Goal: Information Seeking & Learning: Learn about a topic

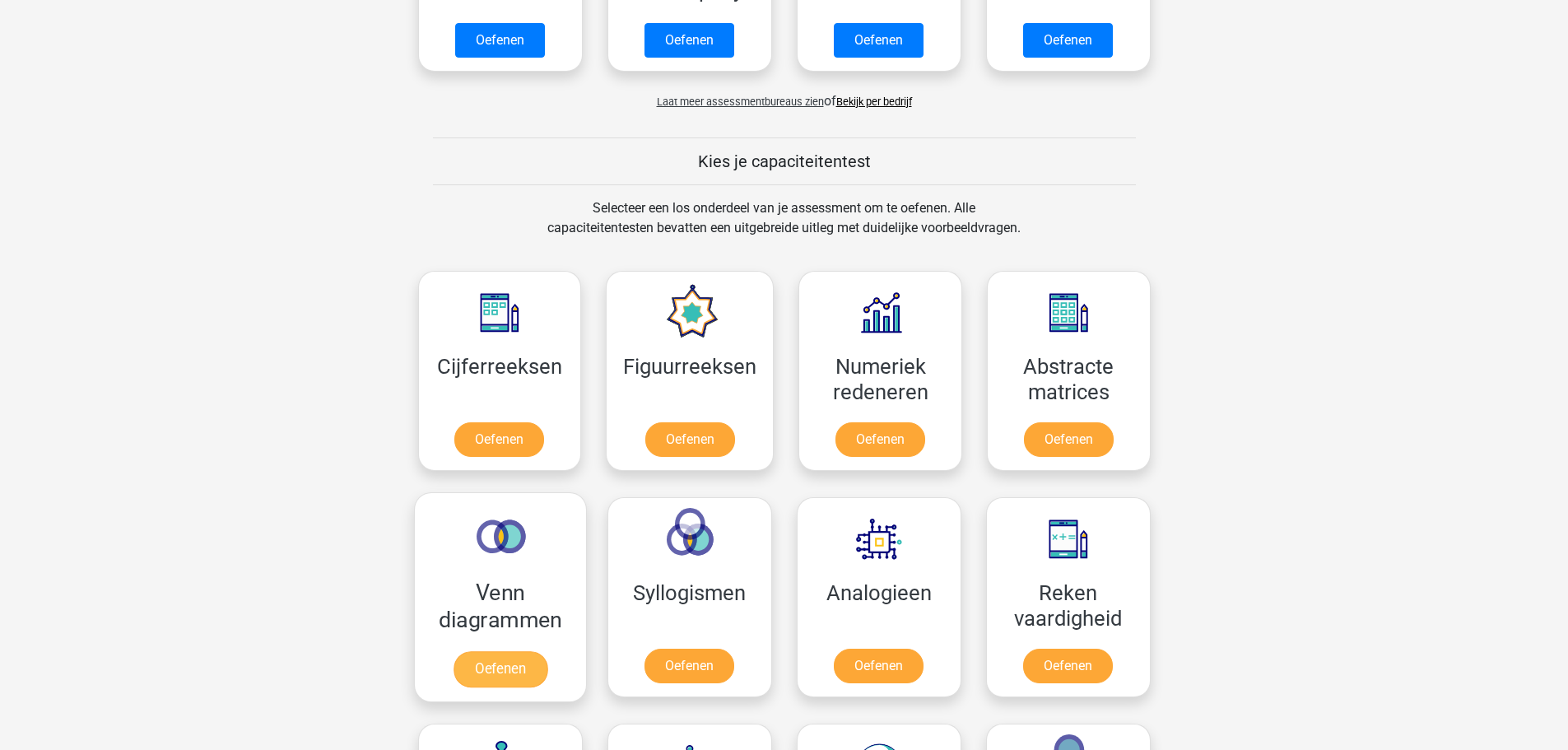
scroll to position [494, 0]
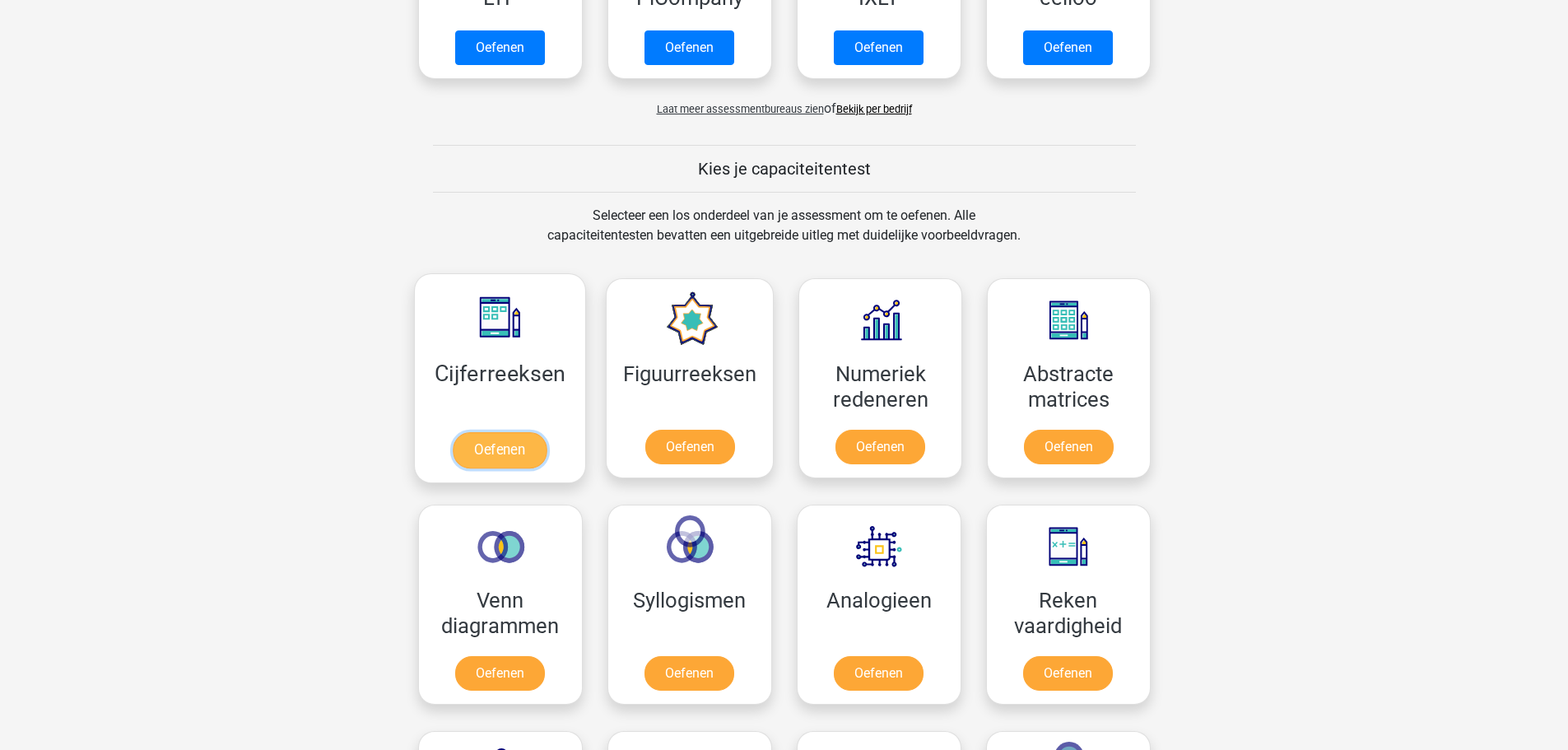
click at [511, 455] on link "Oefenen" at bounding box center [499, 450] width 94 height 37
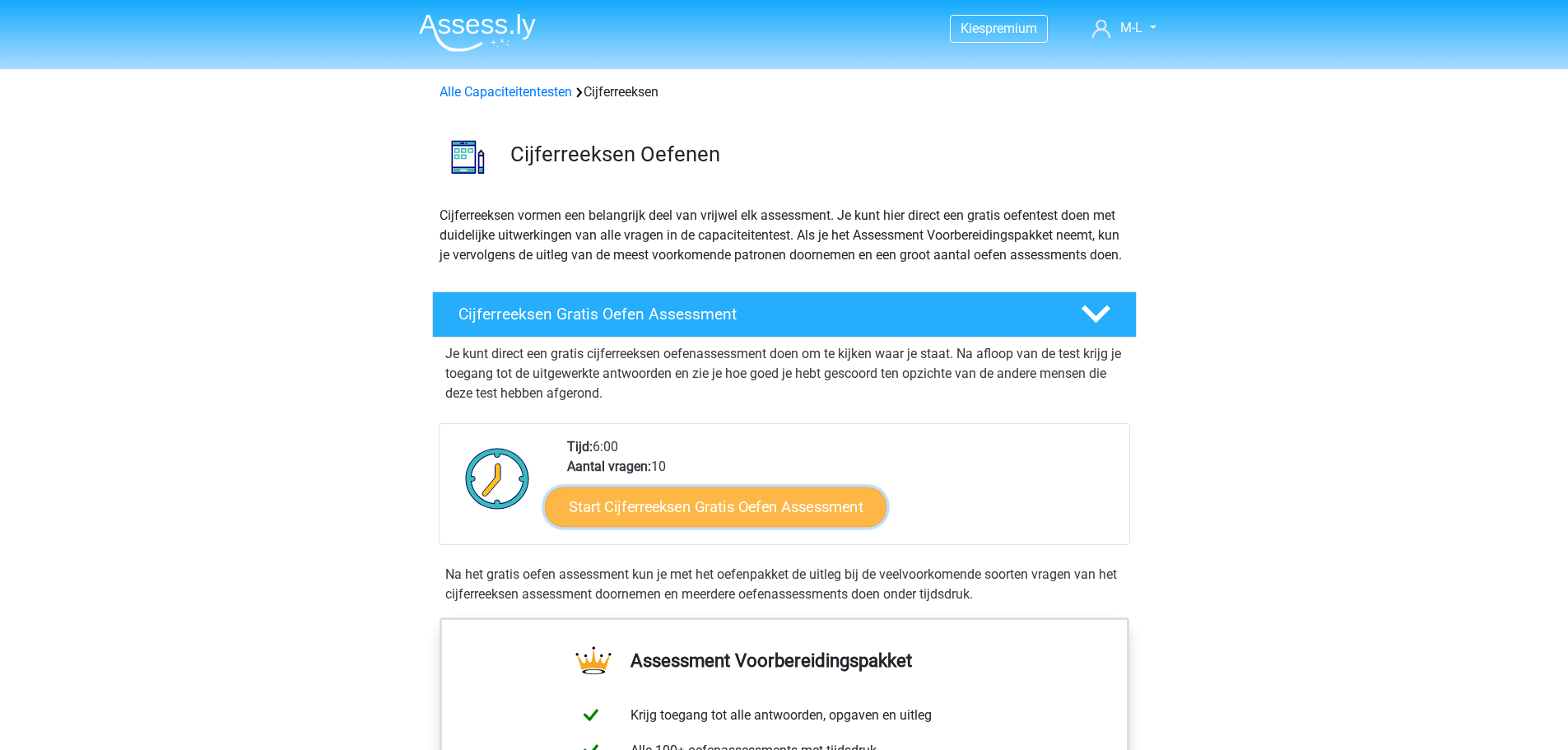
click at [699, 526] on link "Start Cijferreeksen Gratis Oefen Assessment" at bounding box center [716, 506] width 341 height 39
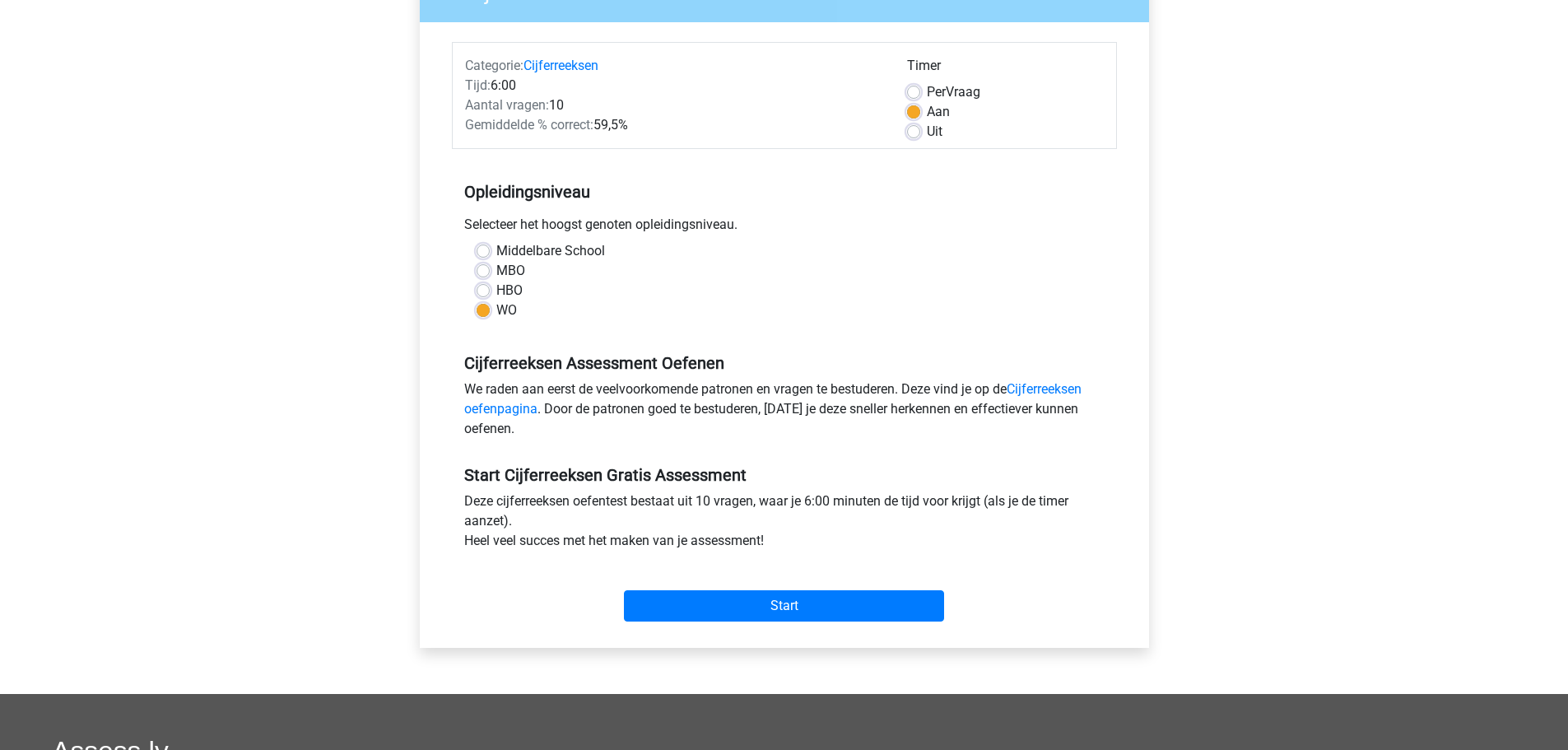
scroll to position [82, 0]
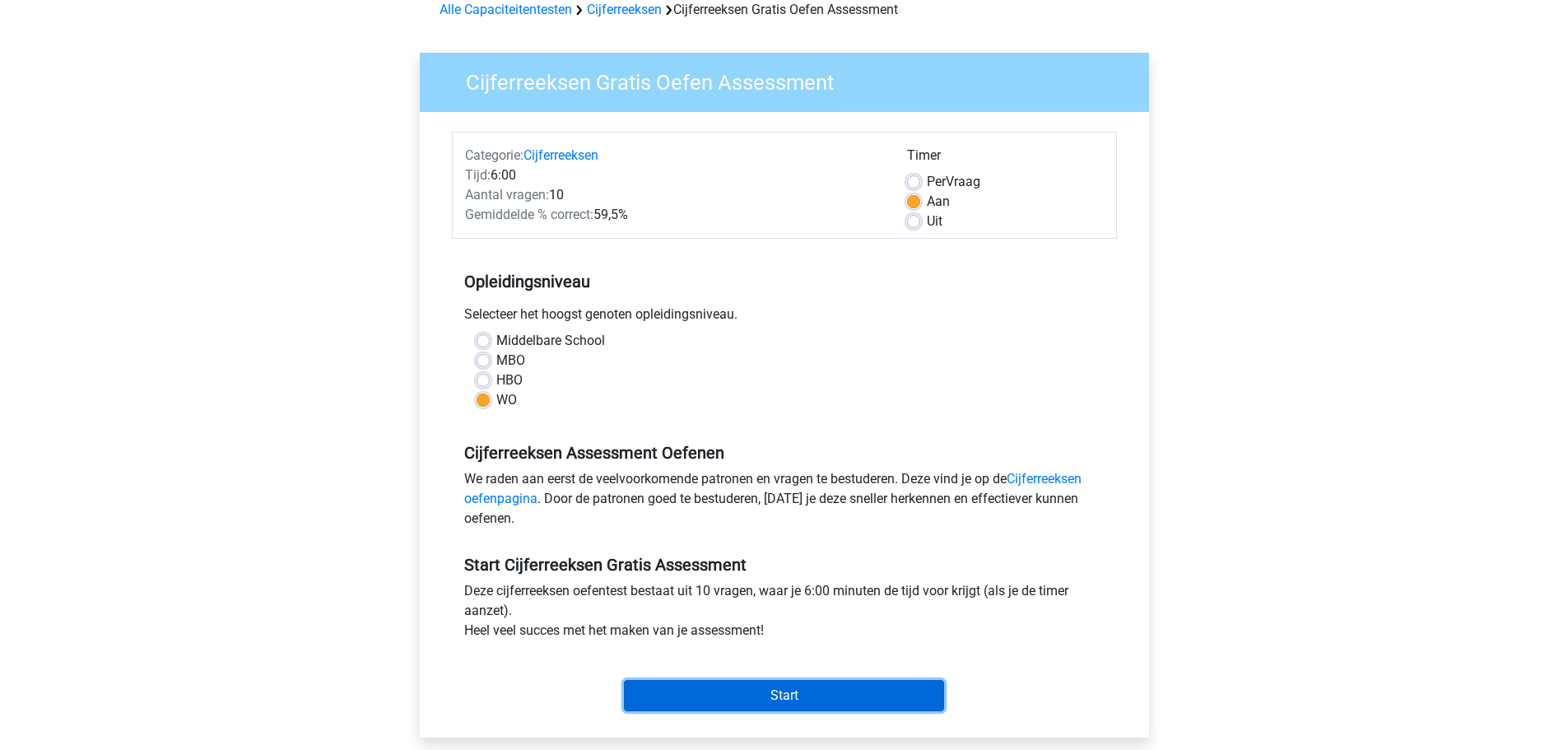
click at [704, 693] on input "Start" at bounding box center [784, 696] width 320 height 32
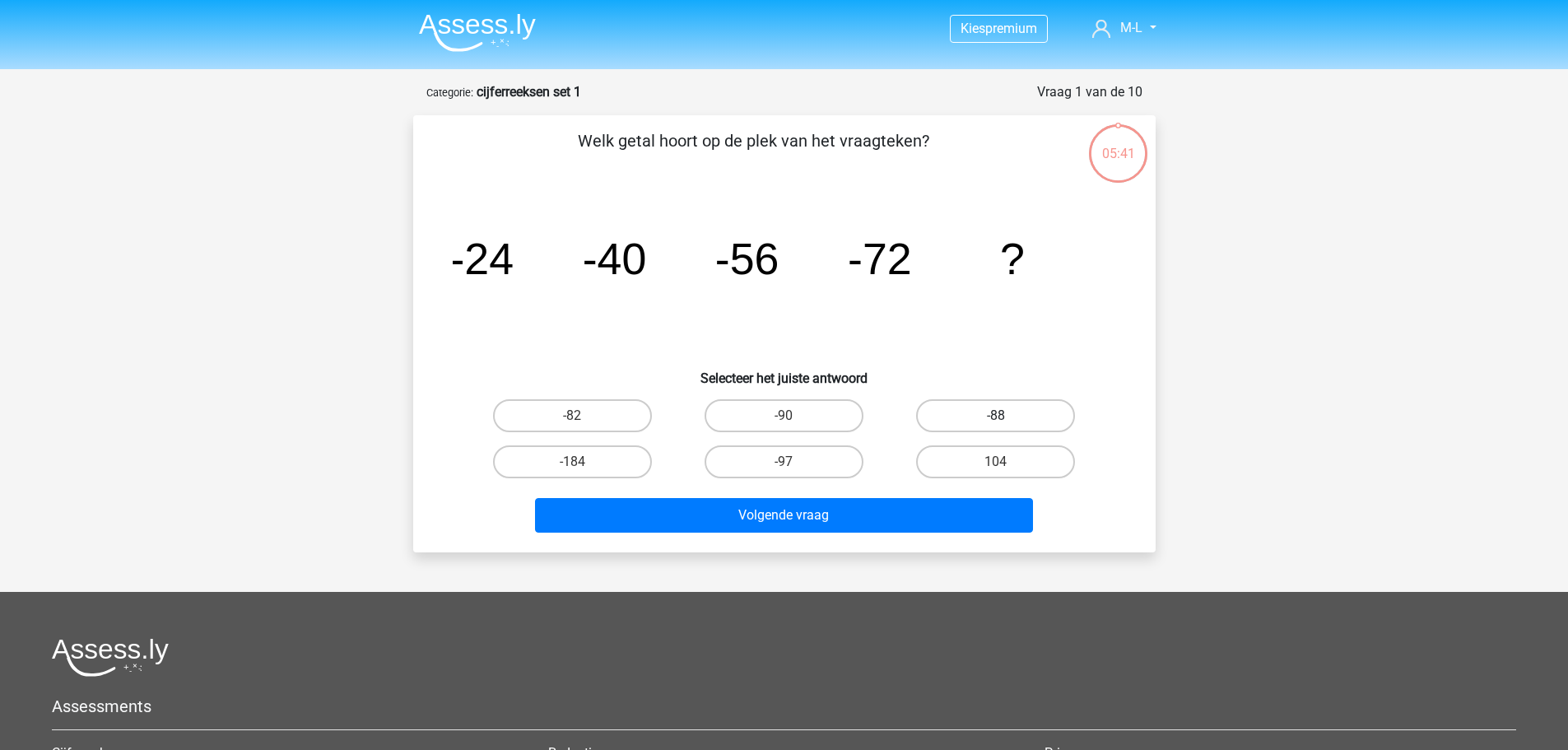
click at [973, 426] on label "-88" at bounding box center [995, 416] width 159 height 33
click at [996, 426] on input "-88" at bounding box center [1001, 421] width 11 height 11
radio input "true"
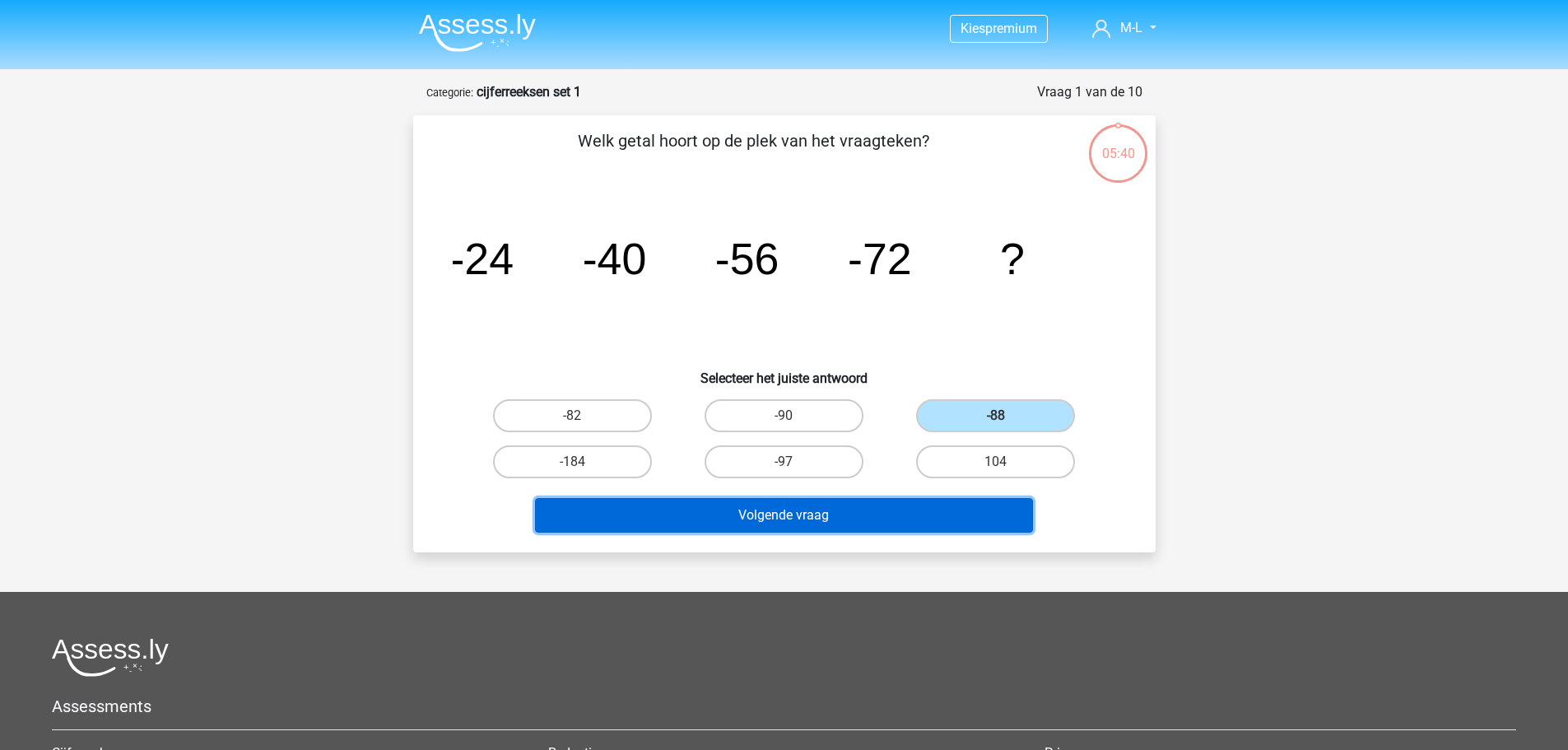
click at [935, 525] on button "Volgende vraag" at bounding box center [784, 515] width 498 height 35
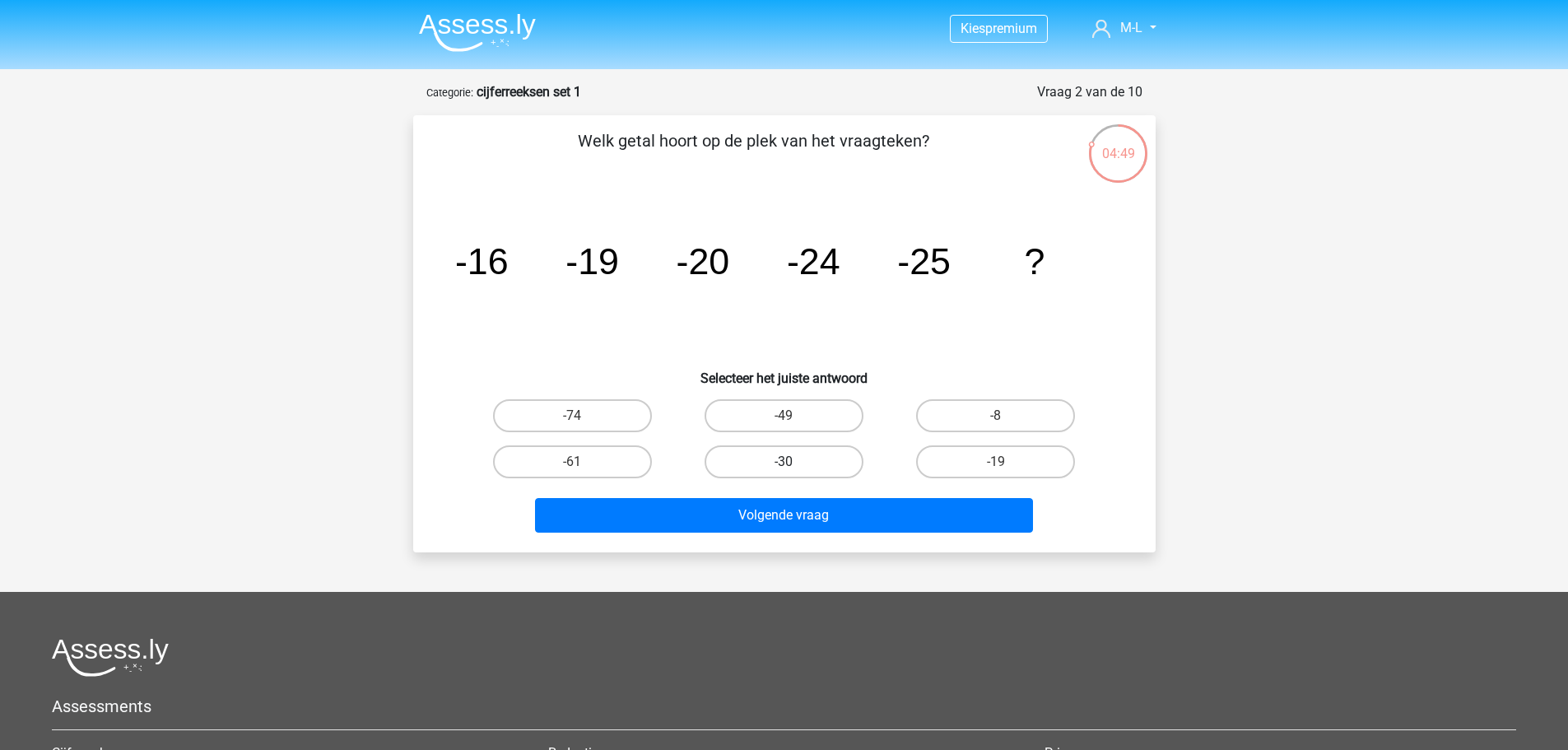
click at [765, 461] on label "-30" at bounding box center [784, 462] width 159 height 33
click at [784, 462] on input "-30" at bounding box center [789, 467] width 11 height 11
radio input "true"
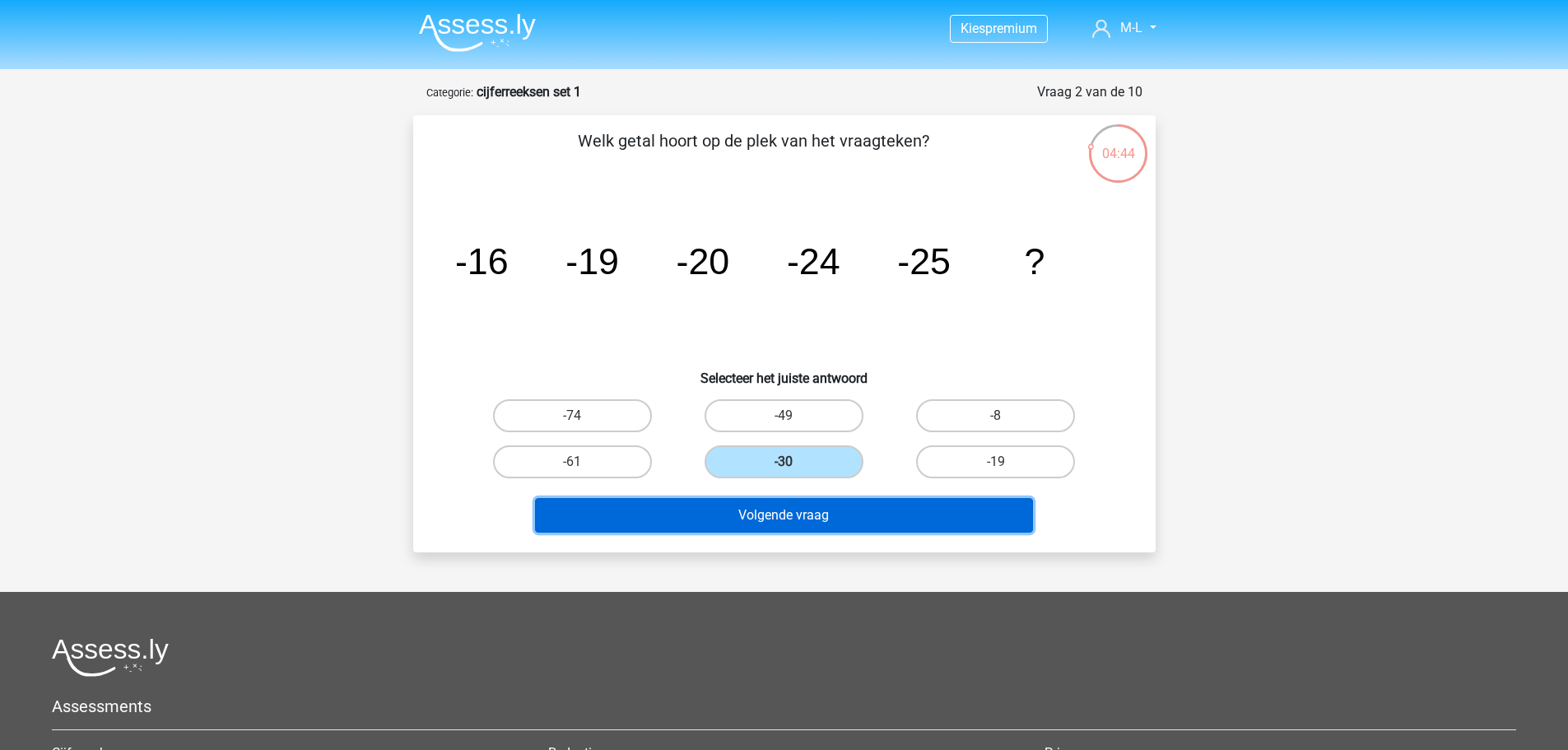
click at [759, 517] on button "Volgende vraag" at bounding box center [784, 515] width 498 height 35
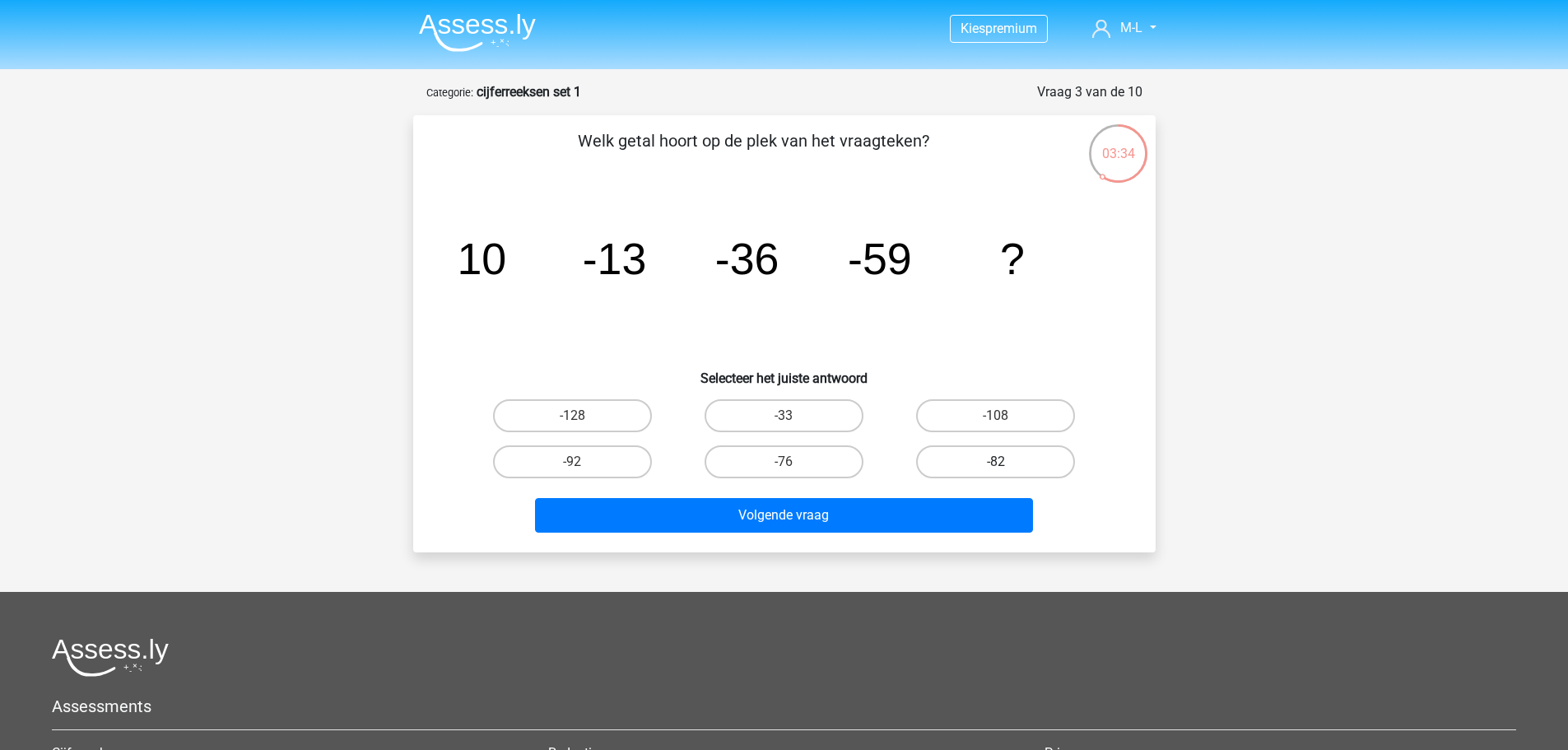
click at [1015, 469] on label "-82" at bounding box center [995, 462] width 159 height 33
click at [1007, 469] on input "-82" at bounding box center [1001, 467] width 11 height 11
radio input "true"
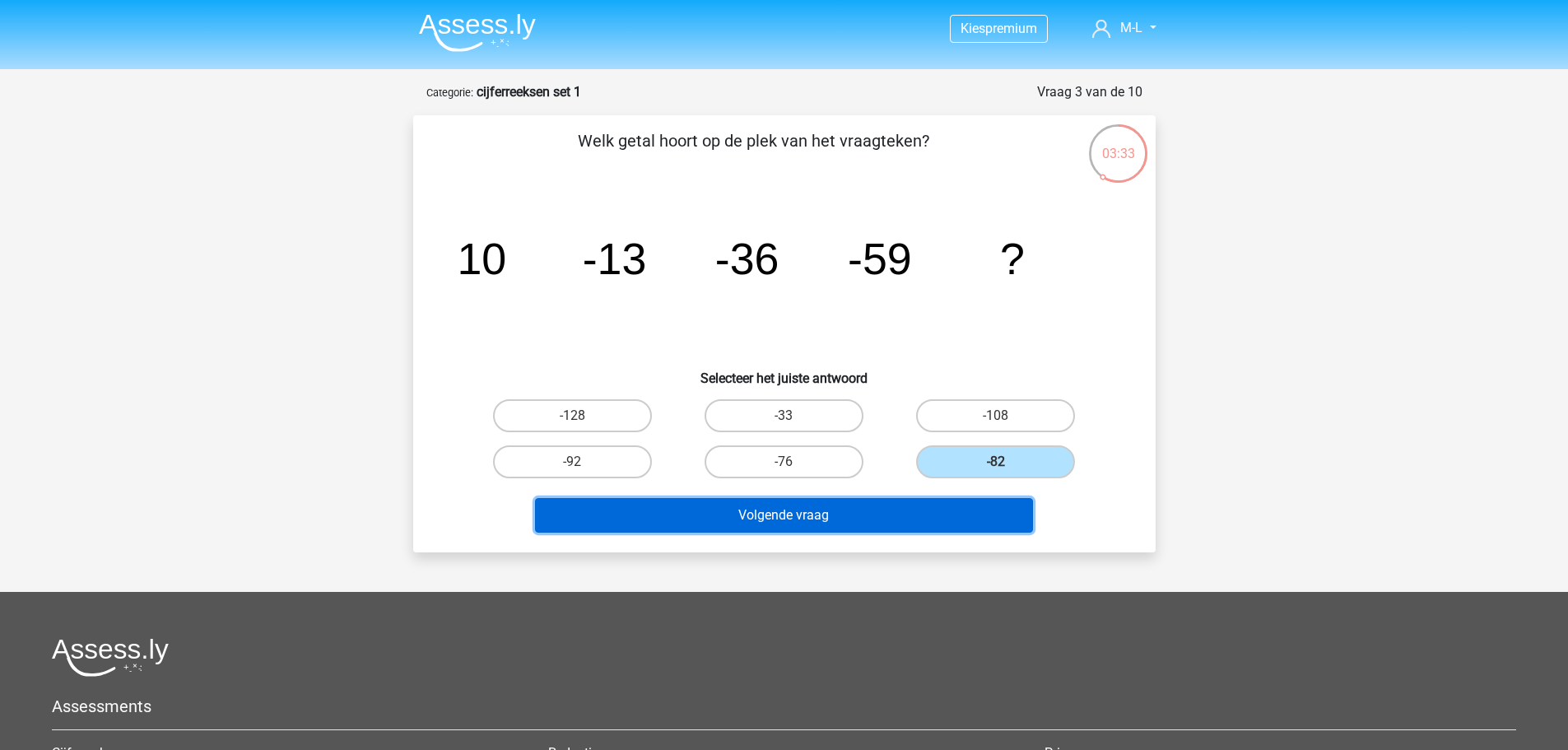
click at [971, 516] on button "Volgende vraag" at bounding box center [784, 515] width 498 height 35
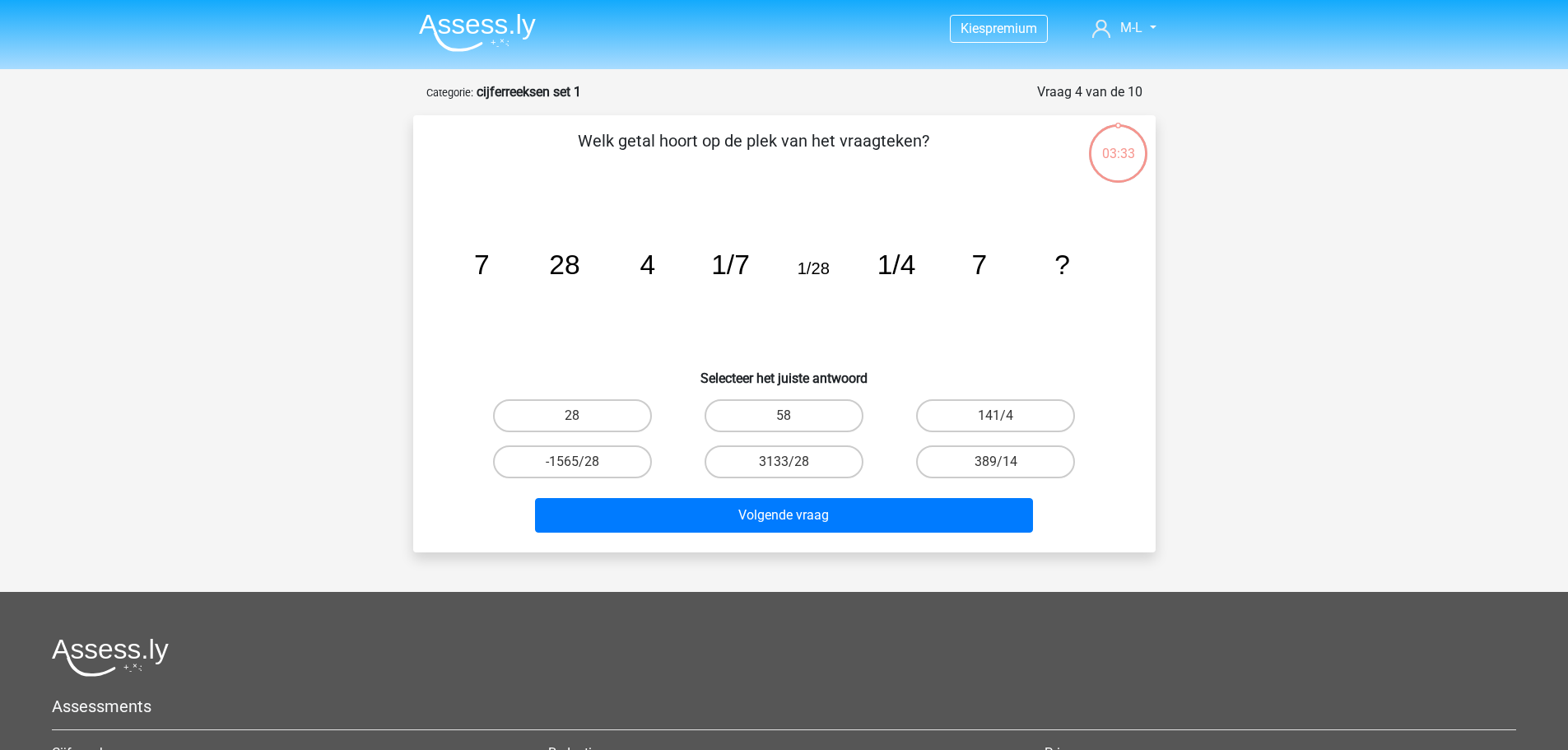
scroll to position [82, 0]
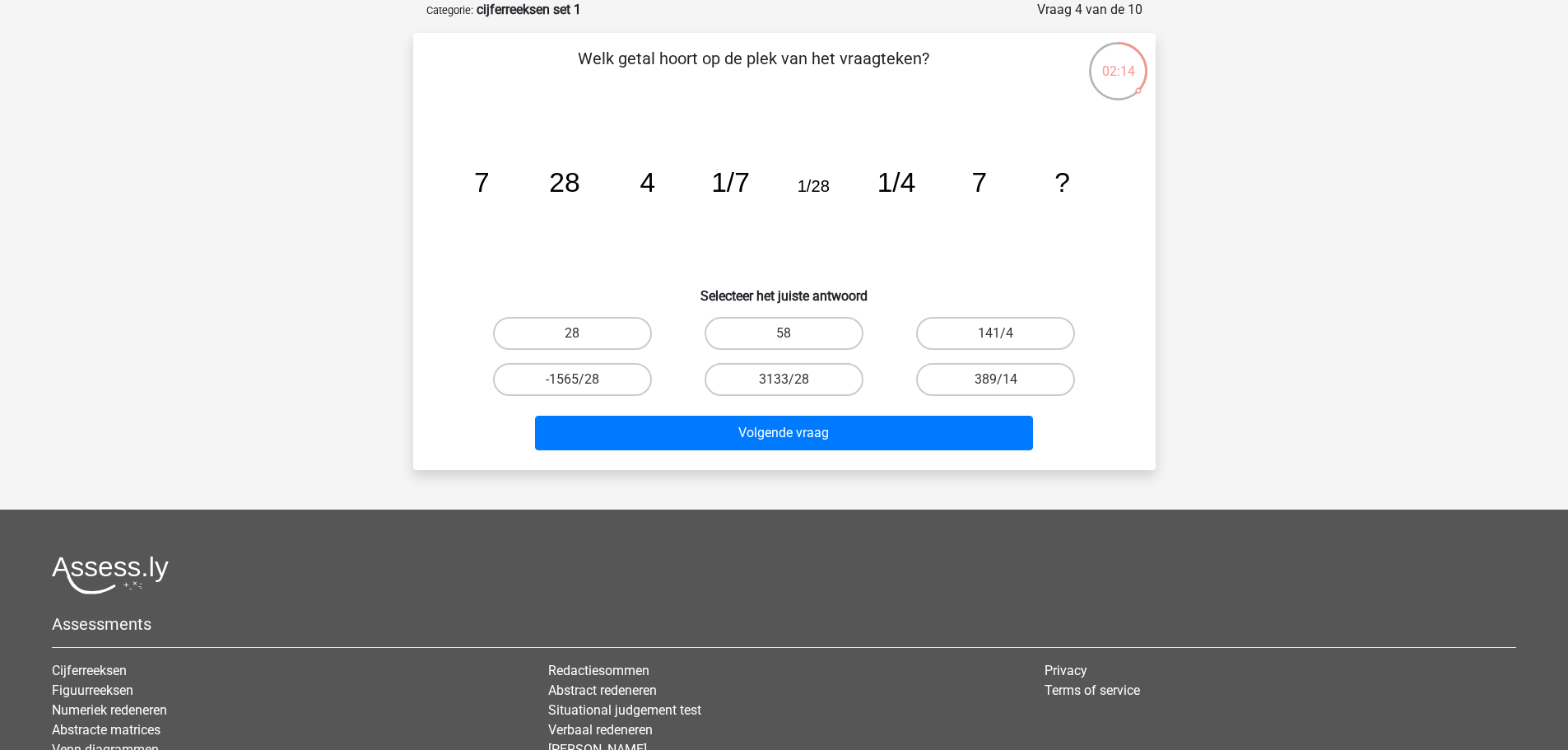
drag, startPoint x: 529, startPoint y: 341, endPoint x: 523, endPoint y: 350, distance: 10.8
click at [527, 341] on label "28" at bounding box center [572, 334] width 159 height 33
click at [572, 341] on input "28" at bounding box center [577, 339] width 11 height 11
radio input "true"
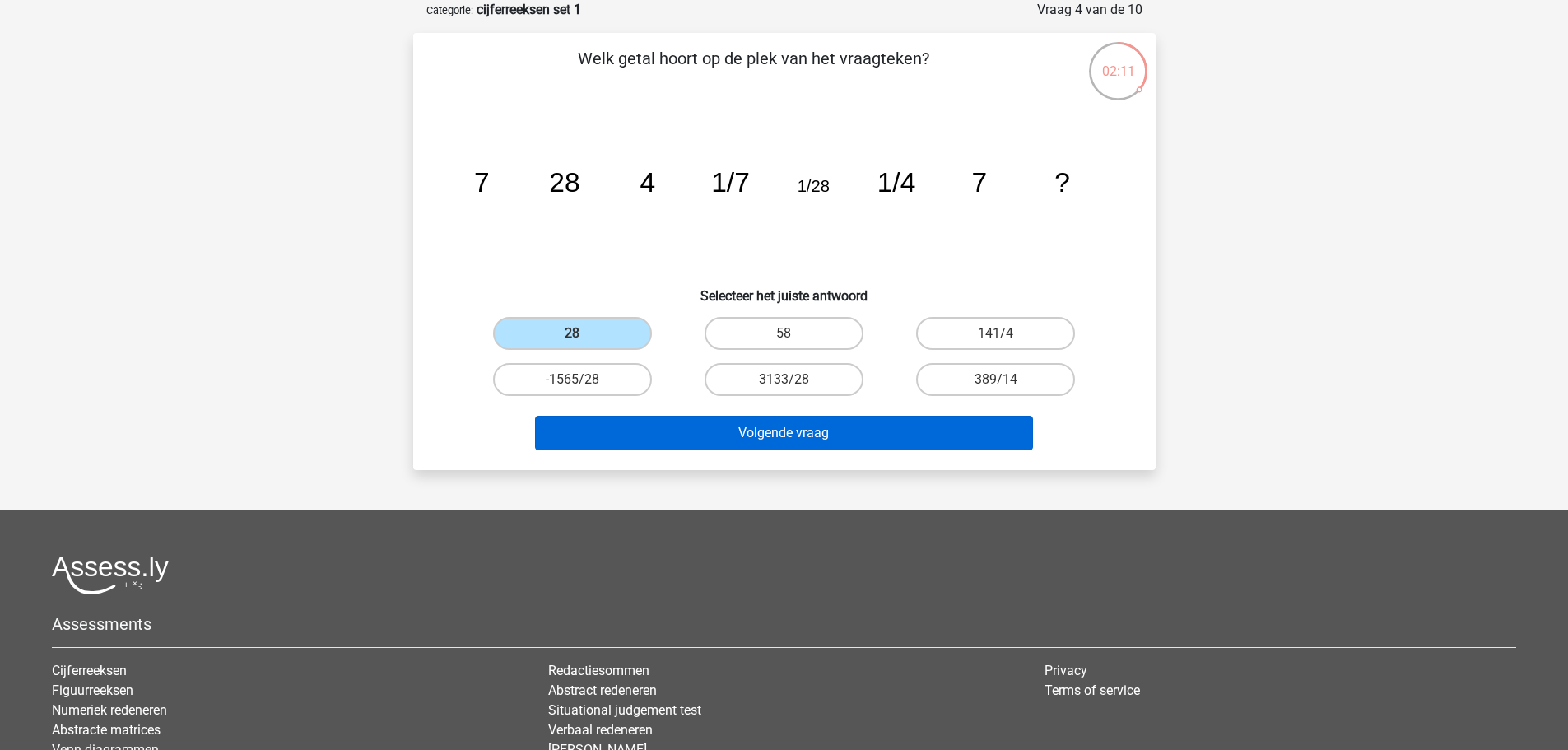
scroll to position [0, 0]
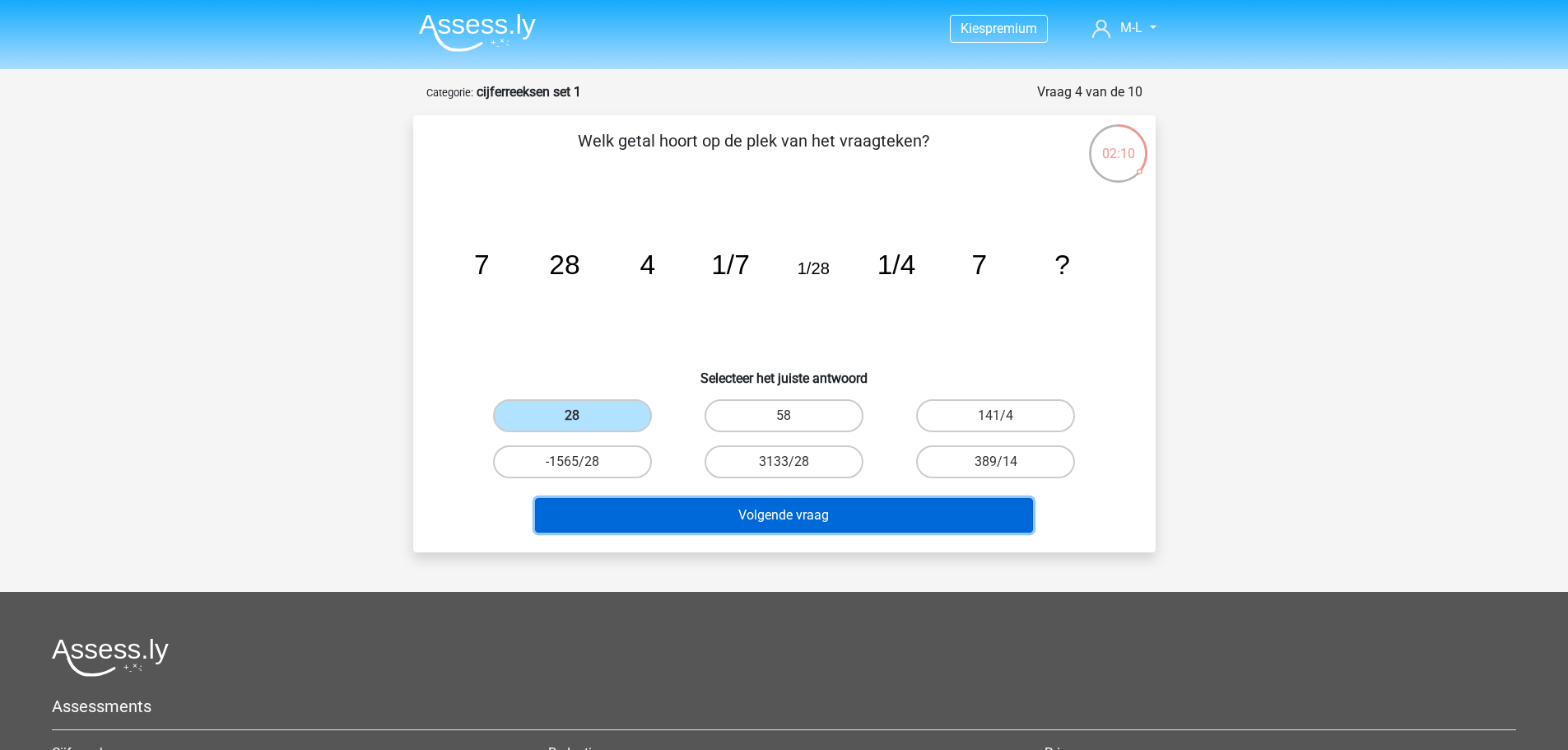
click at [591, 509] on button "Volgende vraag" at bounding box center [784, 515] width 498 height 35
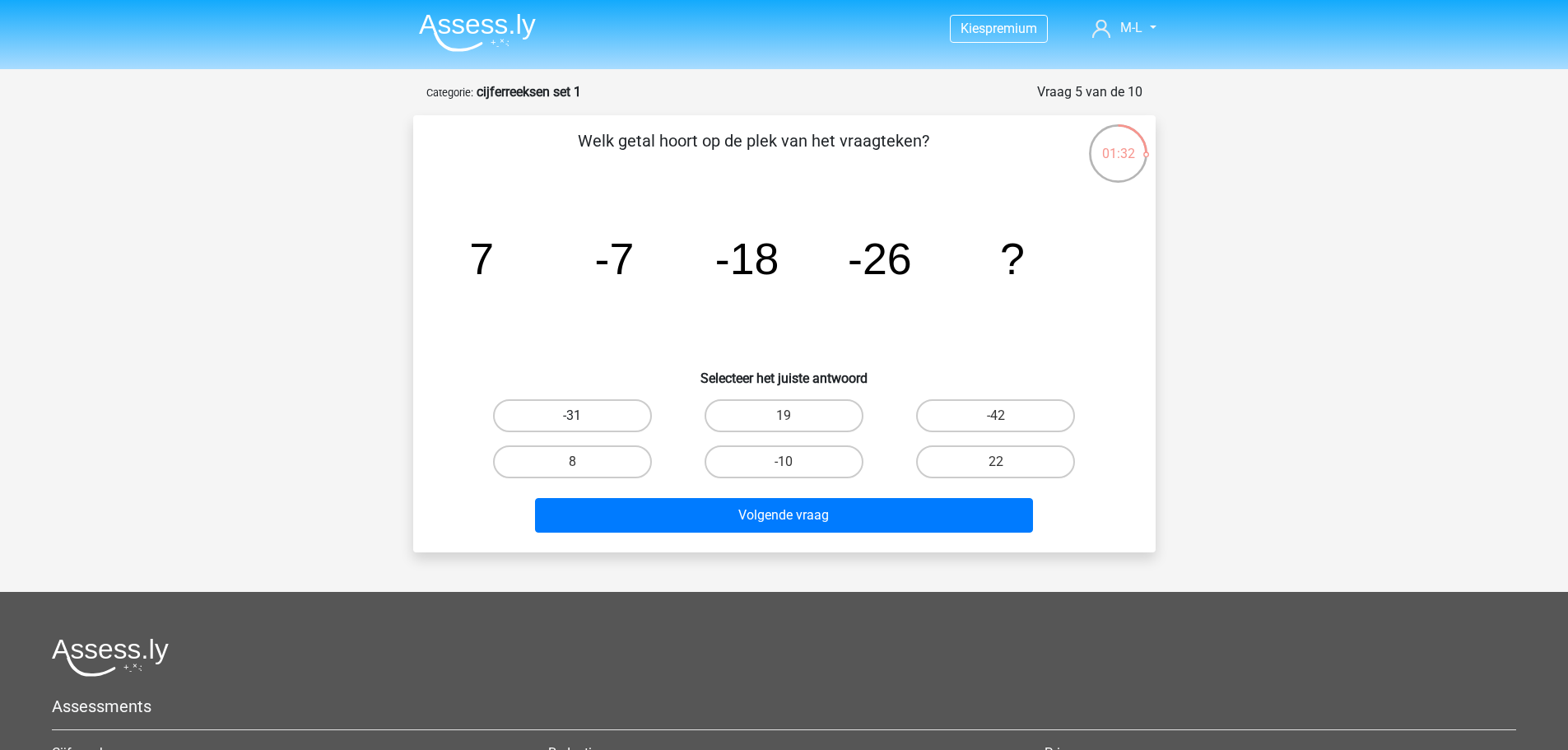
click at [531, 421] on label "-31" at bounding box center [572, 416] width 159 height 33
click at [572, 421] on input "-31" at bounding box center [577, 421] width 11 height 11
radio input "true"
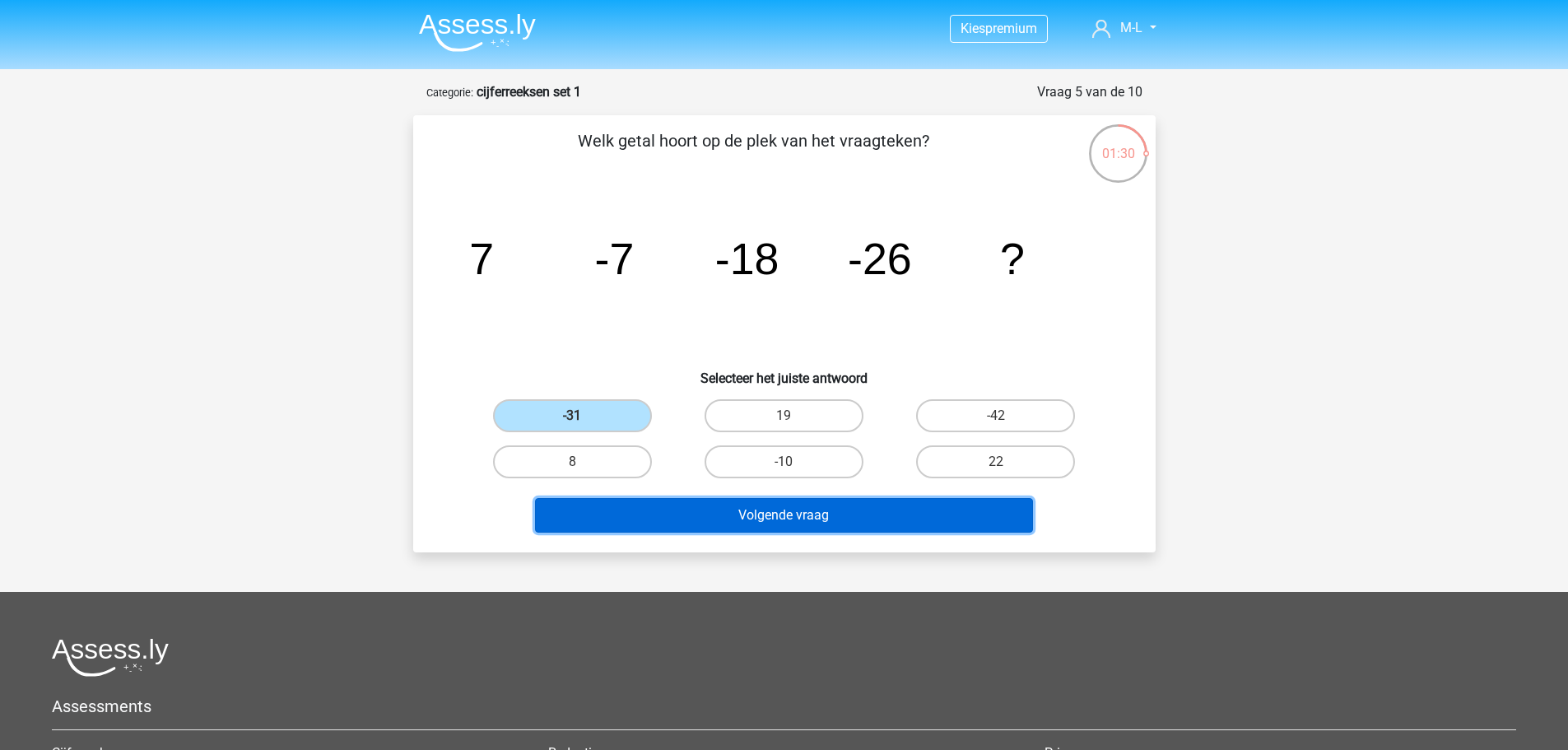
click at [683, 515] on button "Volgende vraag" at bounding box center [784, 515] width 498 height 35
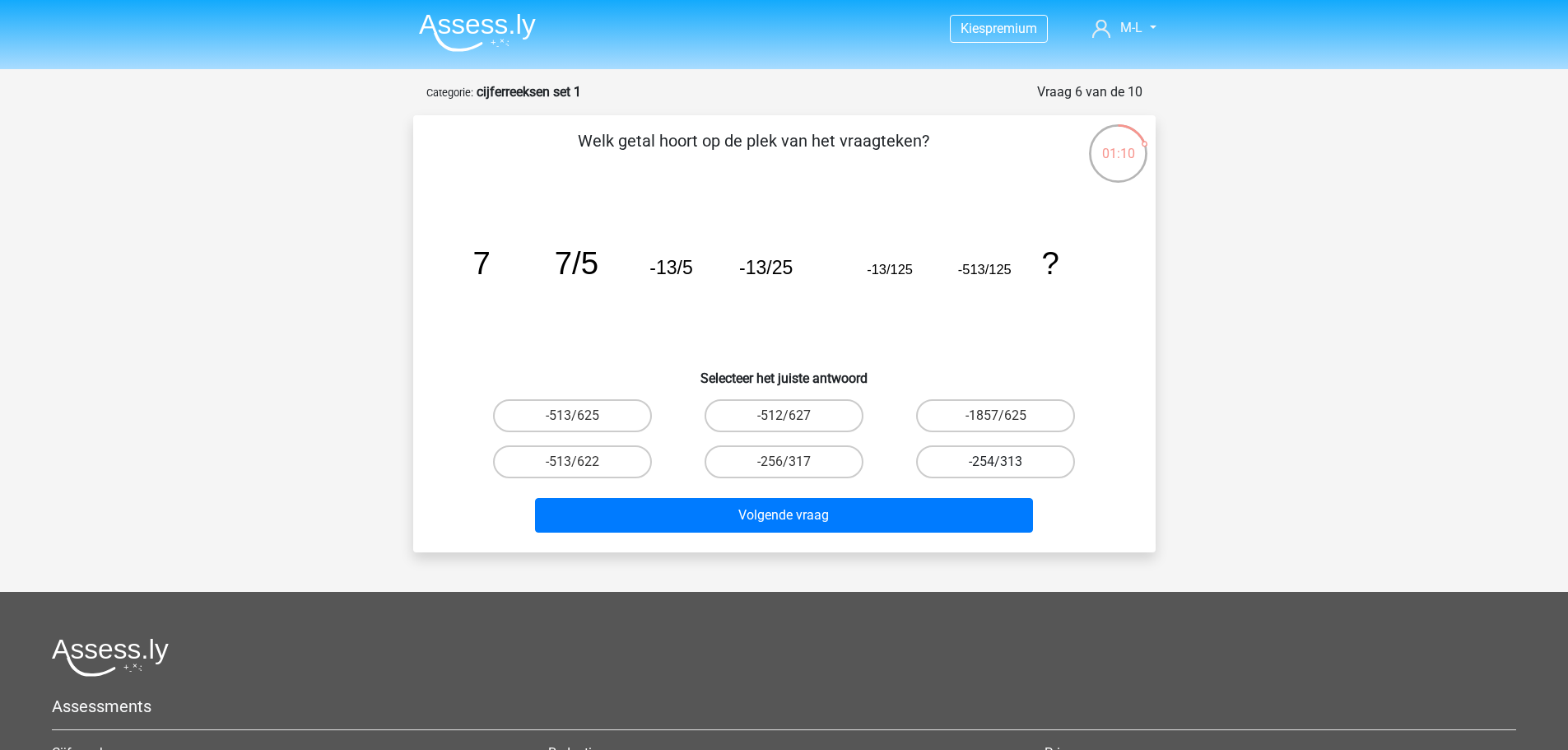
click at [934, 470] on label "-254/313" at bounding box center [995, 462] width 159 height 33
click at [996, 470] on input "-254/313" at bounding box center [1001, 467] width 11 height 11
radio input "true"
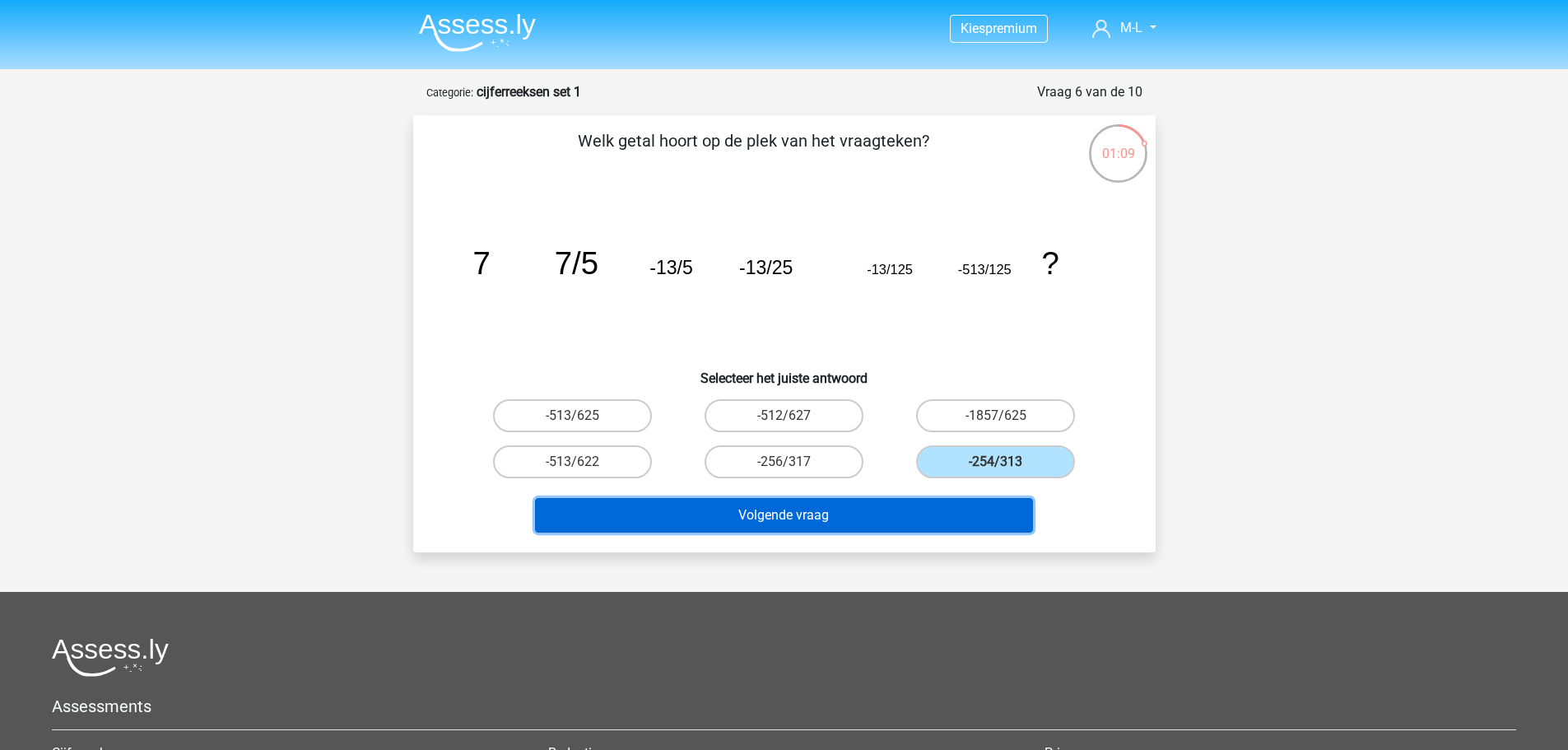
click at [931, 501] on button "Volgende vraag" at bounding box center [784, 515] width 498 height 35
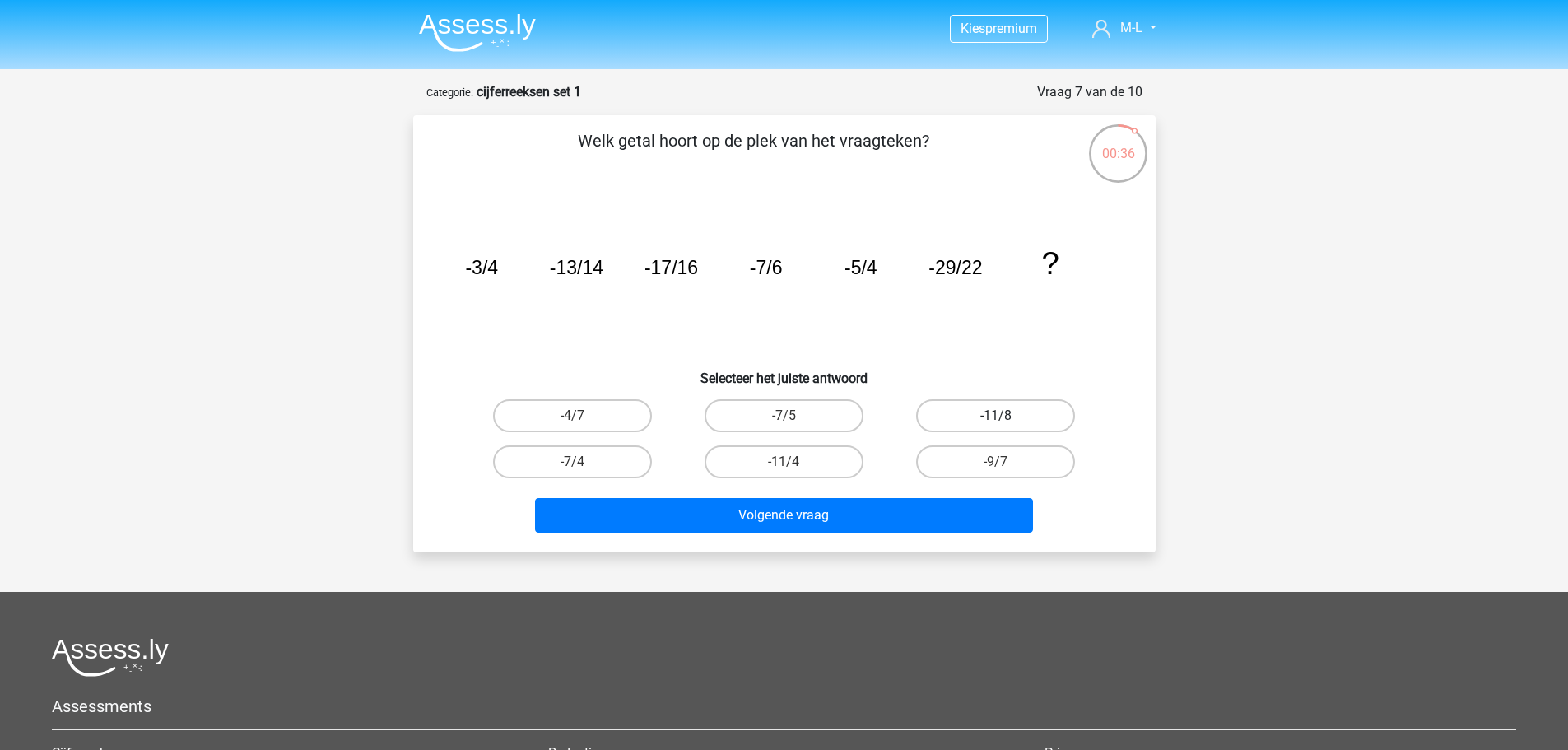
click at [1010, 417] on label "-11/8" at bounding box center [995, 416] width 159 height 33
click at [1007, 417] on input "-11/8" at bounding box center [1001, 421] width 11 height 11
radio input "true"
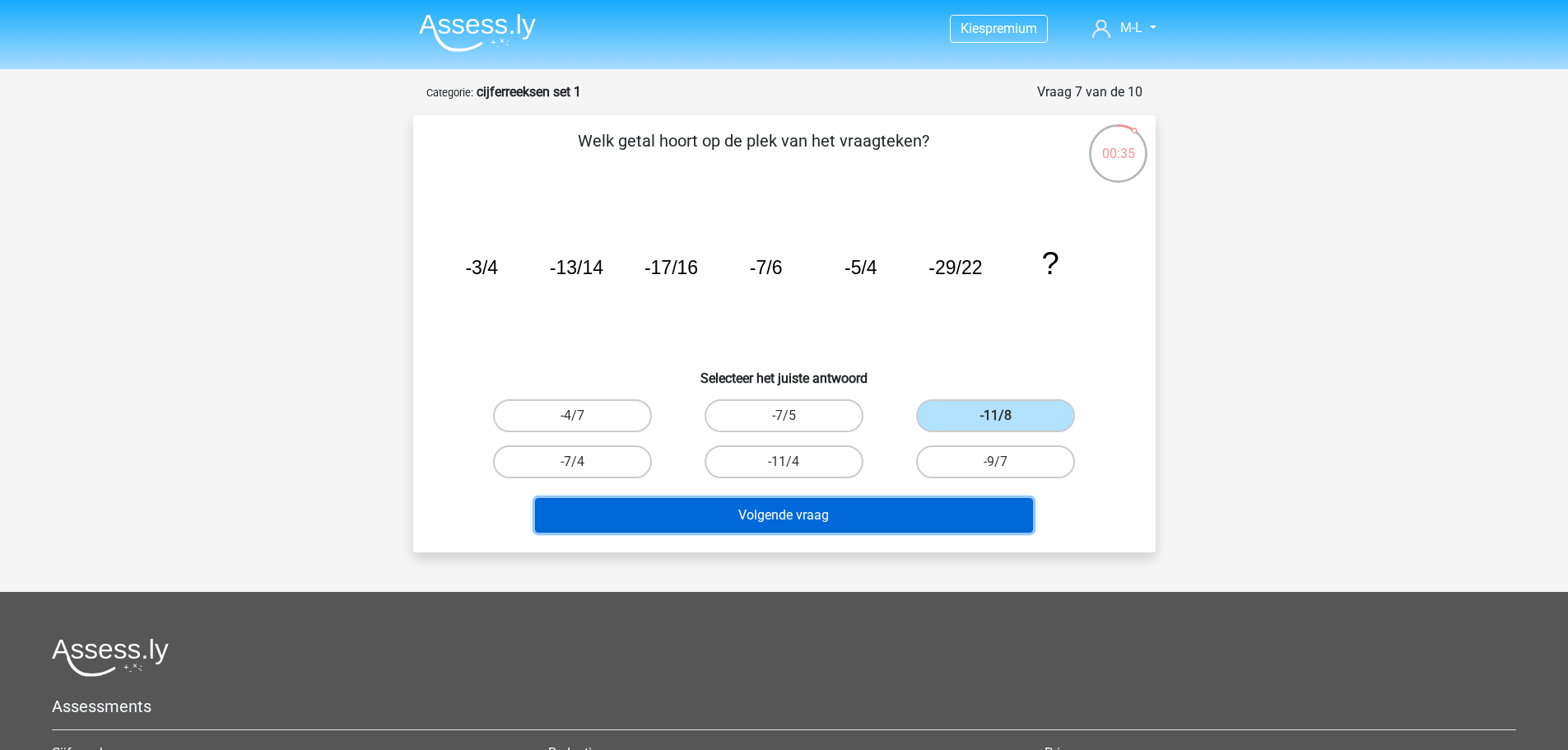
click at [986, 519] on button "Volgende vraag" at bounding box center [784, 515] width 498 height 35
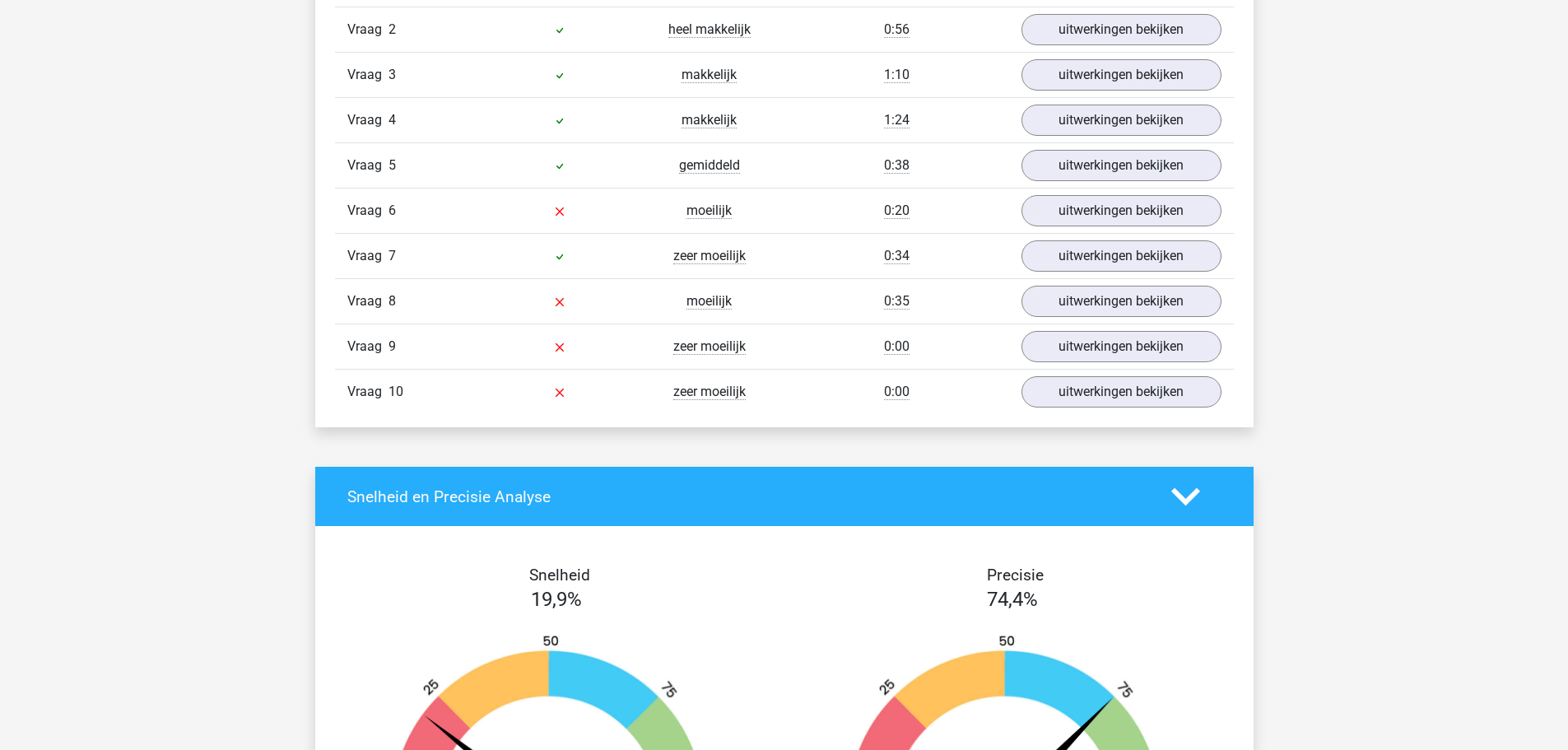
scroll to position [1221, 0]
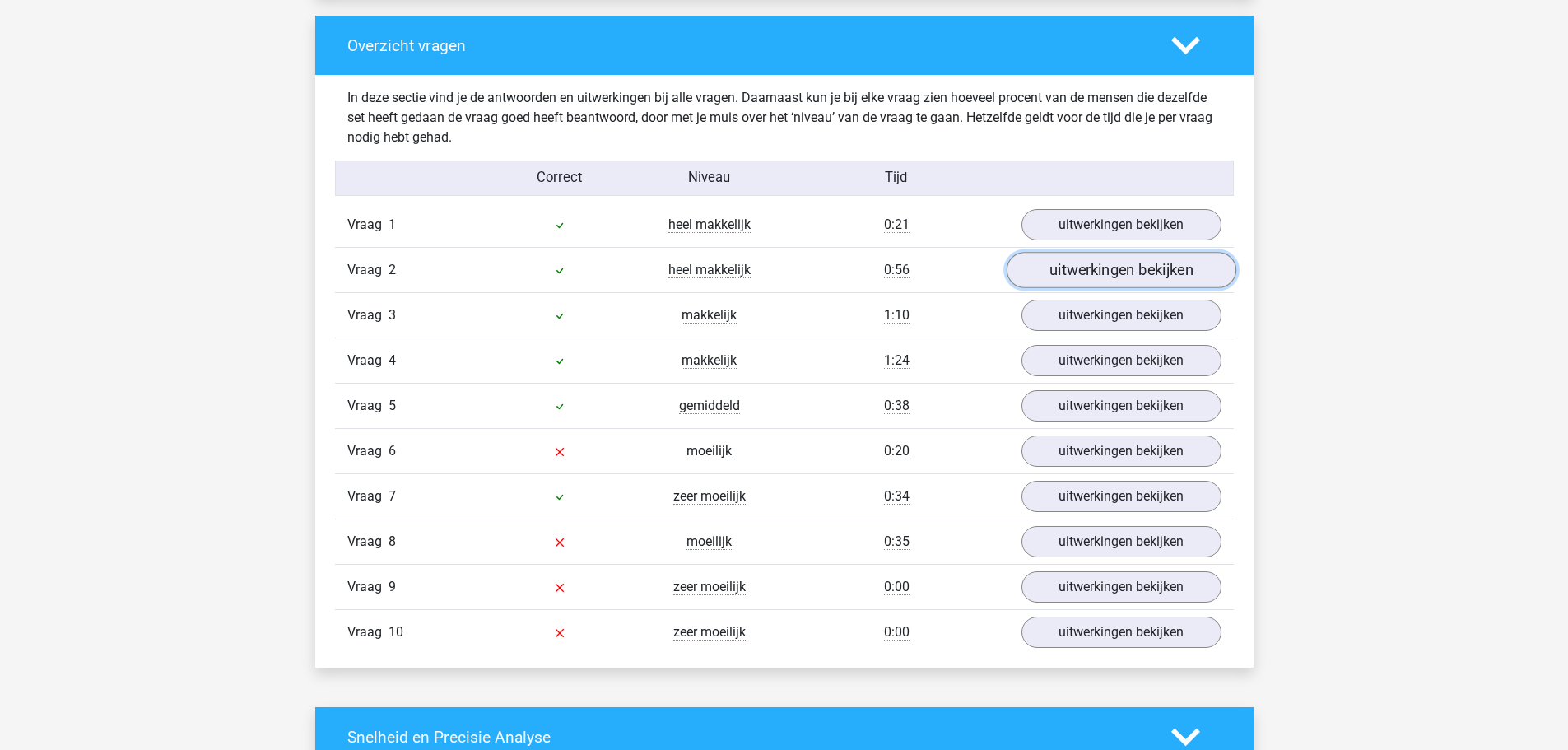
click at [1095, 266] on link "uitwerkingen bekijken" at bounding box center [1121, 271] width 230 height 37
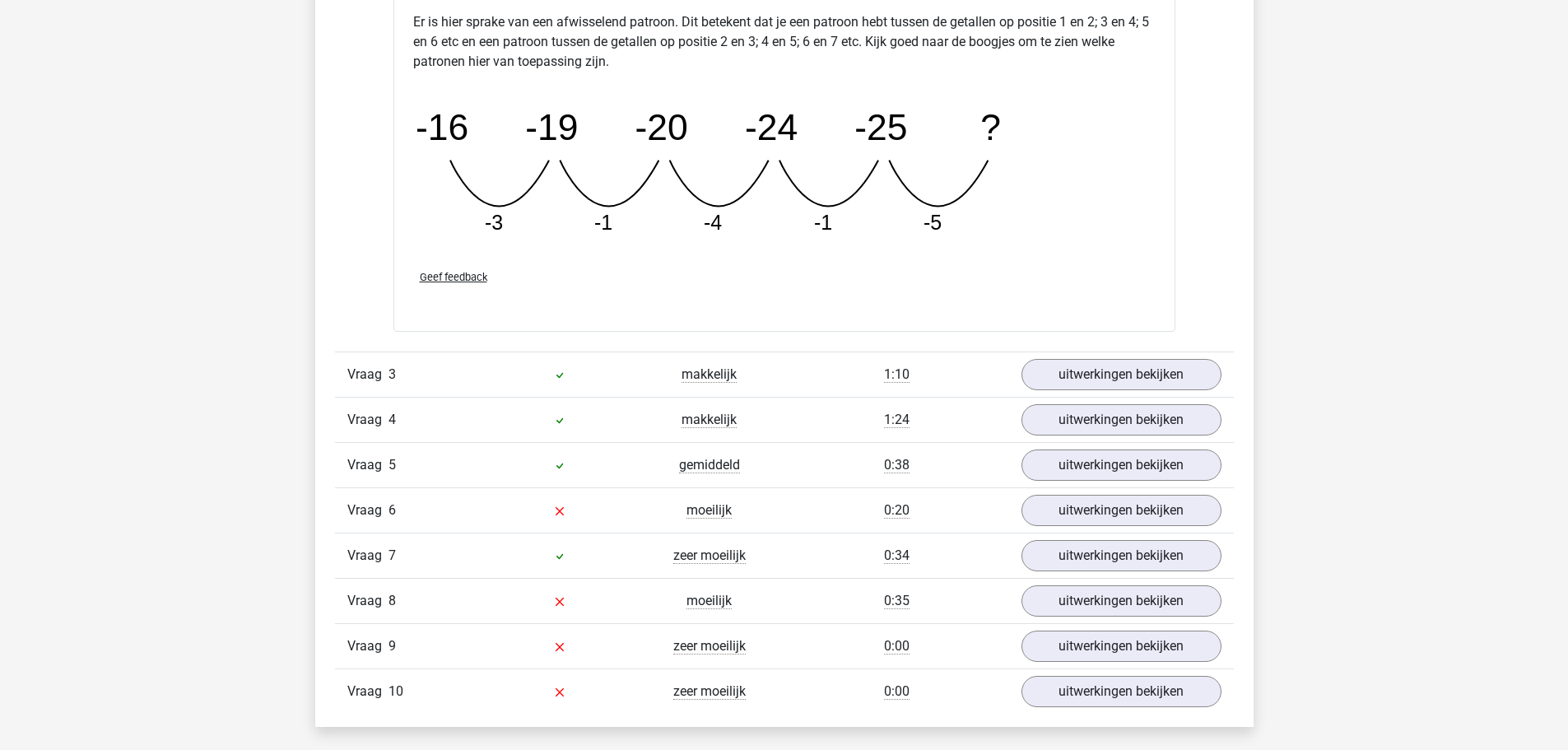
scroll to position [1962, 0]
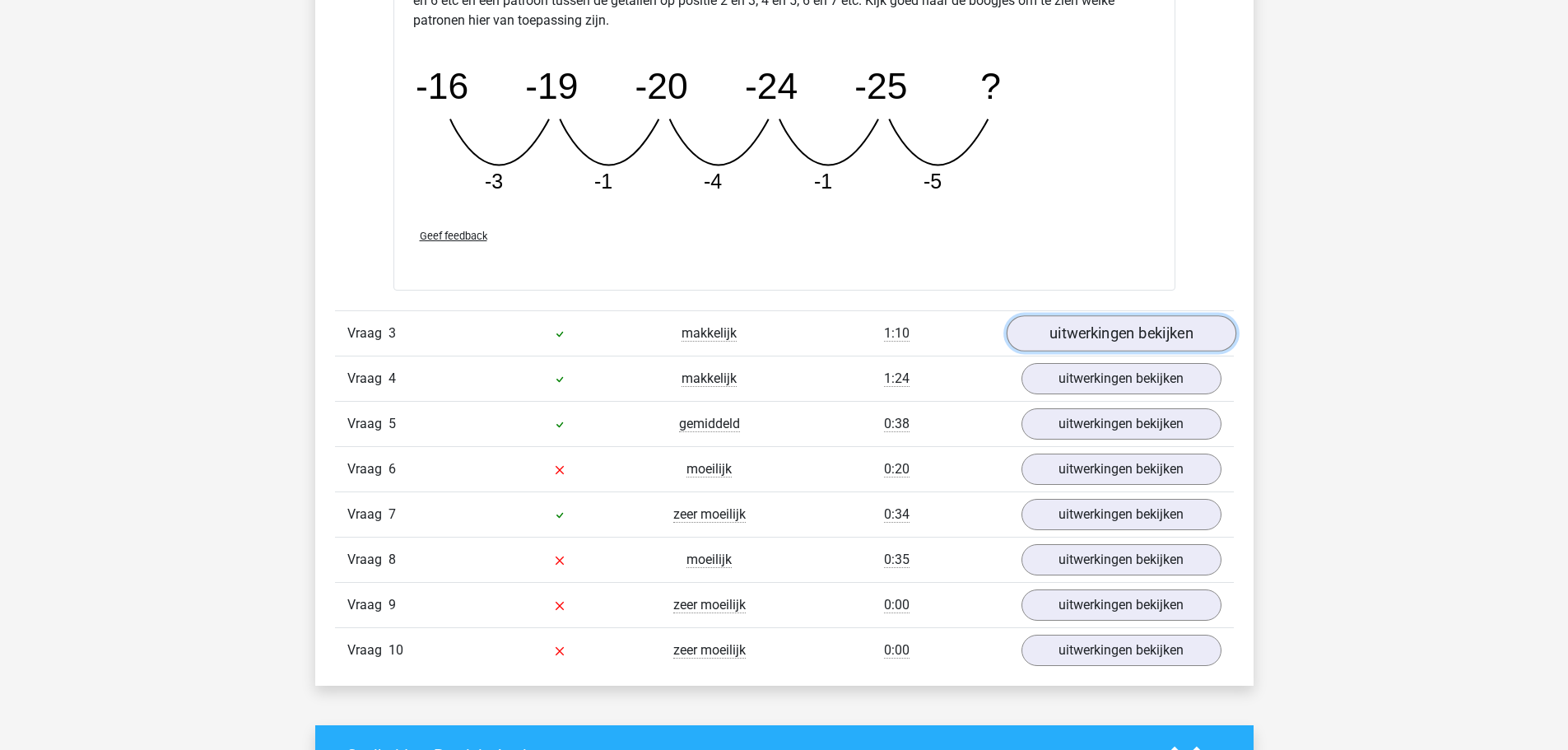
click at [1153, 330] on link "uitwerkingen bekijken" at bounding box center [1121, 334] width 230 height 37
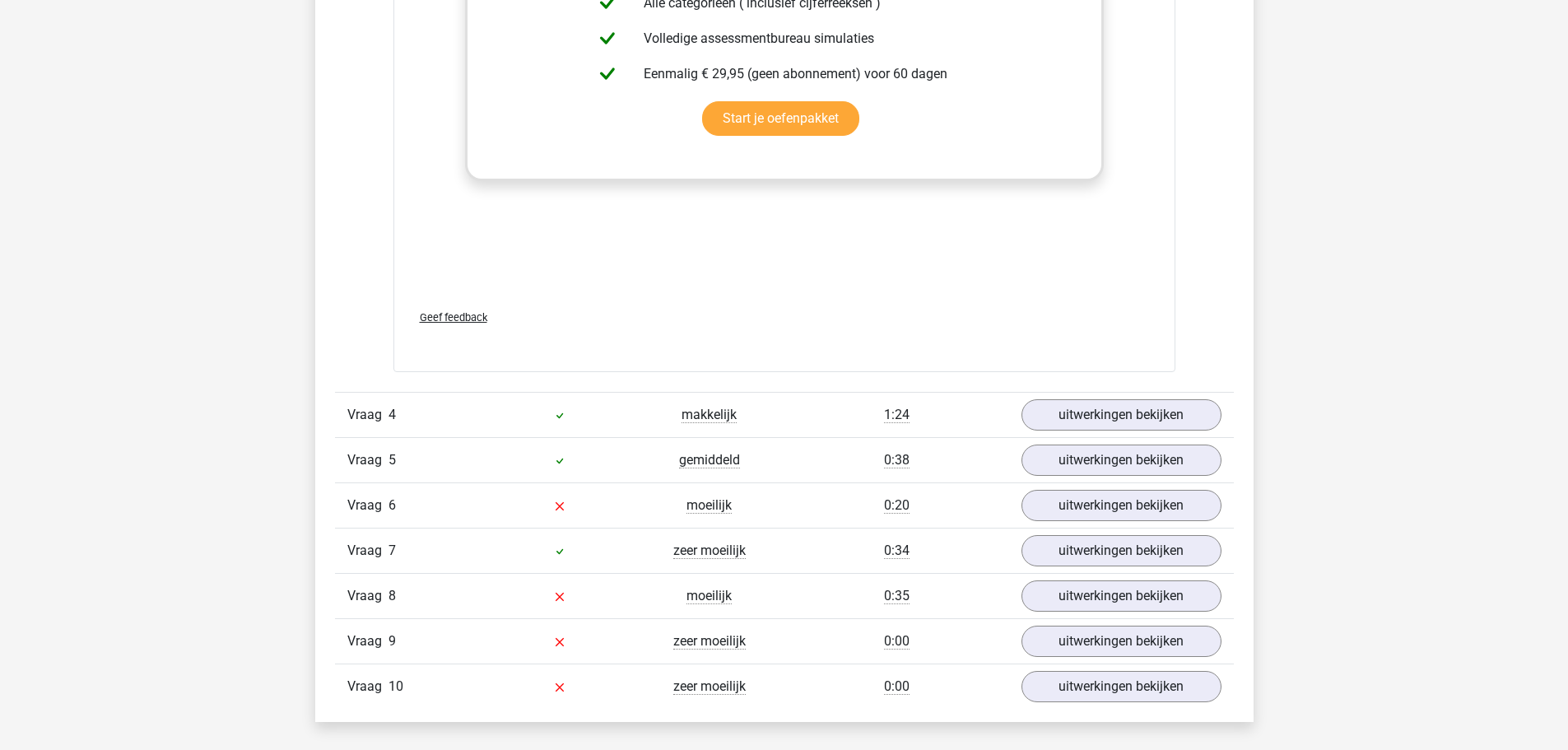
scroll to position [2950, 0]
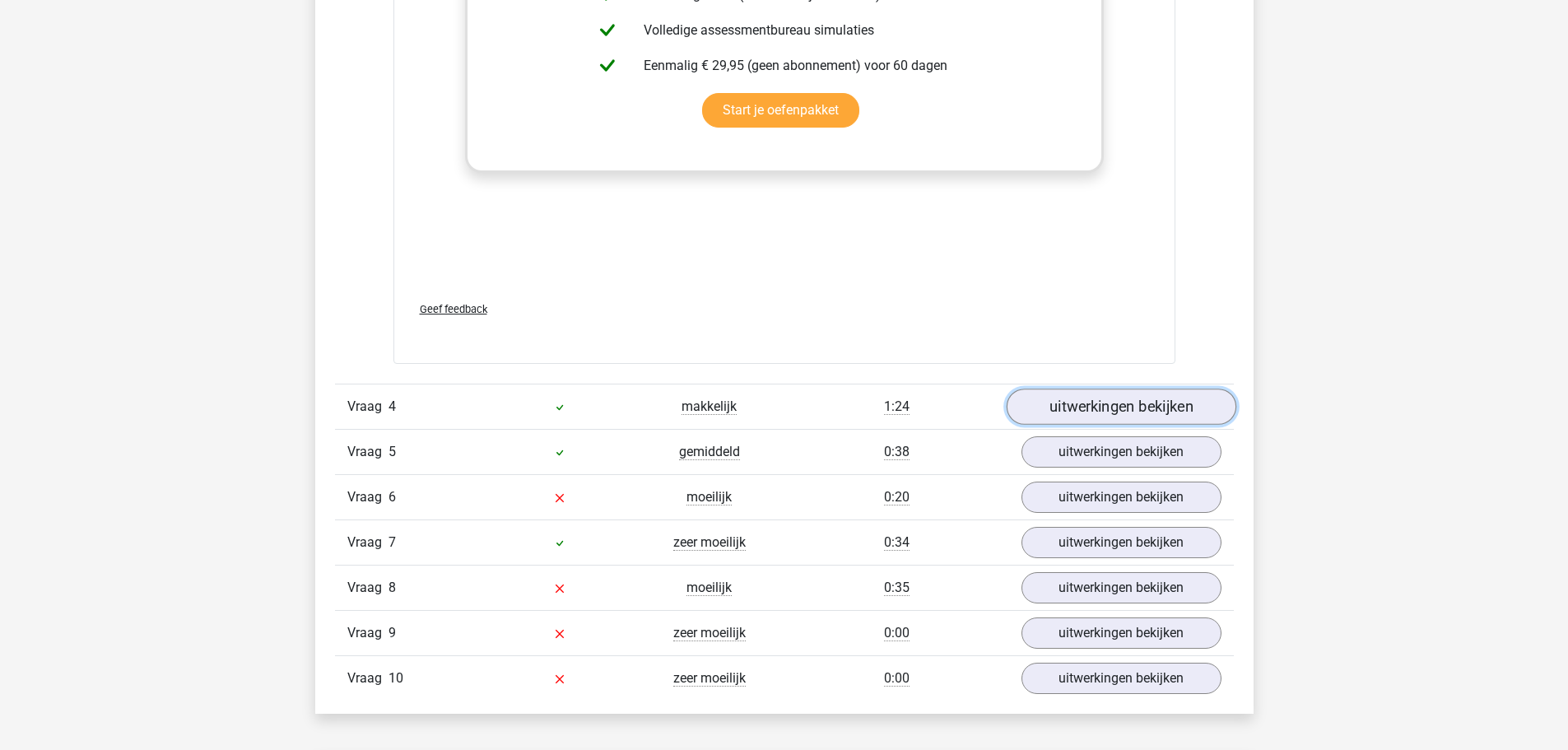
click at [1120, 405] on link "uitwerkingen bekijken" at bounding box center [1121, 407] width 230 height 37
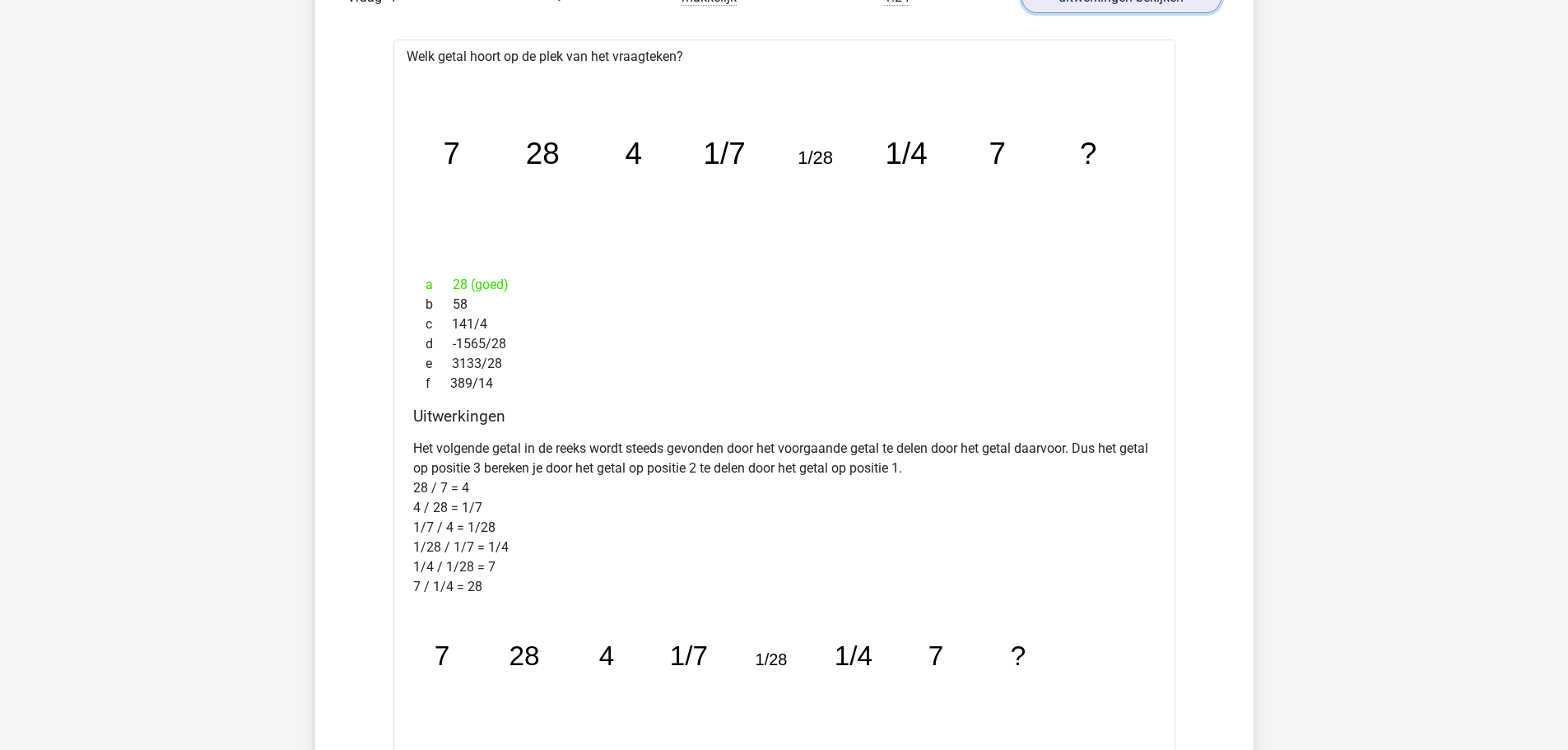
scroll to position [3362, 0]
drag, startPoint x: 712, startPoint y: 450, endPoint x: 984, endPoint y: 453, distance: 272.0
click at [984, 453] on p "Het volgende getal in de reeks wordt steeds gevonden door het voorgaande getal …" at bounding box center [785, 515] width 742 height 158
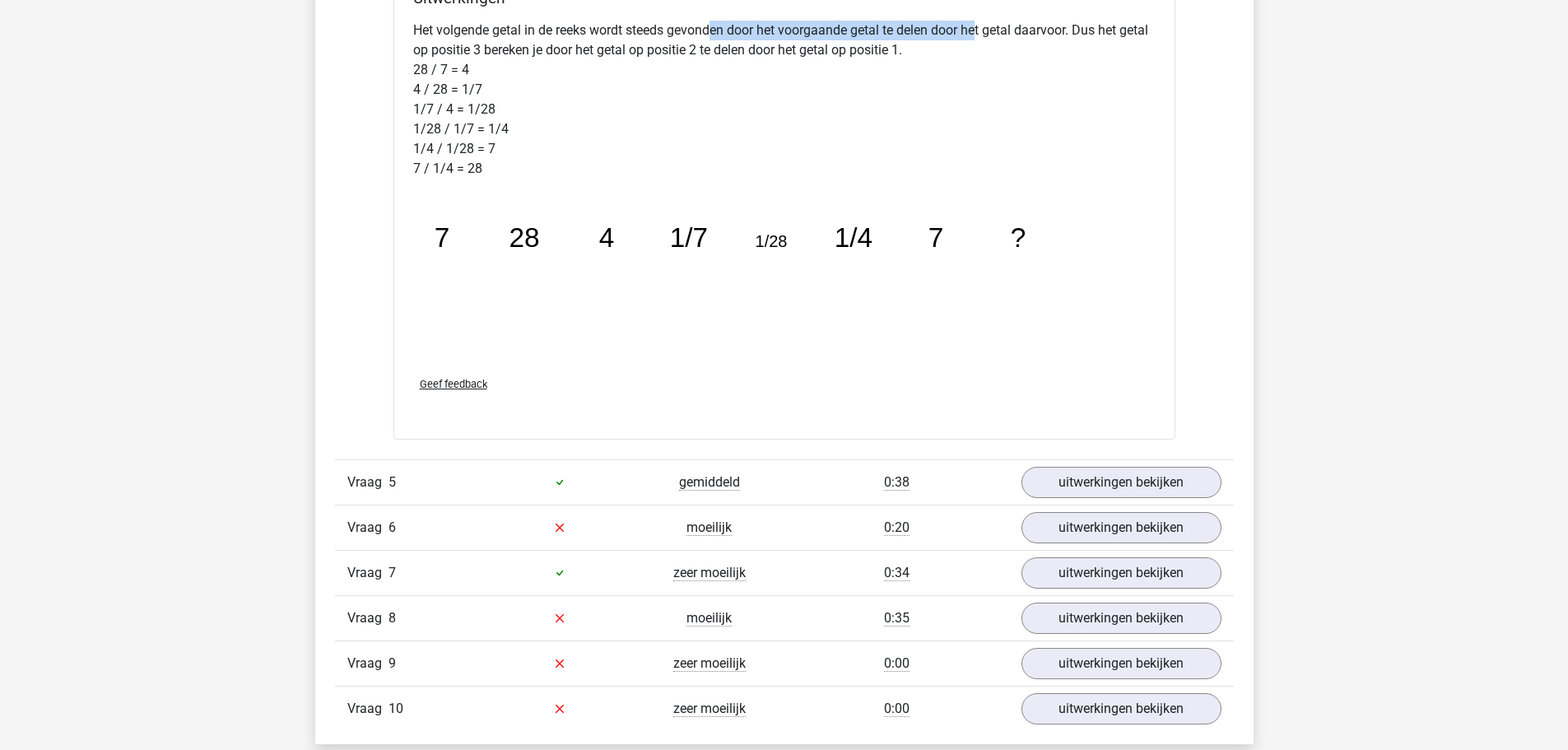
scroll to position [3856, 0]
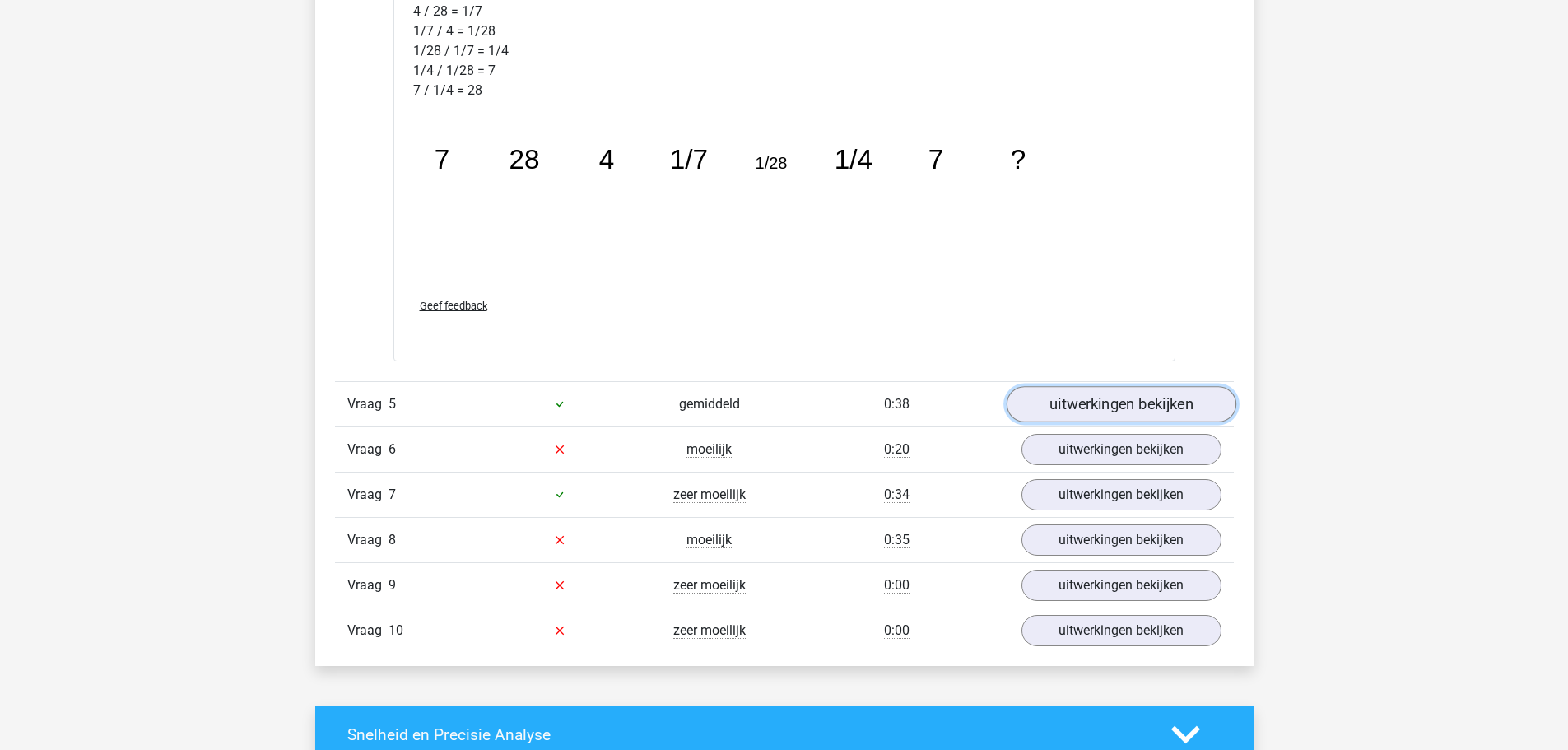
click at [1095, 401] on link "uitwerkingen bekijken" at bounding box center [1121, 405] width 230 height 37
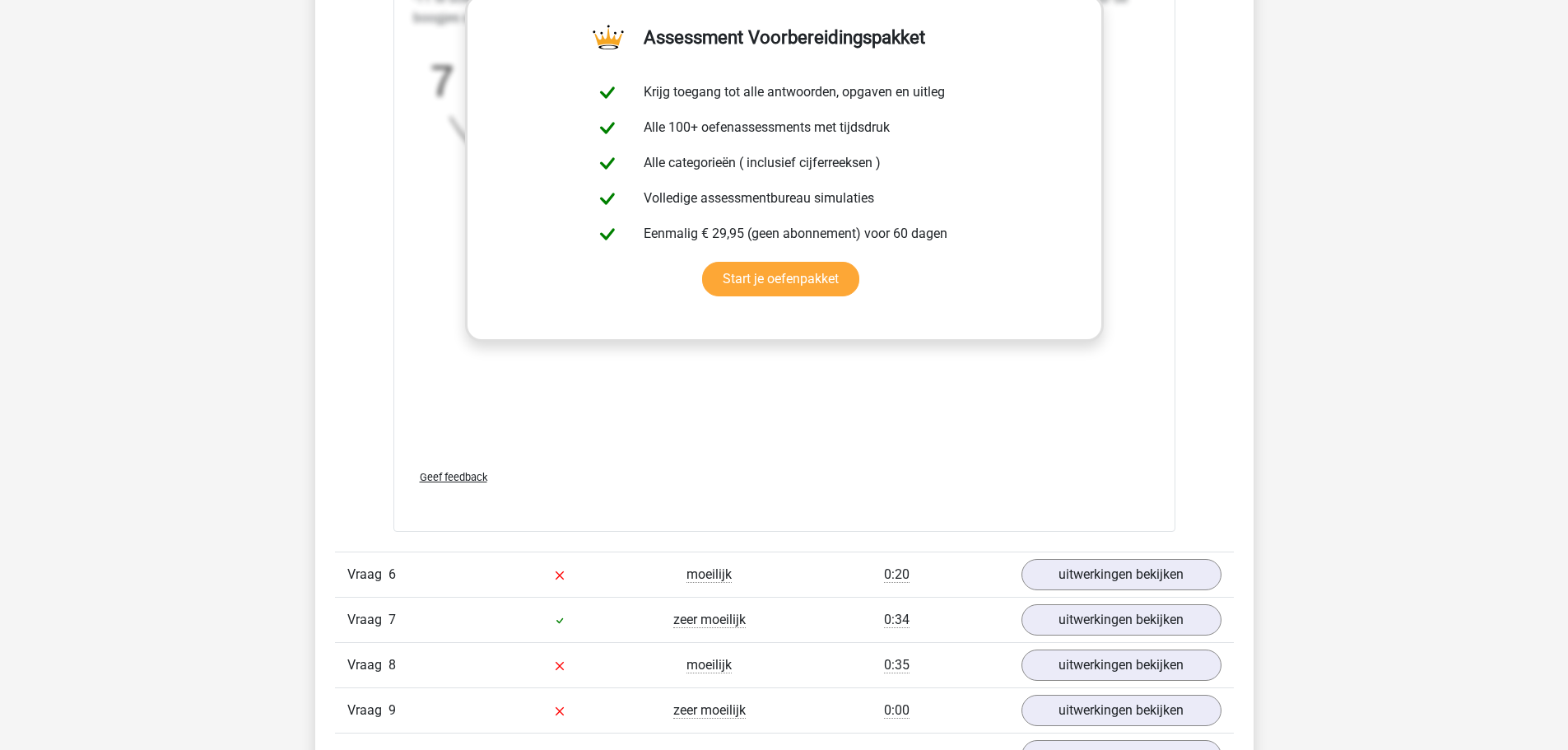
scroll to position [4844, 0]
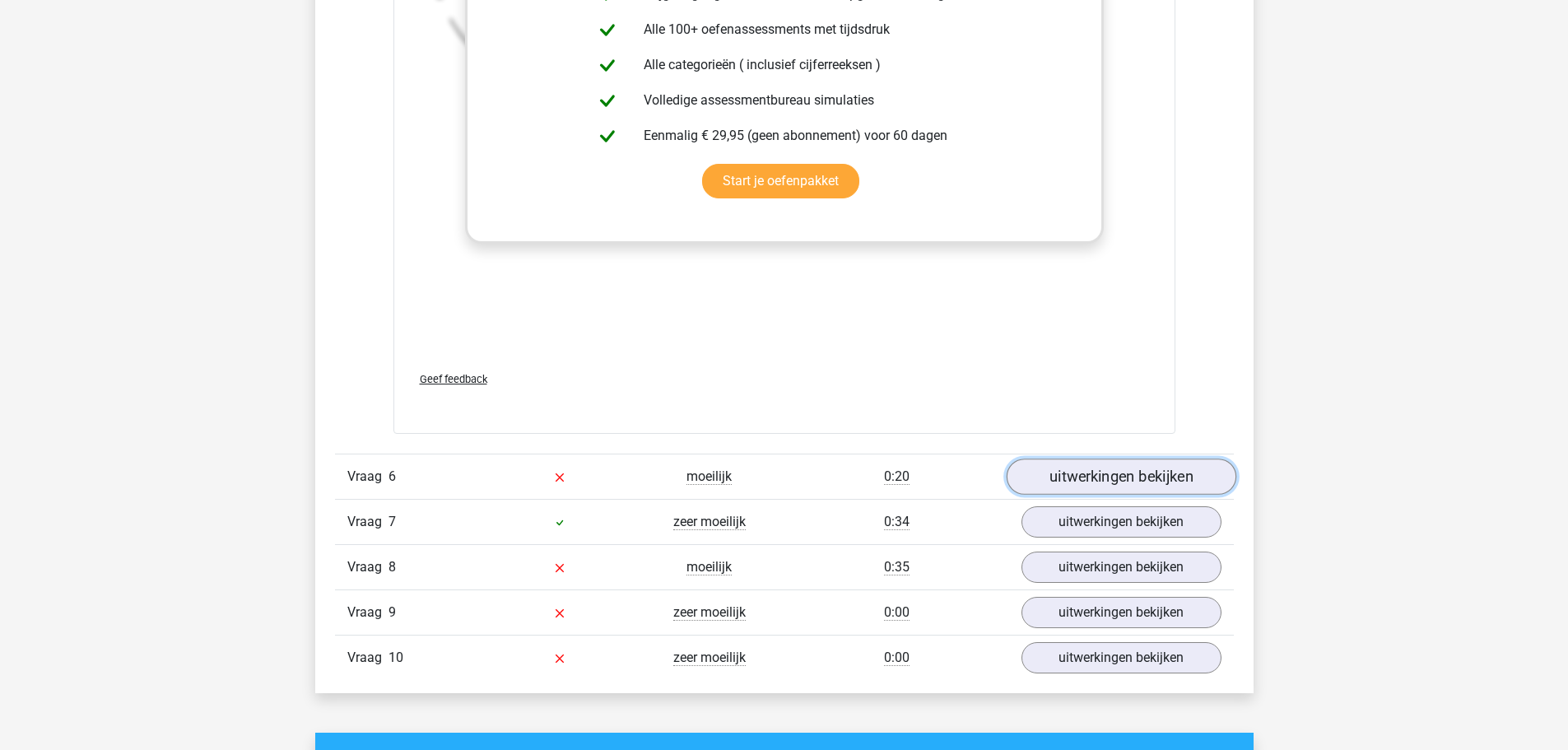
click at [1113, 479] on link "uitwerkingen bekijken" at bounding box center [1121, 477] width 230 height 37
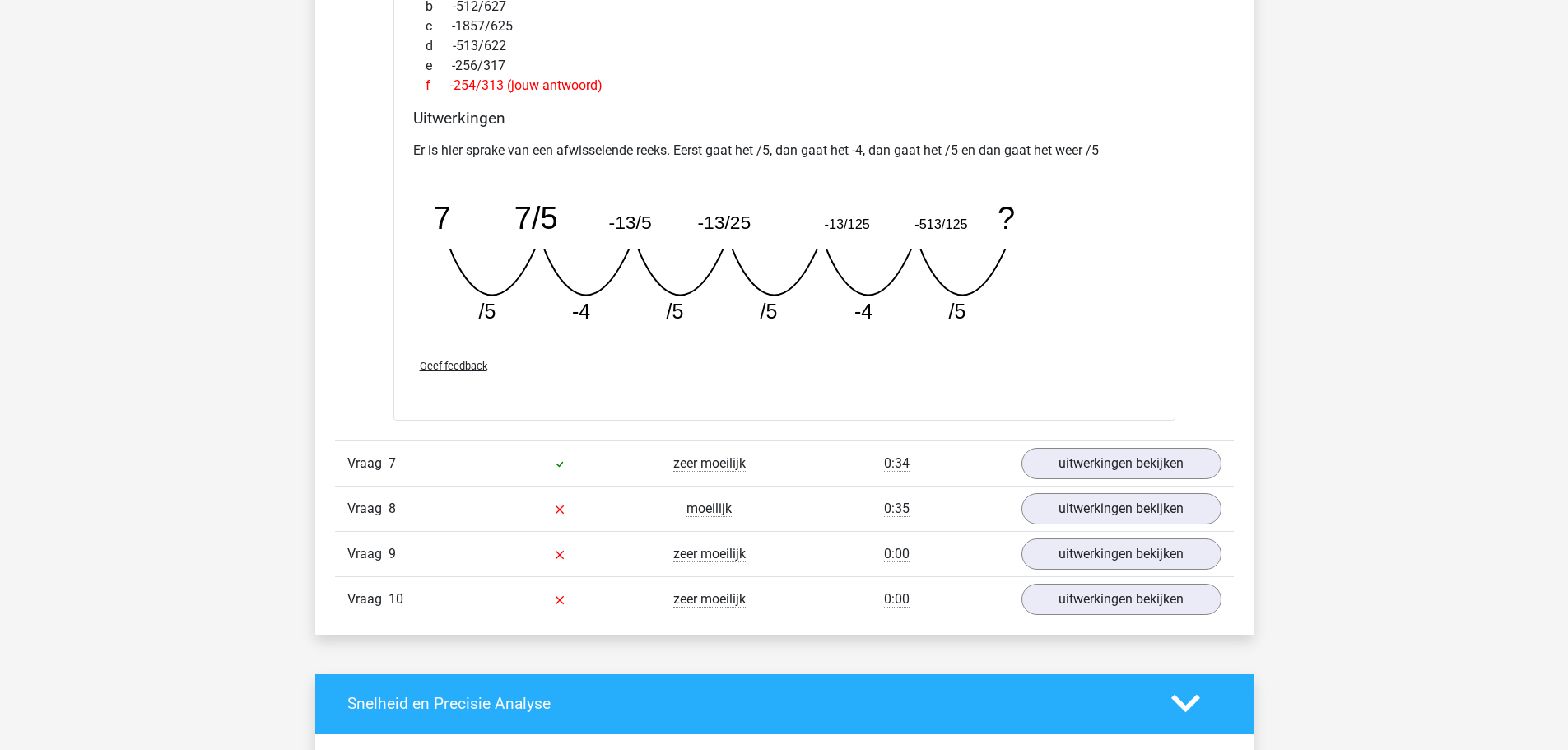
scroll to position [5667, 0]
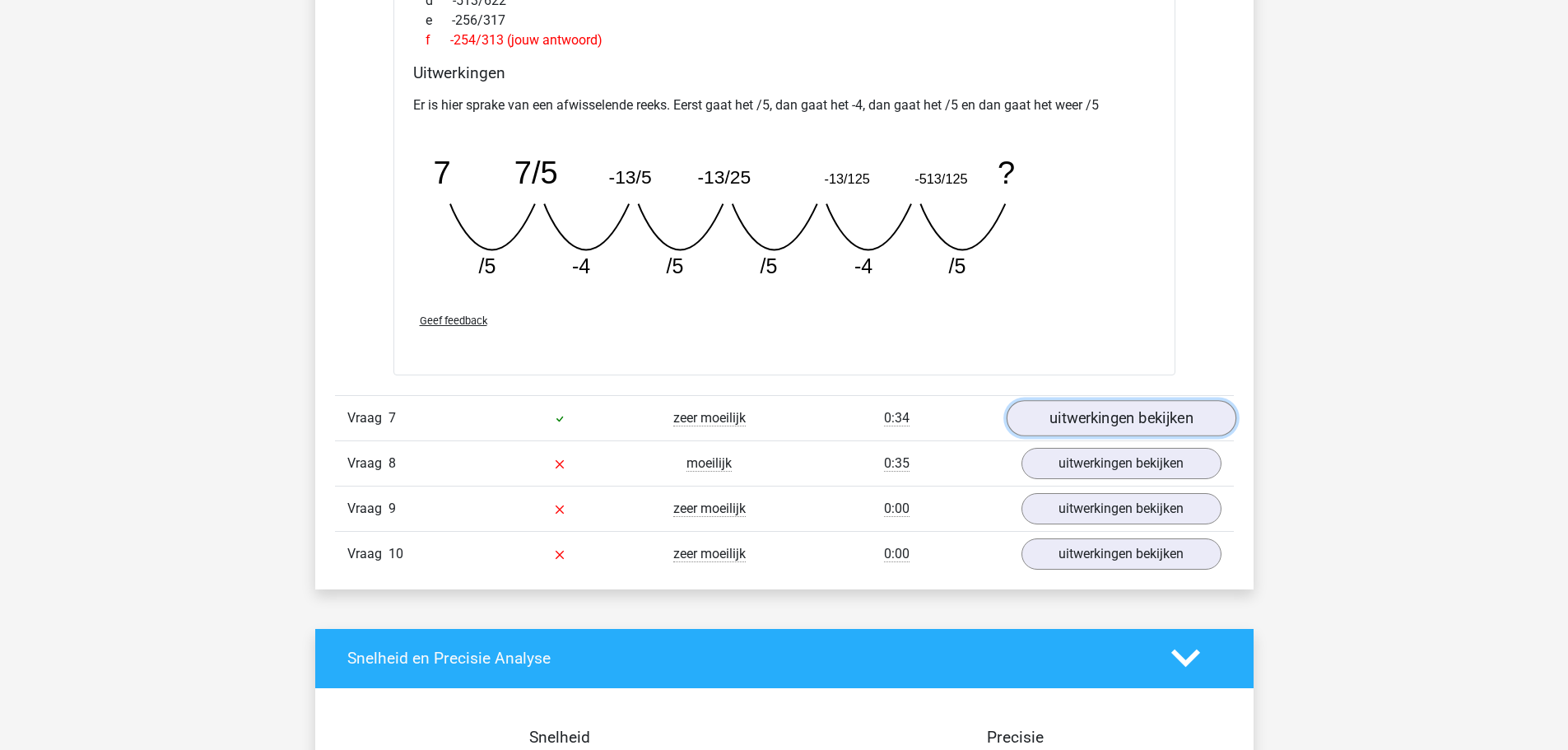
click at [1175, 423] on link "uitwerkingen bekijken" at bounding box center [1121, 419] width 230 height 37
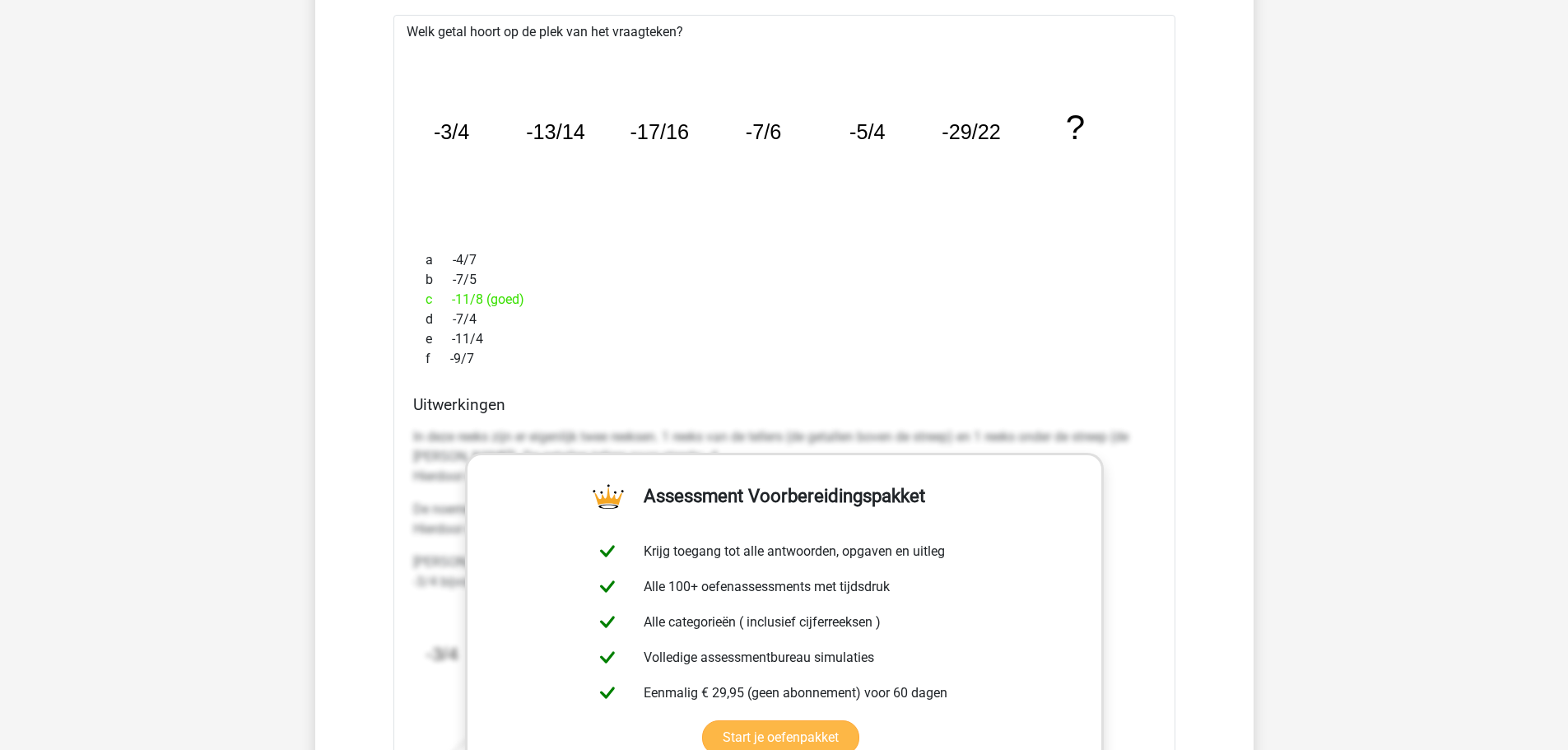
scroll to position [5832, 0]
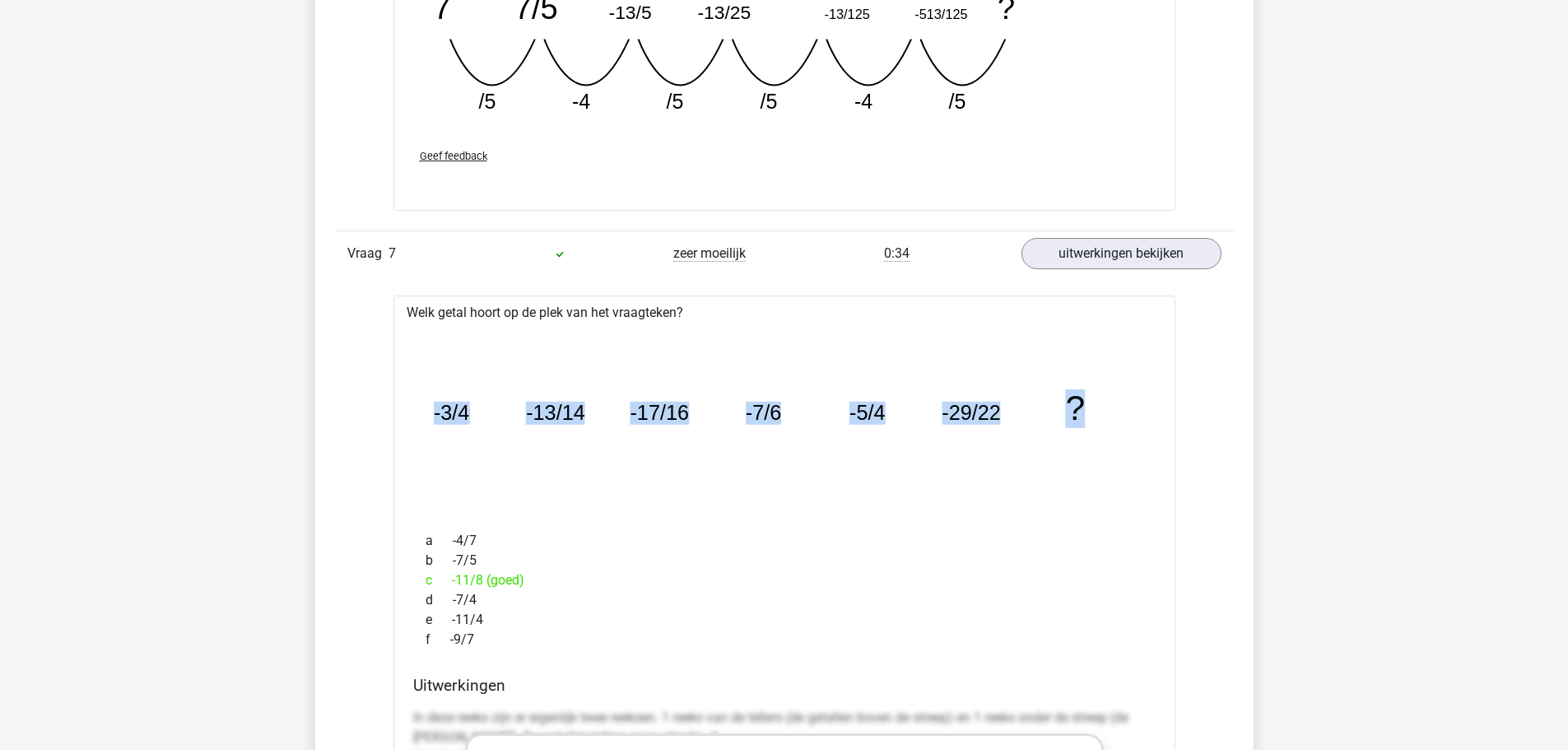
drag, startPoint x: 424, startPoint y: 415, endPoint x: 1114, endPoint y: 420, distance: 690.0
click at [1114, 420] on icon "image/svg+xml -3/4 -13/14 -17/16 -7/6 -5/4 -29/22 ?" at bounding box center [784, 421] width 729 height 183
copy g "-3/4 -13/14 -17/16 -7/6 -5/4 -29/22 ?"
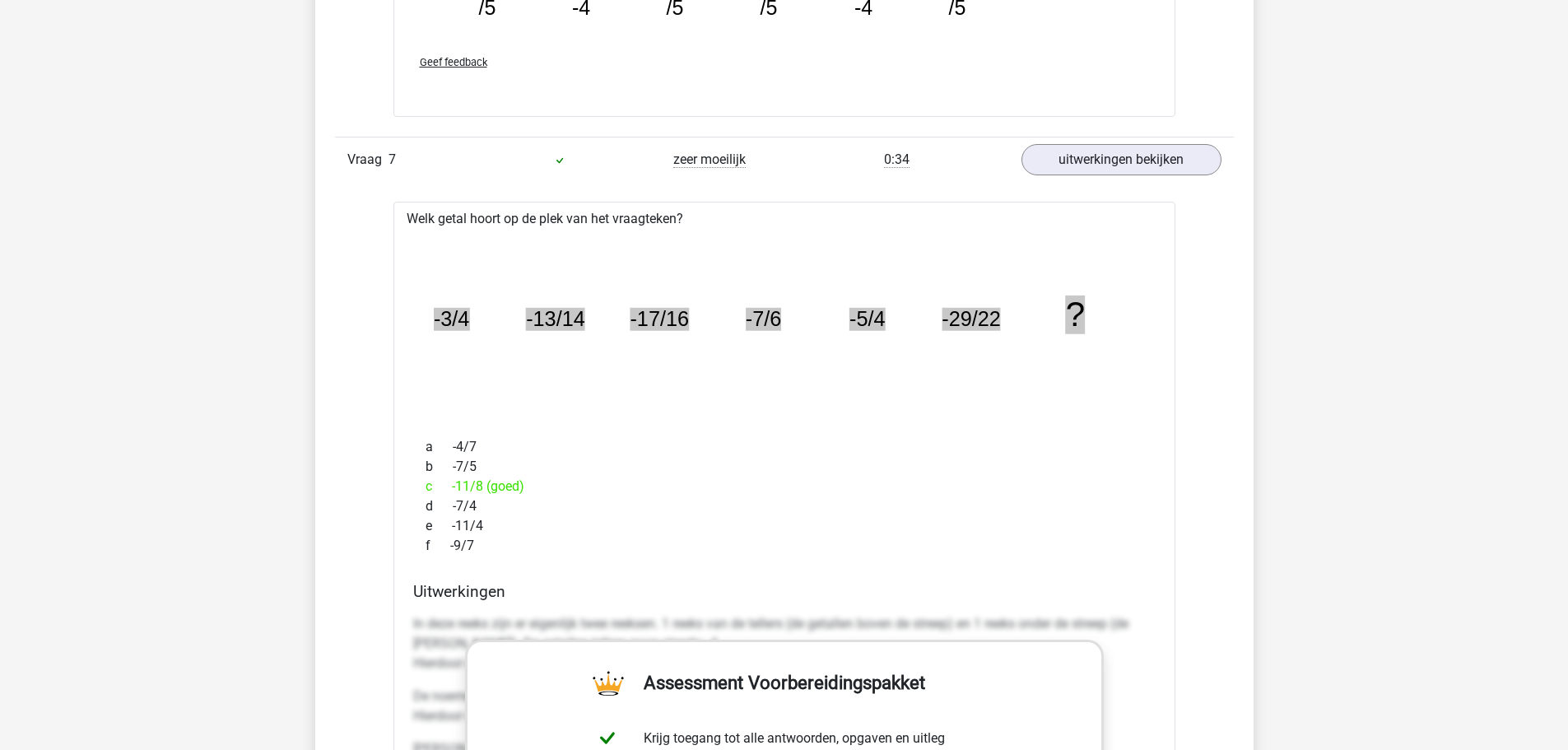
scroll to position [5925, 0]
click at [746, 466] on div "b -7/5" at bounding box center [785, 468] width 742 height 20
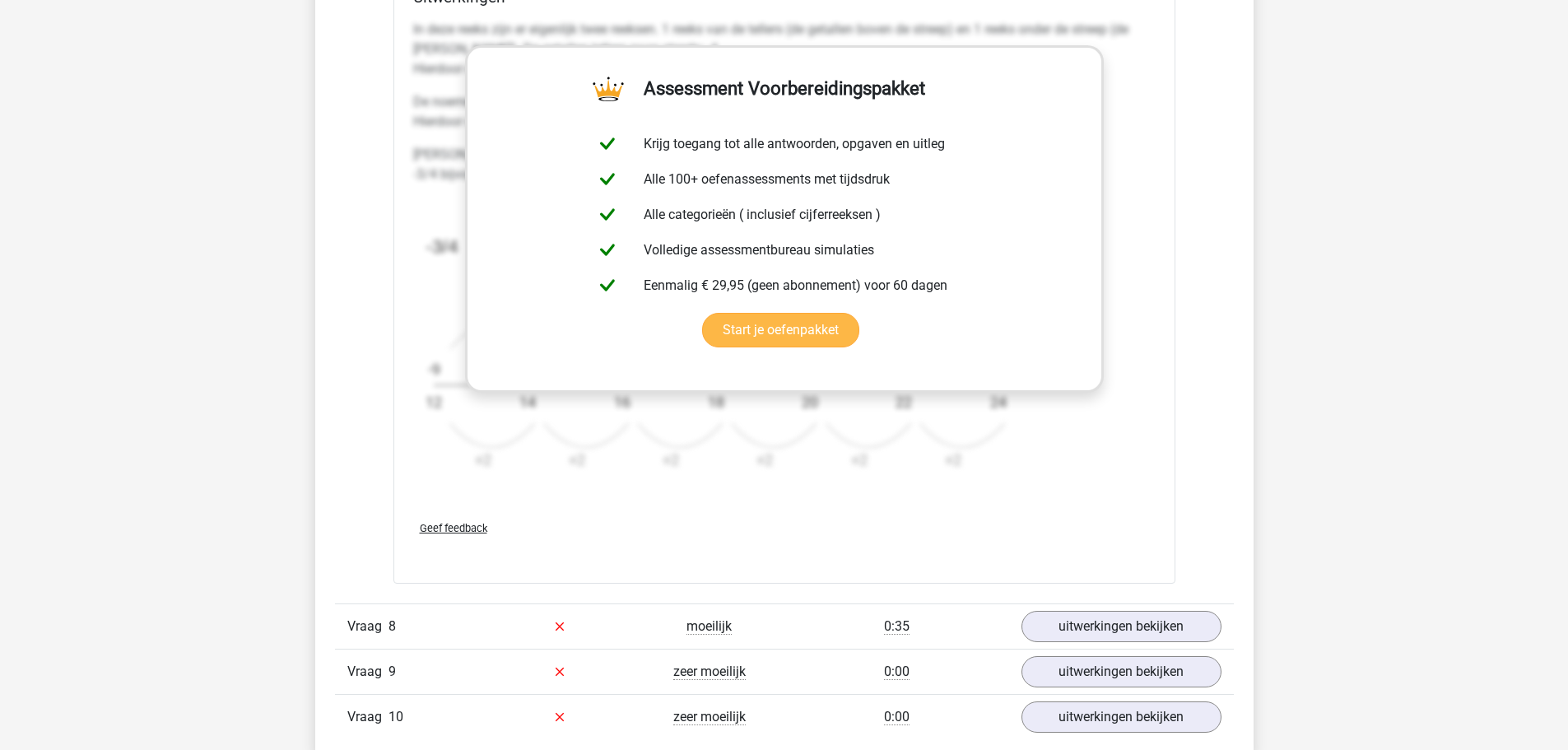
scroll to position [6748, 0]
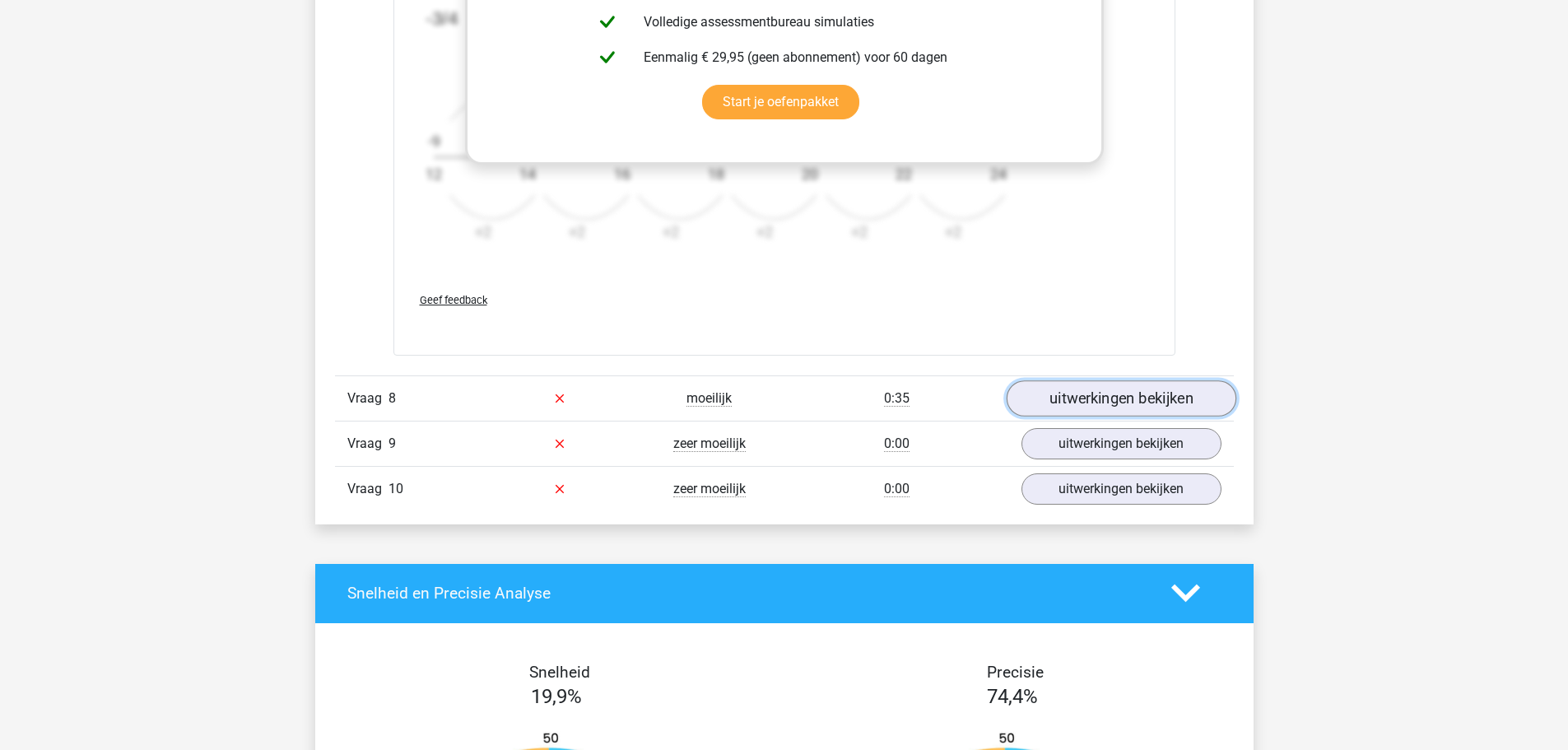
click at [1068, 401] on link "uitwerkingen bekijken" at bounding box center [1121, 399] width 230 height 37
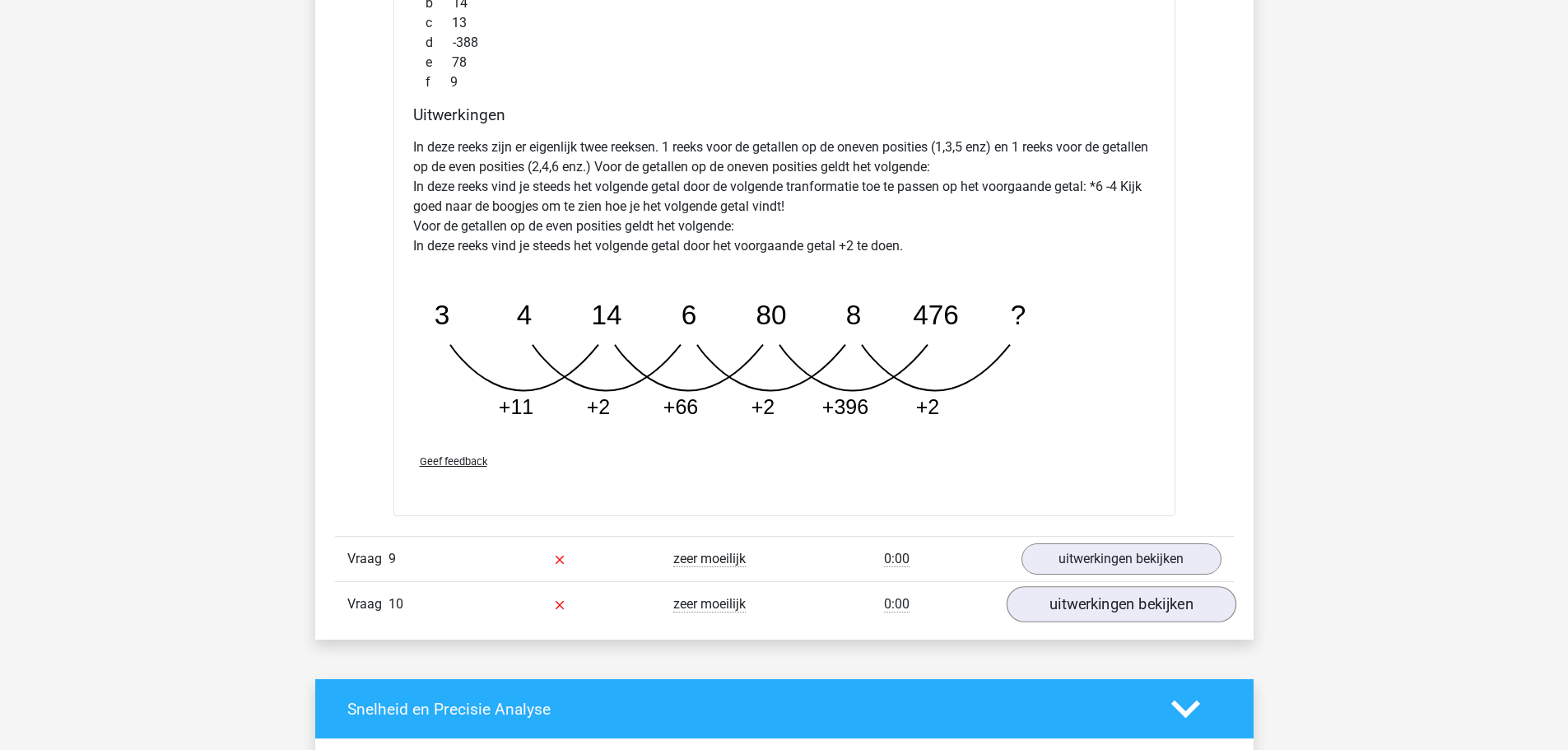
scroll to position [7489, 0]
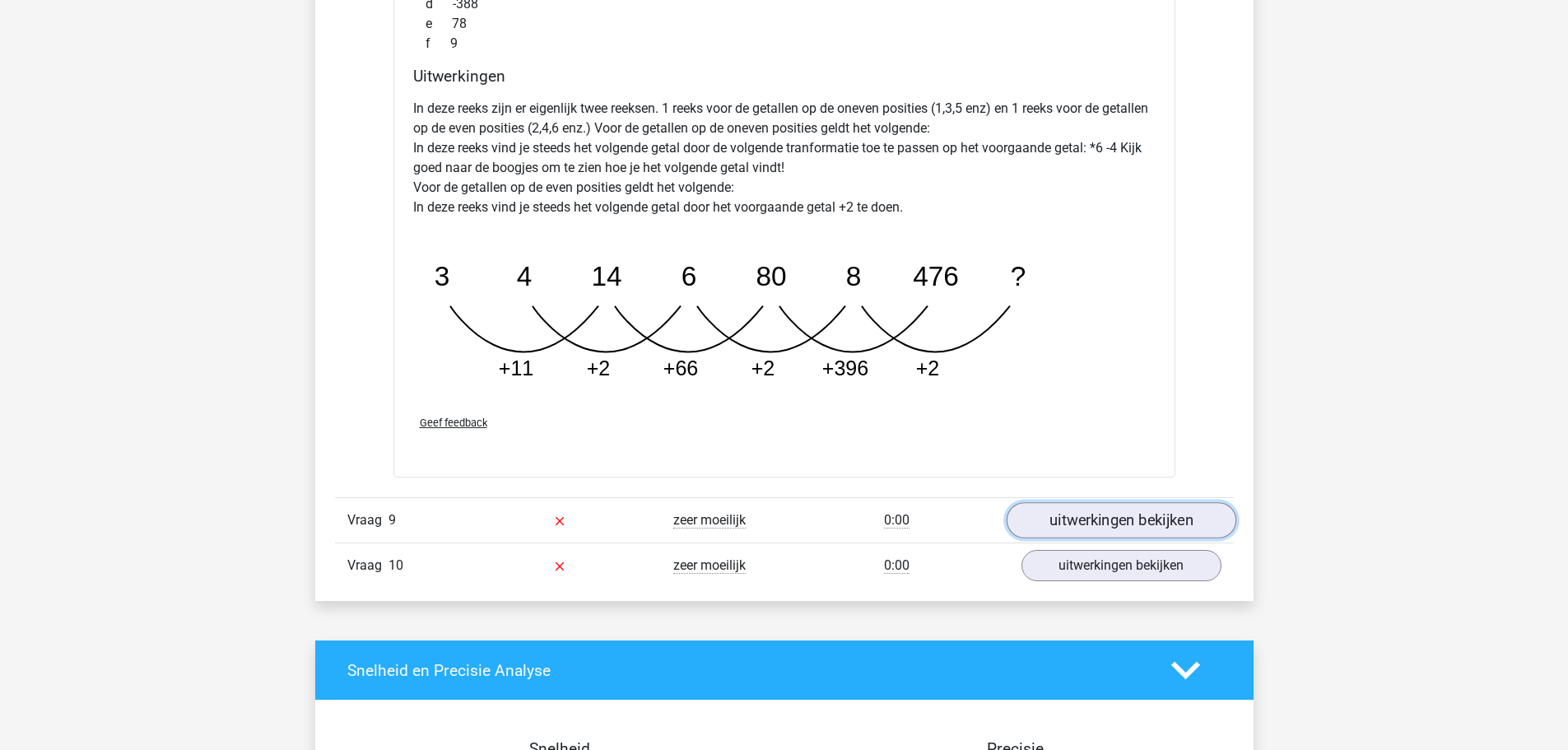
click at [1120, 517] on link "uitwerkingen bekijken" at bounding box center [1121, 521] width 230 height 37
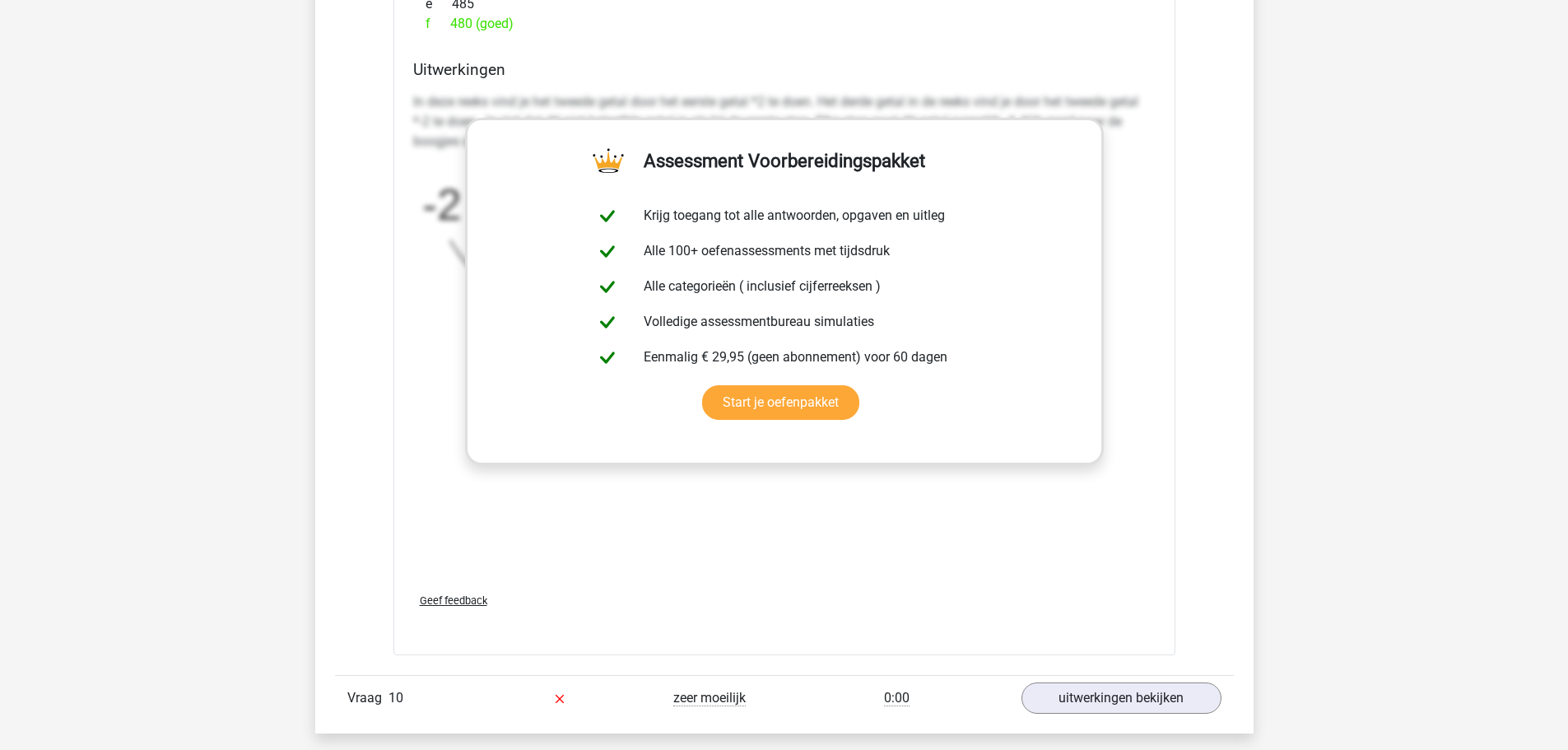
scroll to position [8724, 0]
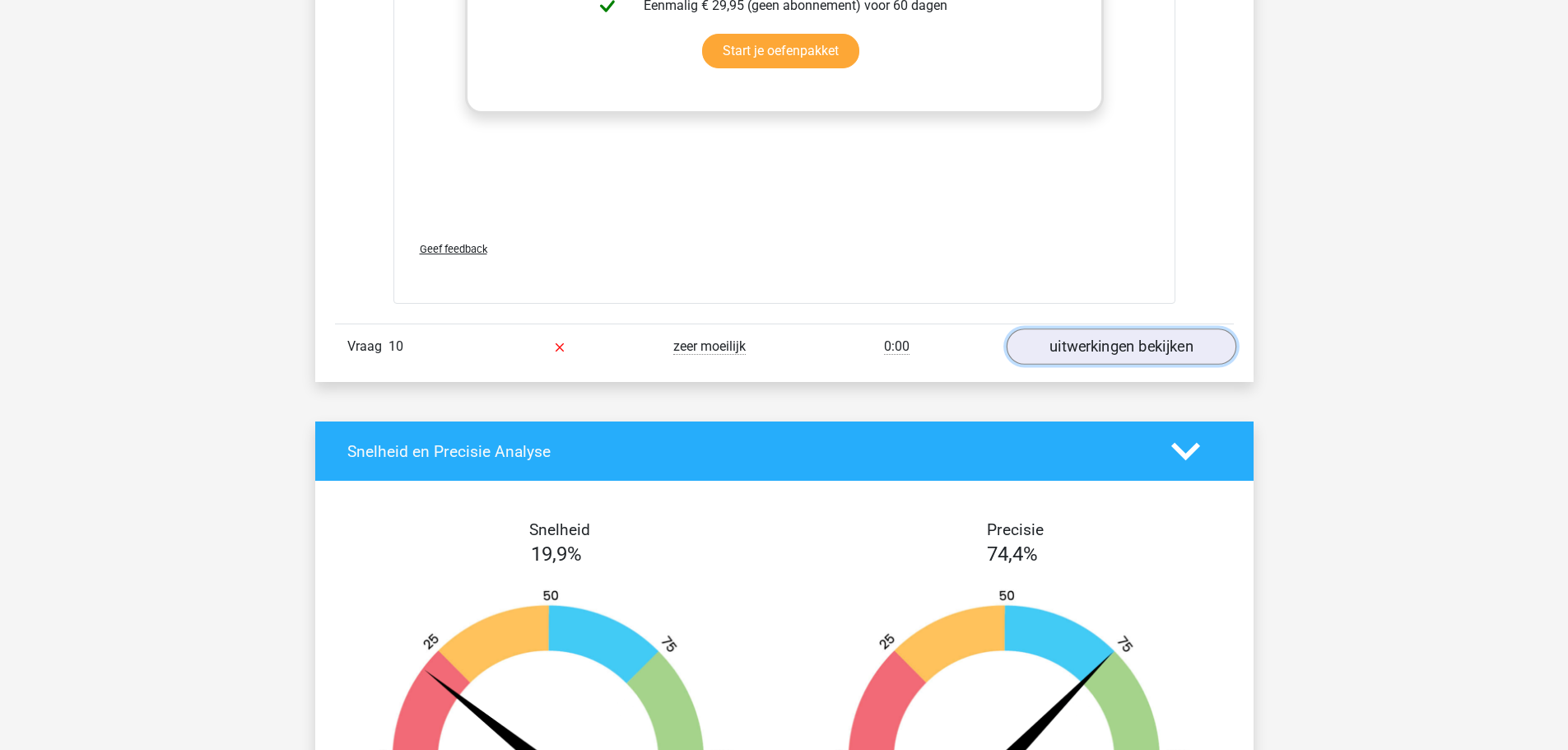
click at [1077, 340] on link "uitwerkingen bekijken" at bounding box center [1121, 347] width 230 height 37
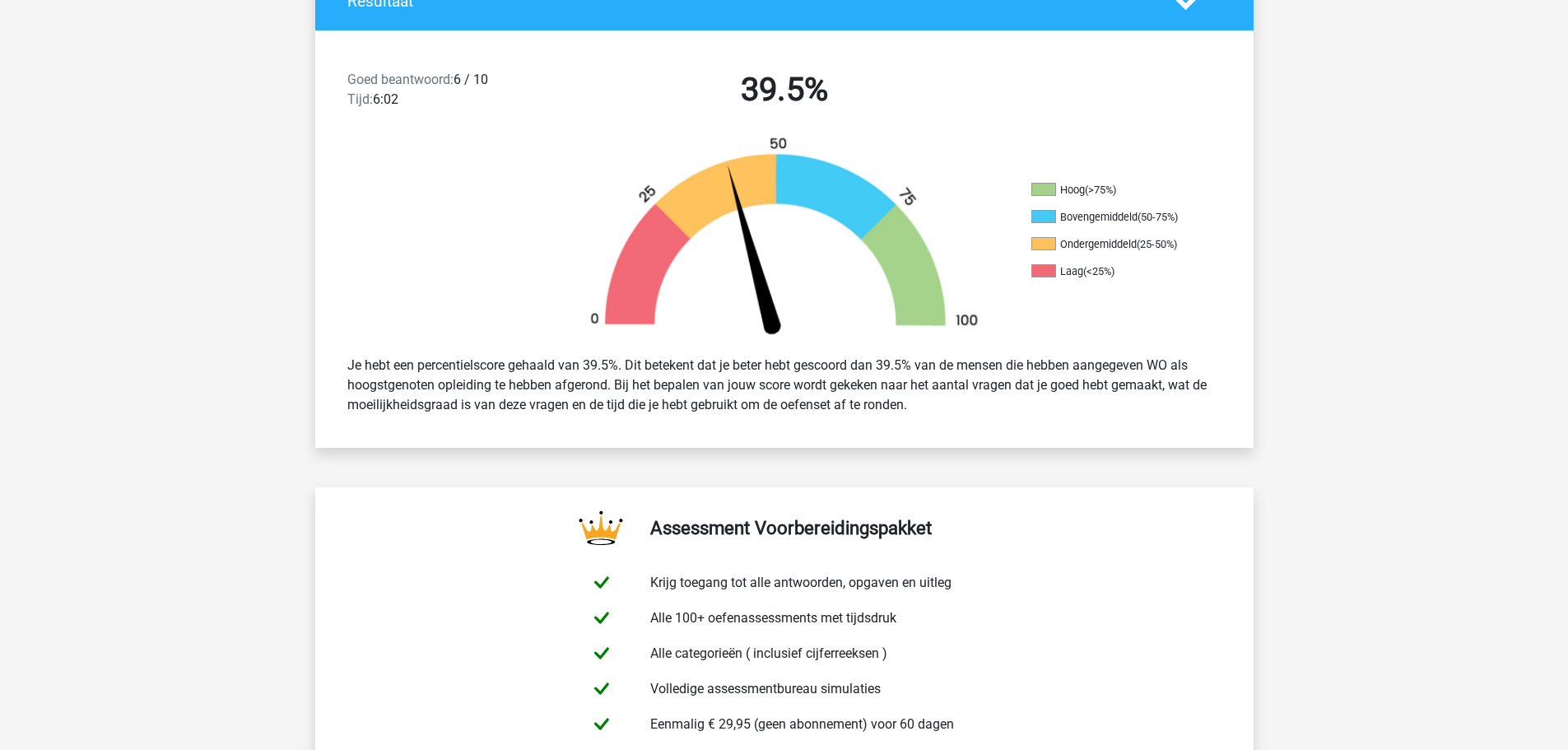
scroll to position [0, 0]
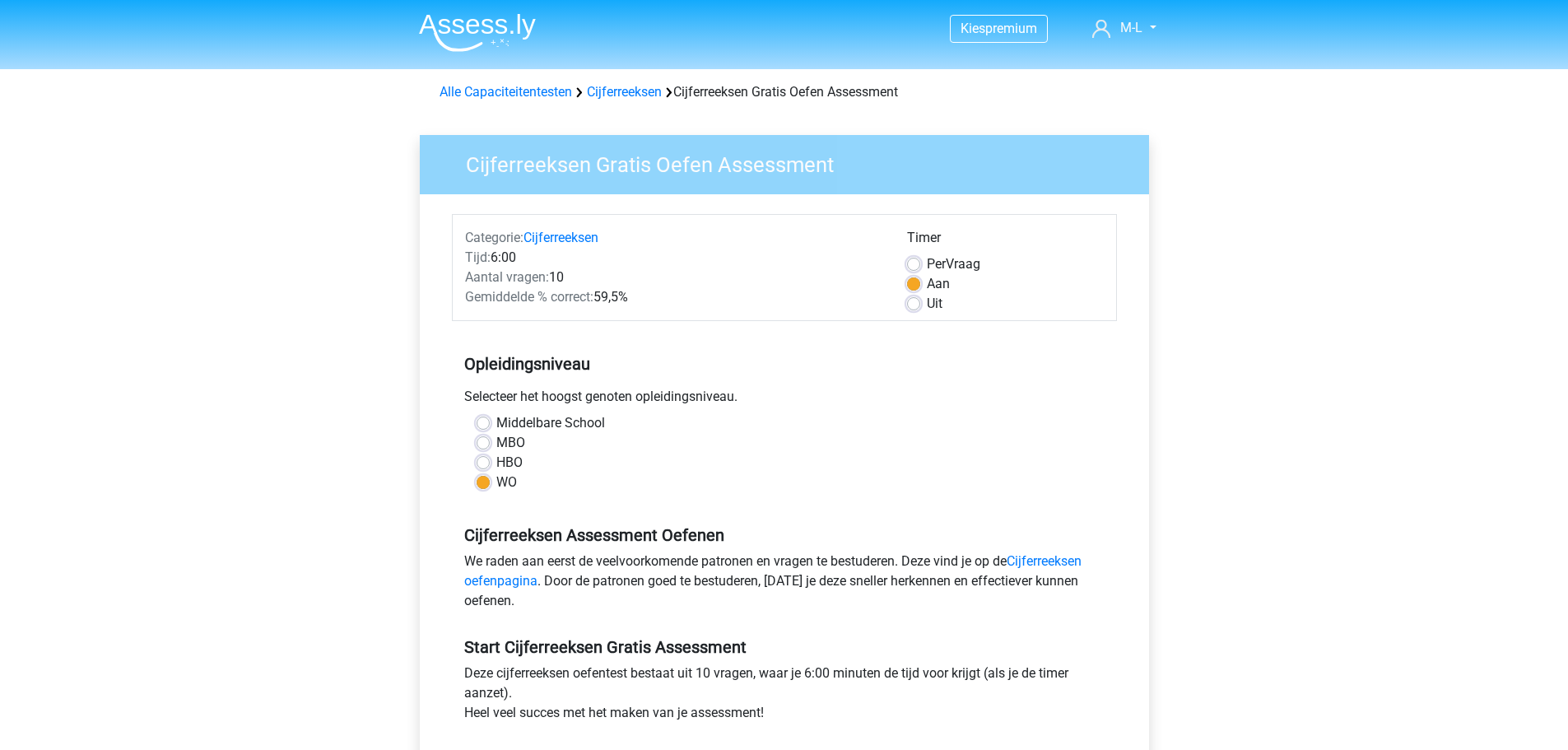
scroll to position [82, 0]
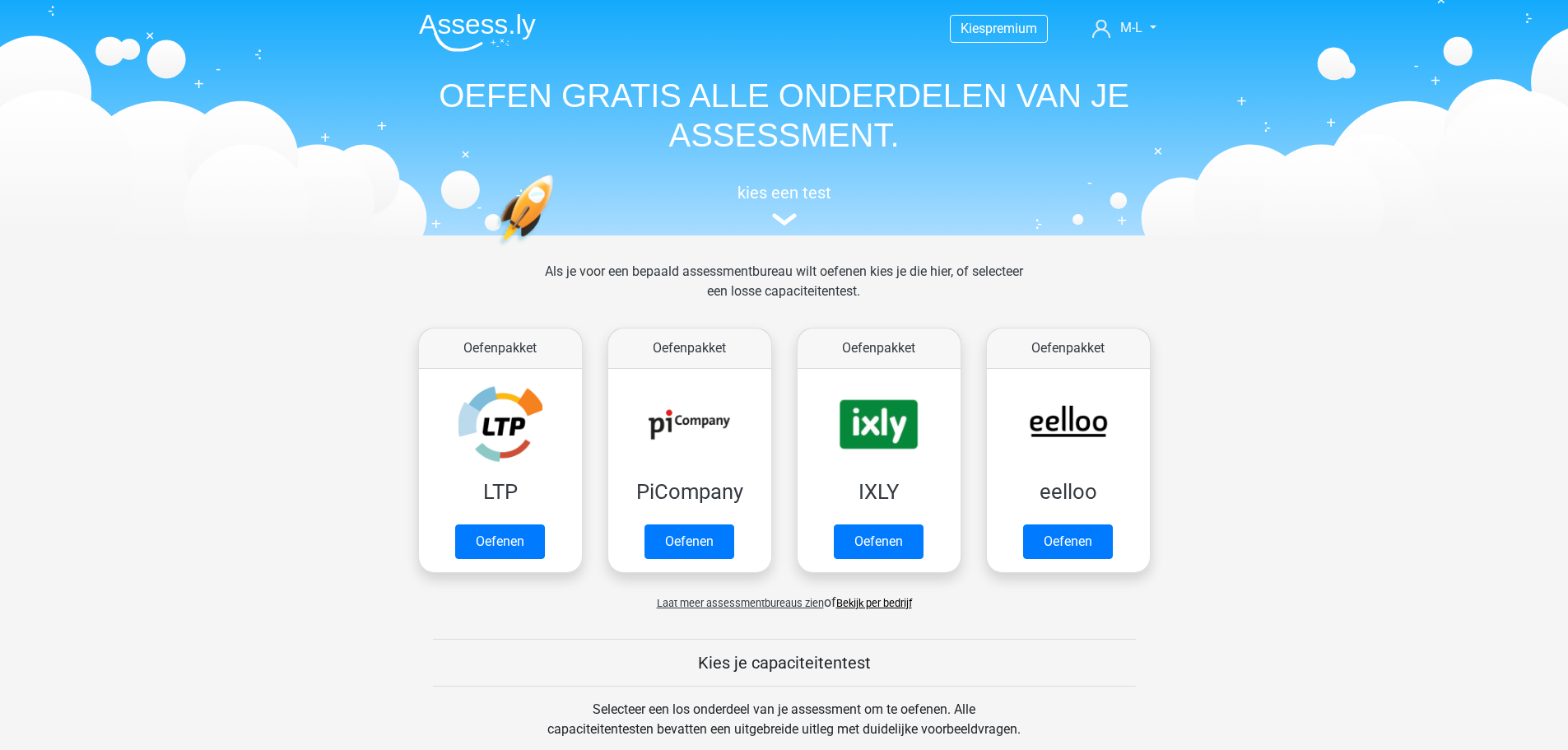
scroll to position [494, 0]
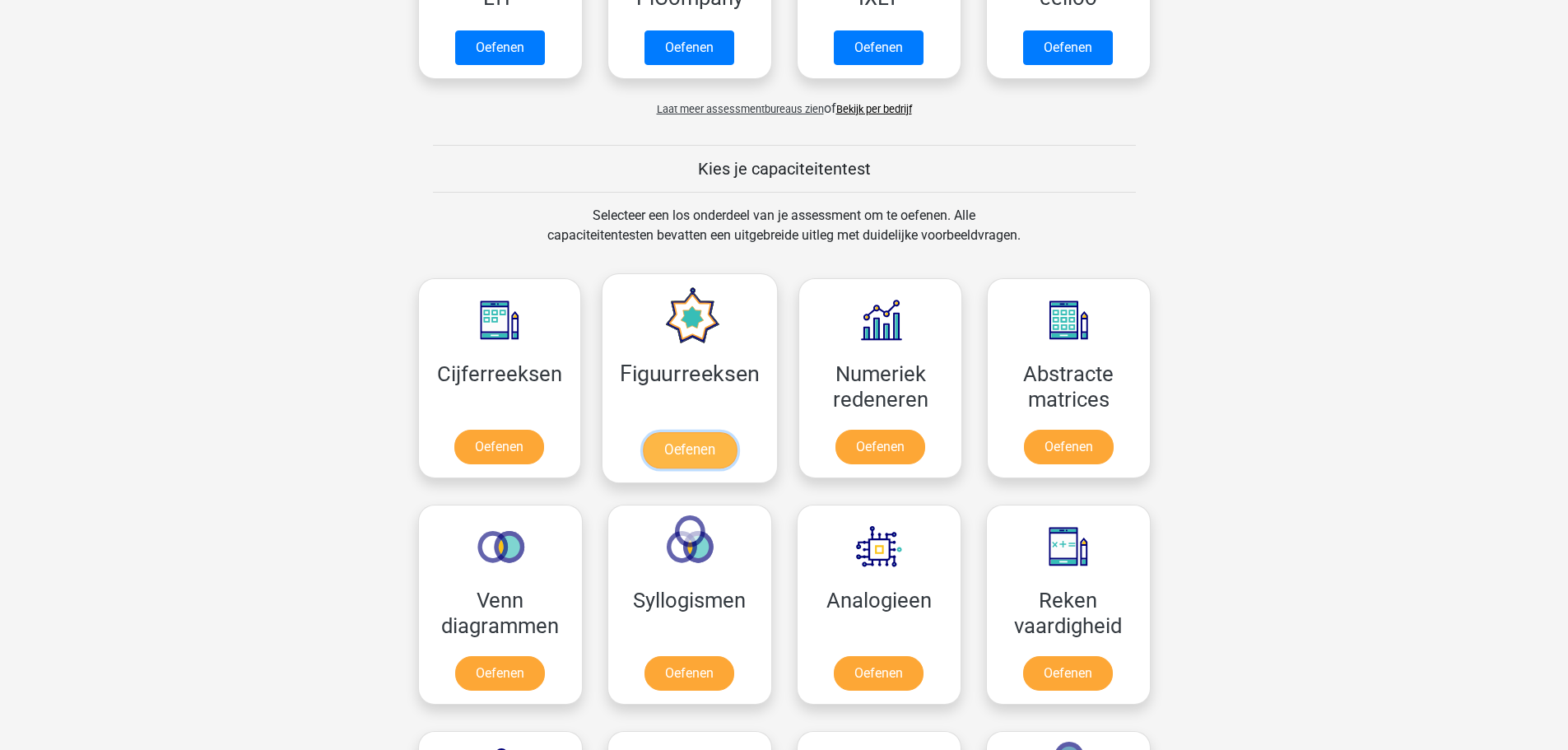
click at [698, 450] on link "Oefenen" at bounding box center [690, 450] width 94 height 37
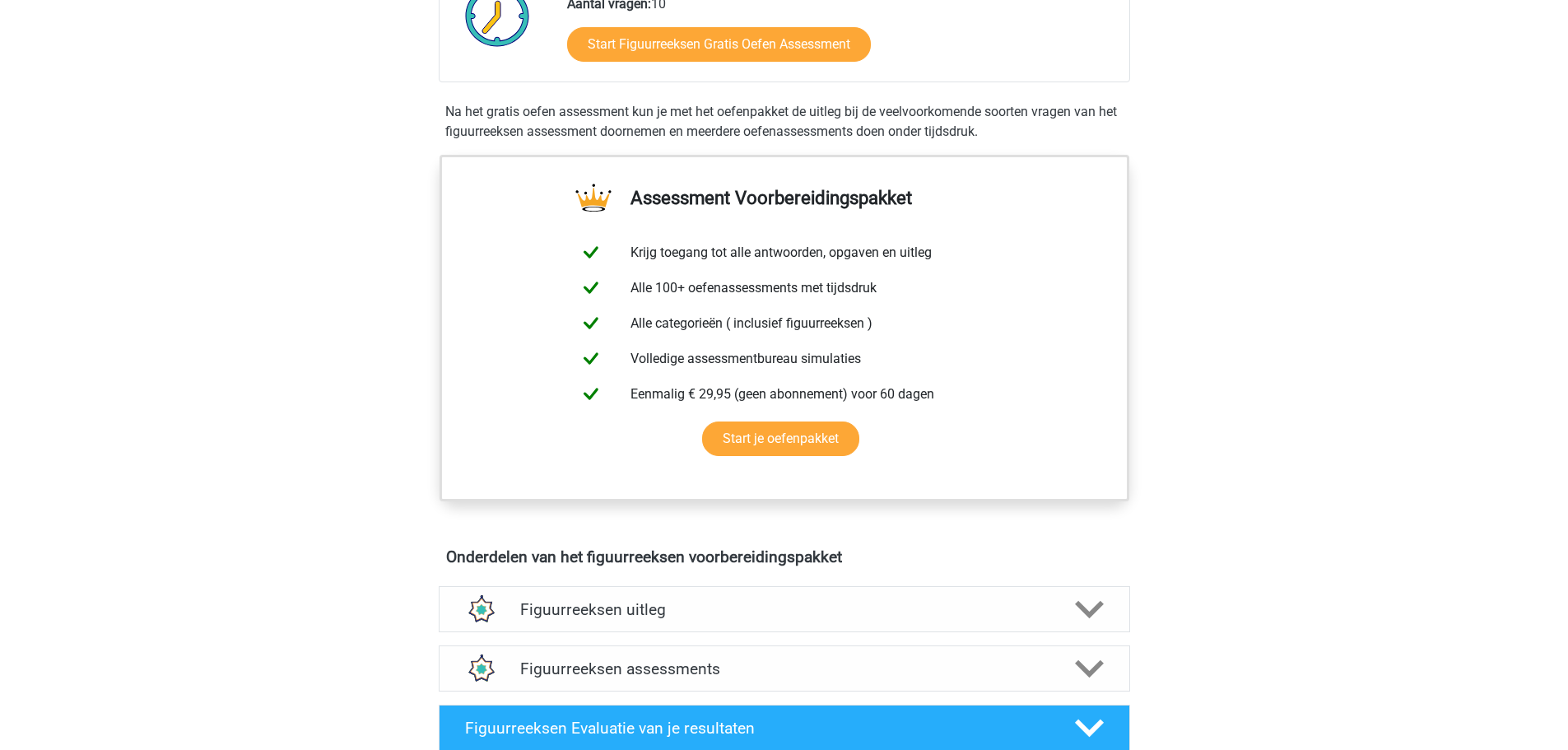
scroll to position [576, 0]
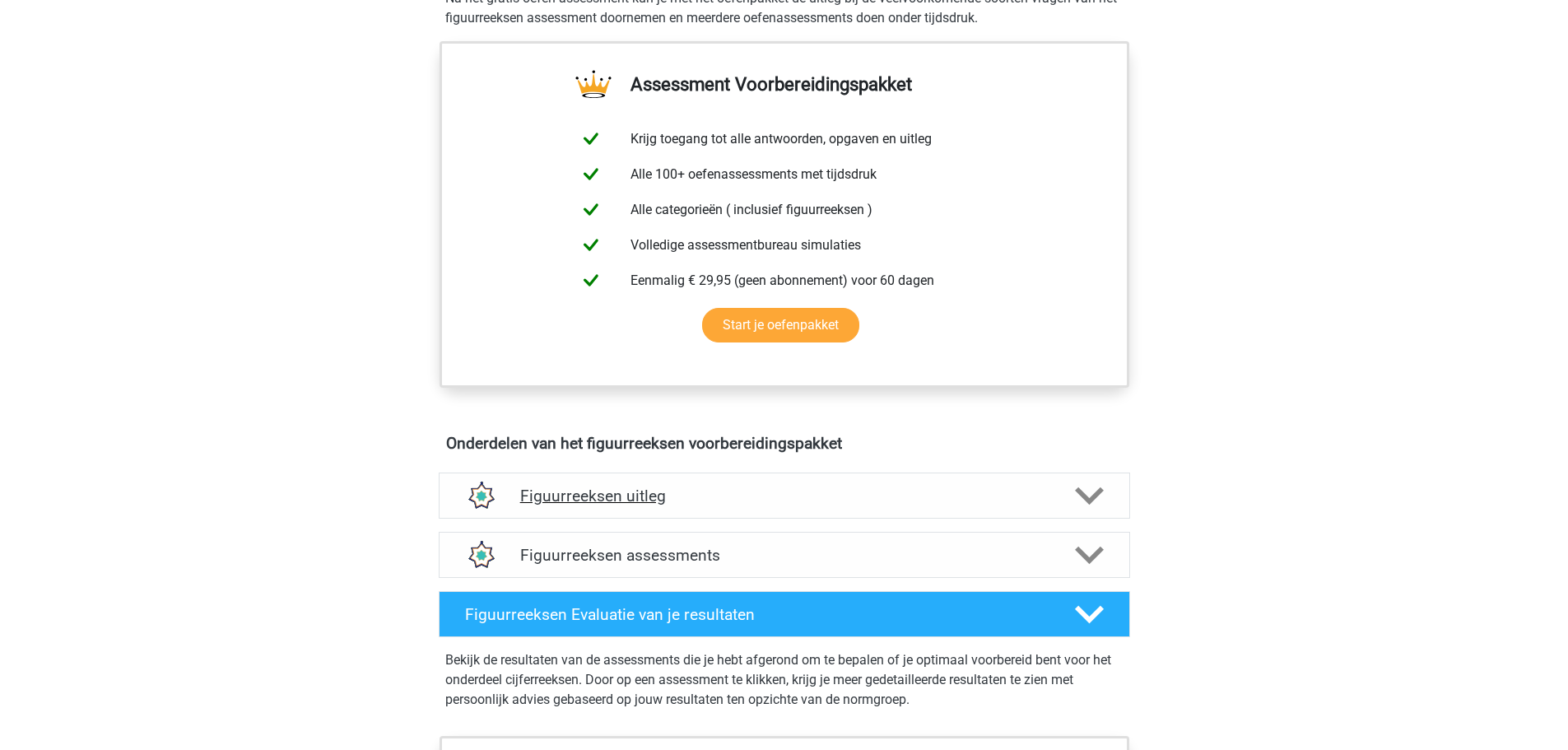
click at [846, 491] on h4 "Figuurreeksen uitleg" at bounding box center [784, 496] width 528 height 19
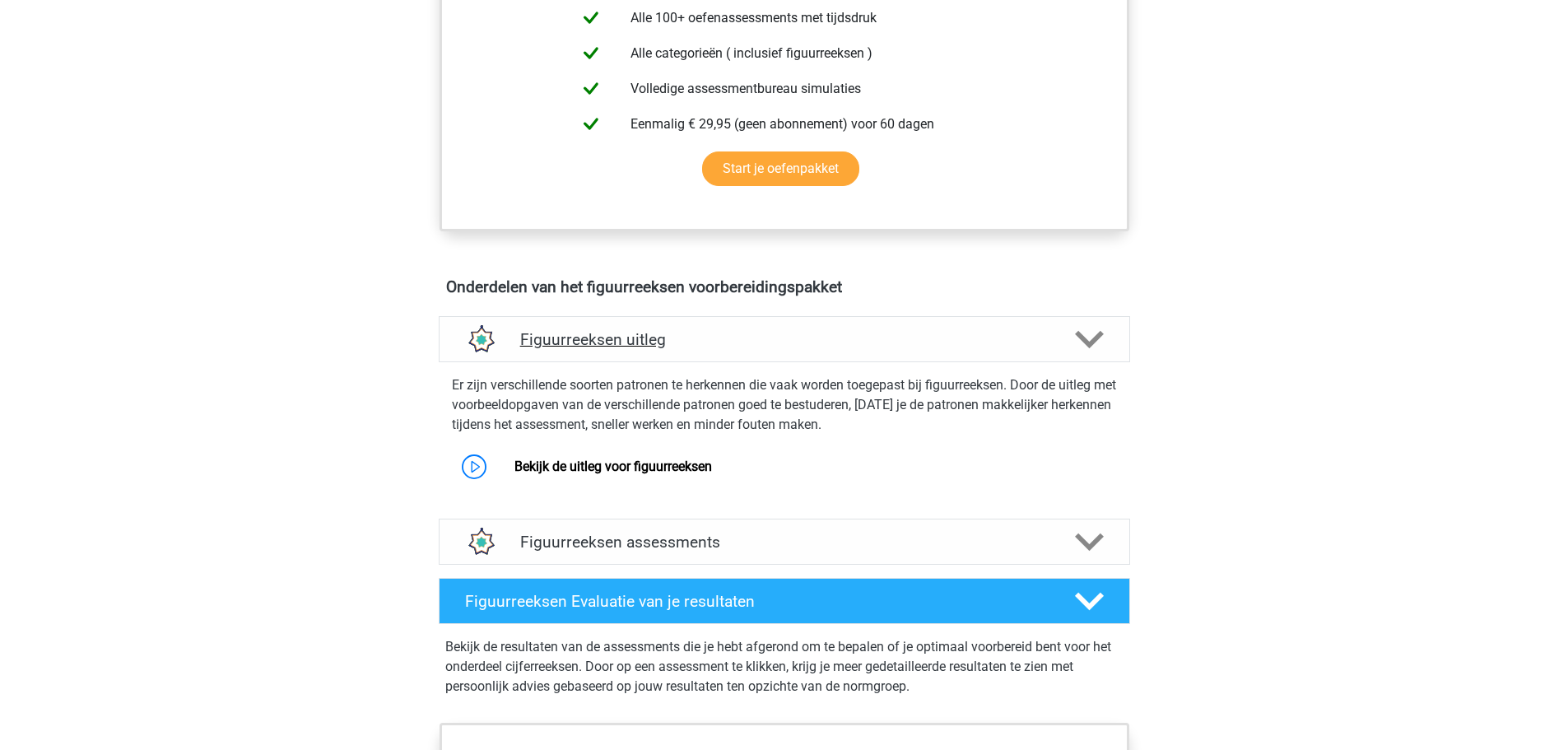
scroll to position [741, 0]
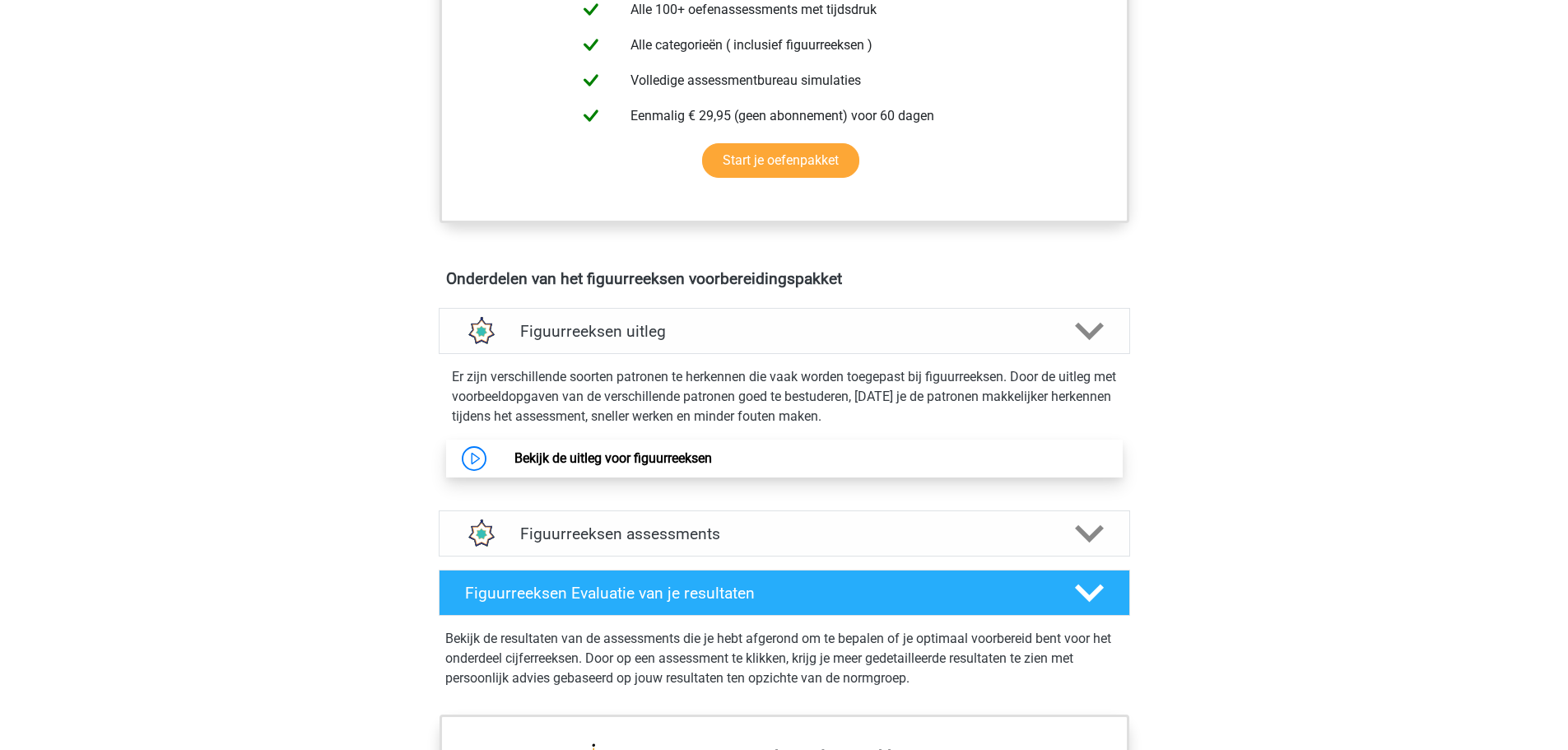
click at [677, 463] on link "Bekijk de uitleg voor figuurreeksen" at bounding box center [613, 458] width 197 height 16
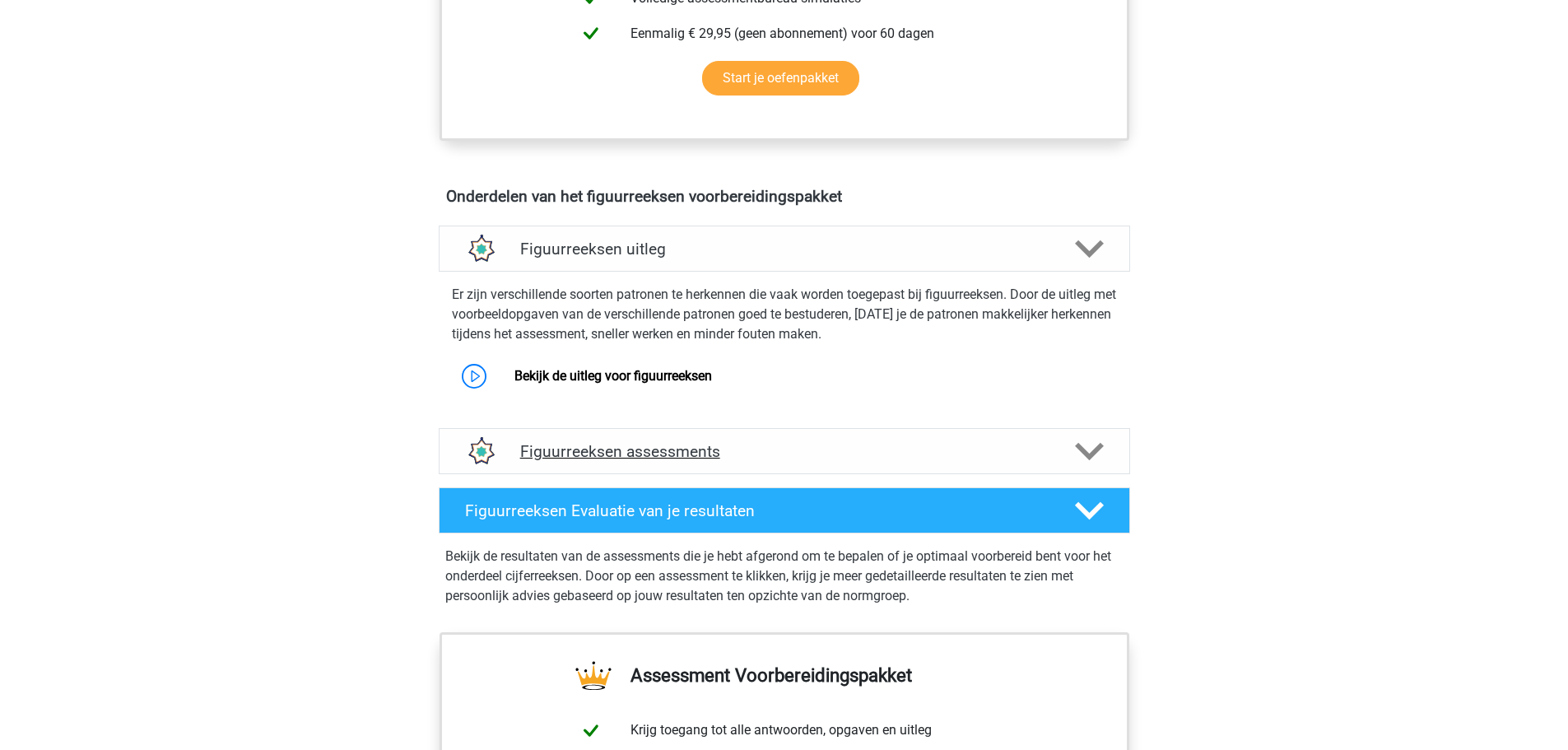
click at [742, 459] on h4 "Figuurreeksen assessments" at bounding box center [784, 451] width 528 height 19
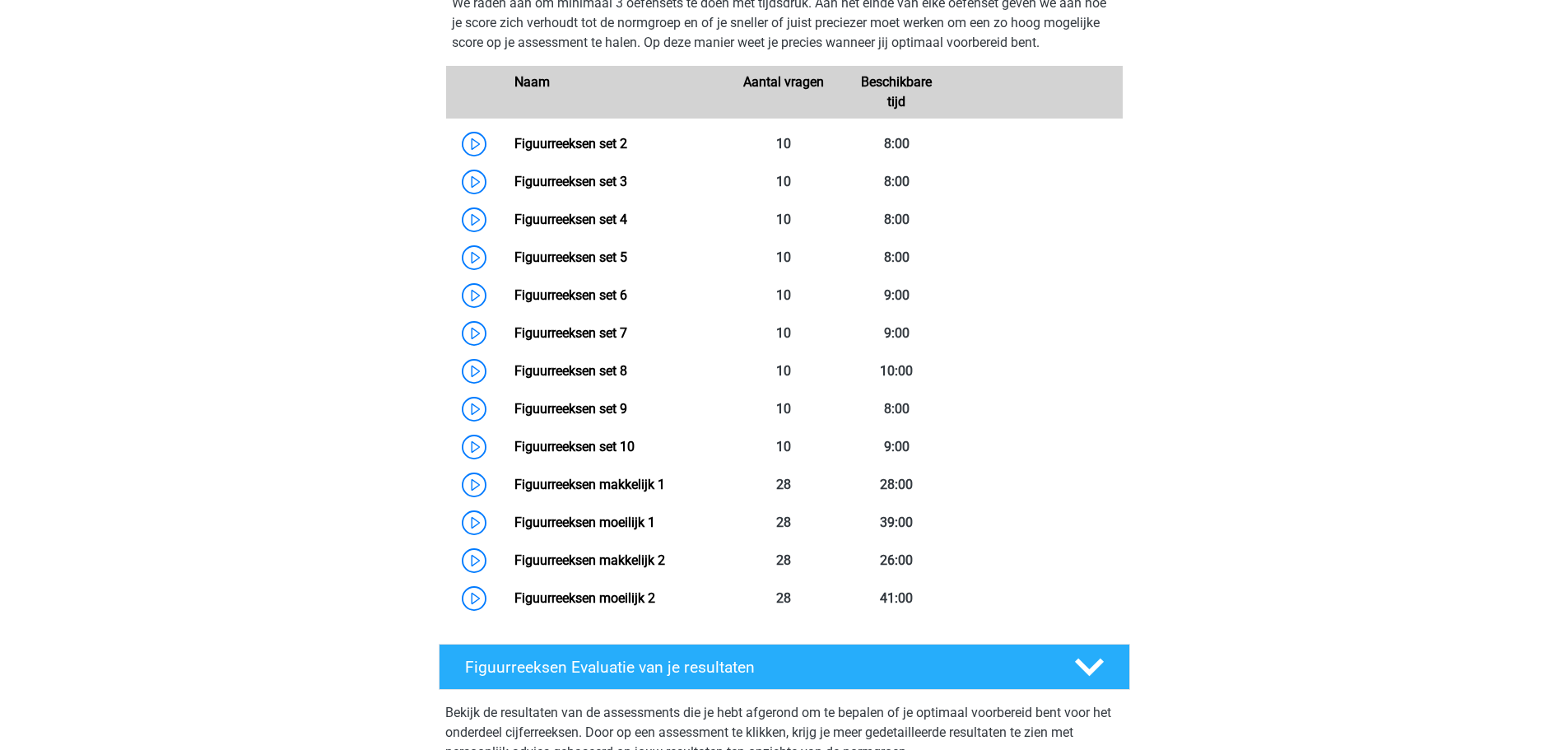
scroll to position [1070, 0]
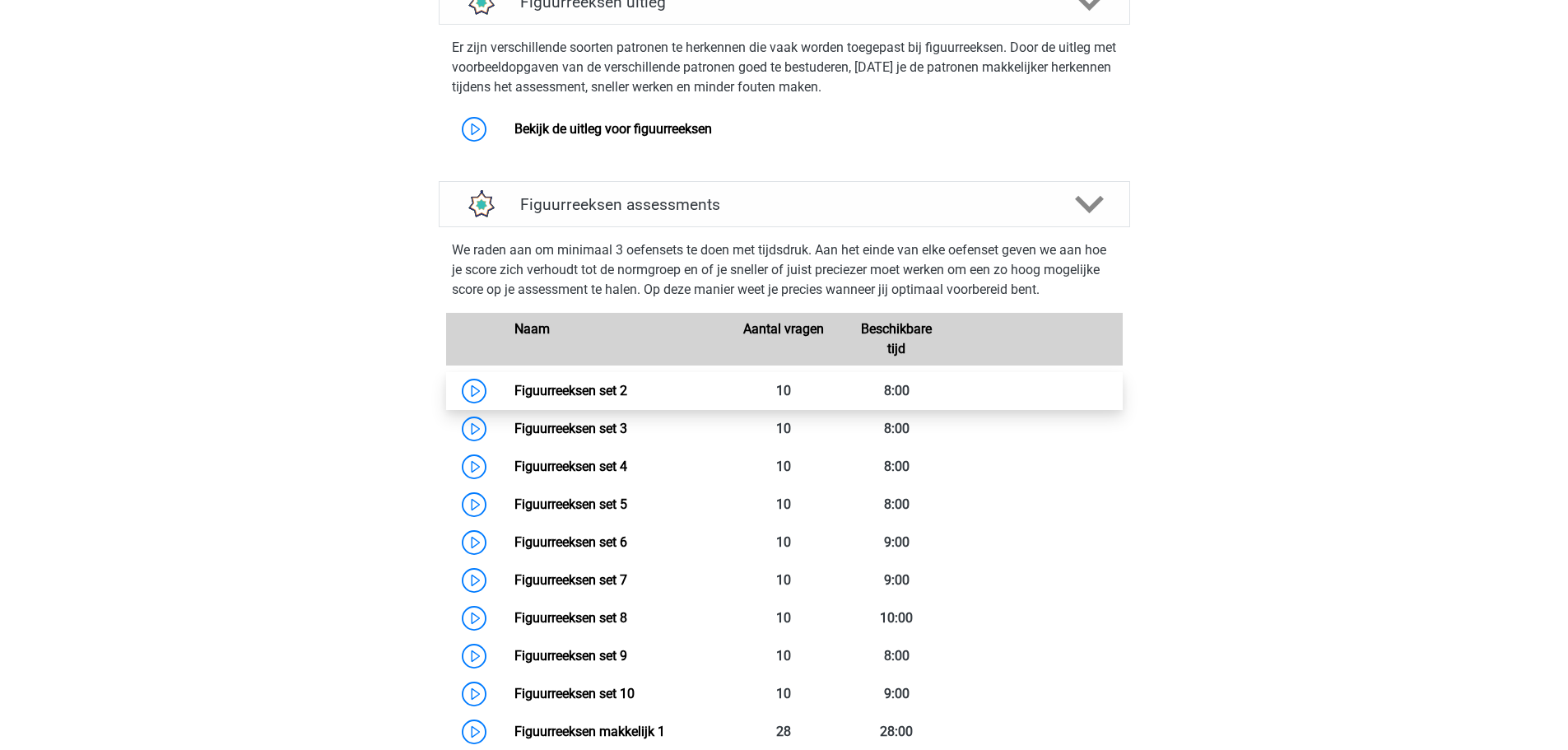
click at [564, 383] on link "Figuurreeksen set 2" at bounding box center [571, 390] width 113 height 16
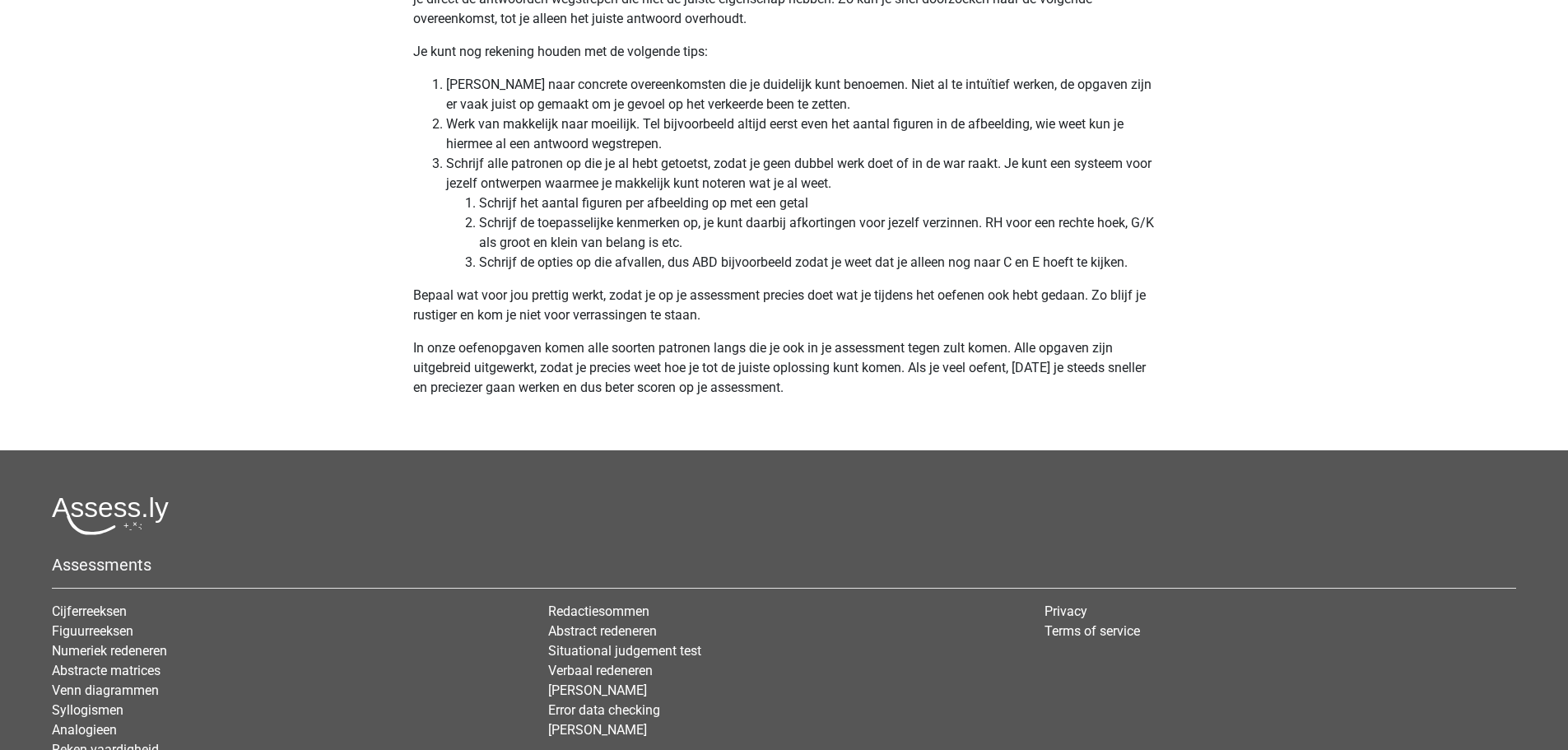
scroll to position [4761, 0]
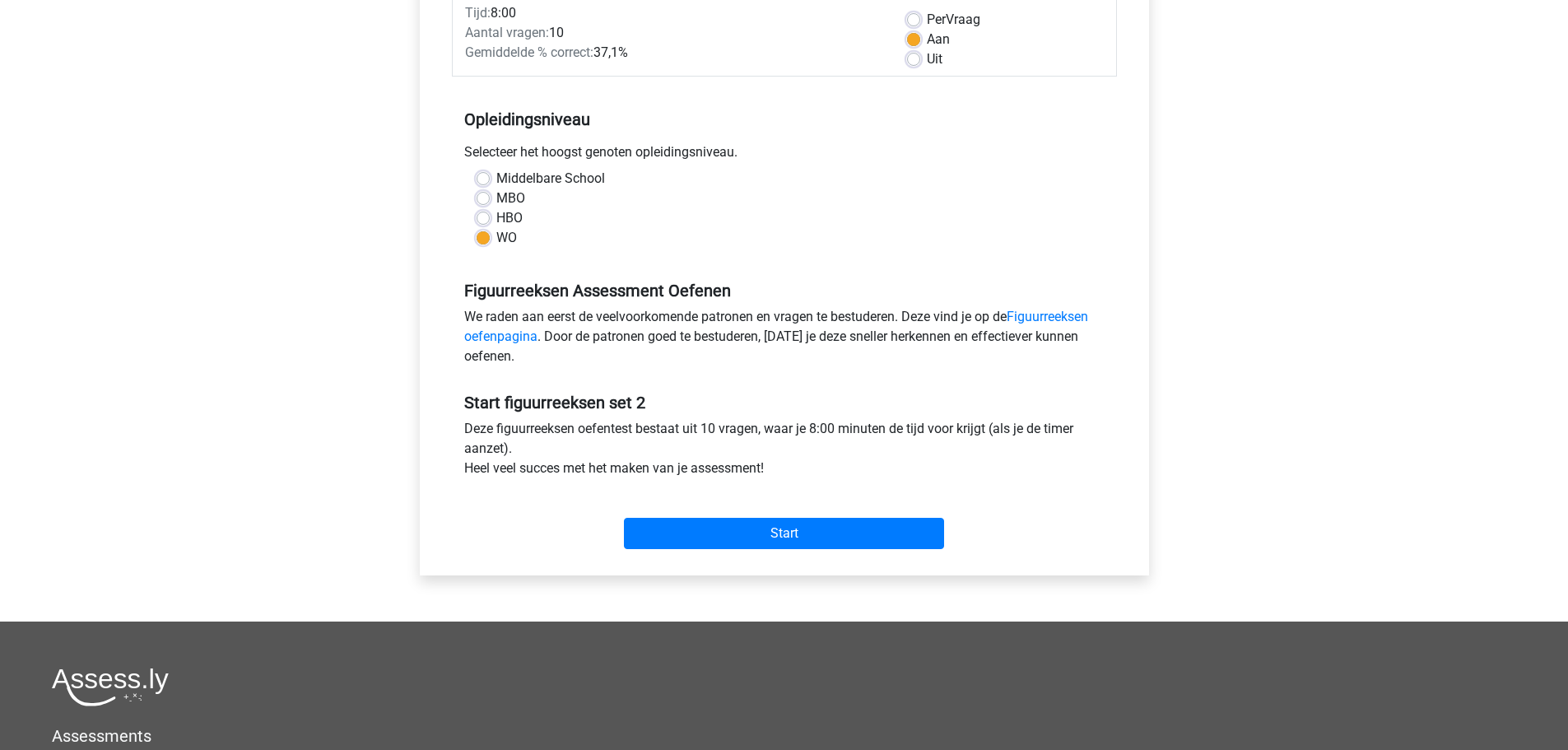
scroll to position [247, 0]
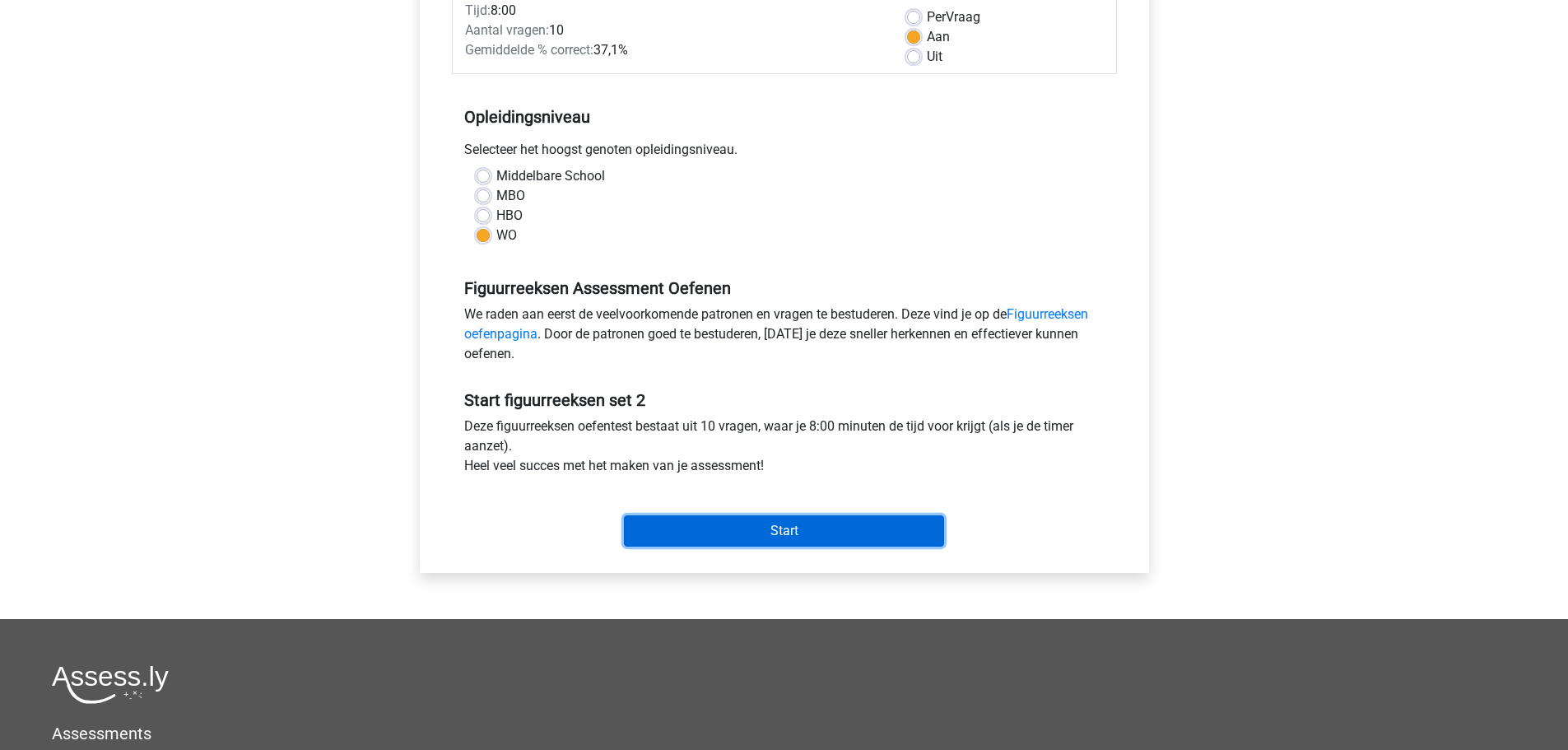
click at [772, 532] on input "Start" at bounding box center [784, 531] width 320 height 32
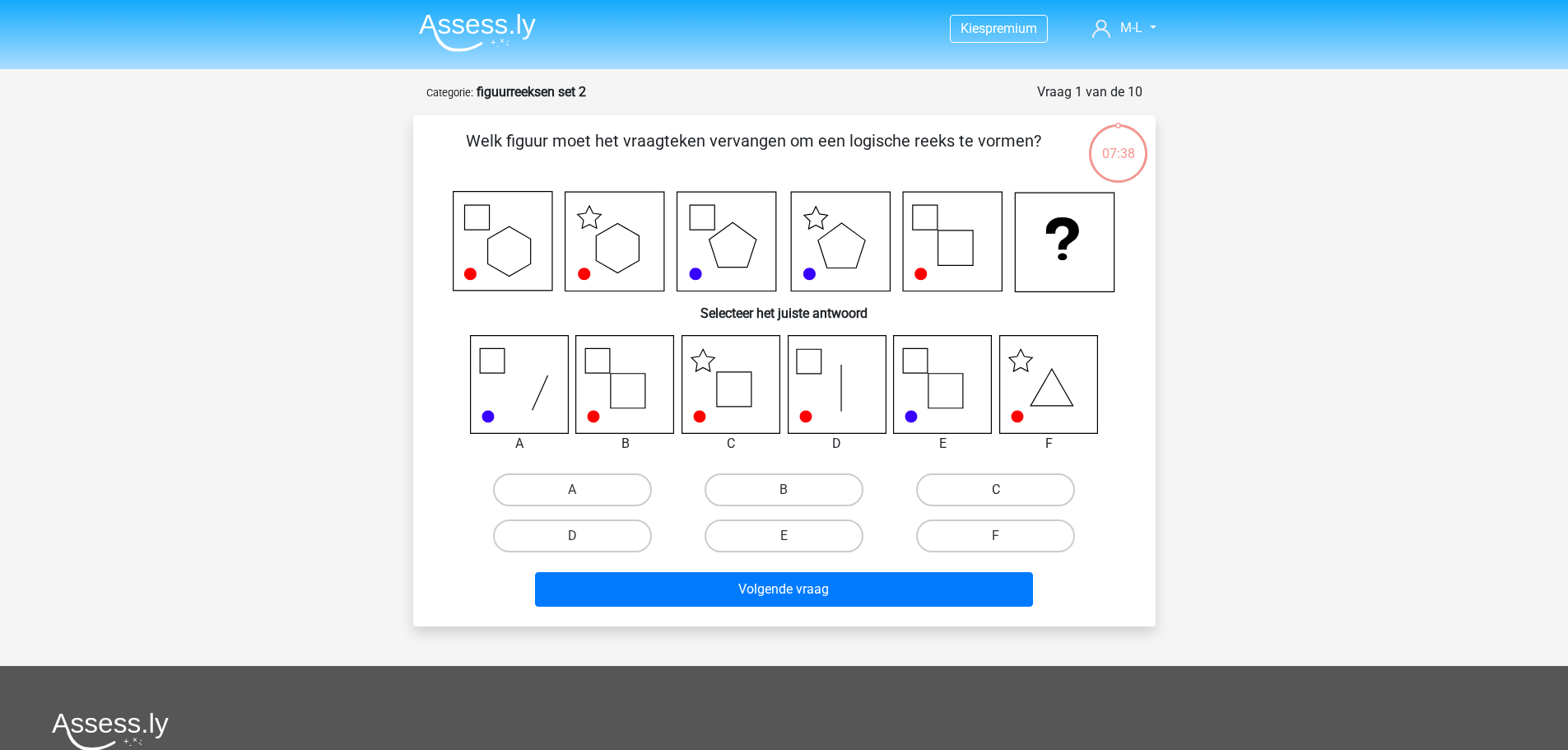
click at [960, 495] on label "C" at bounding box center [995, 490] width 159 height 33
click at [996, 495] on input "C" at bounding box center [1001, 495] width 11 height 11
radio input "true"
drag, startPoint x: 960, startPoint y: 495, endPoint x: 948, endPoint y: 508, distance: 17.7
click at [960, 495] on label "C" at bounding box center [995, 490] width 159 height 33
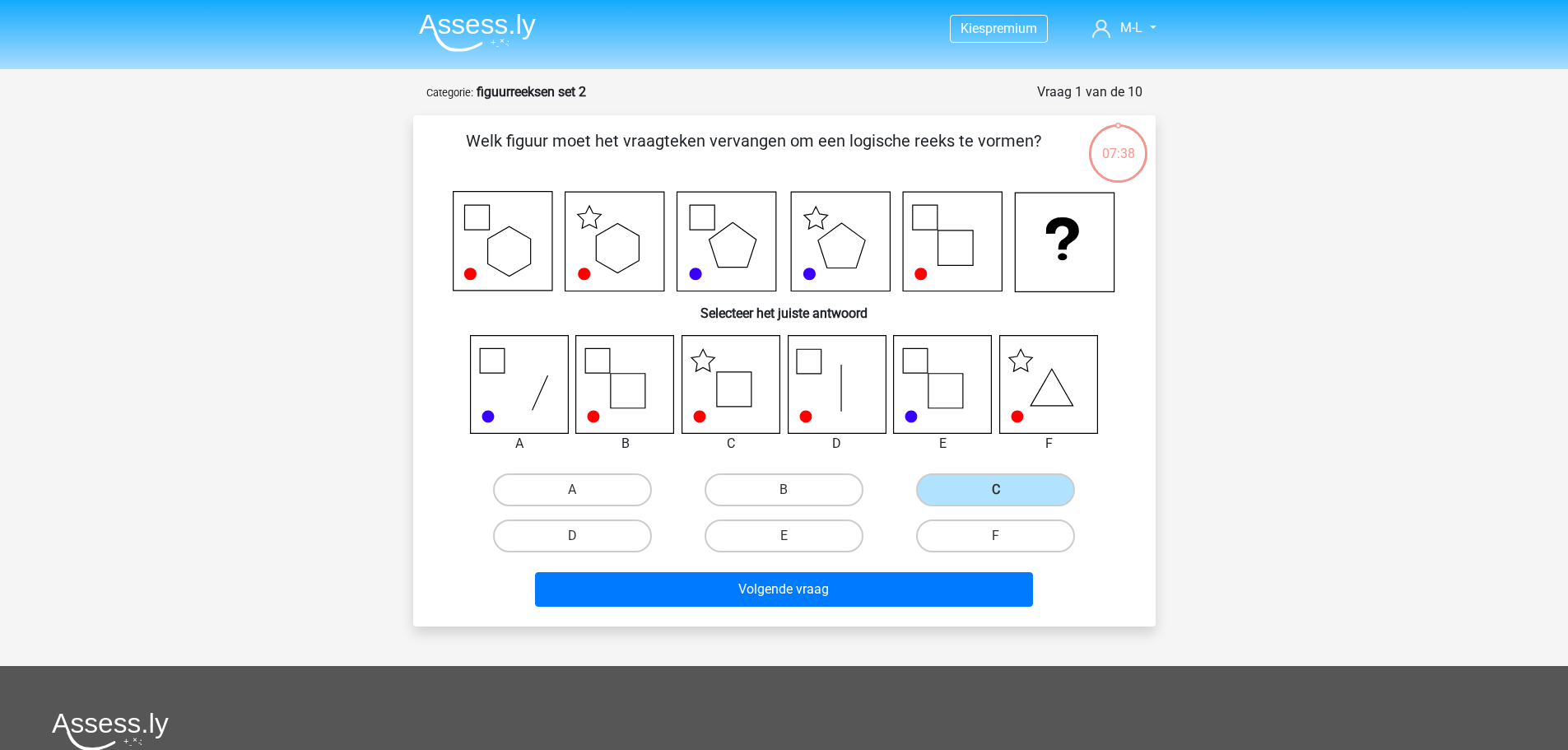
click at [996, 495] on input "C" at bounding box center [1001, 495] width 11 height 11
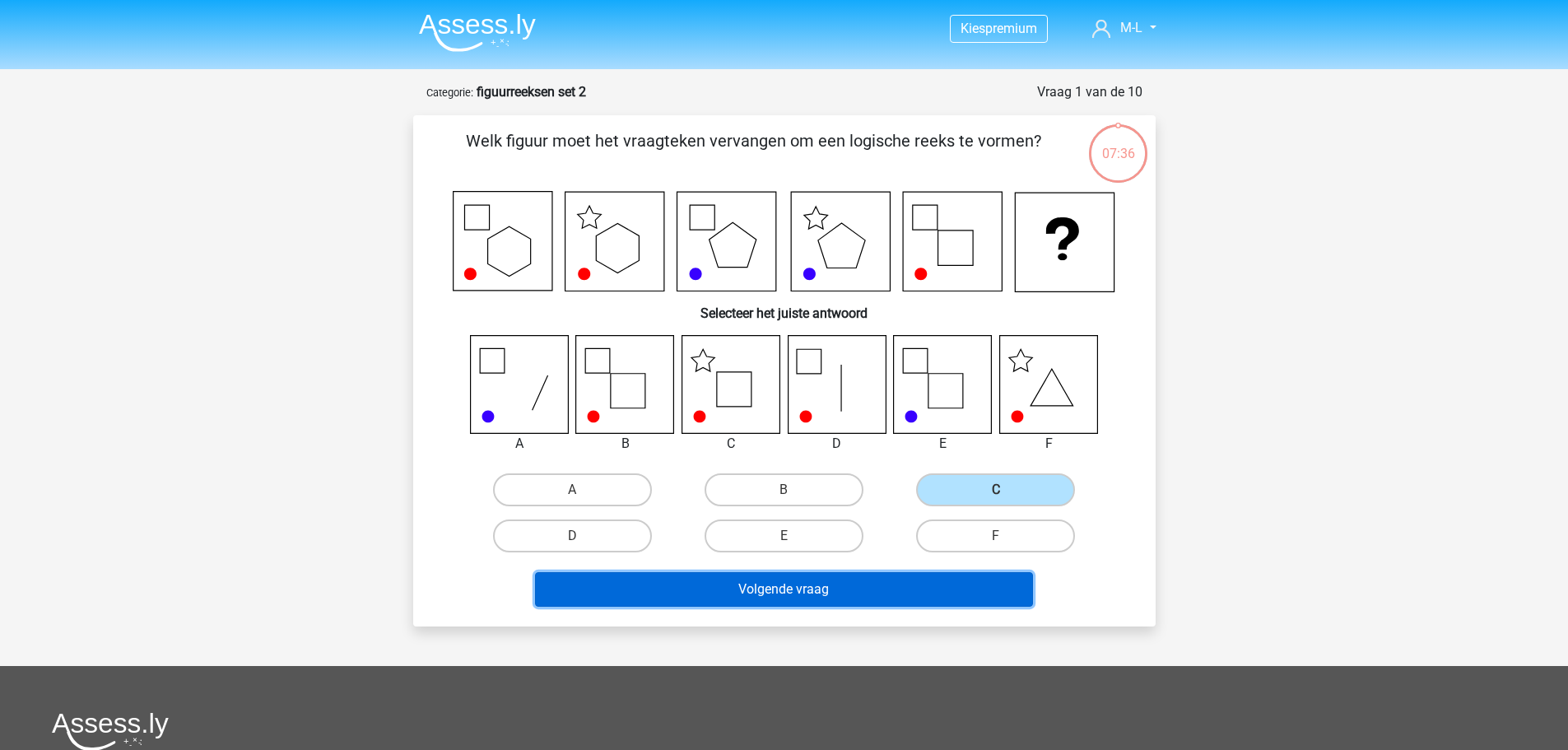
click at [913, 583] on button "Volgende vraag" at bounding box center [784, 589] width 498 height 35
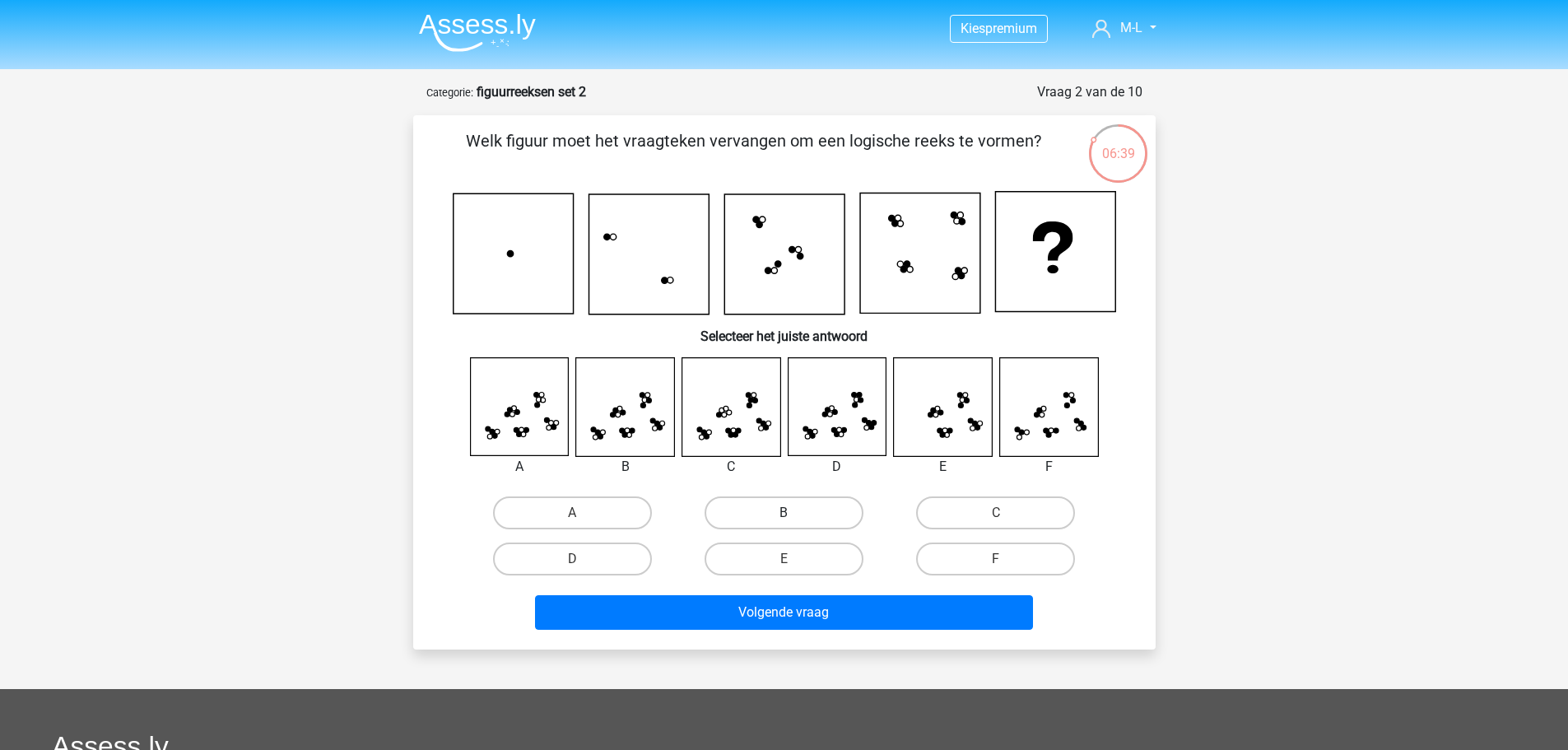
click at [741, 517] on label "B" at bounding box center [784, 513] width 159 height 33
click at [784, 517] on input "B" at bounding box center [789, 518] width 11 height 11
radio input "true"
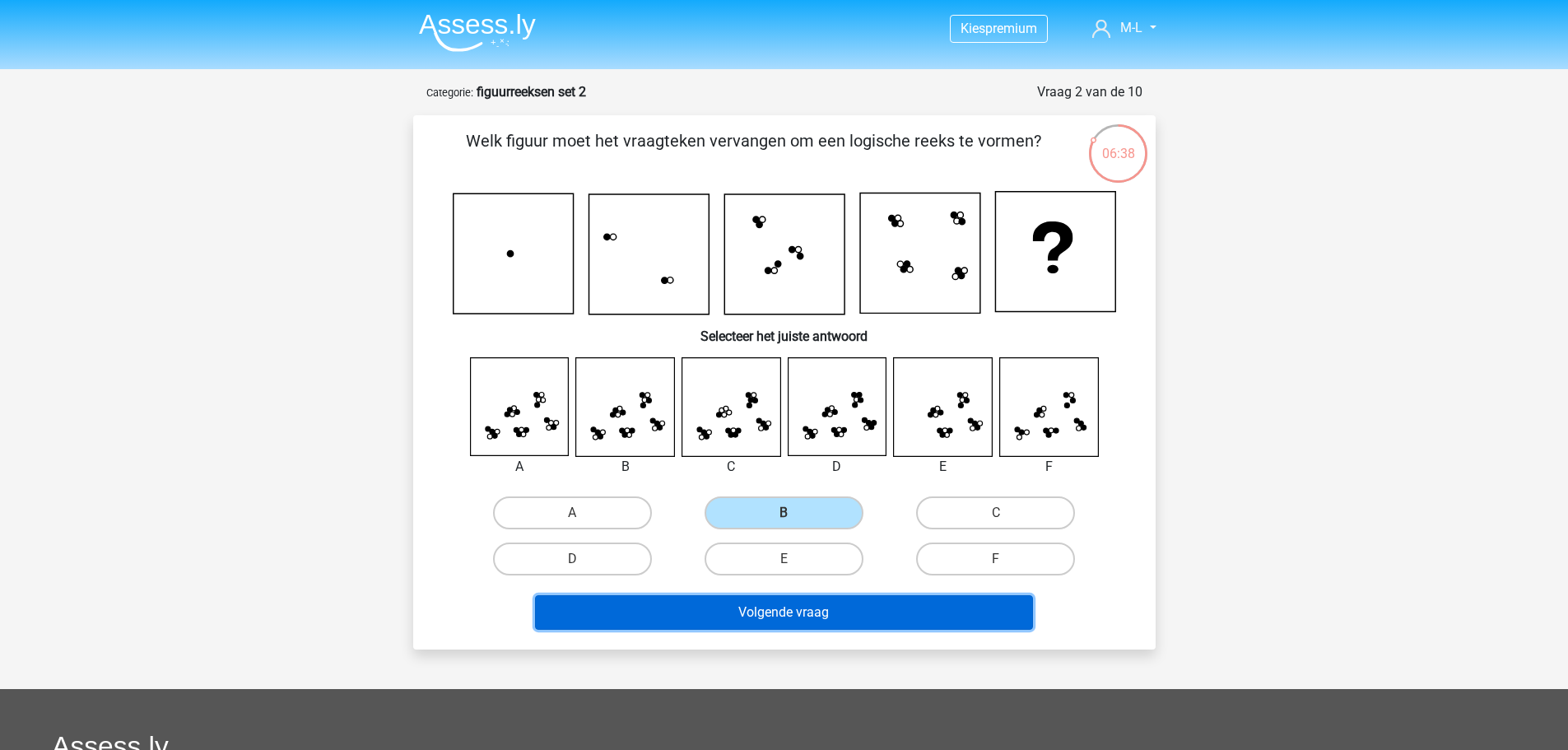
click at [815, 609] on button "Volgende vraag" at bounding box center [784, 613] width 498 height 35
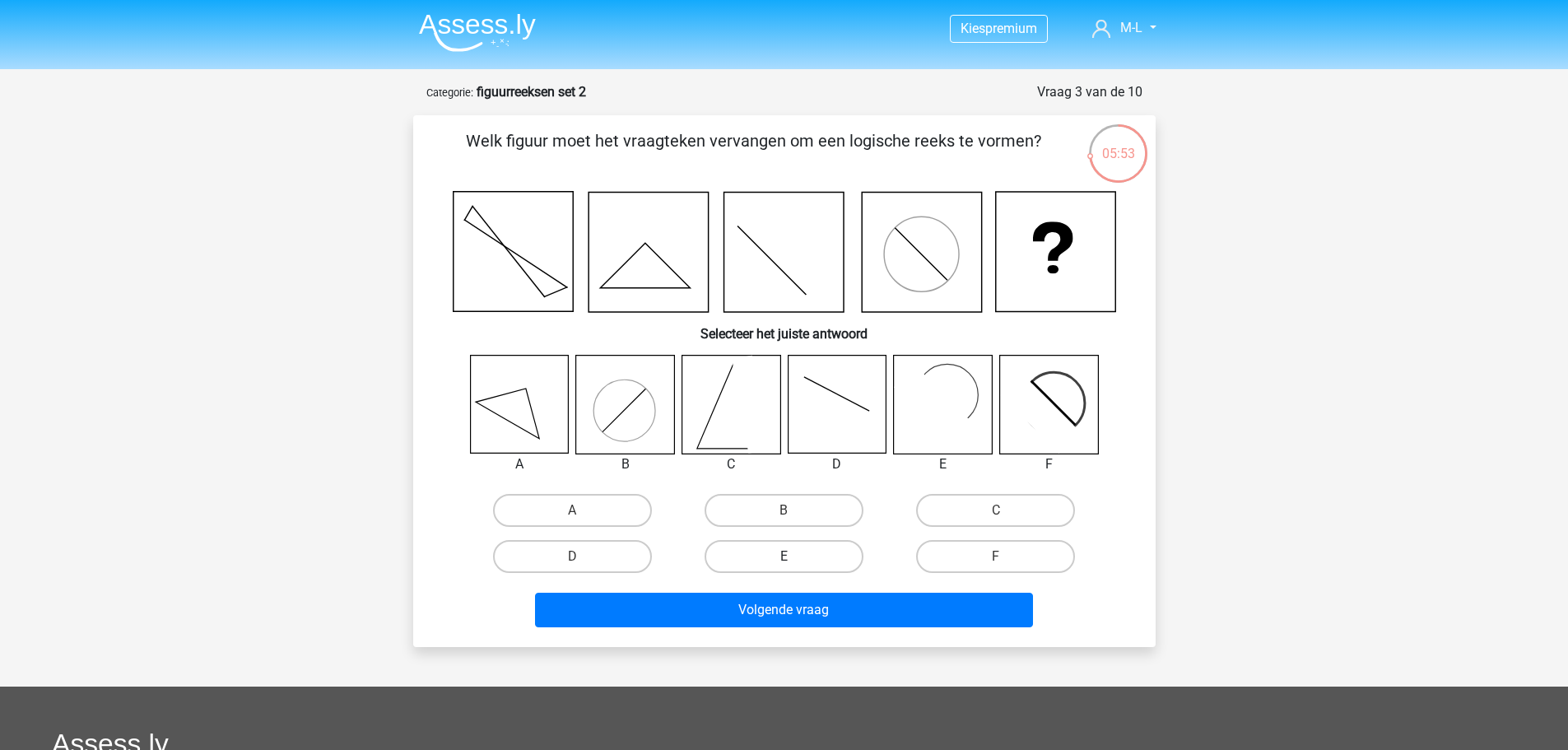
click at [761, 560] on label "E" at bounding box center [784, 557] width 159 height 33
click at [784, 560] on input "E" at bounding box center [789, 562] width 11 height 11
radio input "true"
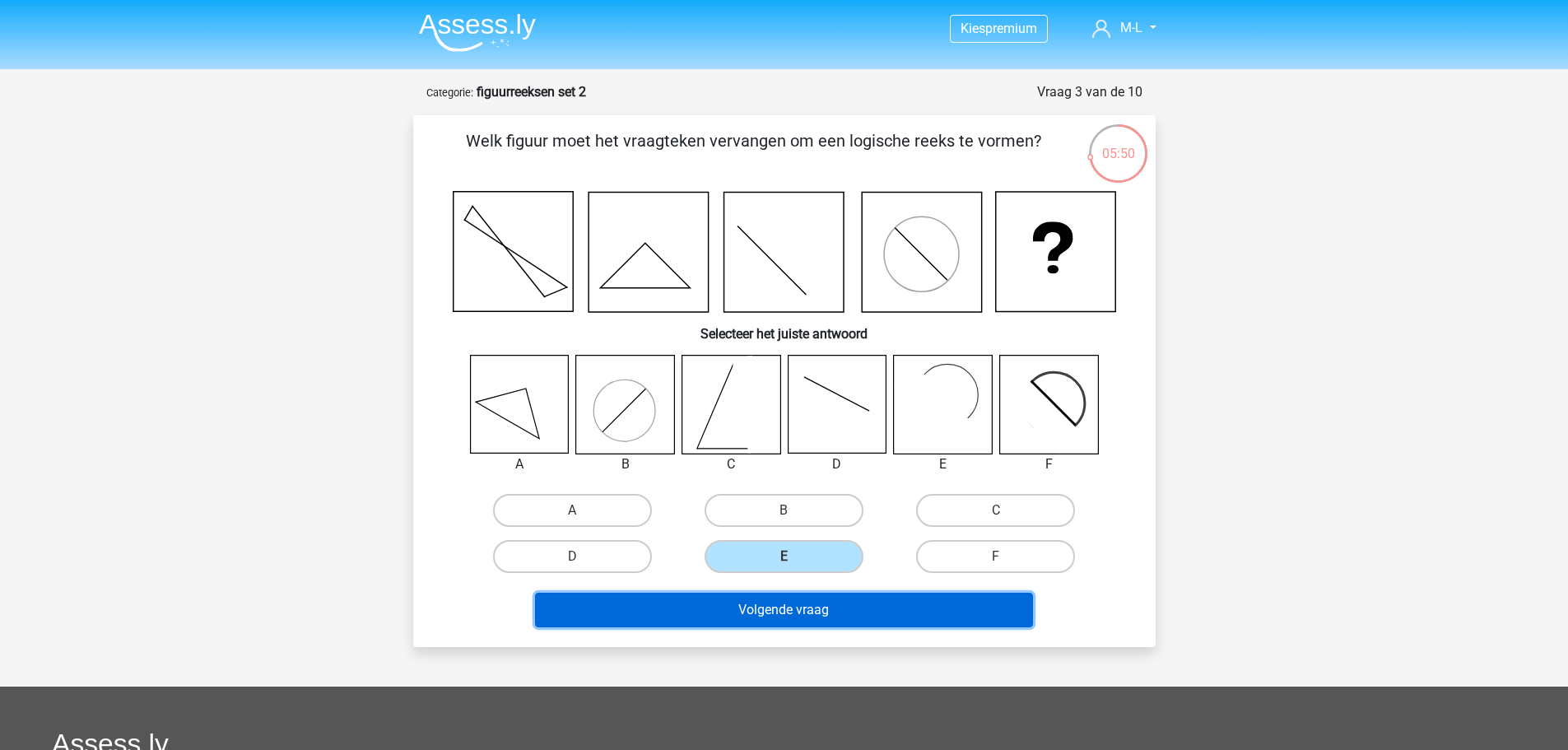
click at [827, 614] on button "Volgende vraag" at bounding box center [784, 610] width 498 height 35
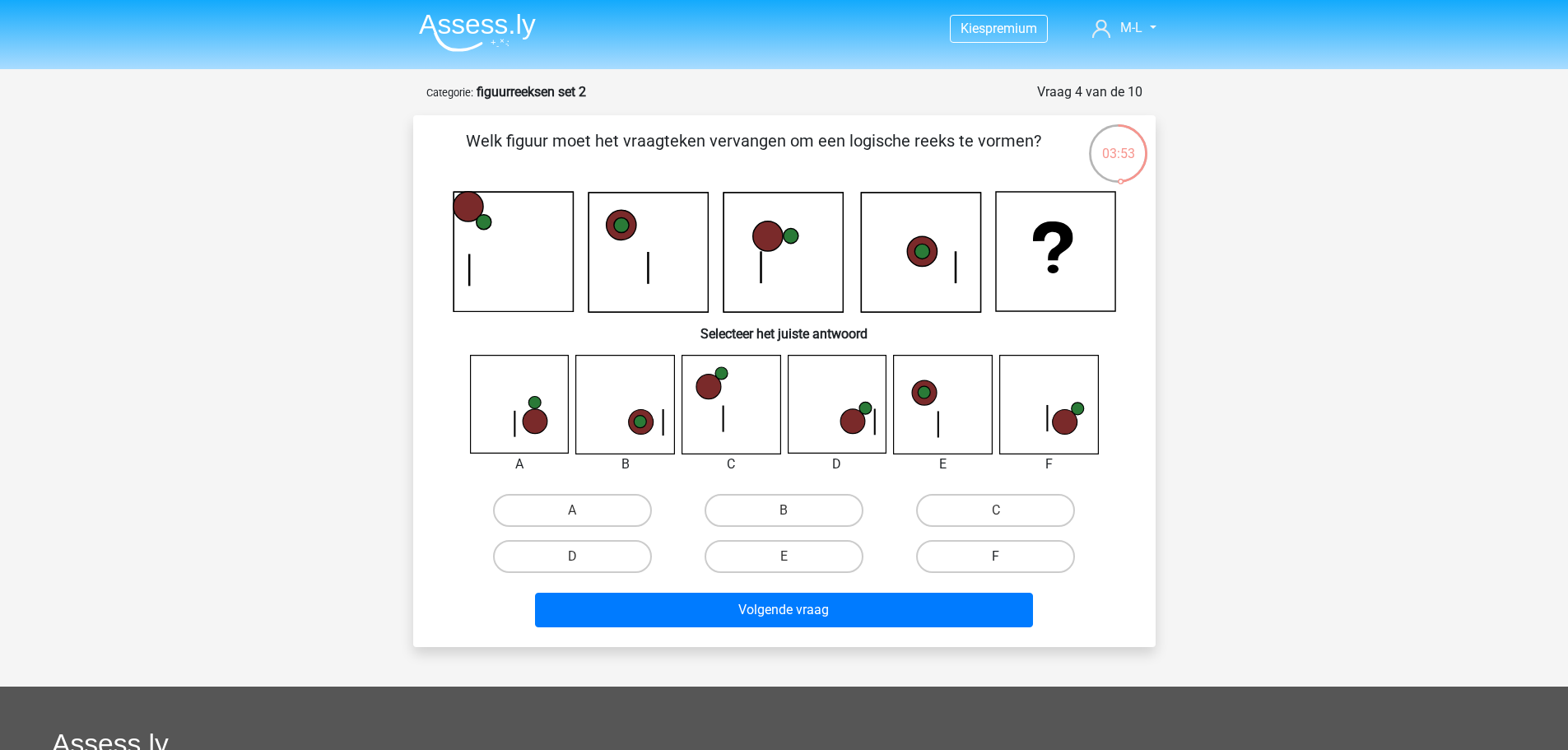
click at [985, 557] on label "F" at bounding box center [995, 557] width 159 height 33
click at [996, 557] on input "F" at bounding box center [1001, 562] width 11 height 11
radio input "true"
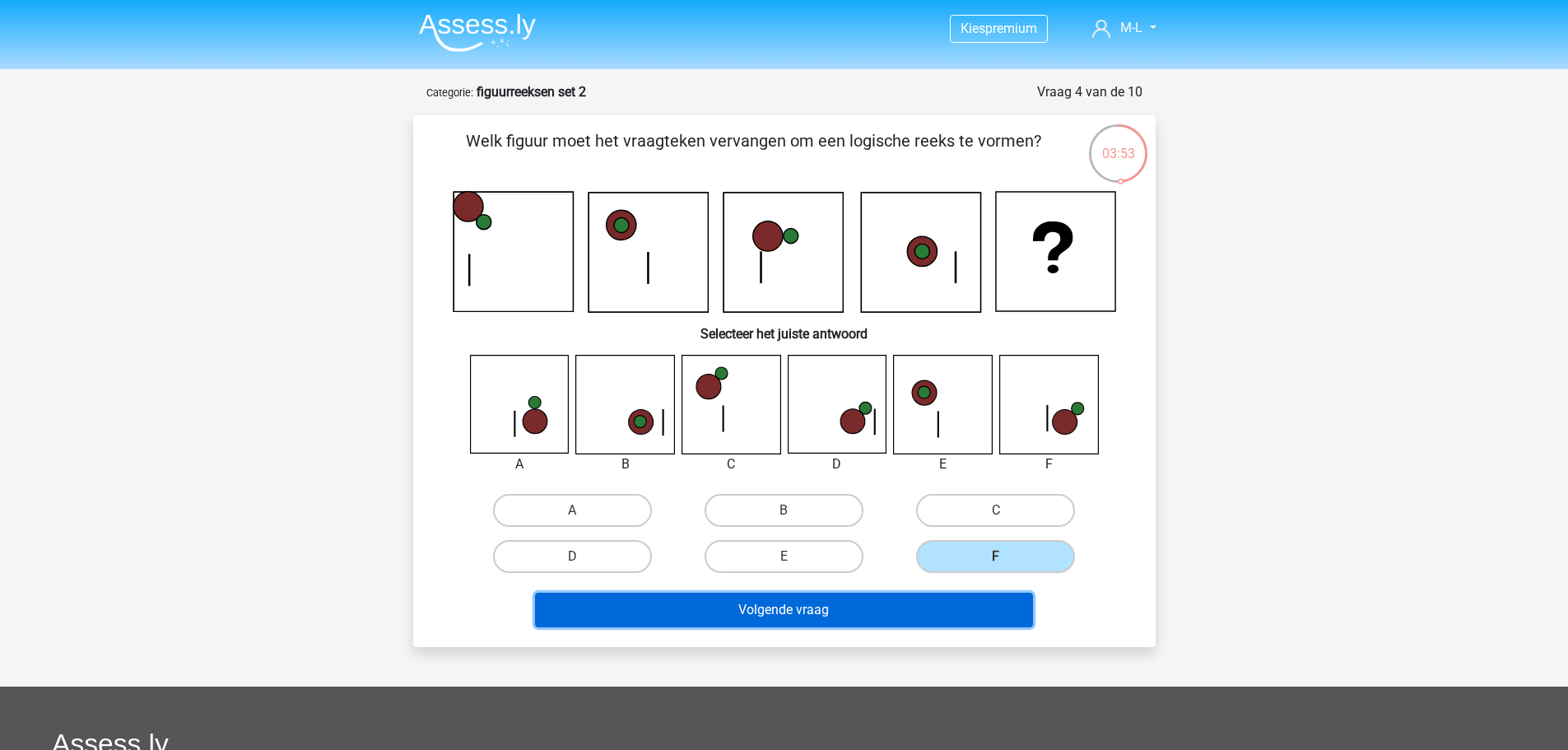
click at [968, 619] on button "Volgende vraag" at bounding box center [784, 610] width 498 height 35
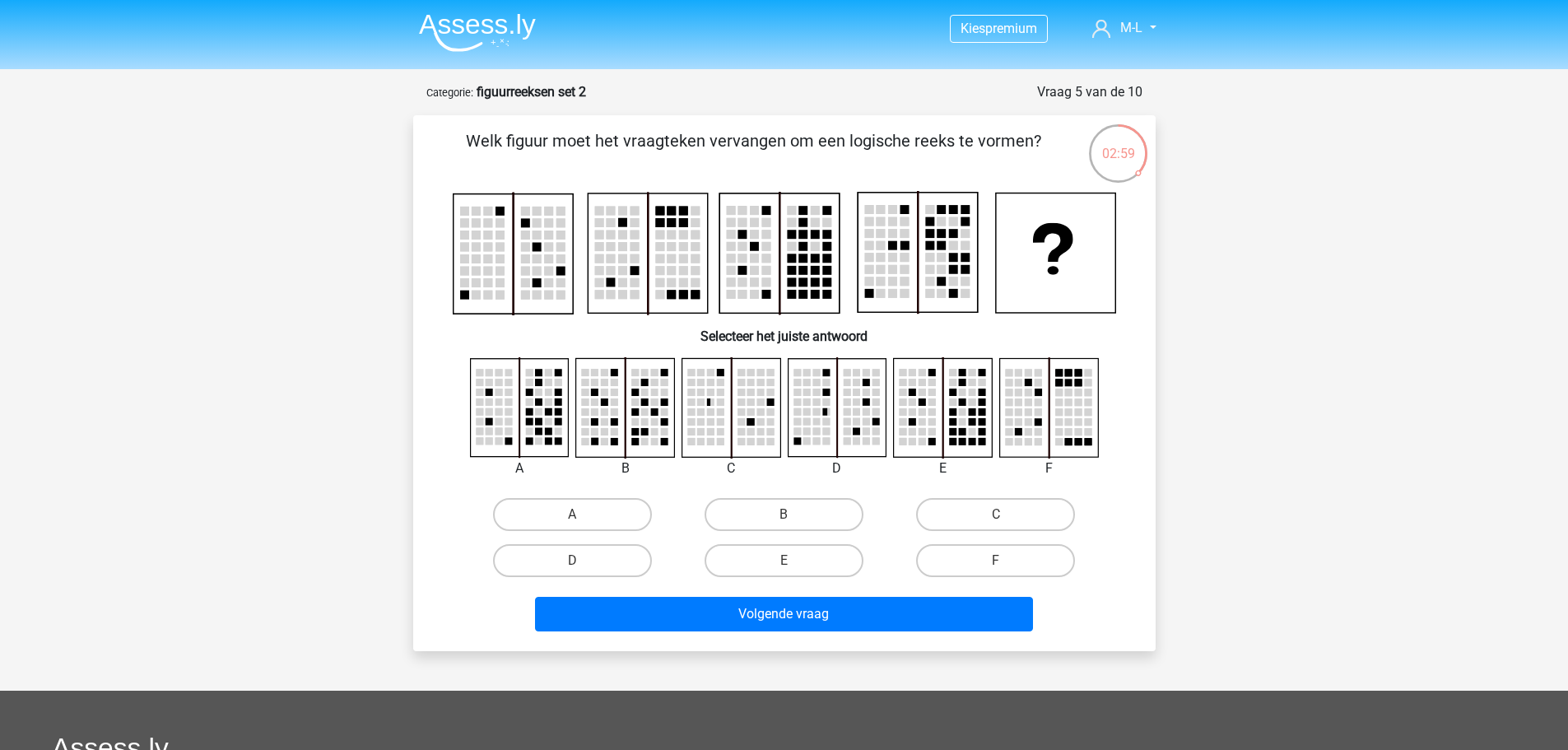
click at [498, 426] on rect at bounding box center [519, 408] width 98 height 98
click at [812, 563] on label "E" at bounding box center [784, 561] width 159 height 33
click at [795, 563] on input "E" at bounding box center [789, 566] width 11 height 11
radio input "true"
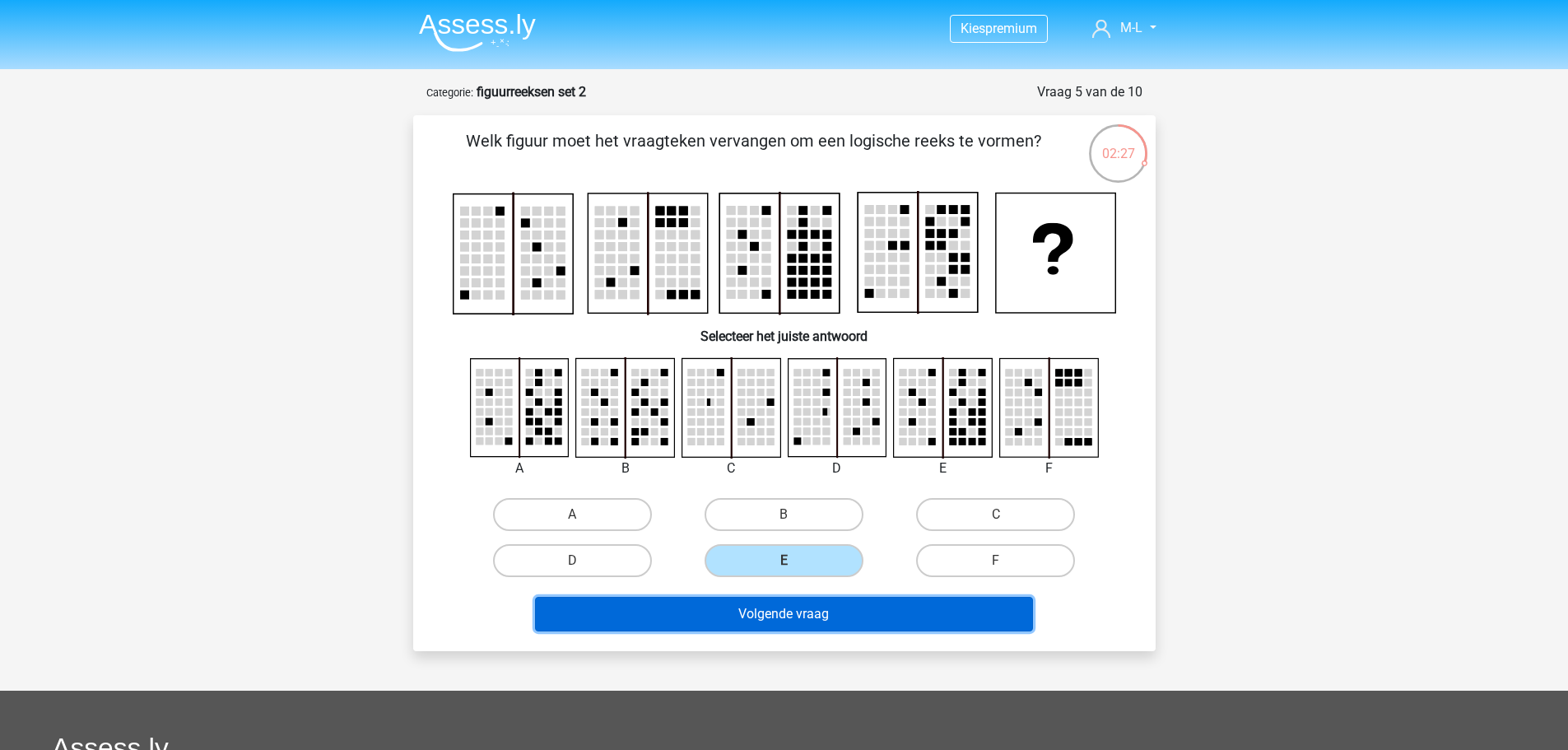
click at [820, 624] on button "Volgende vraag" at bounding box center [784, 614] width 498 height 35
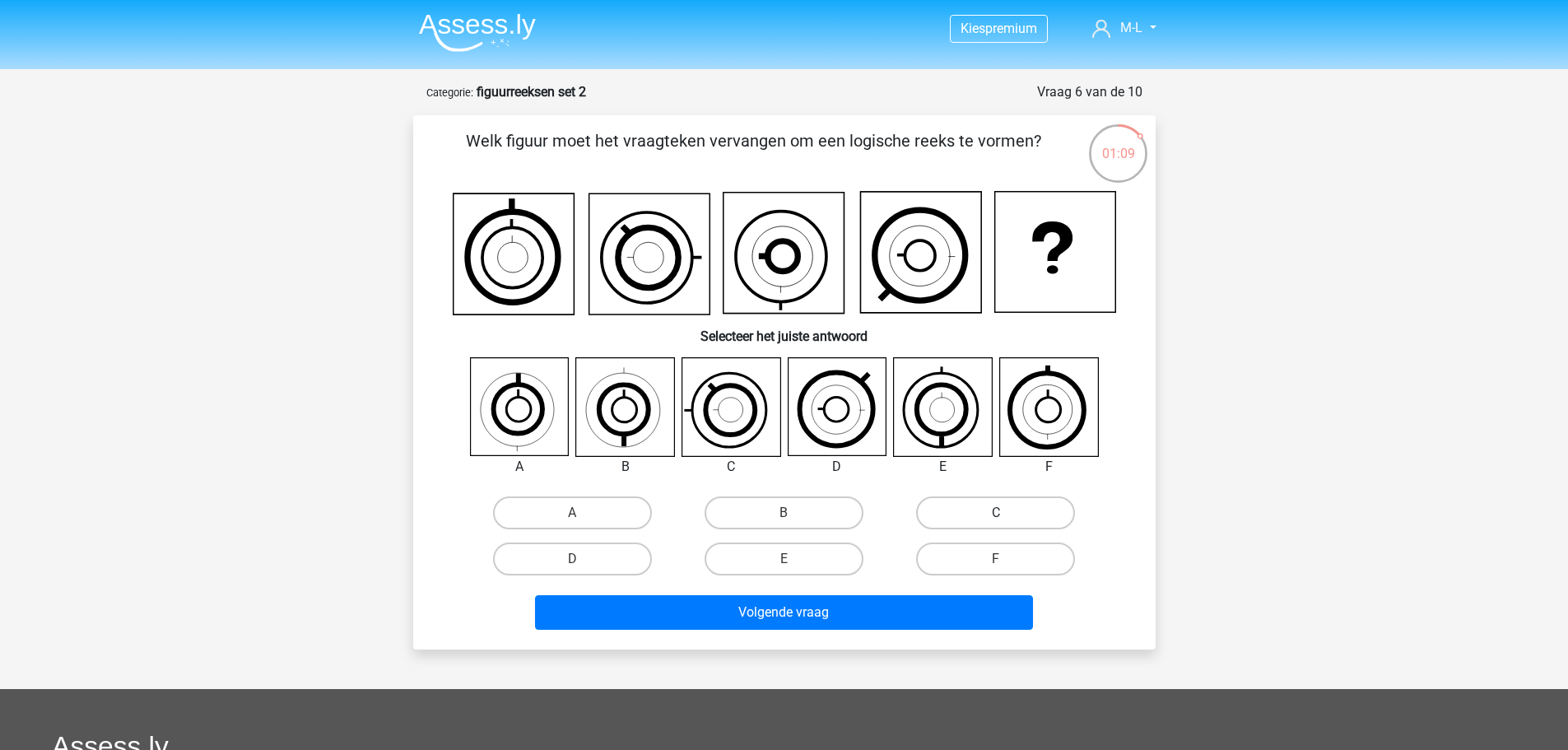
click at [993, 506] on label "C" at bounding box center [995, 513] width 159 height 33
click at [996, 513] on input "C" at bounding box center [1001, 518] width 11 height 11
radio input "true"
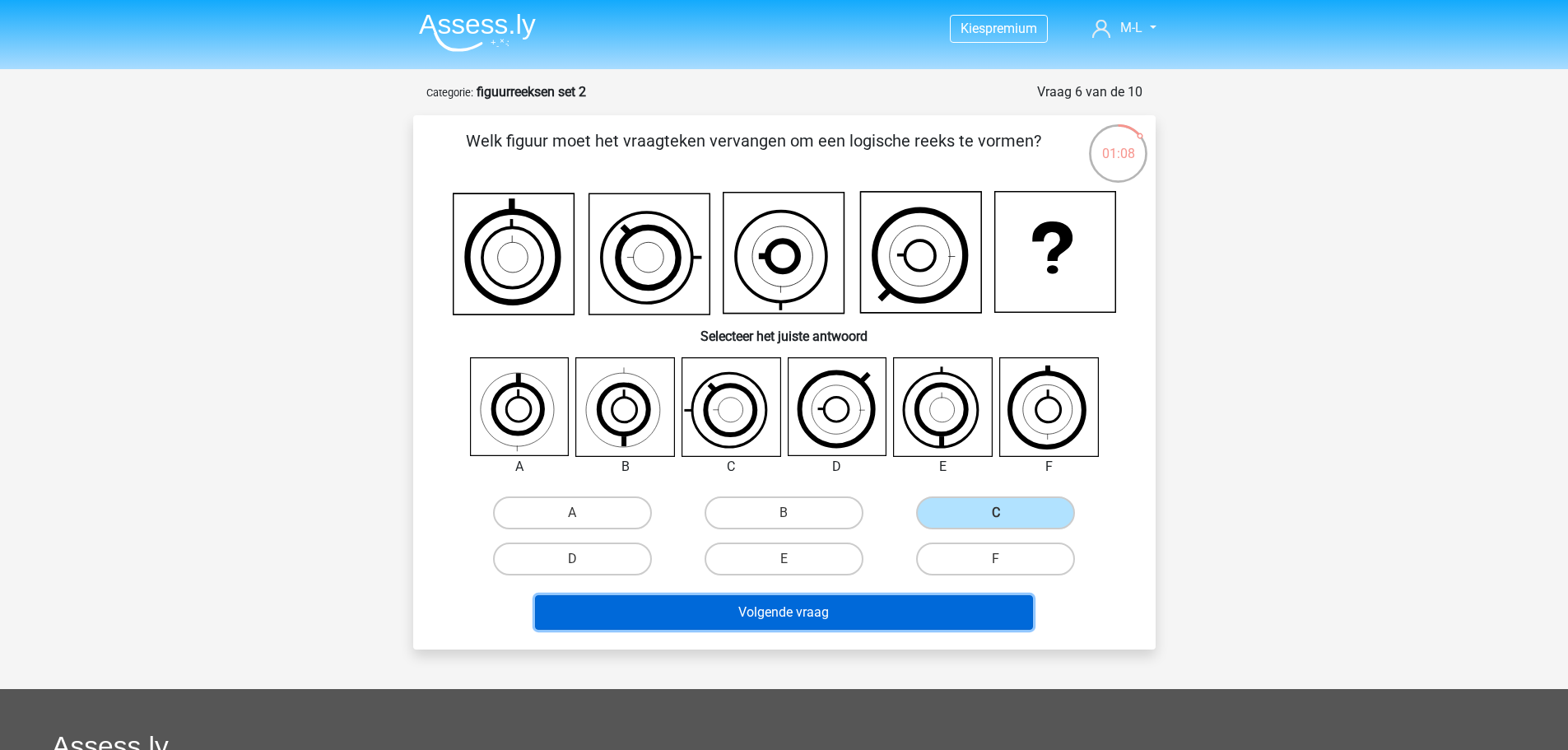
click at [941, 612] on button "Volgende vraag" at bounding box center [784, 613] width 498 height 35
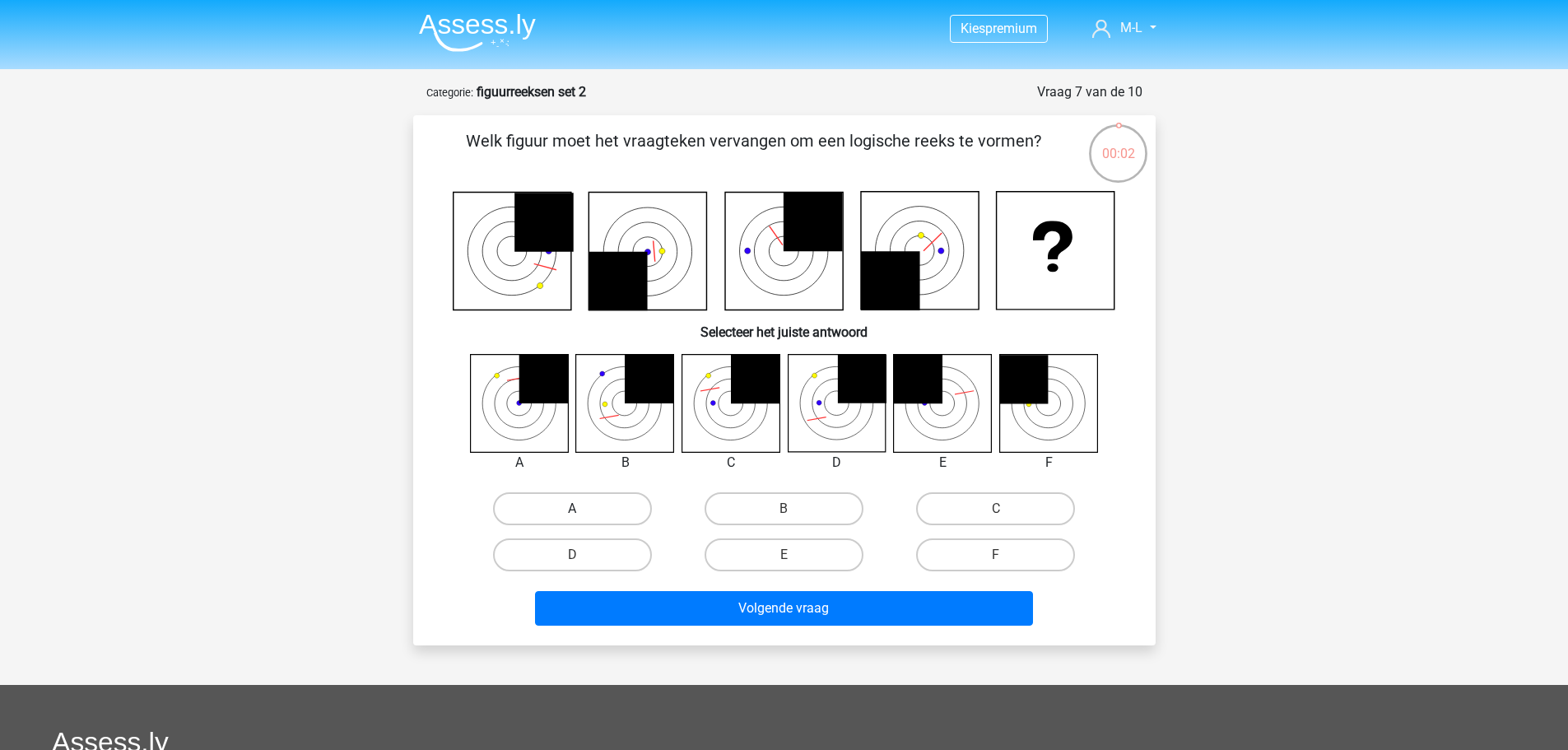
click at [544, 512] on label "A" at bounding box center [572, 509] width 159 height 33
click at [572, 512] on input "A" at bounding box center [577, 514] width 11 height 11
radio input "true"
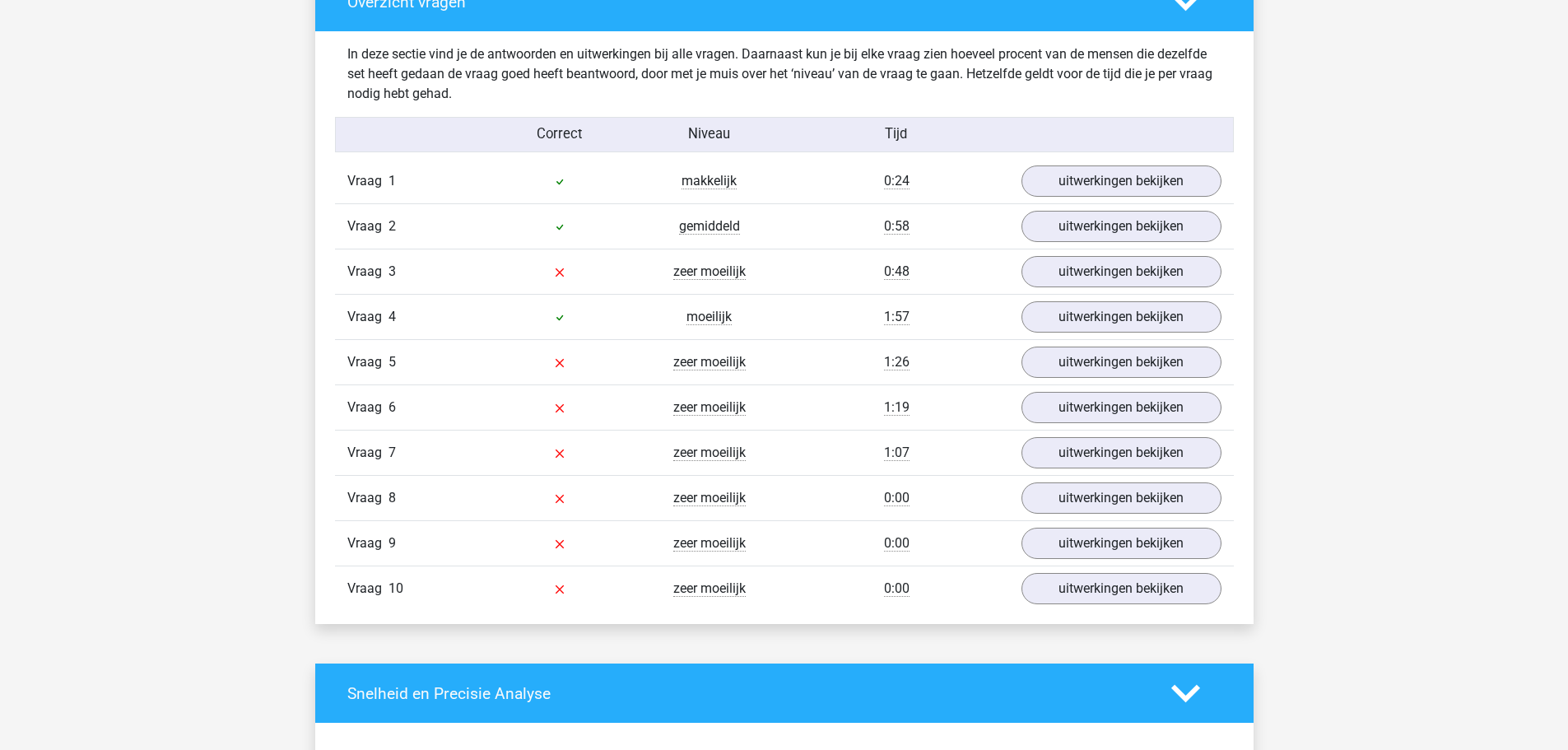
scroll to position [1070, 0]
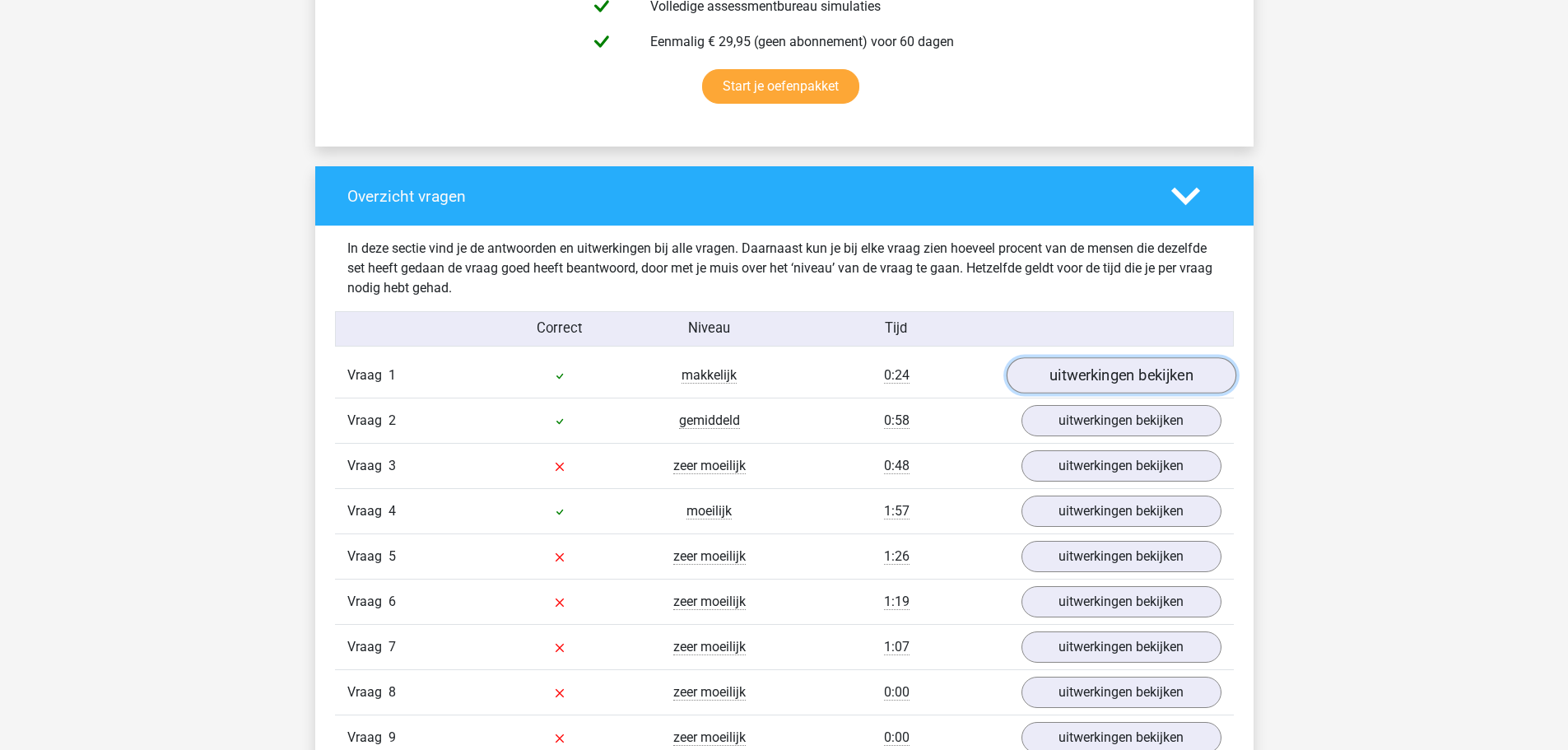
click at [1184, 385] on link "uitwerkingen bekijken" at bounding box center [1121, 376] width 230 height 37
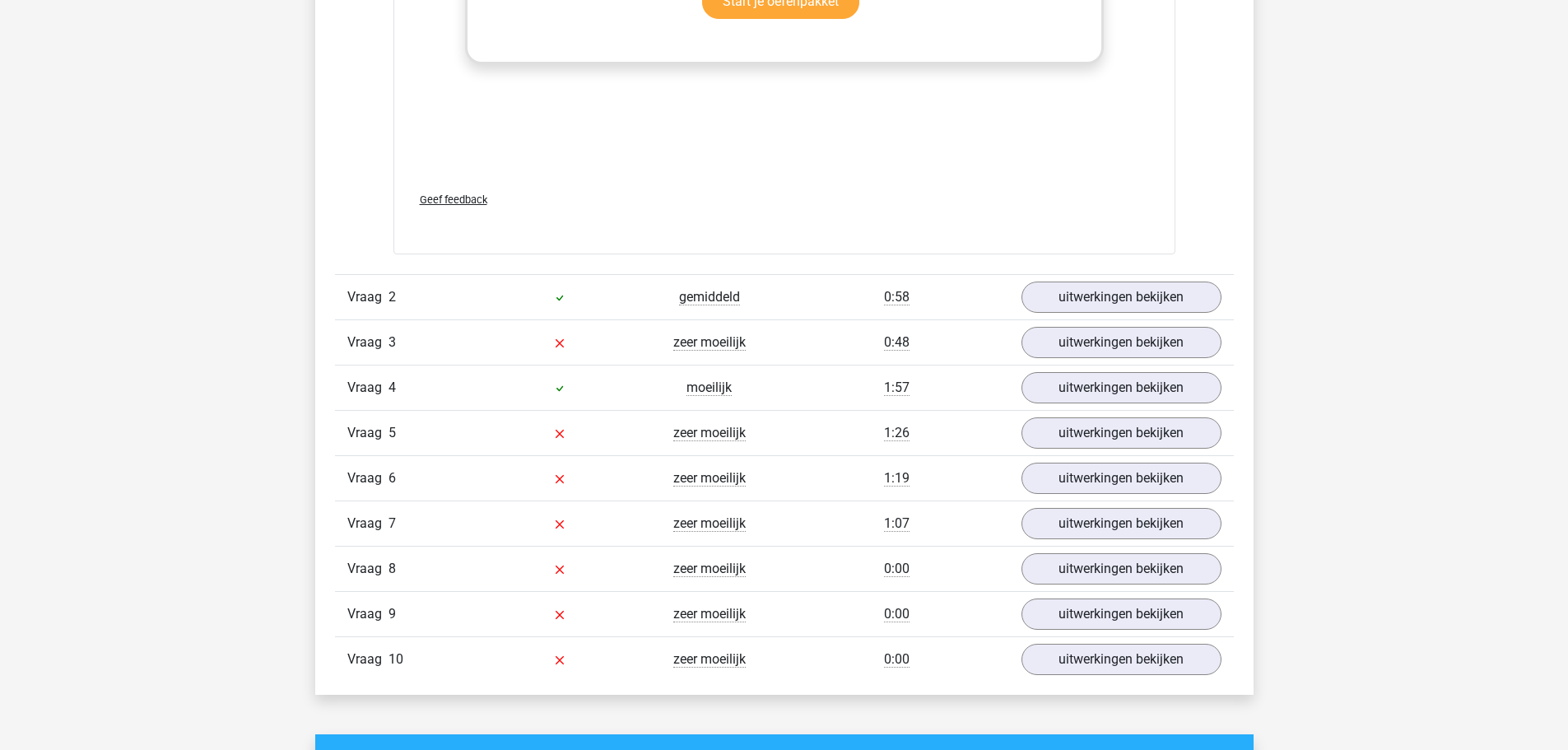
scroll to position [2552, 0]
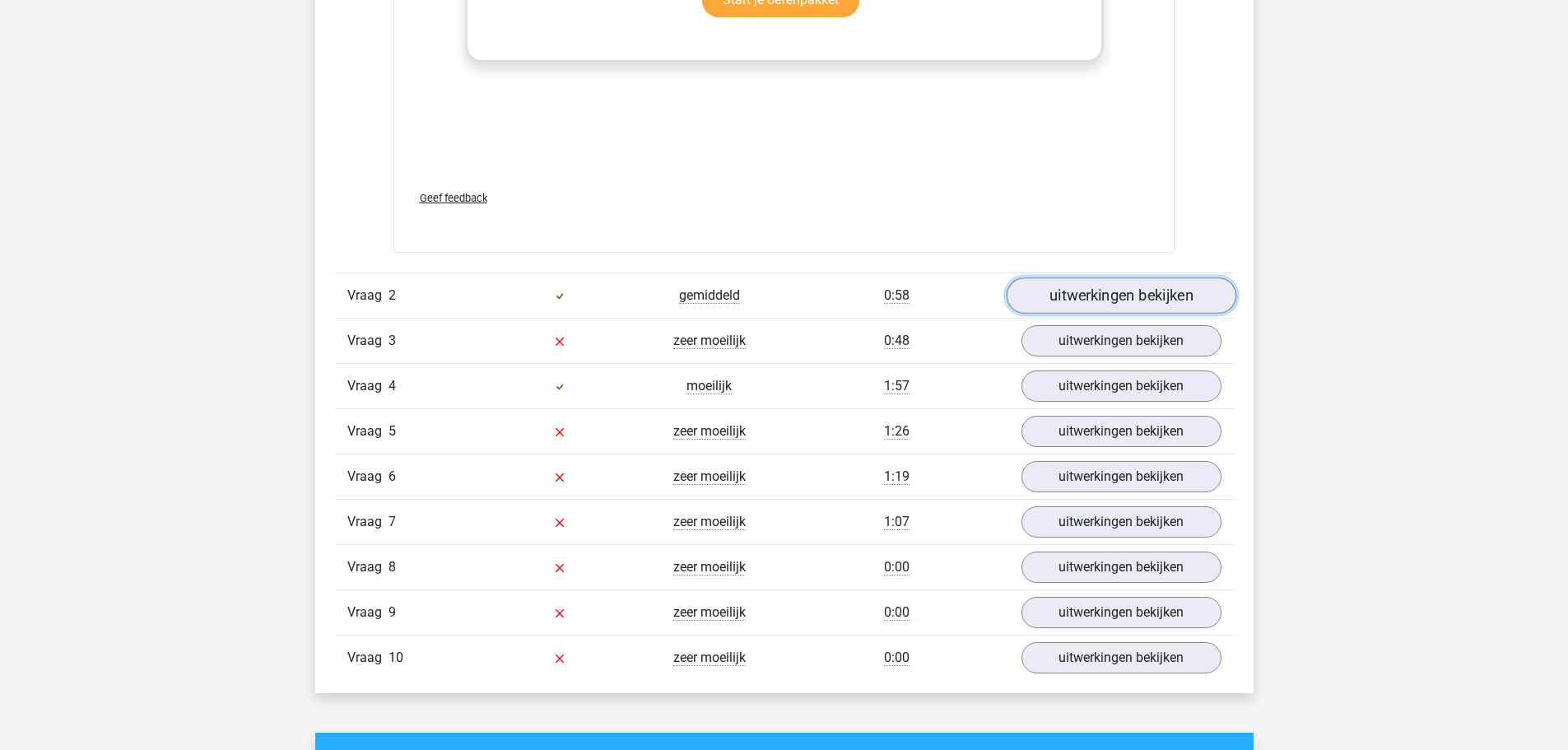
click at [1137, 289] on link "uitwerkingen bekijken" at bounding box center [1121, 296] width 230 height 37
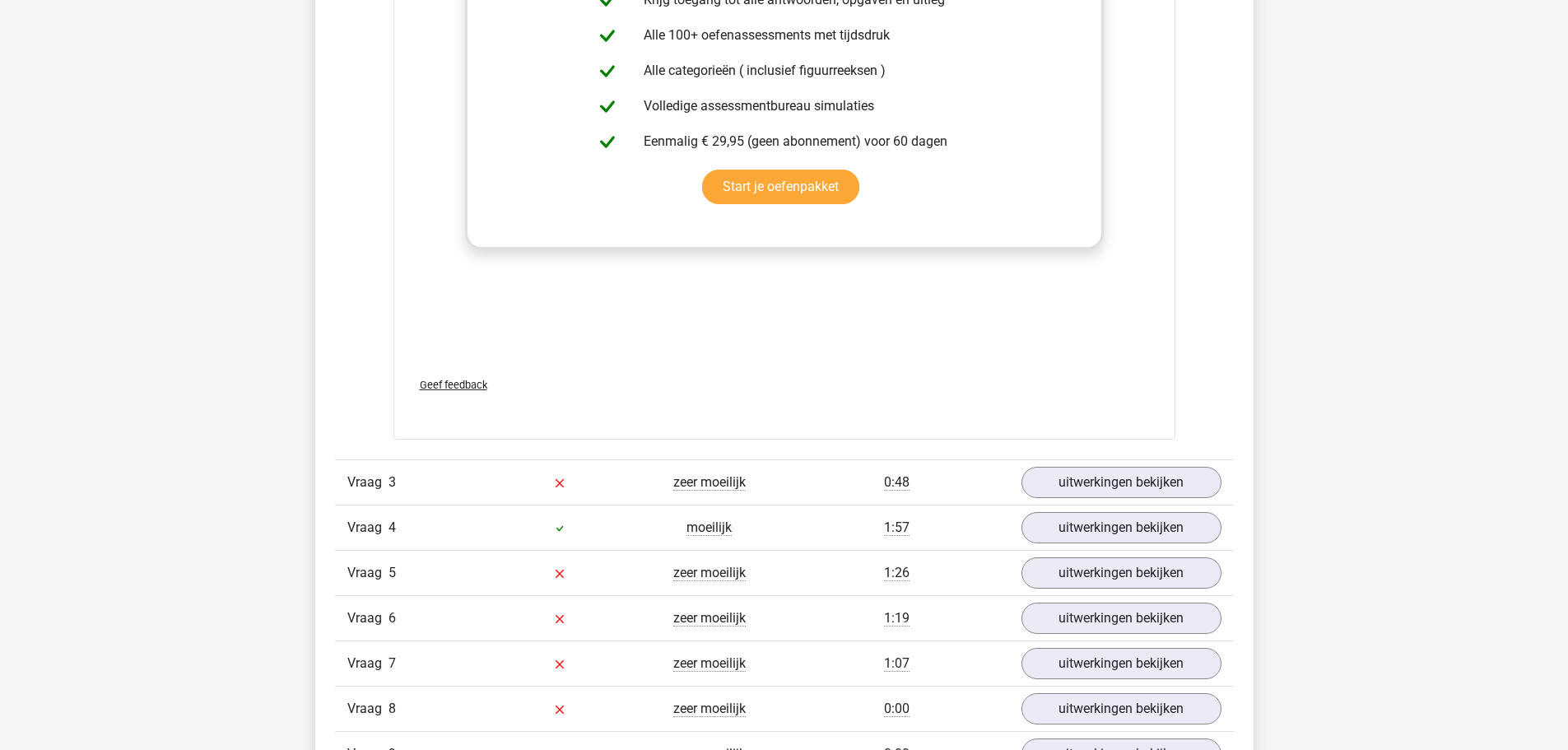
scroll to position [3870, 0]
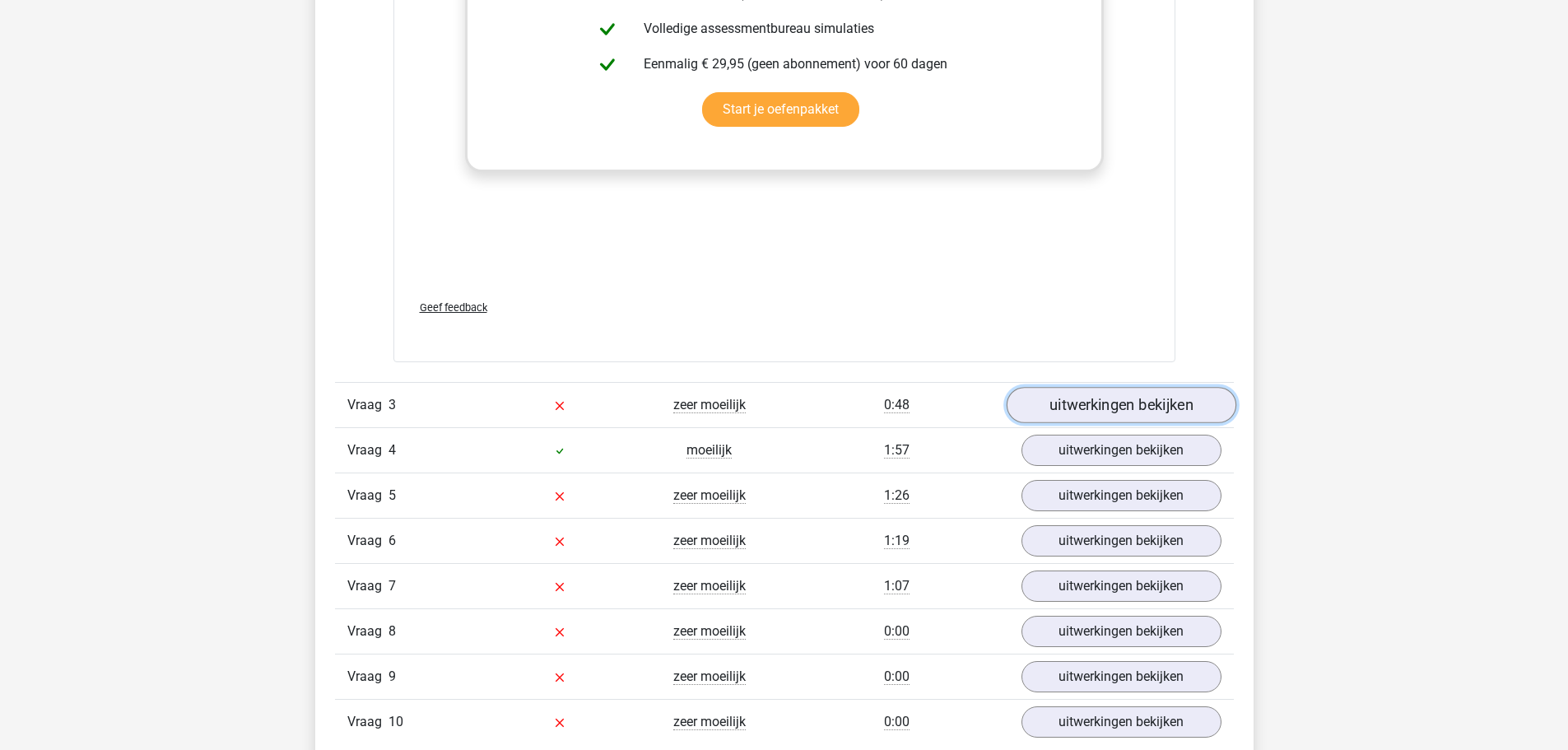
click at [1109, 410] on link "uitwerkingen bekijken" at bounding box center [1121, 405] width 230 height 37
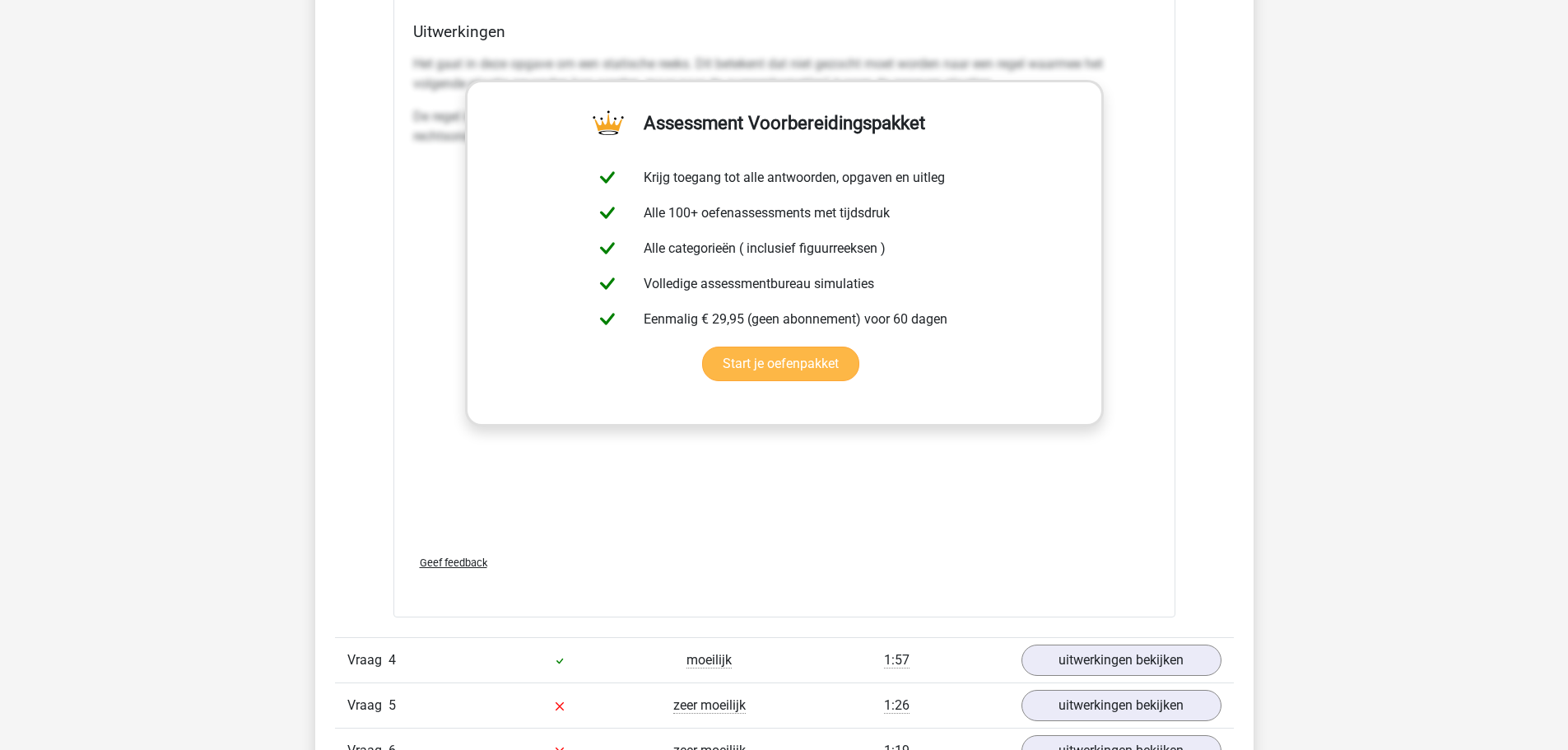
scroll to position [5269, 0]
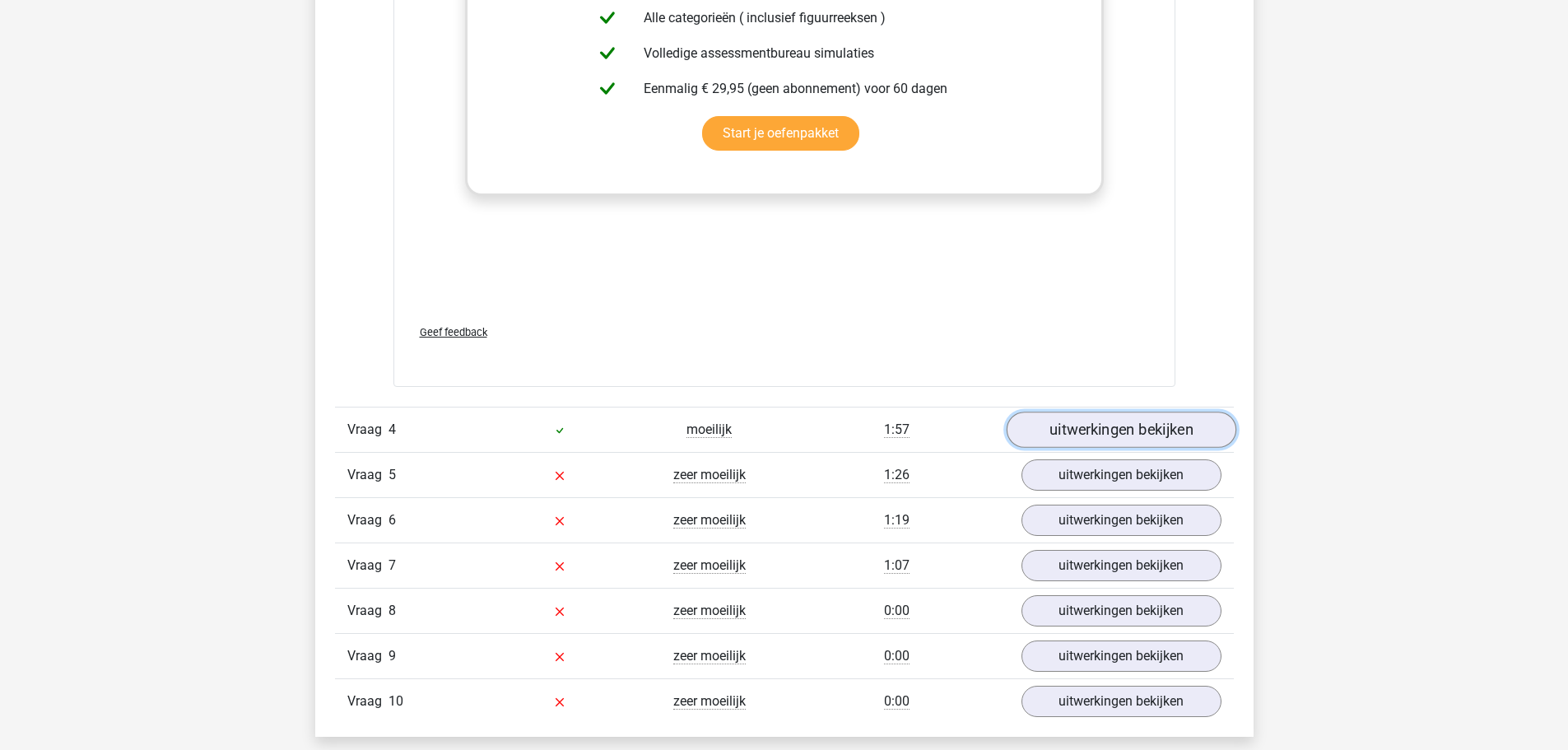
click at [1173, 435] on link "uitwerkingen bekijken" at bounding box center [1121, 430] width 230 height 37
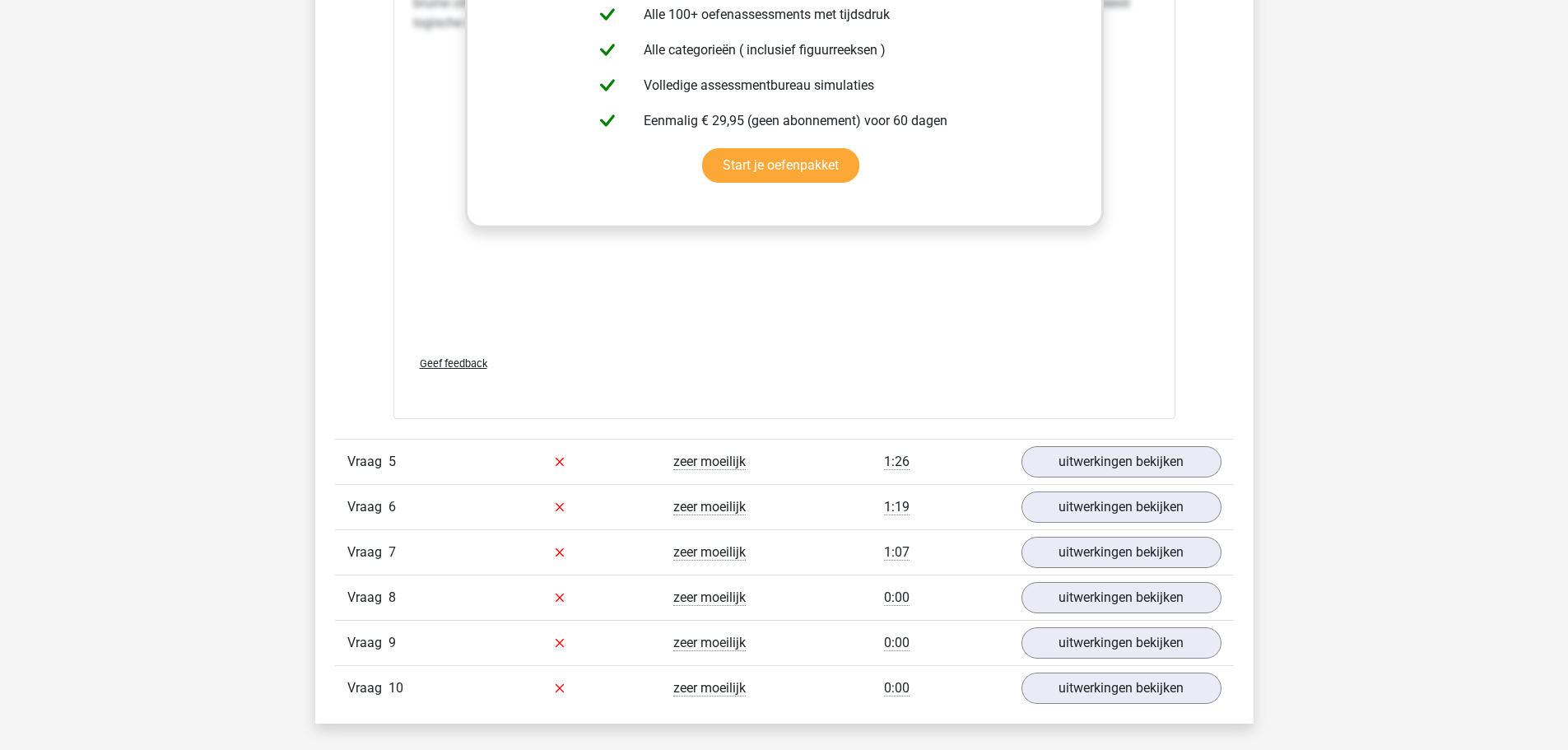
scroll to position [6752, 0]
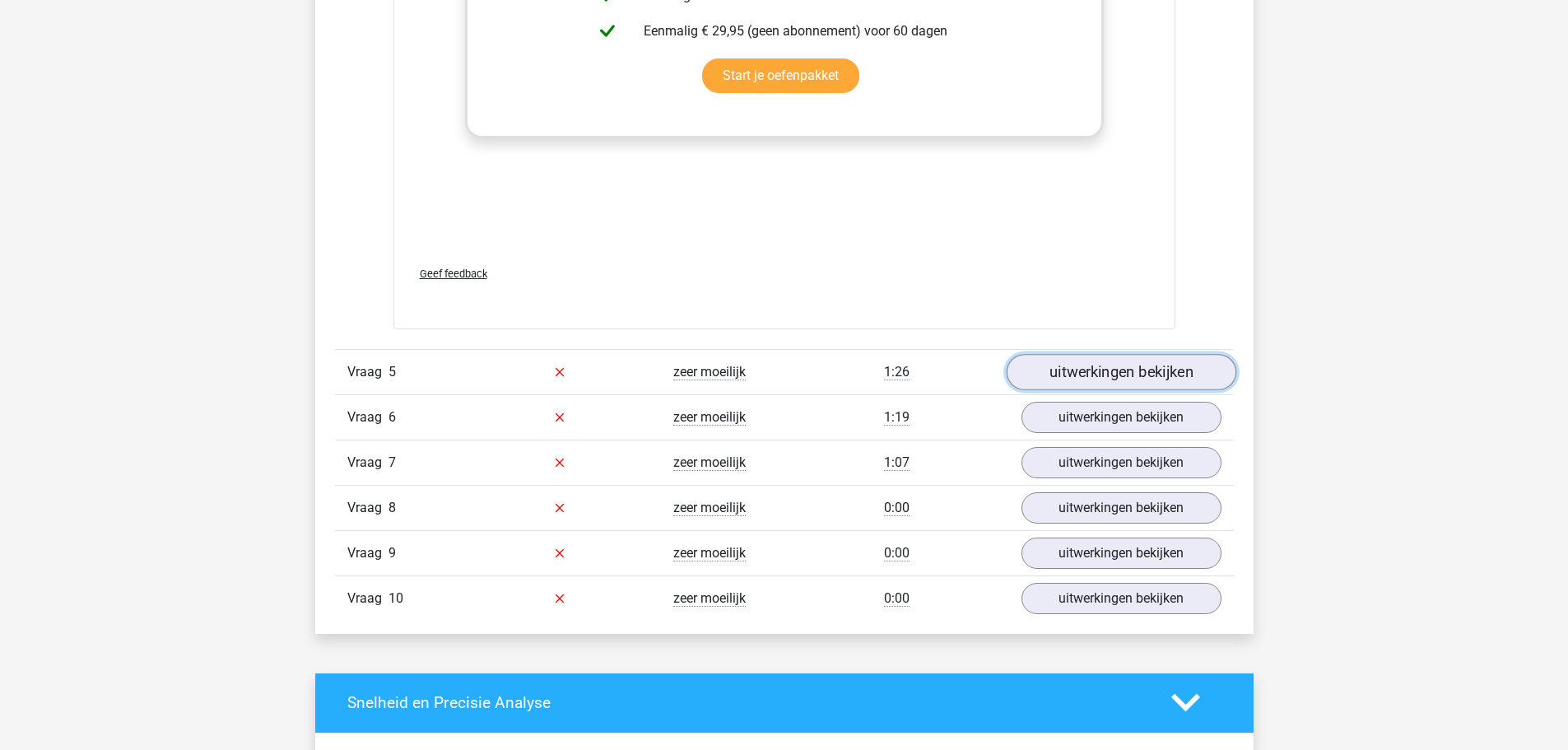
click at [1118, 370] on link "uitwerkingen bekijken" at bounding box center [1121, 372] width 230 height 37
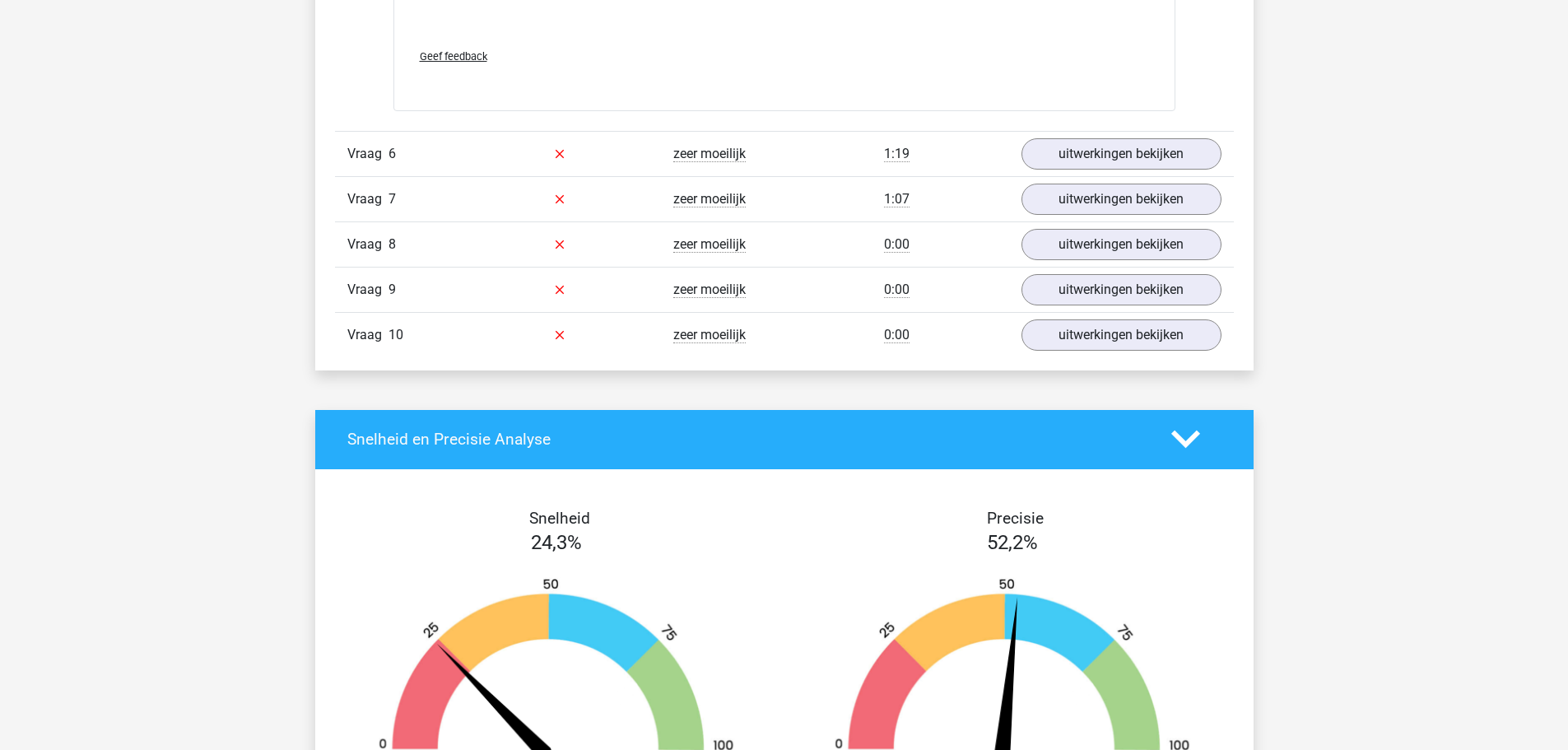
scroll to position [8398, 0]
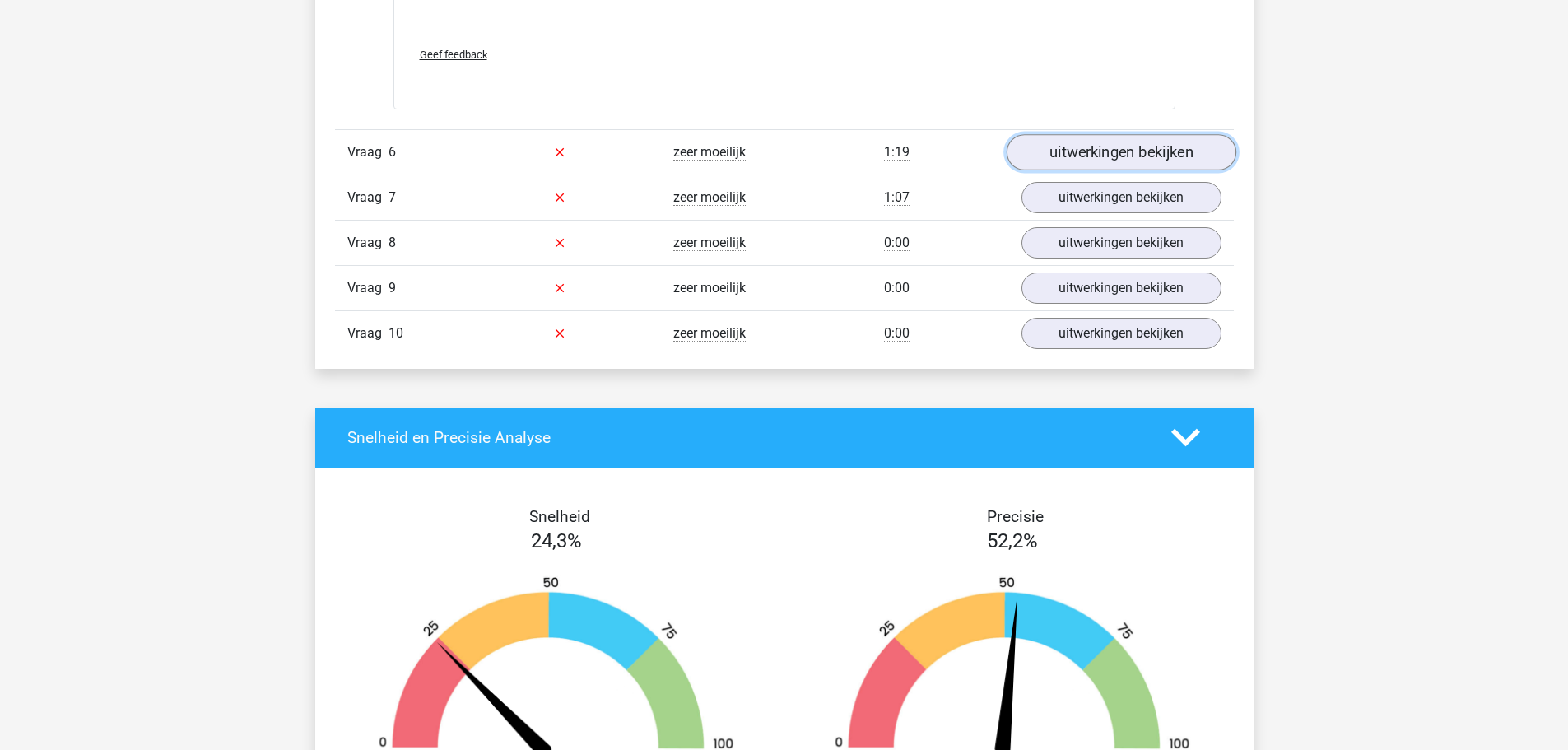
click at [1087, 151] on link "uitwerkingen bekijken" at bounding box center [1121, 152] width 230 height 37
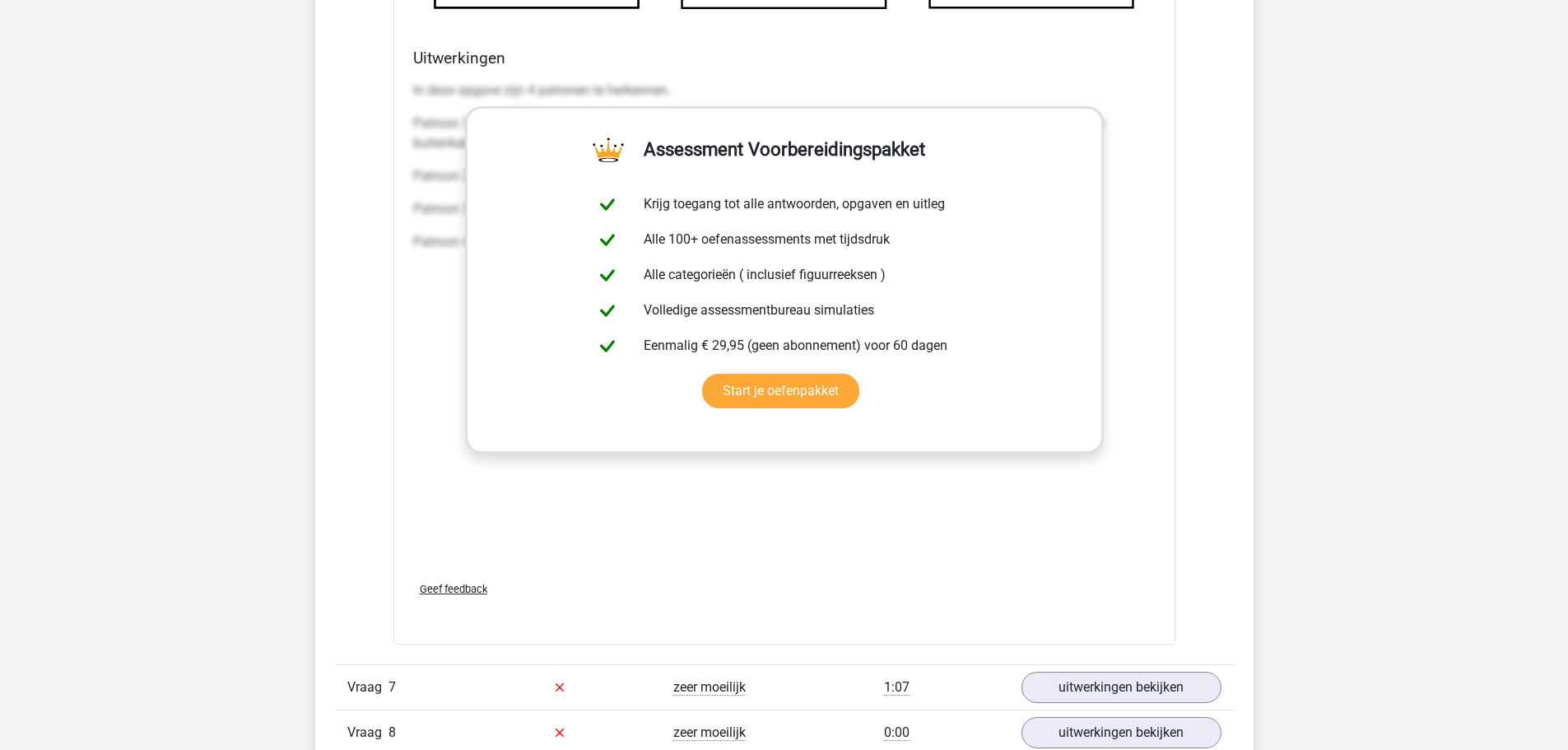
scroll to position [9551, 0]
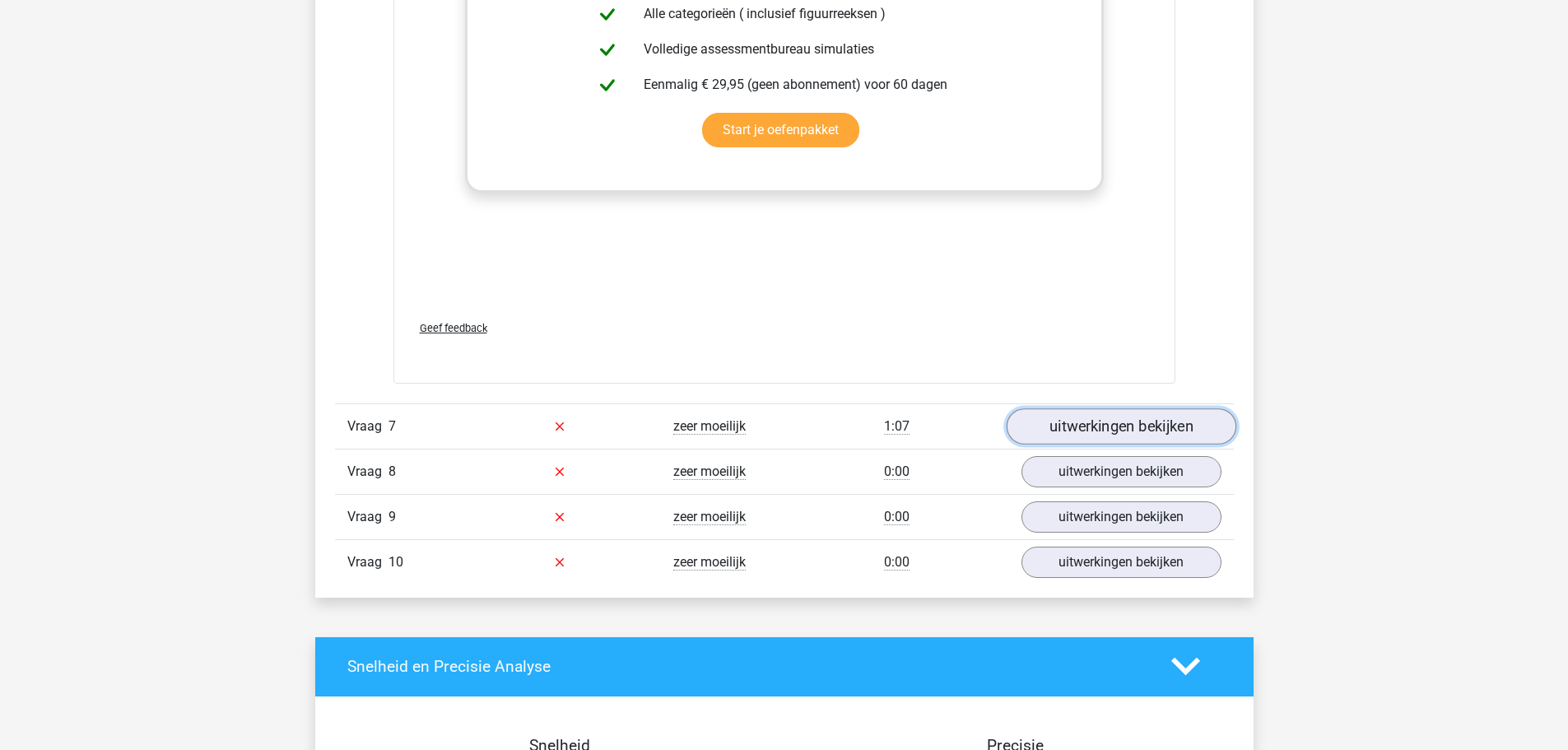
click at [1129, 424] on link "uitwerkingen bekijken" at bounding box center [1121, 427] width 230 height 37
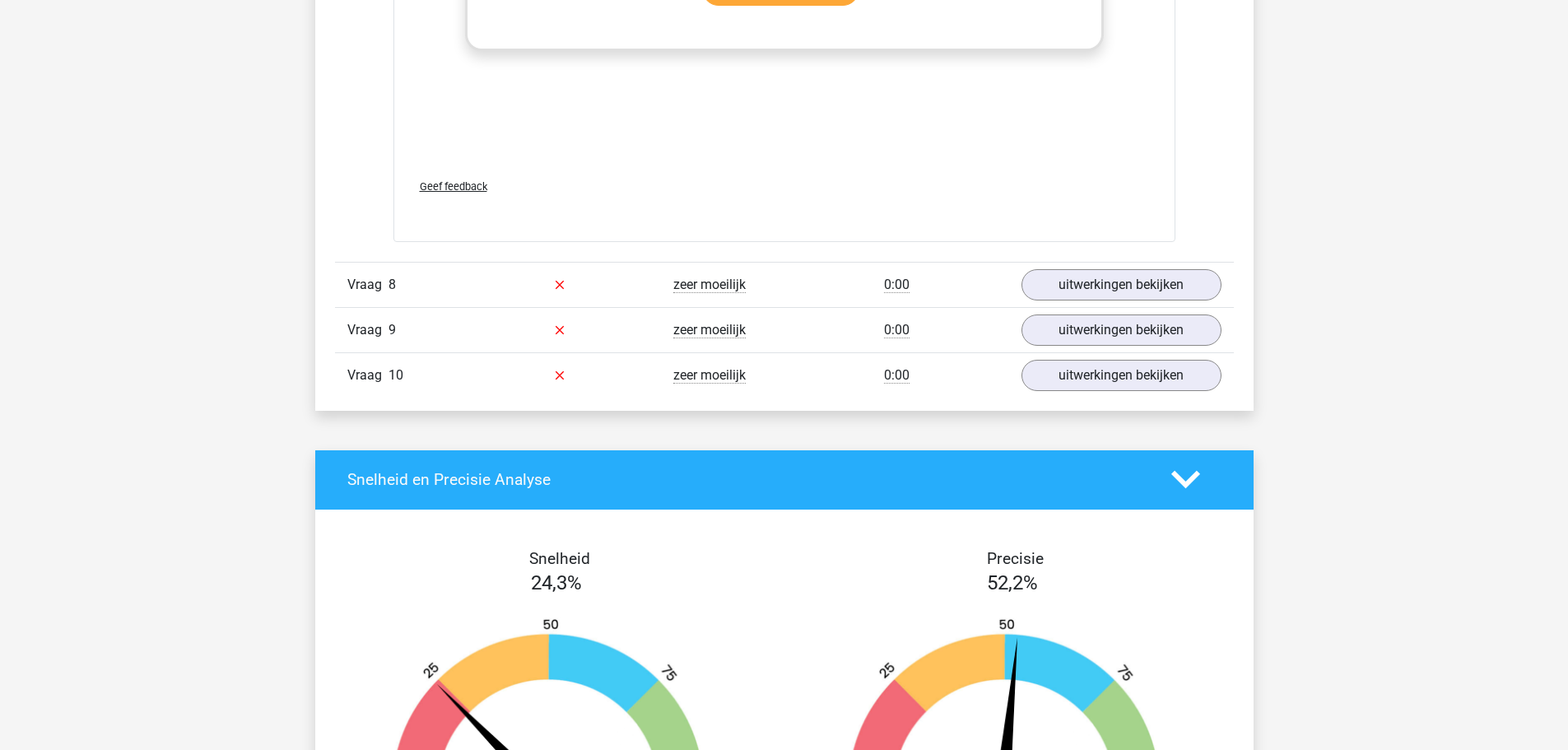
scroll to position [10869, 0]
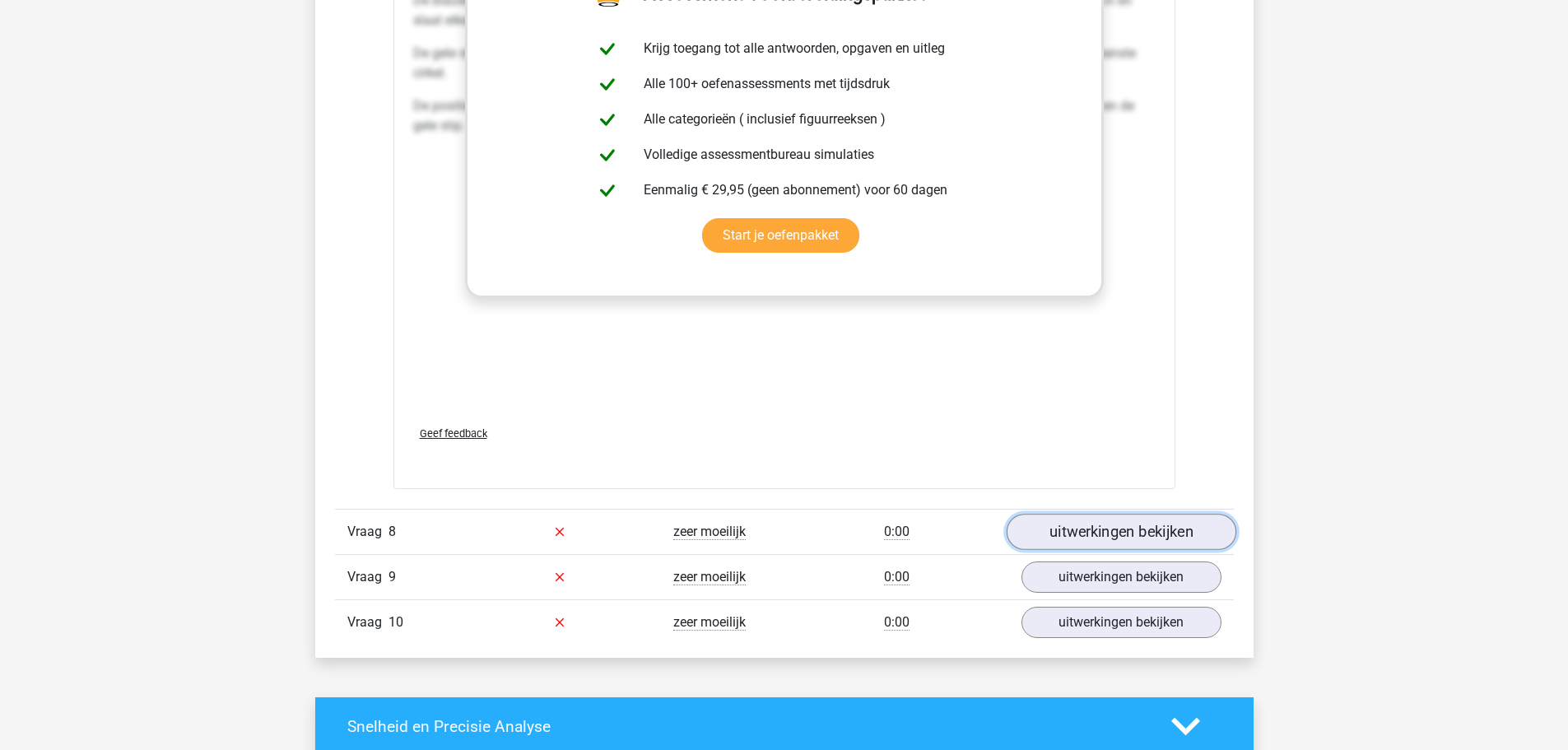
click at [1122, 525] on link "uitwerkingen bekijken" at bounding box center [1121, 532] width 230 height 37
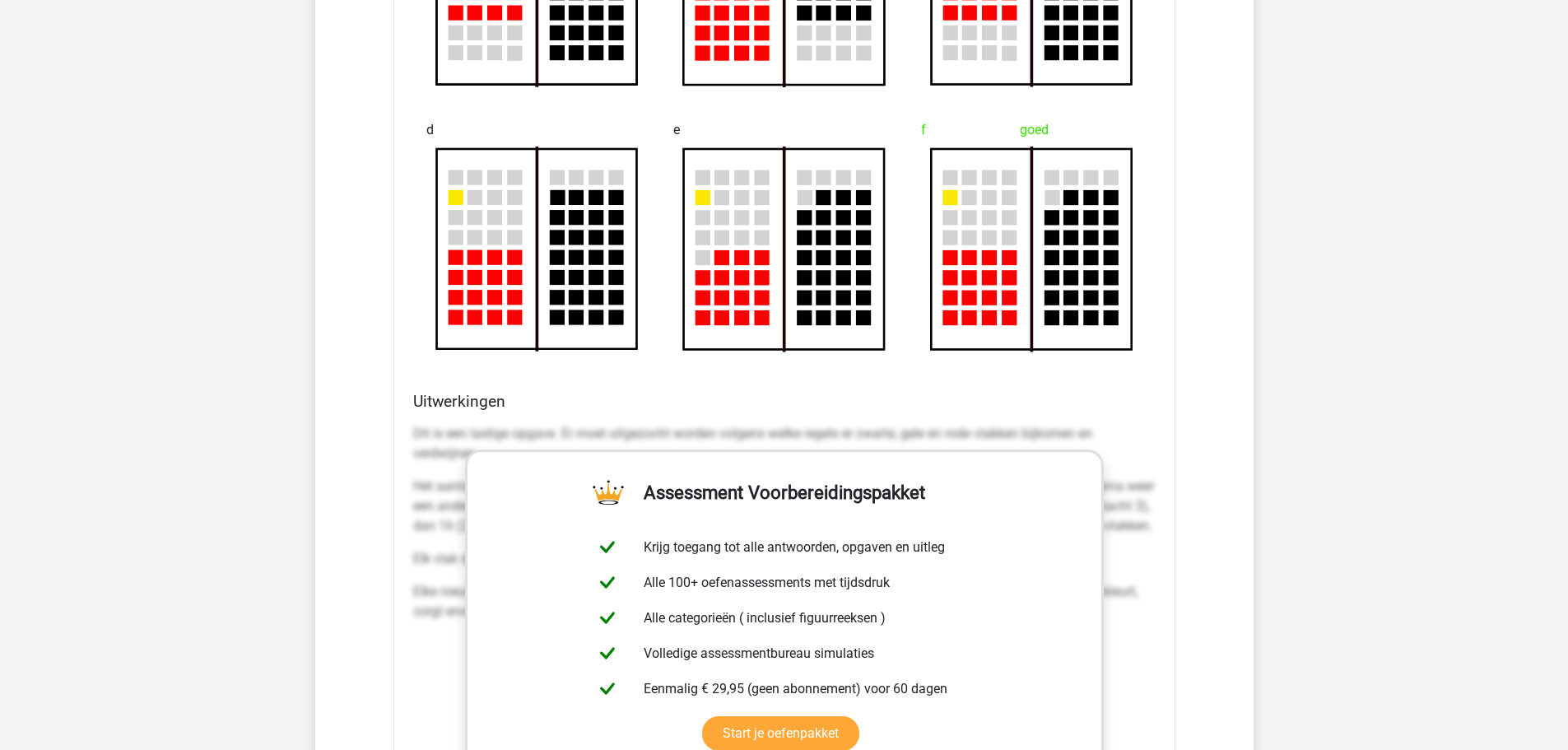
scroll to position [12268, 0]
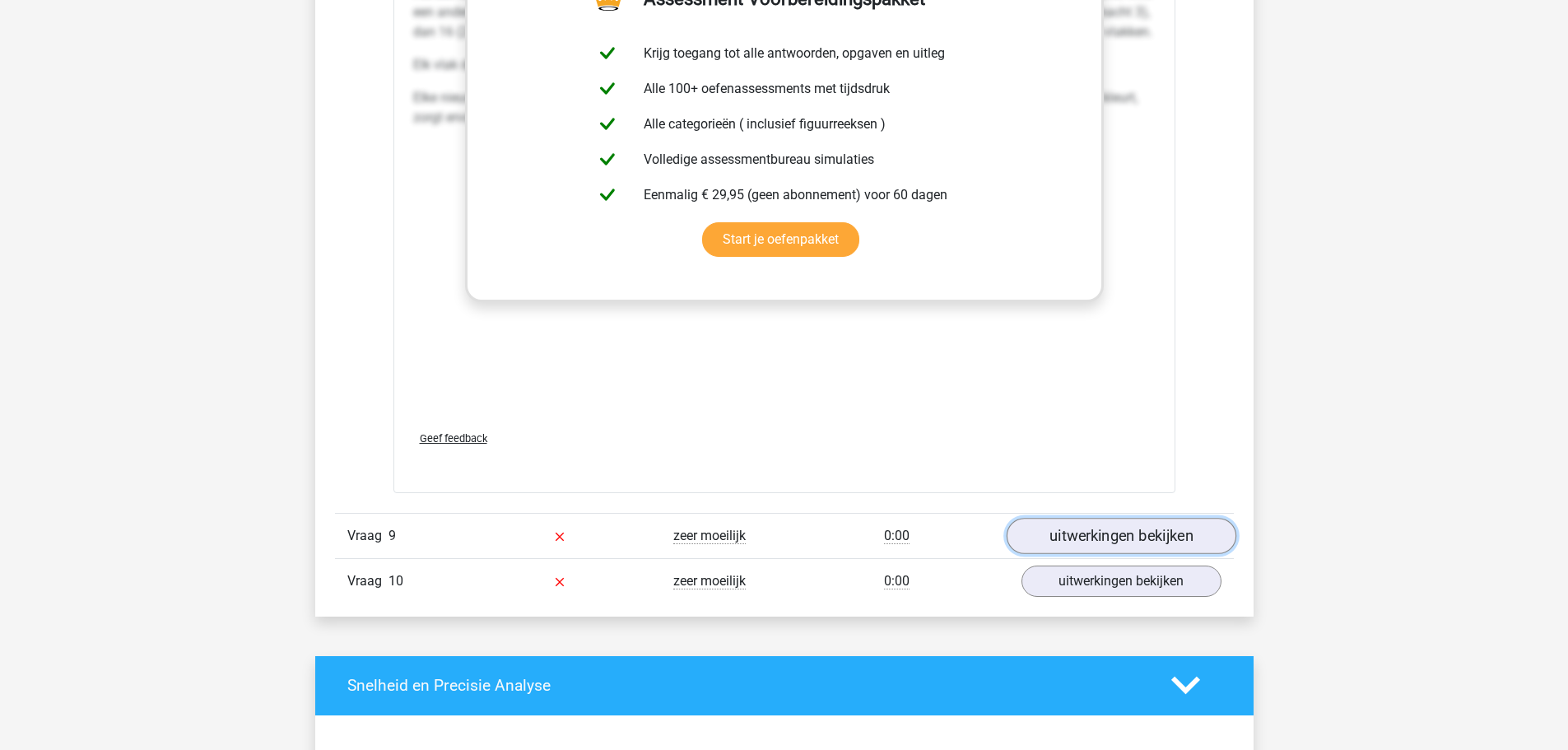
click at [1069, 534] on link "uitwerkingen bekijken" at bounding box center [1121, 536] width 230 height 37
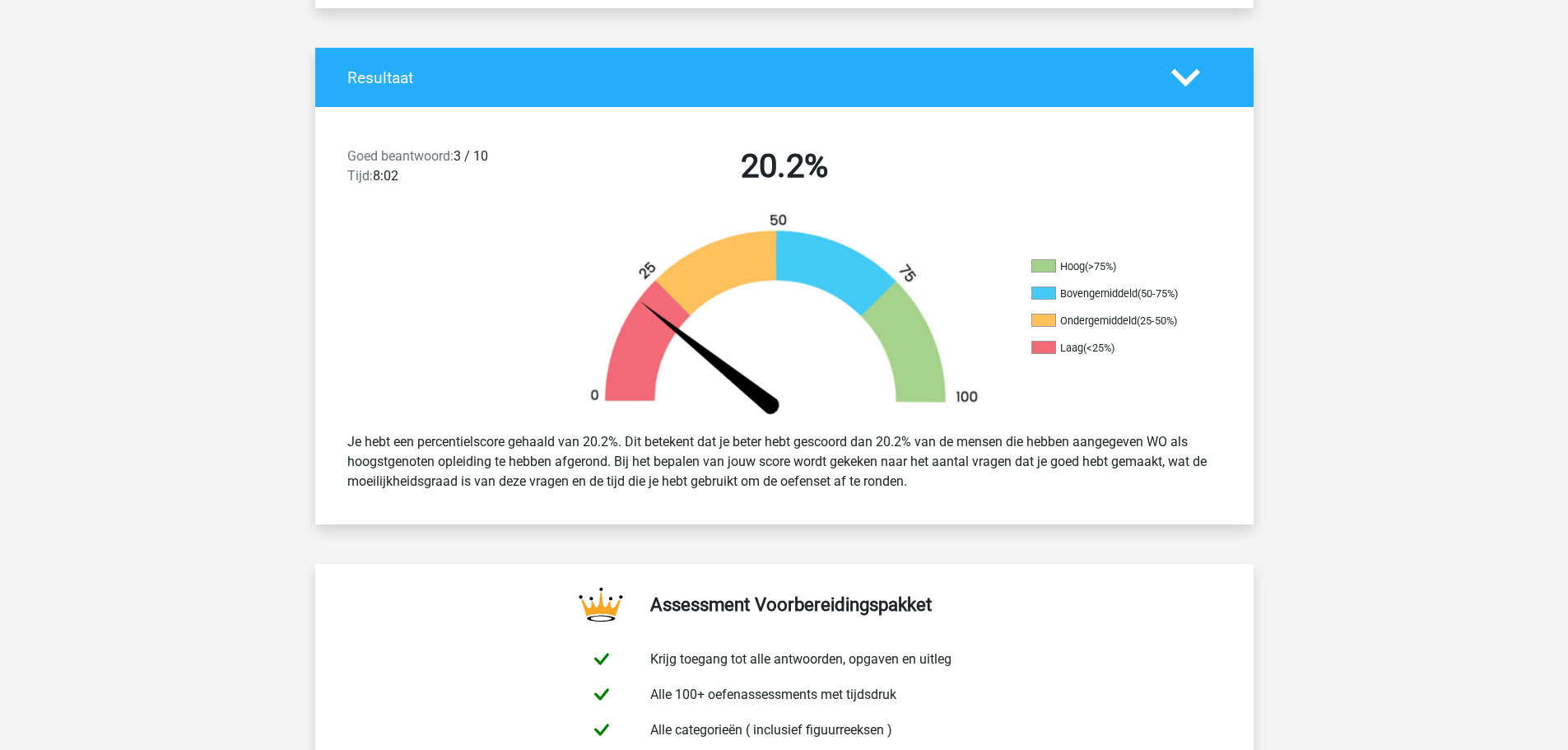
scroll to position [330, 0]
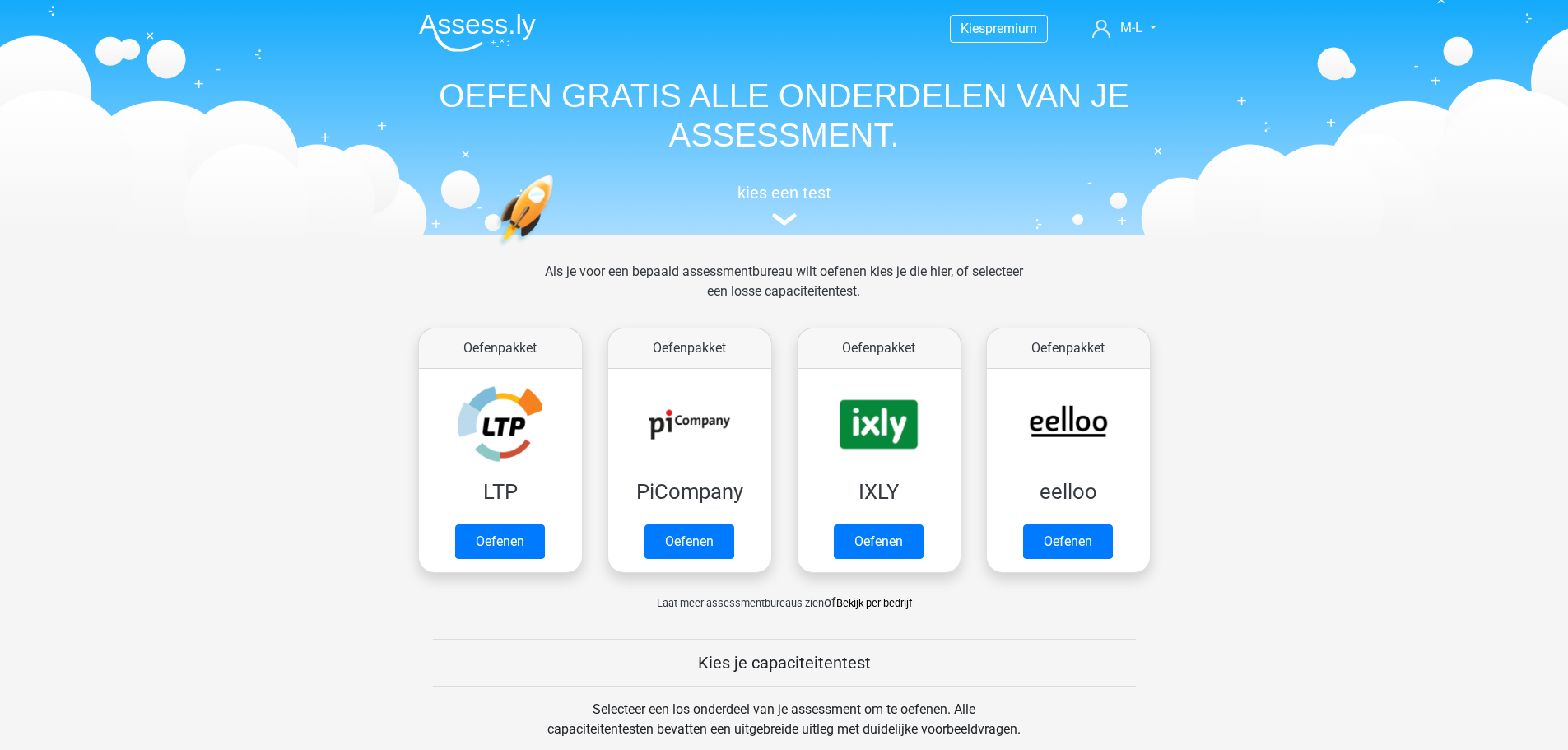
scroll to position [494, 0]
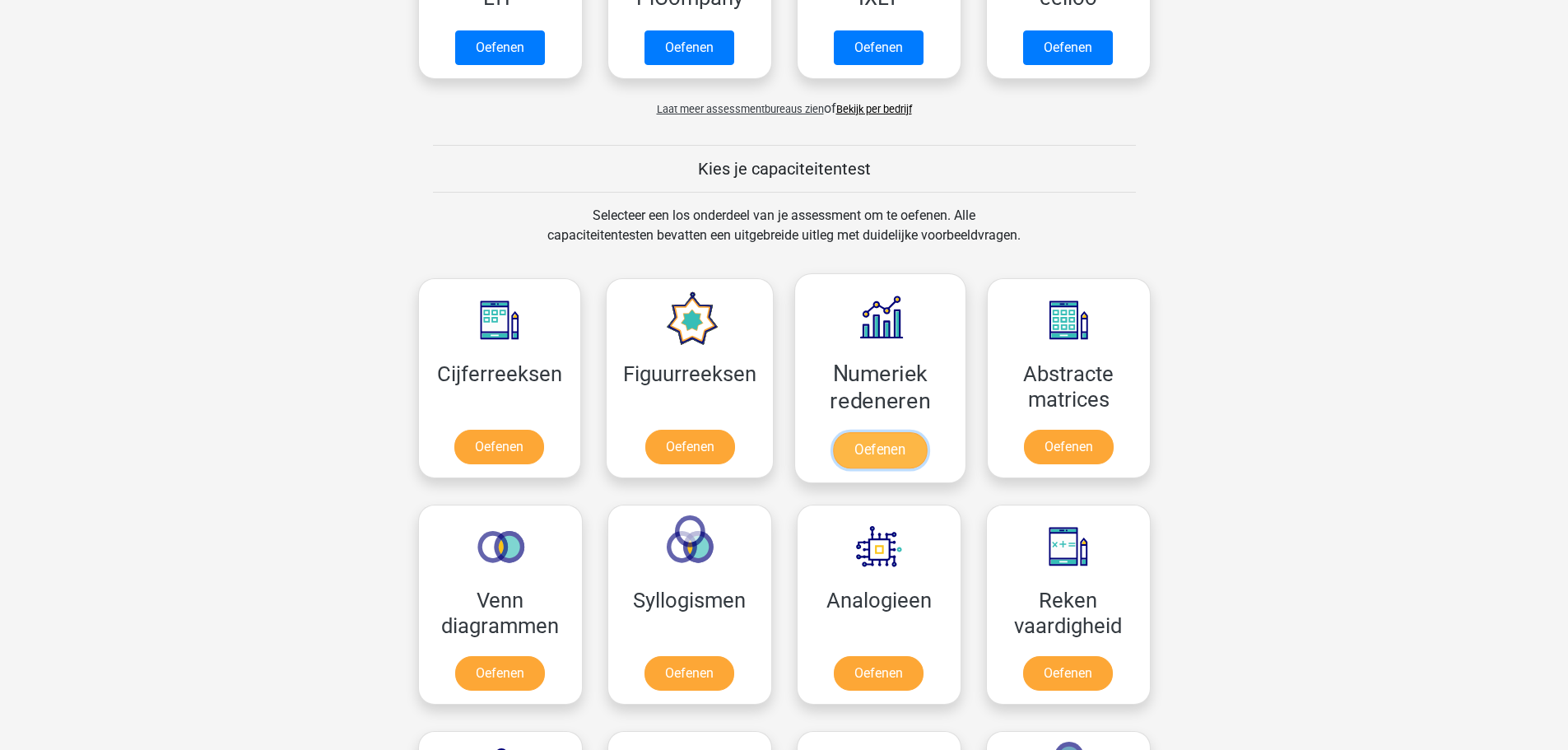
click at [891, 443] on link "Oefenen" at bounding box center [880, 450] width 94 height 37
click at [655, 452] on link "Oefenen" at bounding box center [690, 450] width 94 height 37
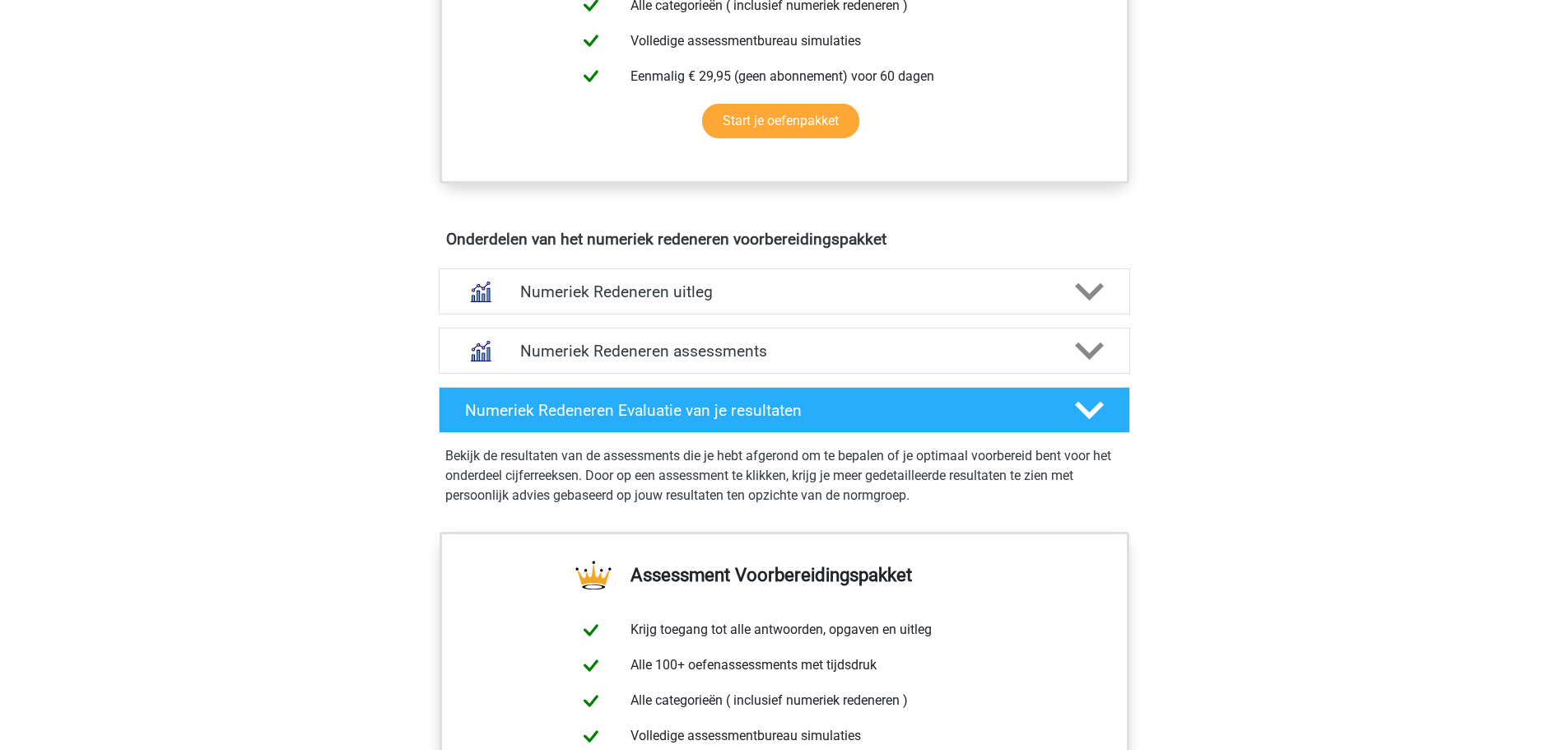
scroll to position [823, 0]
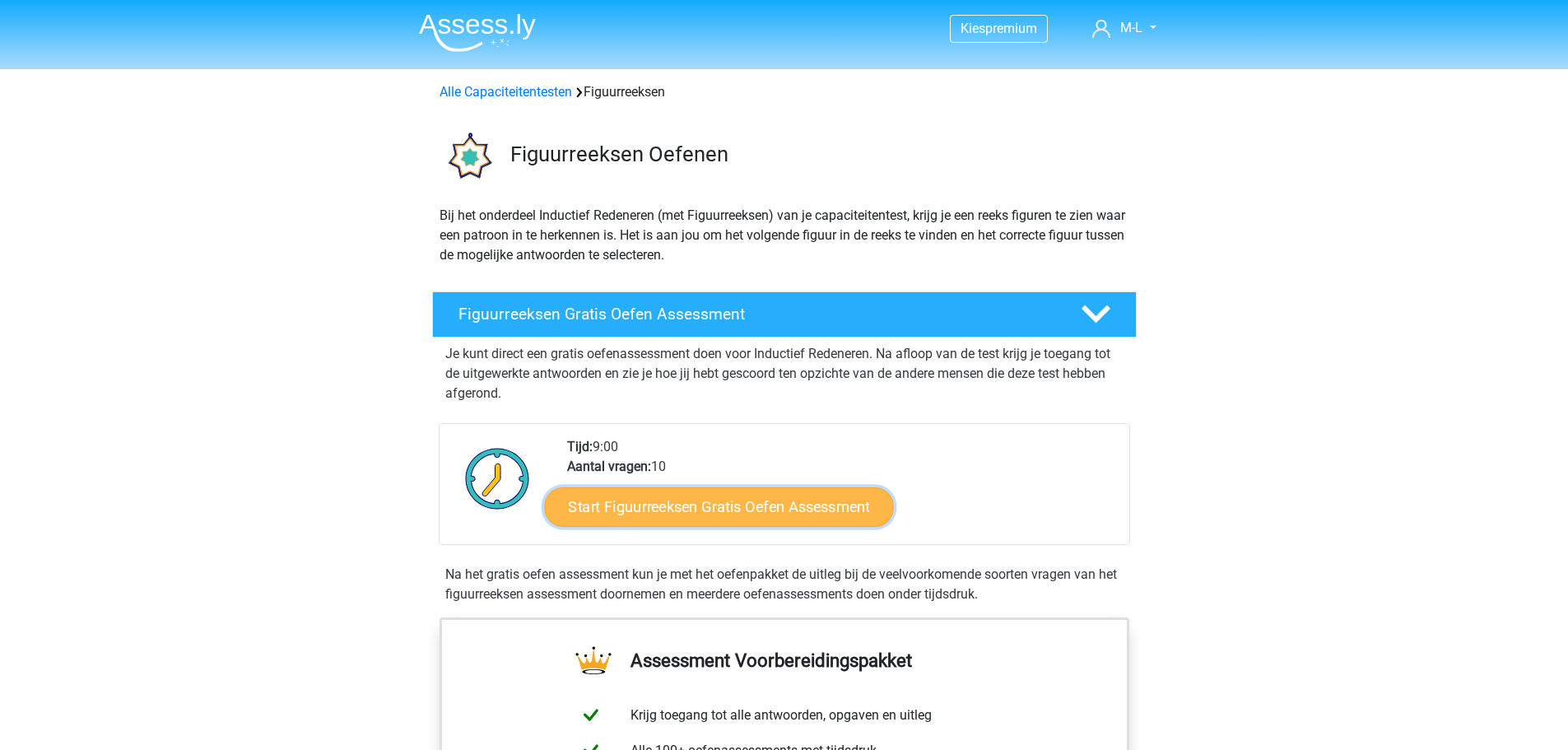
click at [687, 514] on link "Start Figuurreeksen Gratis Oefen Assessment" at bounding box center [718, 506] width 349 height 39
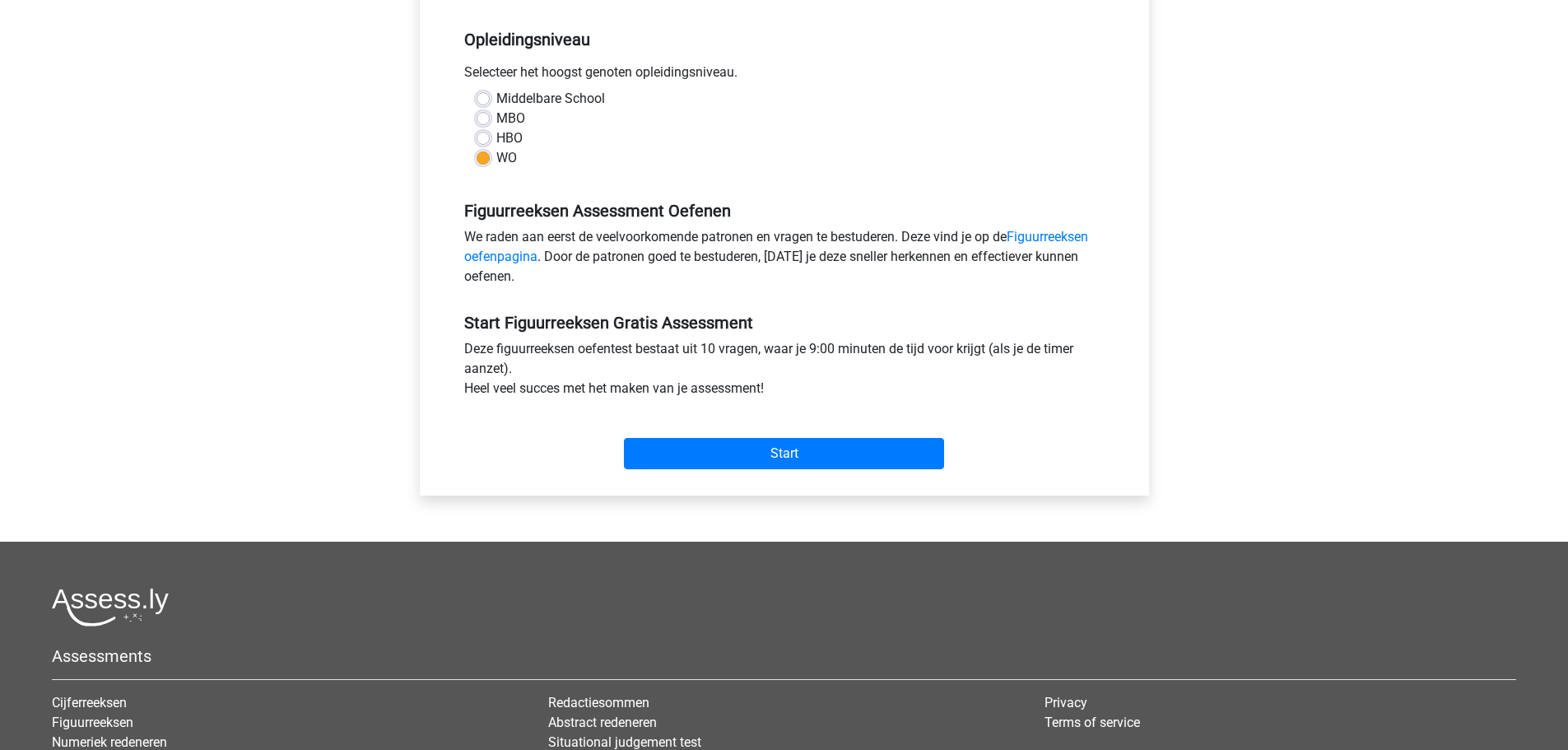
scroll to position [330, 0]
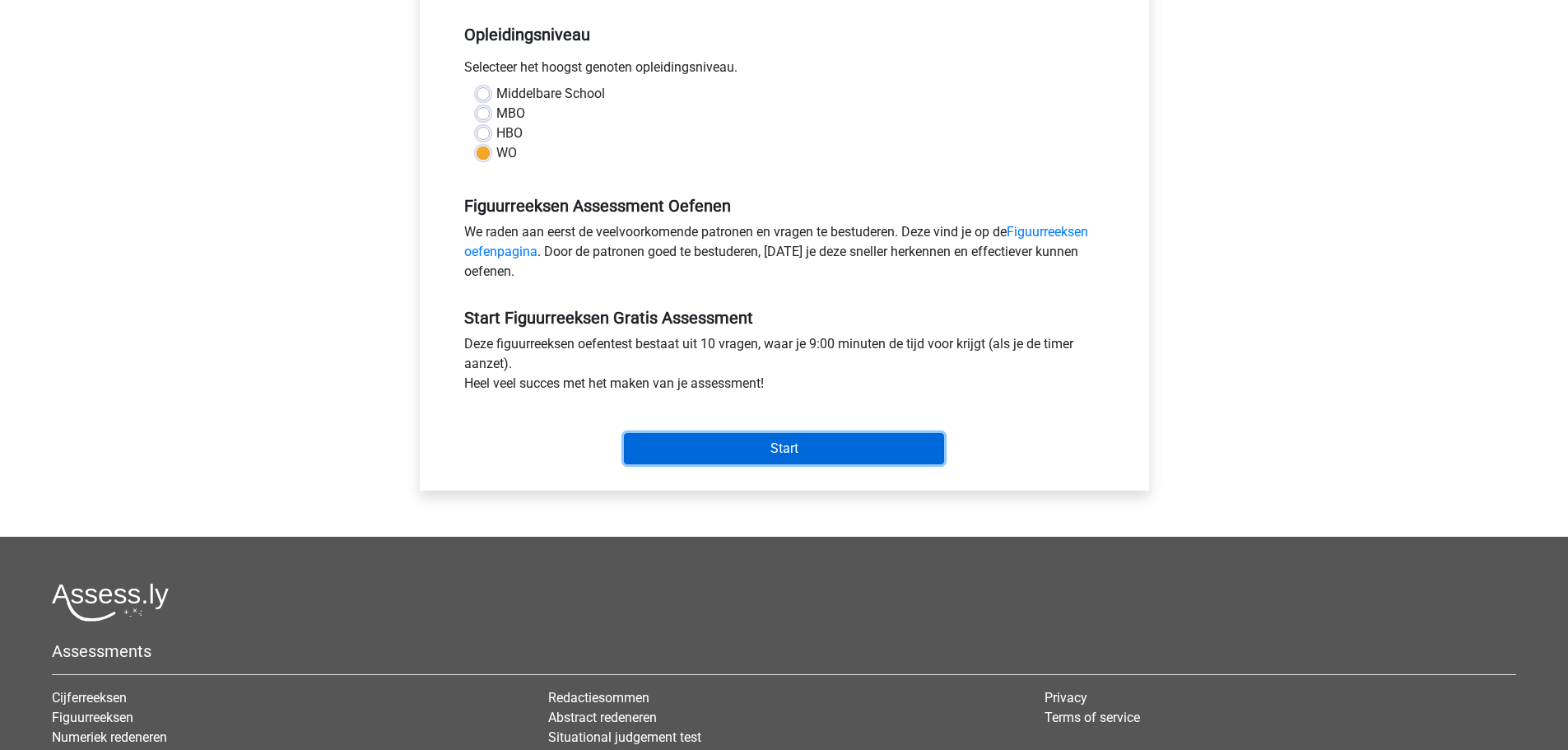
click at [714, 445] on input "Start" at bounding box center [784, 449] width 320 height 32
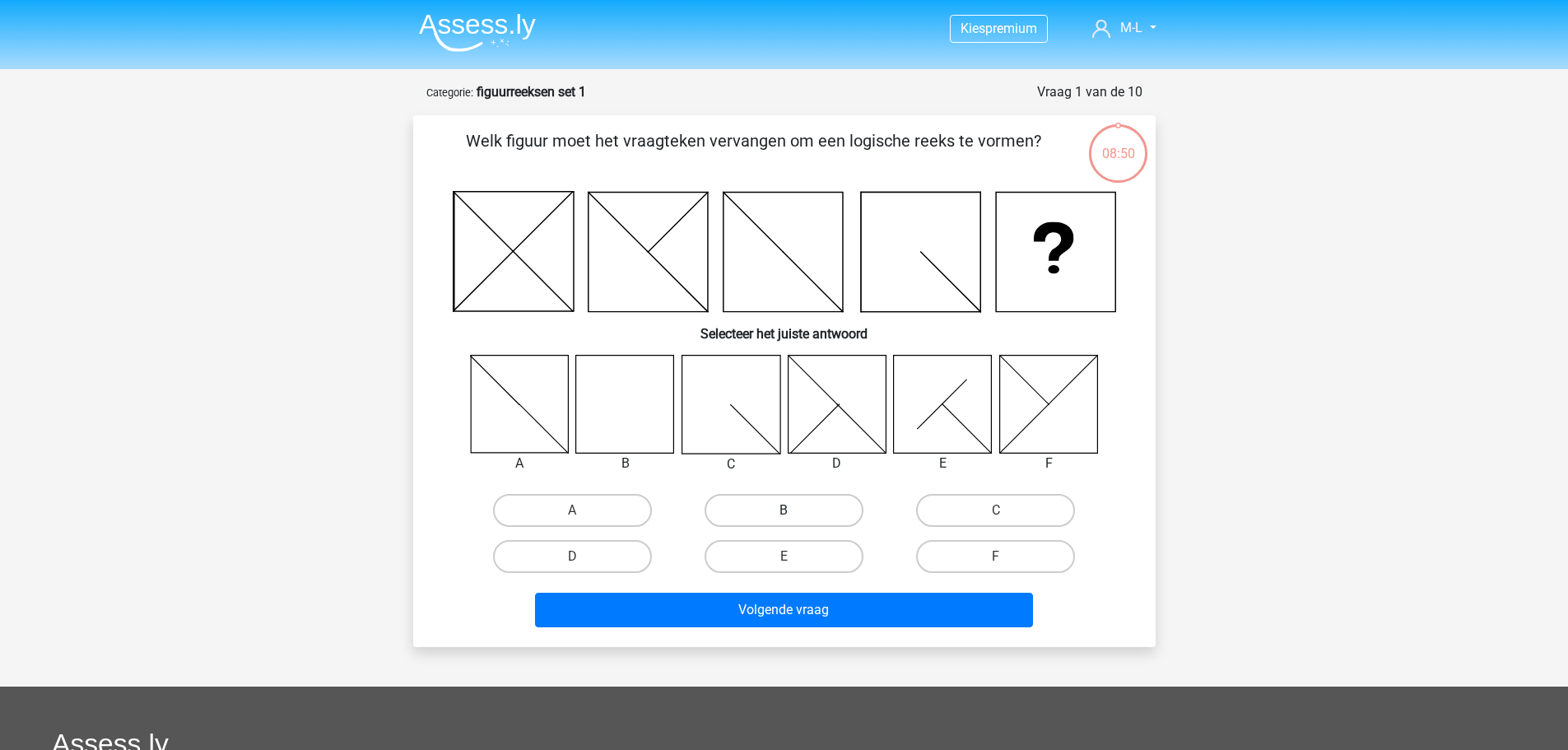
click at [776, 523] on label "B" at bounding box center [784, 510] width 159 height 33
click at [784, 521] on input "B" at bounding box center [789, 515] width 11 height 11
radio input "true"
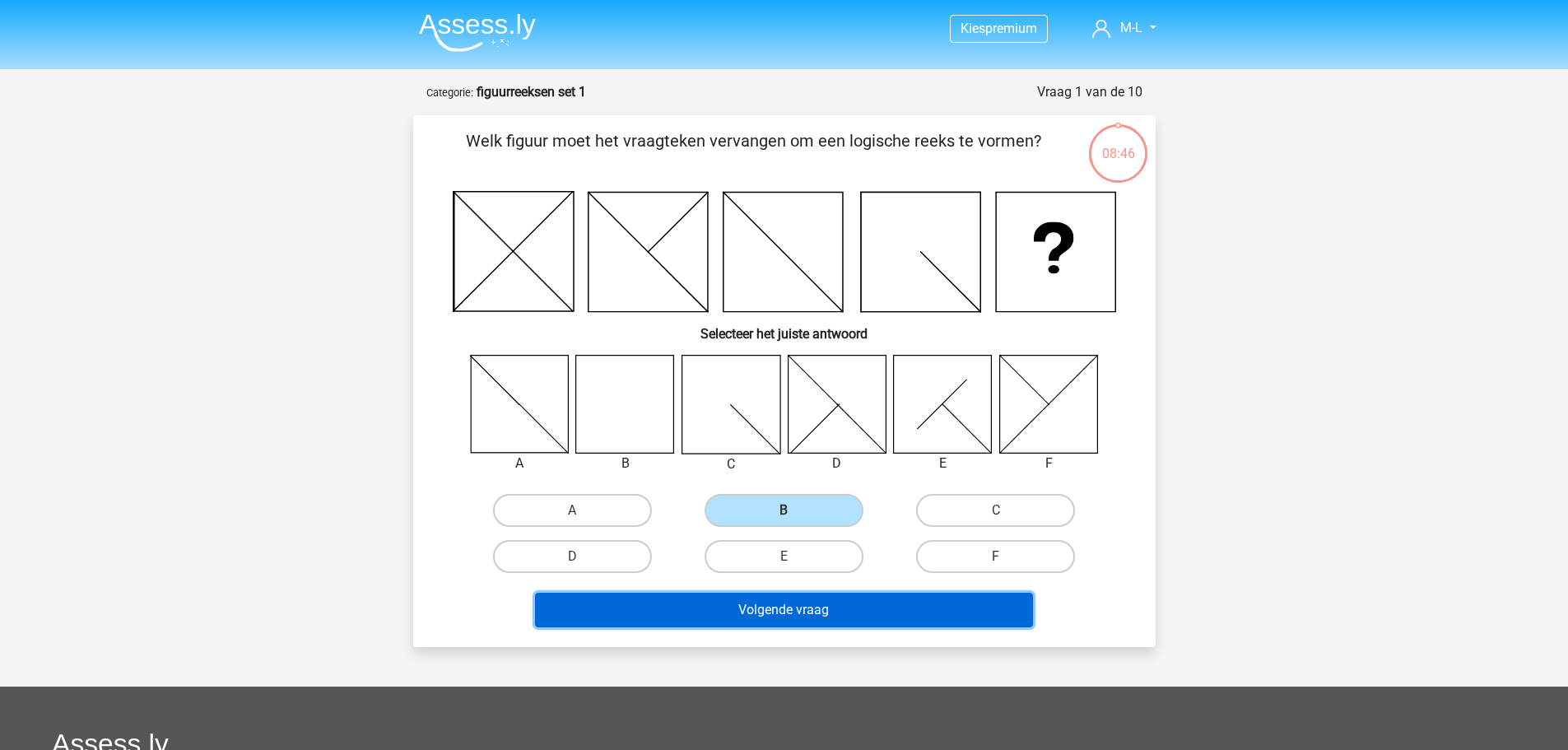
click at [777, 608] on button "Volgende vraag" at bounding box center [784, 610] width 498 height 35
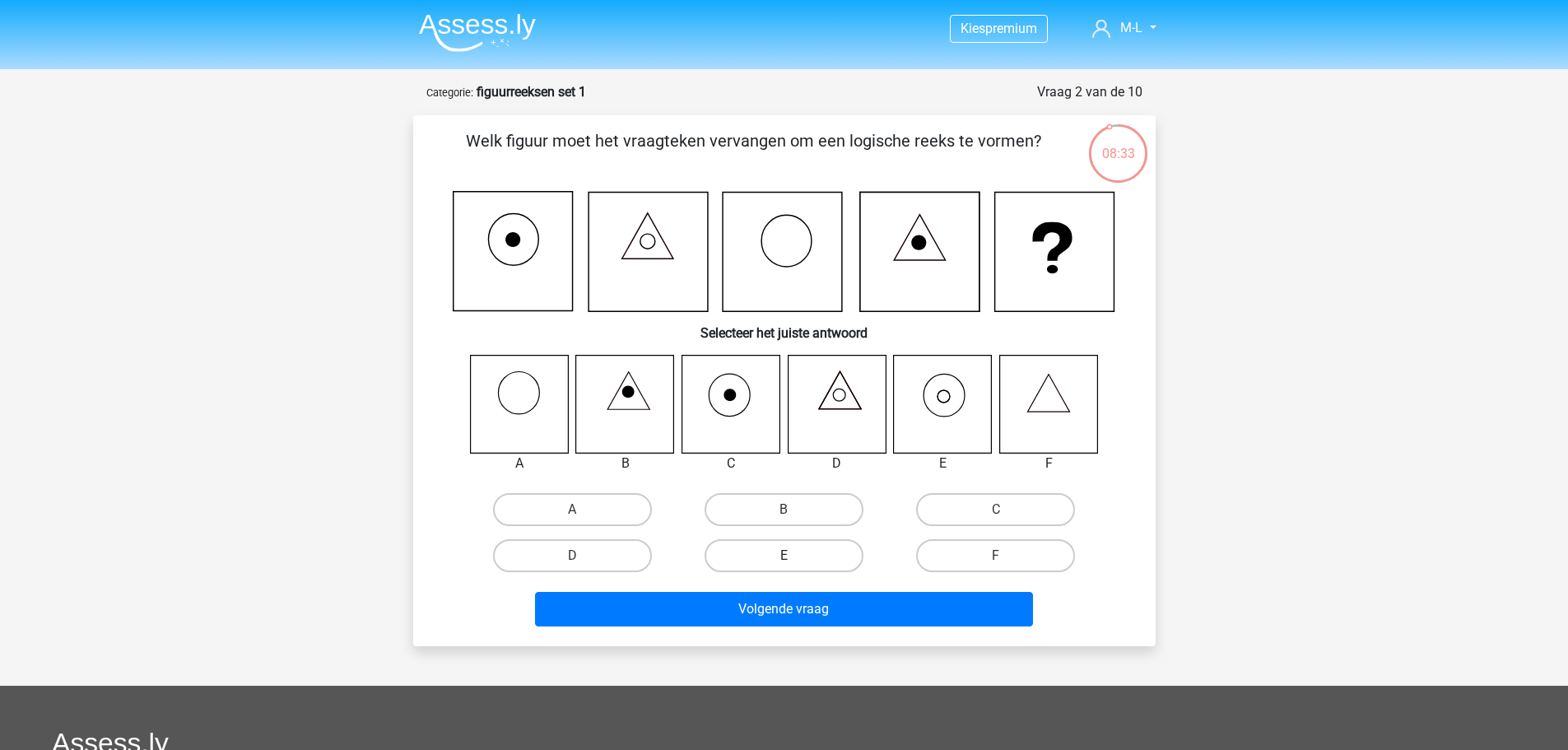
click at [772, 554] on label "E" at bounding box center [784, 556] width 159 height 33
click at [784, 556] on input "E" at bounding box center [789, 561] width 11 height 11
radio input "true"
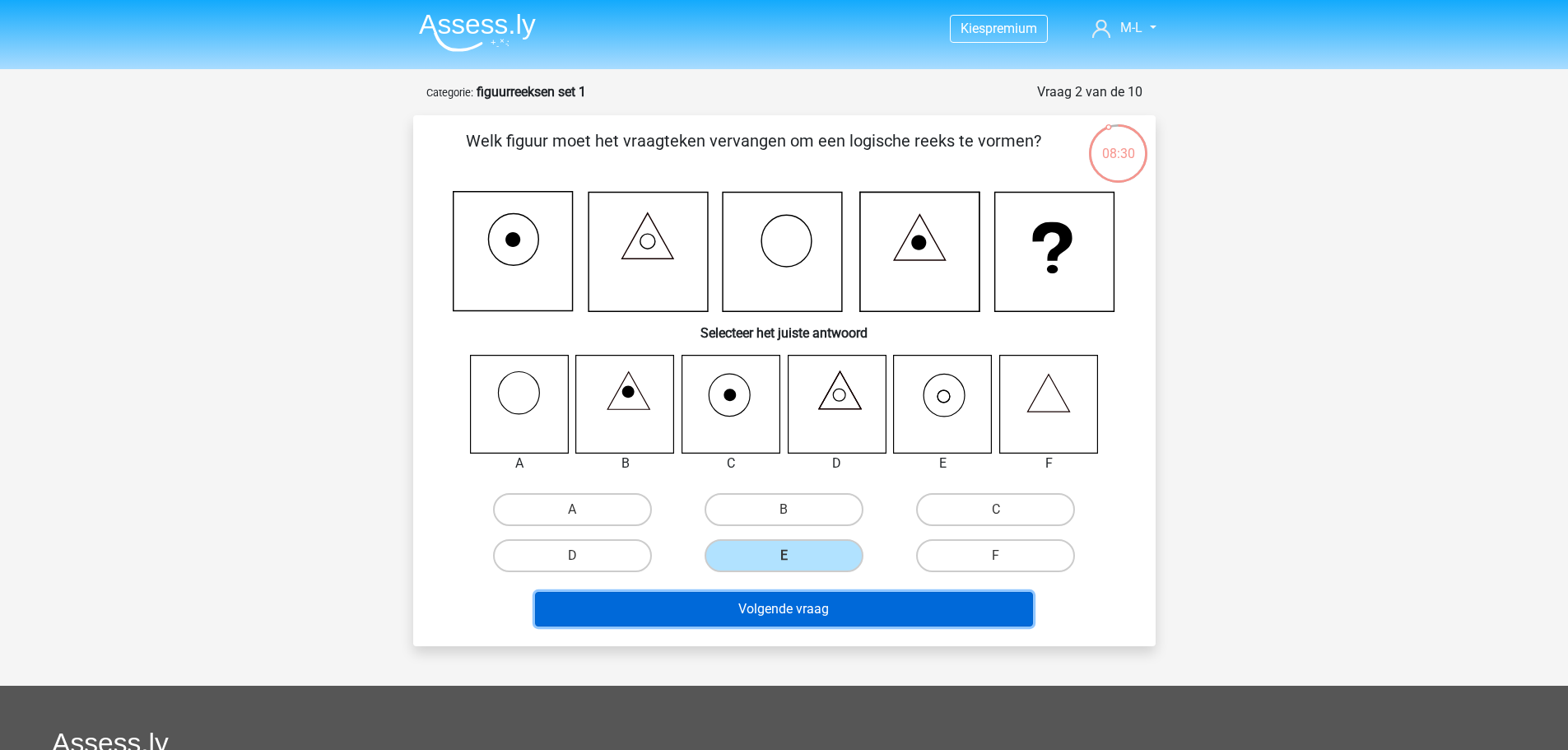
click at [772, 605] on button "Volgende vraag" at bounding box center [784, 609] width 498 height 35
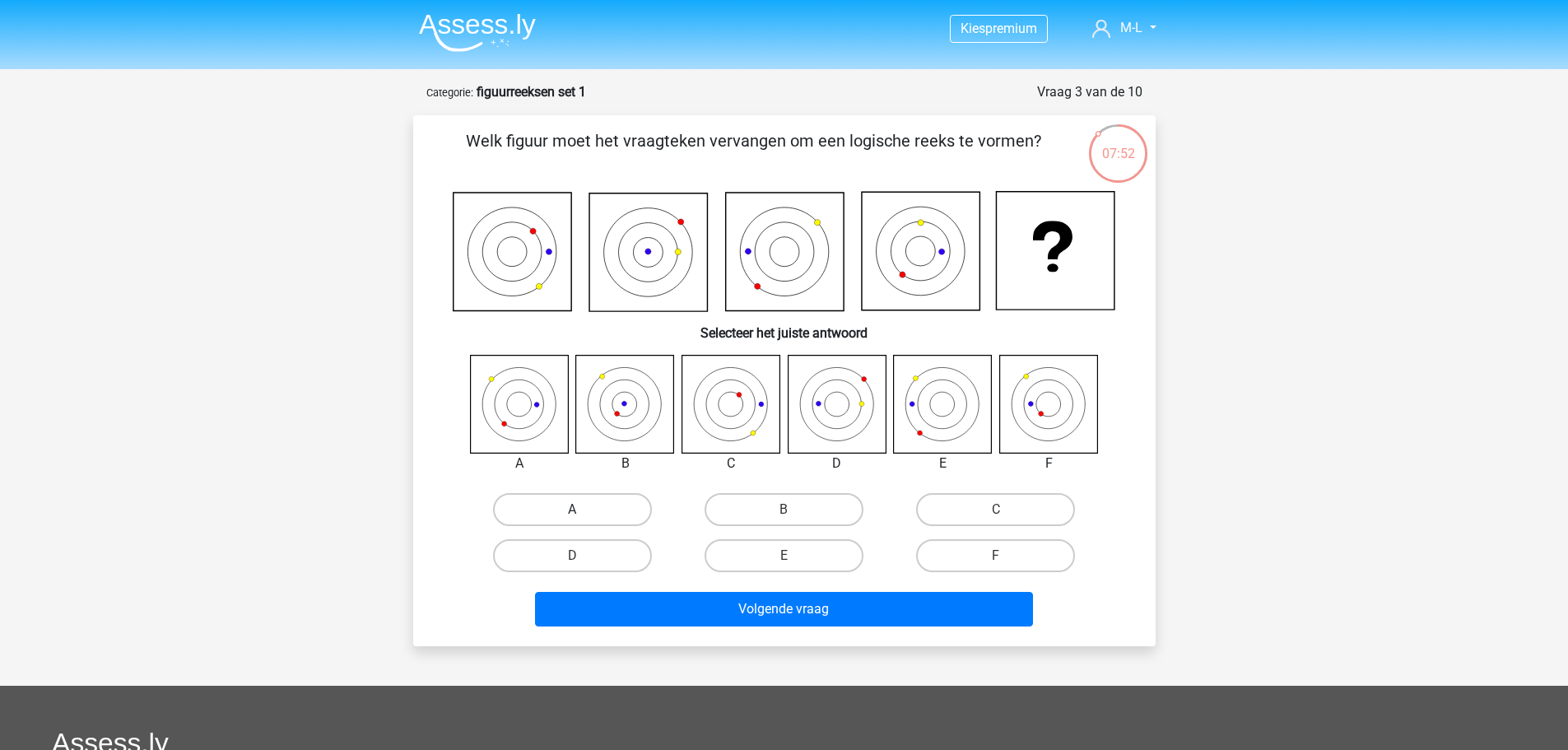
click at [538, 505] on label "A" at bounding box center [572, 509] width 159 height 33
click at [572, 509] on input "A" at bounding box center [577, 514] width 11 height 11
radio input "true"
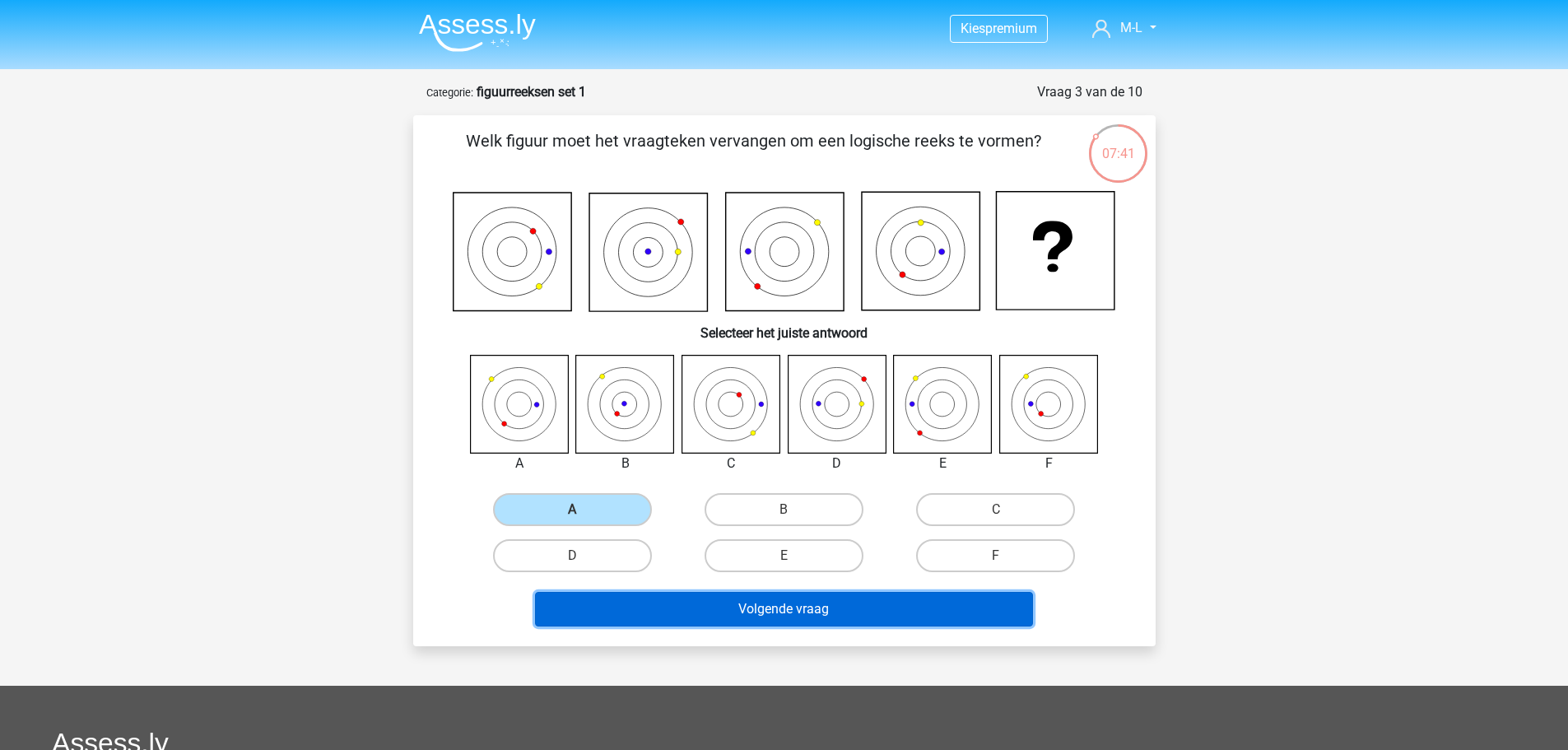
click at [702, 613] on button "Volgende vraag" at bounding box center [784, 609] width 498 height 35
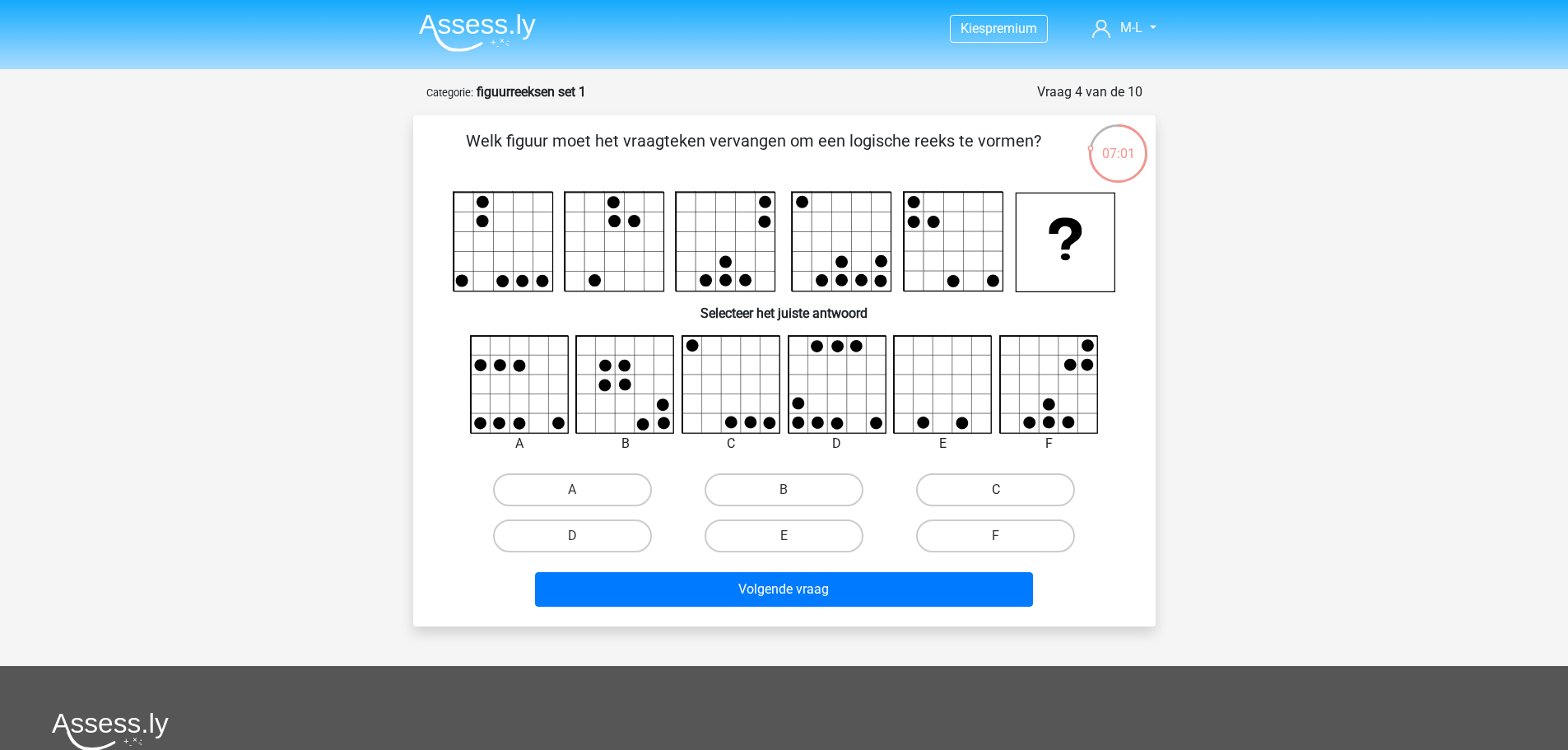
click at [936, 485] on label "C" at bounding box center [995, 490] width 159 height 33
click at [996, 490] on input "C" at bounding box center [1001, 495] width 11 height 11
radio input "true"
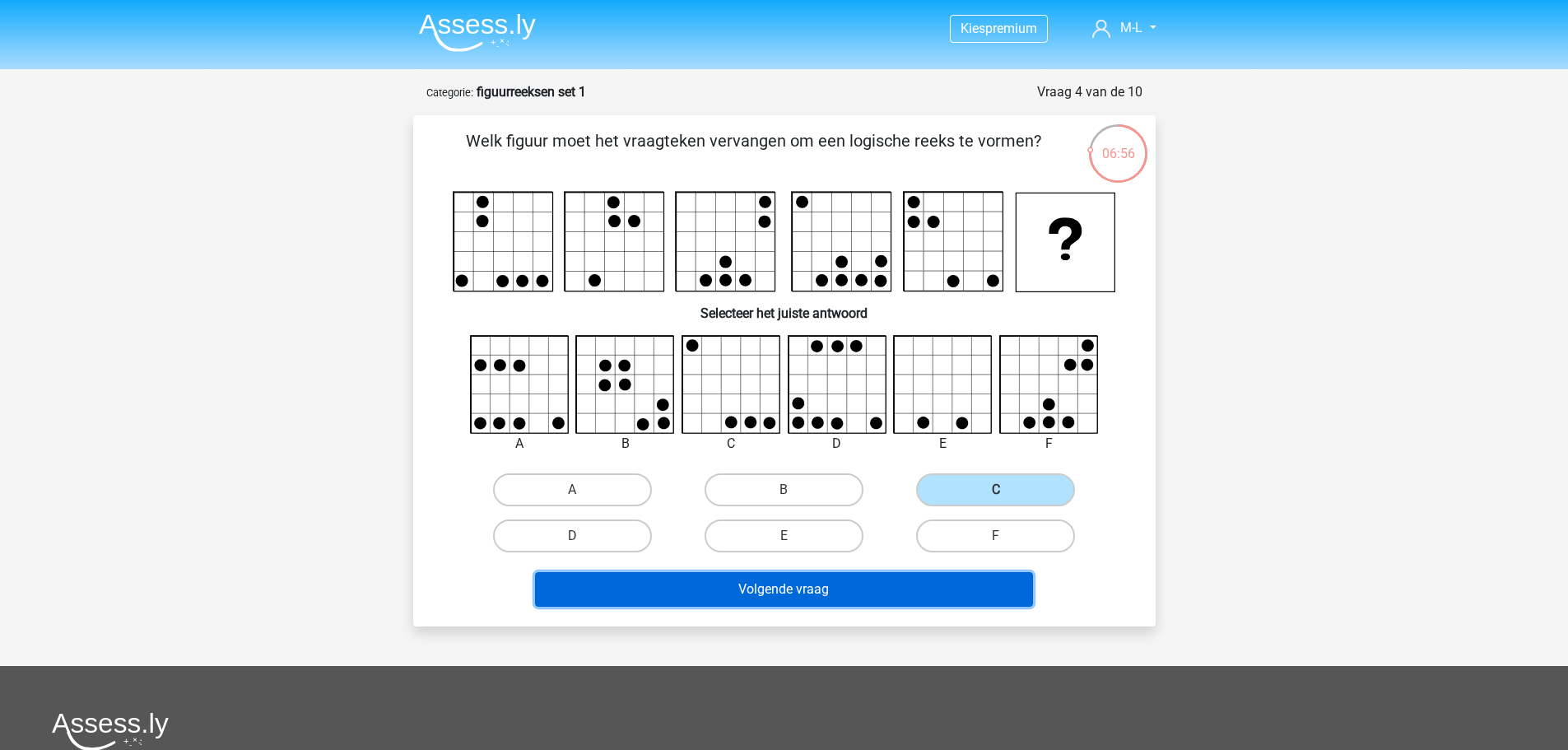
click at [939, 594] on button "Volgende vraag" at bounding box center [784, 589] width 498 height 35
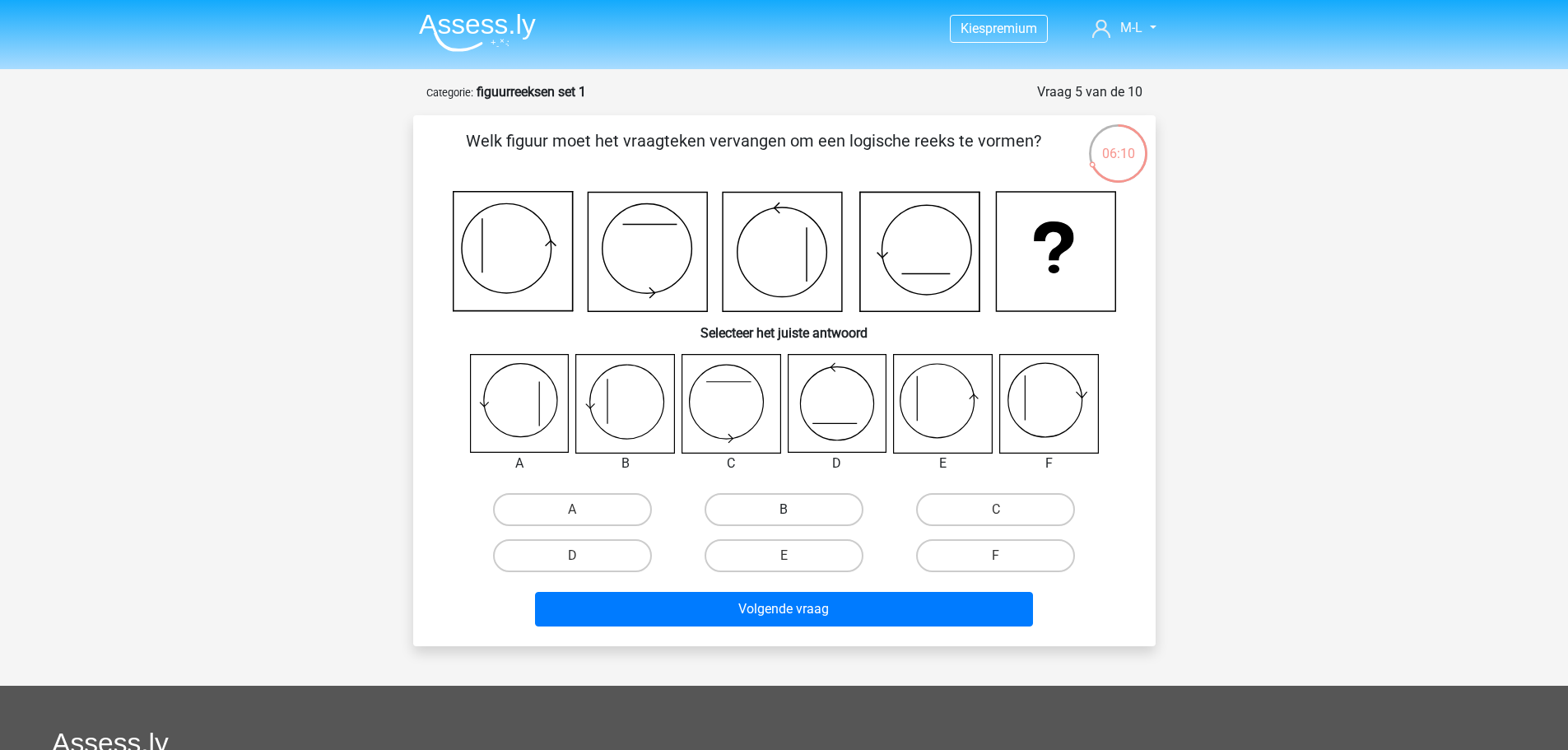
click at [751, 502] on label "B" at bounding box center [784, 509] width 159 height 33
click at [784, 509] on input "B" at bounding box center [789, 514] width 11 height 11
radio input "true"
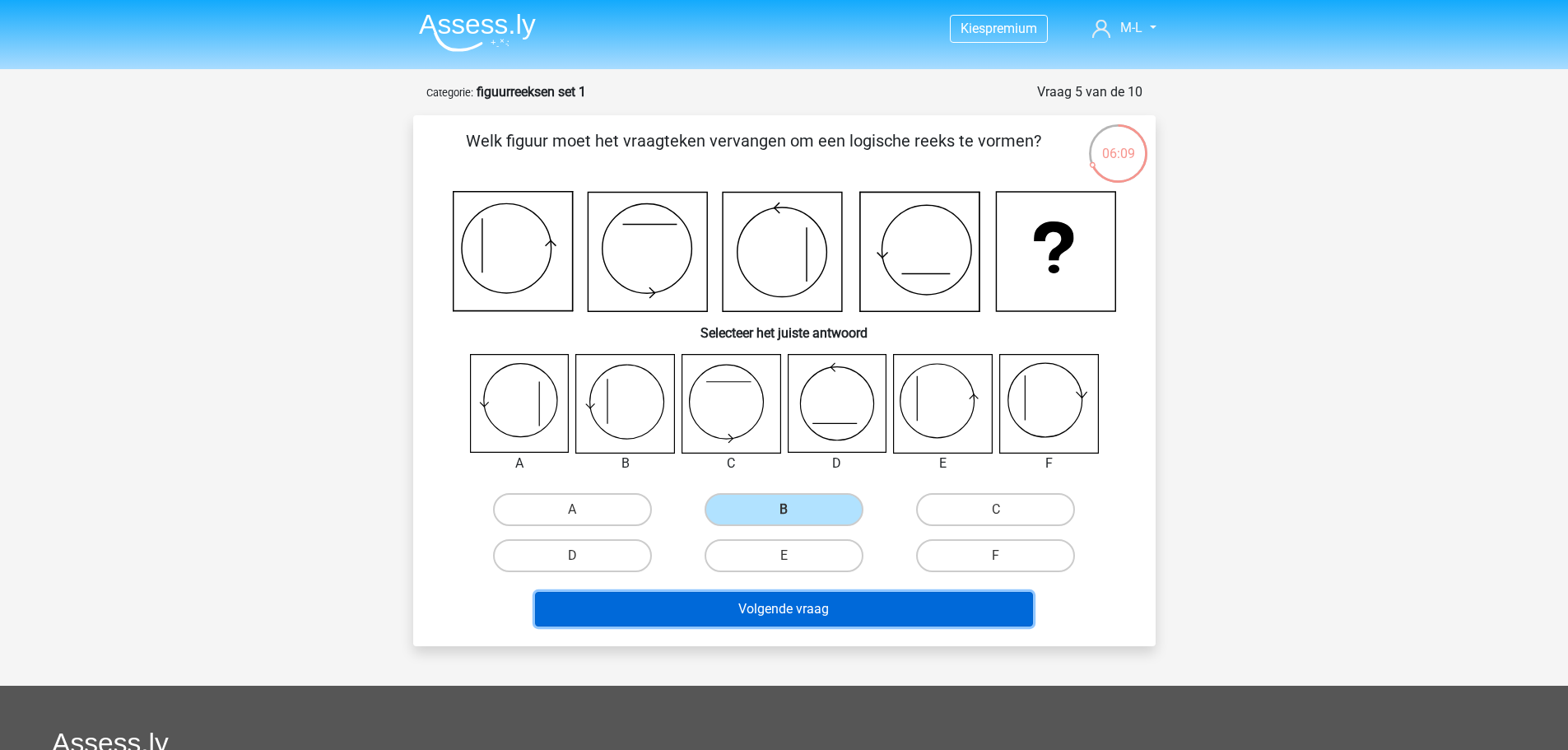
click at [741, 612] on button "Volgende vraag" at bounding box center [784, 609] width 498 height 35
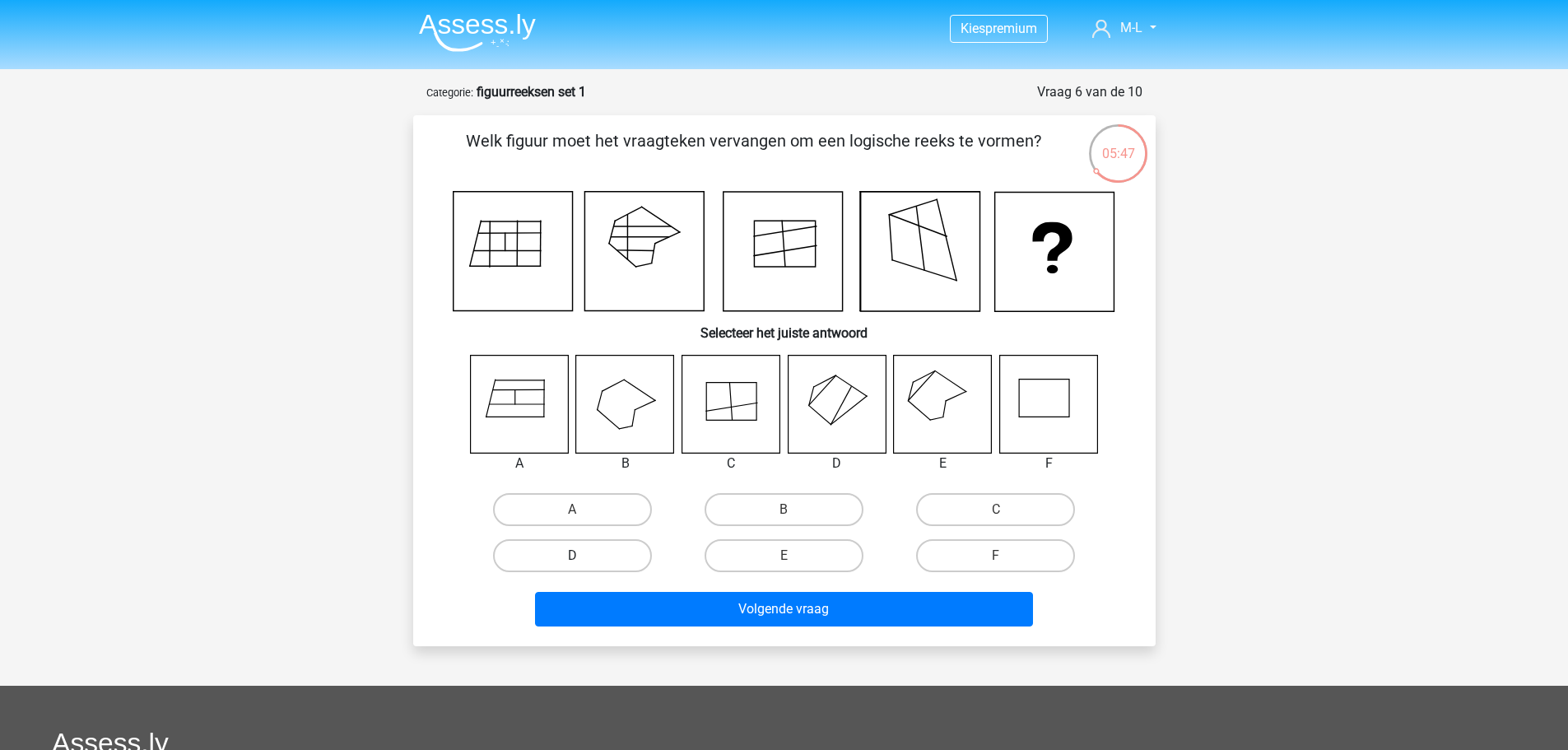
click at [603, 567] on label "D" at bounding box center [572, 556] width 159 height 33
click at [583, 567] on input "D" at bounding box center [577, 561] width 11 height 11
radio input "true"
click at [806, 562] on label "E" at bounding box center [784, 556] width 159 height 33
click at [795, 562] on input "E" at bounding box center [789, 561] width 11 height 11
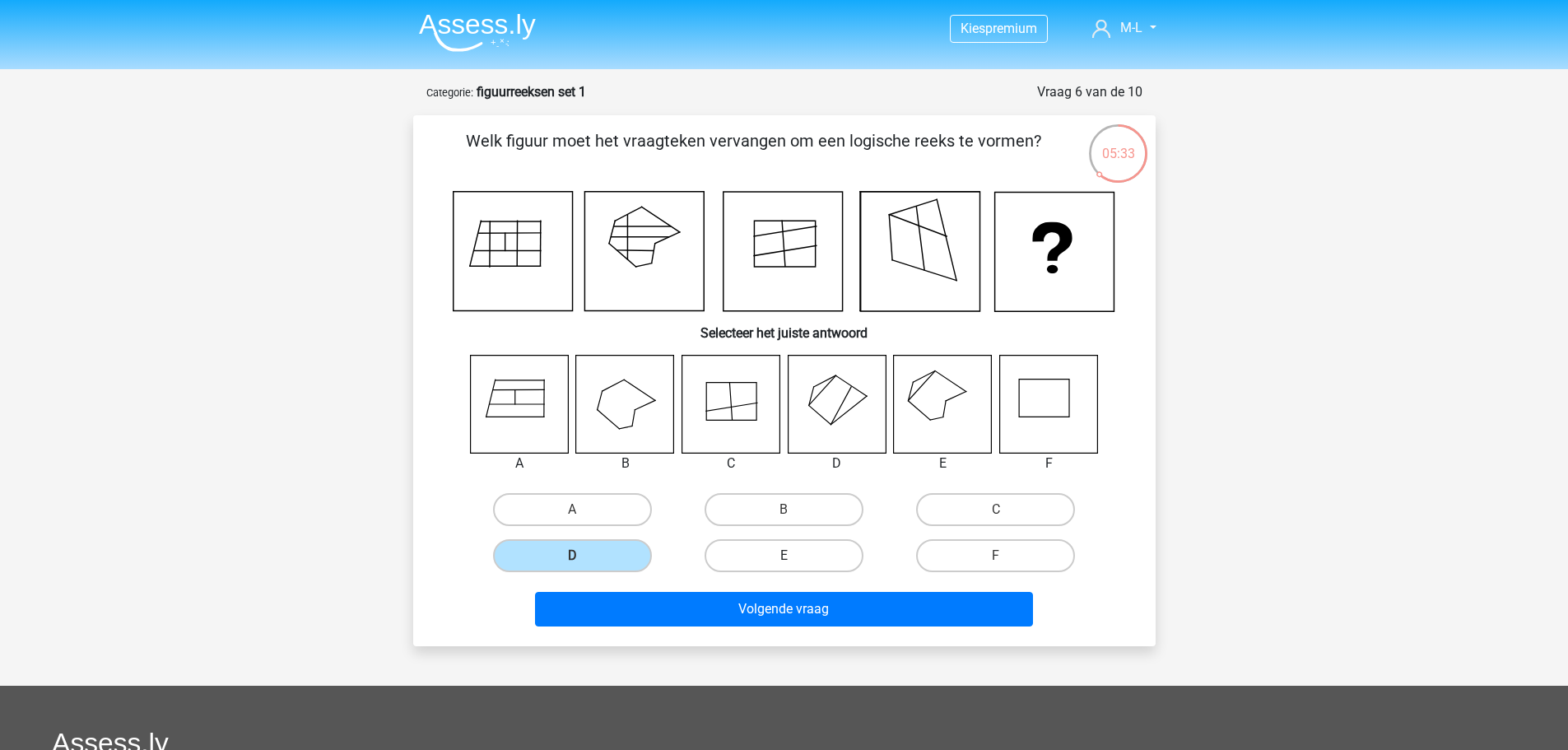
radio input "true"
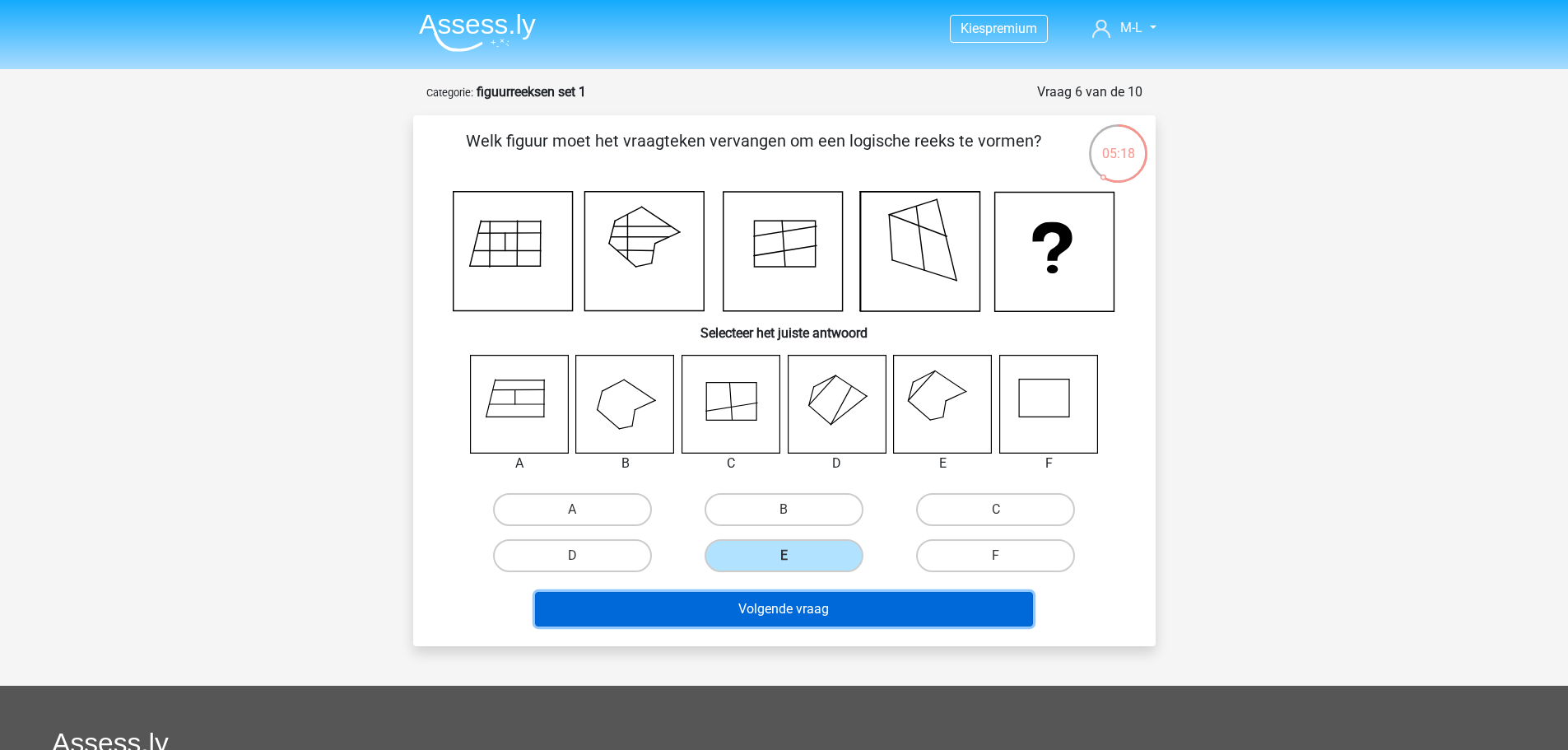
click at [948, 607] on button "Volgende vraag" at bounding box center [784, 609] width 498 height 35
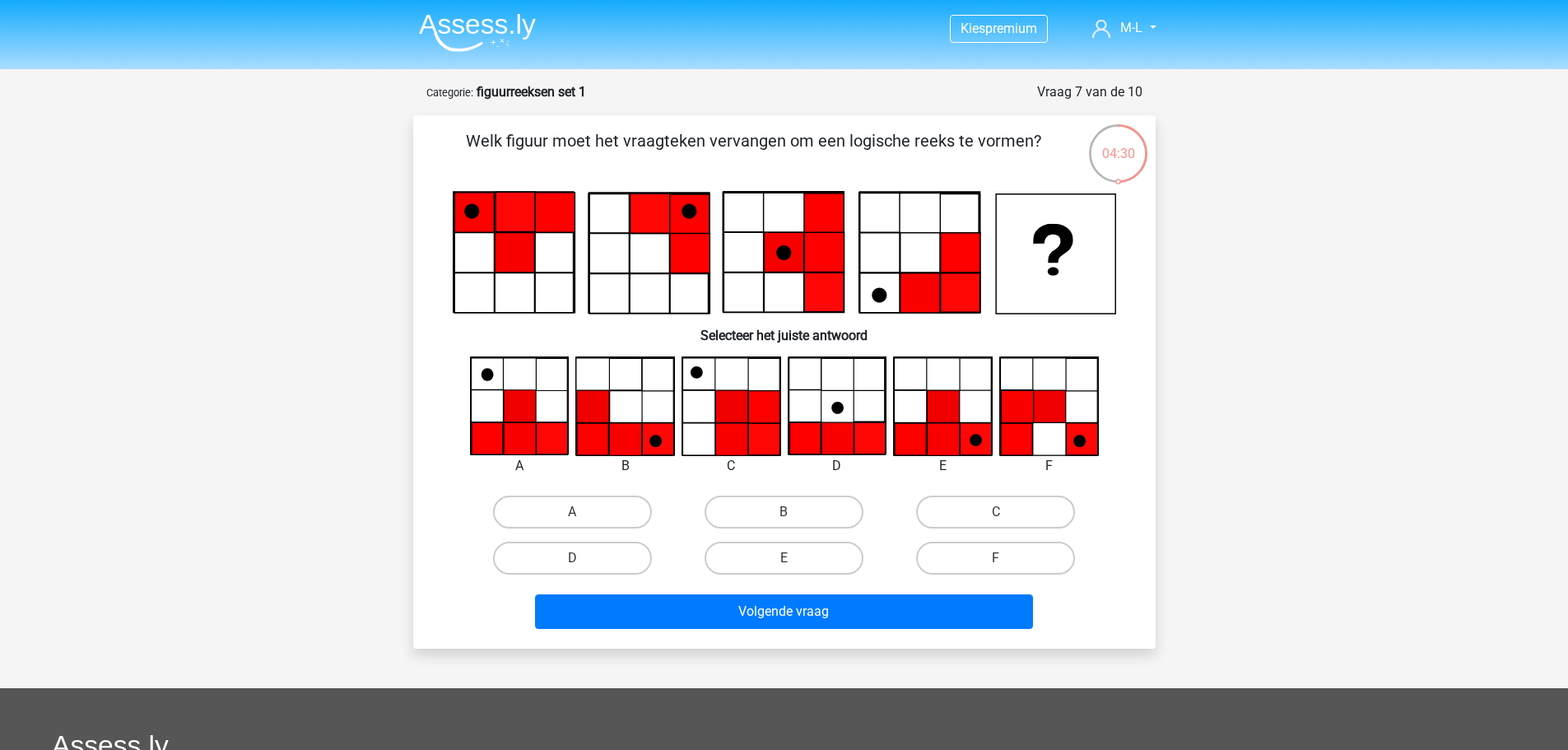
click at [578, 518] on input "A" at bounding box center [577, 517] width 11 height 11
radio input "true"
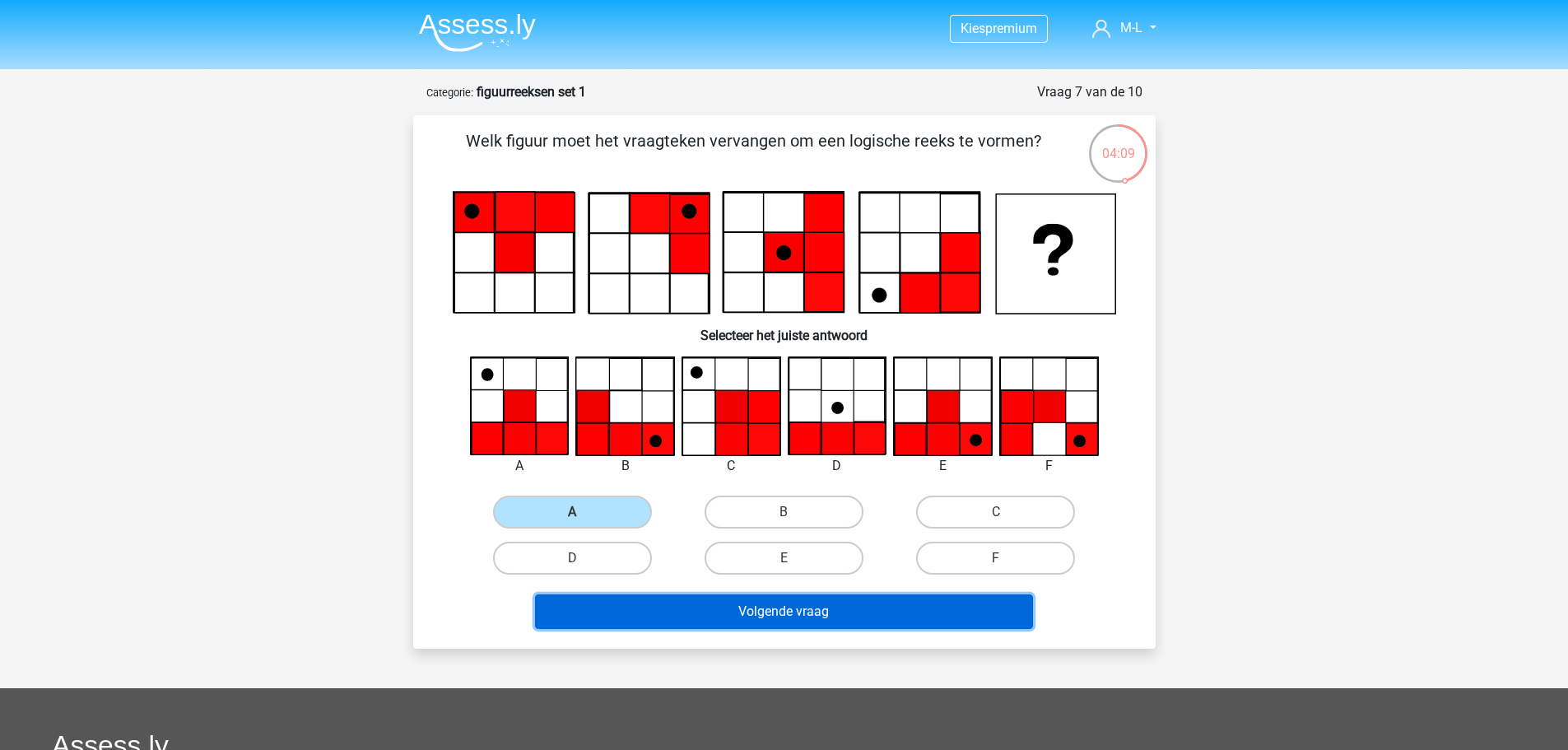
click at [576, 622] on button "Volgende vraag" at bounding box center [784, 612] width 498 height 35
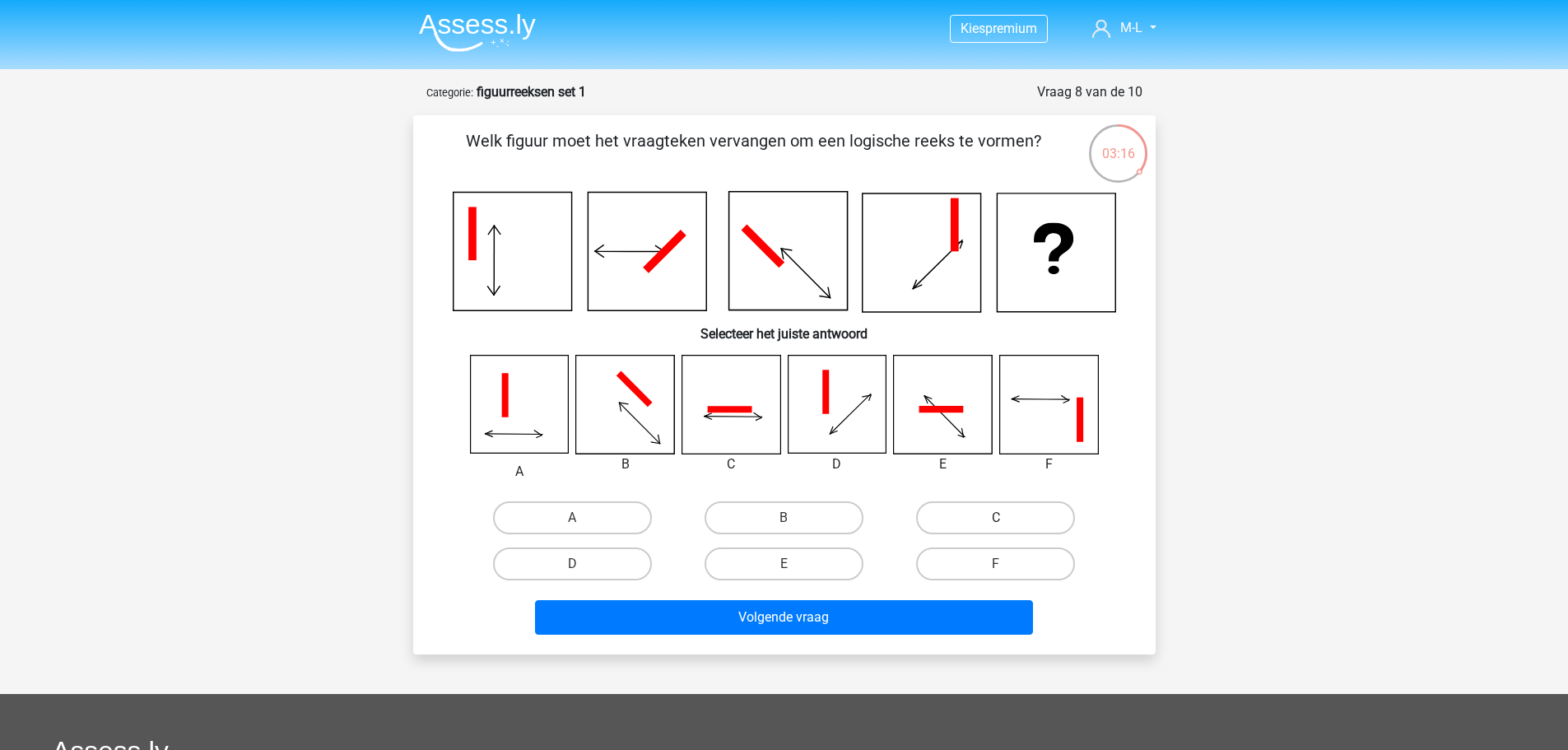
click at [1039, 518] on label "C" at bounding box center [995, 518] width 159 height 33
click at [1007, 518] on input "C" at bounding box center [1001, 523] width 11 height 11
radio input "true"
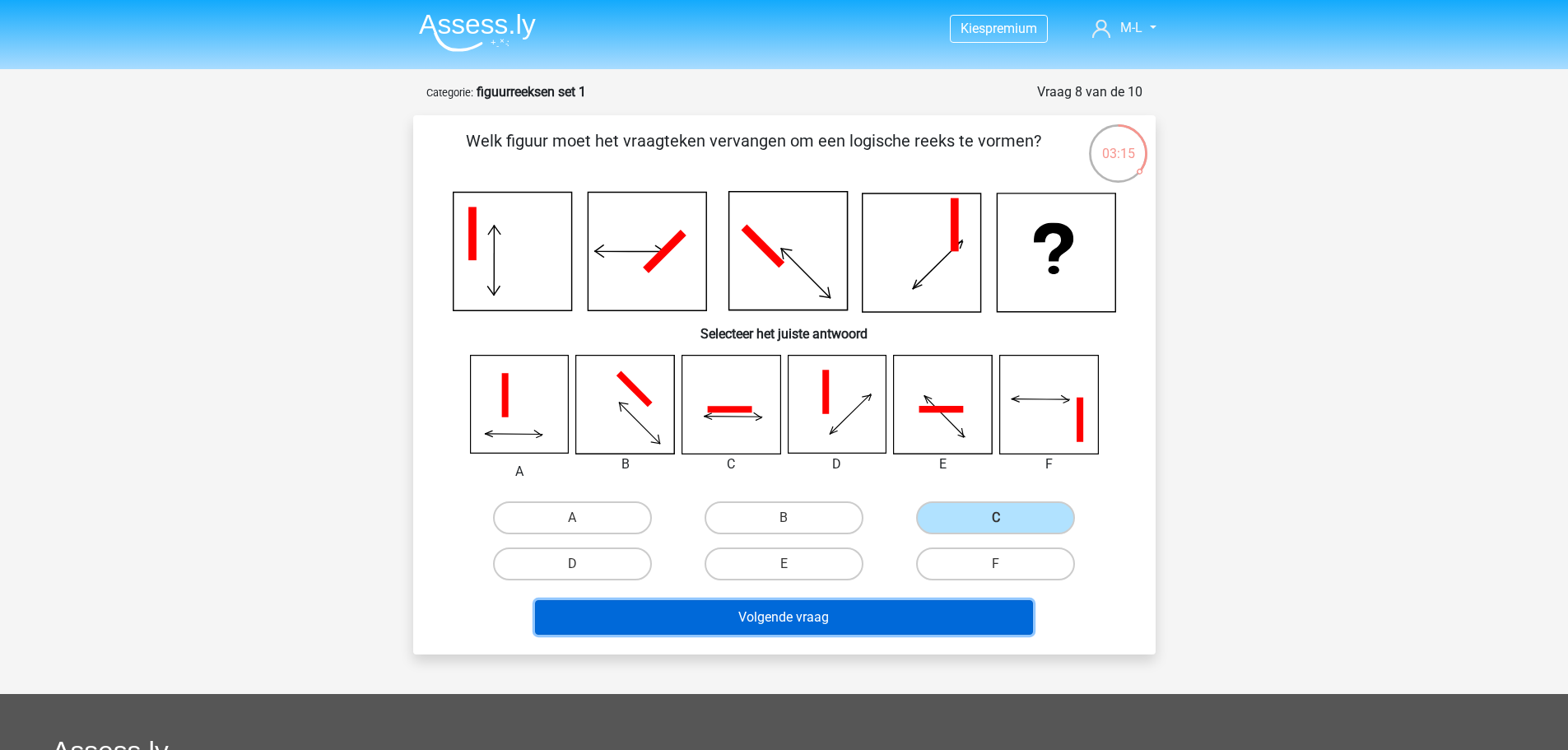
click at [902, 625] on button "Volgende vraag" at bounding box center [784, 618] width 498 height 35
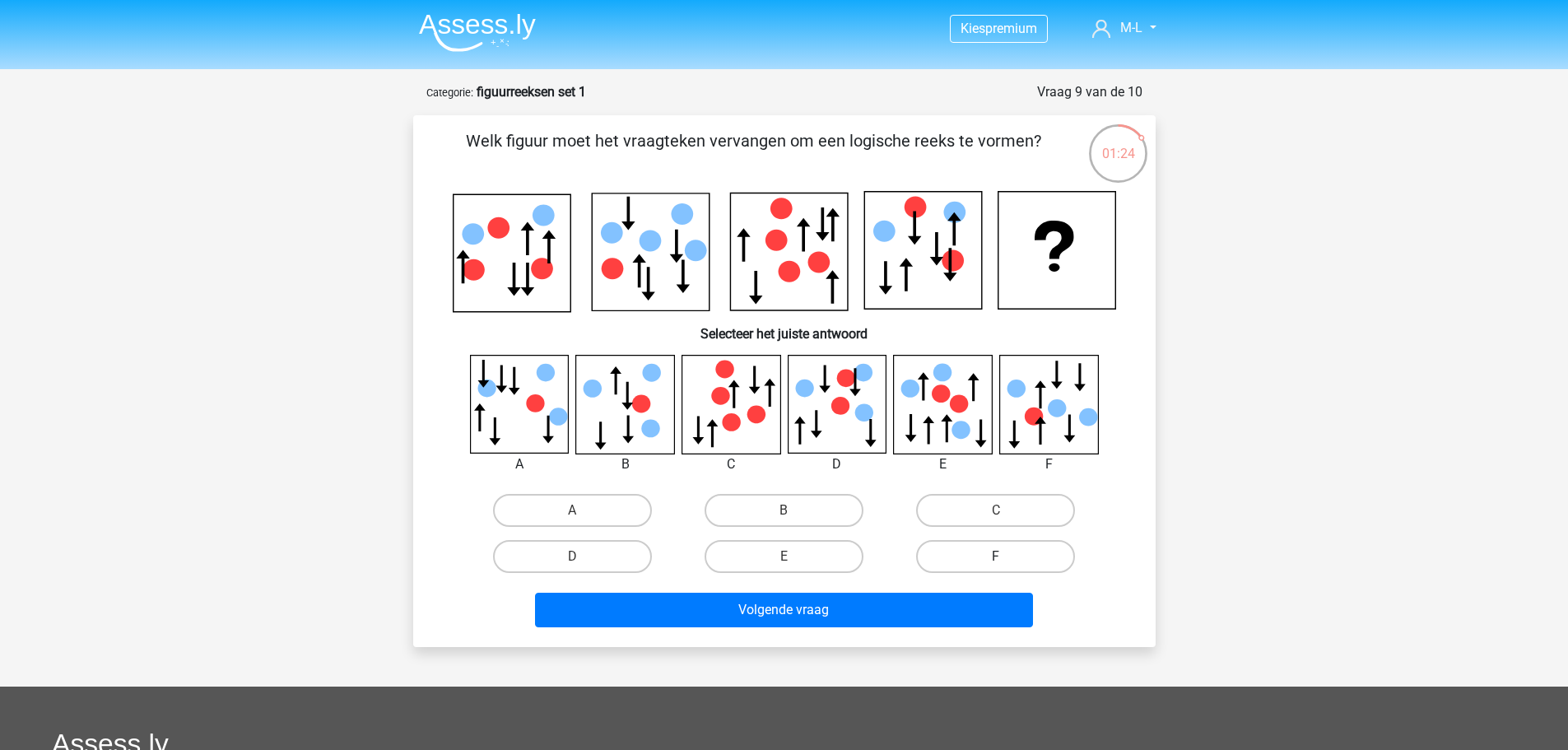
click at [1036, 557] on label "F" at bounding box center [995, 557] width 159 height 33
click at [1007, 557] on input "F" at bounding box center [1001, 562] width 11 height 11
radio input "true"
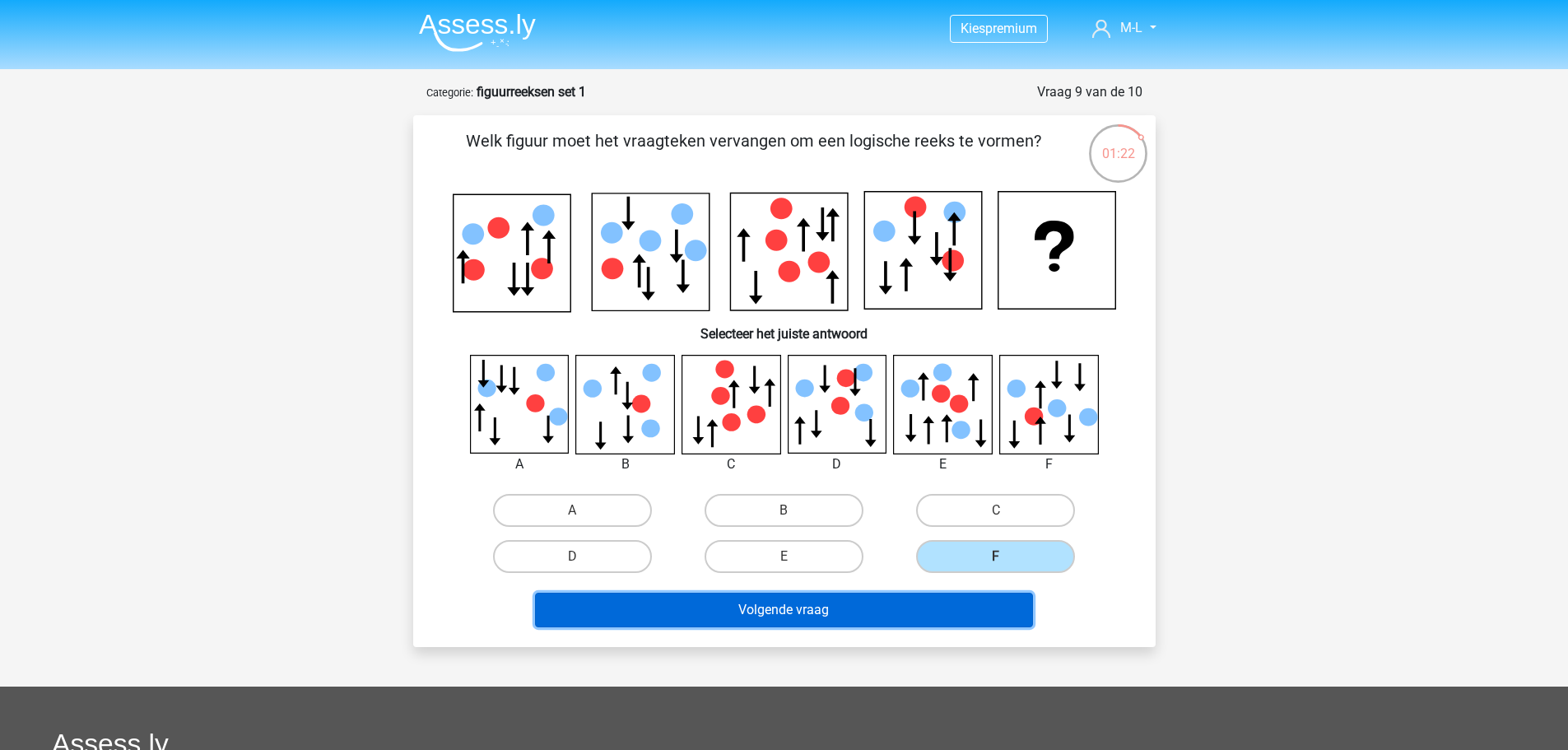
click at [915, 615] on button "Volgende vraag" at bounding box center [784, 610] width 498 height 35
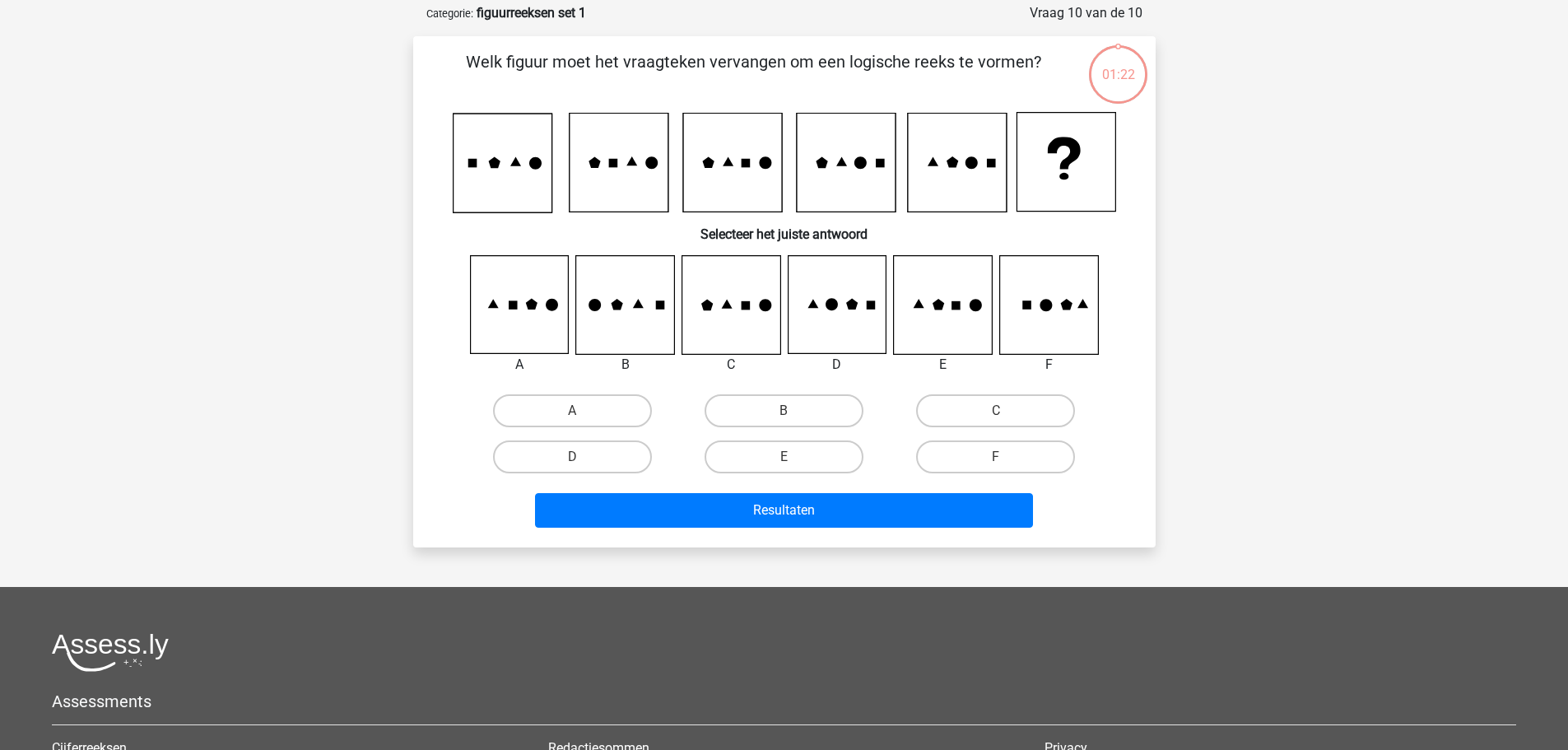
scroll to position [82, 0]
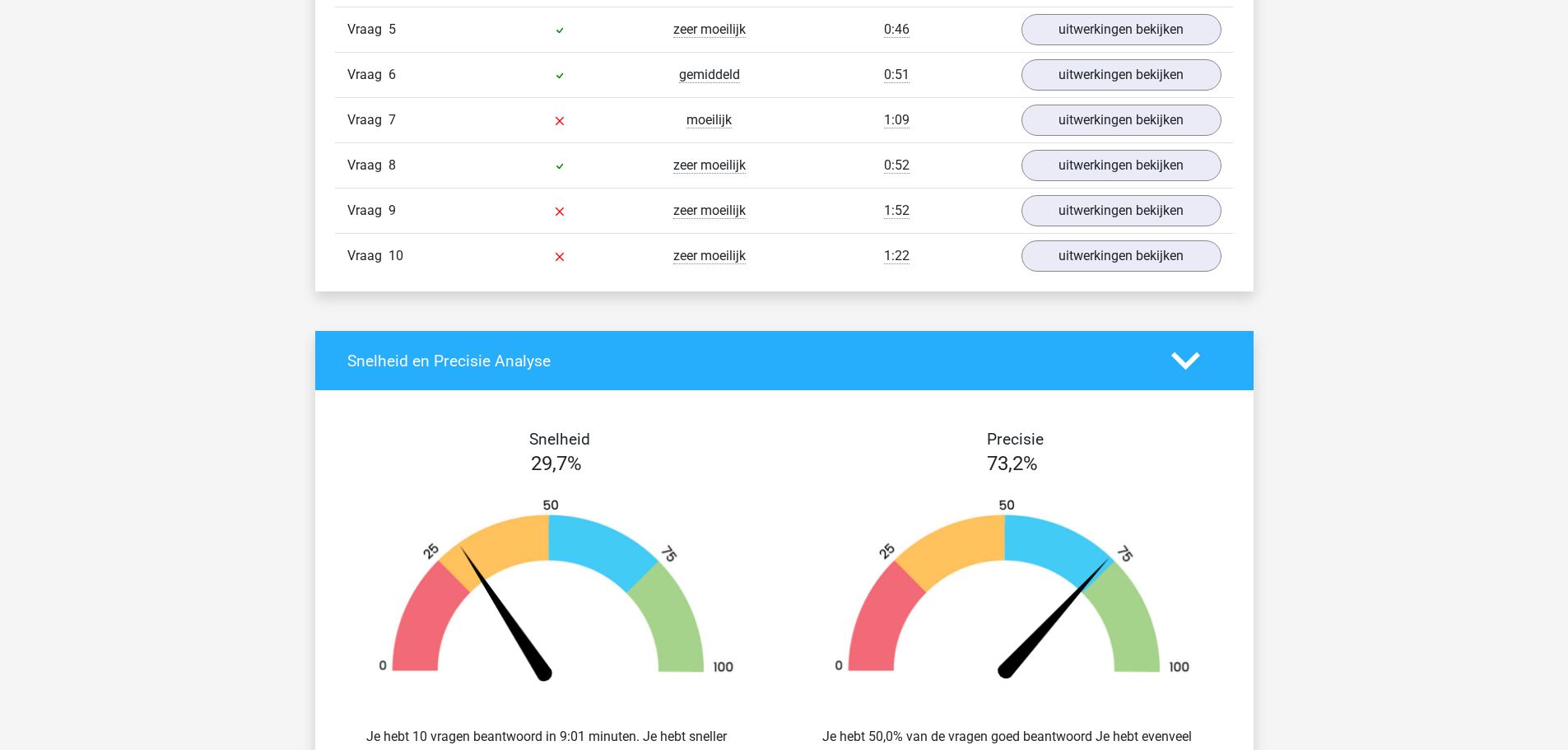
scroll to position [1647, 0]
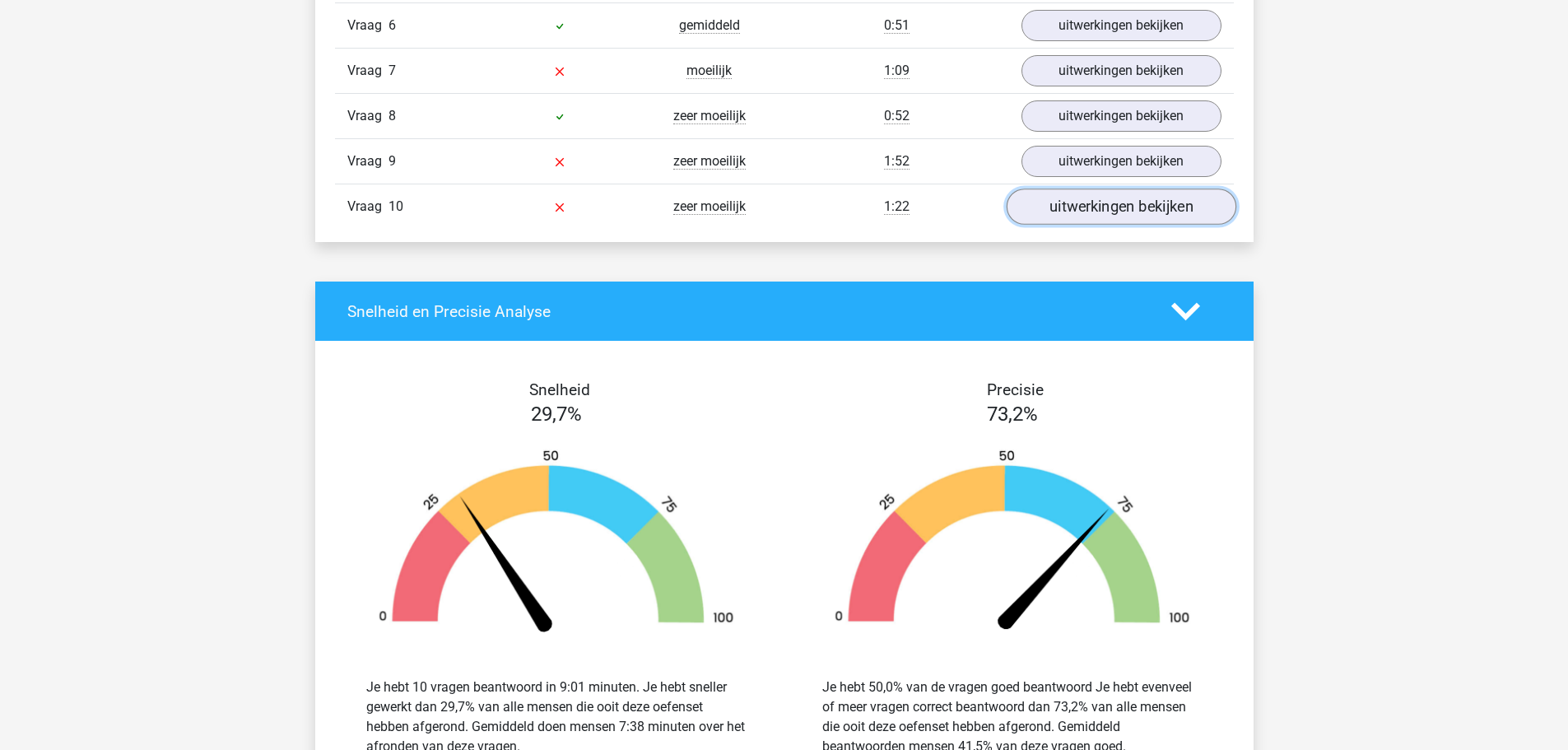
click at [1071, 204] on link "uitwerkingen bekijken" at bounding box center [1121, 208] width 230 height 37
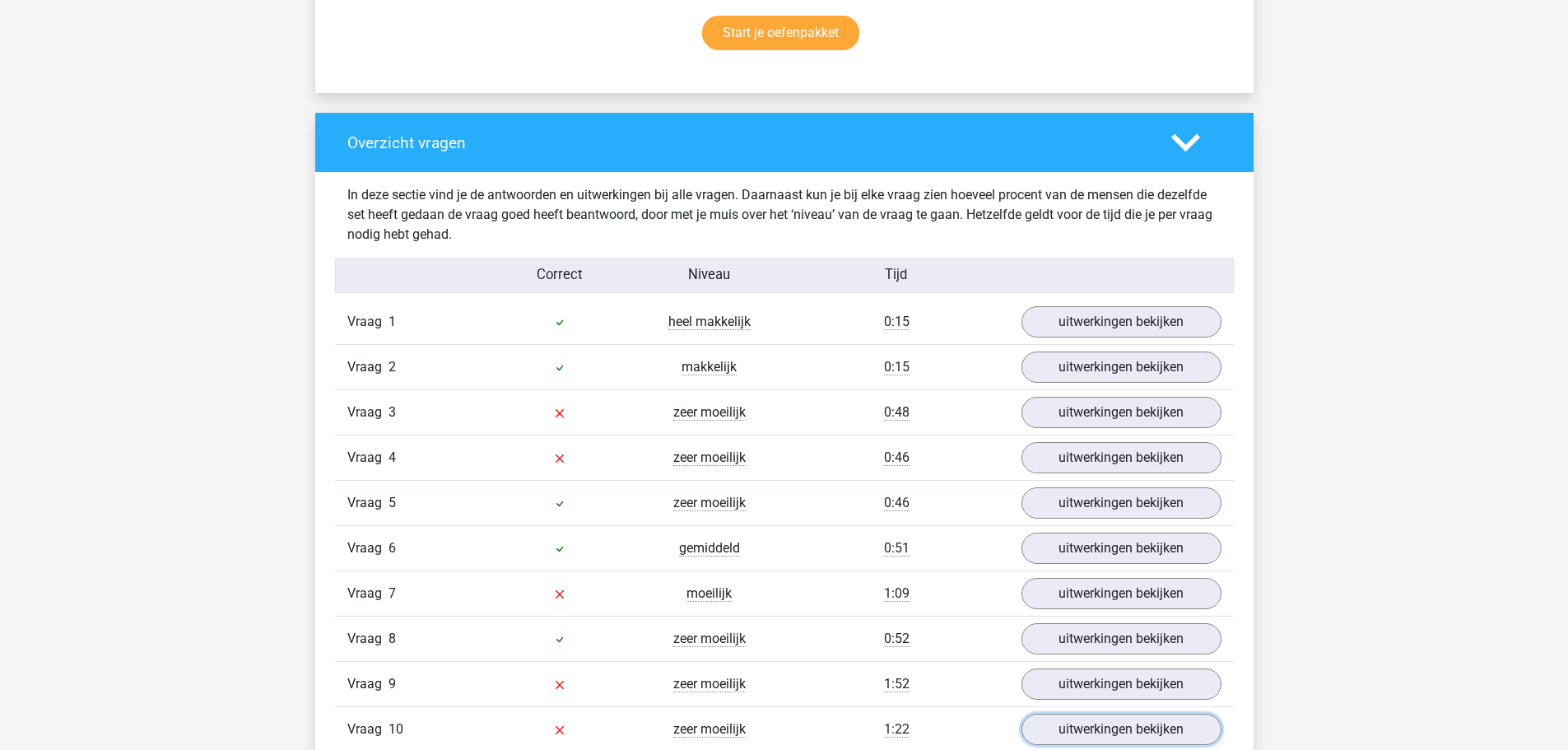
scroll to position [1153, 0]
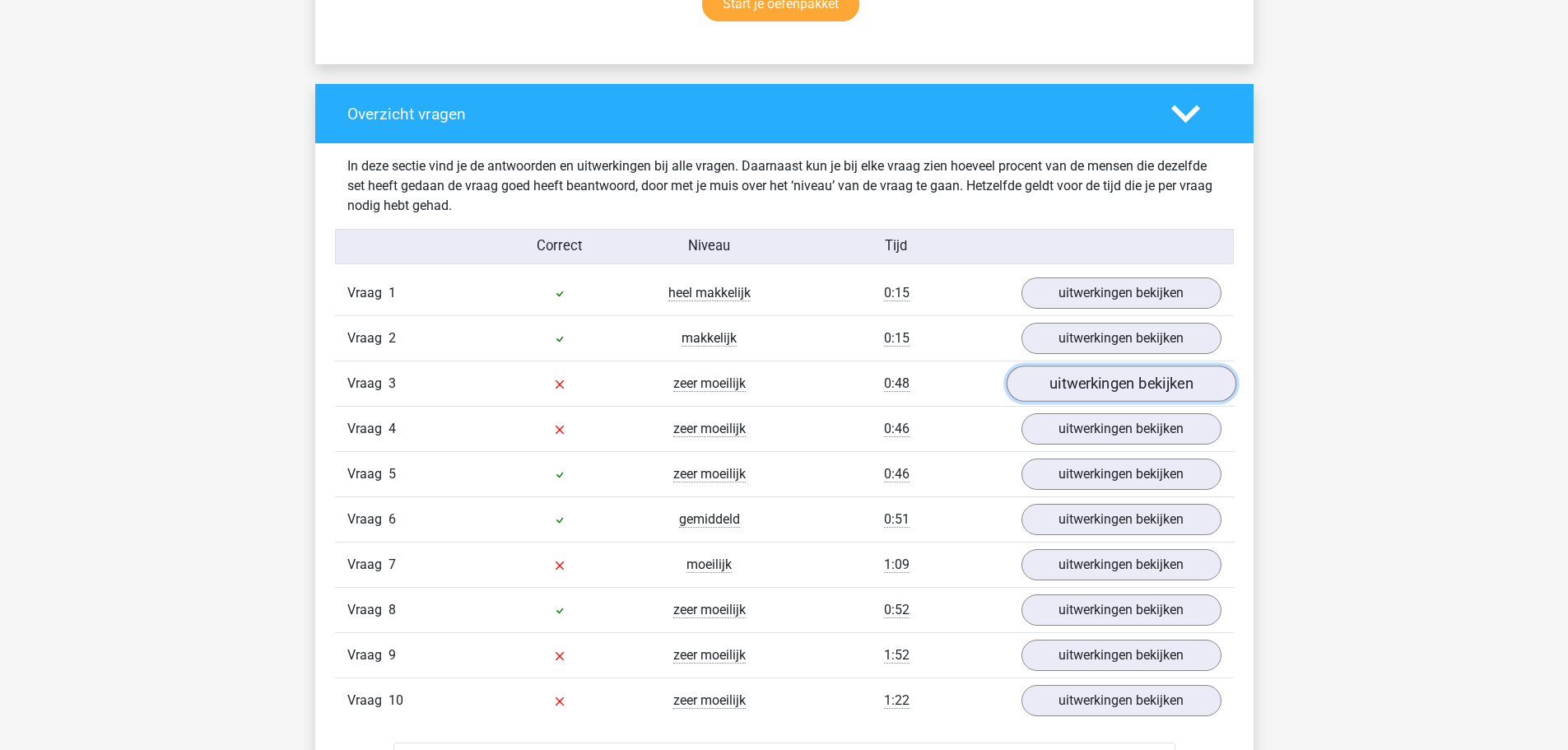
click at [1130, 385] on link "uitwerkingen bekijken" at bounding box center [1121, 385] width 230 height 37
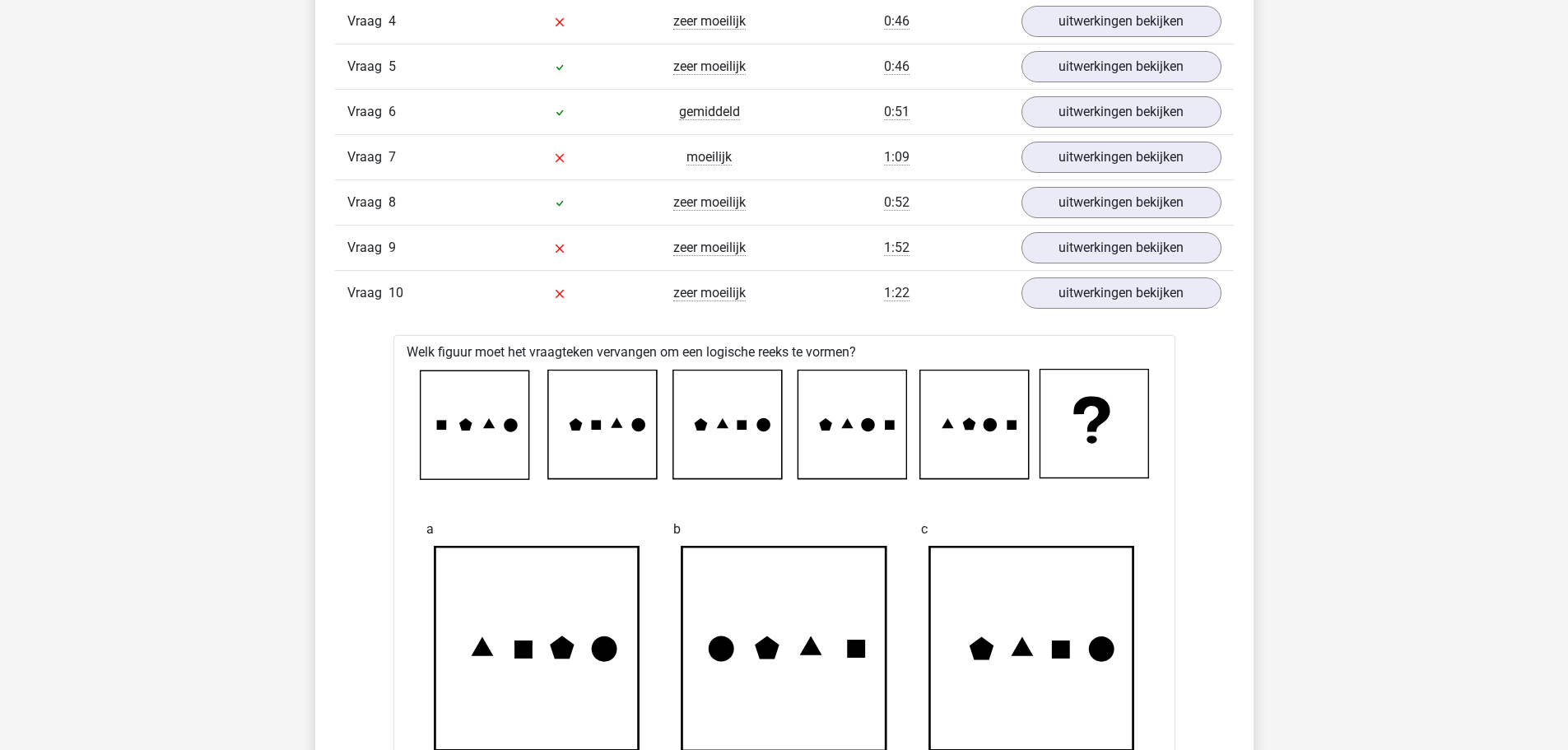
scroll to position [2635, 0]
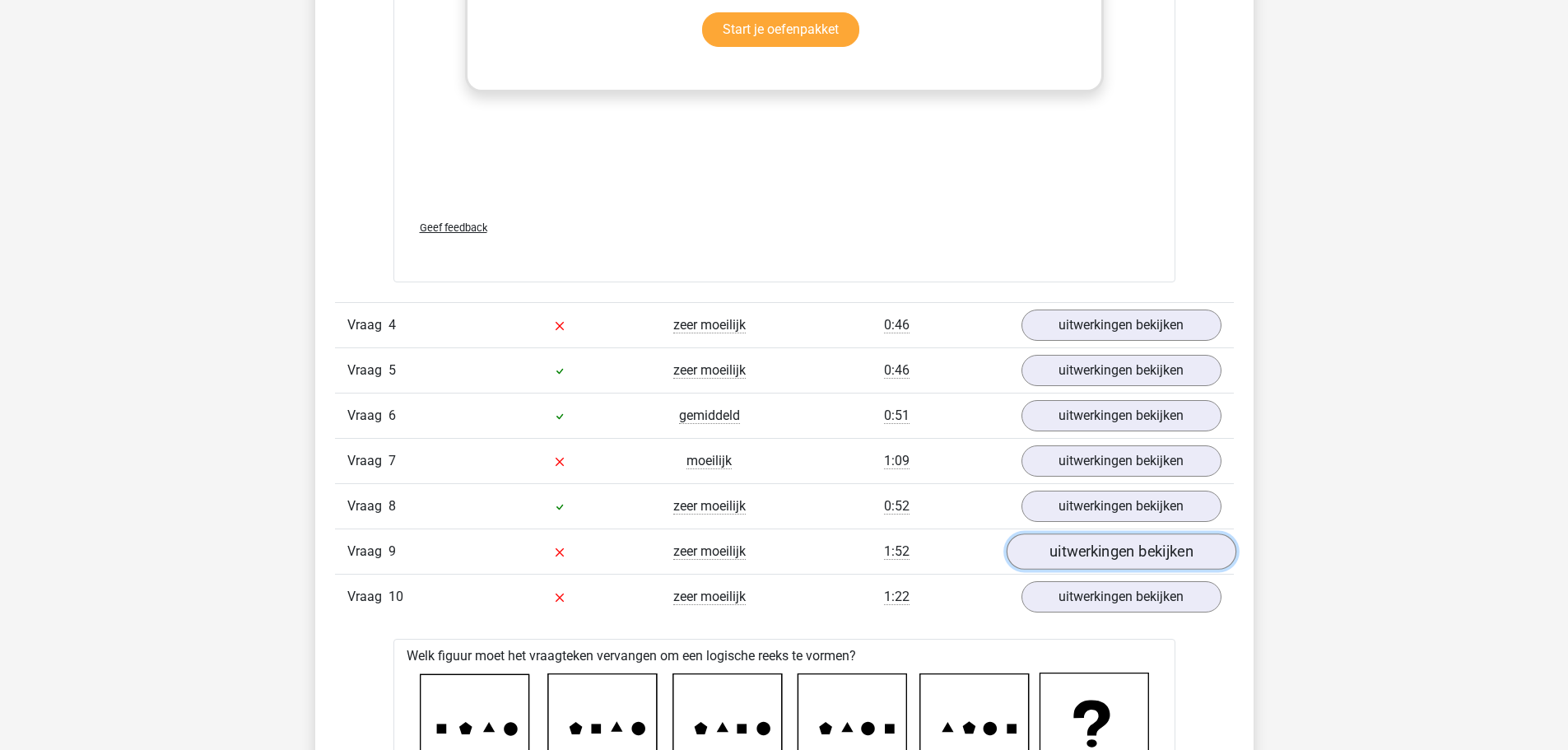
click at [1139, 557] on link "uitwerkingen bekijken" at bounding box center [1121, 553] width 230 height 37
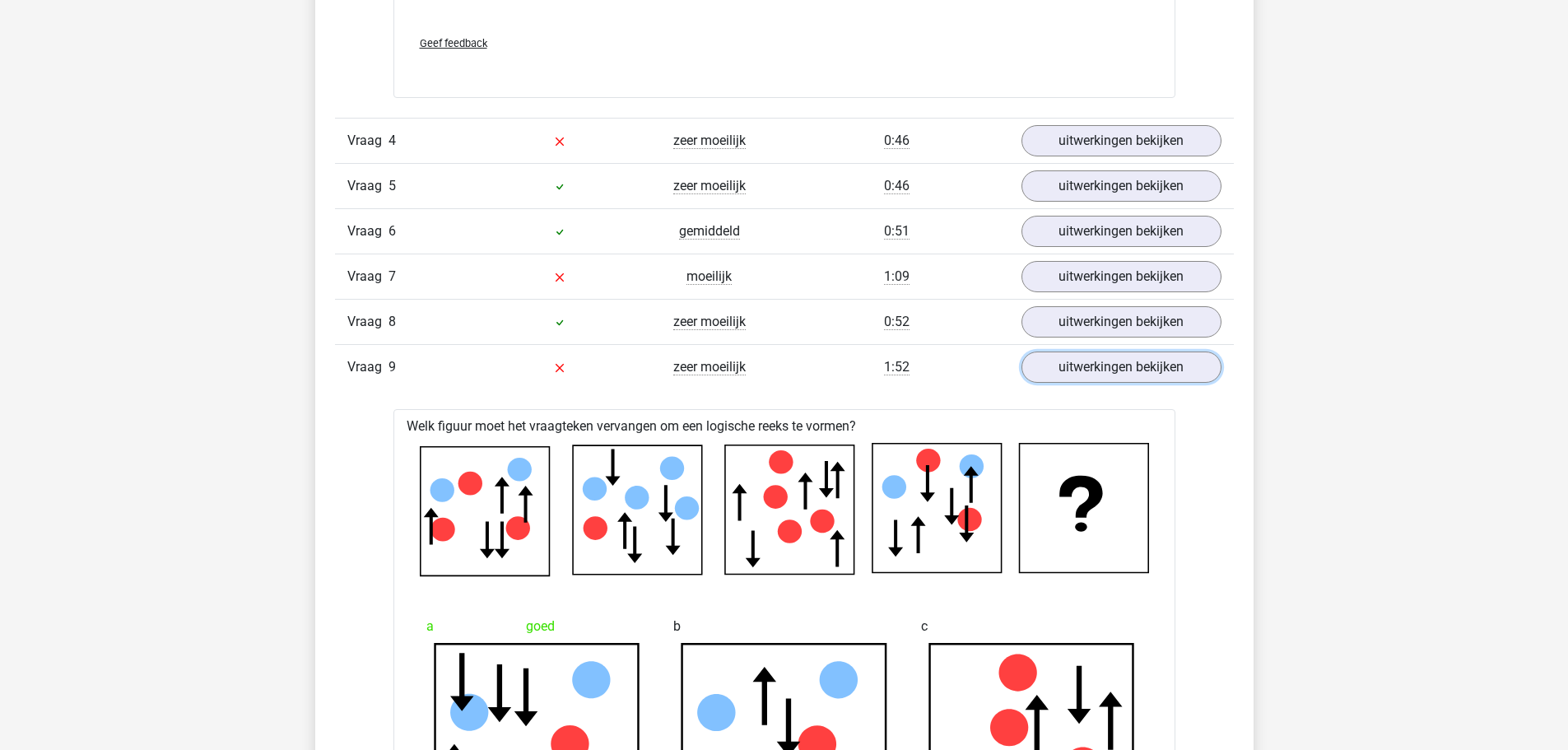
scroll to position [2799, 0]
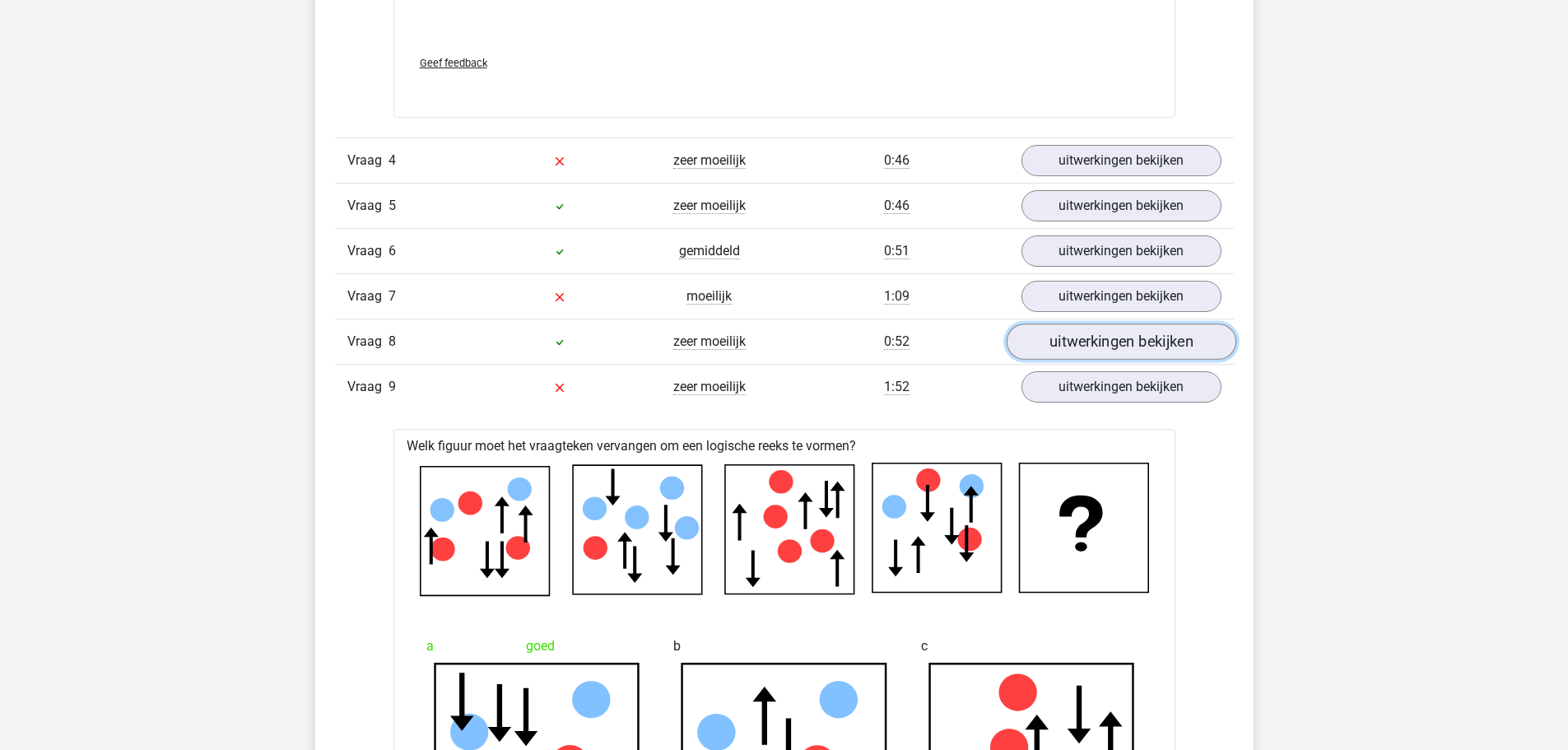
click at [1076, 339] on link "uitwerkingen bekijken" at bounding box center [1121, 343] width 230 height 37
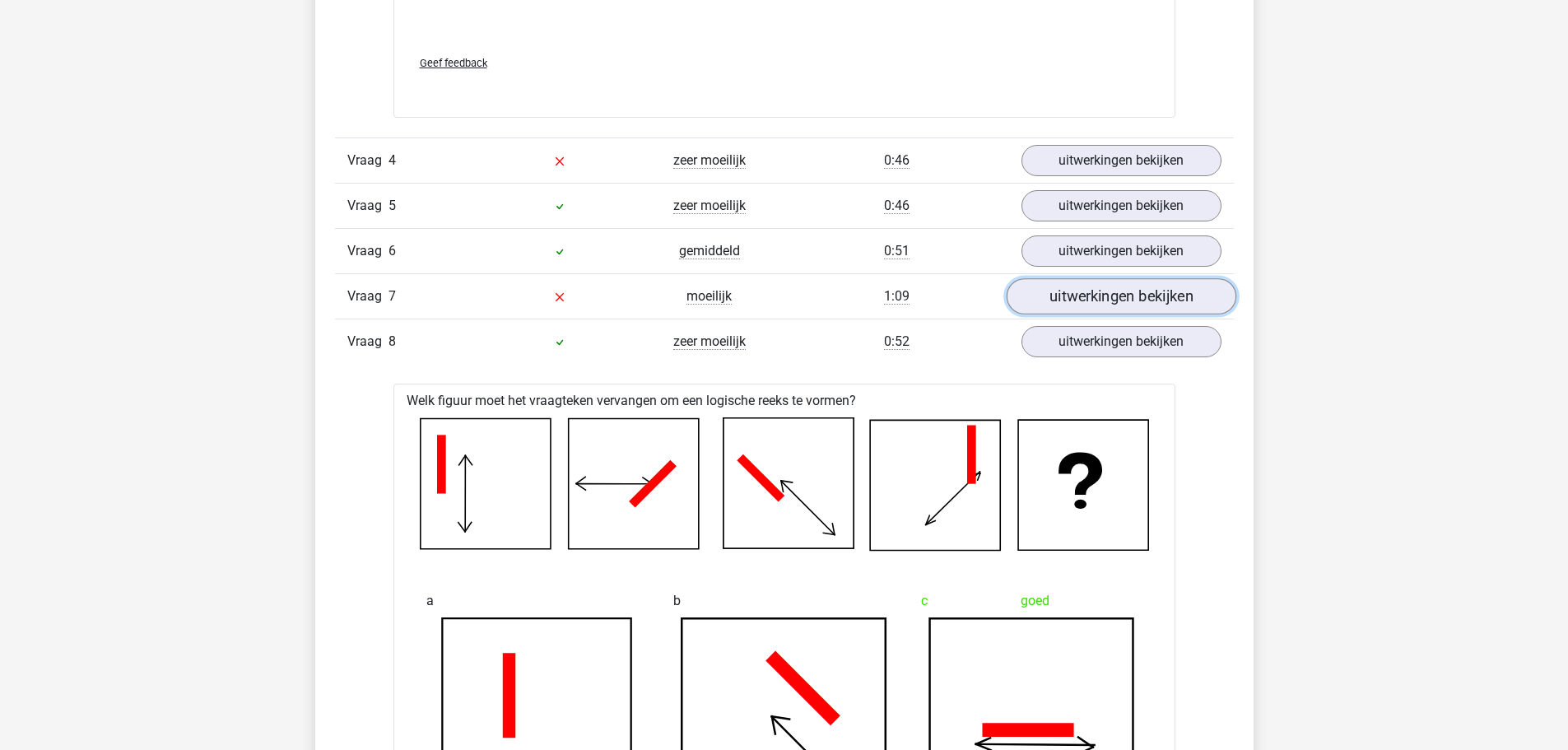
click at [1085, 285] on link "uitwerkingen bekijken" at bounding box center [1121, 297] width 230 height 37
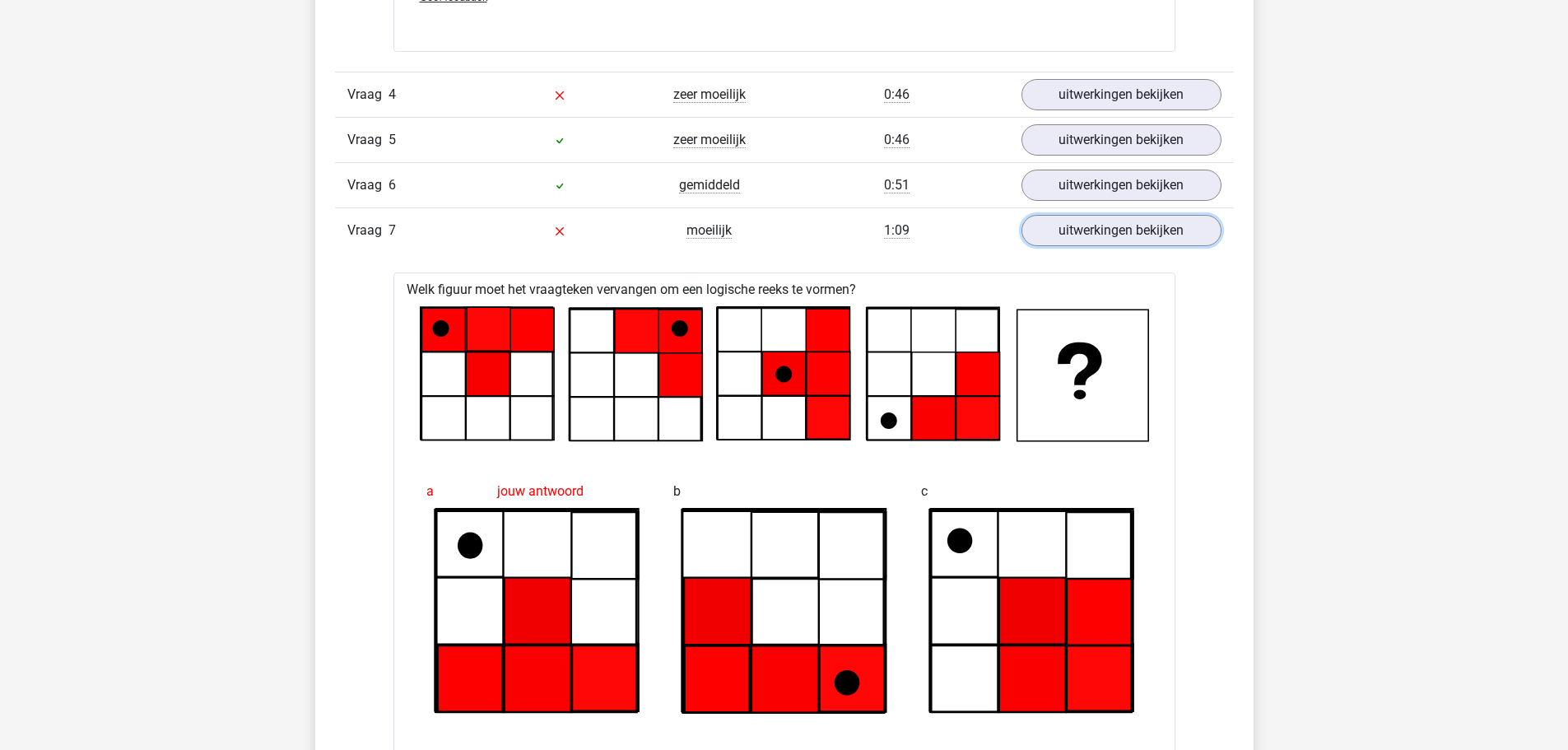
scroll to position [2717, 0]
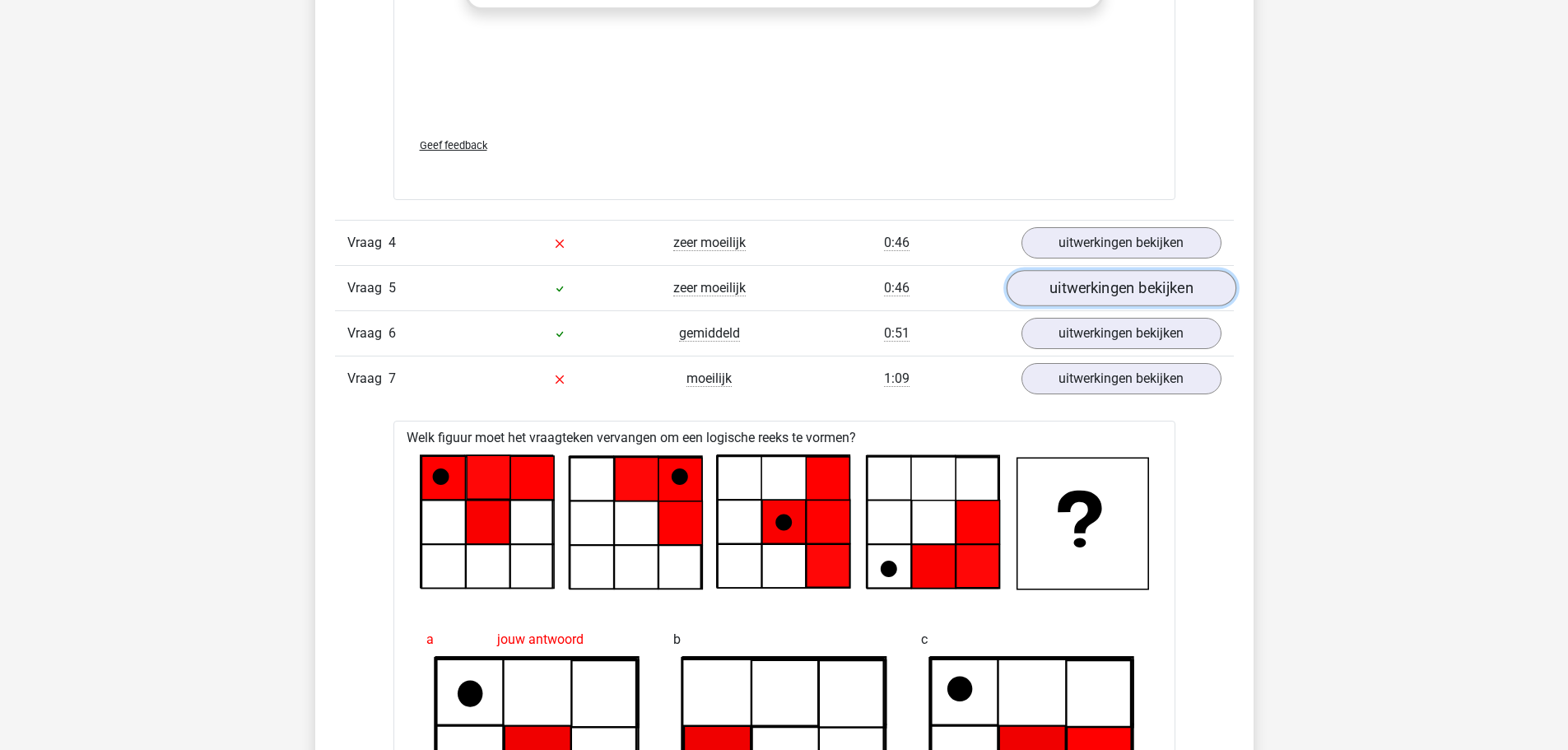
click at [1109, 288] on link "uitwerkingen bekijken" at bounding box center [1121, 289] width 230 height 37
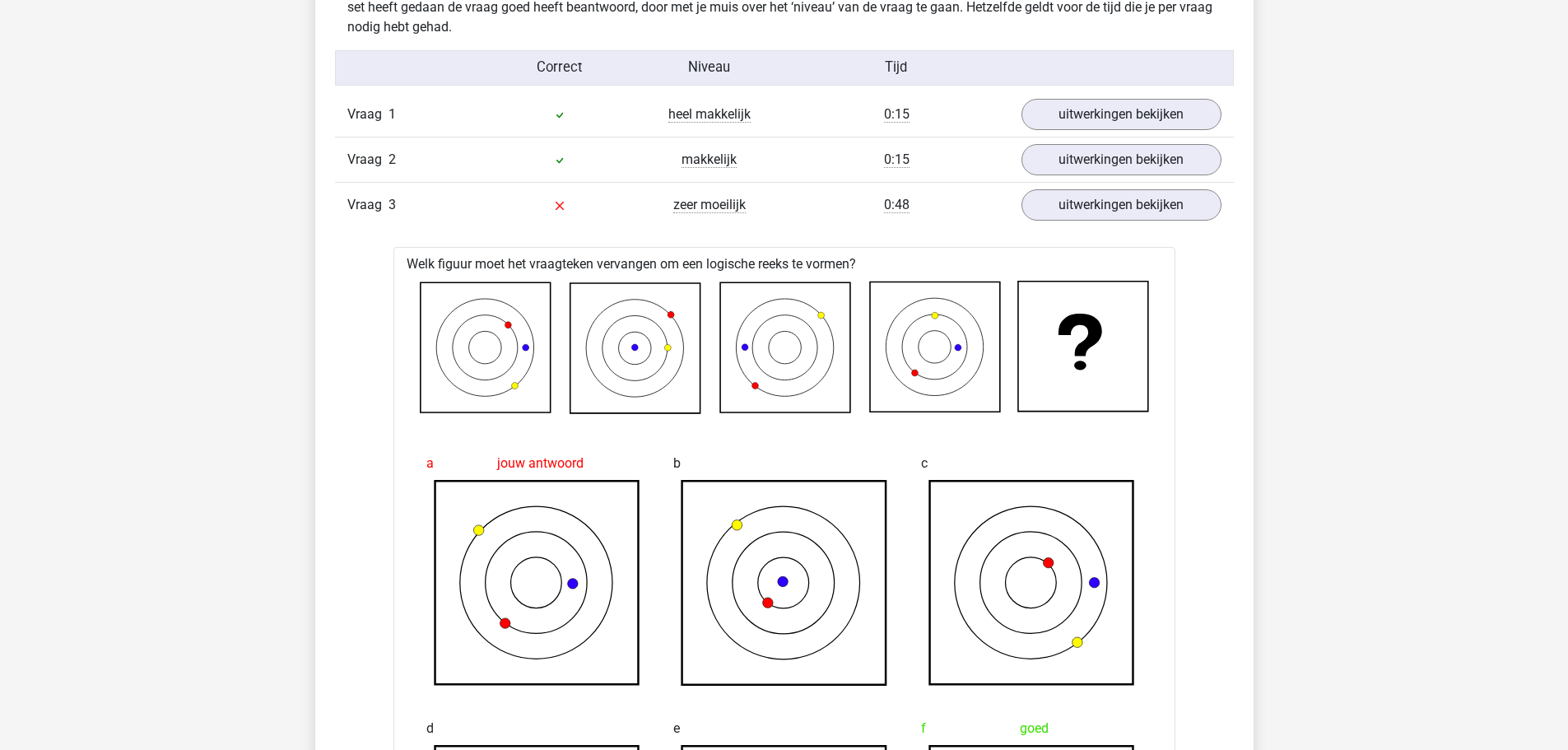
scroll to position [0, 0]
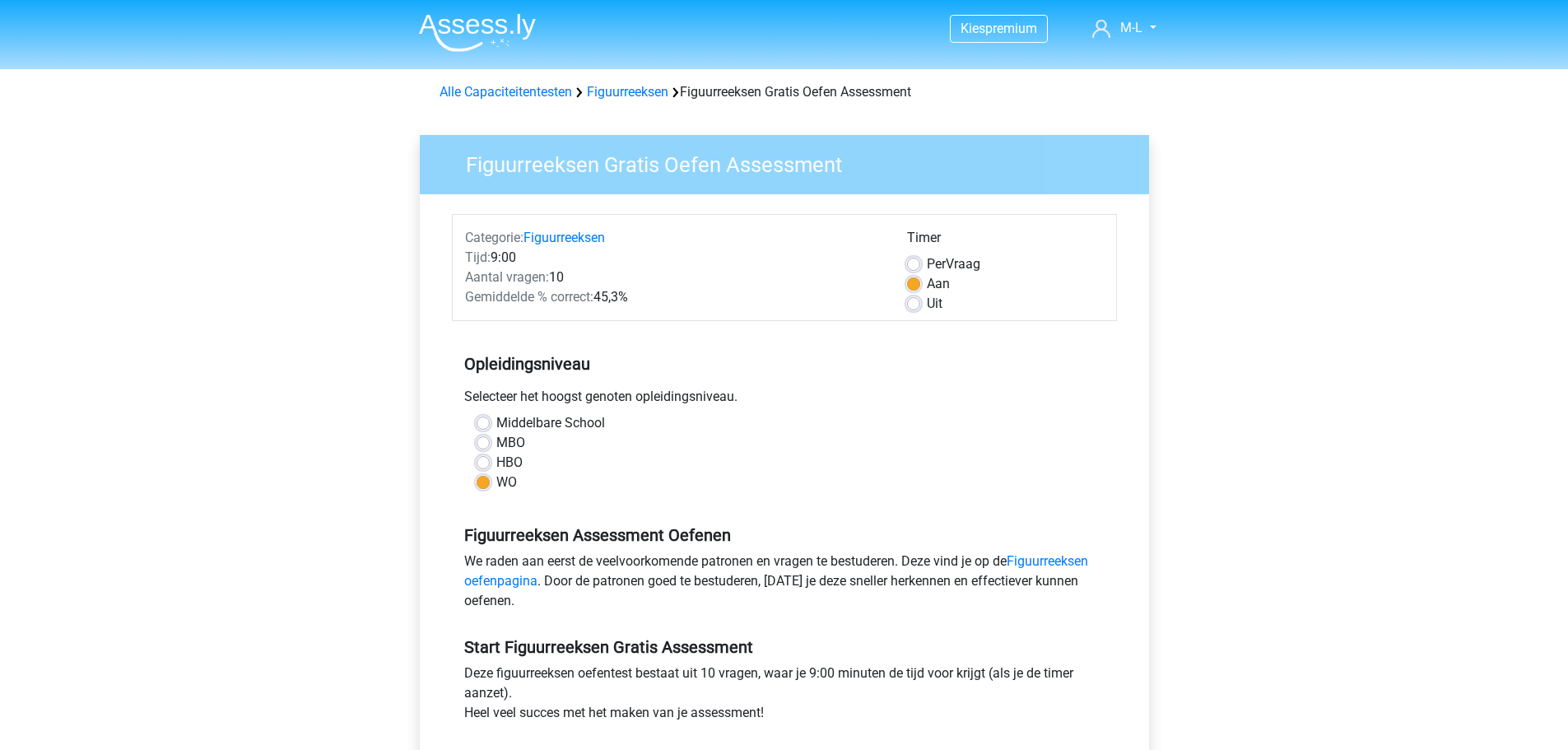
scroll to position [330, 0]
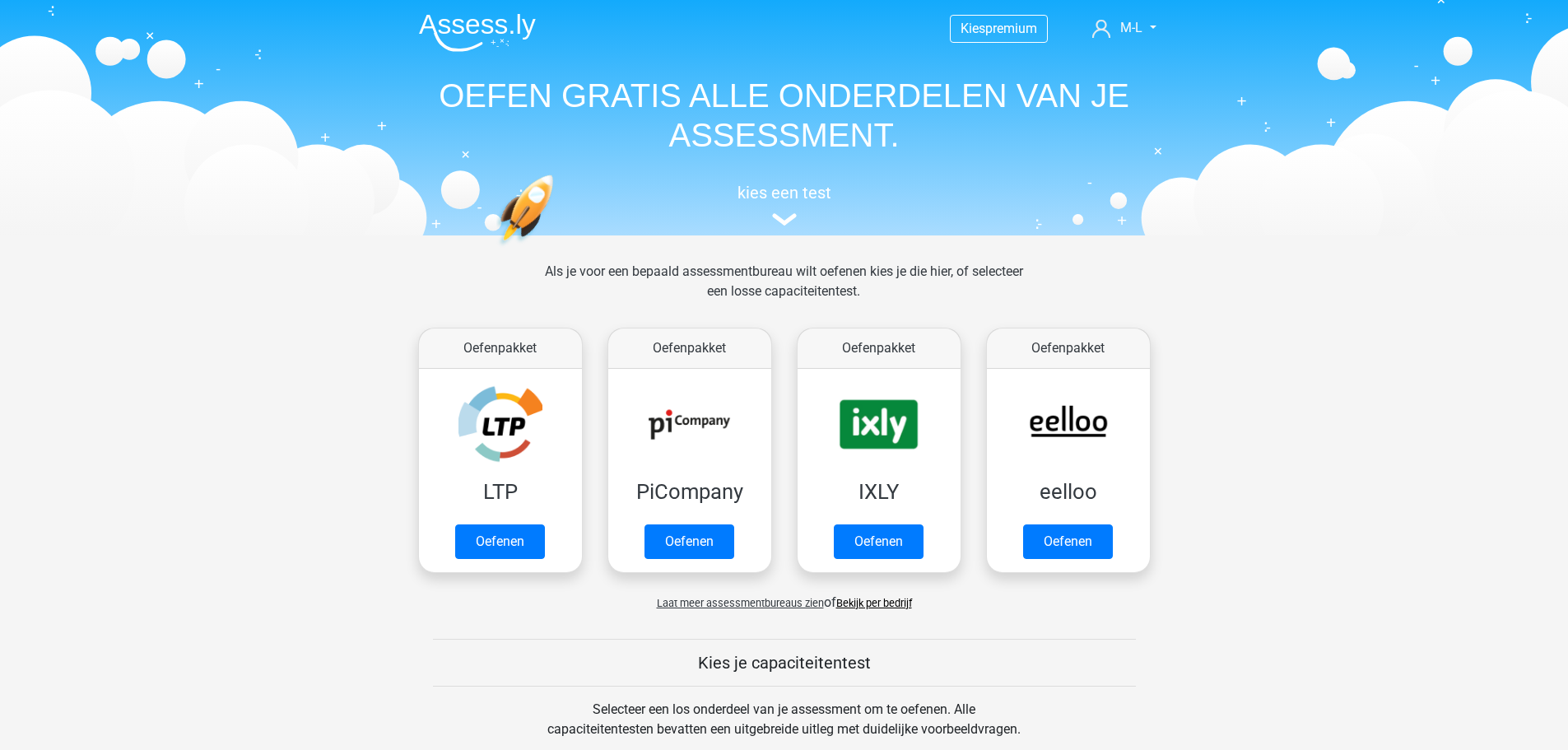
scroll to position [494, 0]
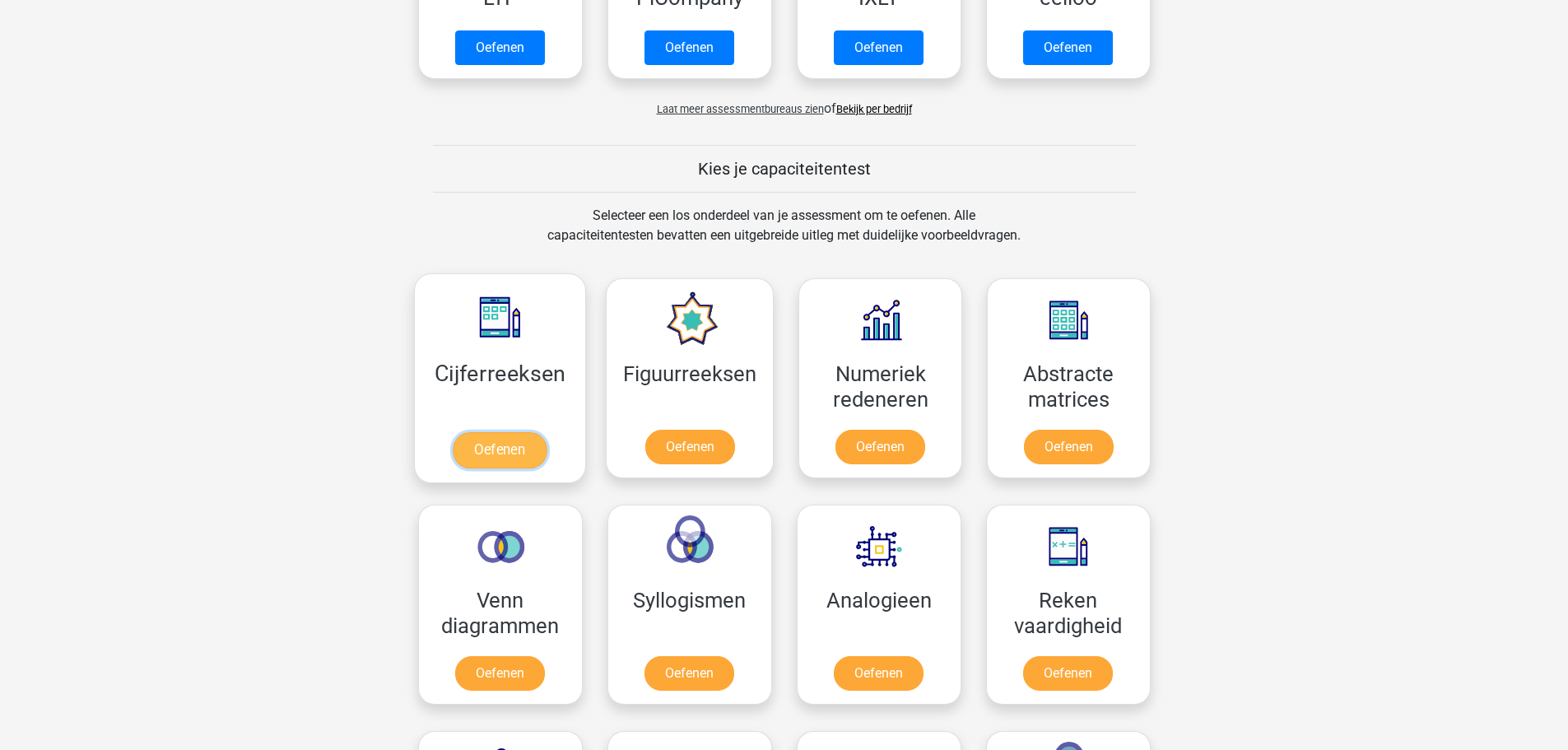
click at [508, 439] on link "Oefenen" at bounding box center [499, 450] width 94 height 37
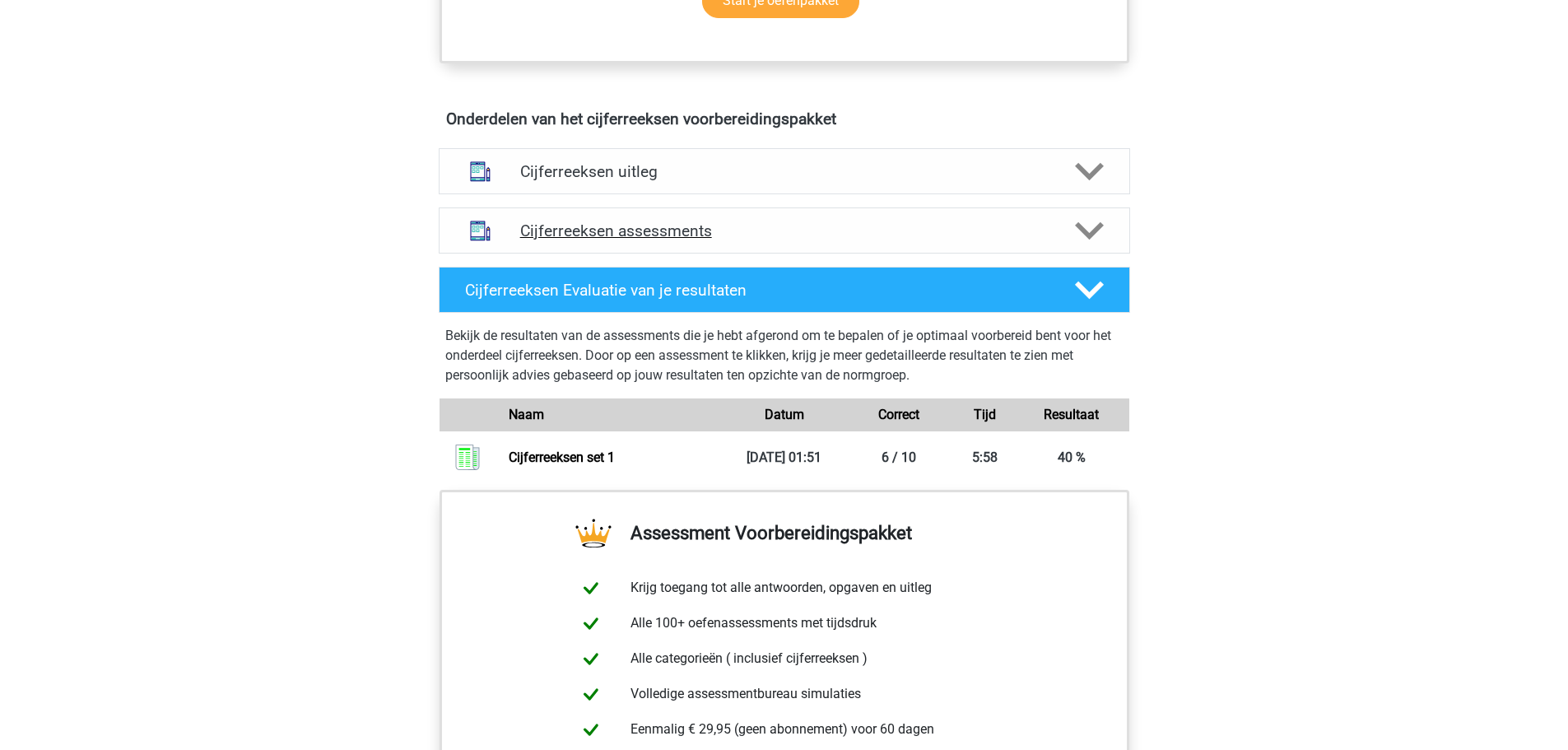
scroll to position [988, 0]
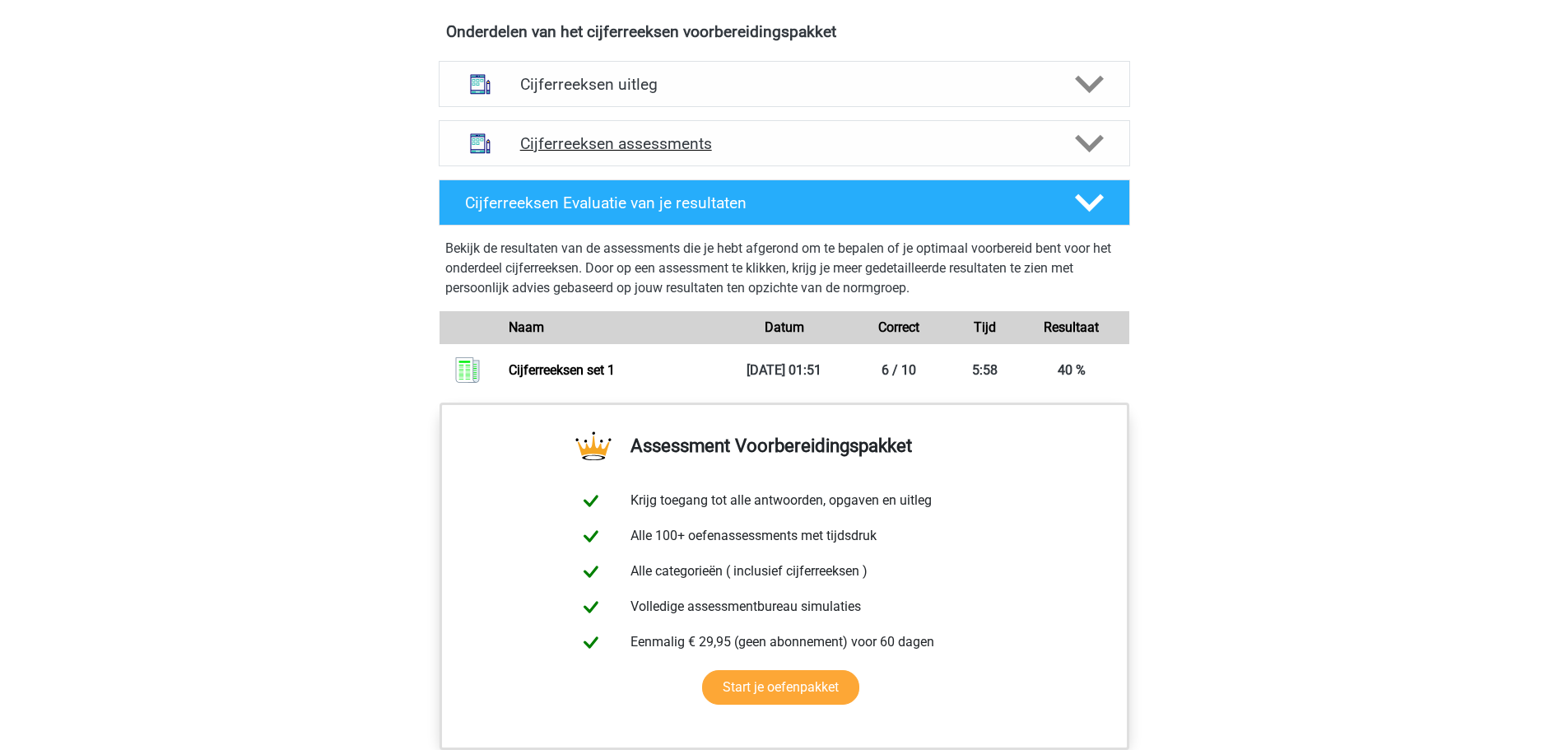
click at [1089, 152] on polygon at bounding box center [1089, 143] width 29 height 18
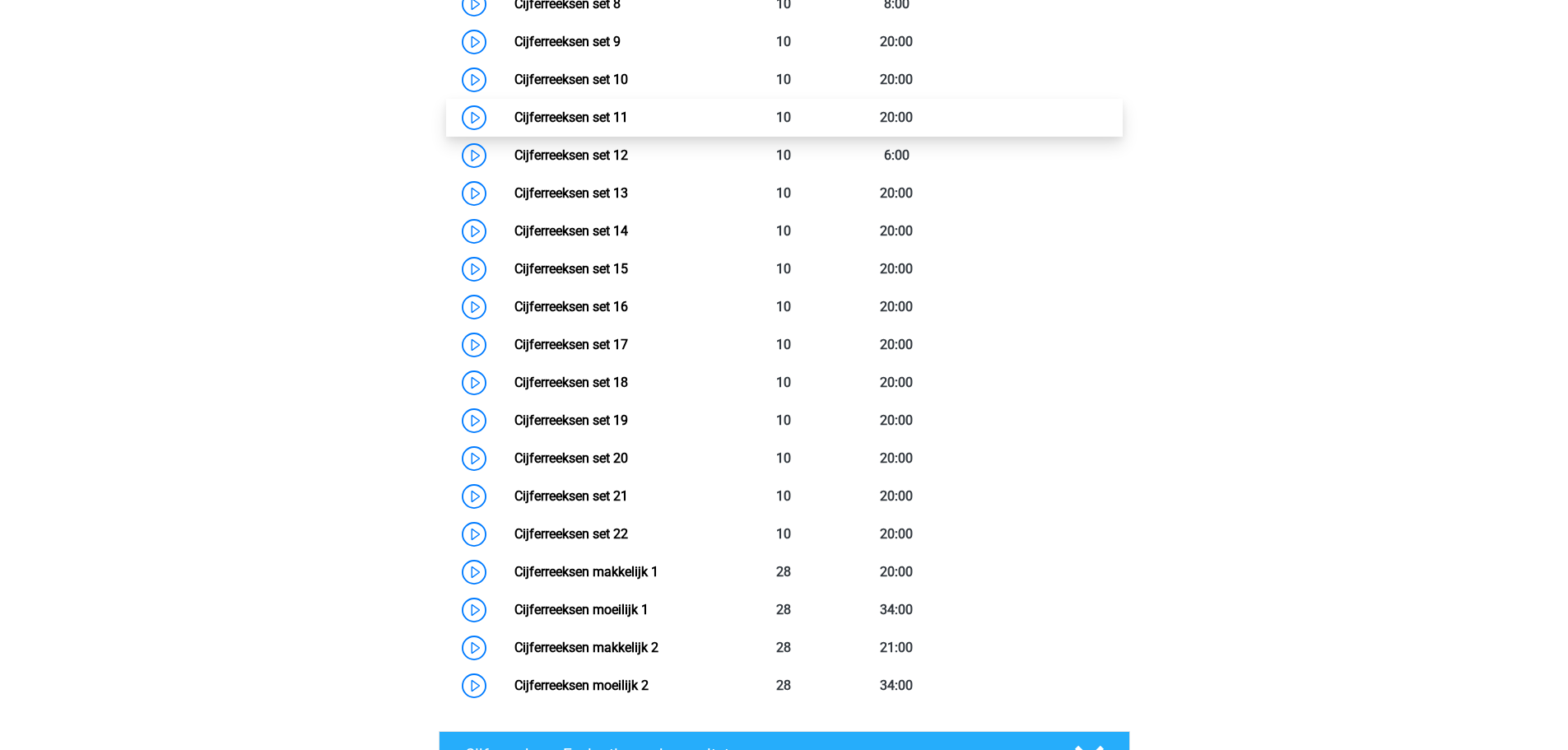
scroll to position [1153, 0]
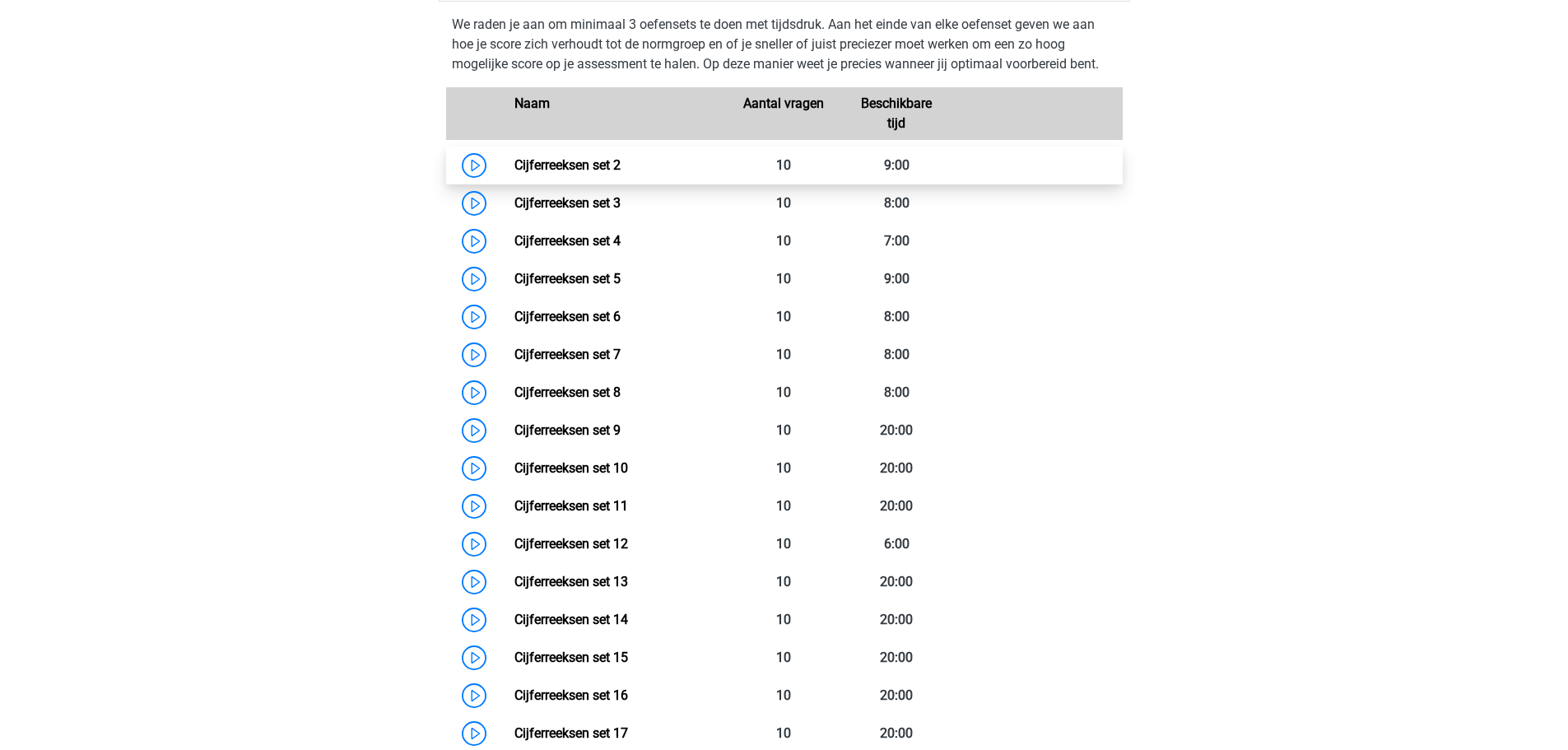
click at [514, 173] on link "Cijferreeksen set 2" at bounding box center [568, 165] width 107 height 16
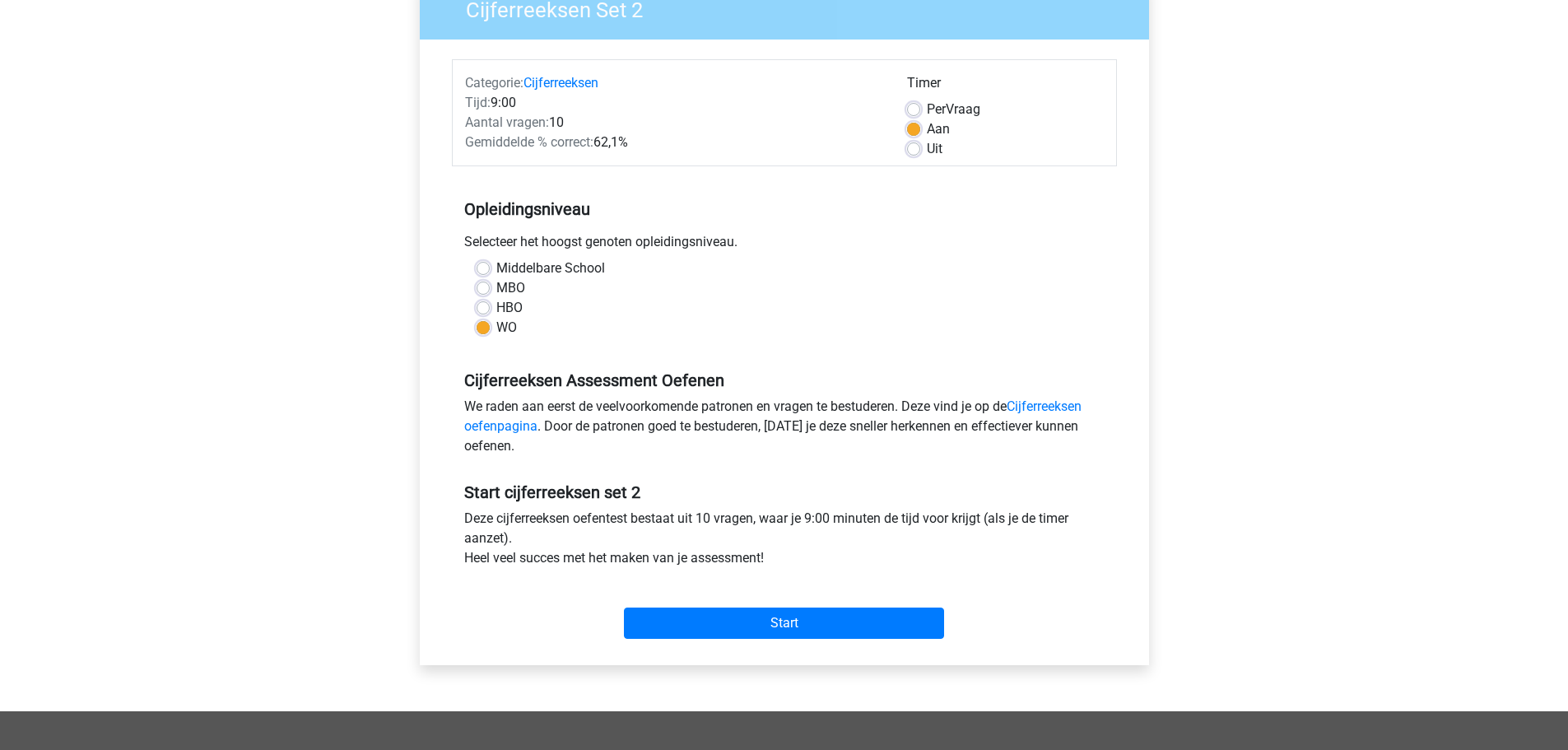
scroll to position [330, 0]
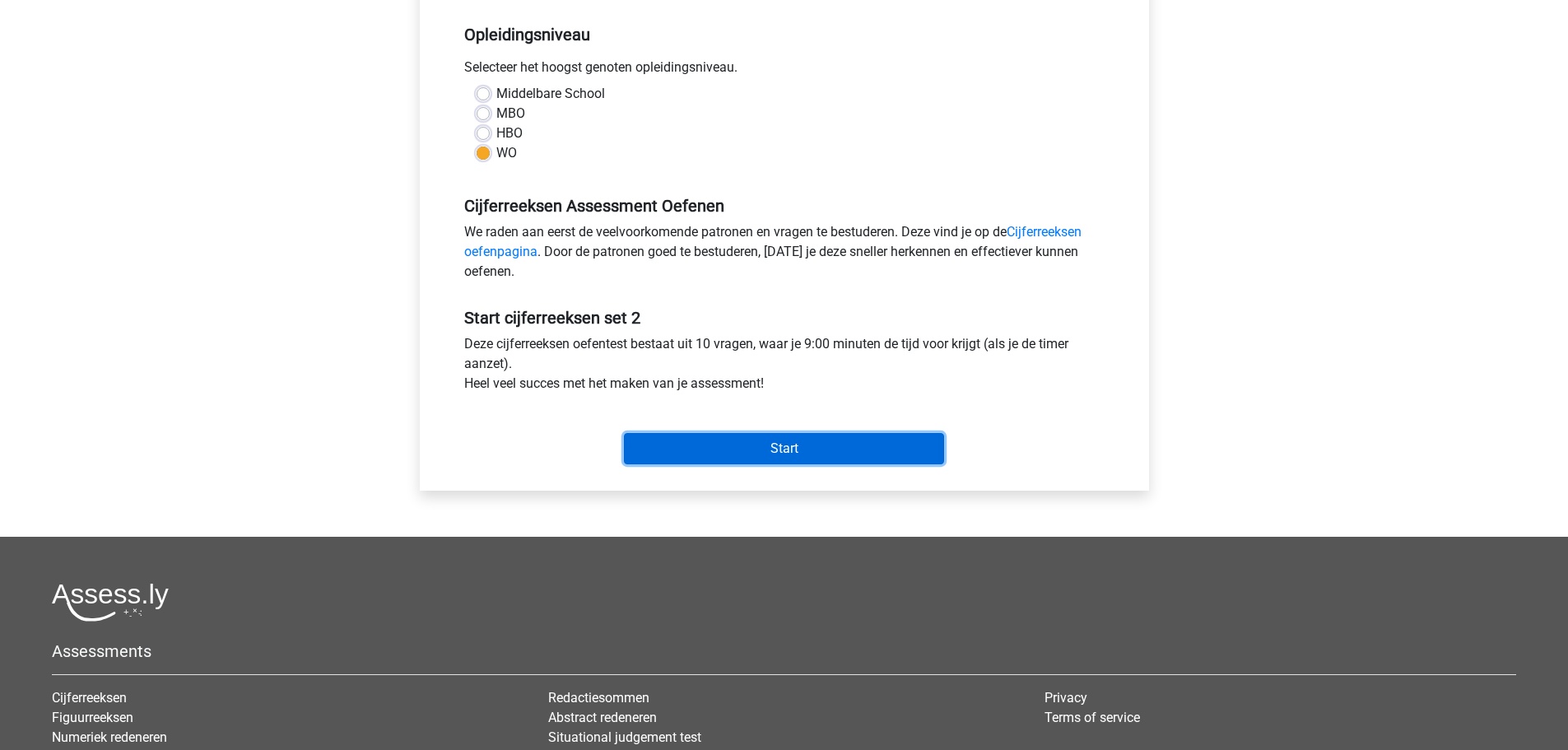
click at [637, 450] on input "Start" at bounding box center [784, 449] width 320 height 32
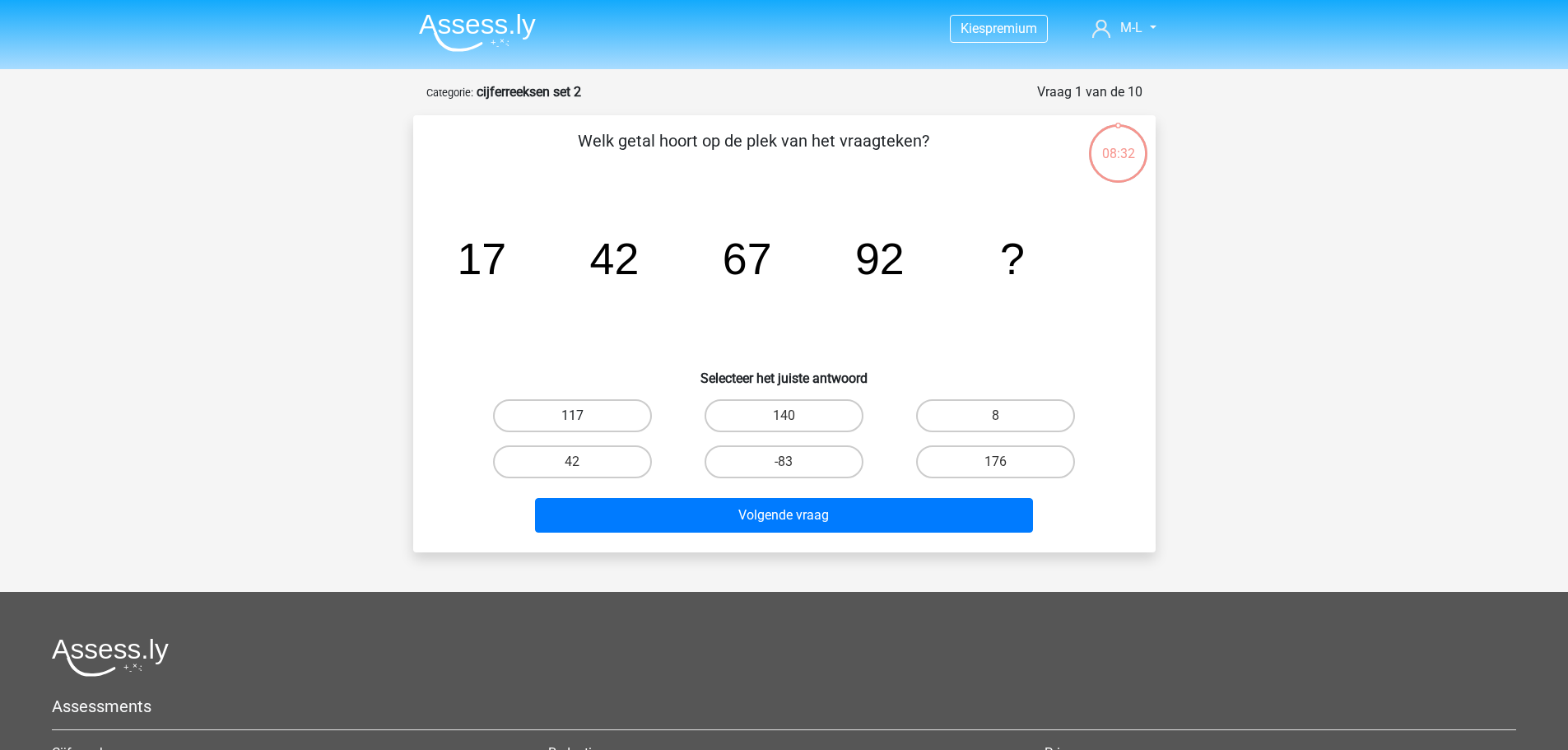
click at [537, 407] on label "117" at bounding box center [572, 416] width 159 height 33
click at [572, 416] on input "117" at bounding box center [577, 421] width 11 height 11
radio input "true"
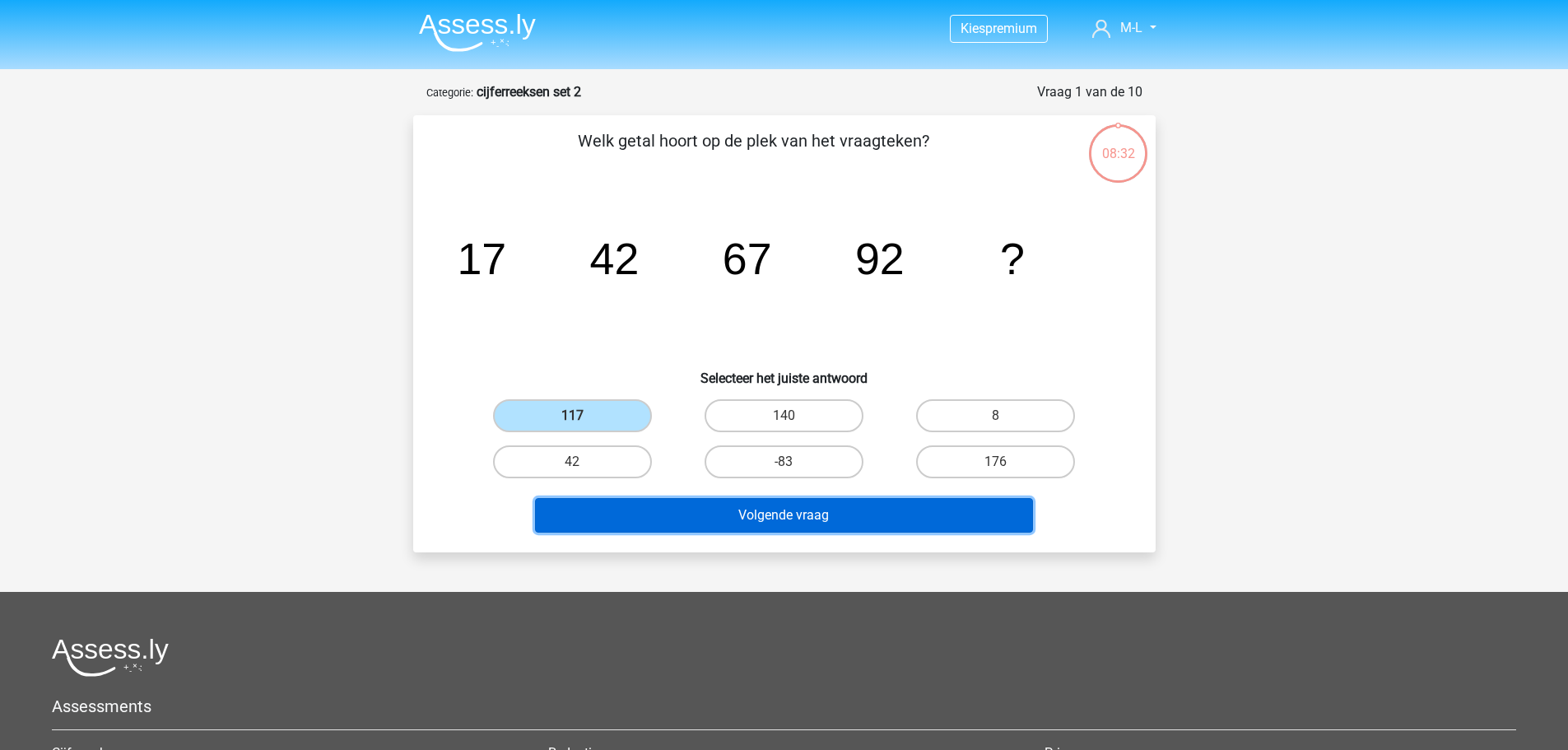
click at [631, 529] on button "Volgende vraag" at bounding box center [784, 515] width 498 height 35
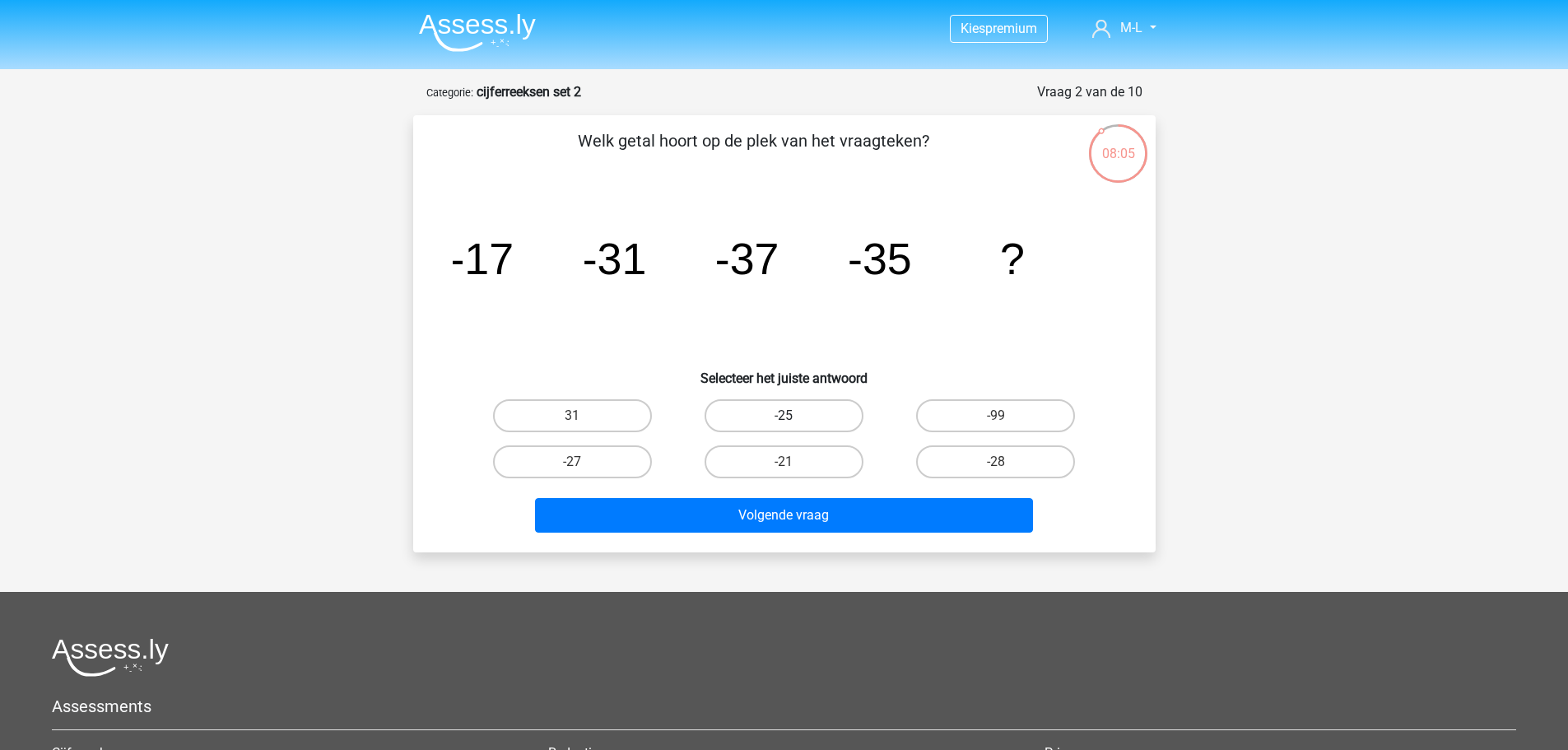
click at [719, 414] on label "-25" at bounding box center [784, 416] width 159 height 33
click at [784, 416] on input "-25" at bounding box center [789, 421] width 11 height 11
radio input "true"
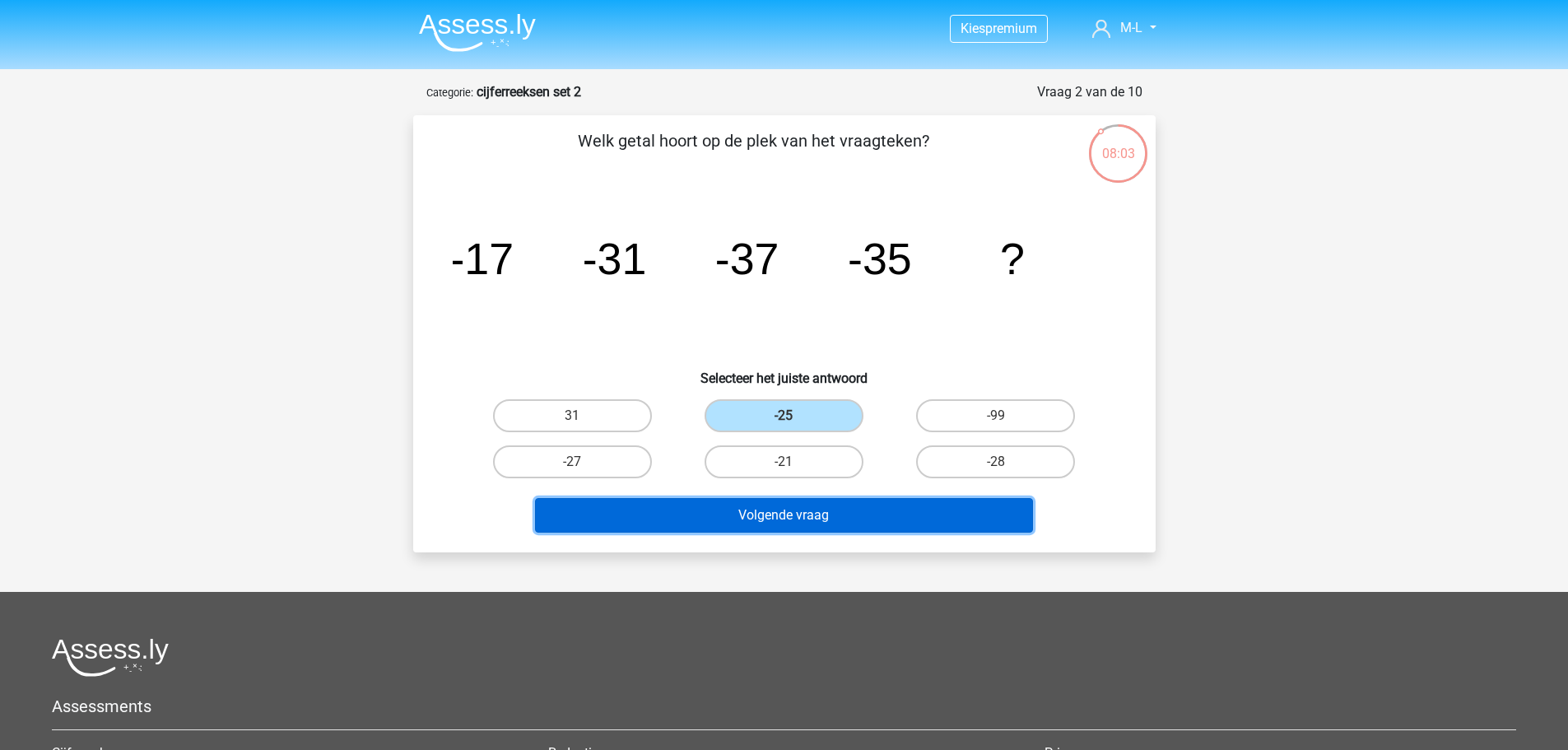
click at [815, 520] on button "Volgende vraag" at bounding box center [784, 515] width 498 height 35
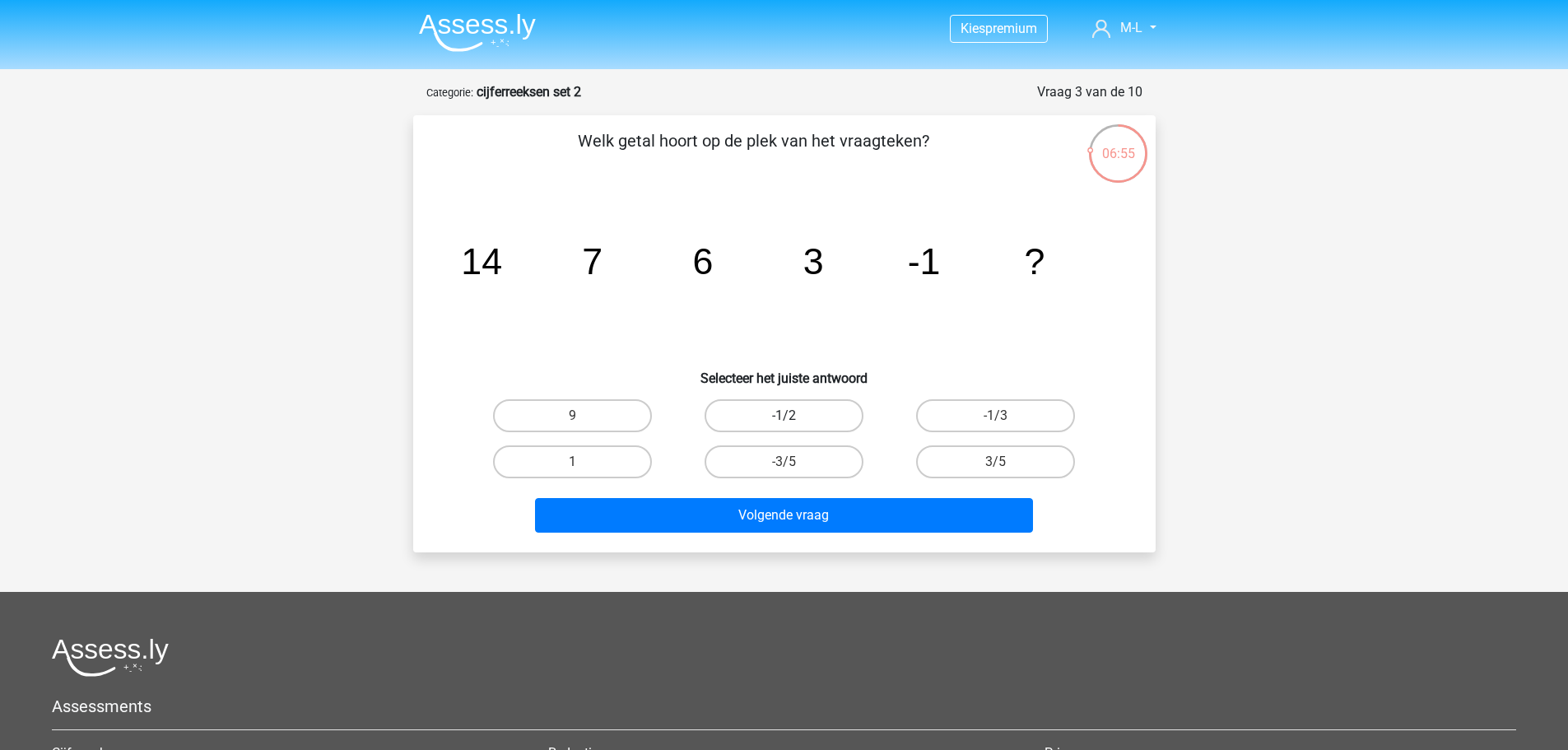
click at [818, 417] on label "-1/2" at bounding box center [784, 416] width 159 height 33
click at [795, 417] on input "-1/2" at bounding box center [789, 421] width 11 height 11
radio input "true"
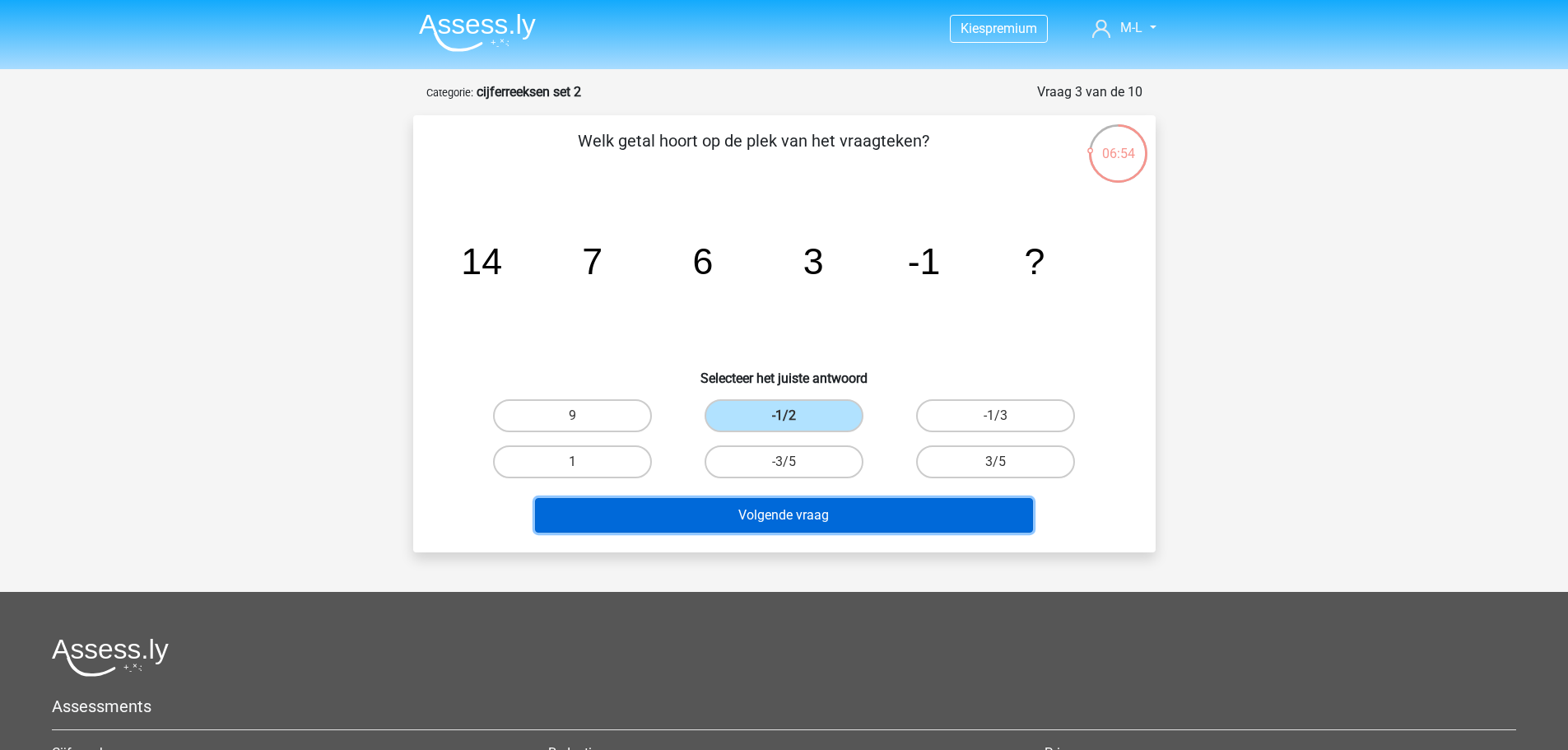
click at [811, 519] on button "Volgende vraag" at bounding box center [784, 515] width 498 height 35
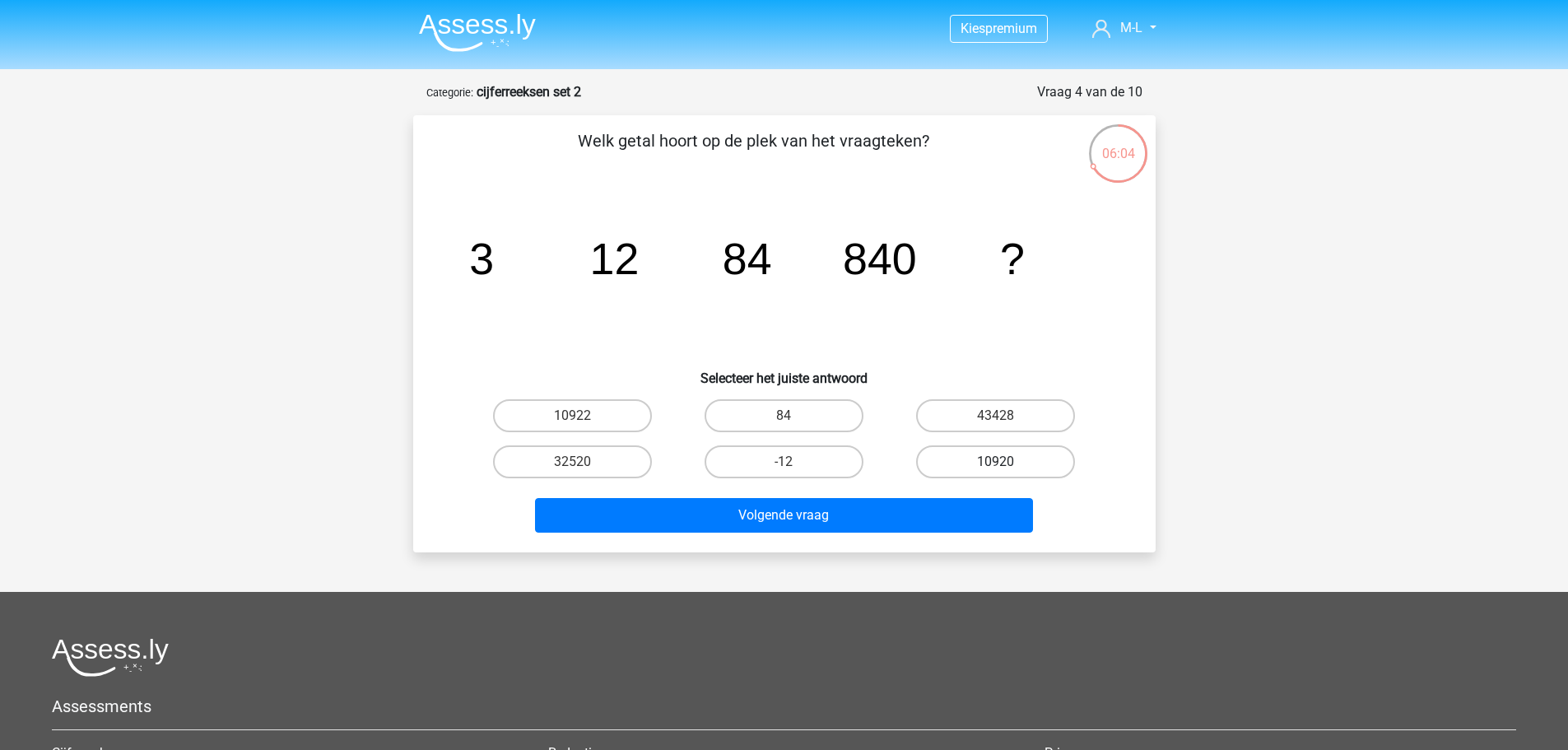
click at [975, 463] on label "10920" at bounding box center [995, 462] width 159 height 33
click at [996, 463] on input "10920" at bounding box center [1001, 467] width 11 height 11
radio input "true"
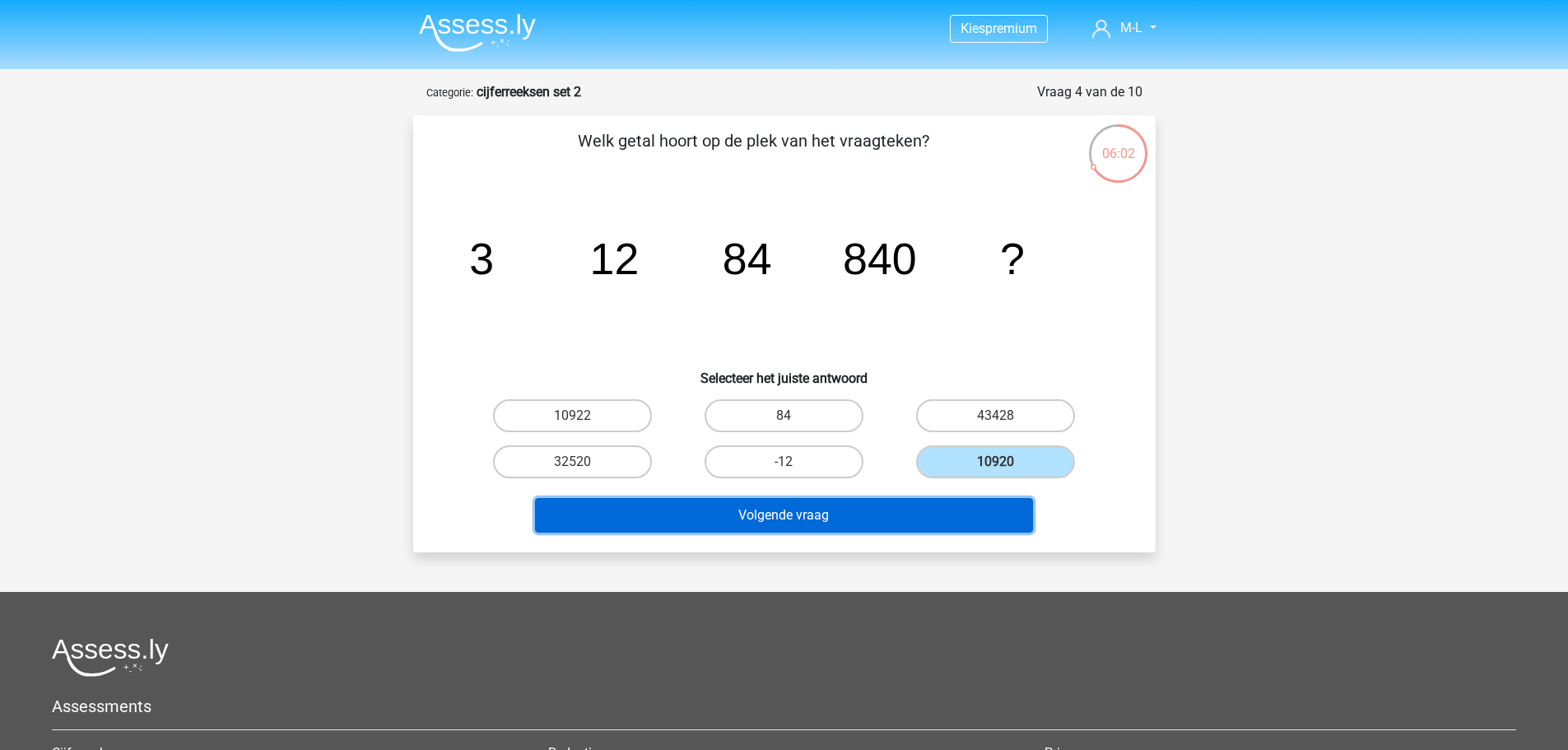
click at [948, 509] on button "Volgende vraag" at bounding box center [784, 515] width 498 height 35
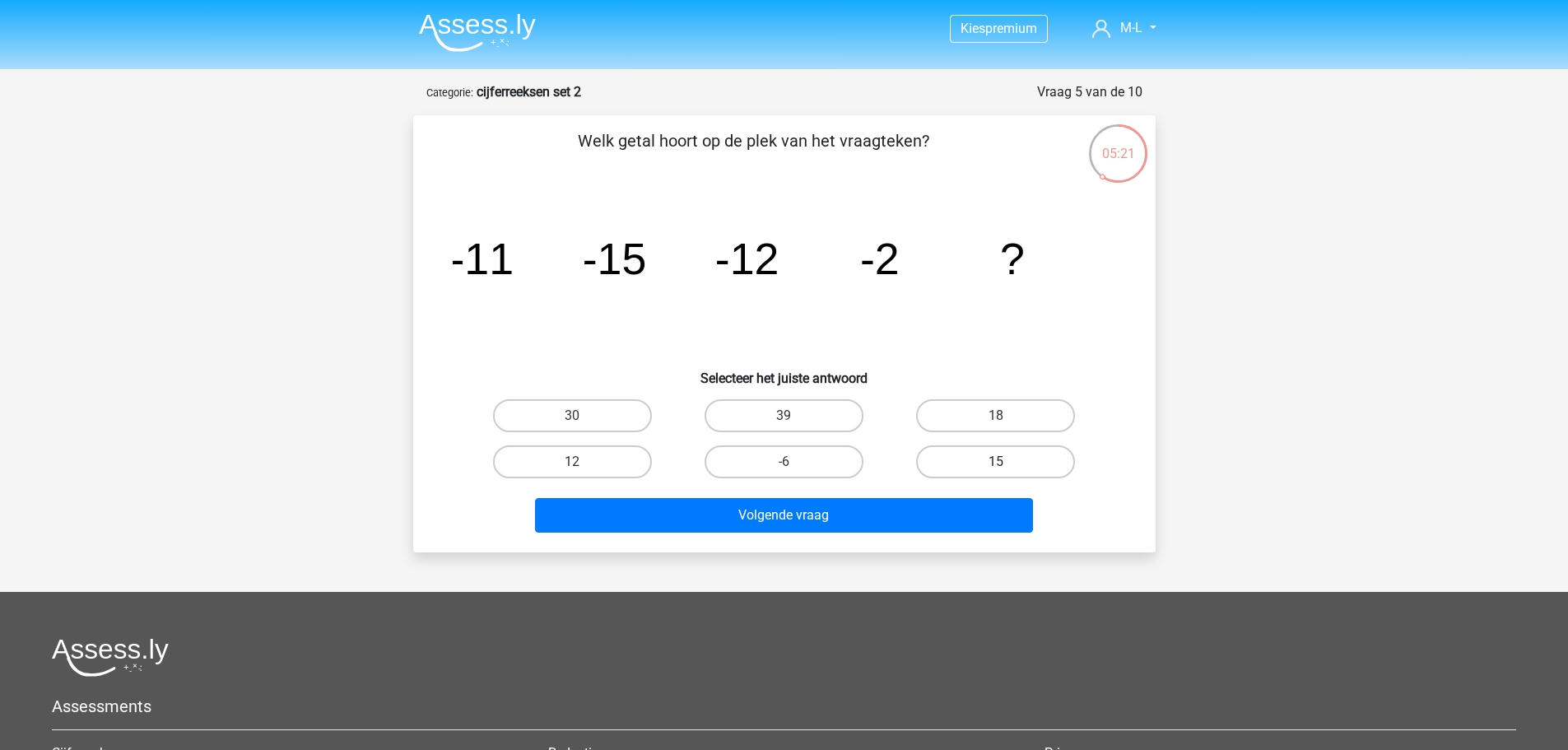
click at [939, 452] on label "15" at bounding box center [995, 462] width 159 height 33
click at [996, 462] on input "15" at bounding box center [1001, 467] width 11 height 11
radio input "true"
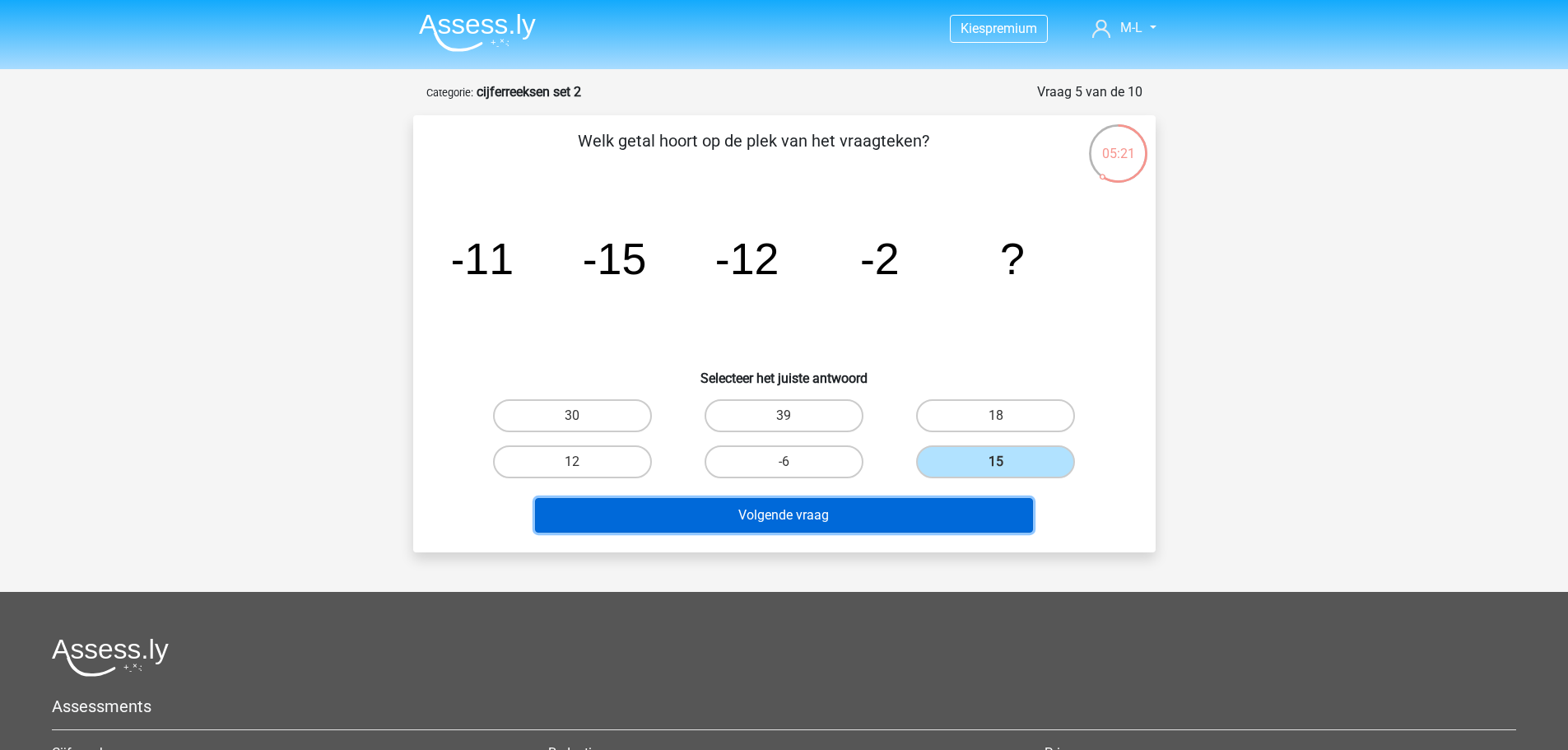
click at [926, 507] on button "Volgende vraag" at bounding box center [784, 515] width 498 height 35
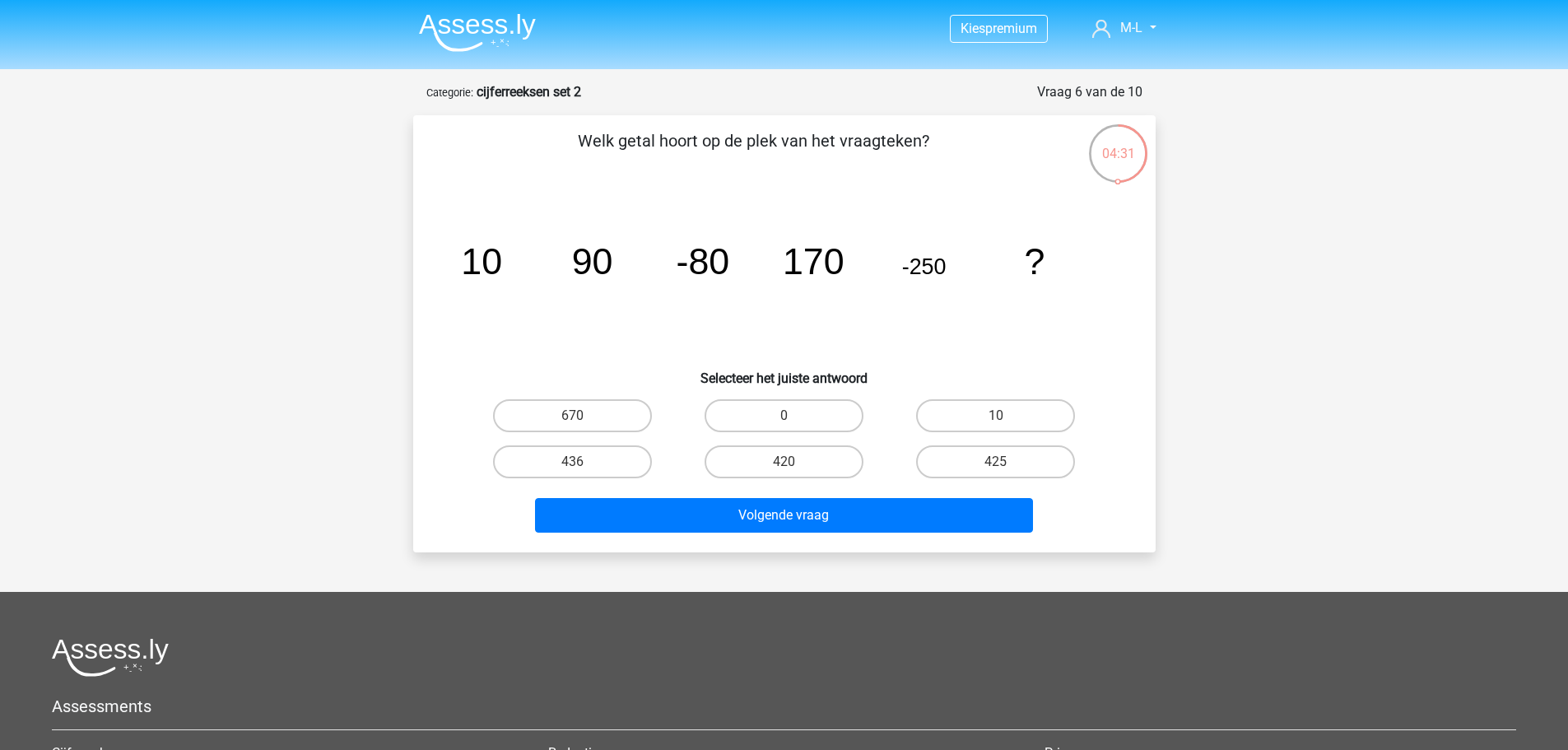
click at [791, 466] on input "420" at bounding box center [789, 467] width 11 height 11
radio input "true"
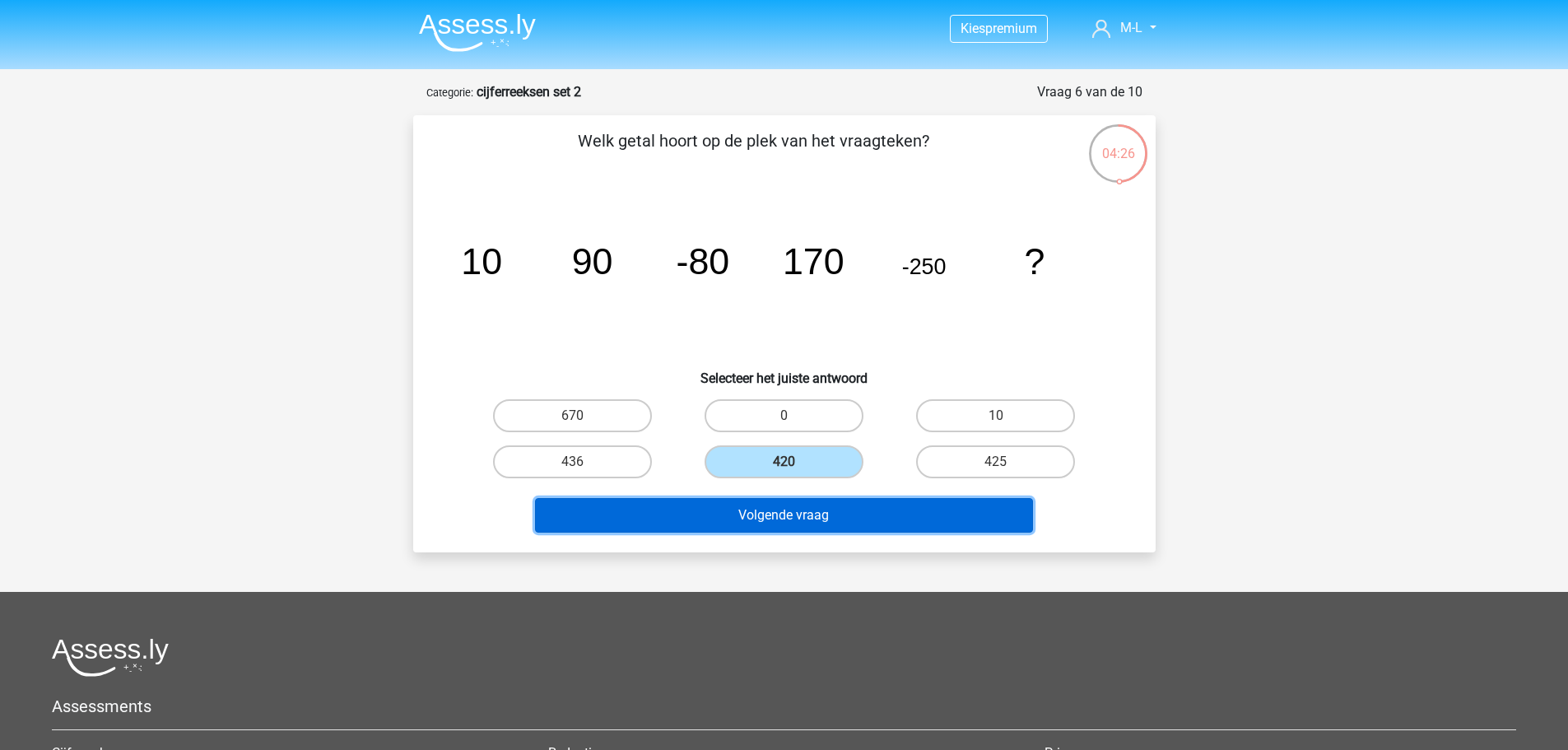
click at [794, 523] on button "Volgende vraag" at bounding box center [784, 515] width 498 height 35
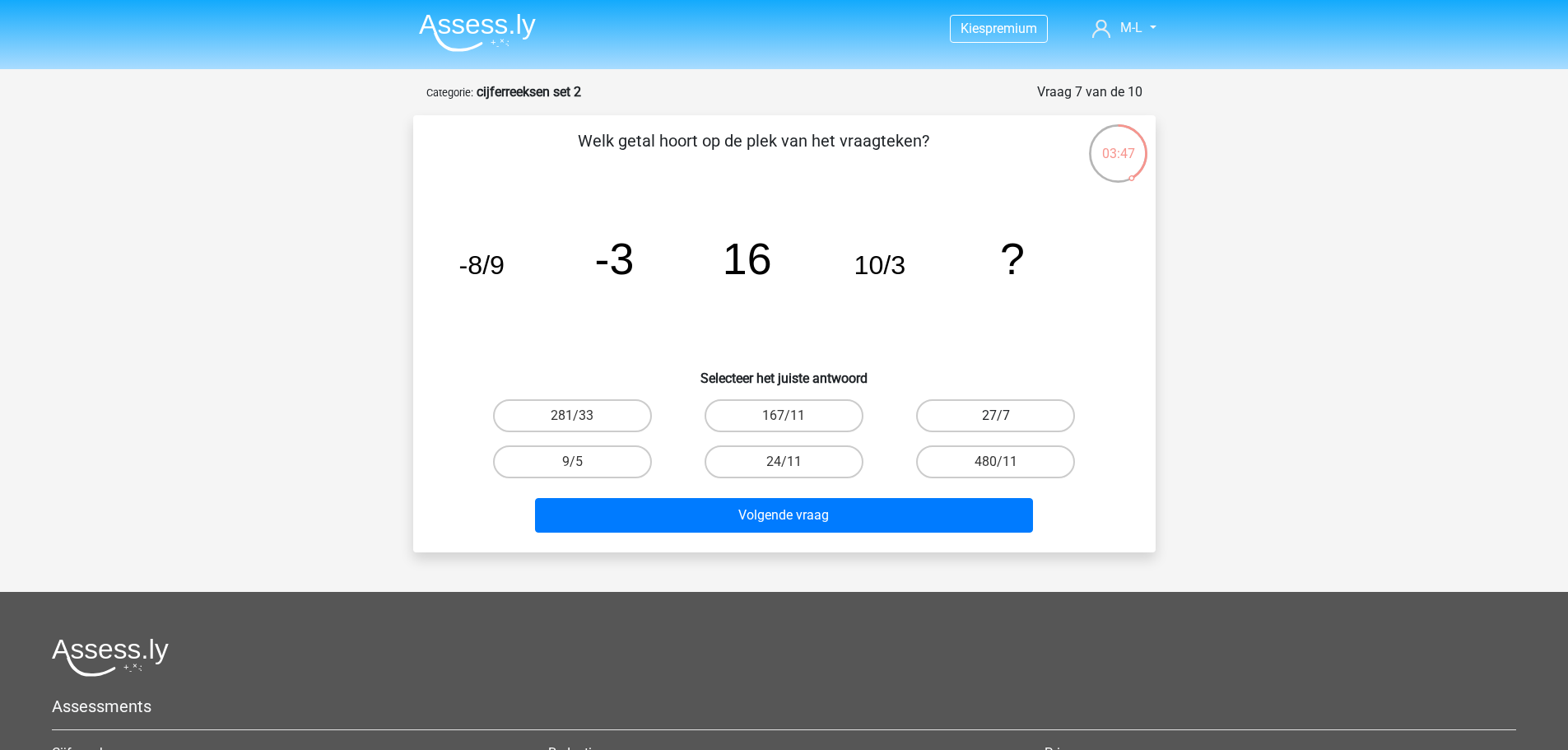
click at [1010, 417] on label "27/7" at bounding box center [995, 416] width 159 height 33
click at [1007, 417] on input "27/7" at bounding box center [1001, 421] width 11 height 11
radio input "true"
click at [563, 467] on label "9/5" at bounding box center [572, 462] width 159 height 33
click at [572, 467] on input "9/5" at bounding box center [577, 467] width 11 height 11
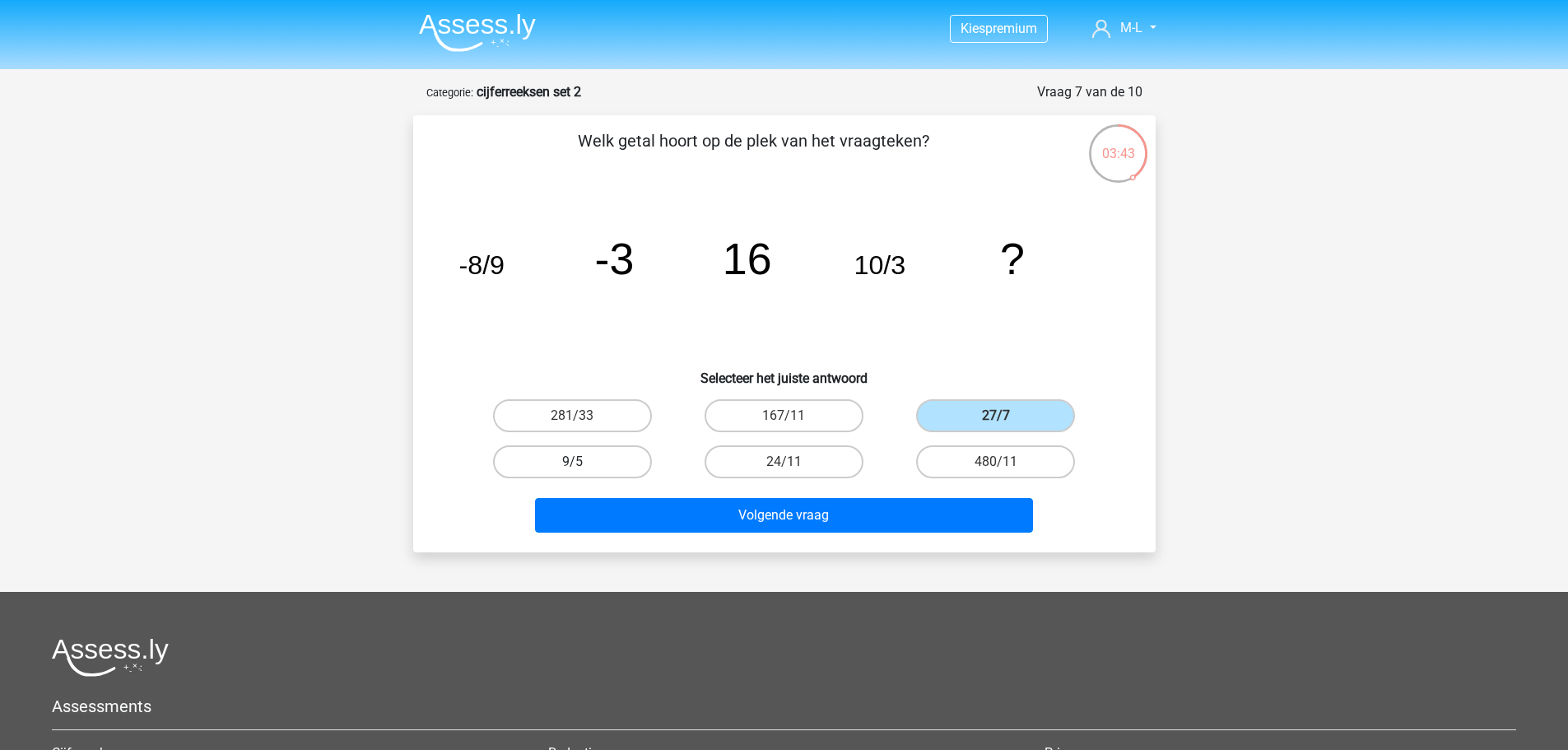
radio input "true"
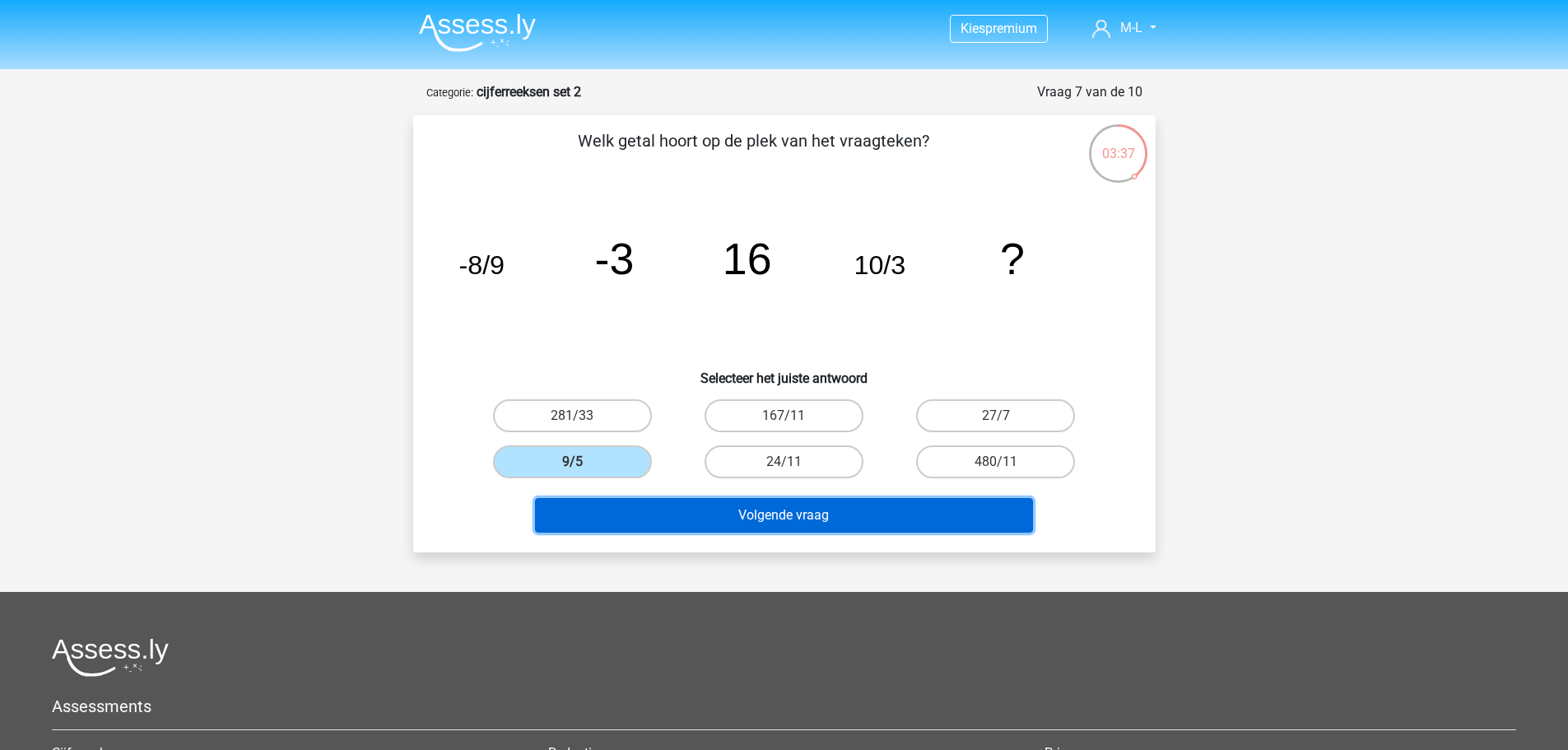
click at [596, 521] on button "Volgende vraag" at bounding box center [784, 515] width 498 height 35
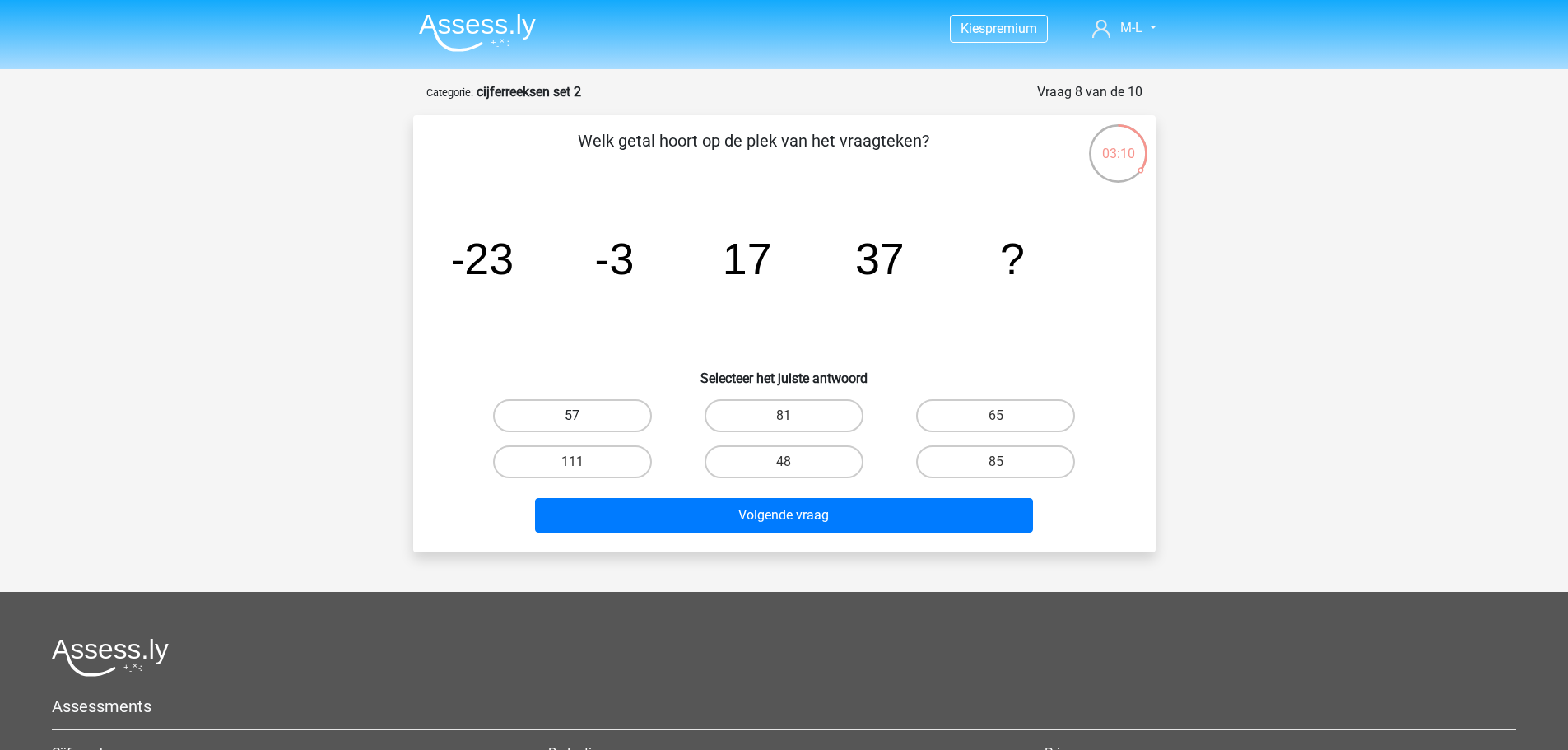
click at [635, 427] on label "57" at bounding box center [572, 416] width 159 height 33
click at [583, 426] on input "57" at bounding box center [577, 421] width 11 height 11
radio input "true"
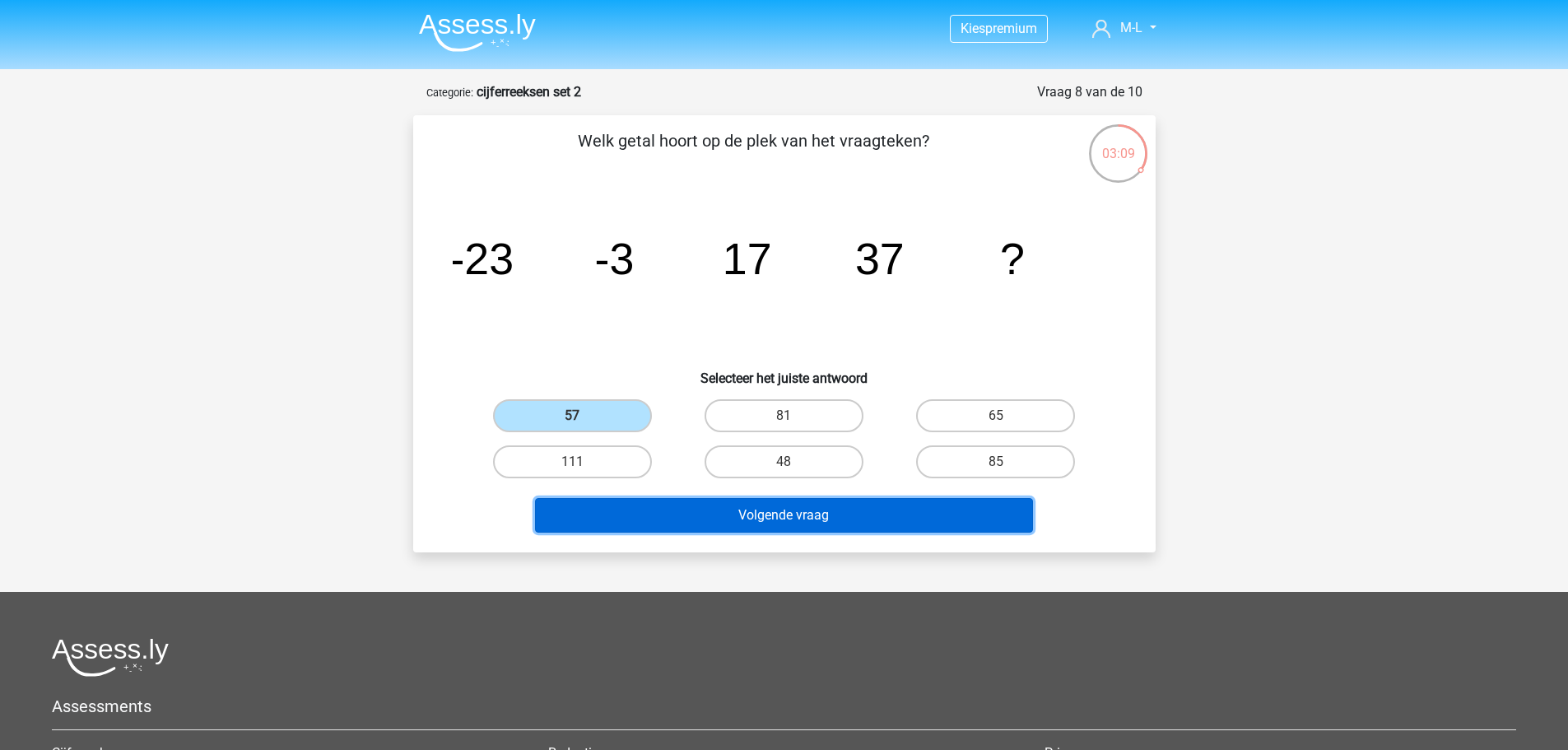
click at [668, 512] on button "Volgende vraag" at bounding box center [784, 515] width 498 height 35
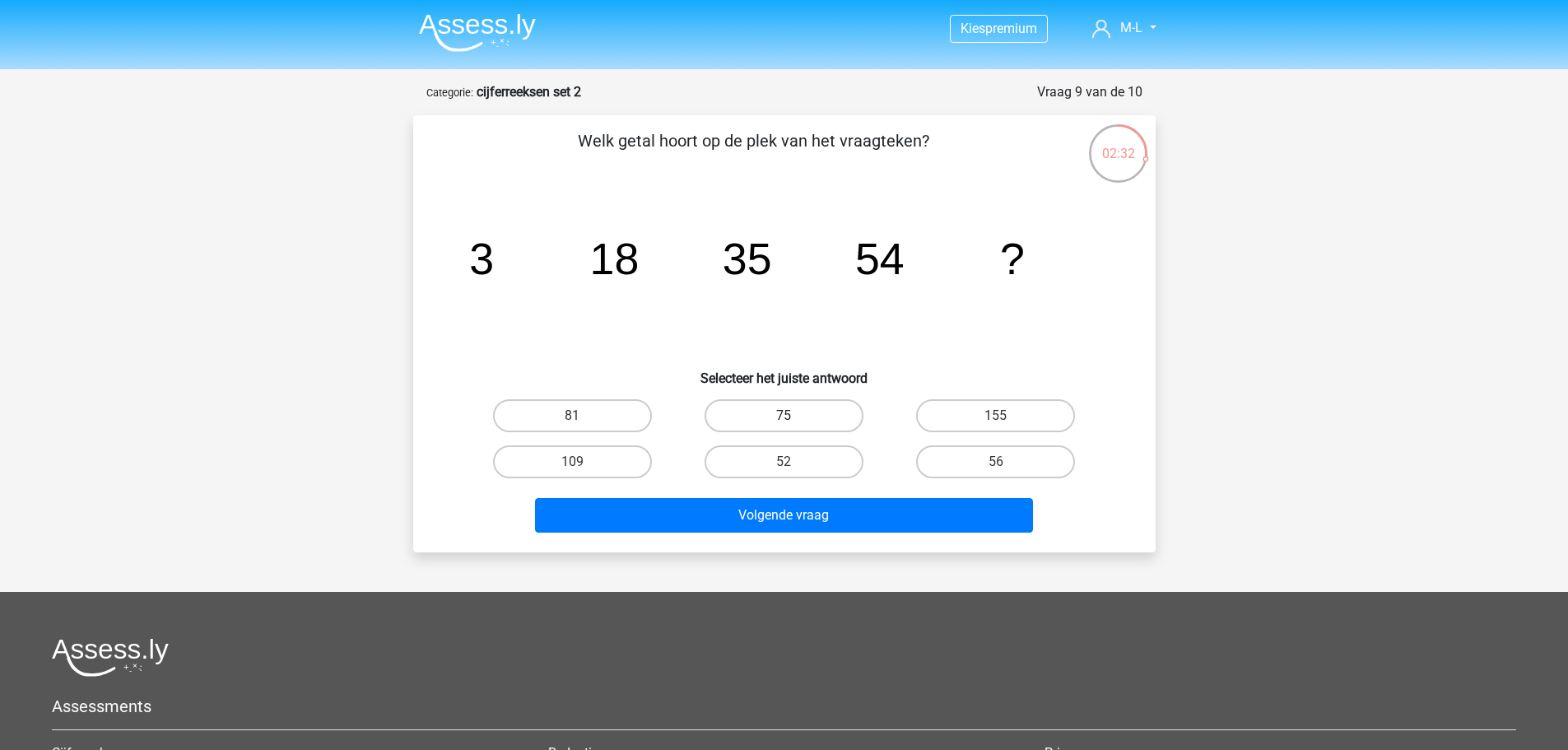
click at [759, 408] on label "75" at bounding box center [784, 416] width 159 height 33
click at [784, 416] on input "75" at bounding box center [789, 421] width 11 height 11
radio input "true"
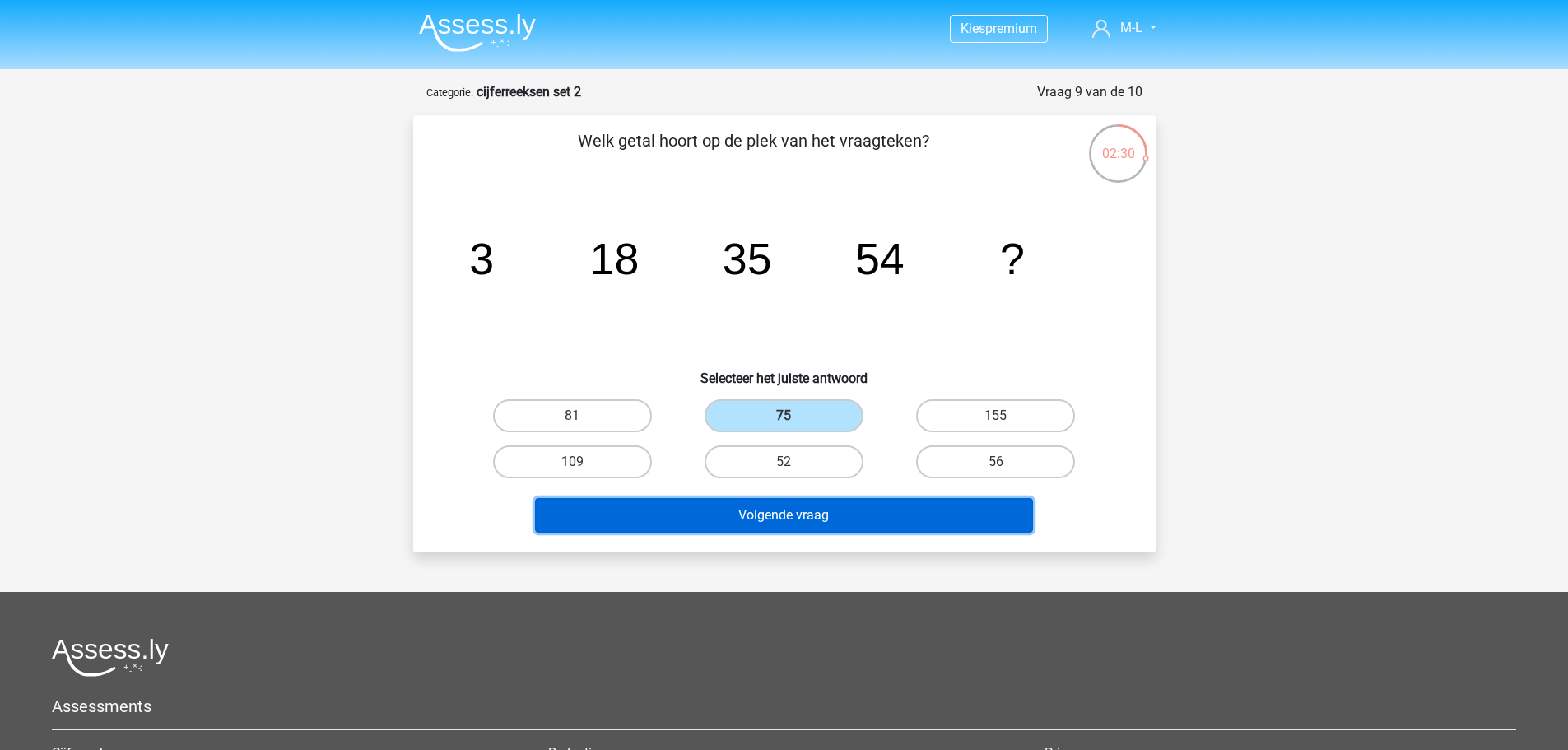
click at [774, 514] on button "Volgende vraag" at bounding box center [784, 515] width 498 height 35
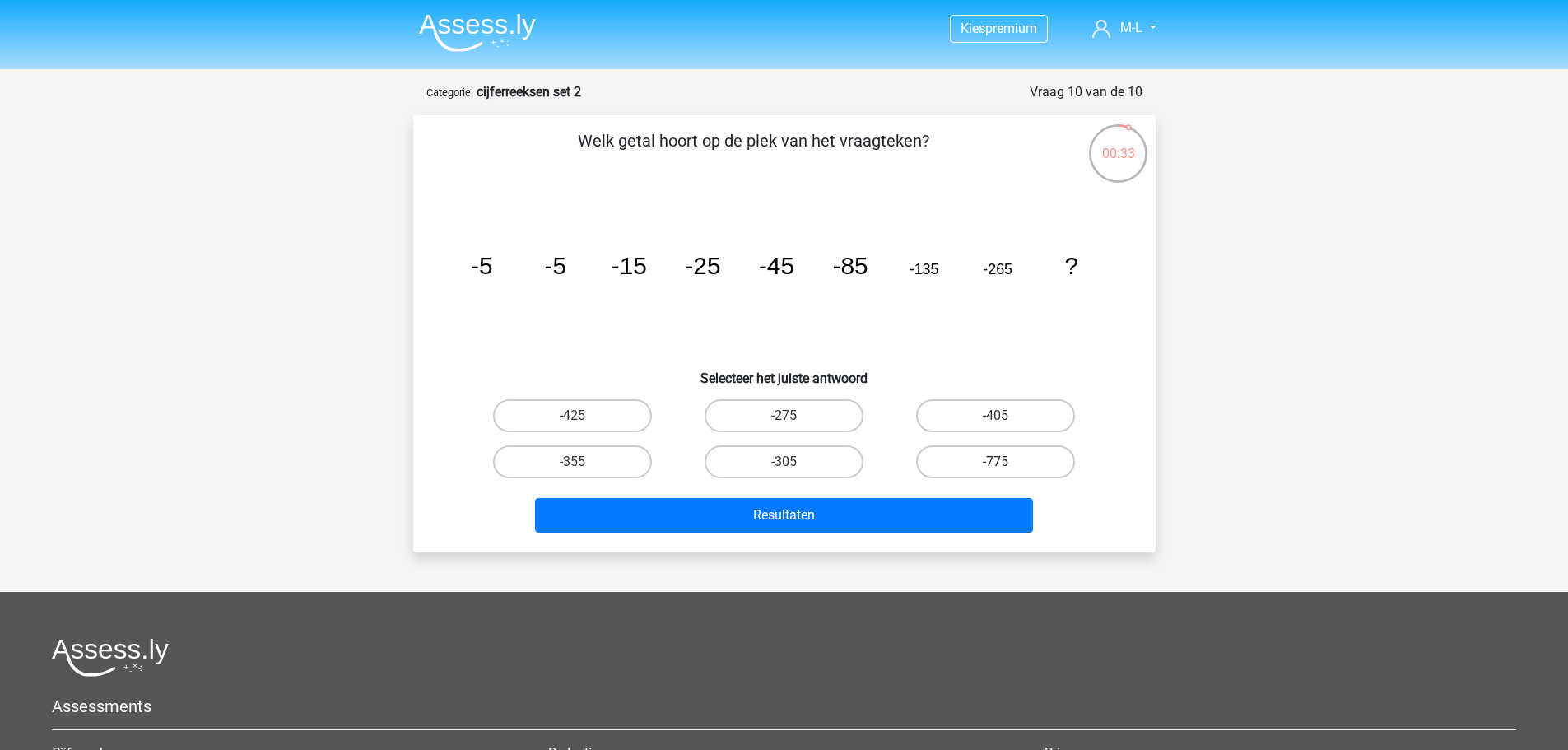
click at [987, 470] on label "-775" at bounding box center [995, 462] width 159 height 33
click at [996, 470] on input "-775" at bounding box center [1001, 467] width 11 height 11
radio input "true"
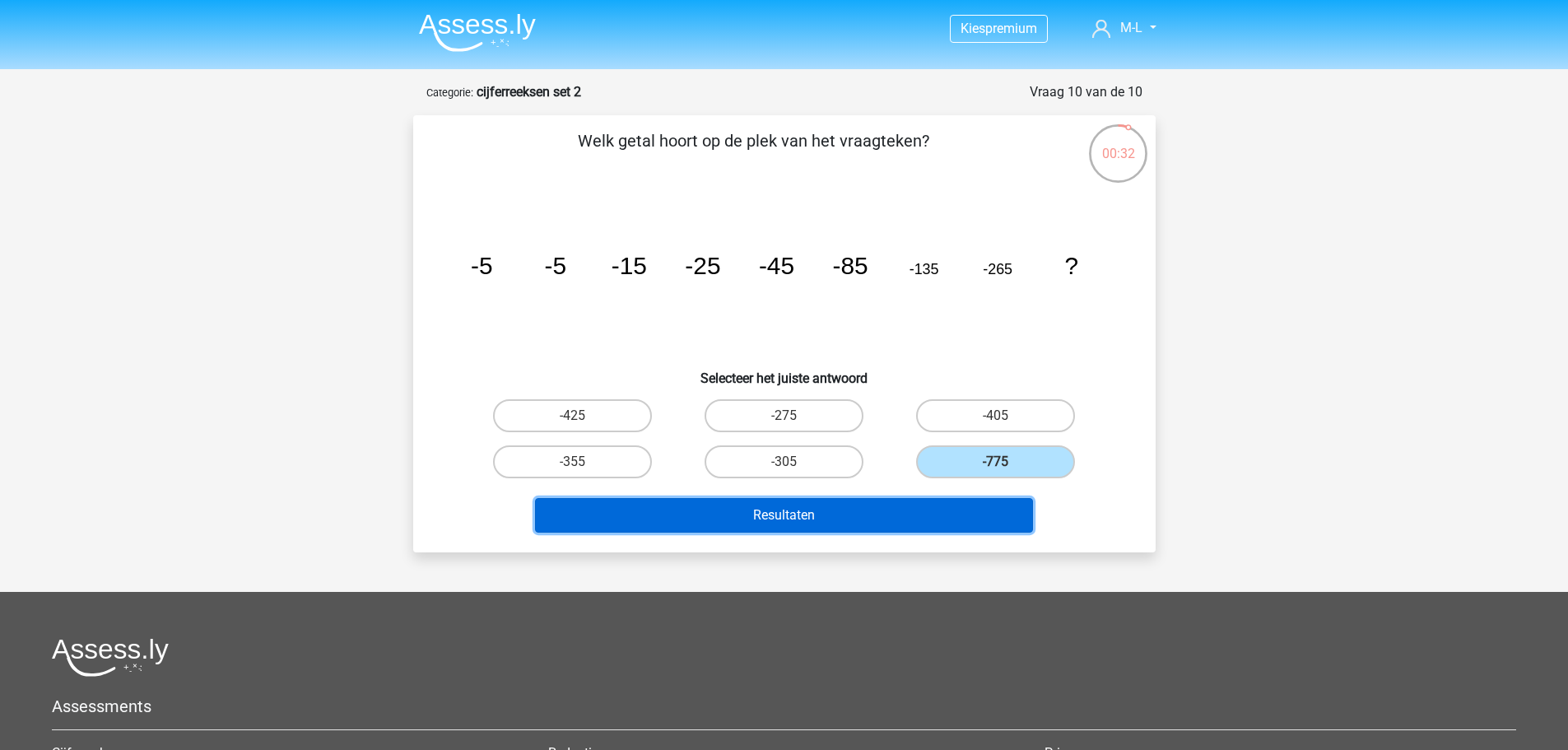
click at [962, 516] on button "Resultaten" at bounding box center [784, 515] width 498 height 35
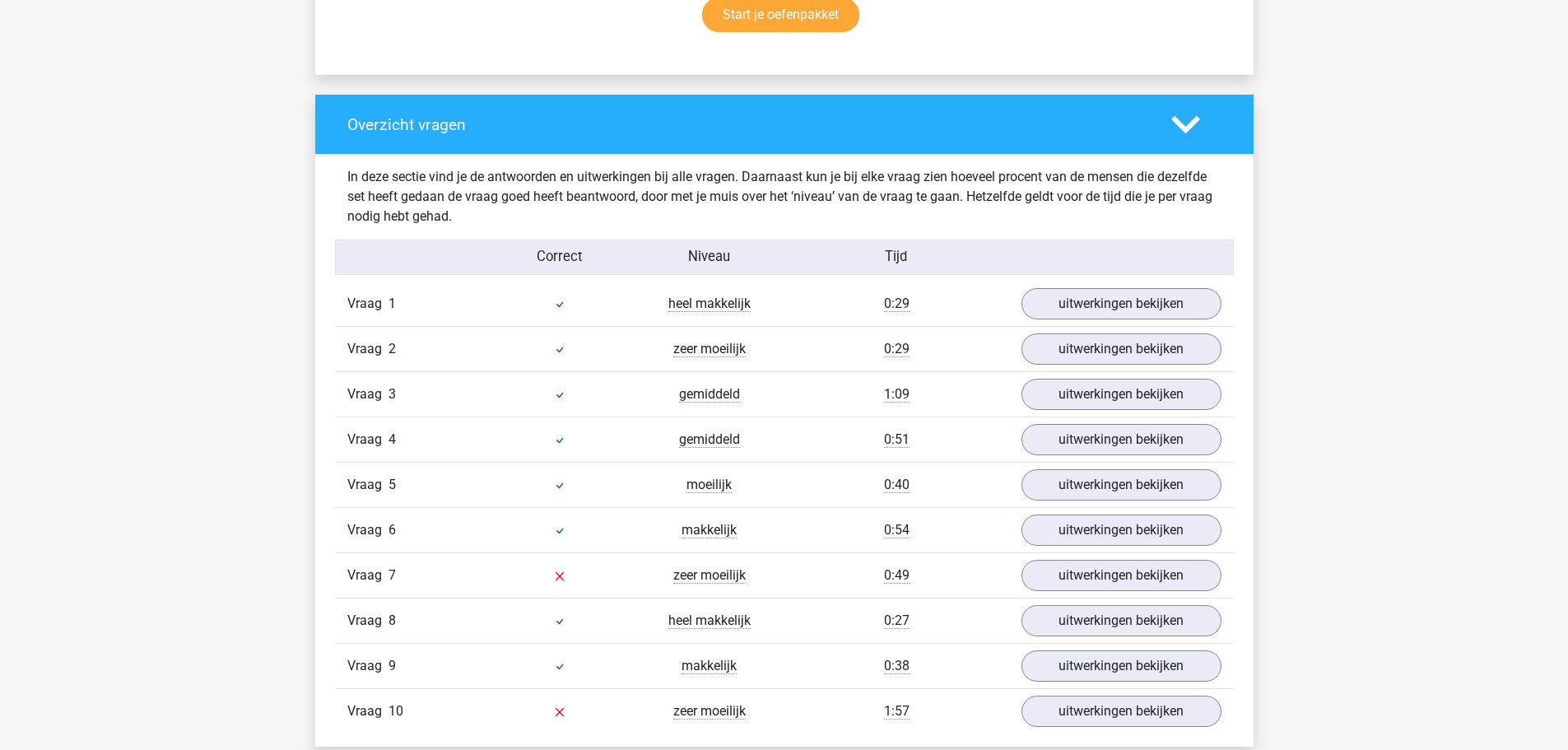
scroll to position [1318, 0]
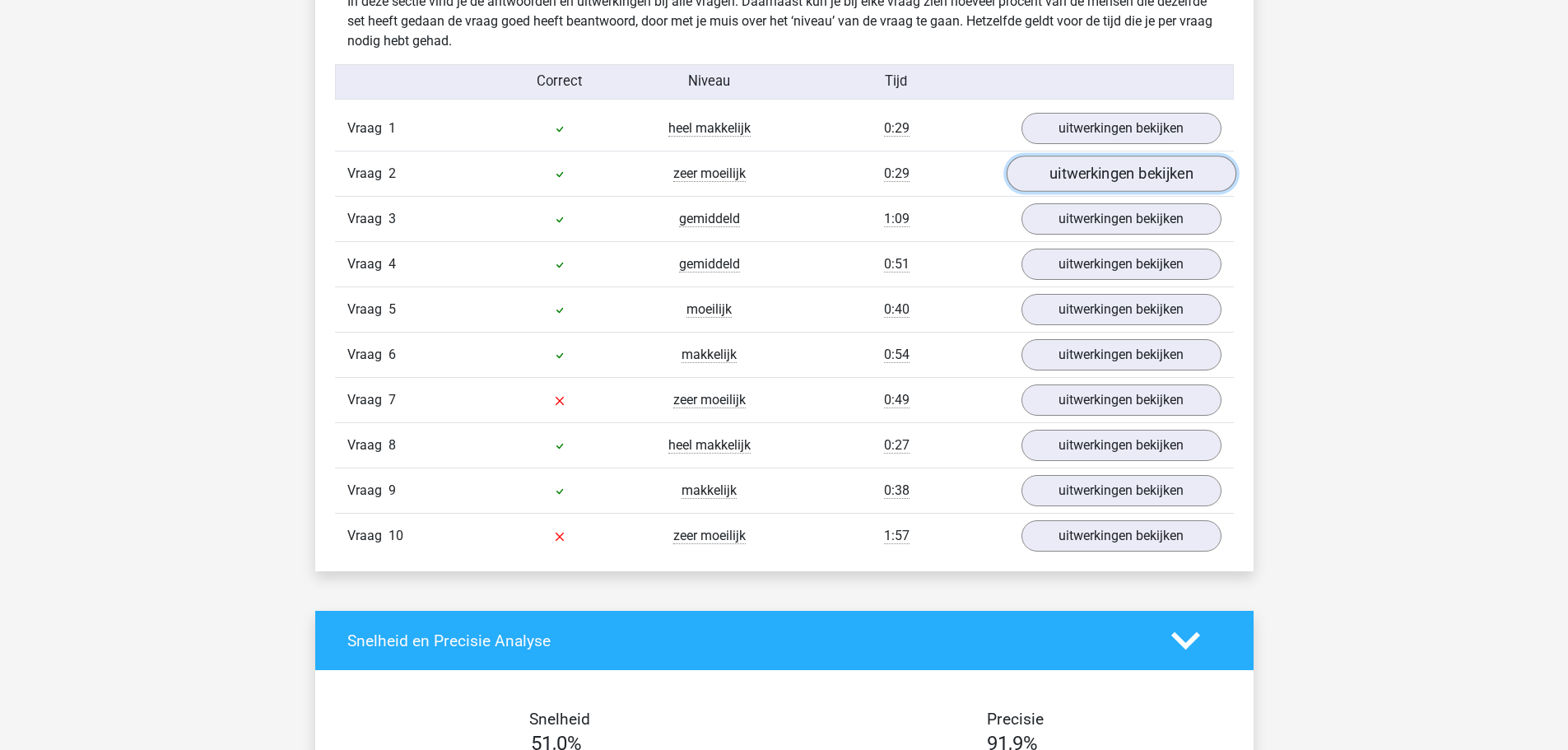
click at [1083, 173] on link "uitwerkingen bekijken" at bounding box center [1121, 175] width 230 height 37
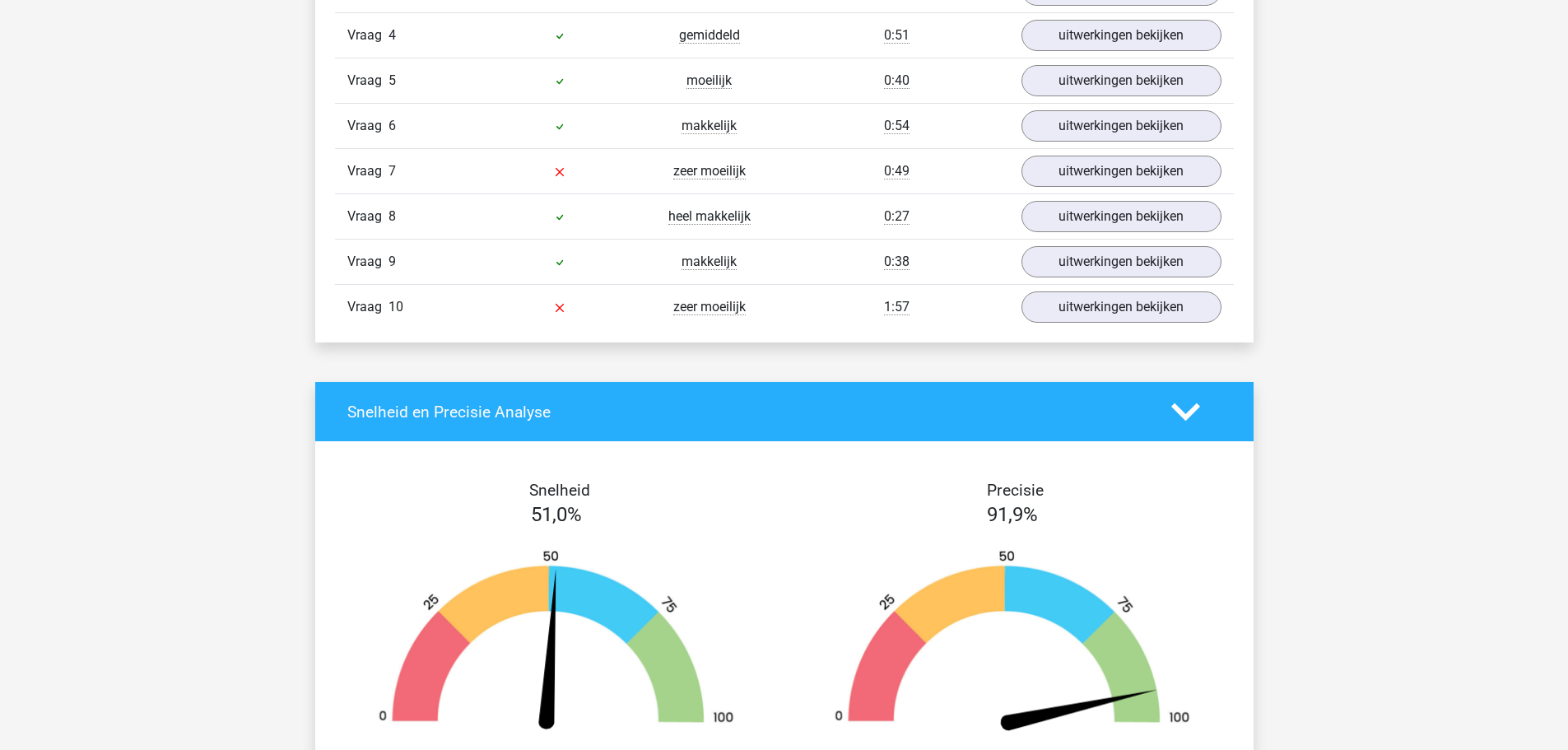
scroll to position [2470, 0]
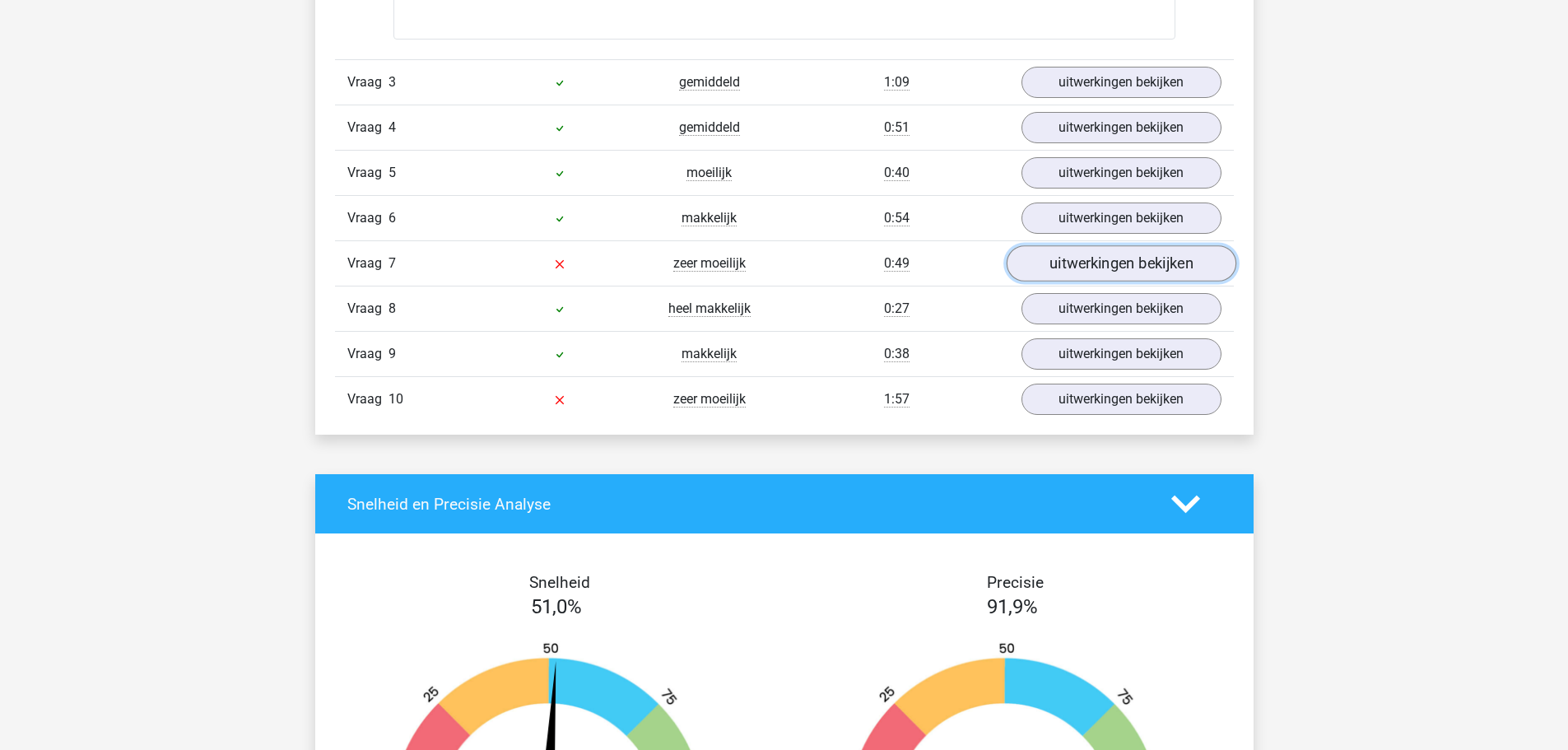
click at [1095, 256] on link "uitwerkingen bekijken" at bounding box center [1121, 264] width 230 height 37
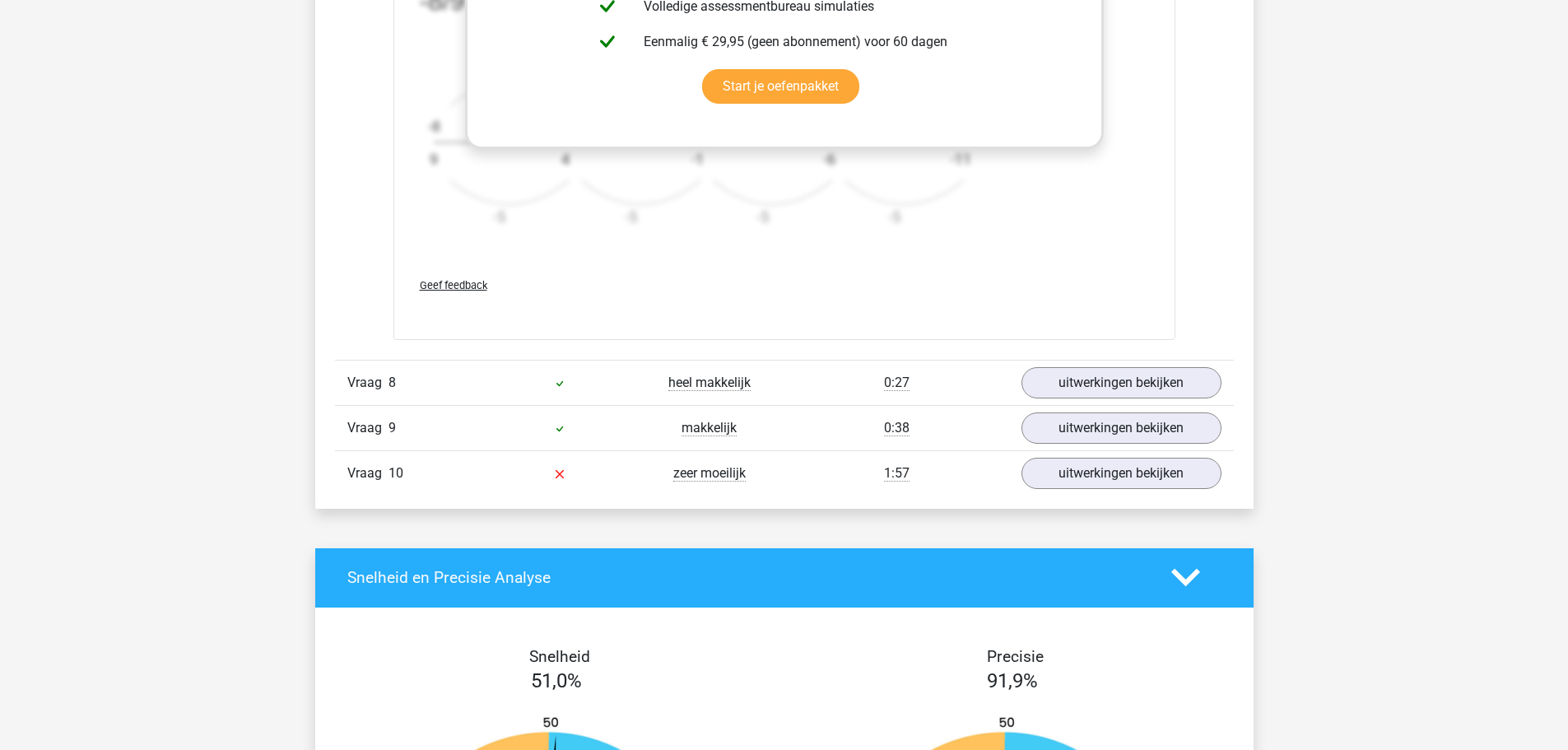
scroll to position [3623, 0]
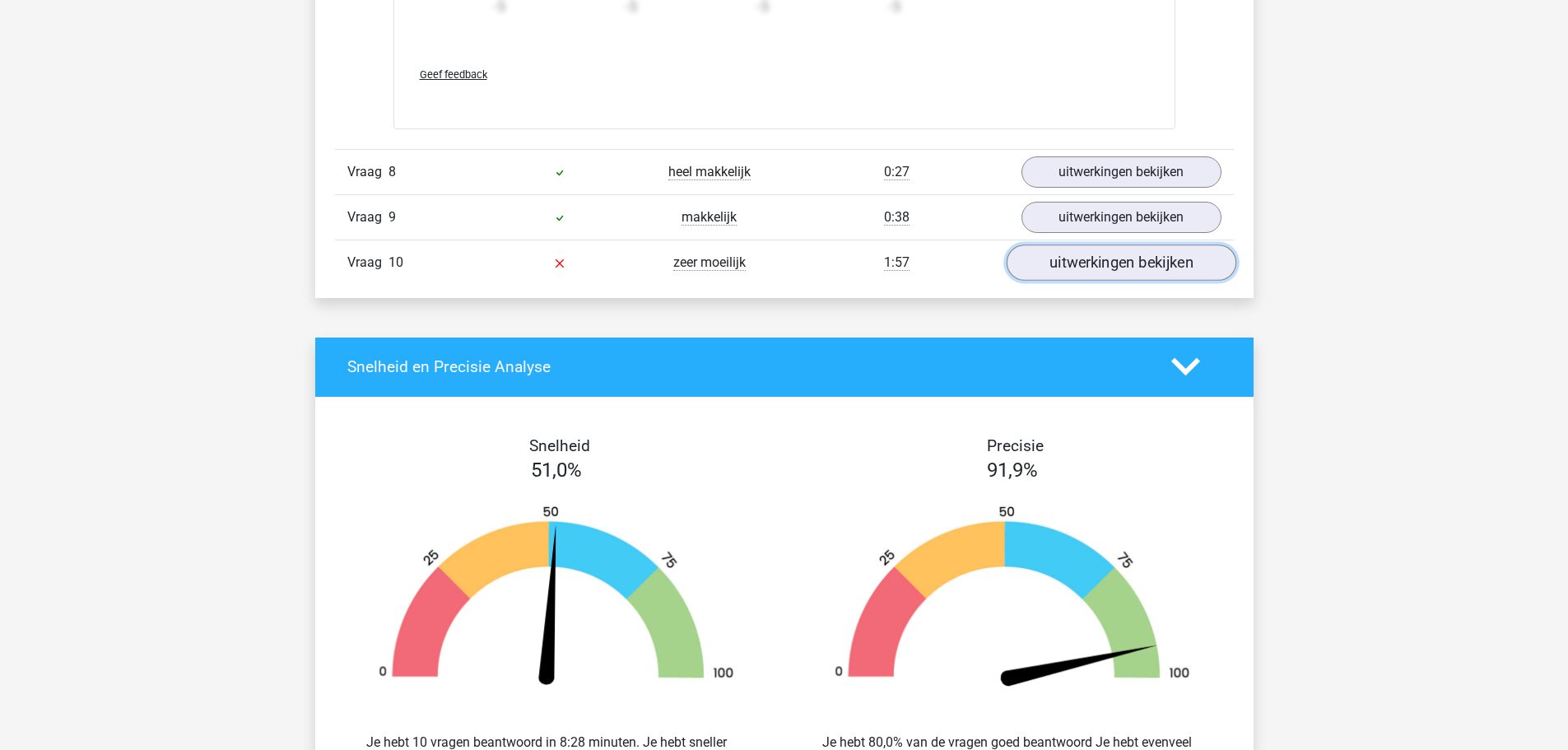
click at [1142, 266] on link "uitwerkingen bekijken" at bounding box center [1121, 263] width 230 height 37
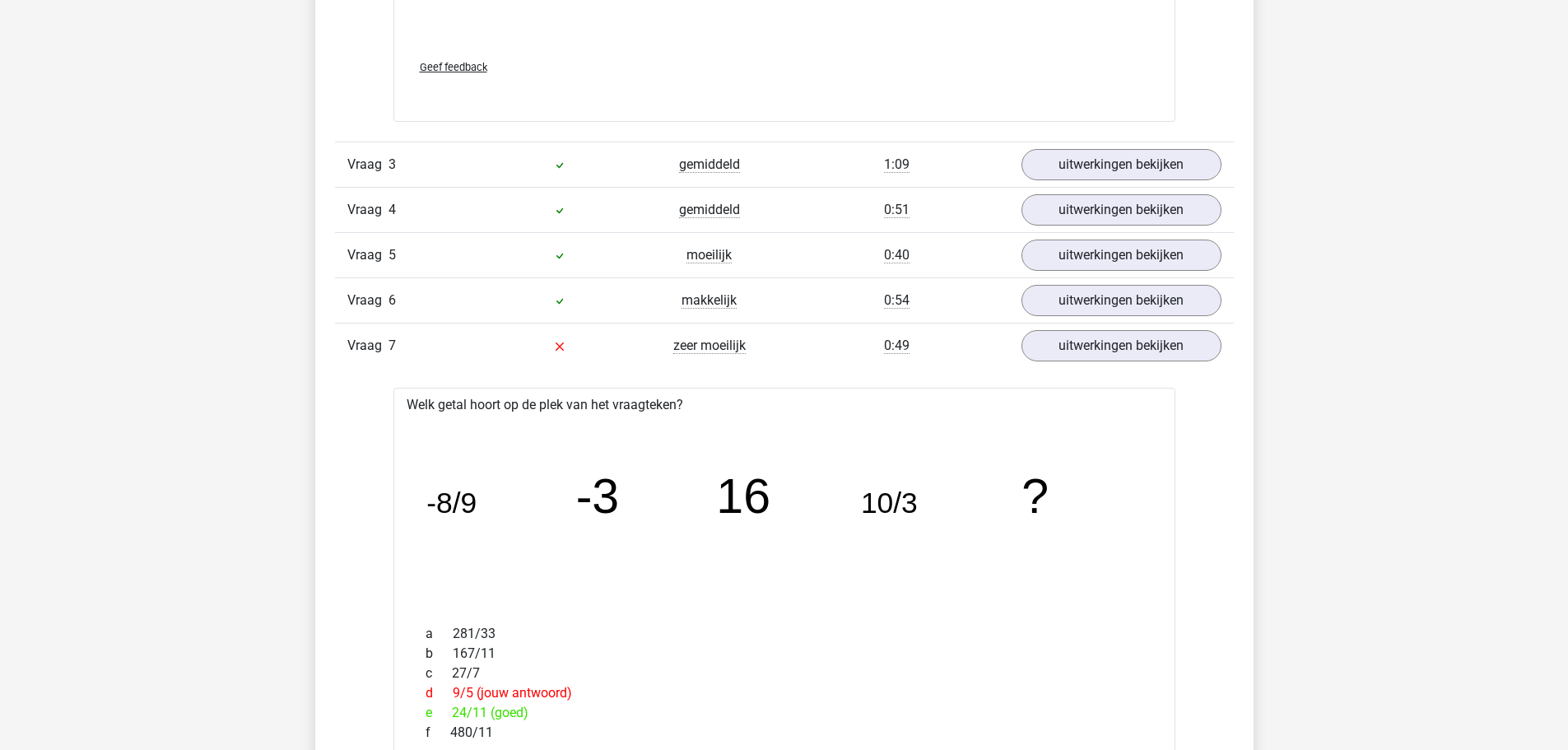
scroll to position [2306, 0]
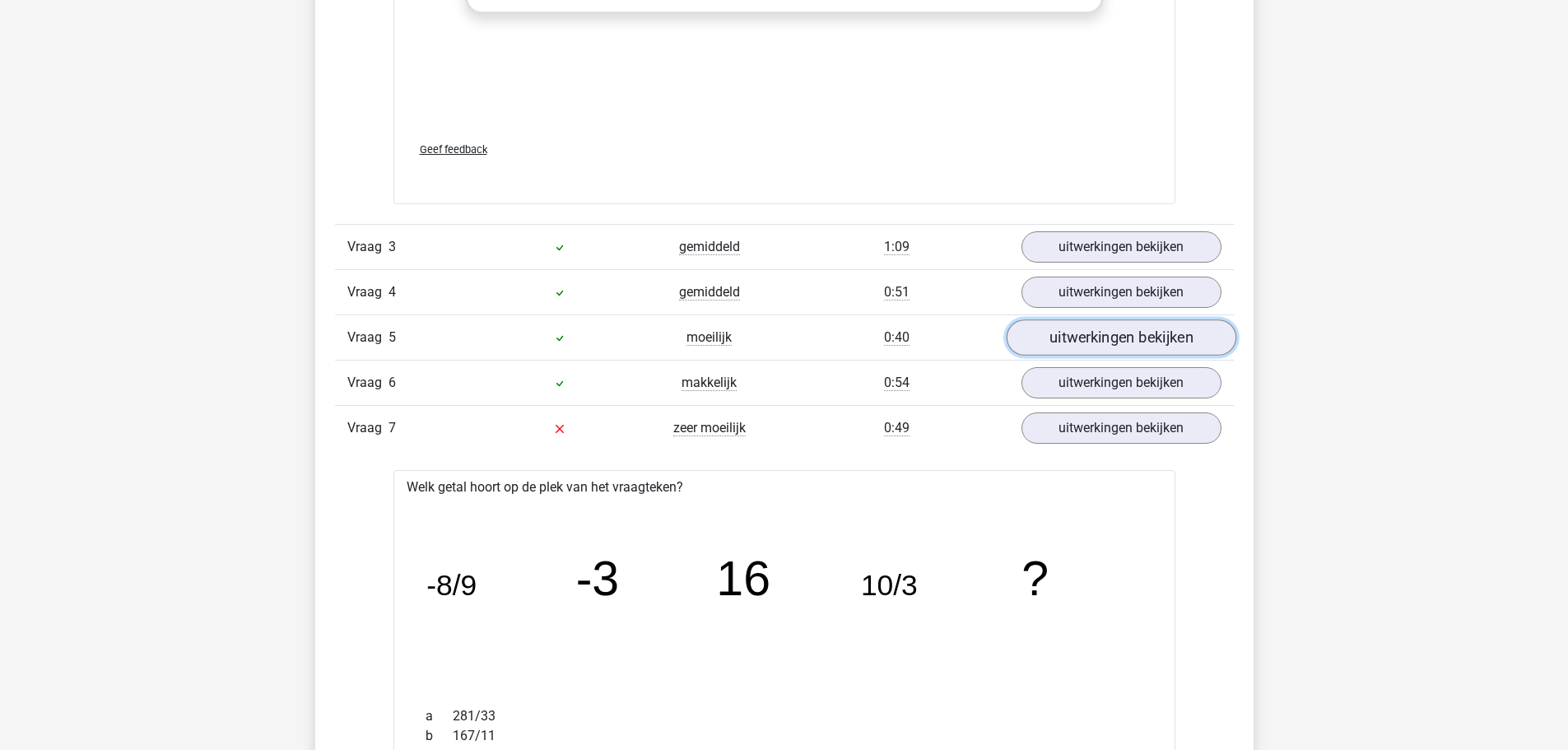
click at [1080, 336] on link "uitwerkingen bekijken" at bounding box center [1121, 338] width 230 height 37
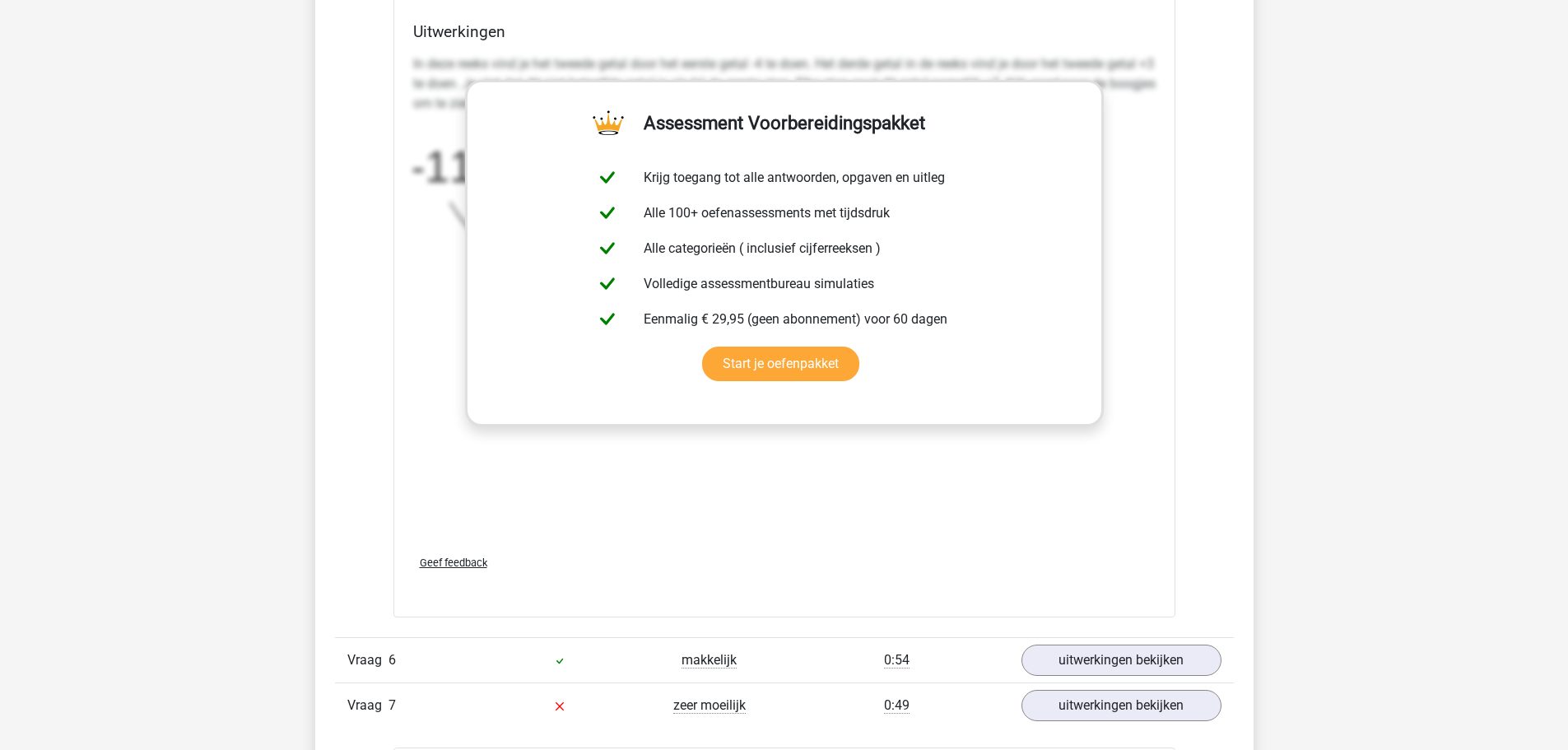
scroll to position [3294, 0]
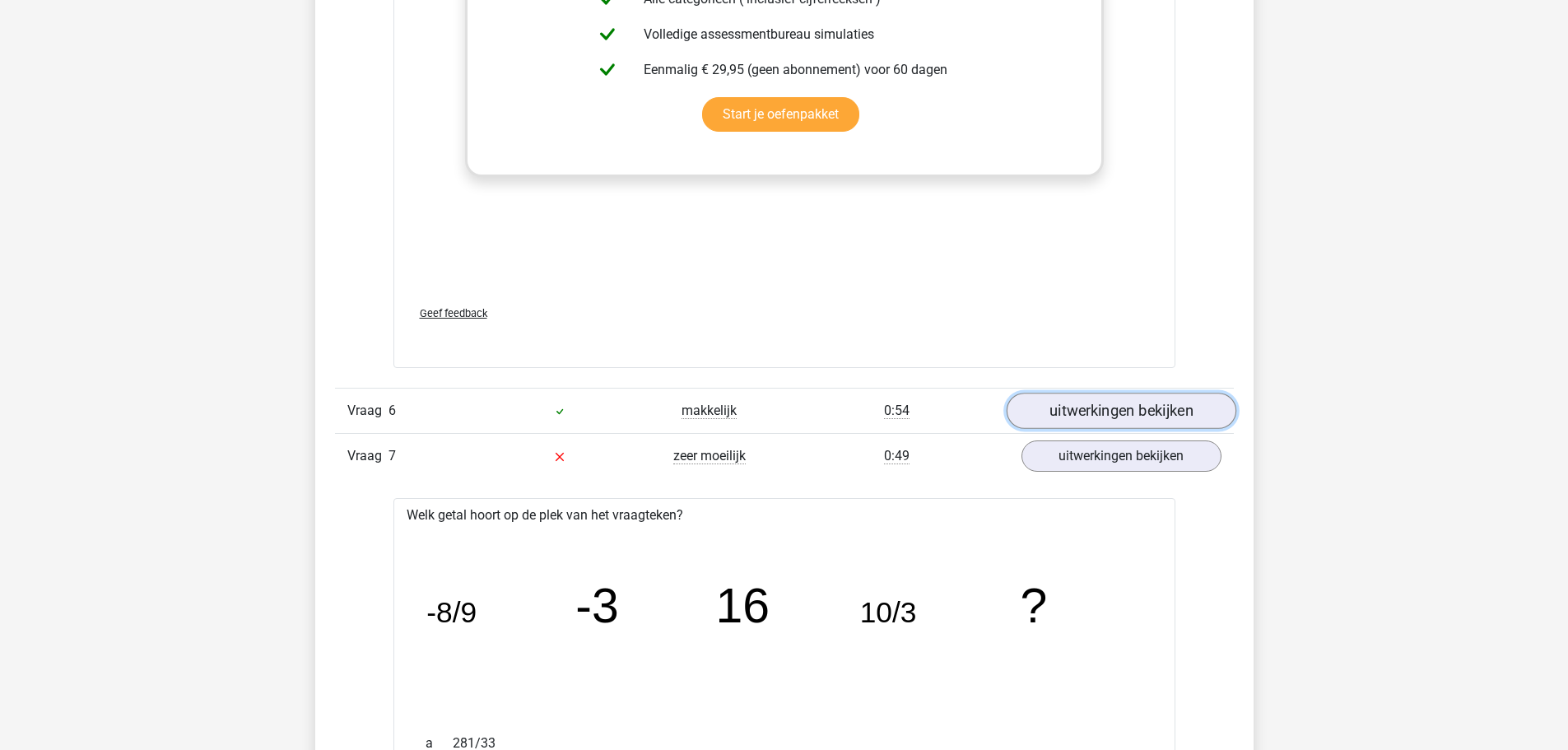
click at [1095, 404] on link "uitwerkingen bekijken" at bounding box center [1121, 411] width 230 height 37
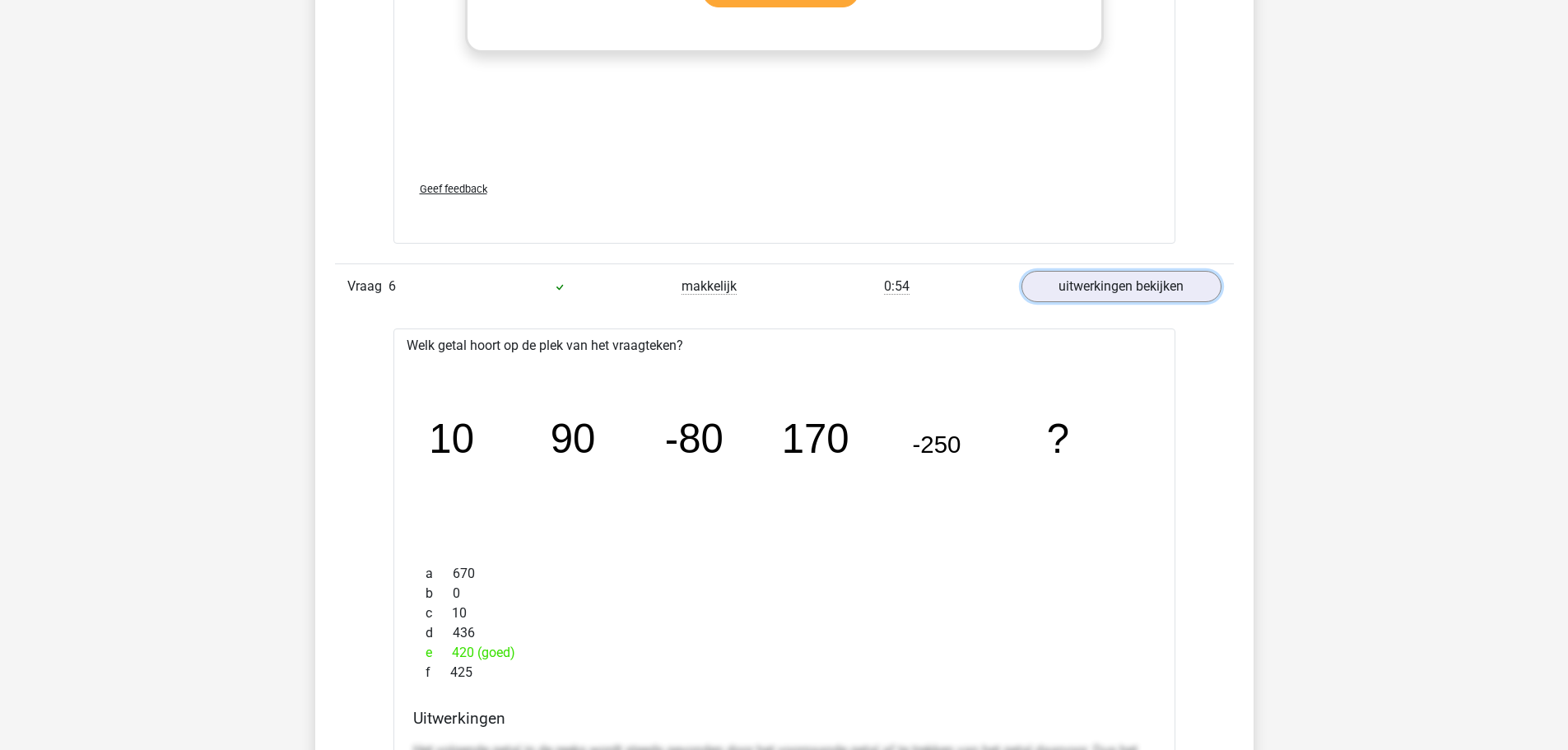
scroll to position [3540, 0]
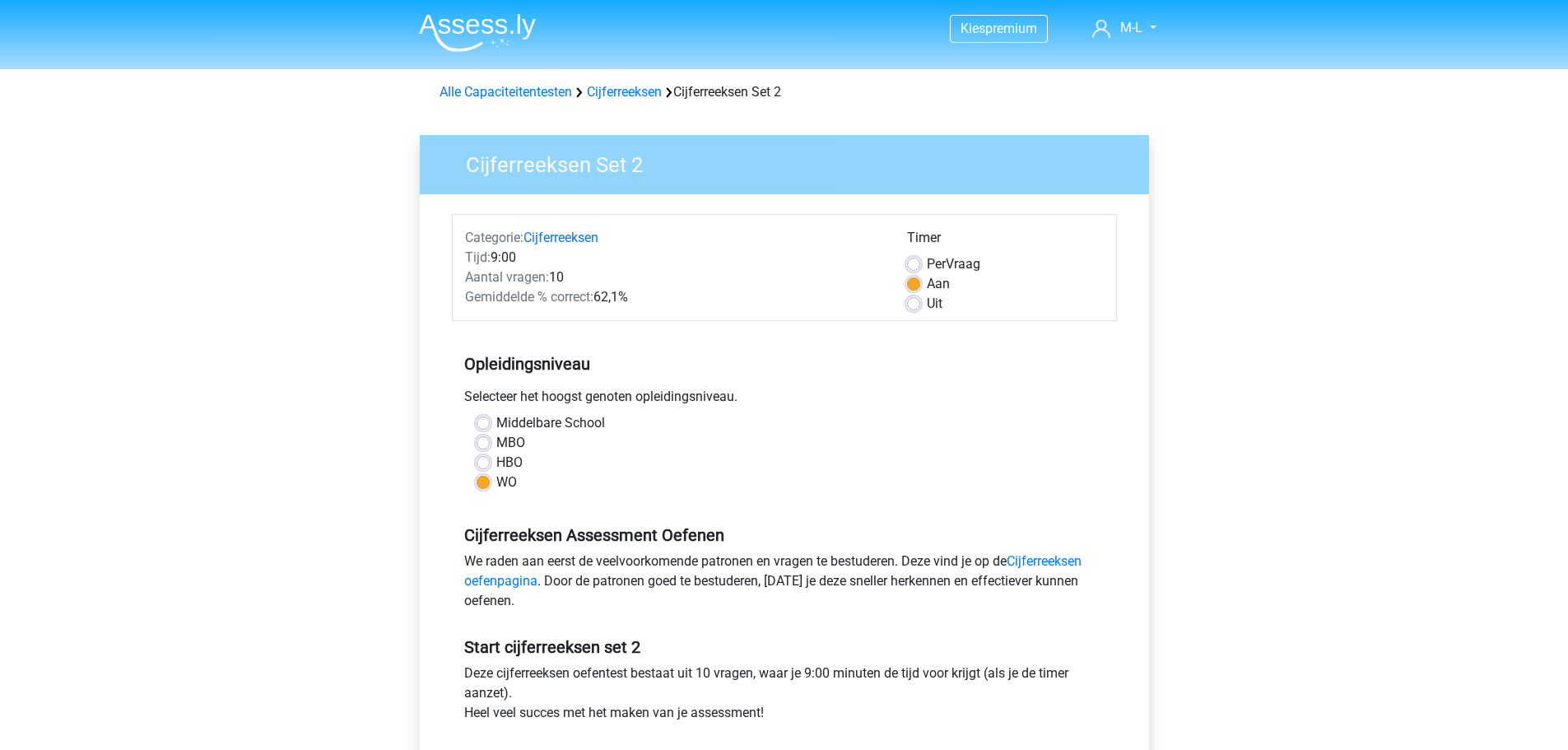
scroll to position [330, 0]
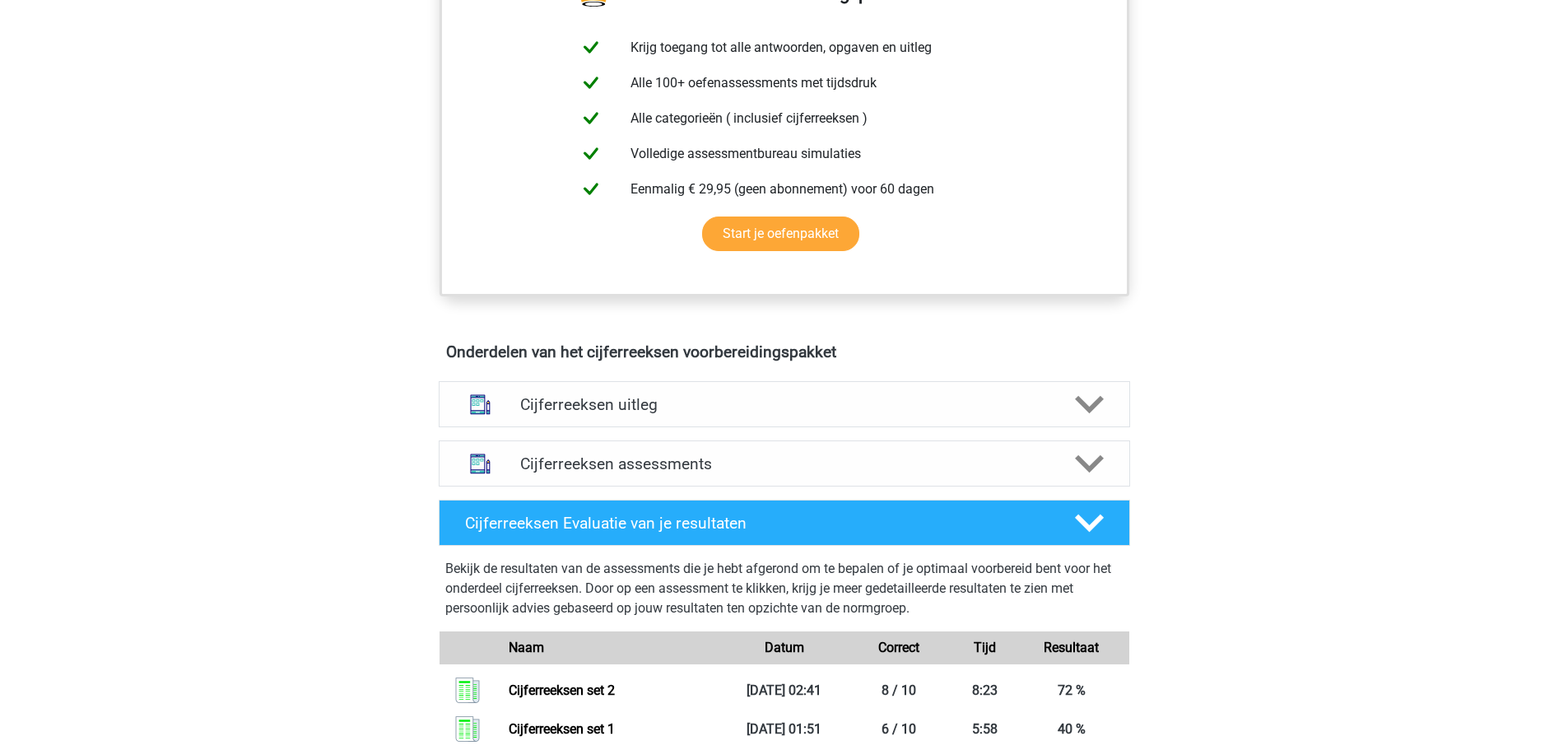
scroll to position [658, 0]
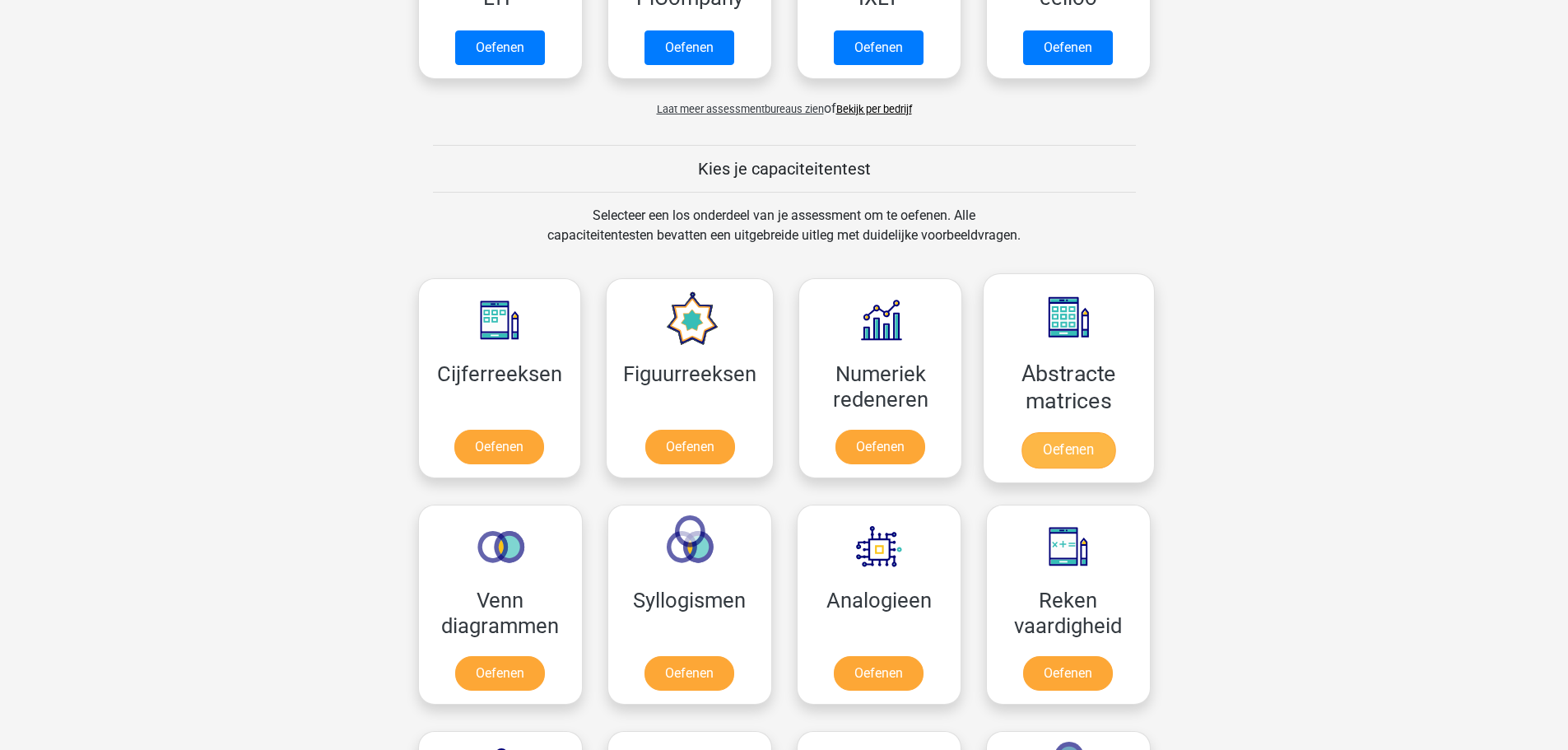
scroll to position [576, 0]
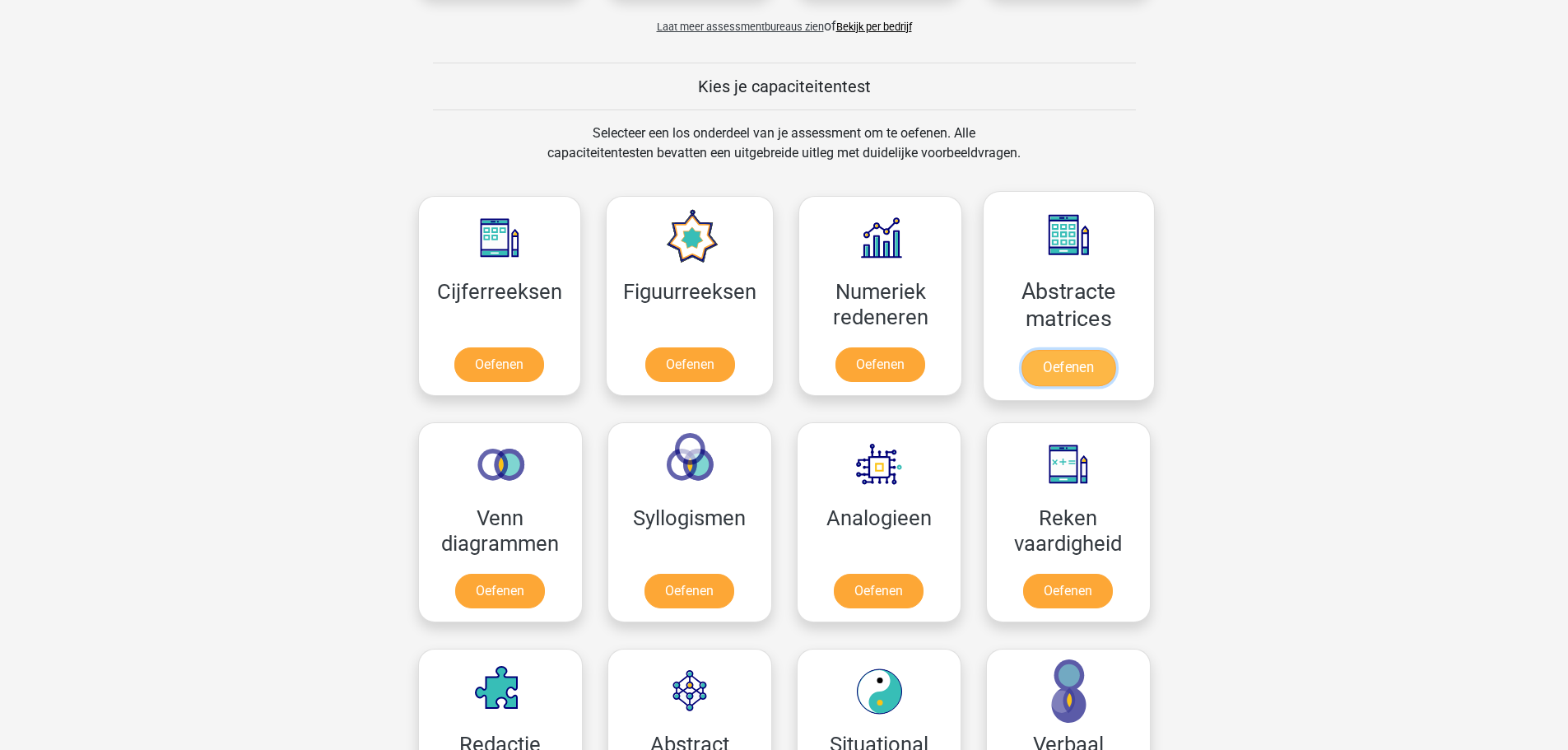
click at [1088, 367] on link "Oefenen" at bounding box center [1069, 368] width 94 height 37
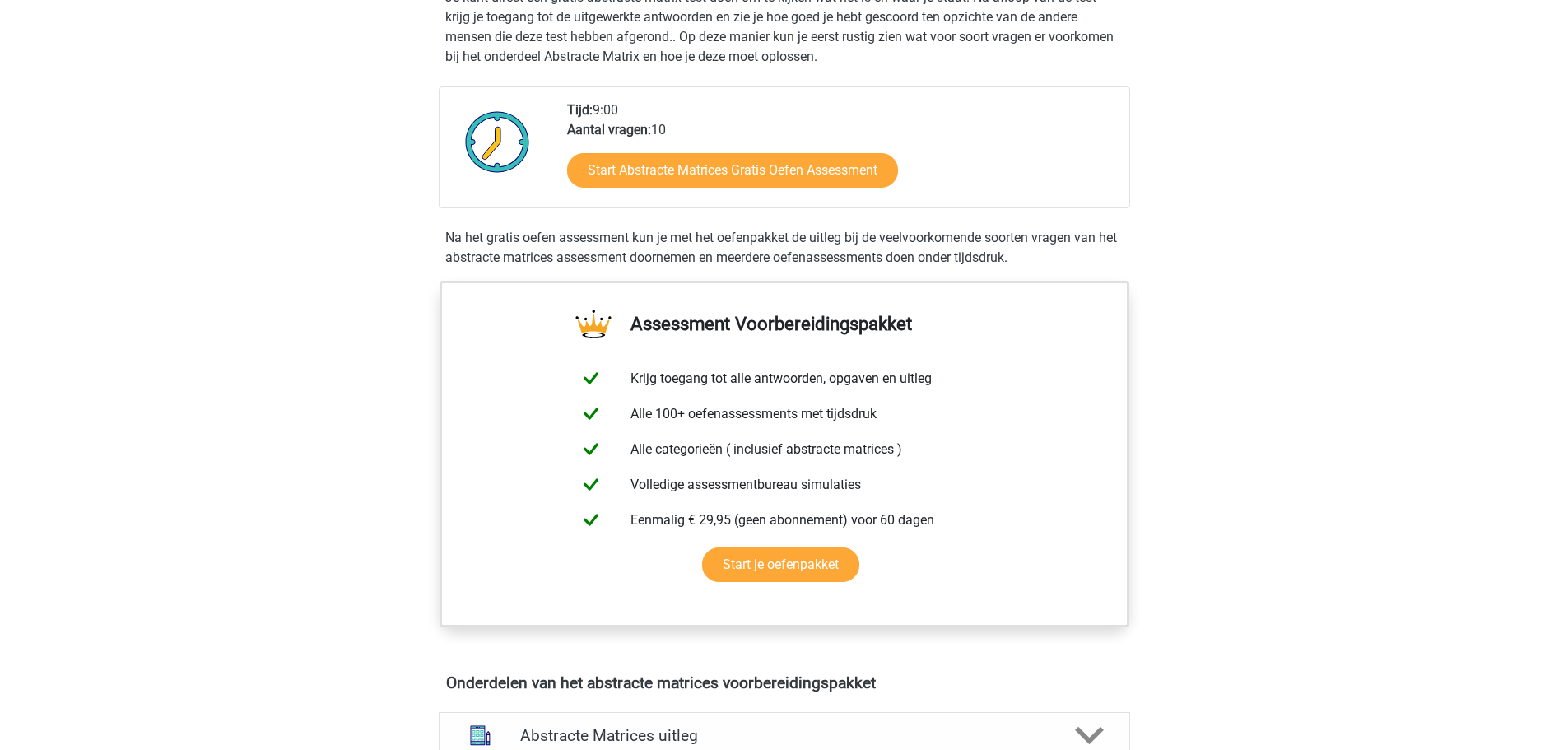
scroll to position [576, 0]
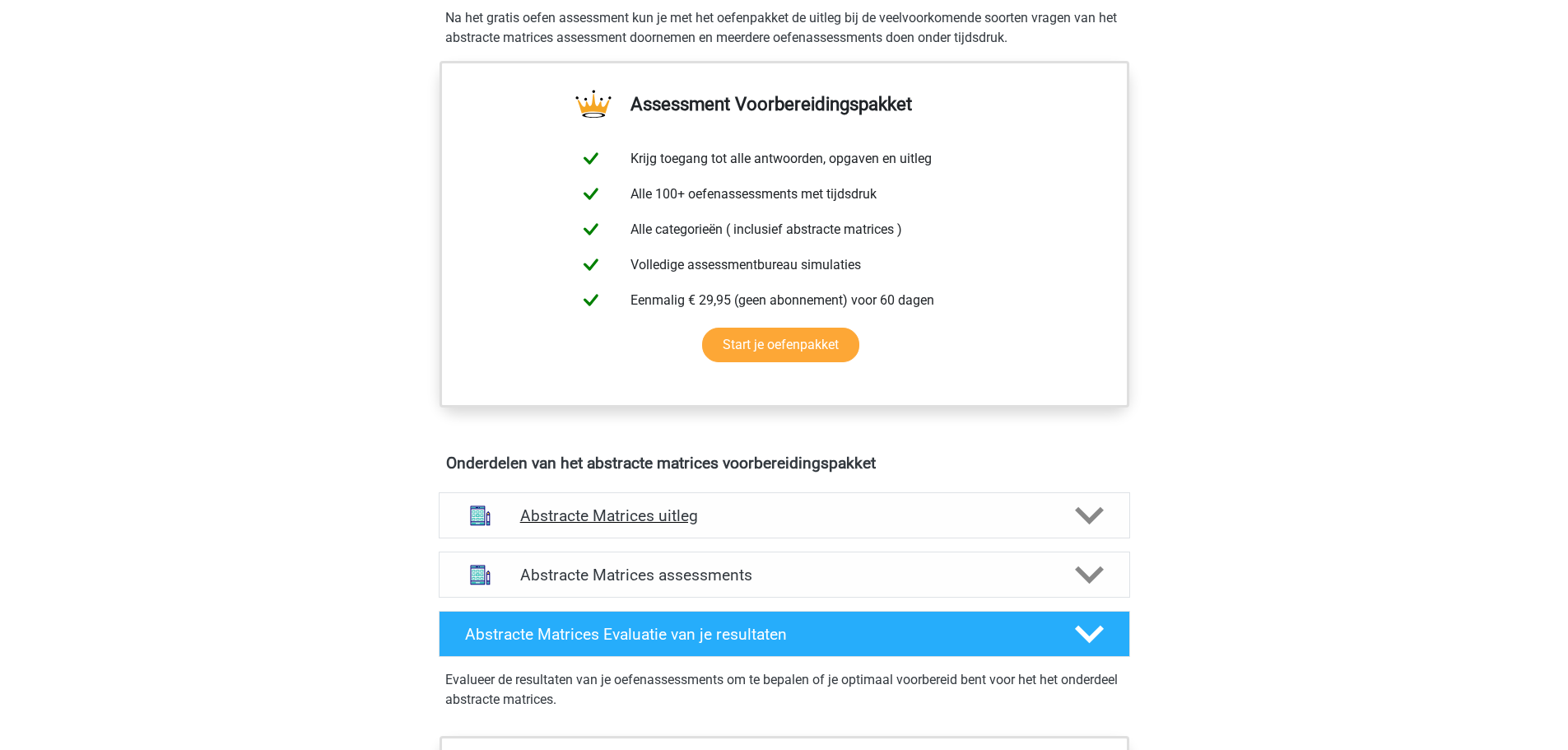
click at [903, 514] on h4 "Abstracte Matrices uitleg" at bounding box center [784, 515] width 528 height 19
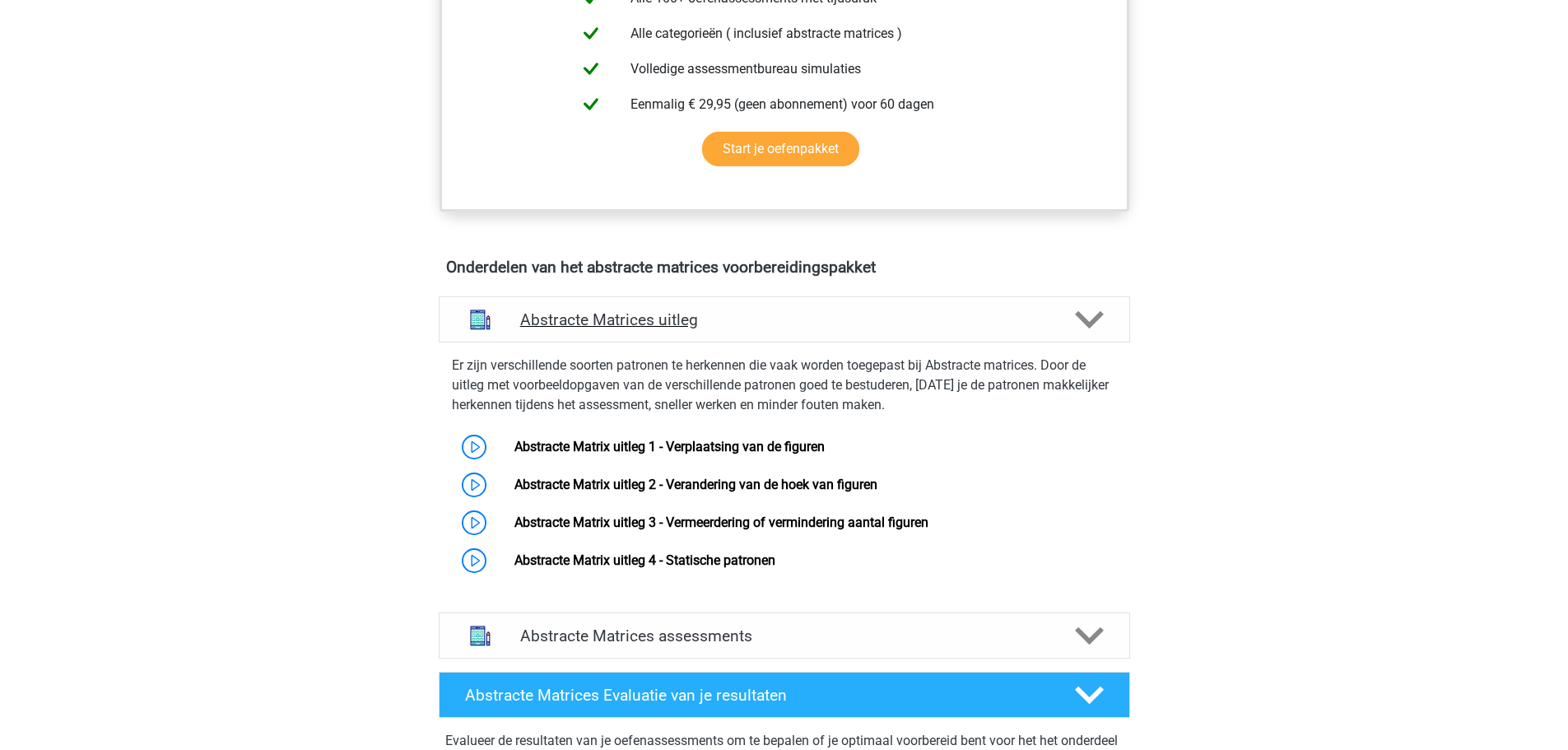
scroll to position [988, 0]
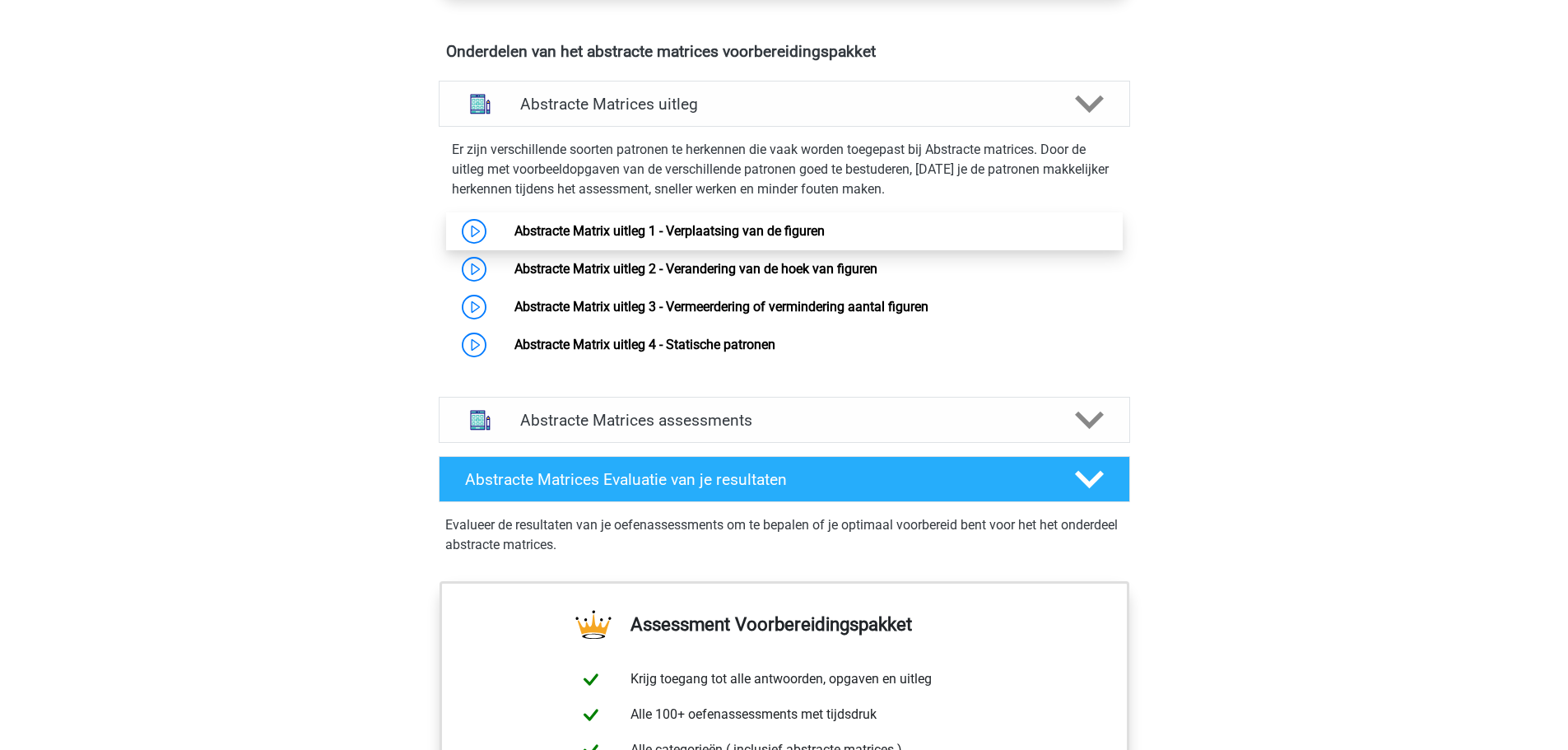
click at [708, 231] on link "Abstracte Matrix uitleg 1 - Verplaatsing van de figuren" at bounding box center [669, 231] width 310 height 16
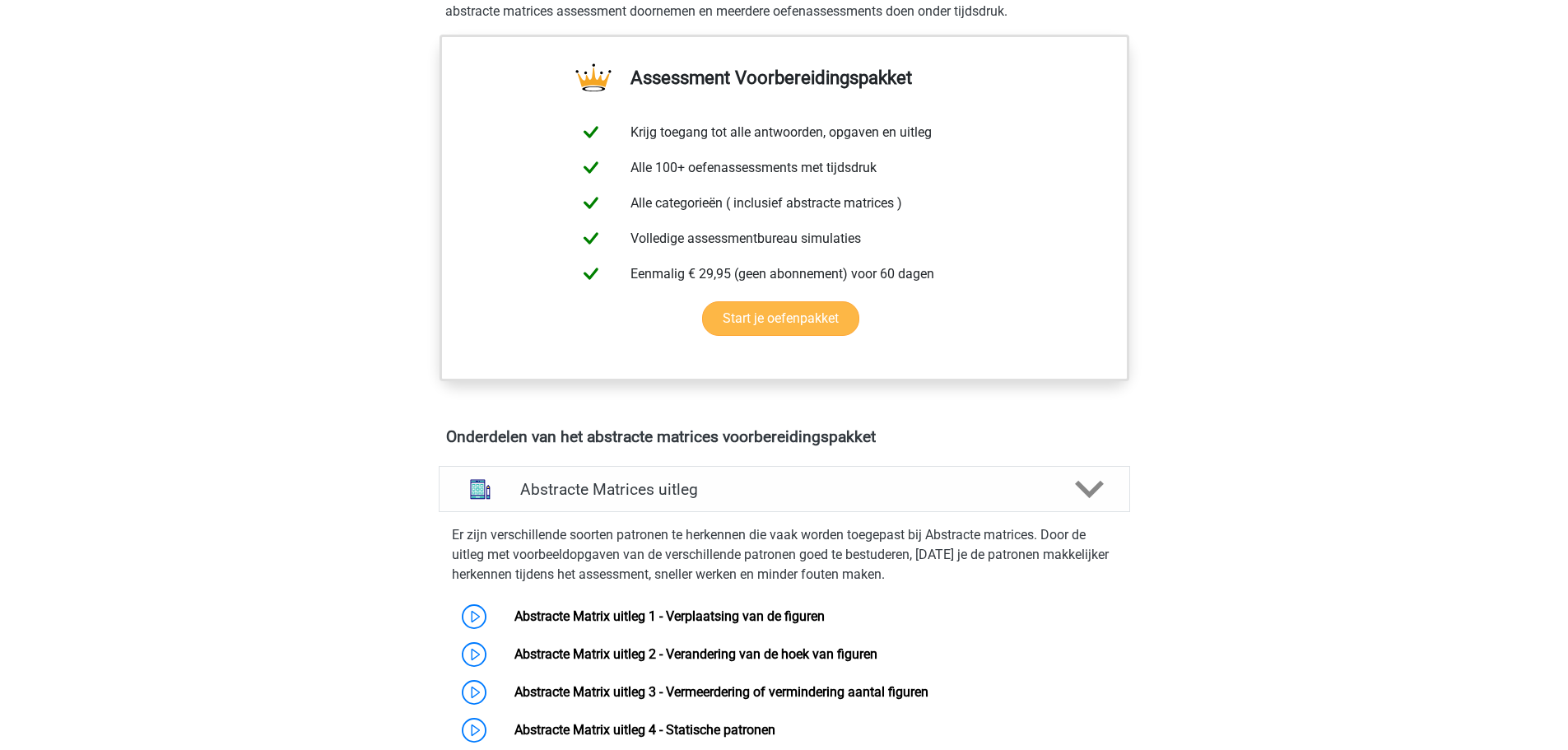
scroll to position [406, 0]
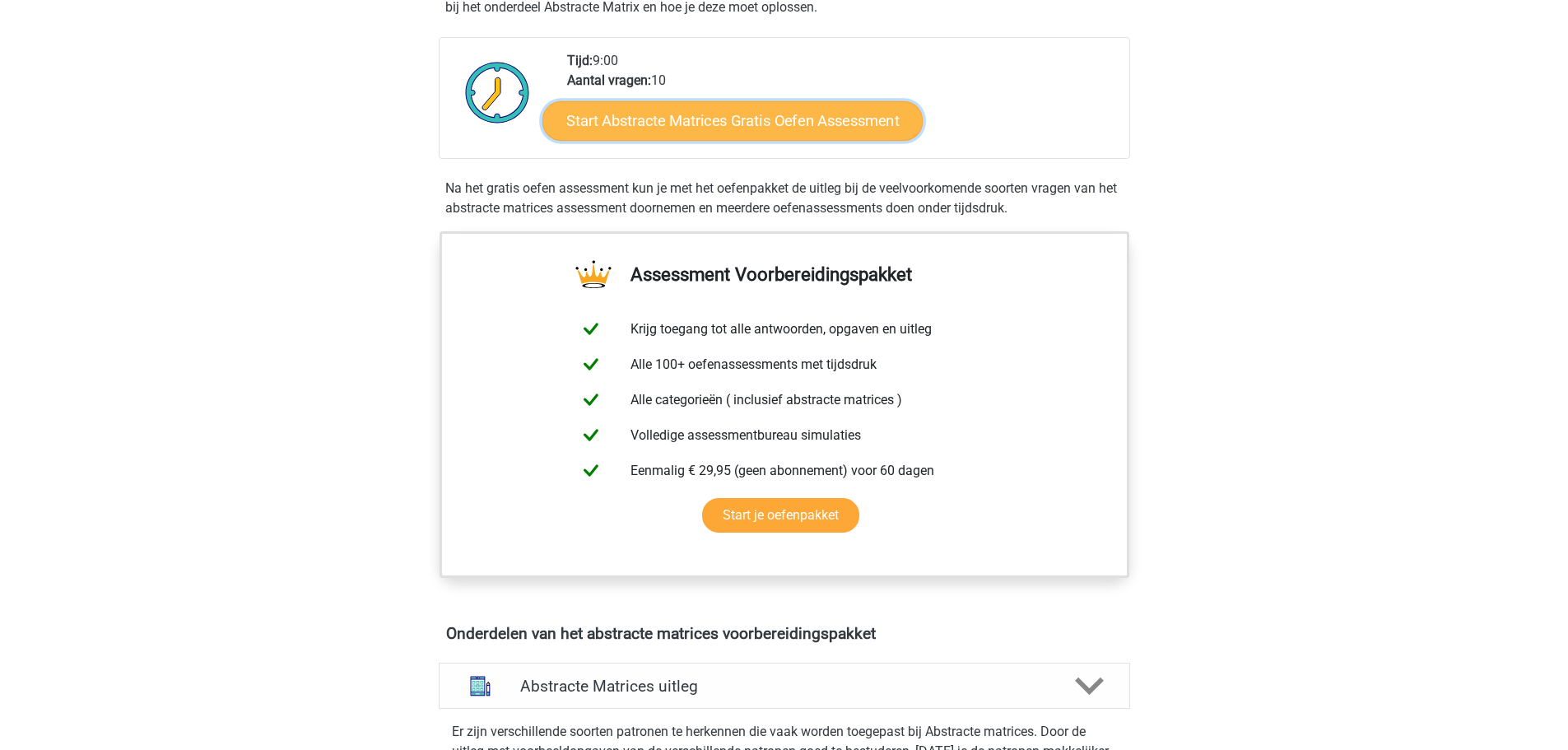
click at [791, 110] on link "Start Abstracte Matrices Gratis Oefen Assessment" at bounding box center [732, 120] width 380 height 39
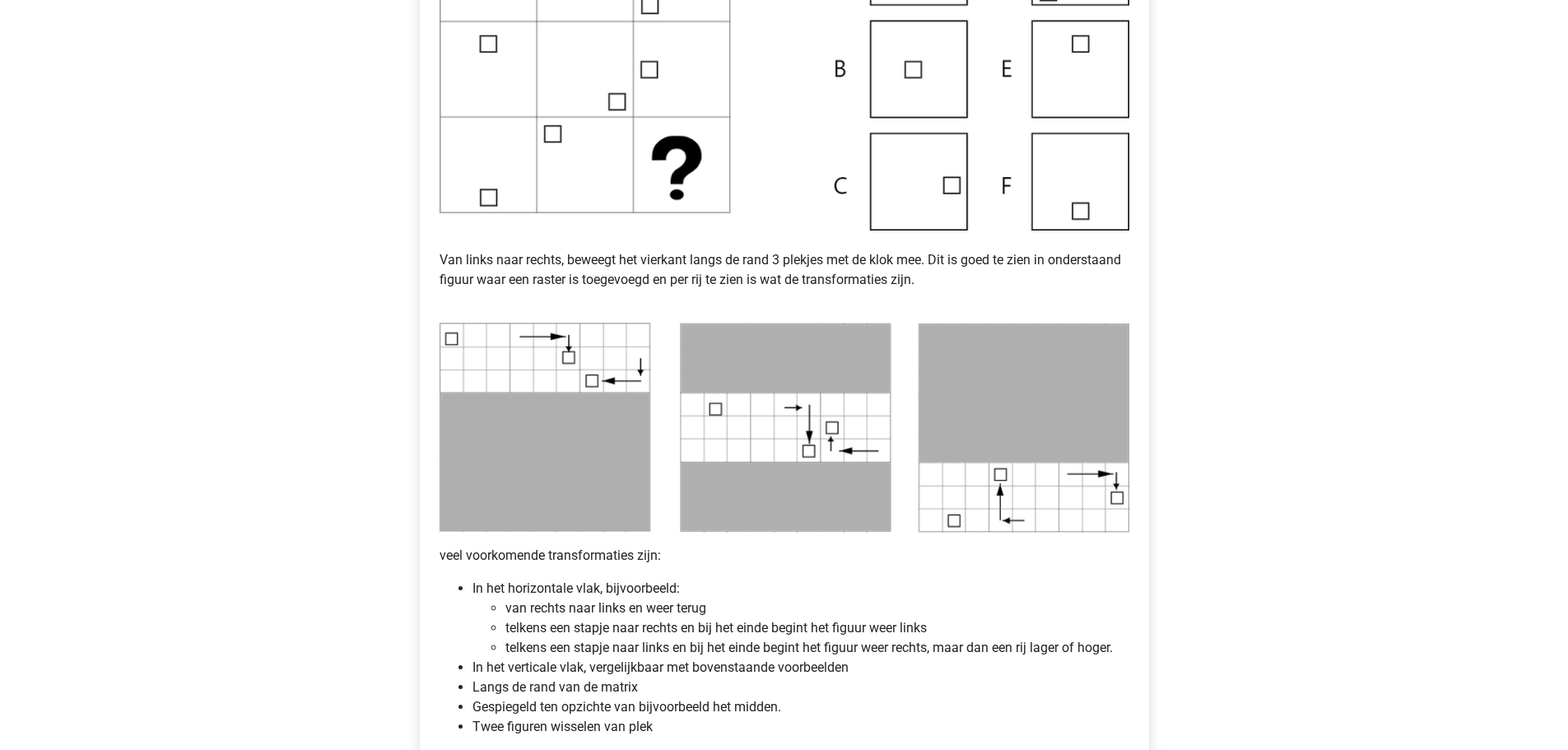
scroll to position [330, 0]
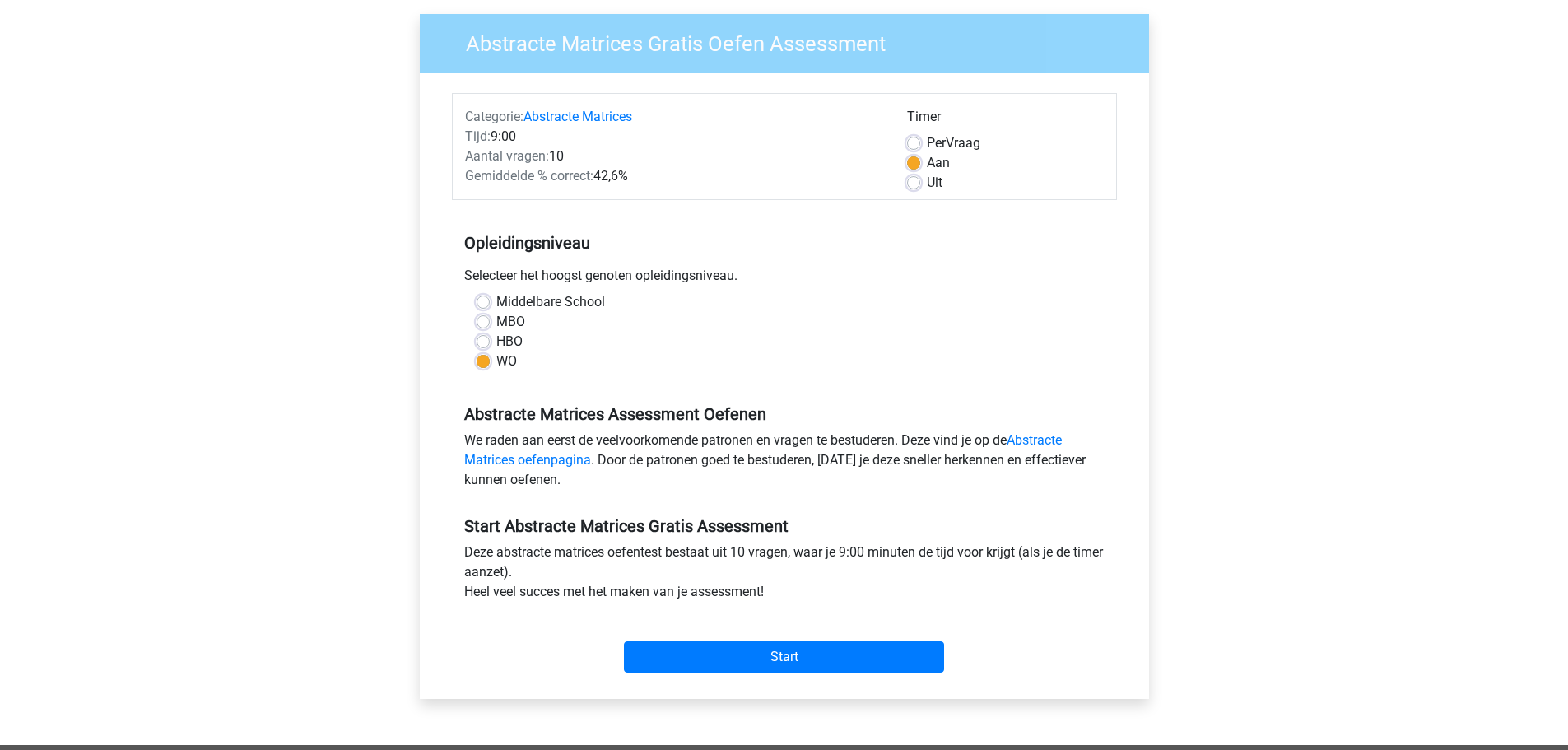
scroll to position [330, 0]
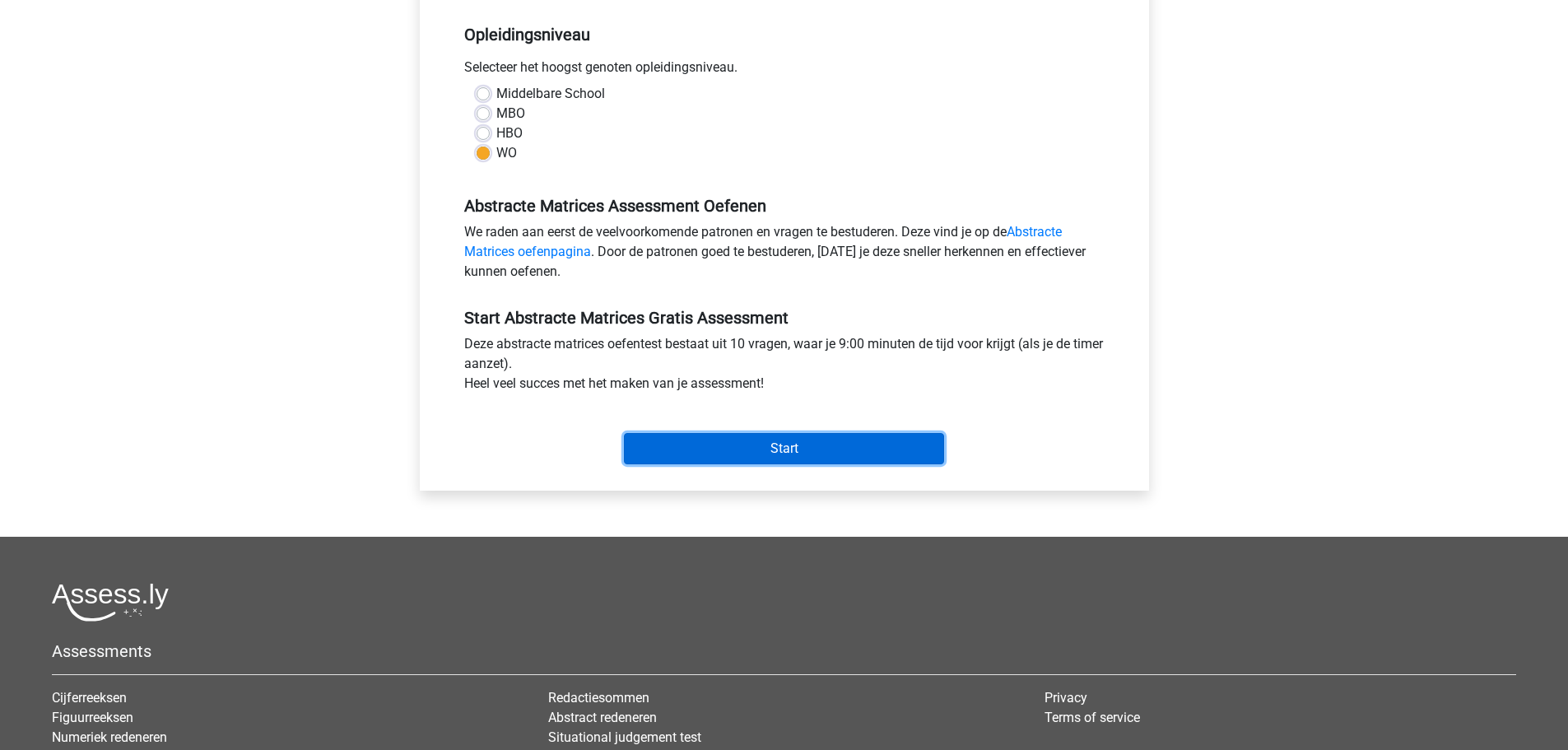
click at [786, 445] on input "Start" at bounding box center [784, 449] width 320 height 32
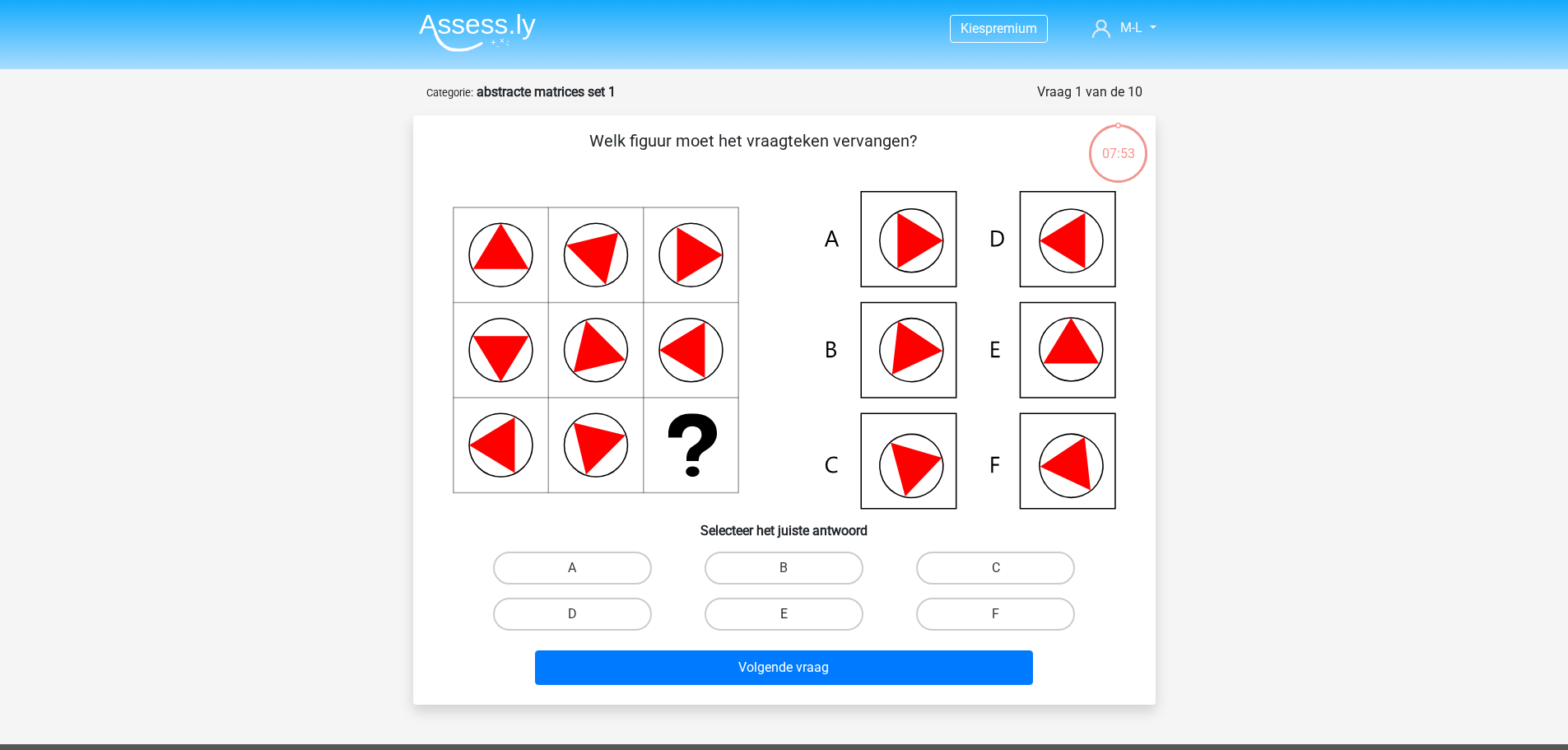
click at [737, 613] on label "E" at bounding box center [784, 614] width 159 height 33
click at [784, 614] on input "E" at bounding box center [789, 619] width 11 height 11
radio input "true"
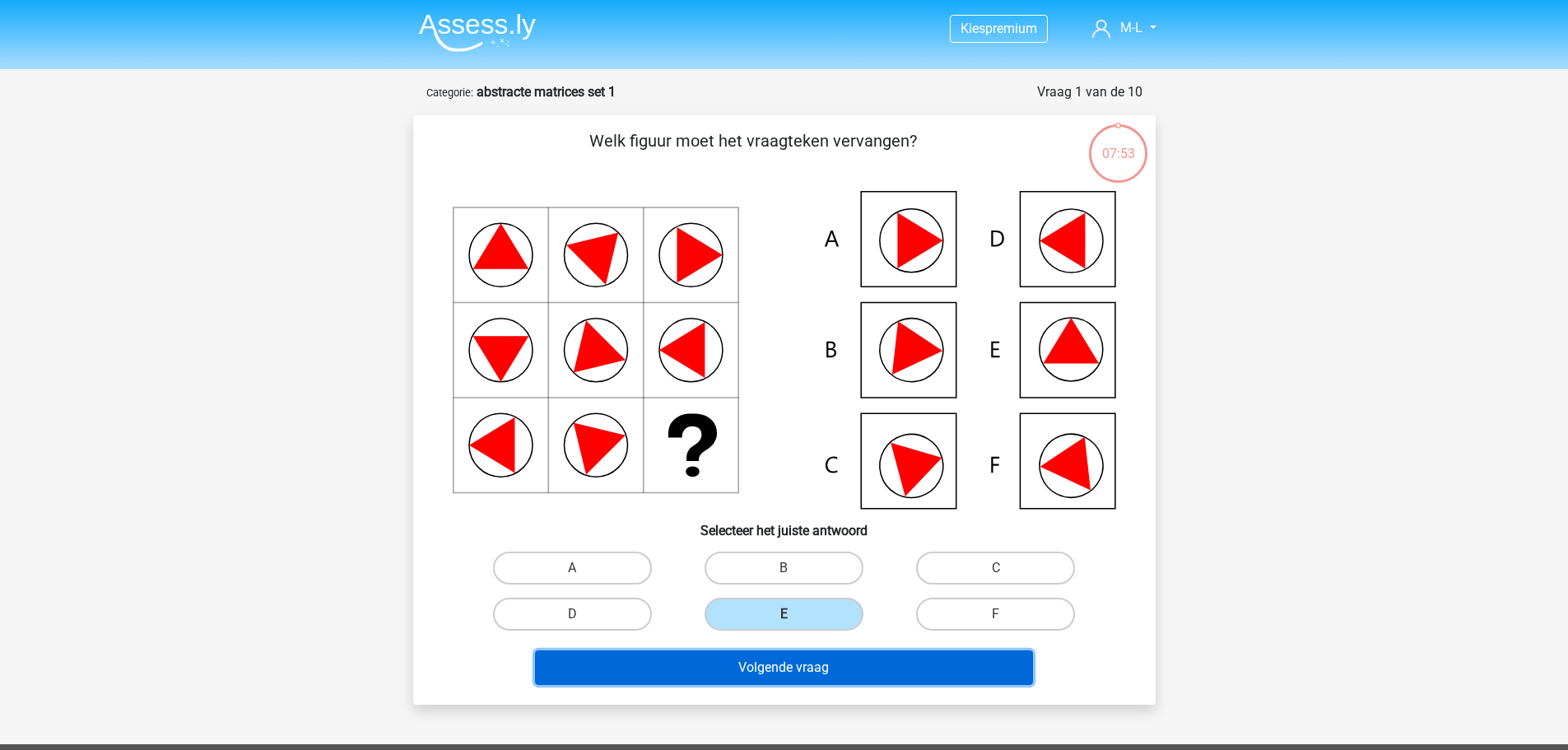
click at [740, 673] on button "Volgende vraag" at bounding box center [784, 668] width 498 height 35
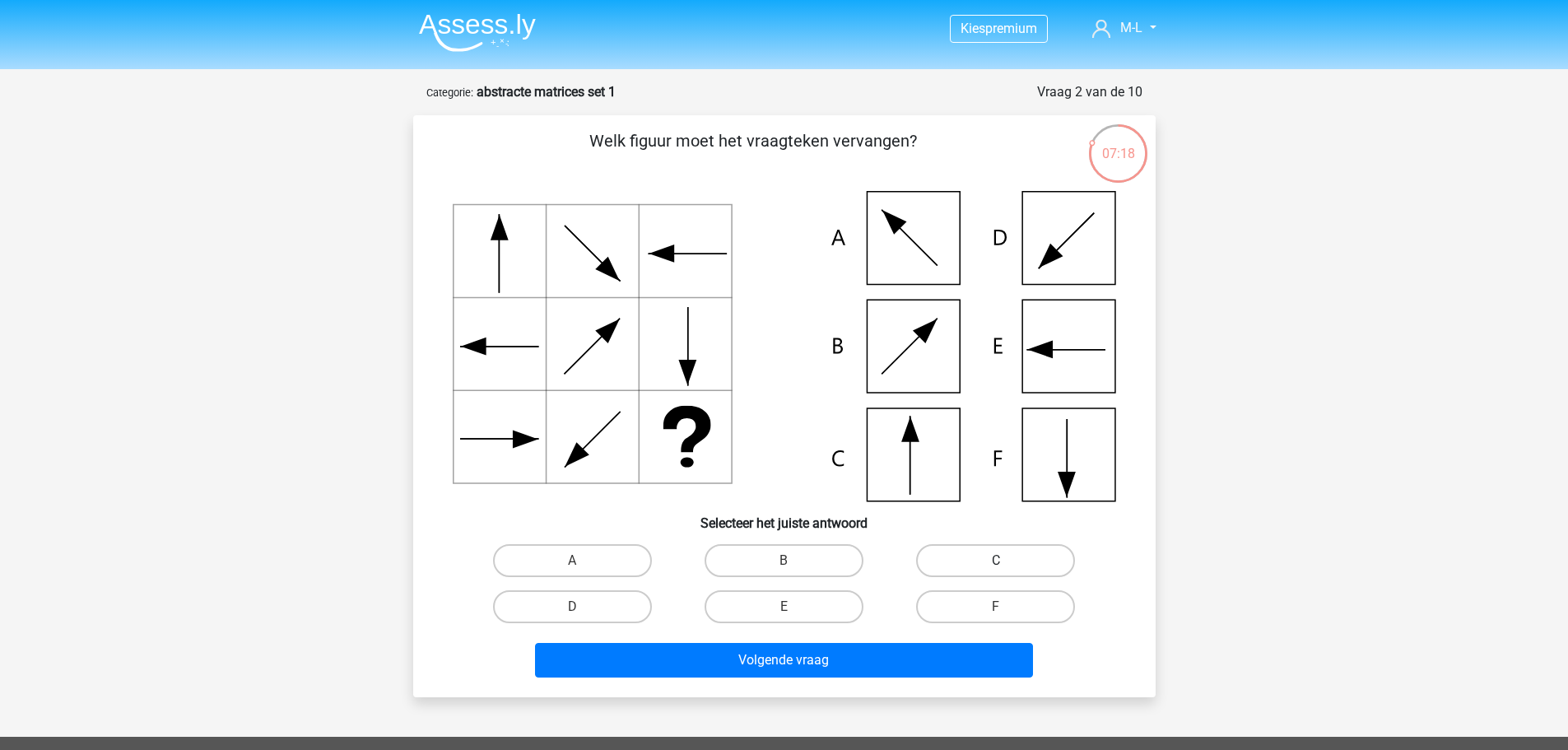
click at [1036, 559] on label "C" at bounding box center [995, 561] width 159 height 33
click at [1007, 561] on input "C" at bounding box center [1001, 566] width 11 height 11
radio input "true"
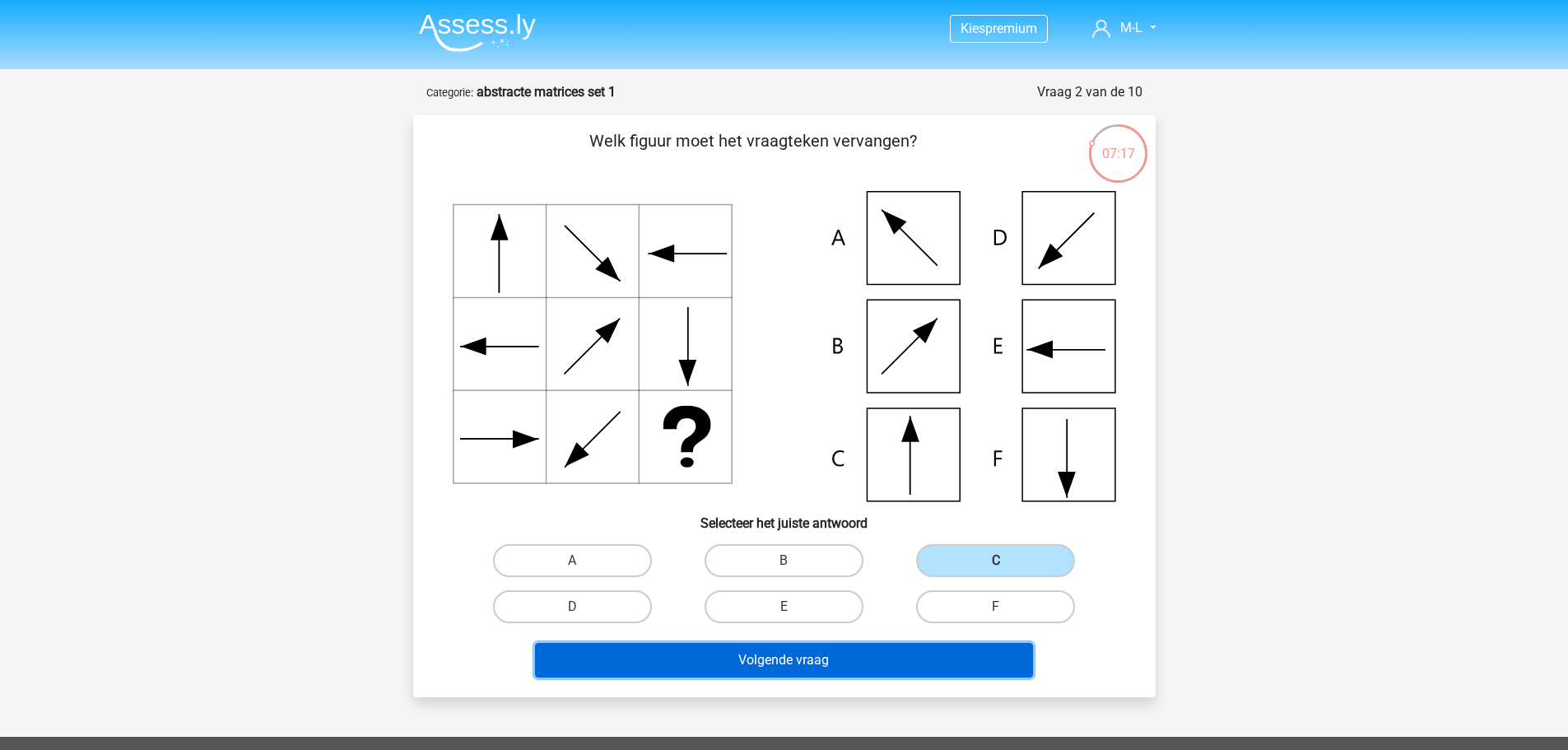
click at [980, 657] on button "Volgende vraag" at bounding box center [784, 661] width 498 height 35
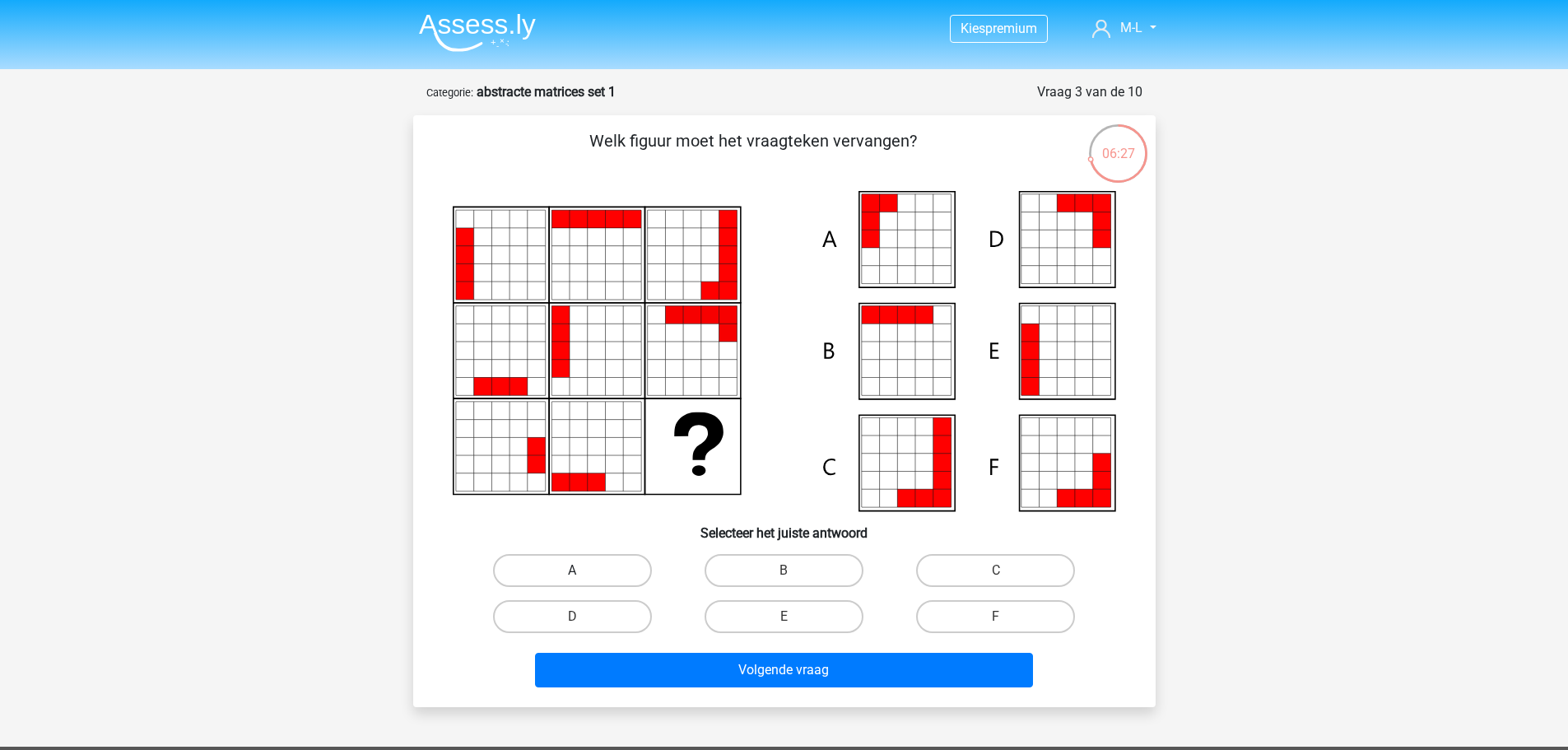
click at [625, 569] on label "A" at bounding box center [572, 571] width 159 height 33
click at [583, 570] on input "A" at bounding box center [577, 575] width 11 height 11
radio input "true"
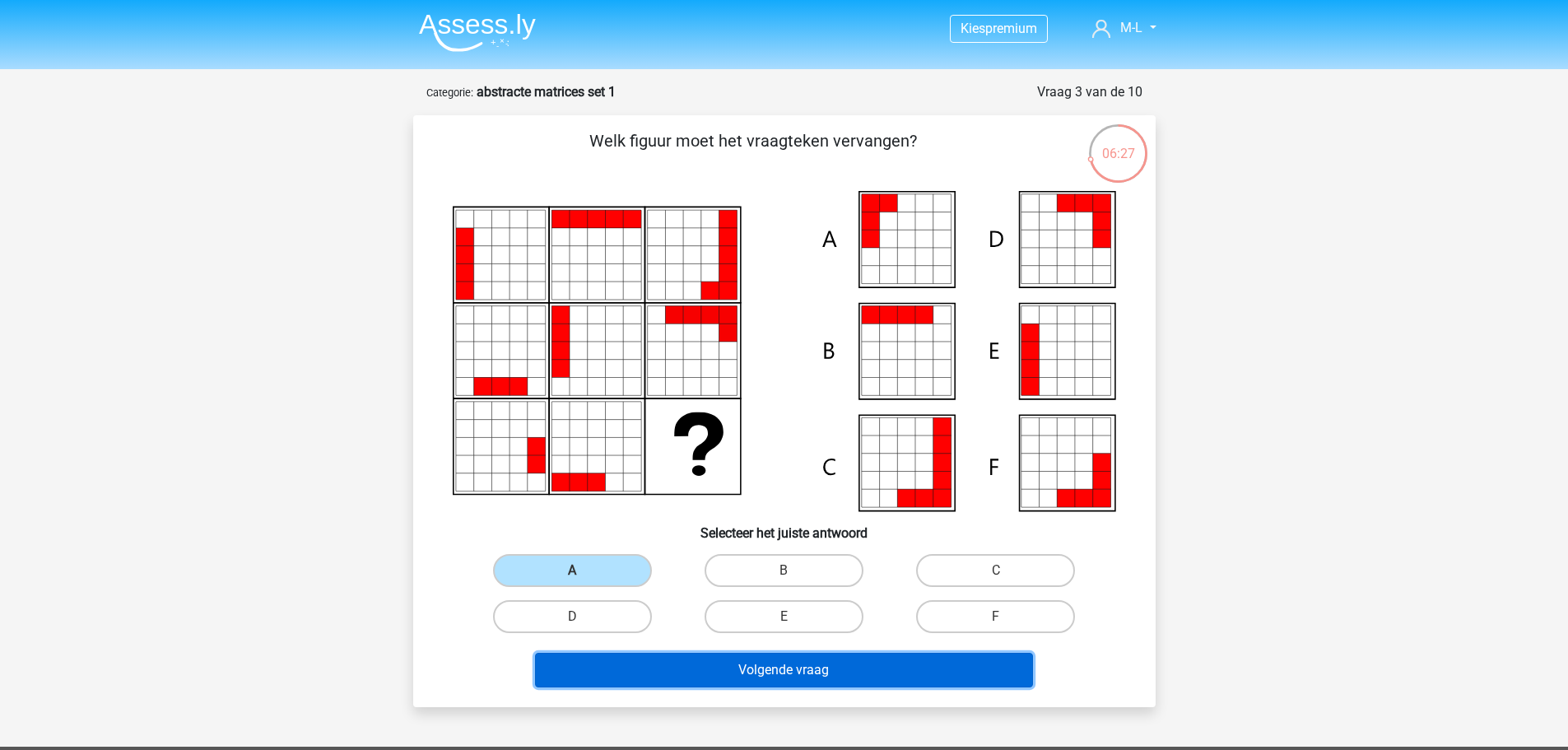
click at [651, 678] on button "Volgende vraag" at bounding box center [784, 670] width 498 height 35
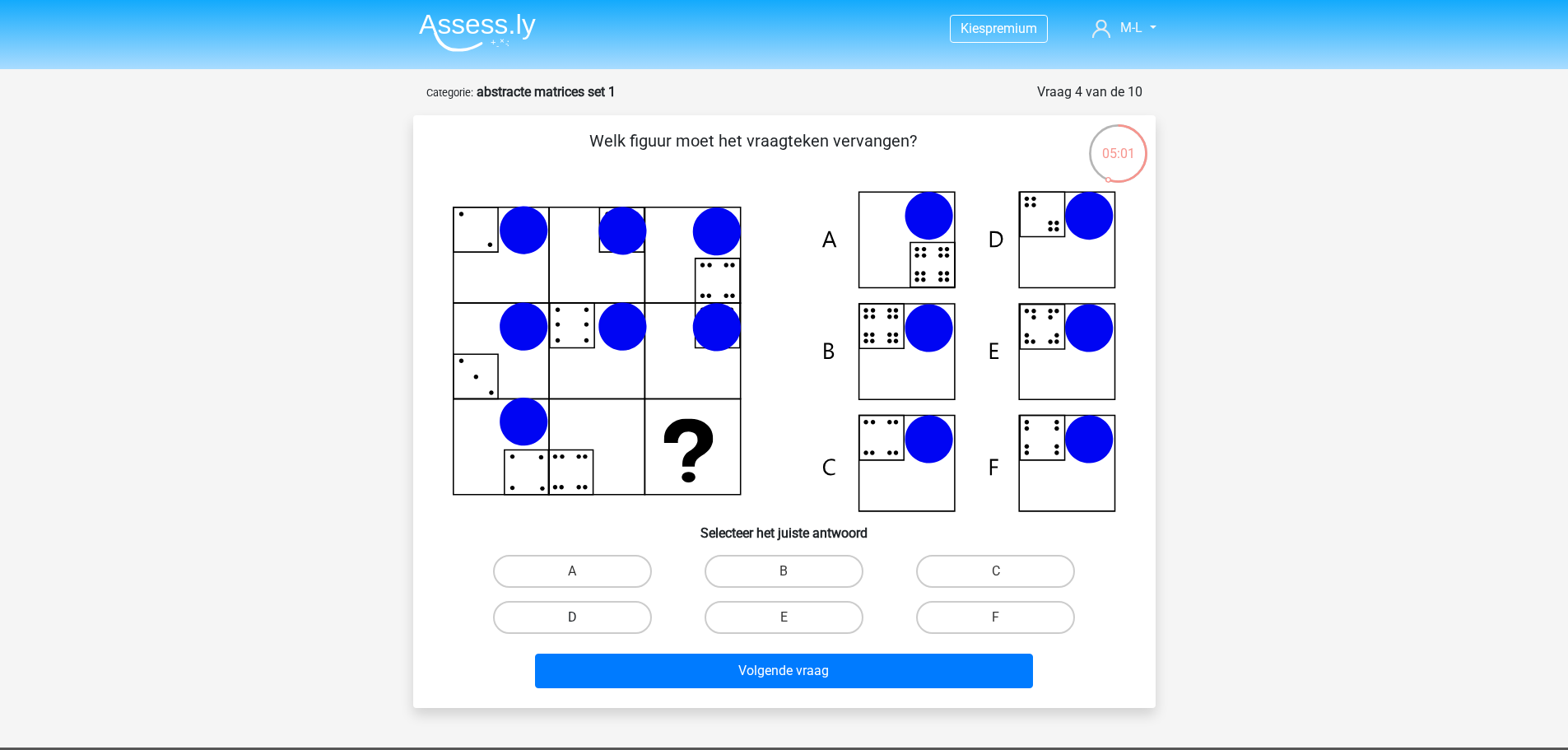
click at [604, 617] on label "D" at bounding box center [572, 618] width 159 height 33
click at [583, 618] on input "D" at bounding box center [577, 623] width 11 height 11
radio input "true"
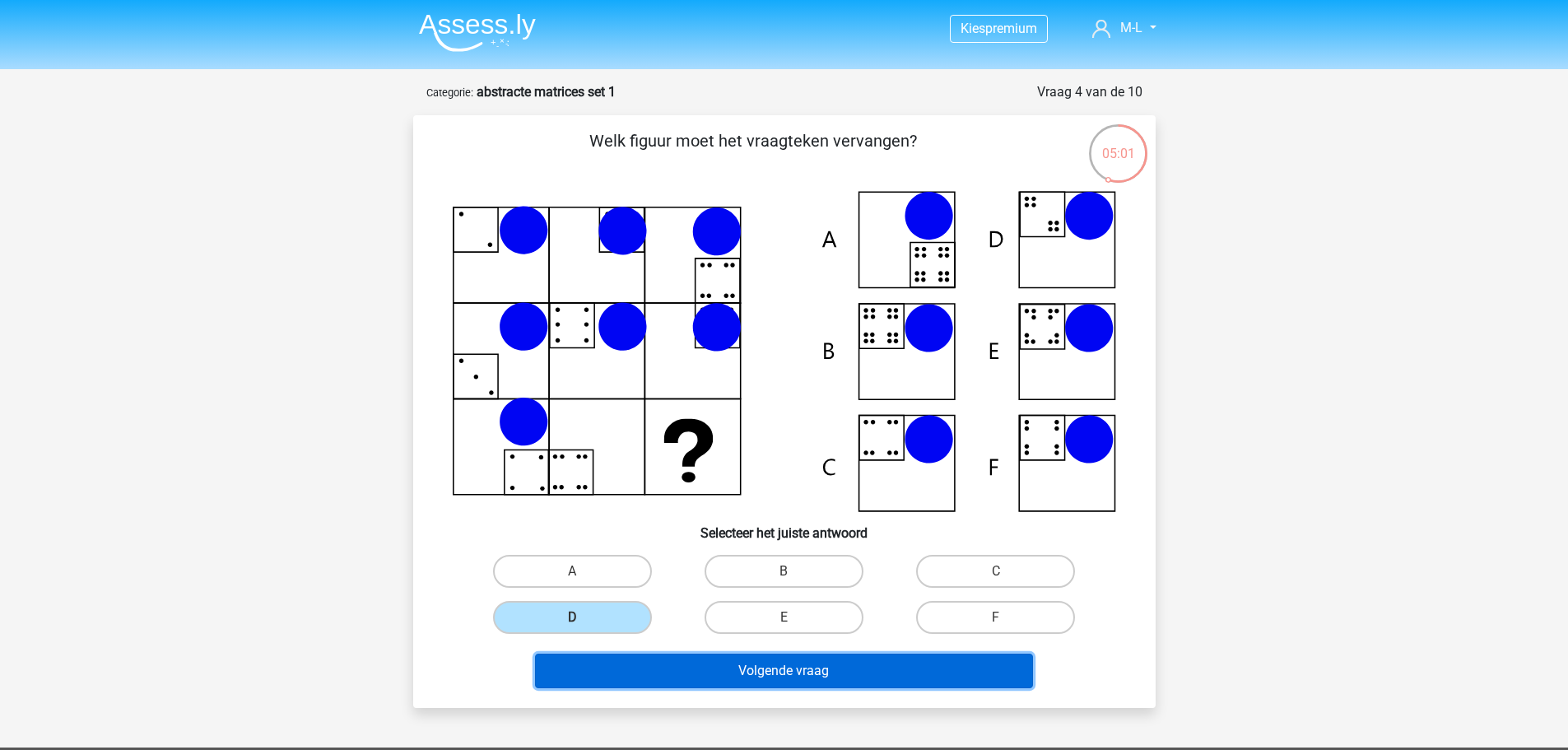
click at [613, 659] on button "Volgende vraag" at bounding box center [784, 671] width 498 height 35
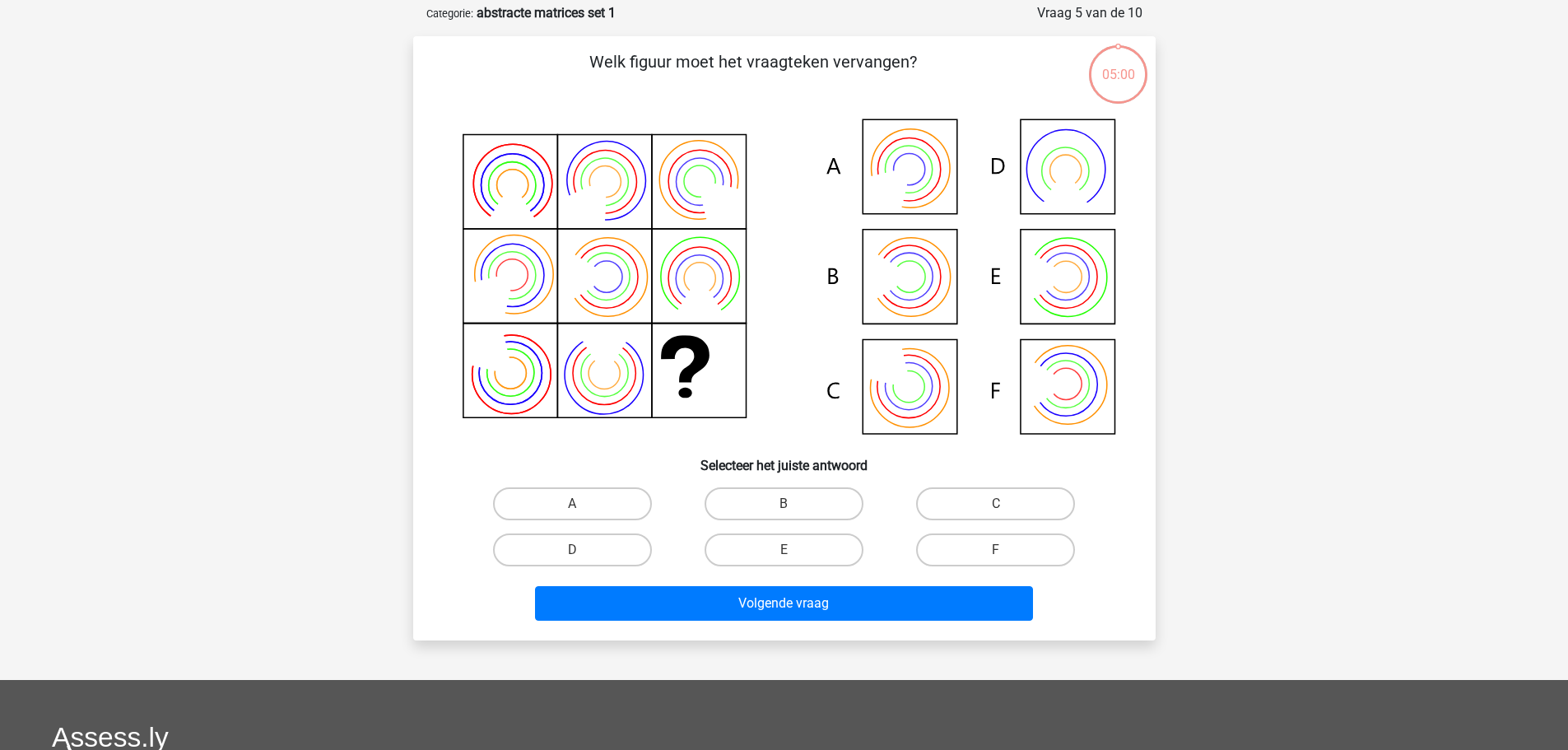
scroll to position [82, 0]
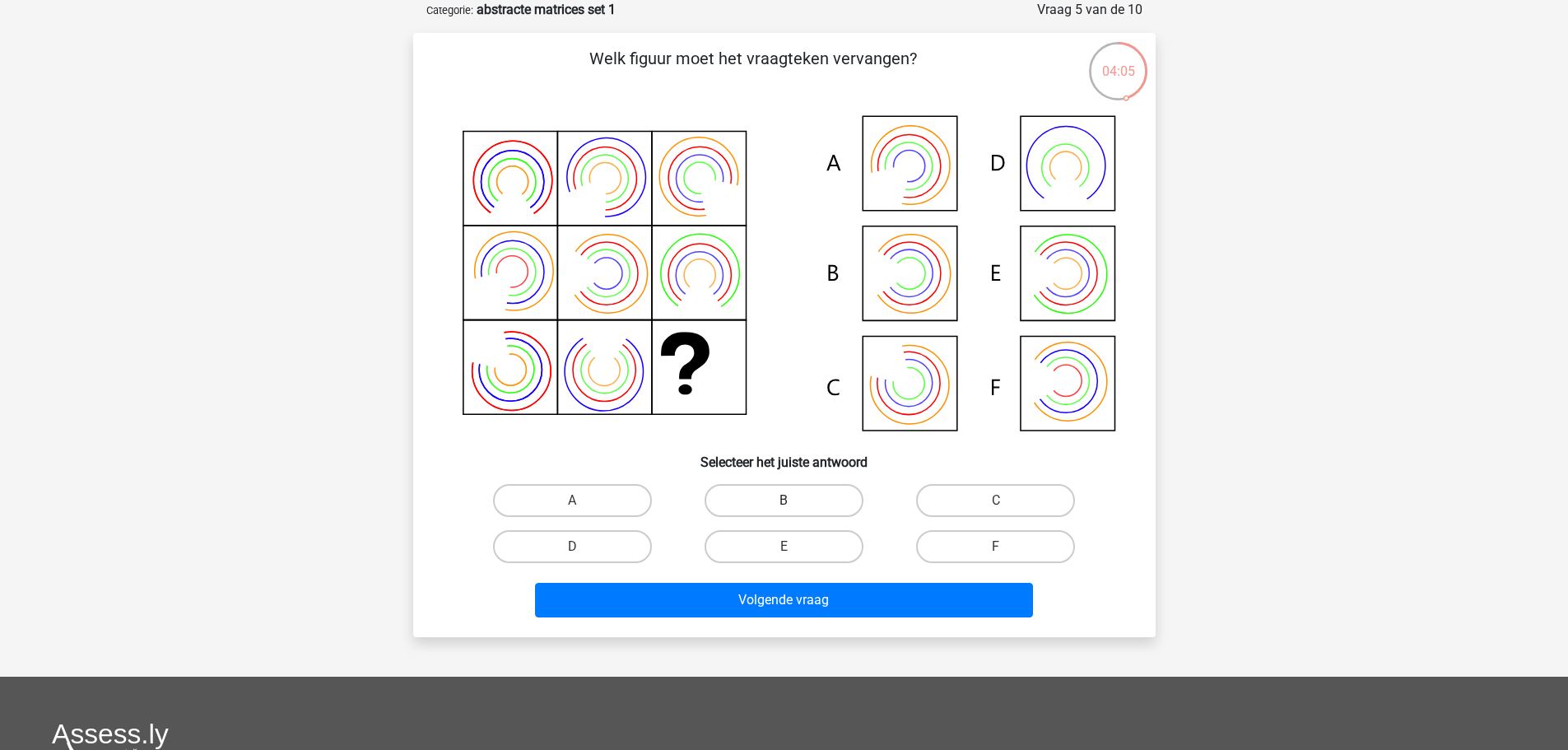
click at [806, 496] on label "B" at bounding box center [784, 501] width 159 height 33
click at [795, 500] on input "B" at bounding box center [789, 505] width 11 height 11
radio input "true"
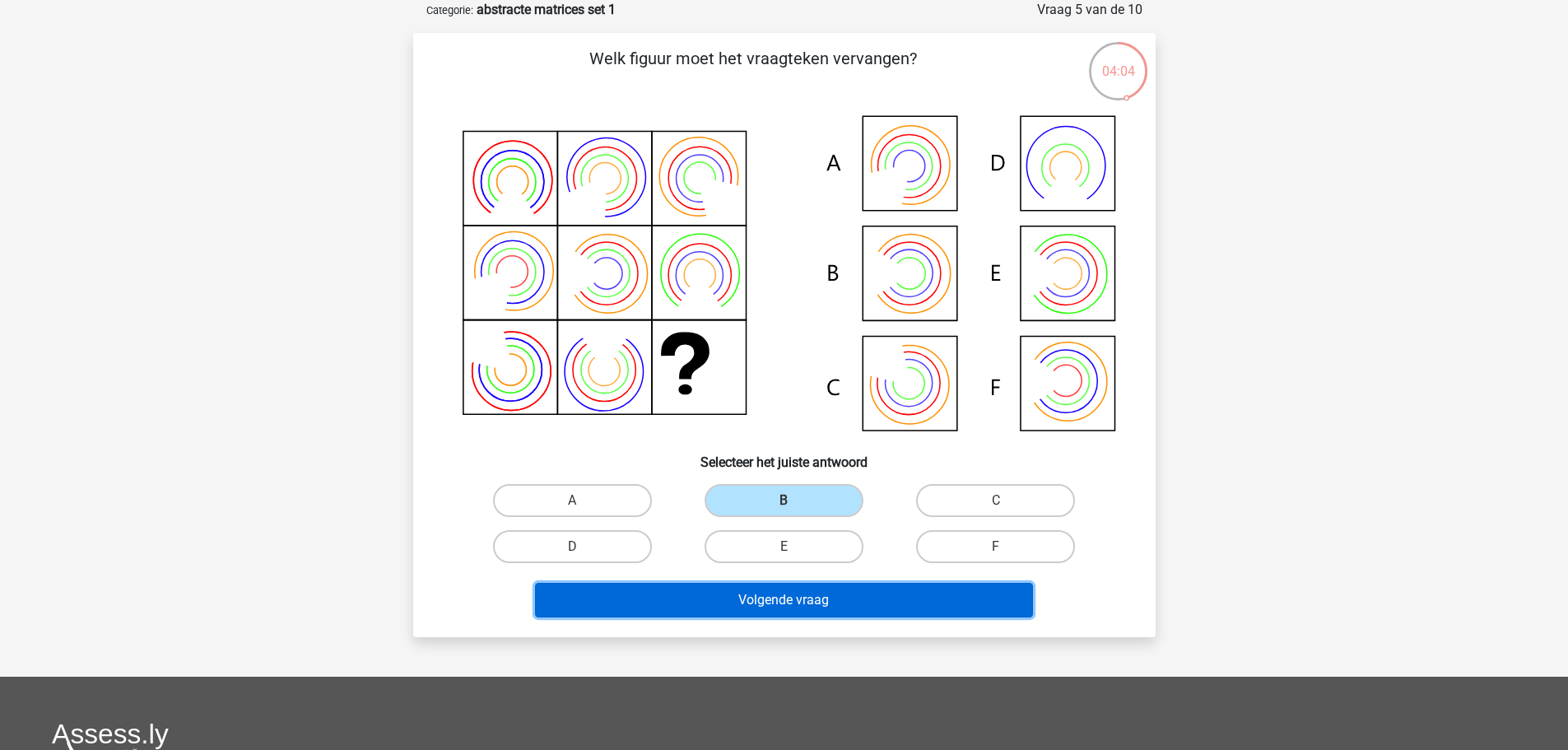
click at [819, 600] on button "Volgende vraag" at bounding box center [784, 600] width 498 height 35
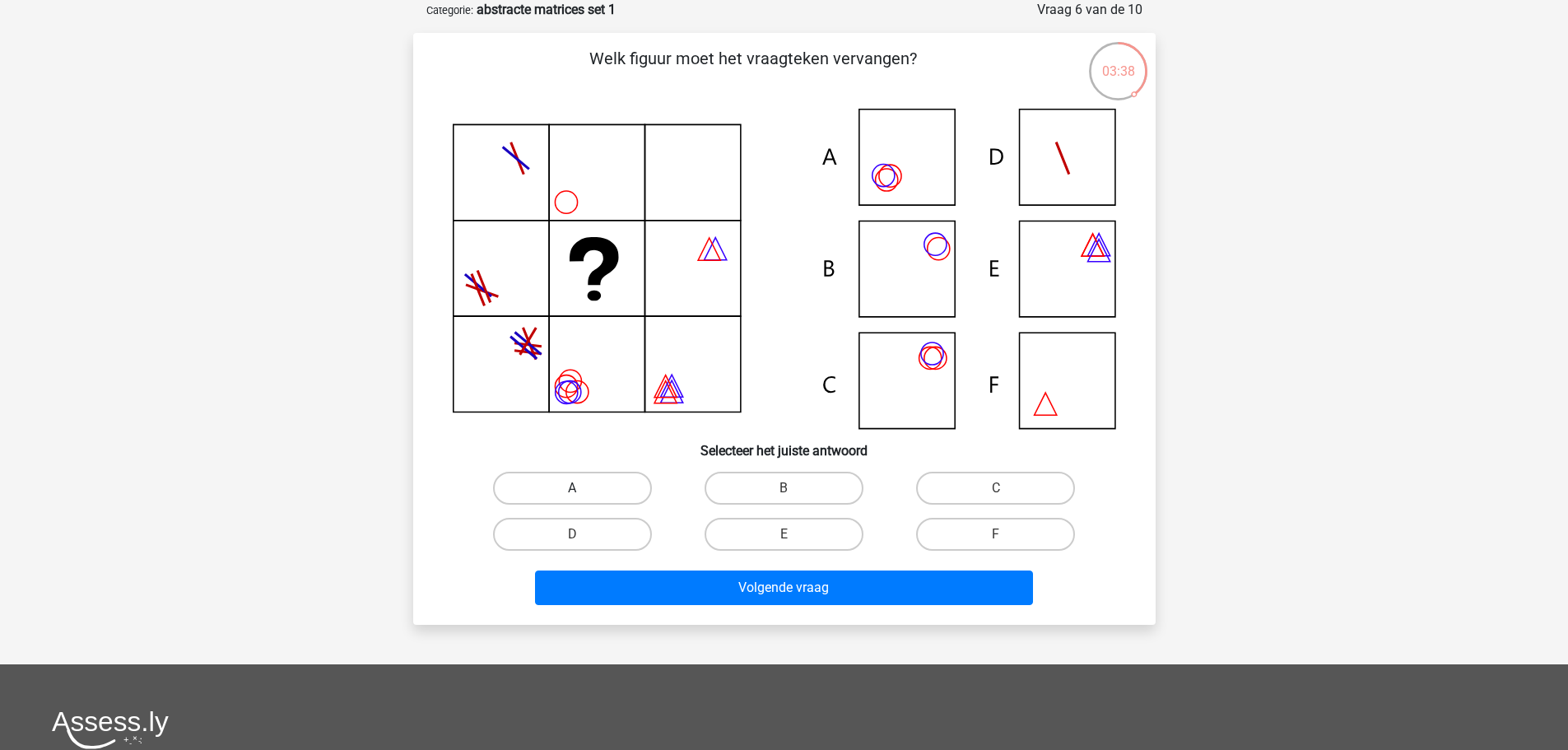
click at [630, 492] on label "A" at bounding box center [572, 489] width 159 height 33
click at [583, 492] on input "A" at bounding box center [577, 494] width 11 height 11
radio input "true"
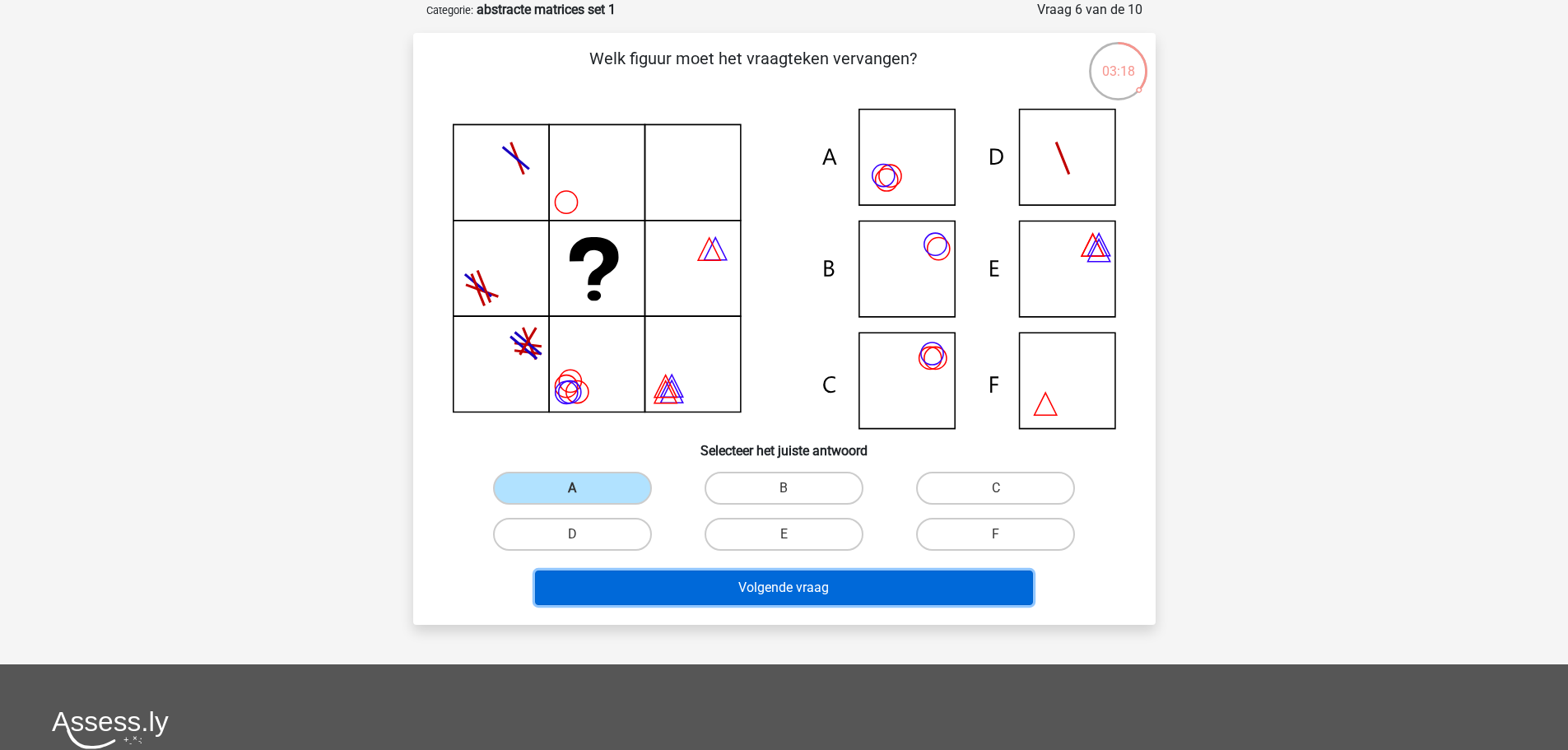
click at [663, 586] on button "Volgende vraag" at bounding box center [784, 588] width 498 height 35
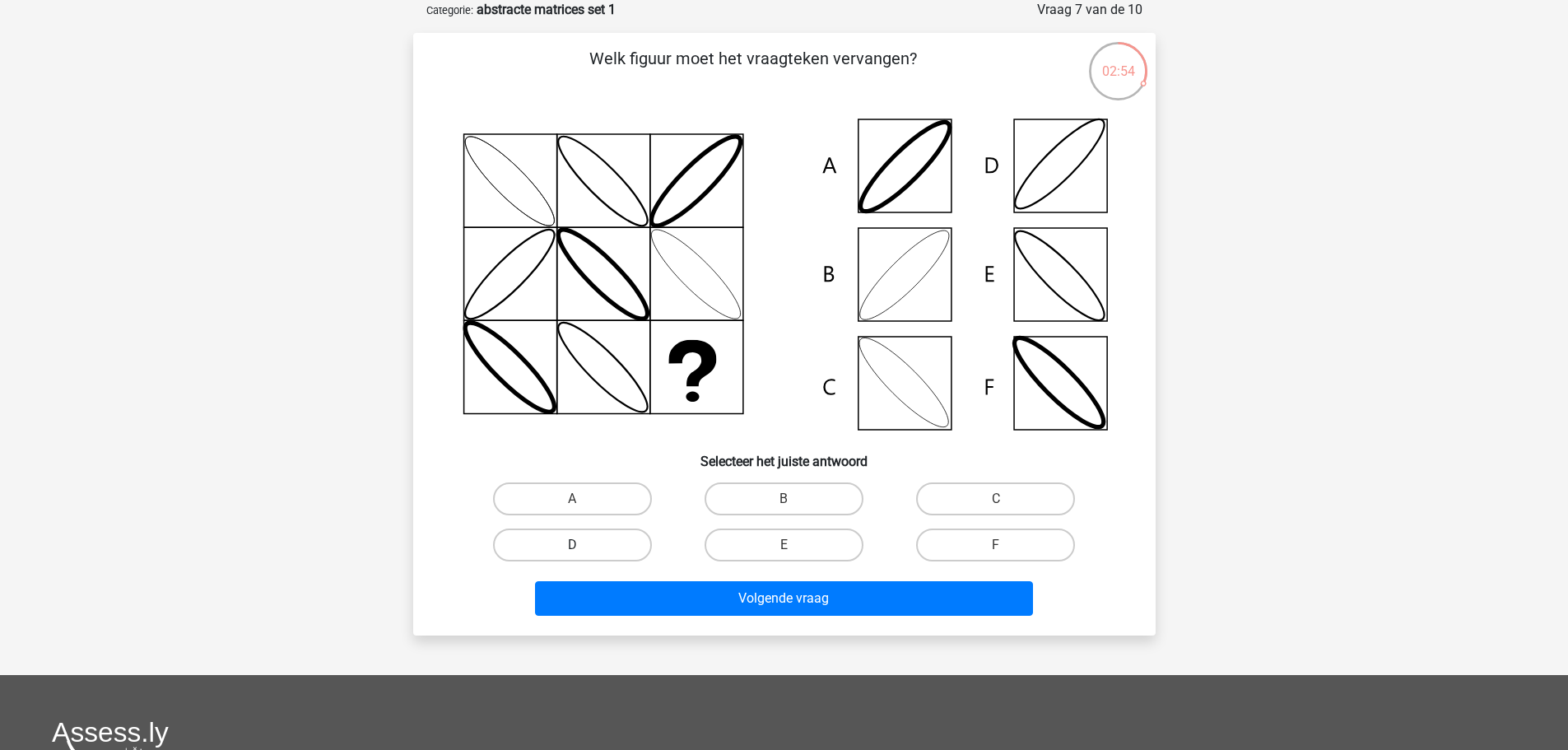
click at [626, 539] on label "D" at bounding box center [572, 545] width 159 height 33
click at [583, 545] on input "D" at bounding box center [577, 550] width 11 height 11
radio input "true"
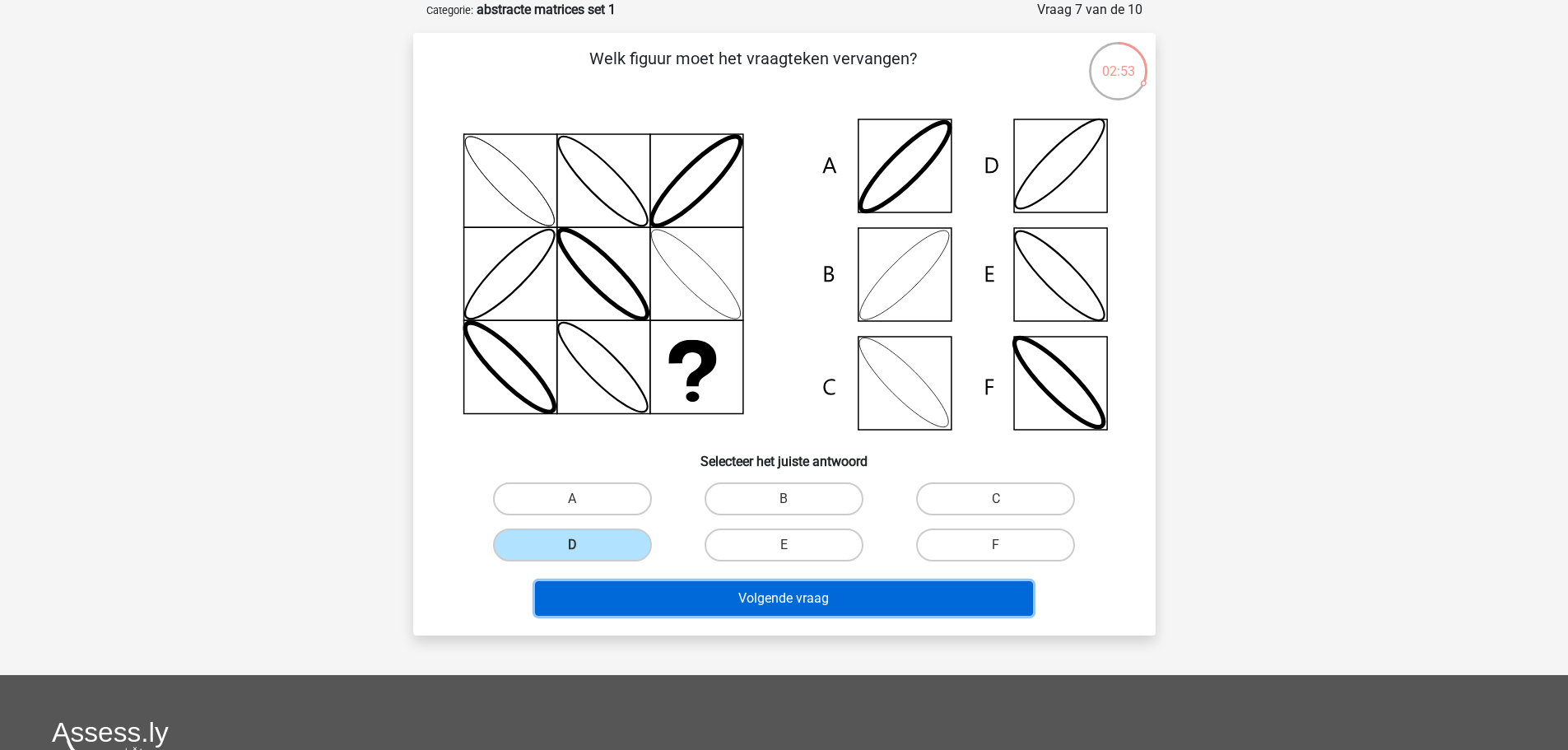
click at [638, 608] on button "Volgende vraag" at bounding box center [784, 599] width 498 height 35
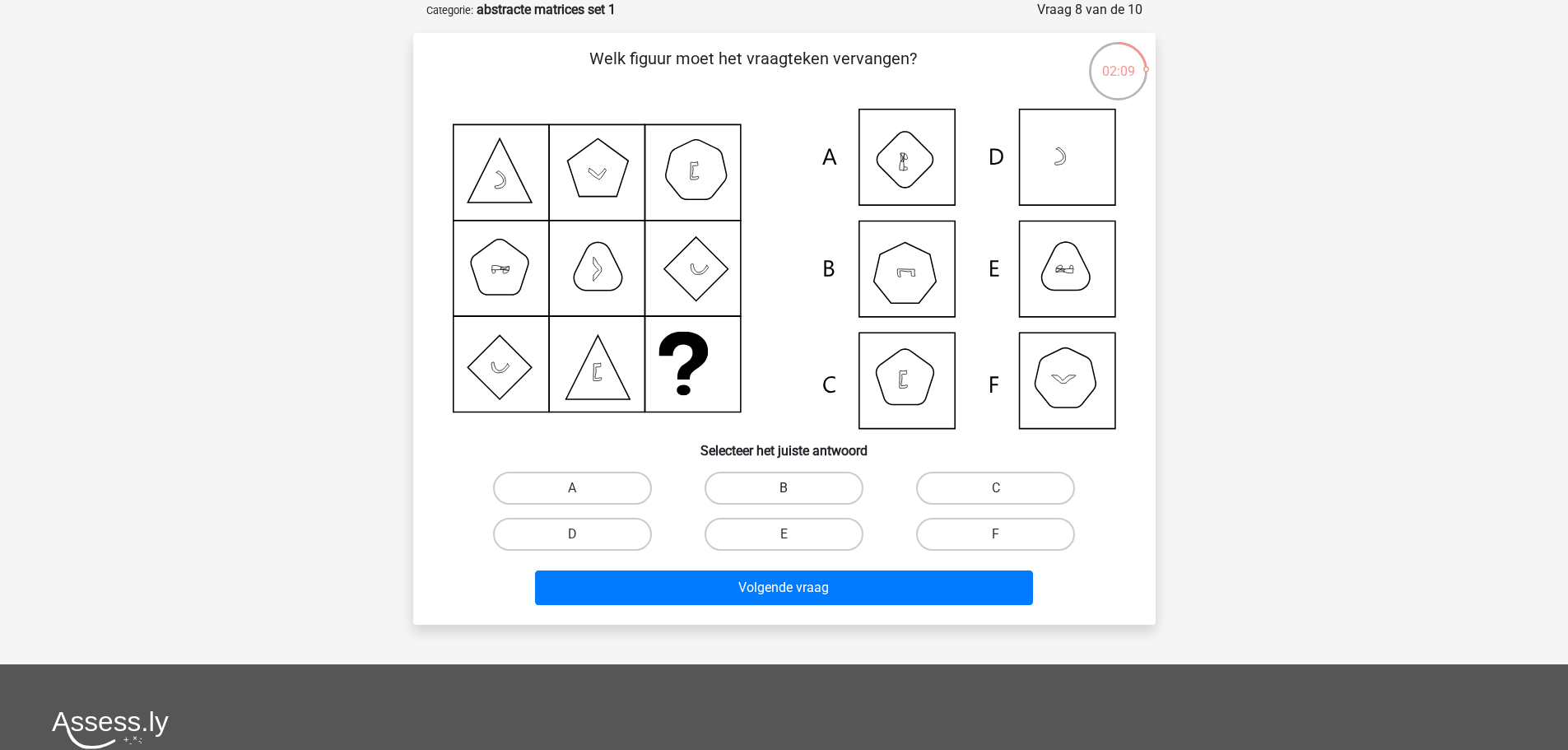
click at [801, 488] on label "B" at bounding box center [784, 489] width 159 height 33
click at [795, 489] on input "B" at bounding box center [789, 494] width 11 height 11
radio input "true"
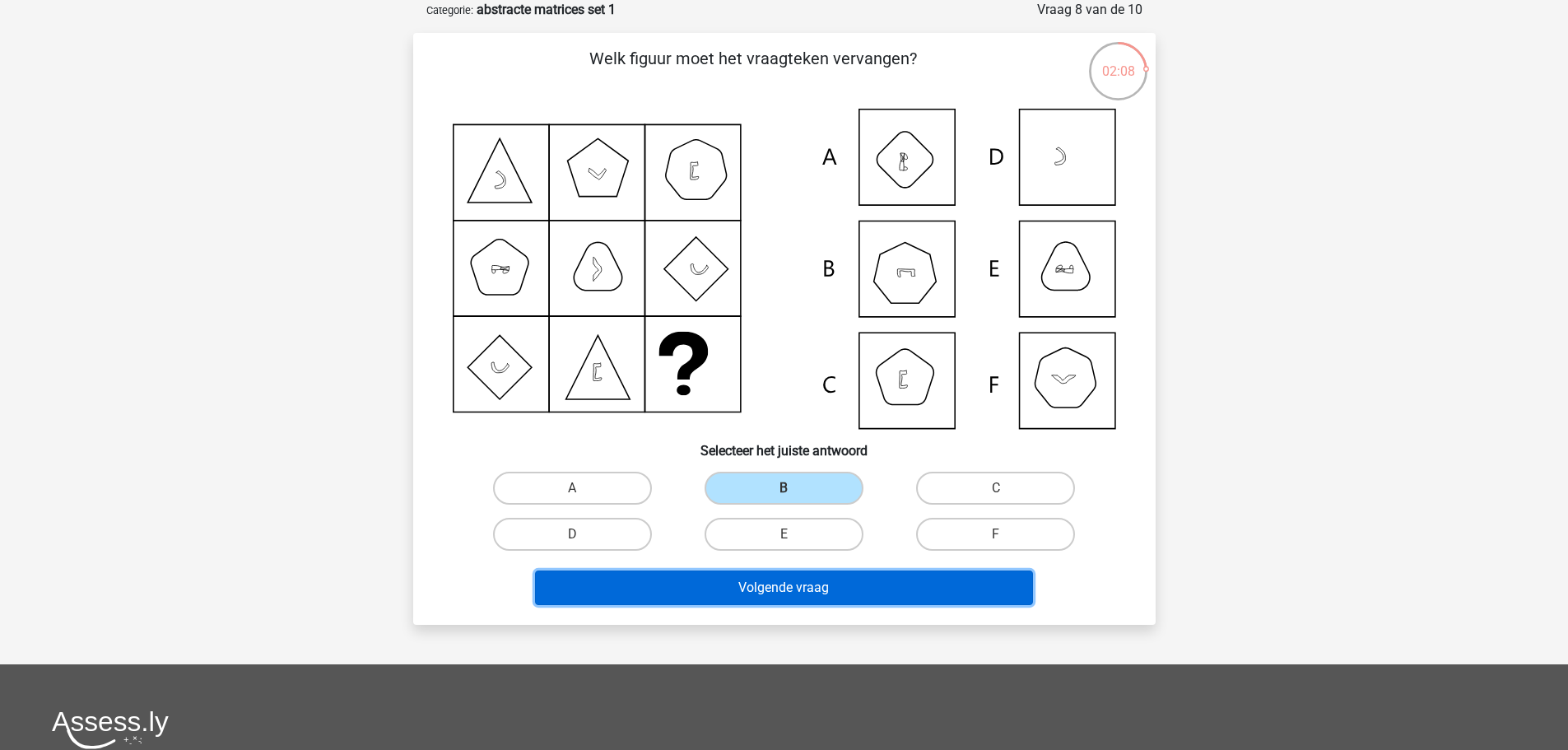
click at [800, 589] on button "Volgende vraag" at bounding box center [784, 588] width 498 height 35
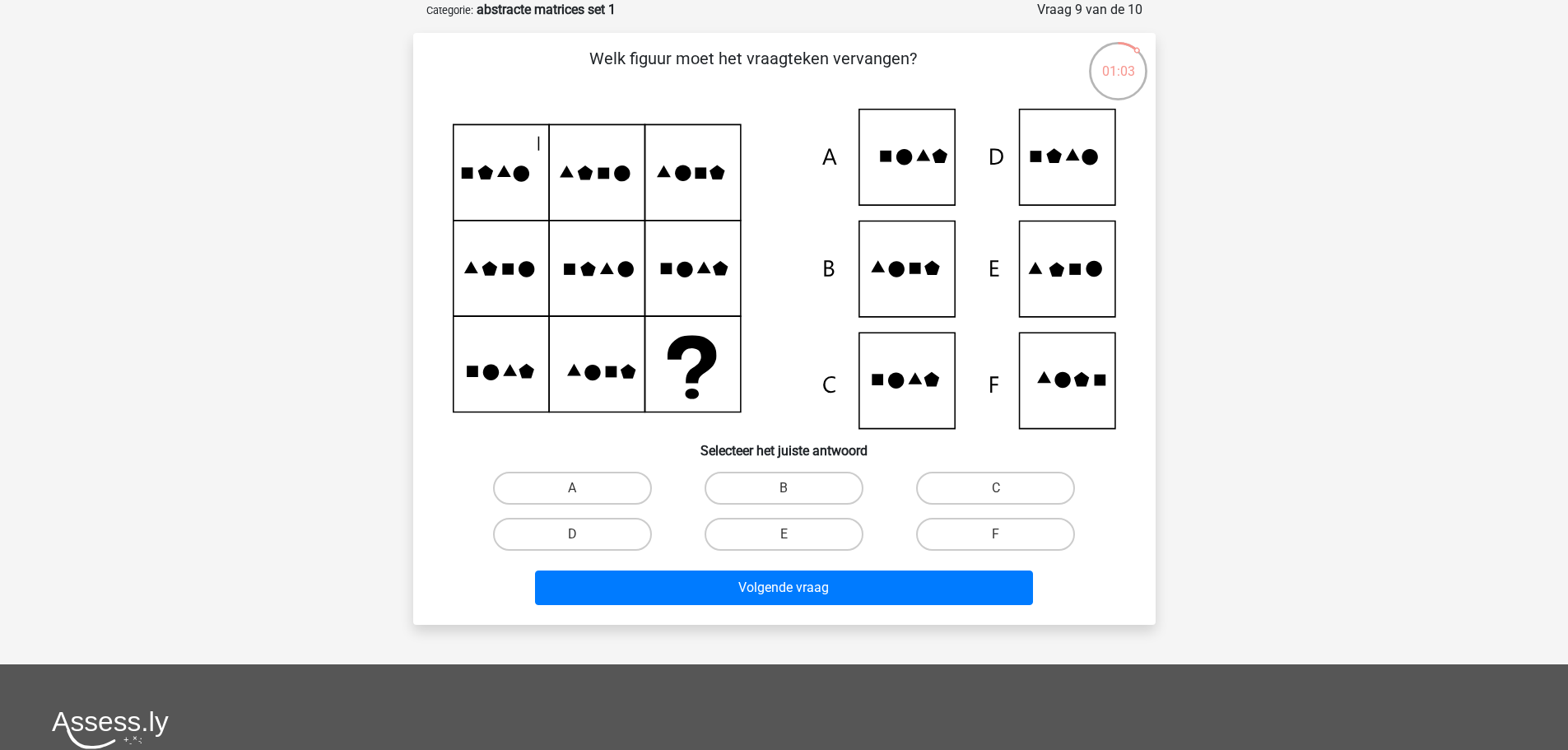
click at [784, 540] on input "E" at bounding box center [789, 539] width 11 height 11
radio input "true"
click at [607, 539] on label "D" at bounding box center [572, 534] width 159 height 33
click at [583, 539] on input "D" at bounding box center [577, 539] width 11 height 11
radio input "true"
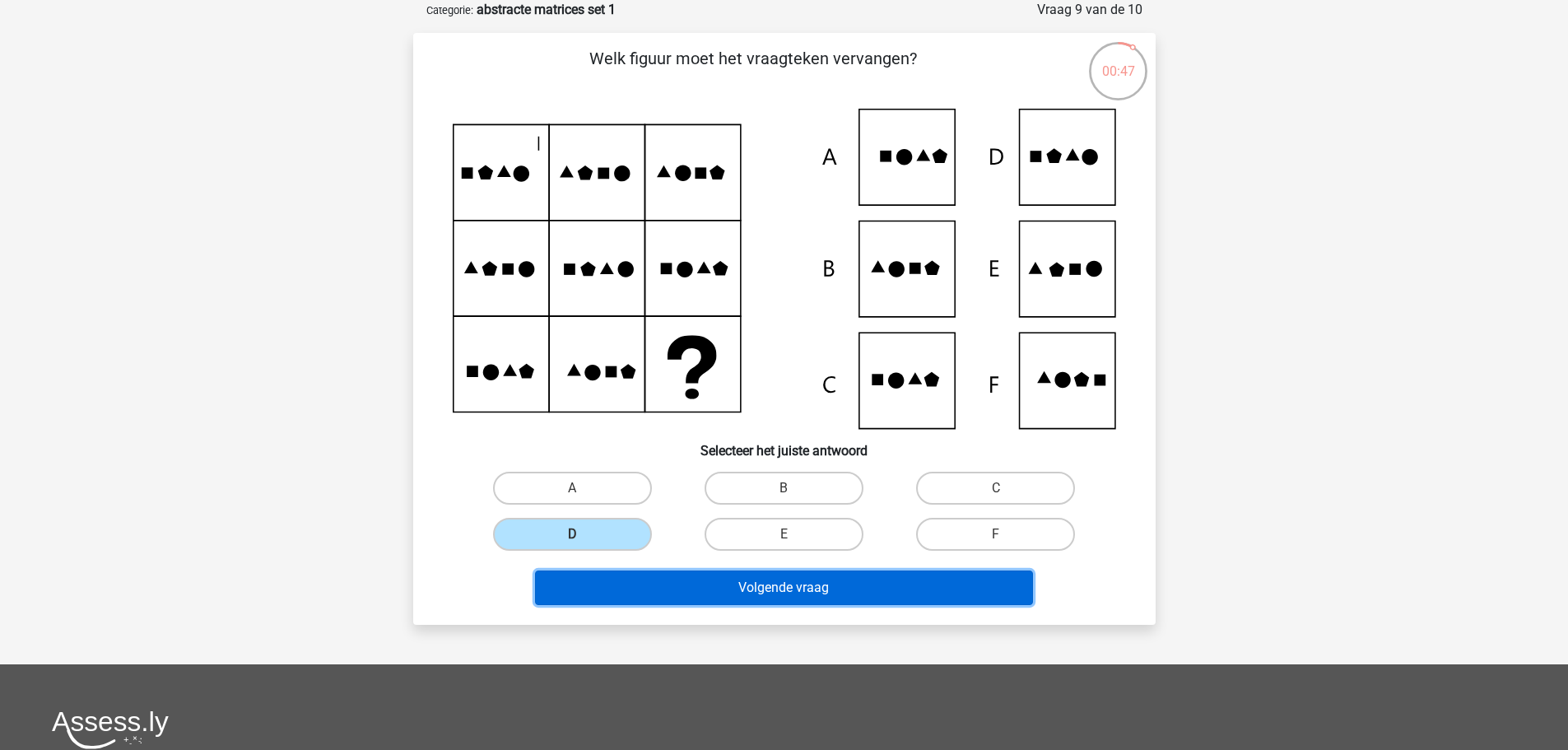
click at [621, 580] on button "Volgende vraag" at bounding box center [784, 588] width 498 height 35
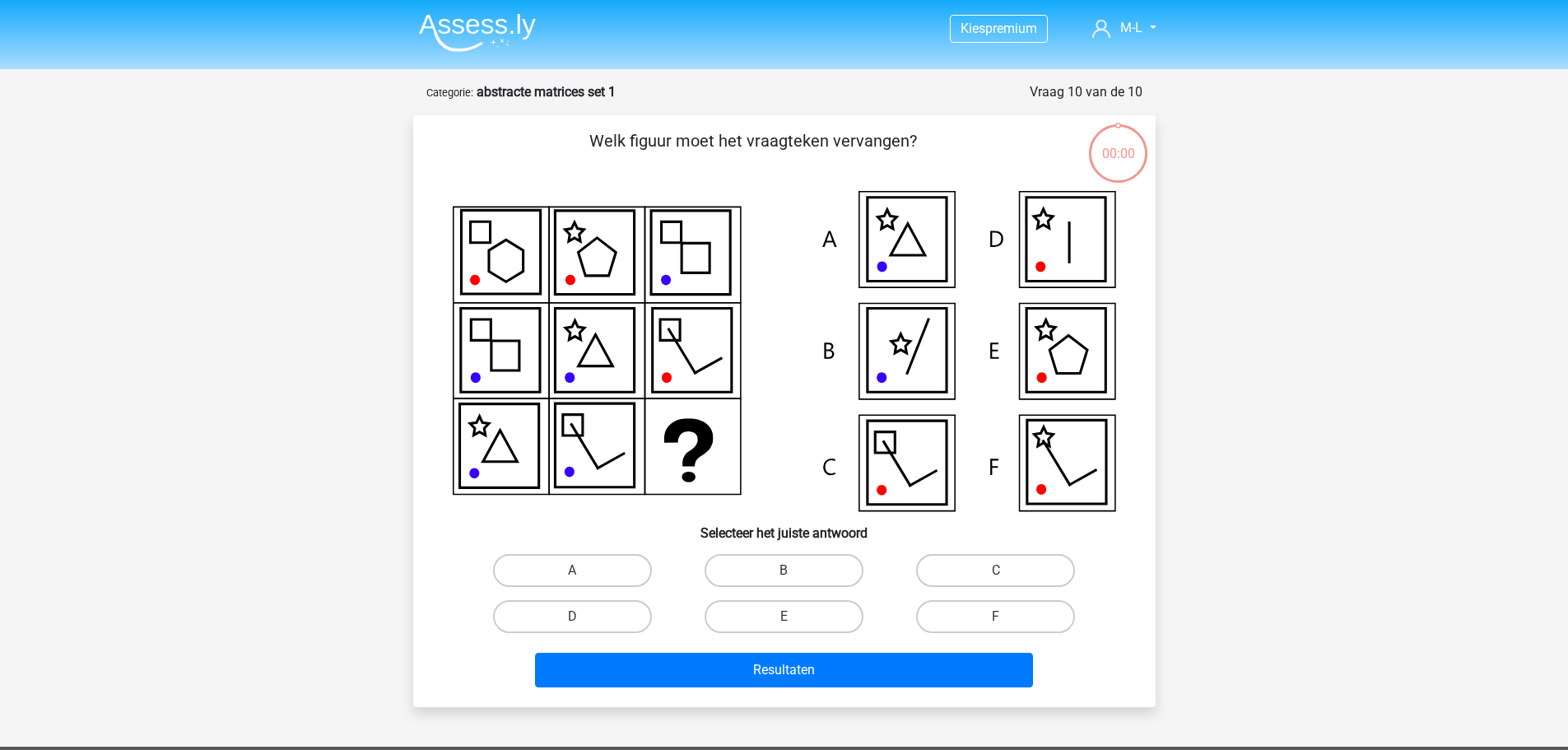
scroll to position [82, 0]
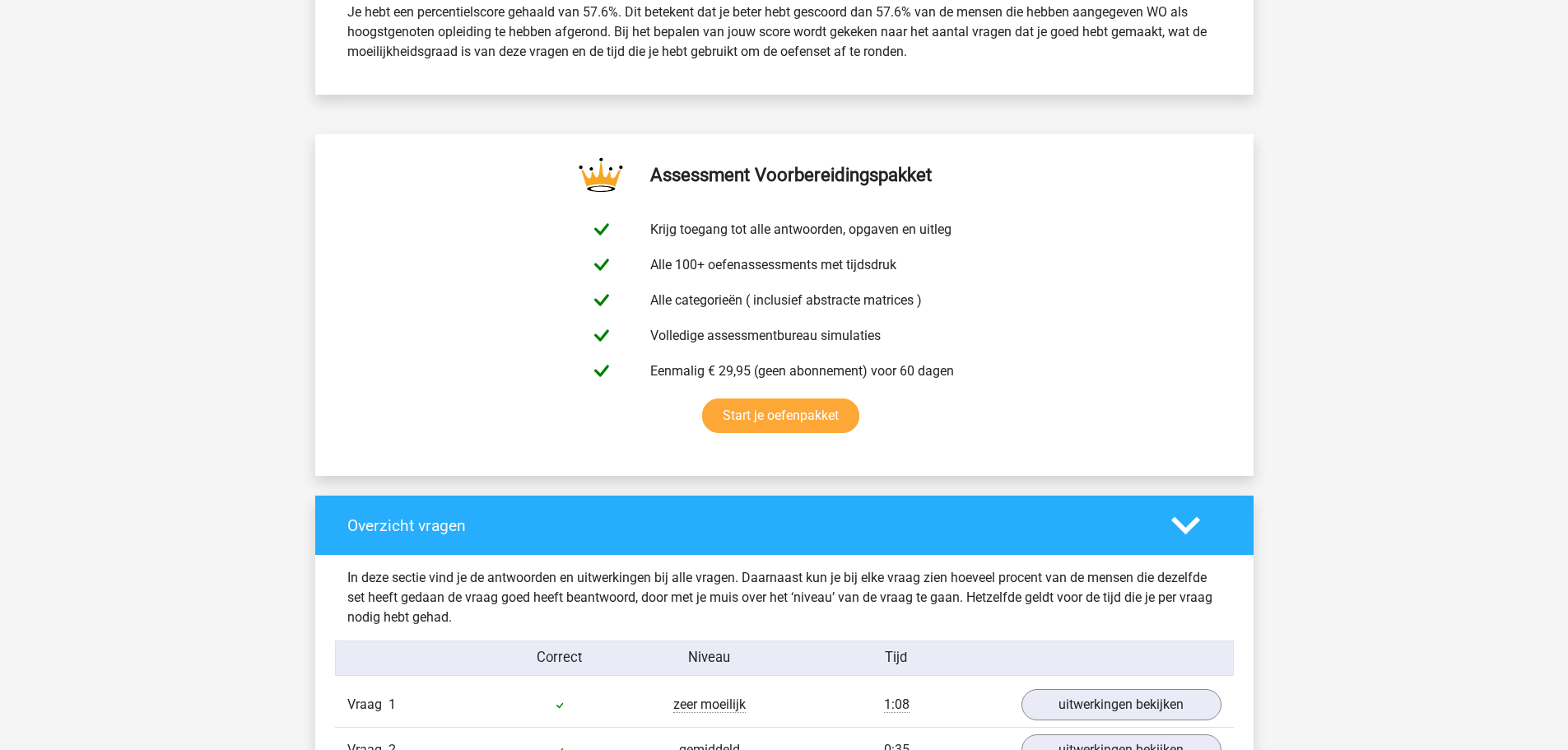
scroll to position [1235, 0]
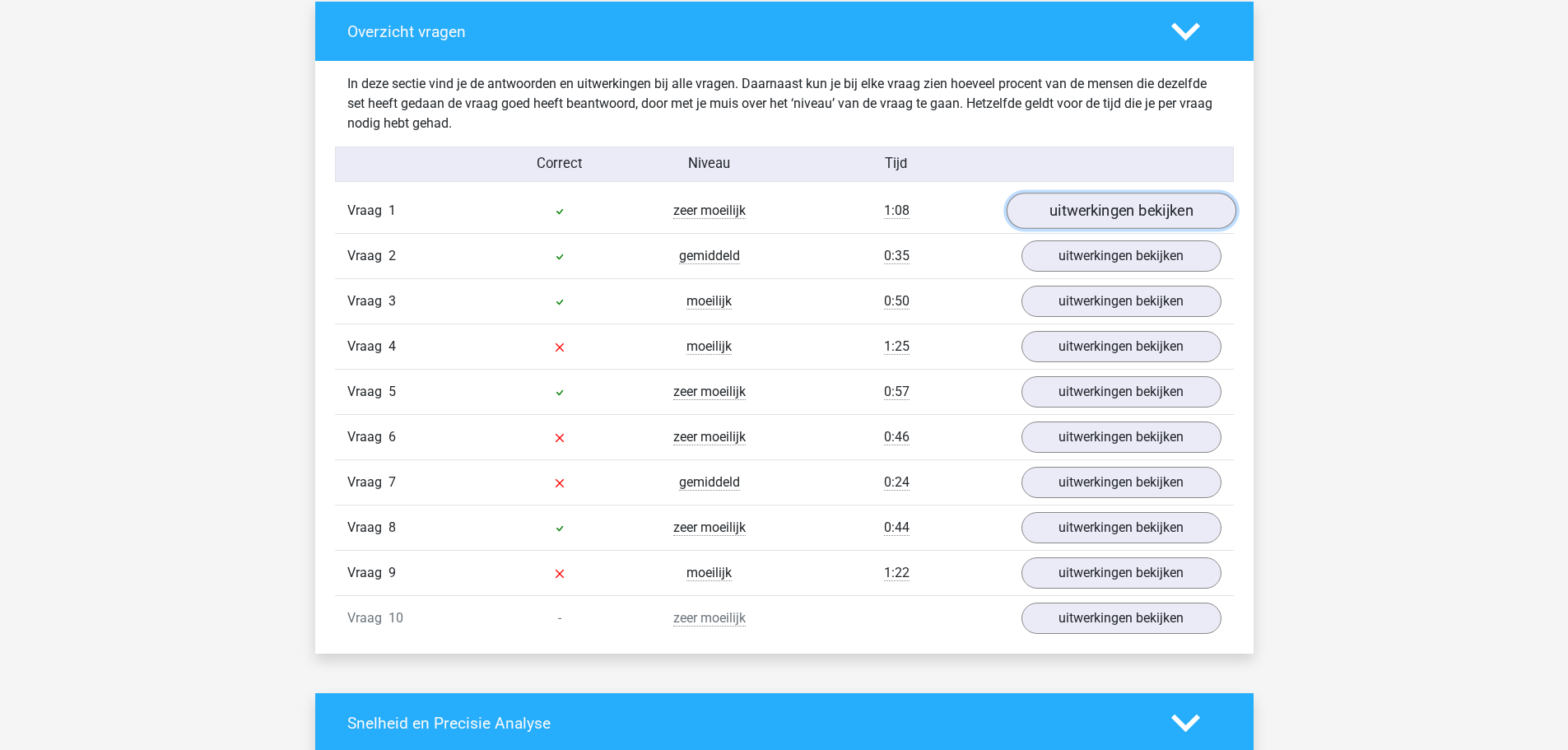
click at [1132, 216] on link "uitwerkingen bekijken" at bounding box center [1121, 211] width 230 height 37
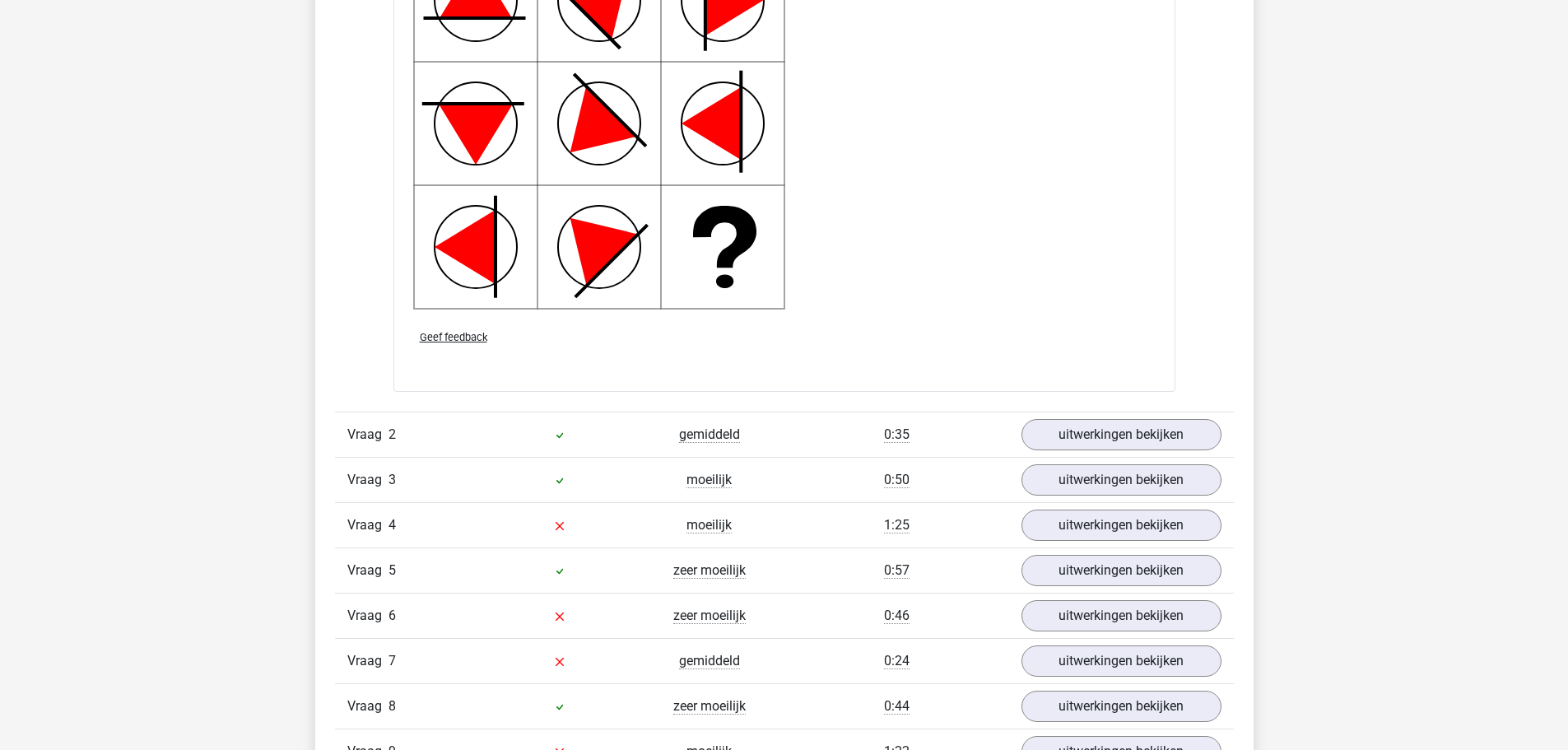
scroll to position [2306, 0]
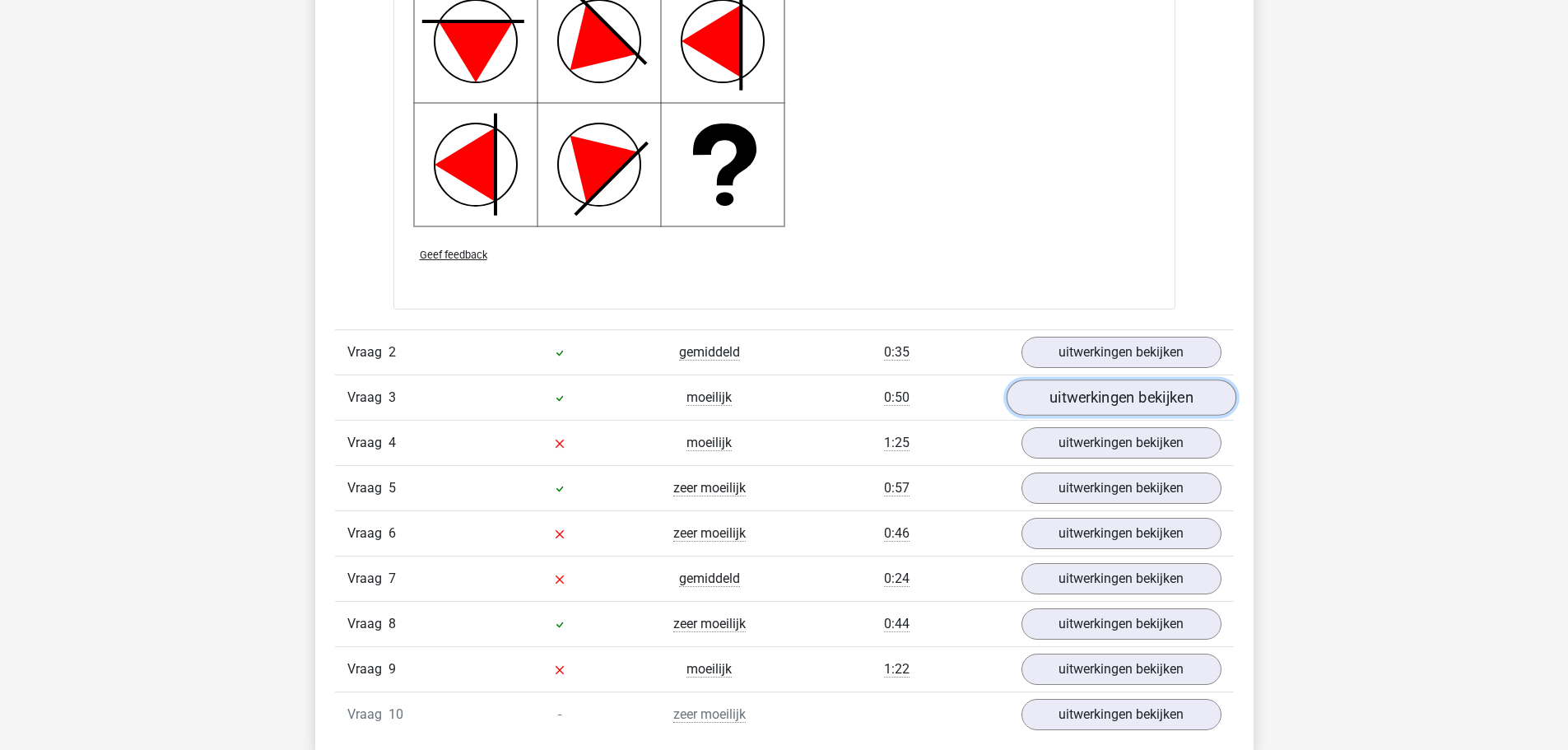
drag, startPoint x: 1074, startPoint y: 405, endPoint x: 1054, endPoint y: 412, distance: 21.2
click at [1074, 405] on link "uitwerkingen bekijken" at bounding box center [1121, 399] width 230 height 37
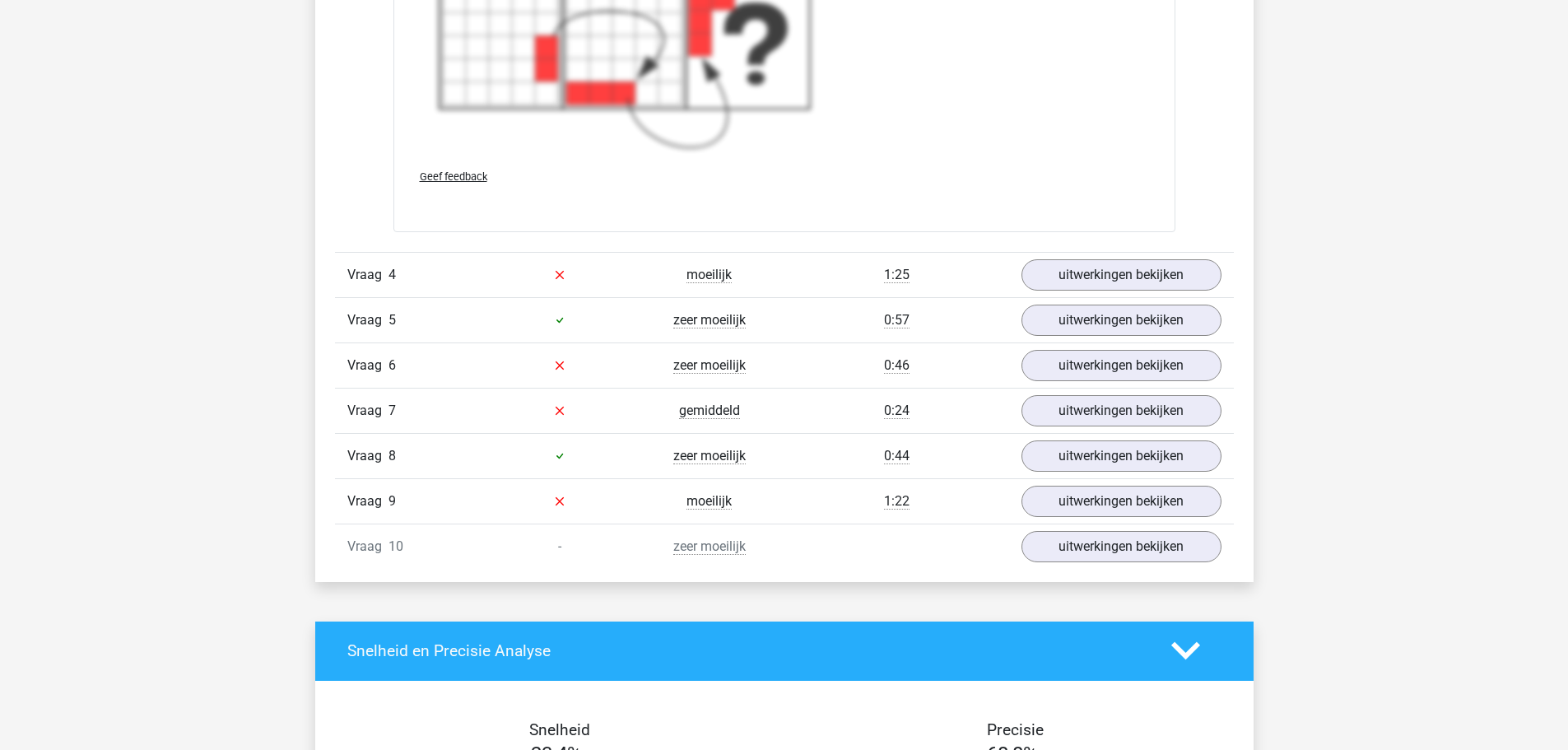
scroll to position [3705, 0]
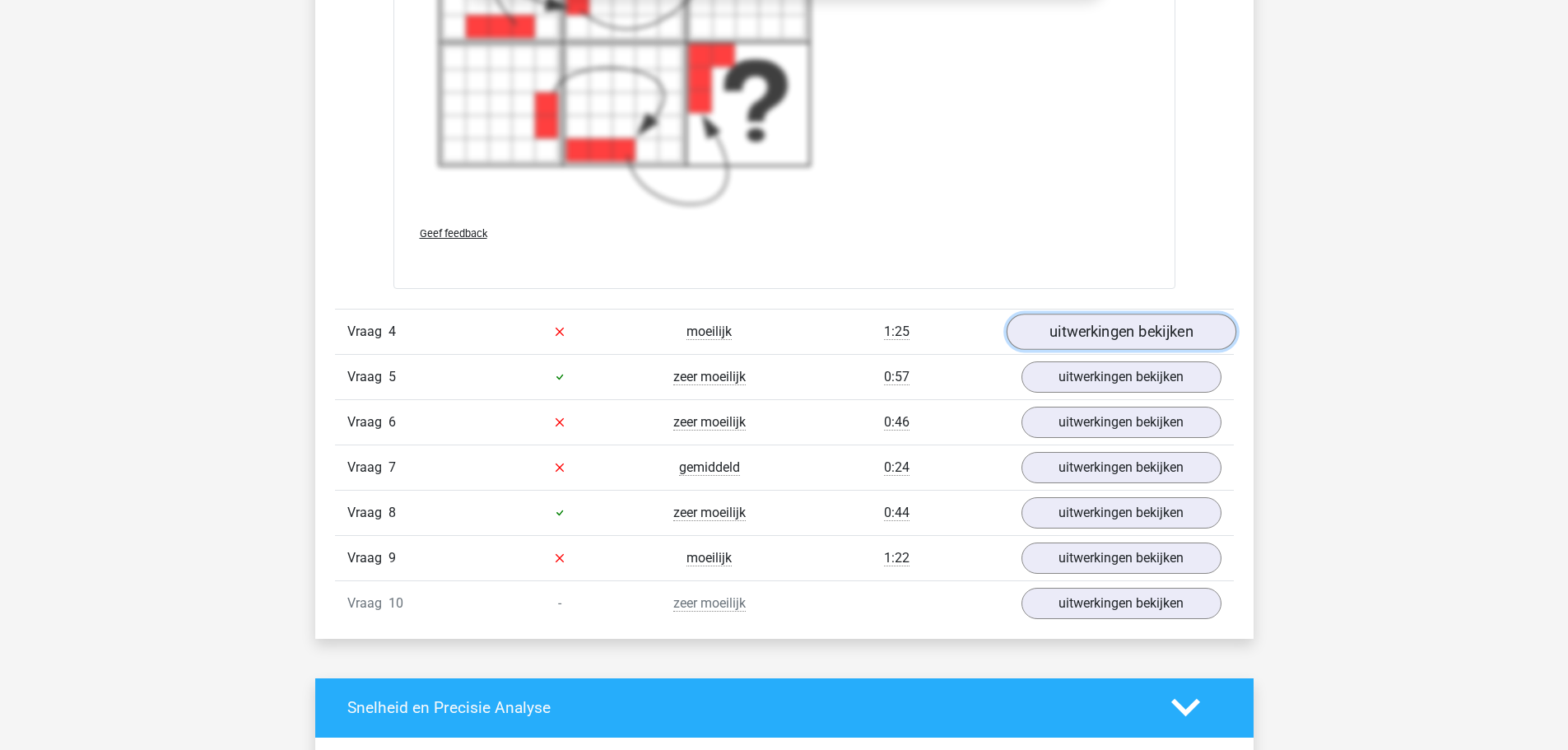
click at [1098, 341] on link "uitwerkingen bekijken" at bounding box center [1121, 332] width 230 height 37
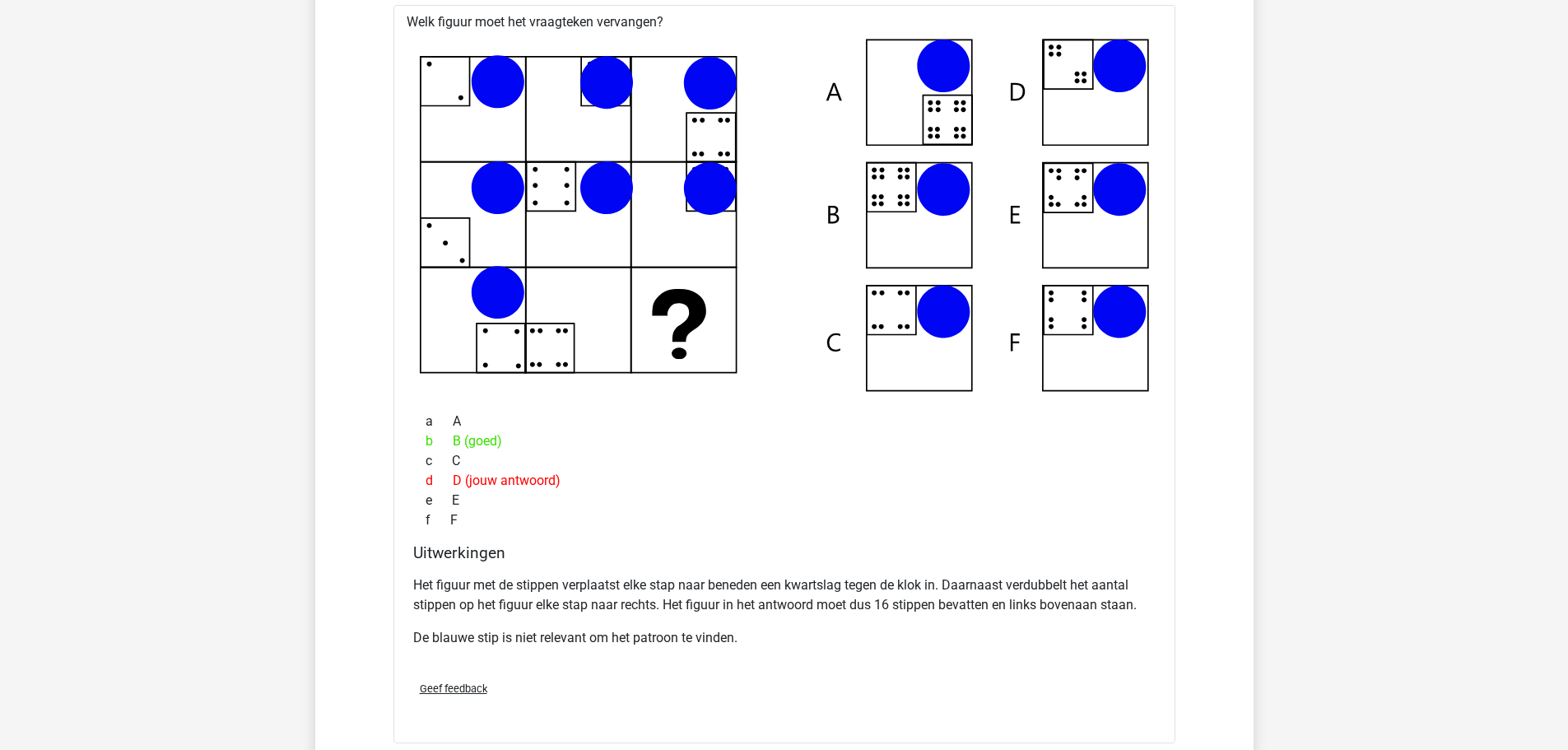
scroll to position [4035, 0]
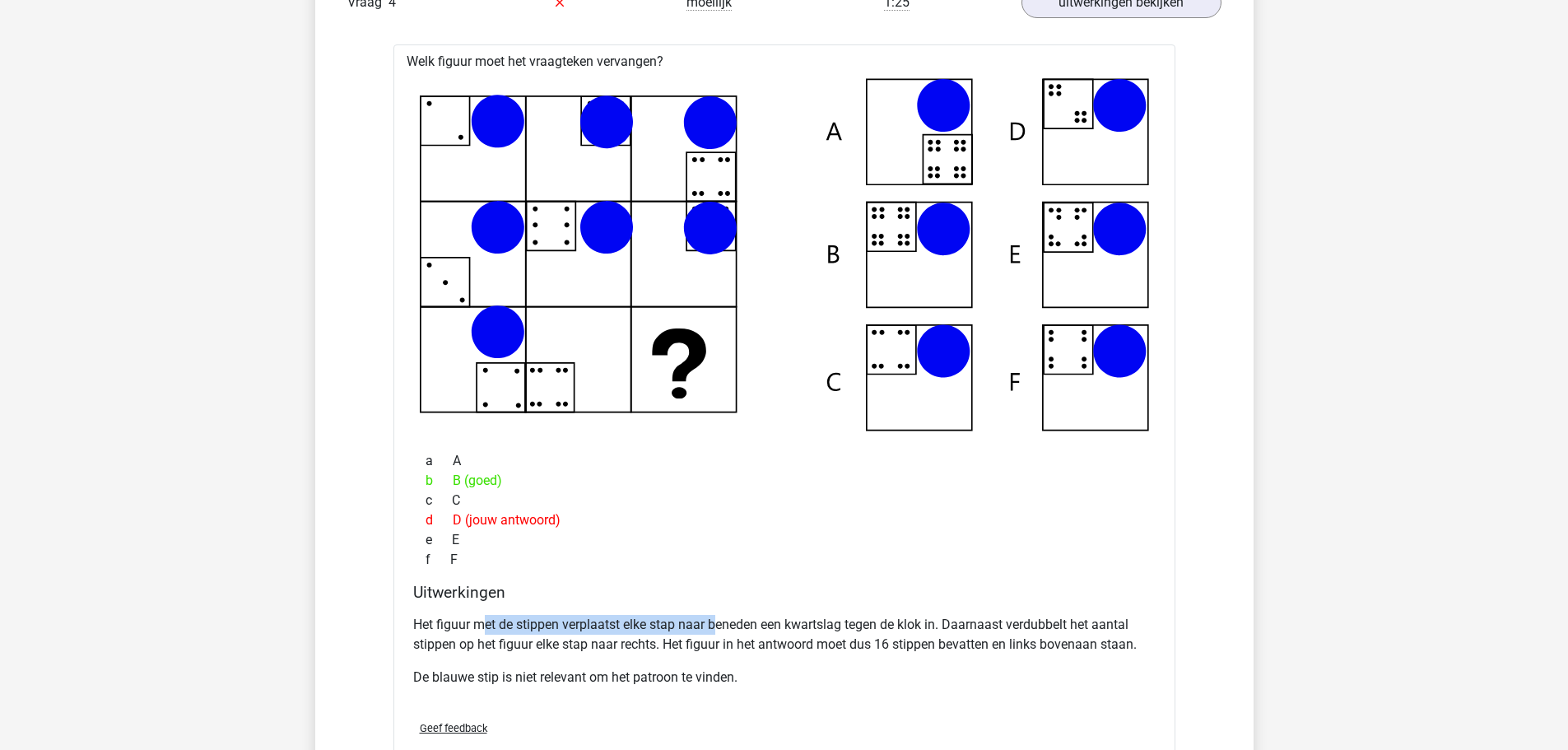
drag, startPoint x: 489, startPoint y: 625, endPoint x: 717, endPoint y: 618, distance: 228.1
click at [717, 618] on p "Het figuur met de stippen verplaatst elke stap naar beneden een kwartslag tegen…" at bounding box center [785, 634] width 742 height 39
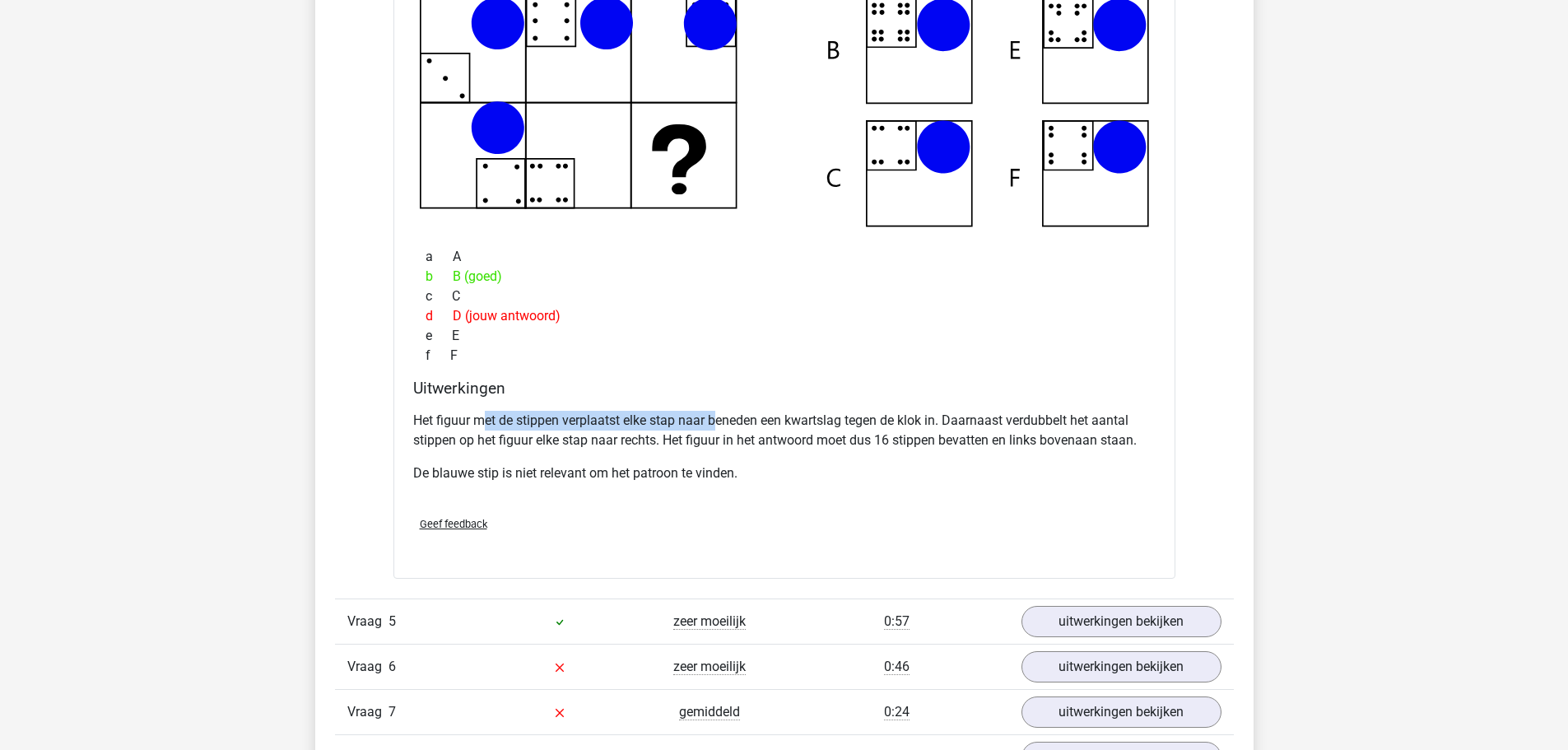
scroll to position [4200, 0]
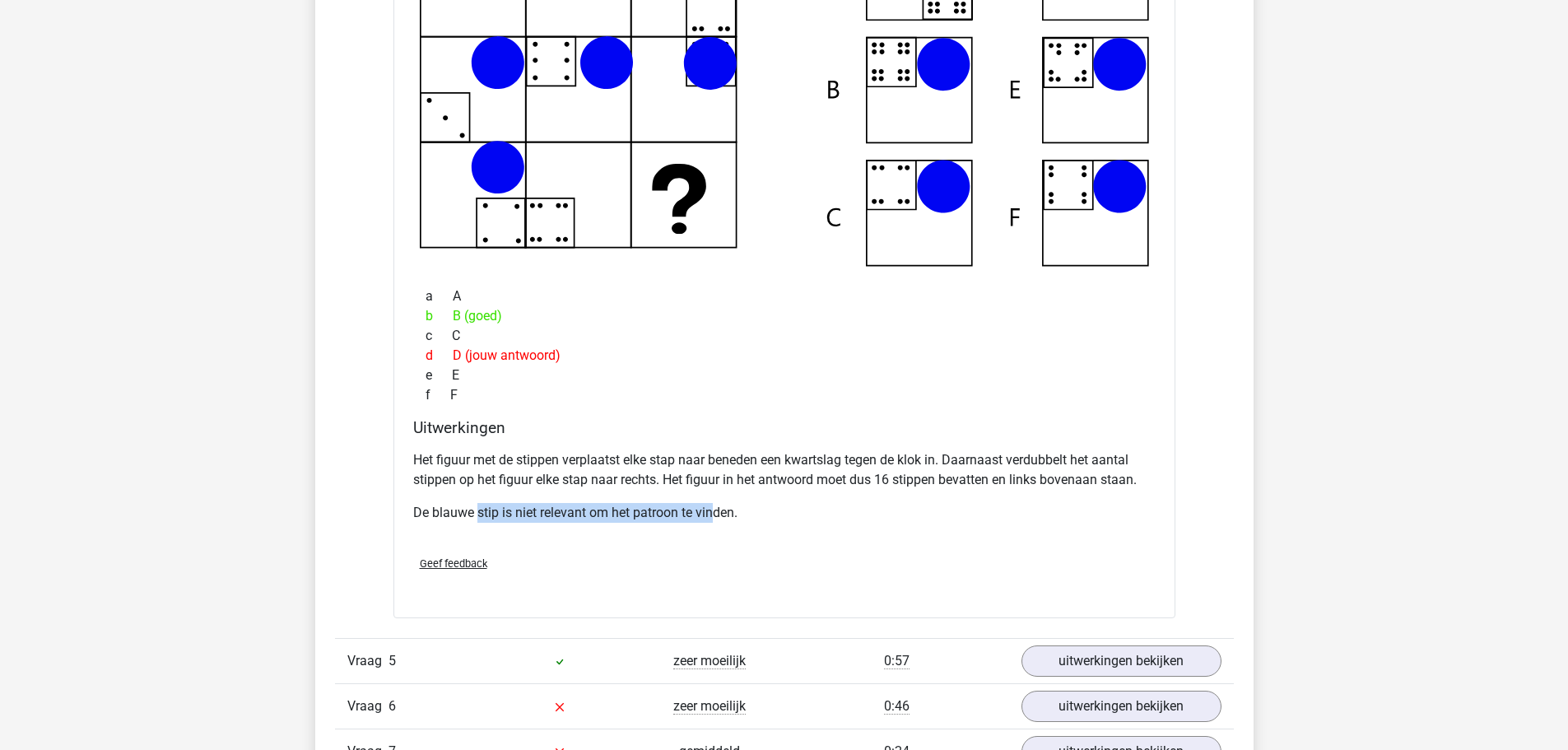
drag, startPoint x: 479, startPoint y: 509, endPoint x: 717, endPoint y: 509, distance: 238.0
click at [717, 509] on p "De blauwe stip is niet relevant om het patroon te vinden." at bounding box center [785, 513] width 742 height 20
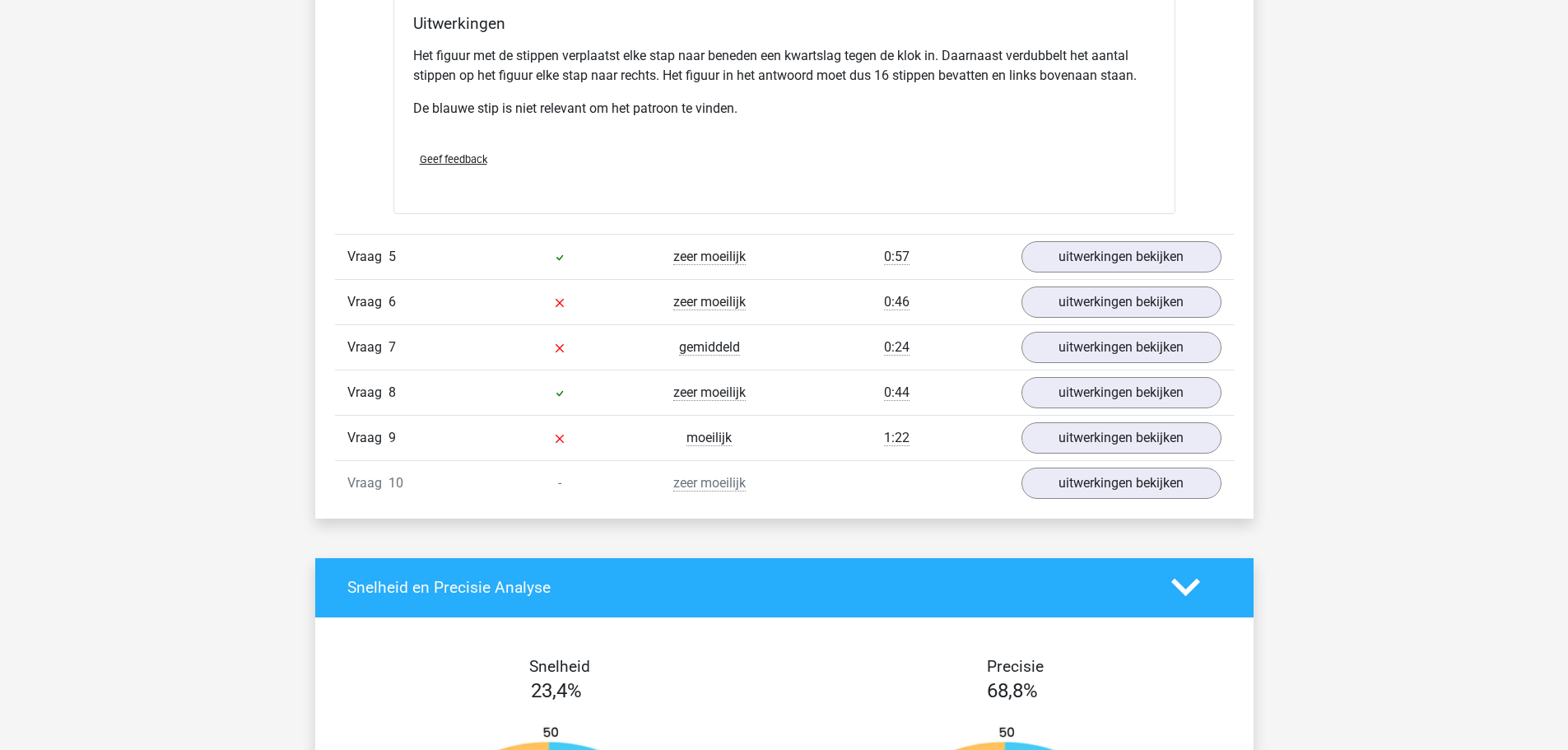
scroll to position [4611, 0]
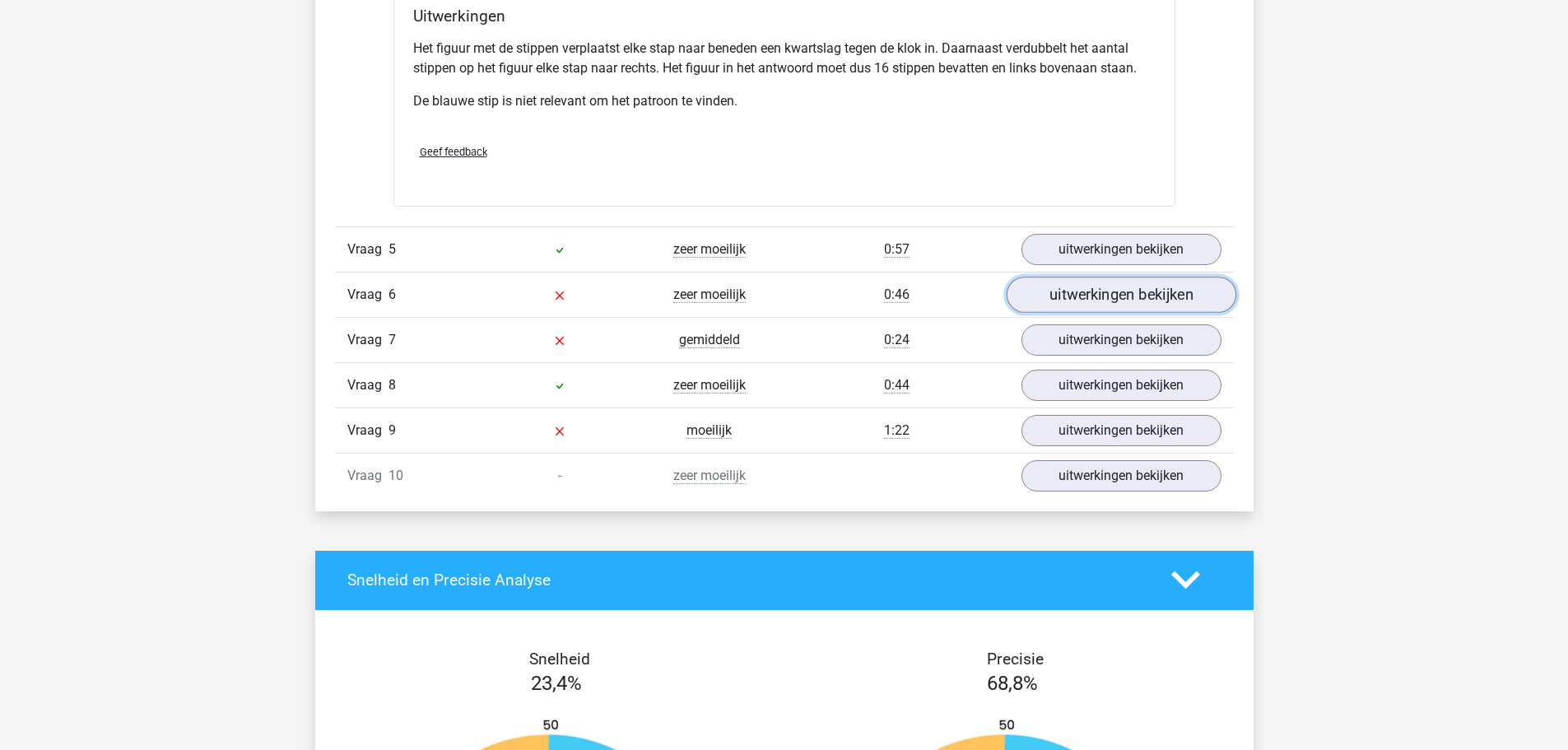
click at [1049, 292] on link "uitwerkingen bekijken" at bounding box center [1121, 295] width 230 height 37
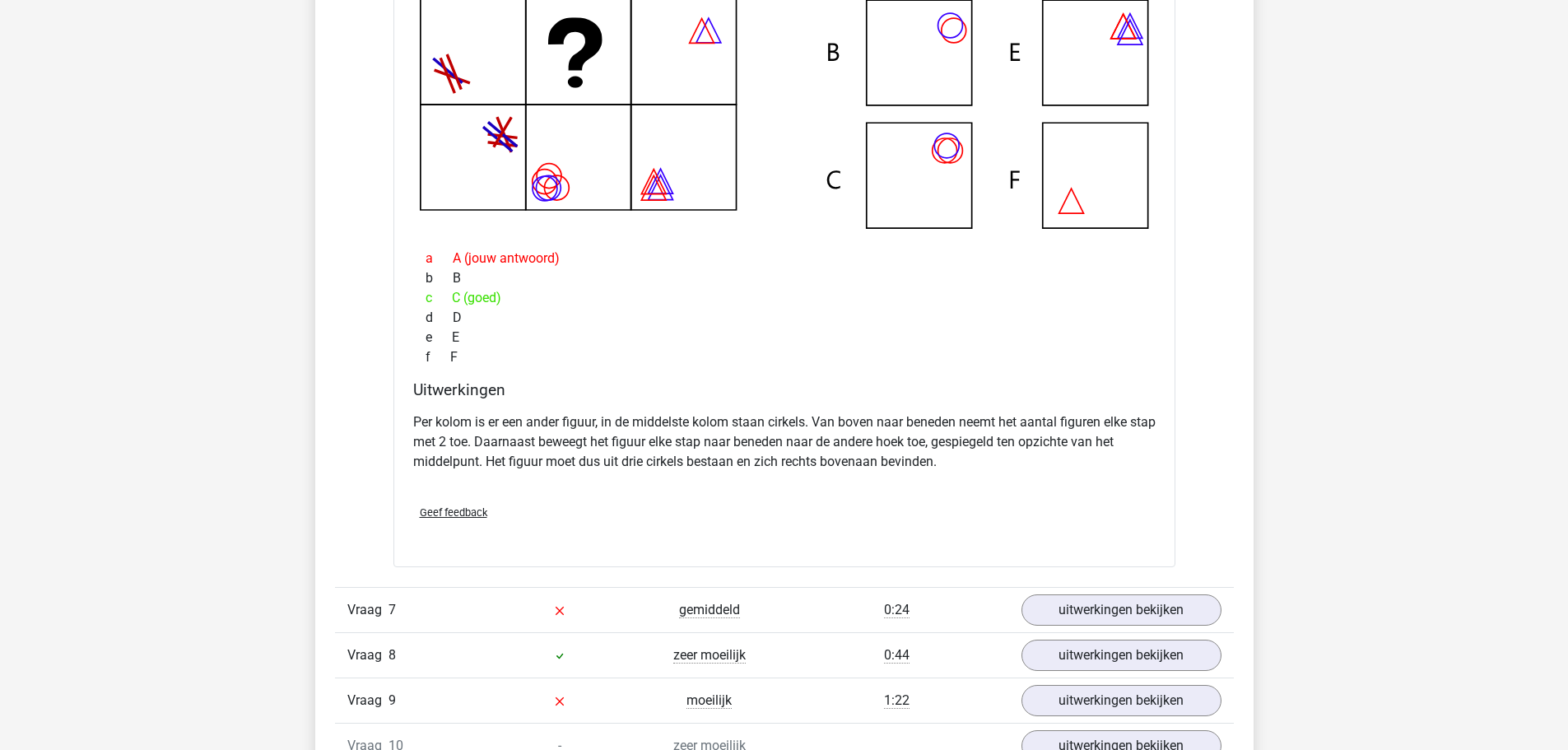
scroll to position [4940, 0]
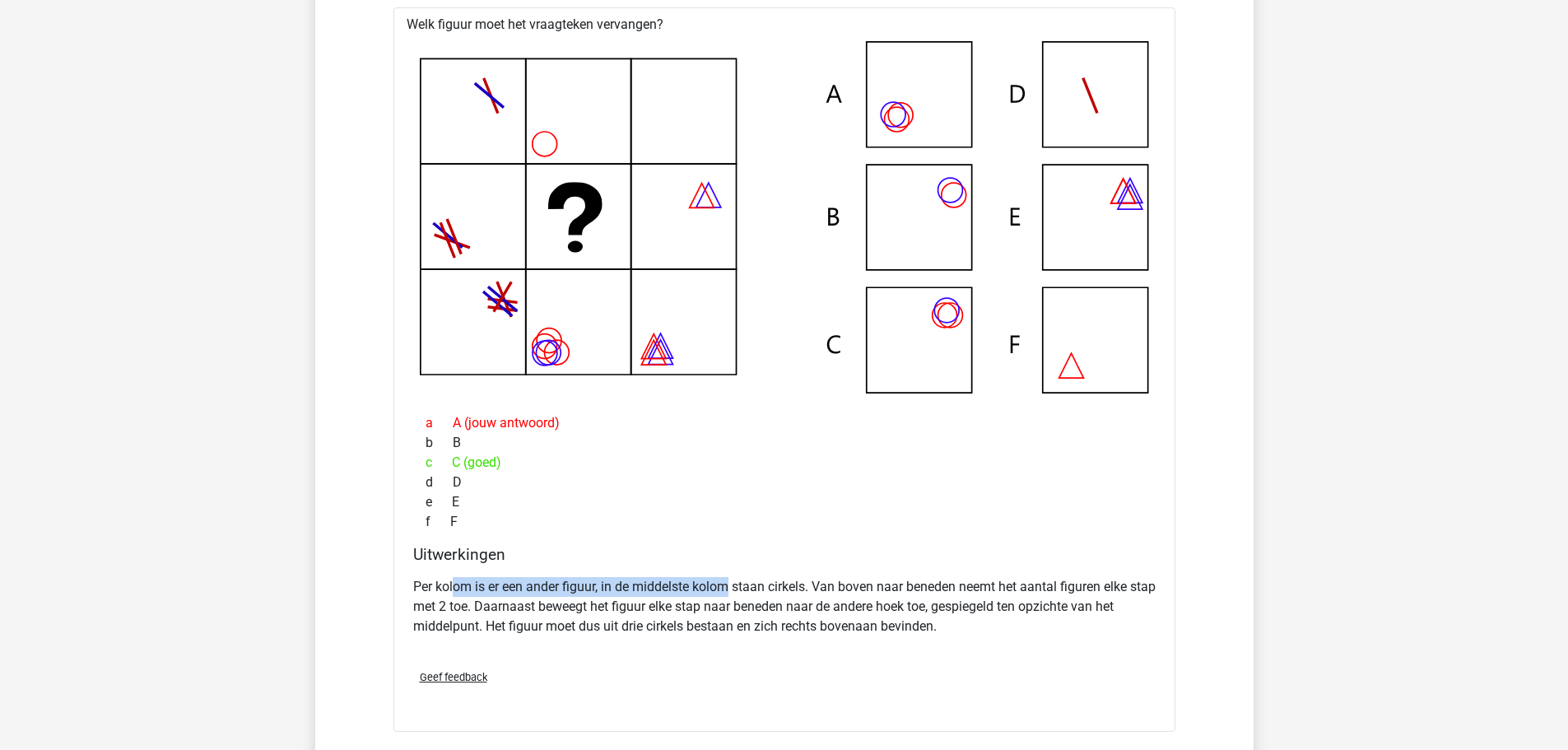
drag, startPoint x: 454, startPoint y: 591, endPoint x: 727, endPoint y: 592, distance: 273.0
click at [727, 592] on p "Per kolom is er een ander figuur, in de middelste kolom staan cirkels. Van bove…" at bounding box center [785, 606] width 742 height 59
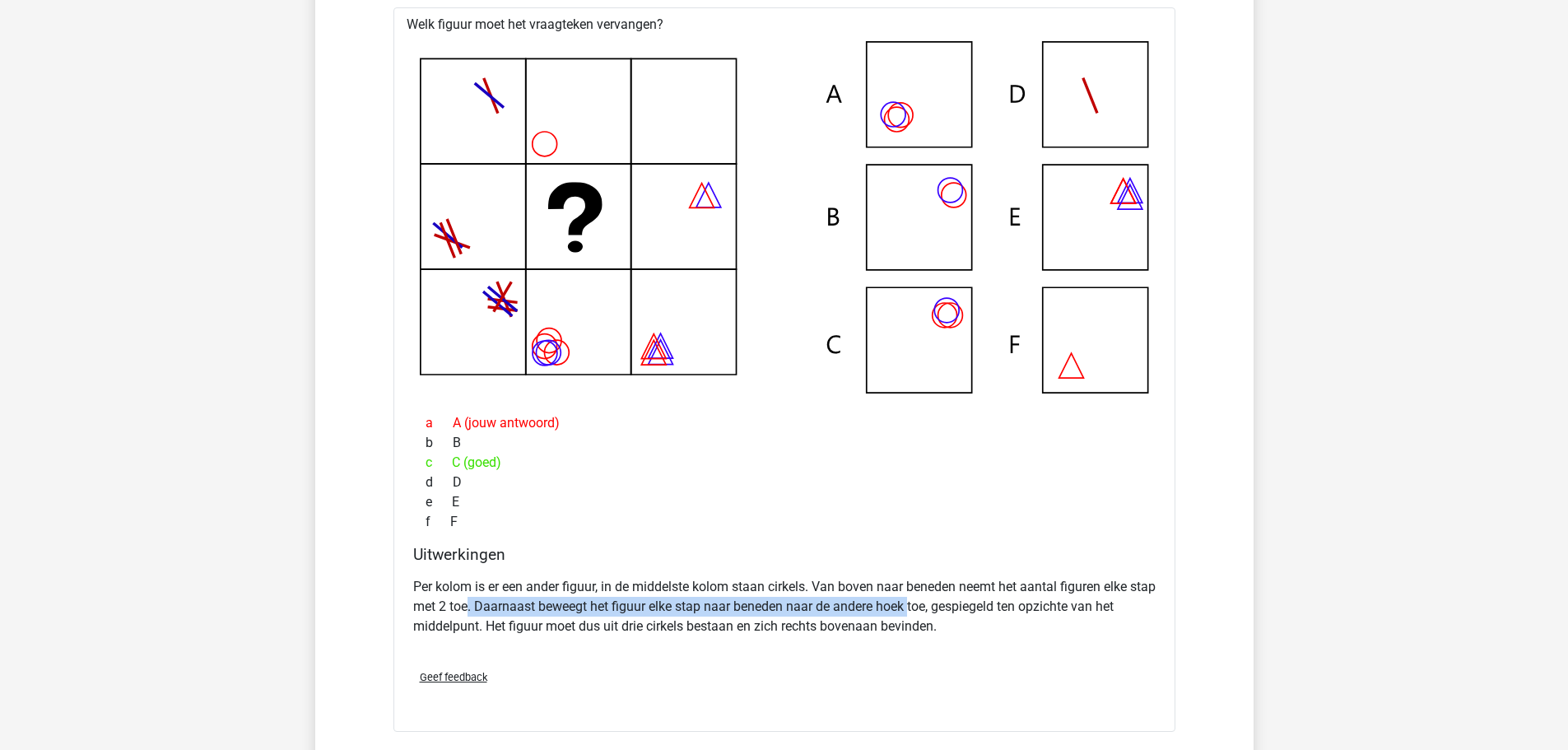
drag, startPoint x: 498, startPoint y: 611, endPoint x: 940, endPoint y: 603, distance: 442.1
click at [940, 603] on p "Per kolom is er een ander figuur, in de middelste kolom staan cirkels. Van bove…" at bounding box center [785, 606] width 742 height 59
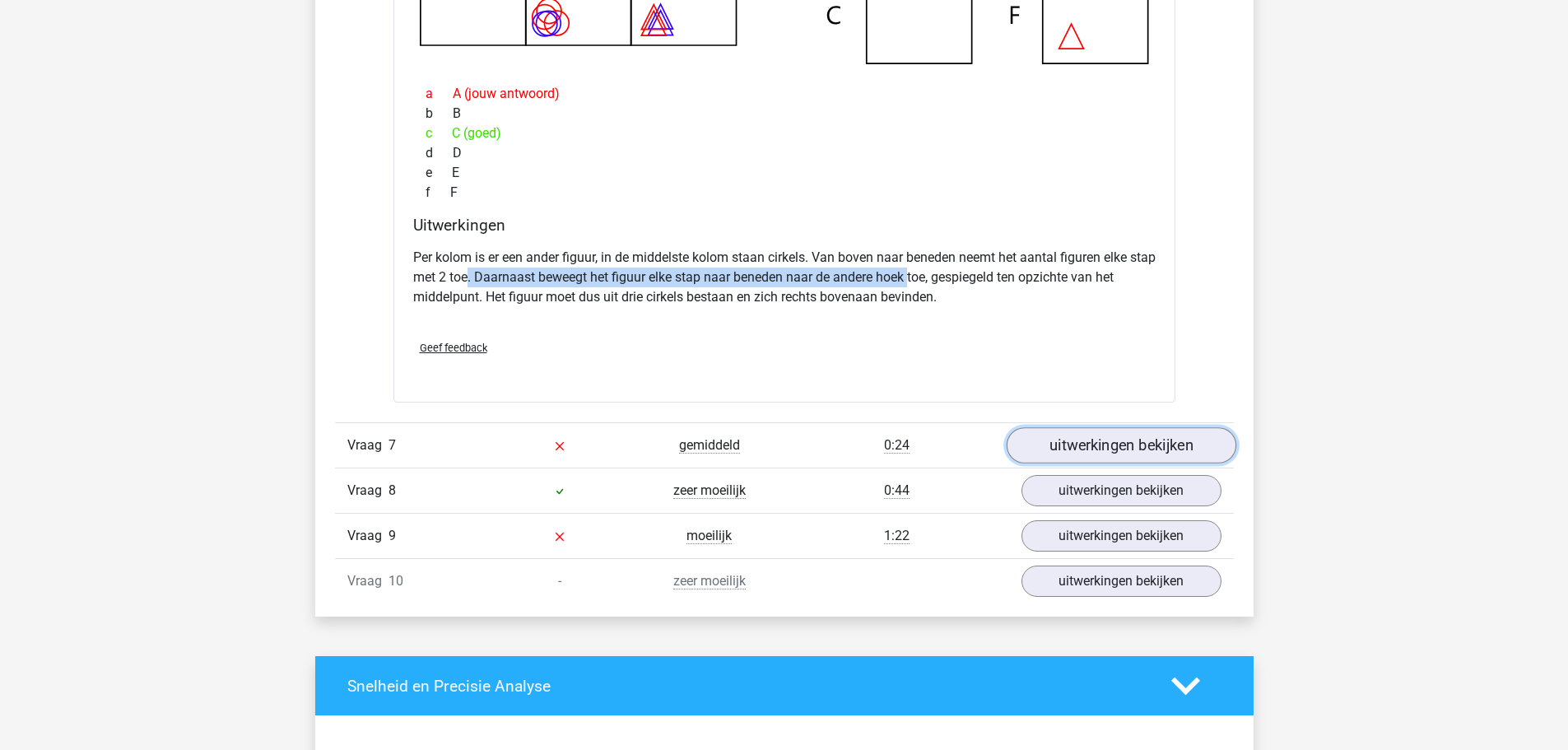
click at [1116, 453] on link "uitwerkingen bekijken" at bounding box center [1121, 445] width 230 height 37
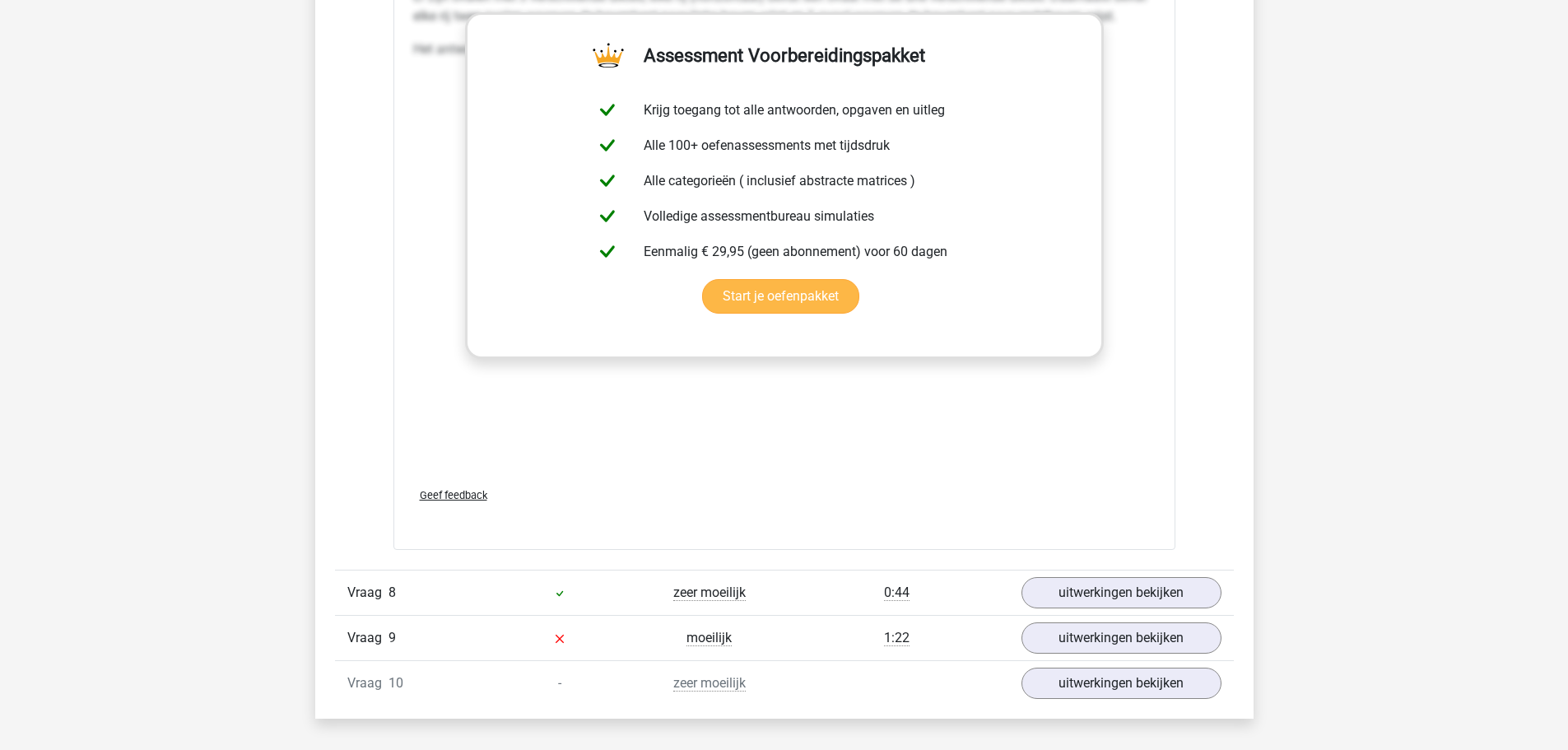
scroll to position [6669, 0]
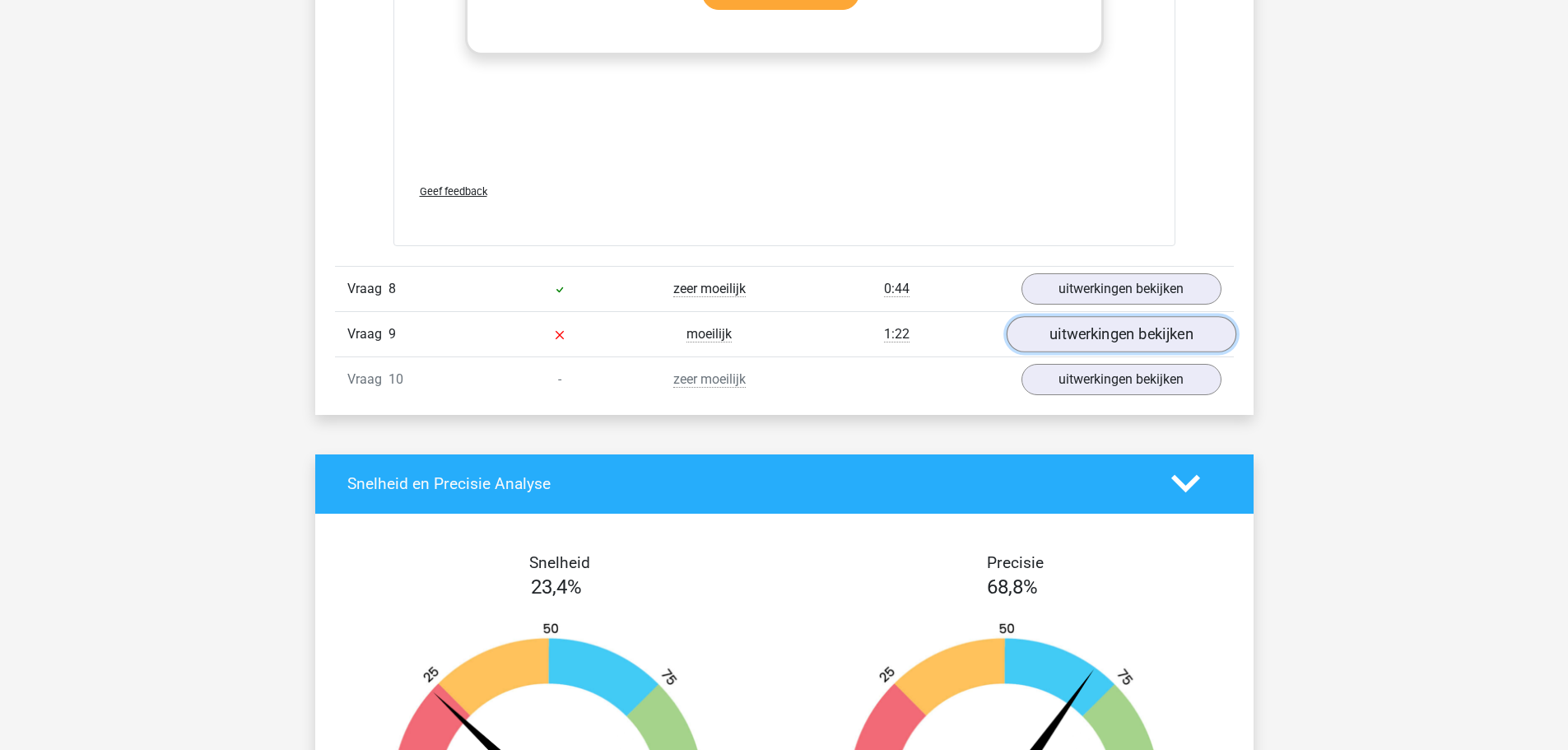
click at [1030, 335] on link "uitwerkingen bekijken" at bounding box center [1121, 335] width 230 height 37
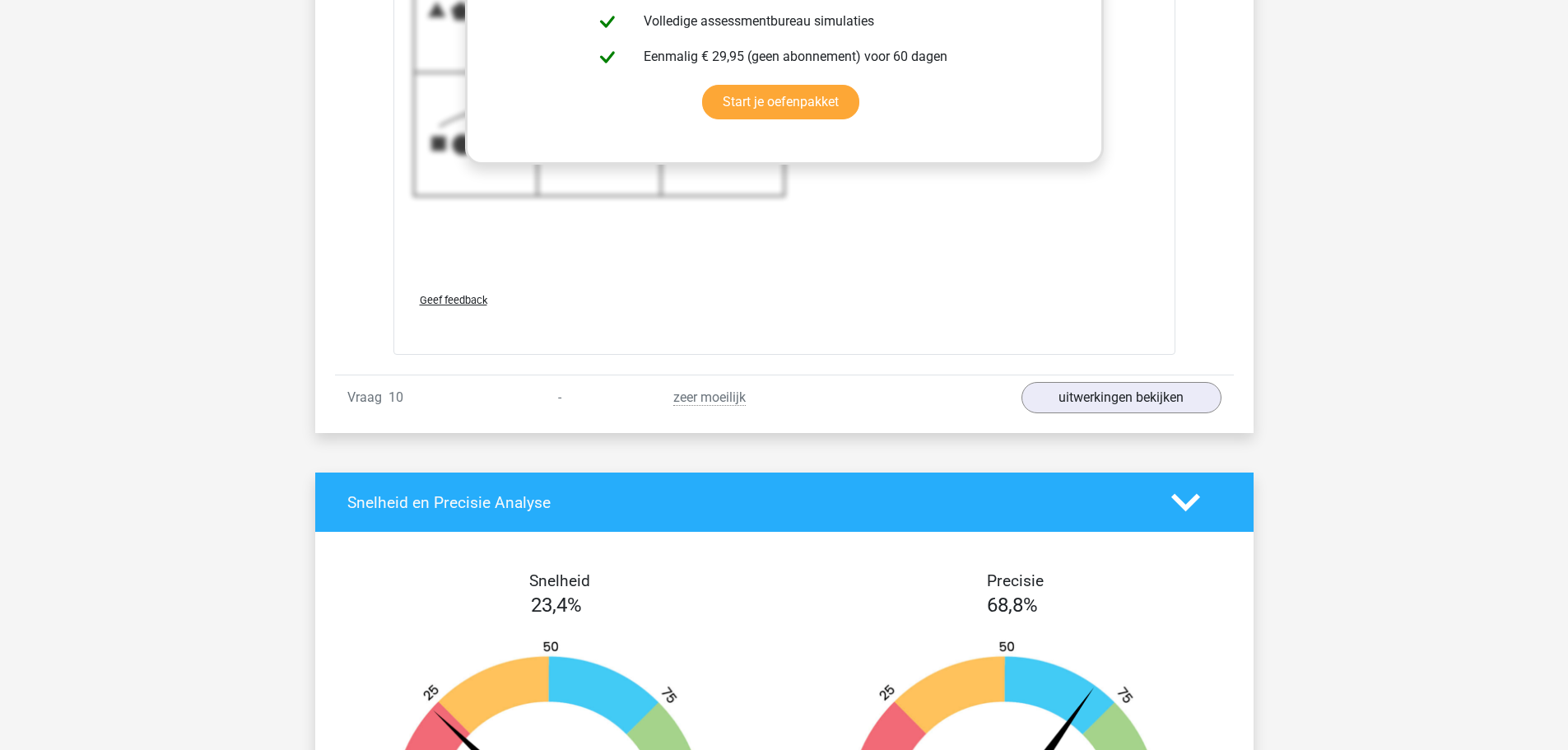
scroll to position [7840, 0]
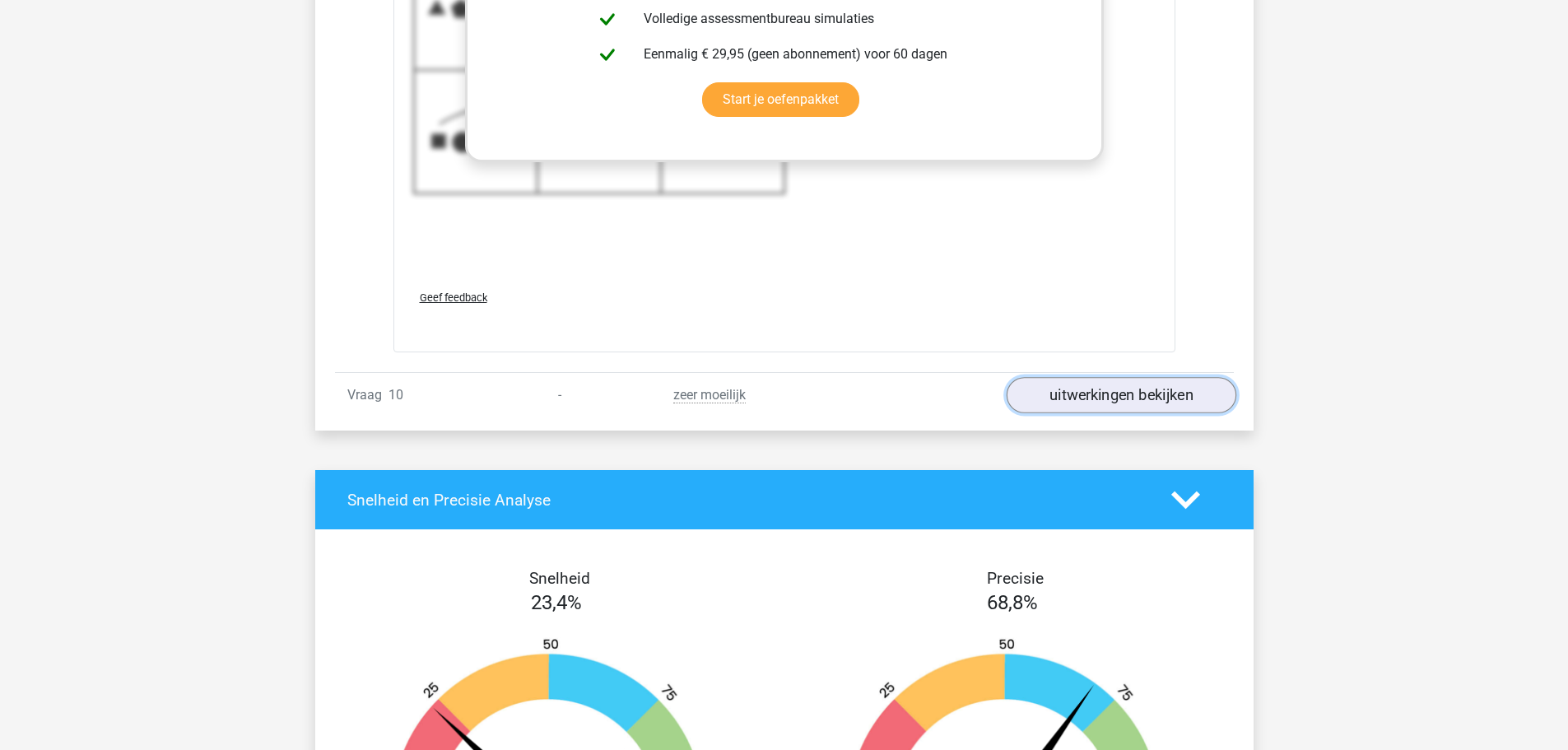
click at [1140, 401] on link "uitwerkingen bekijken" at bounding box center [1121, 395] width 230 height 37
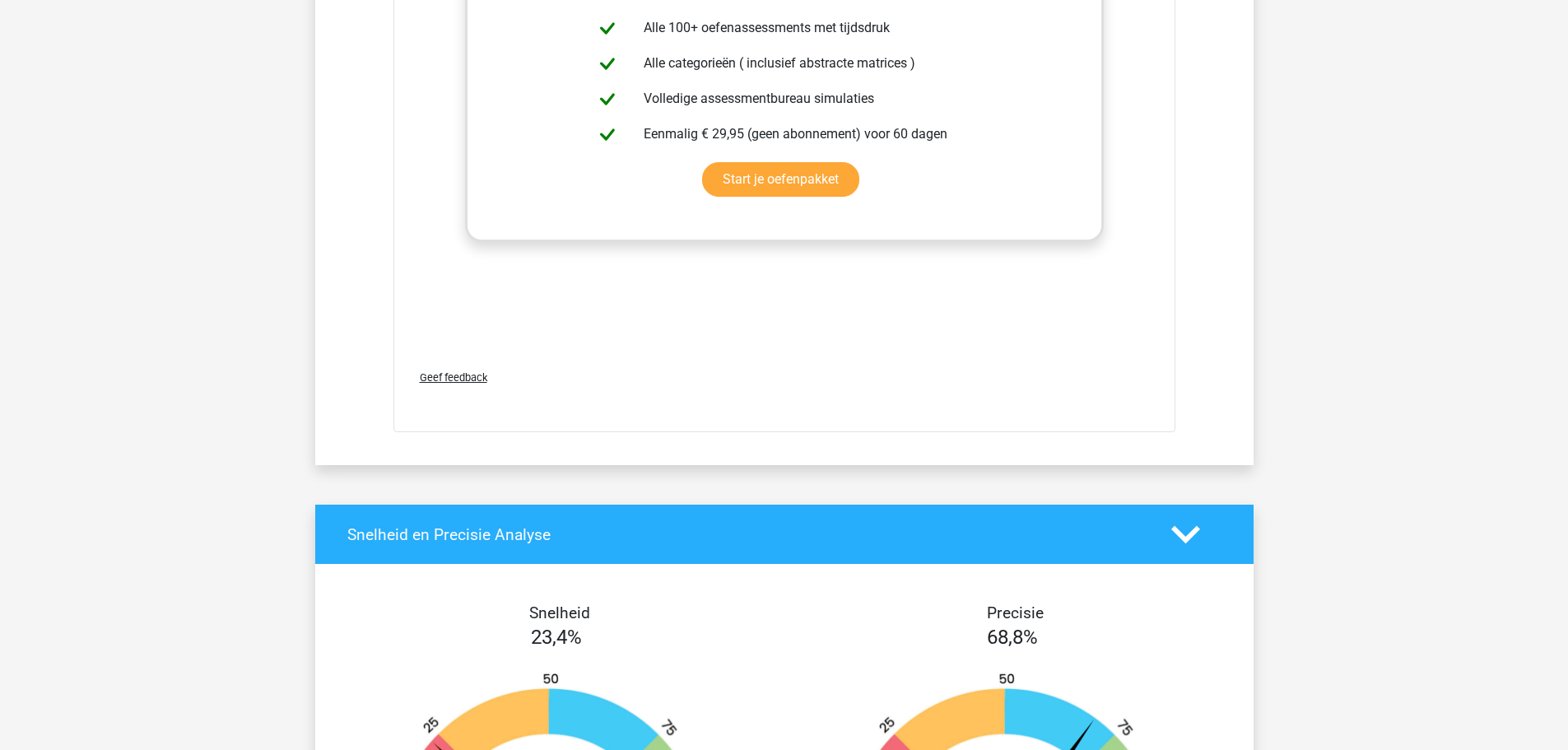
scroll to position [9024, 0]
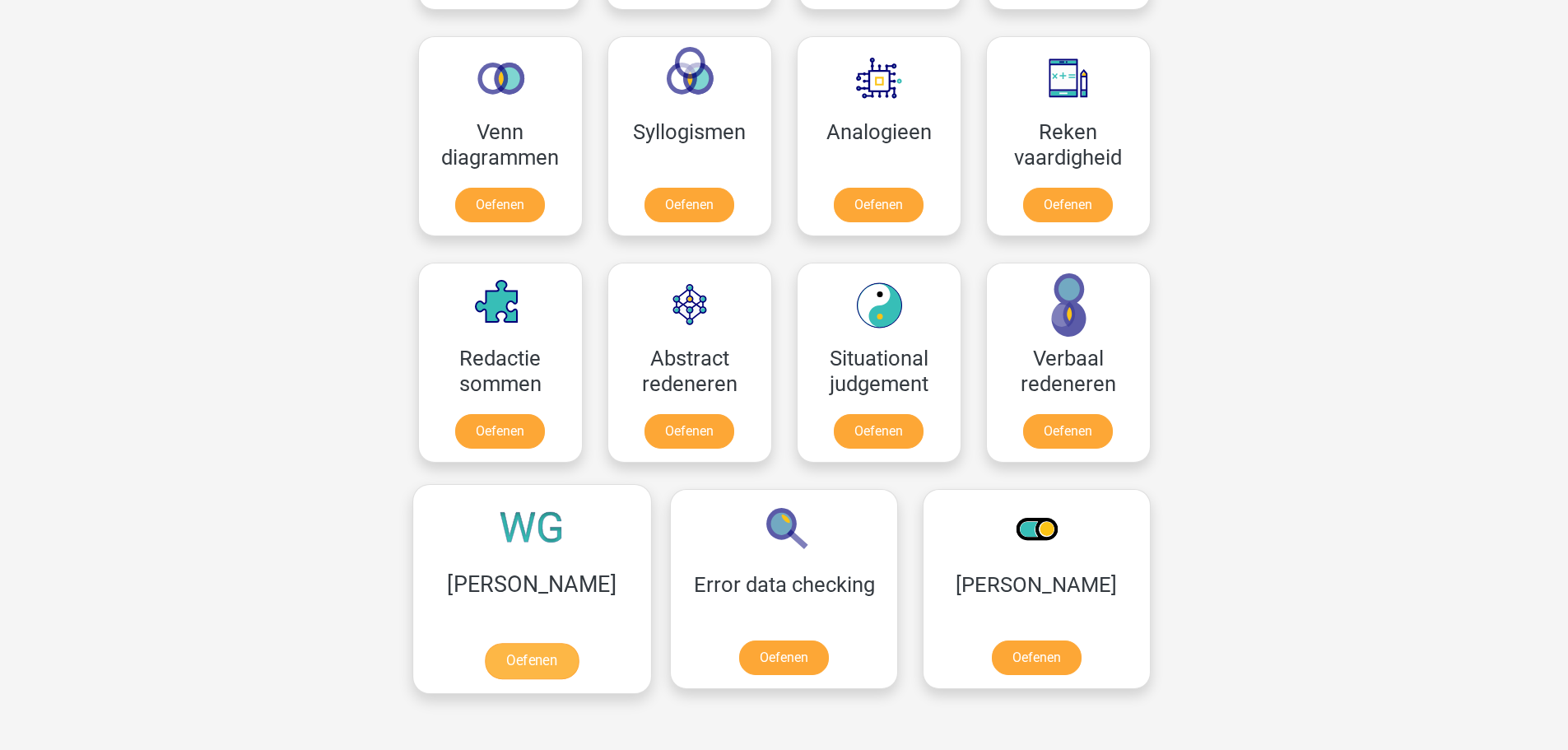
scroll to position [988, 0]
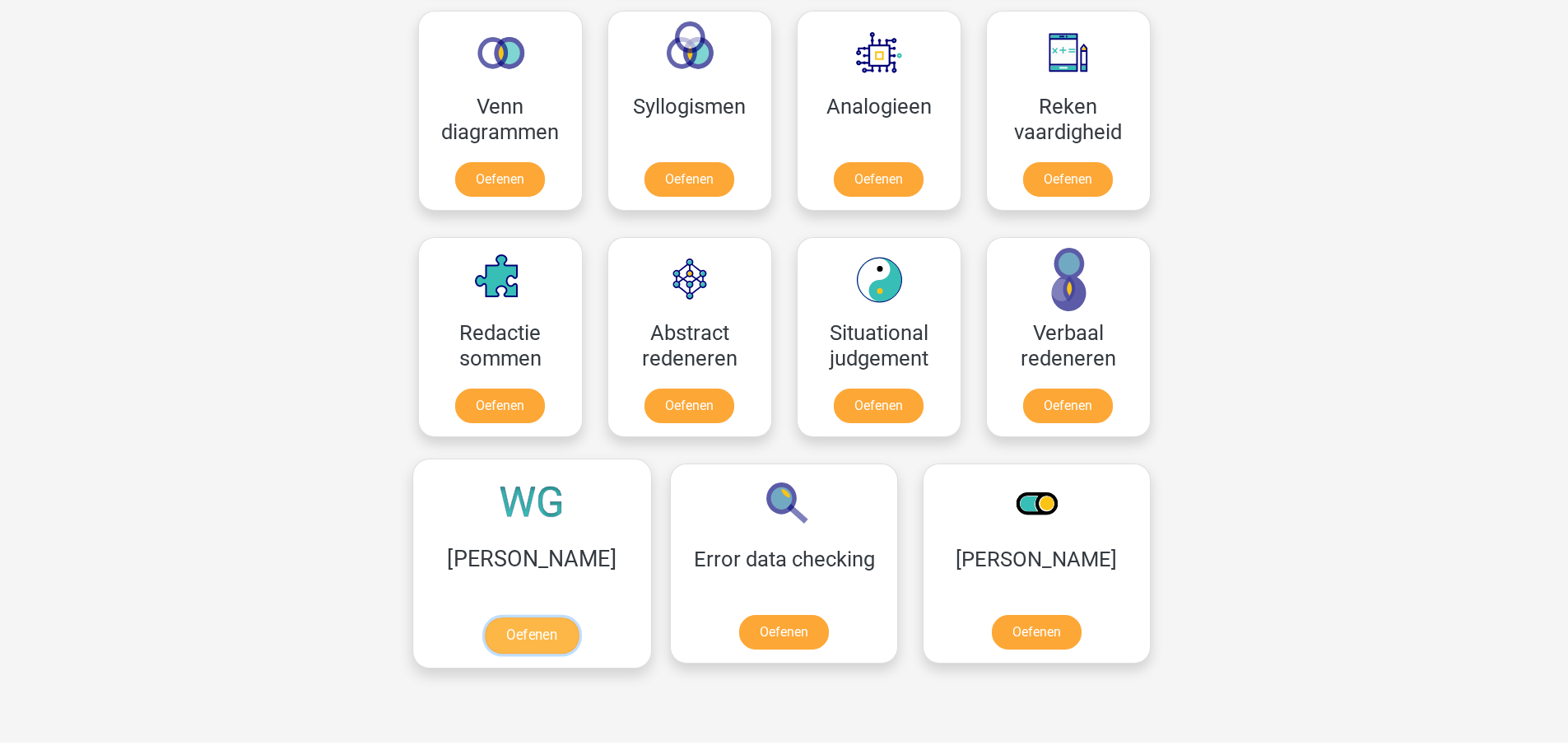
click at [508, 632] on link "Oefenen" at bounding box center [532, 636] width 94 height 37
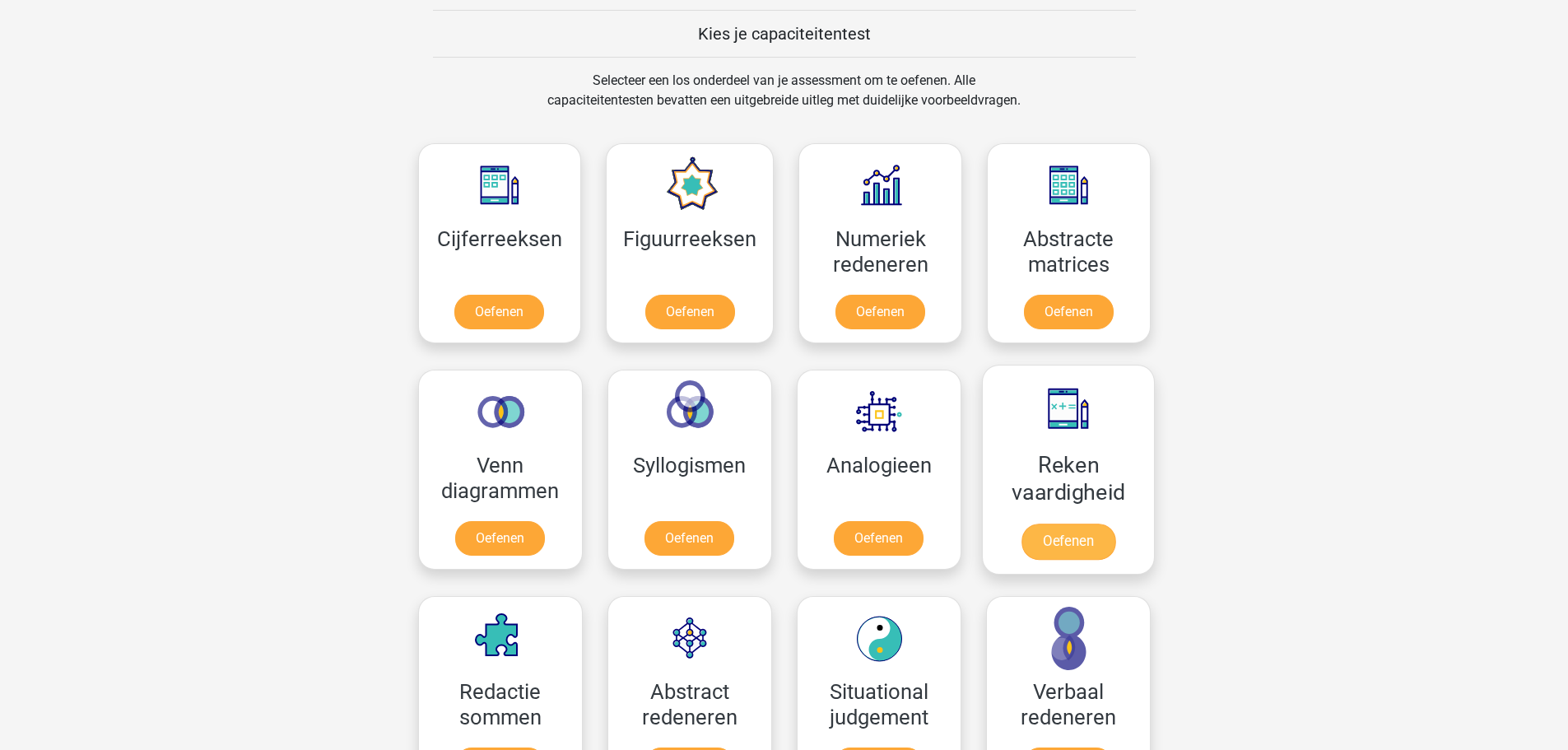
scroll to position [576, 0]
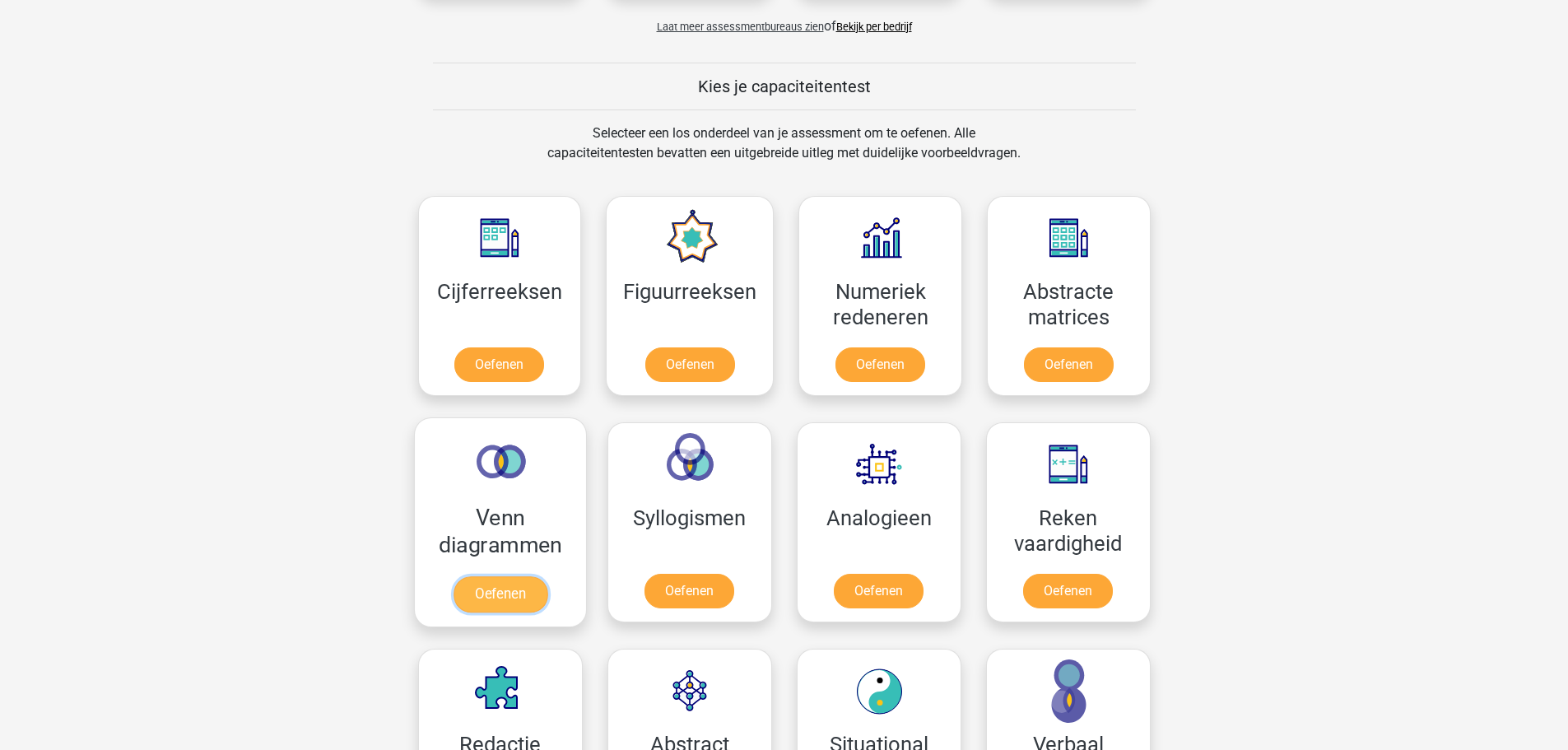
click at [518, 599] on link "Oefenen" at bounding box center [499, 594] width 94 height 37
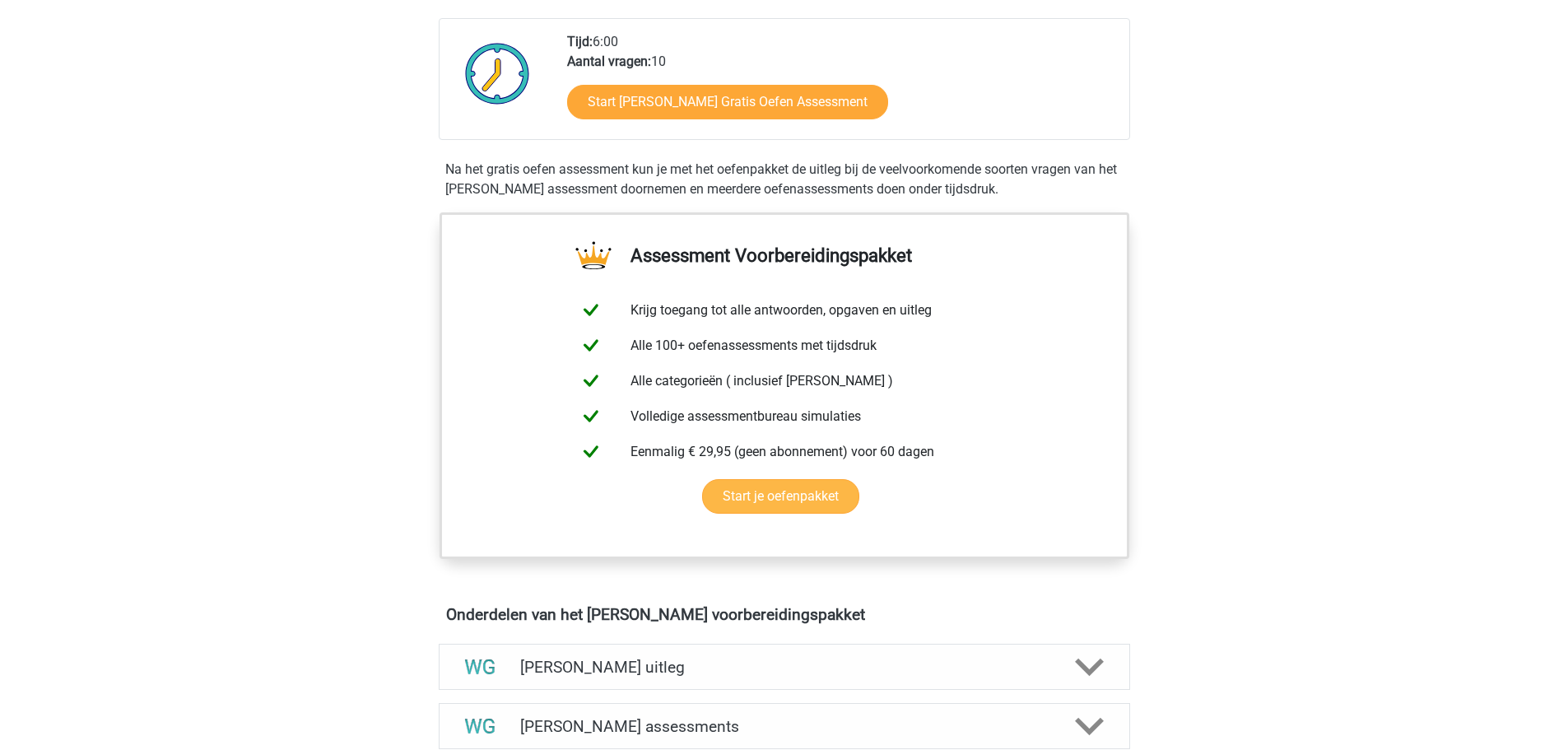
scroll to position [412, 0]
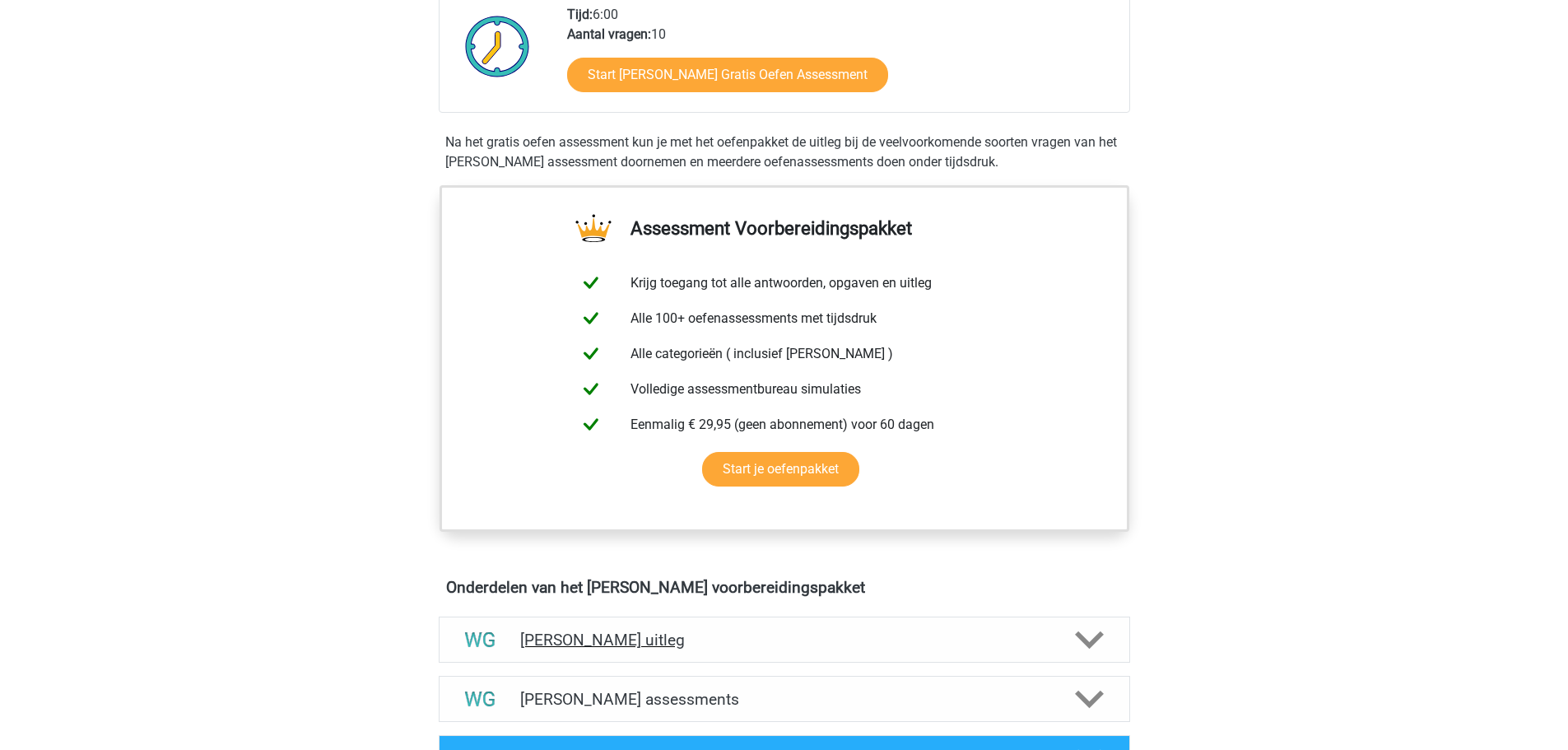
click at [647, 624] on div "Watson Glaser uitleg" at bounding box center [784, 639] width 692 height 46
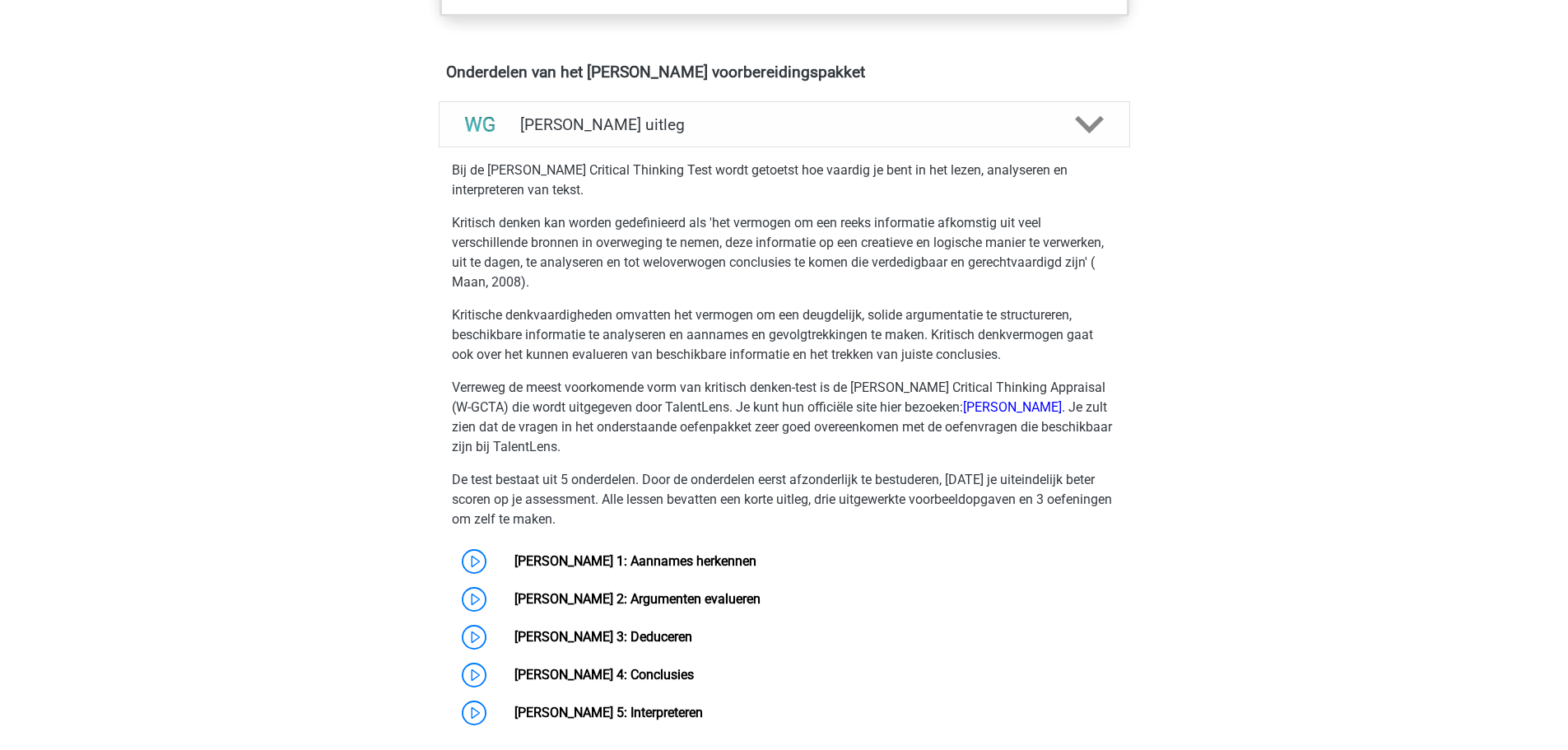
scroll to position [988, 0]
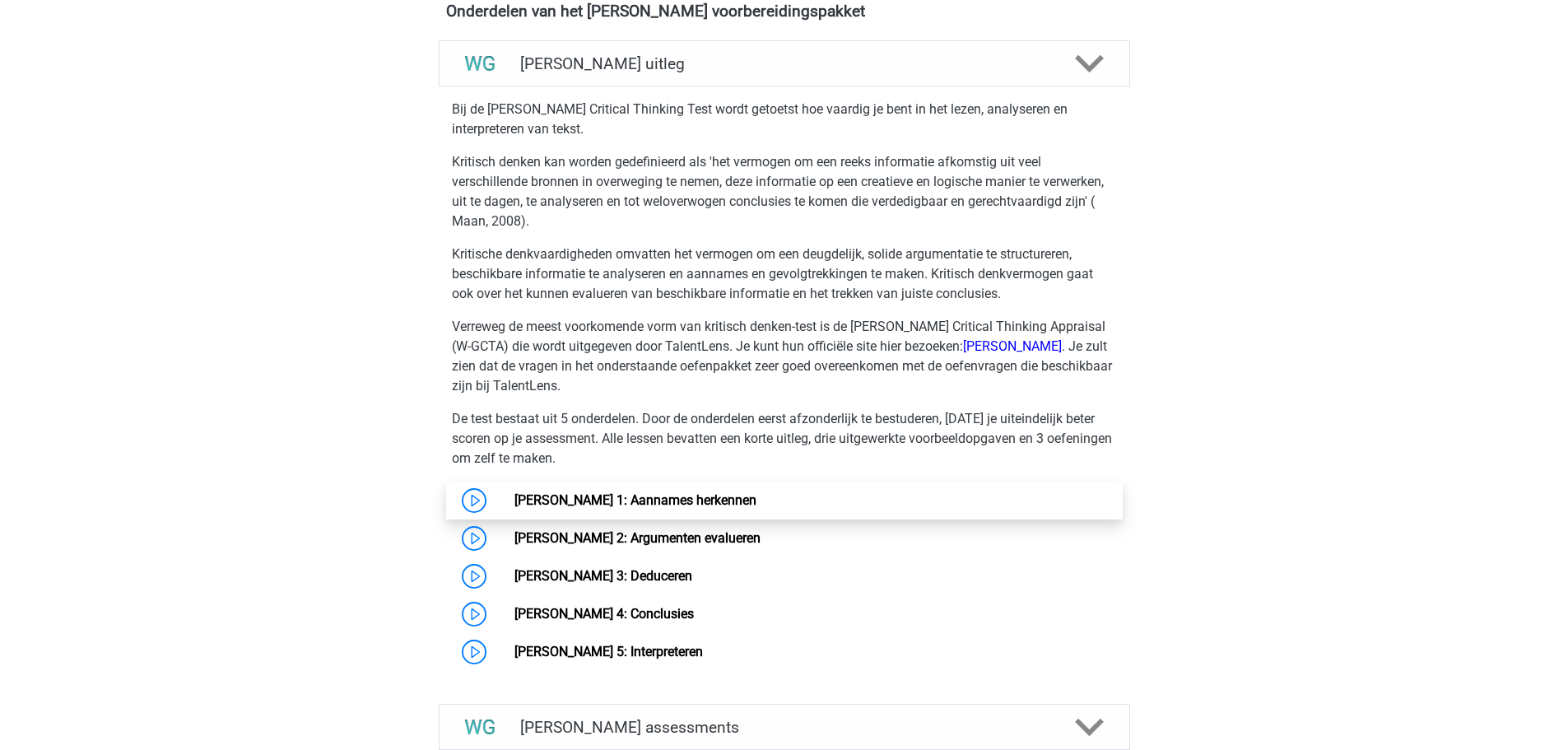
click at [602, 503] on link "Watson Glaser 1: Aannames herkennen" at bounding box center [635, 500] width 242 height 16
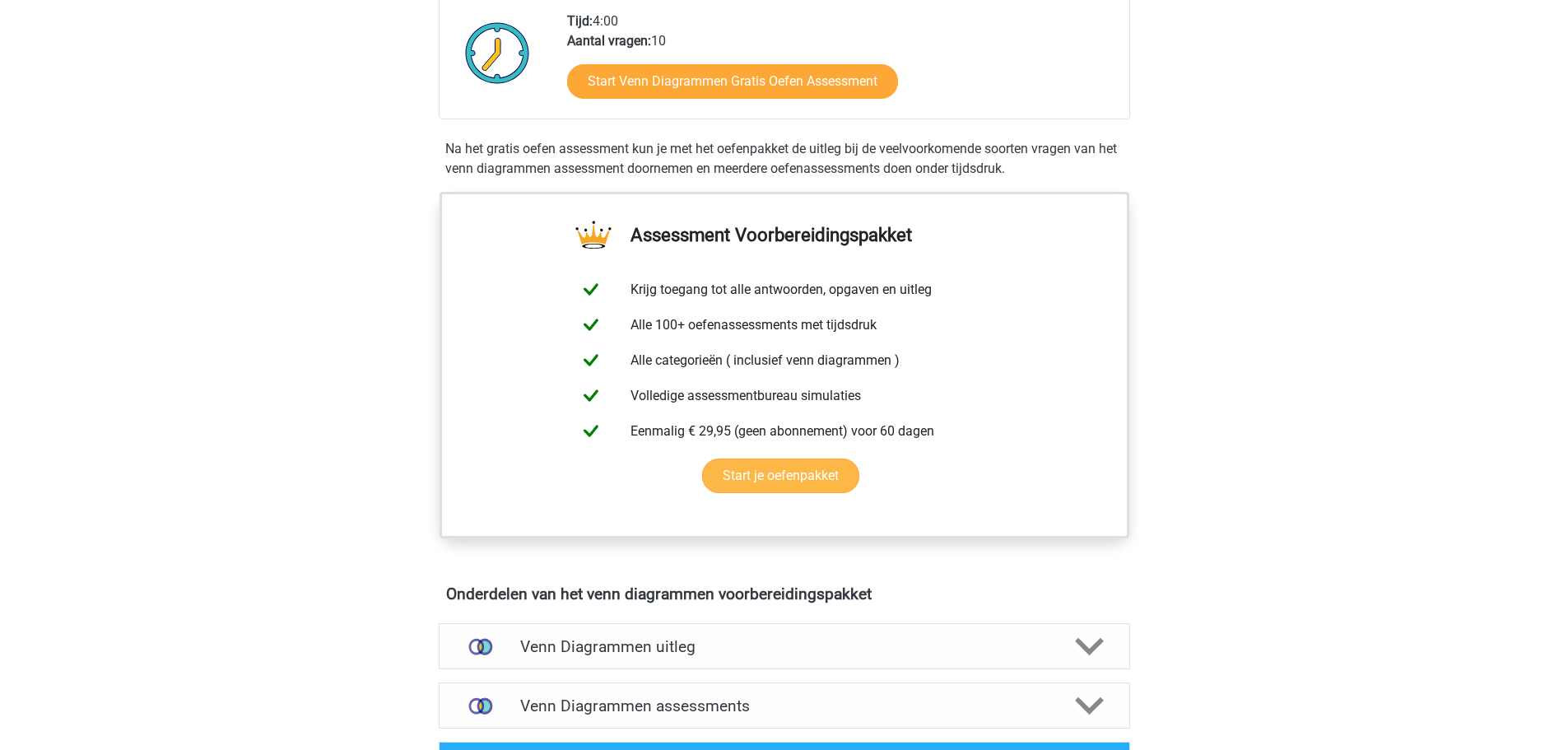
scroll to position [412, 0]
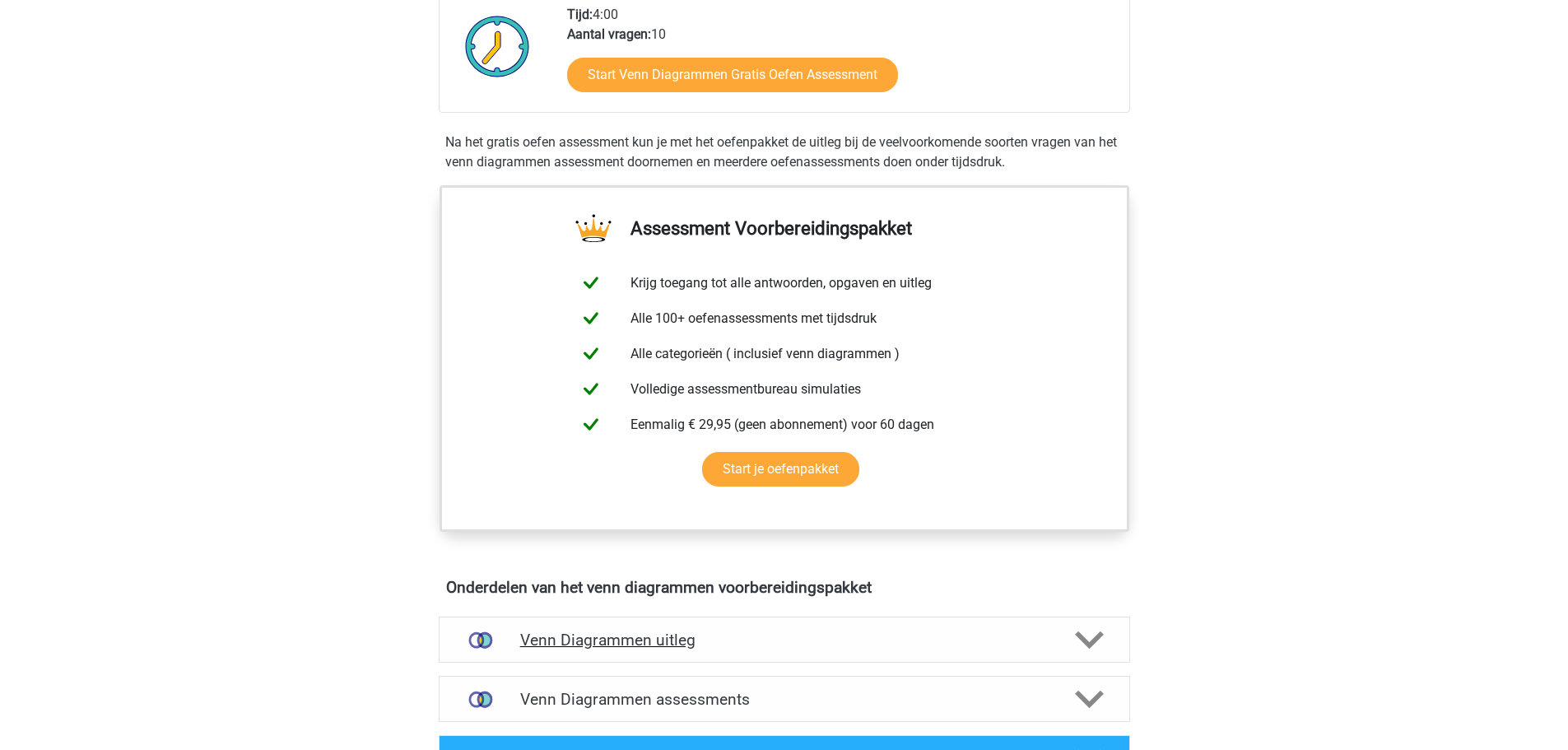
click at [675, 634] on h4 "Venn Diagrammen uitleg" at bounding box center [784, 640] width 528 height 19
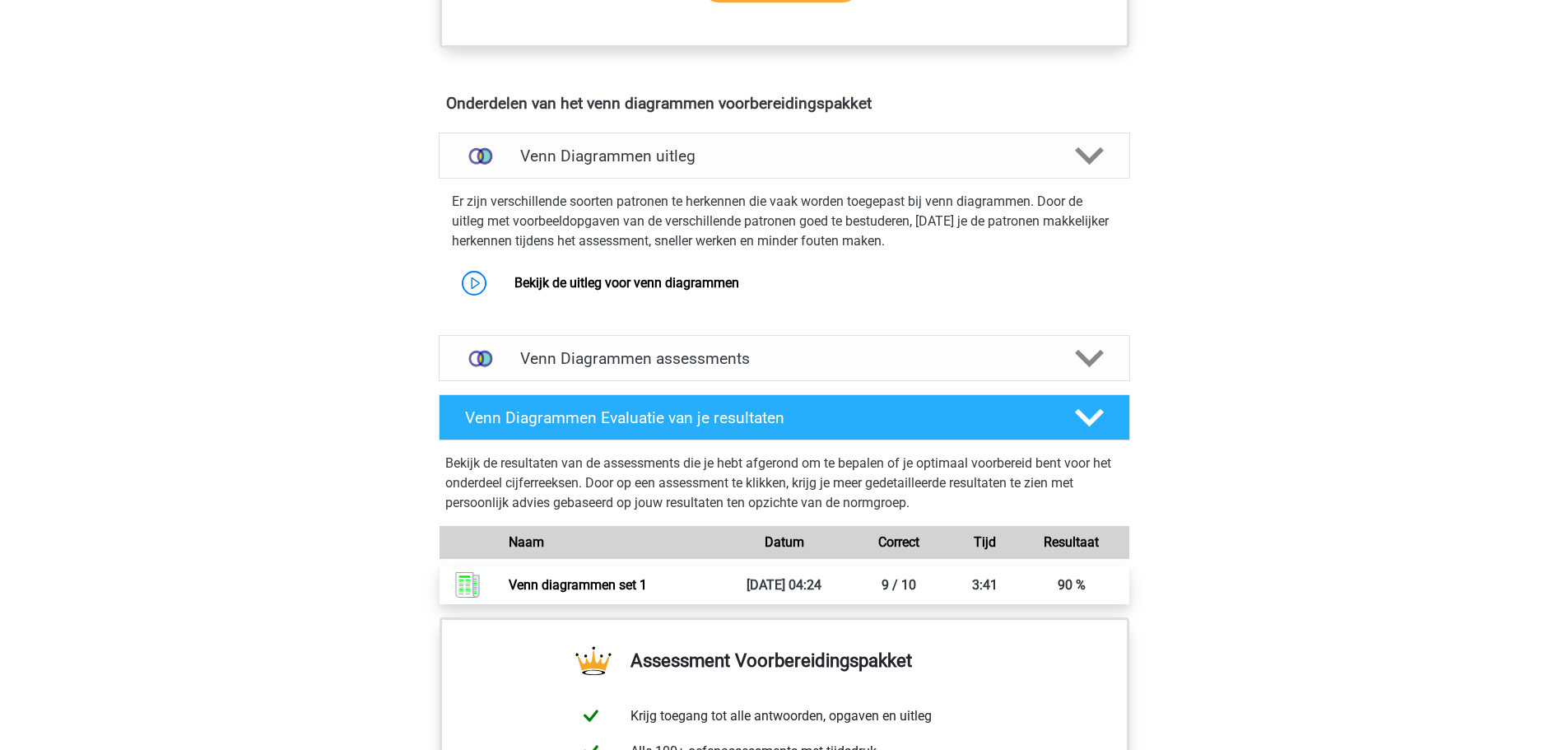
scroll to position [906, 0]
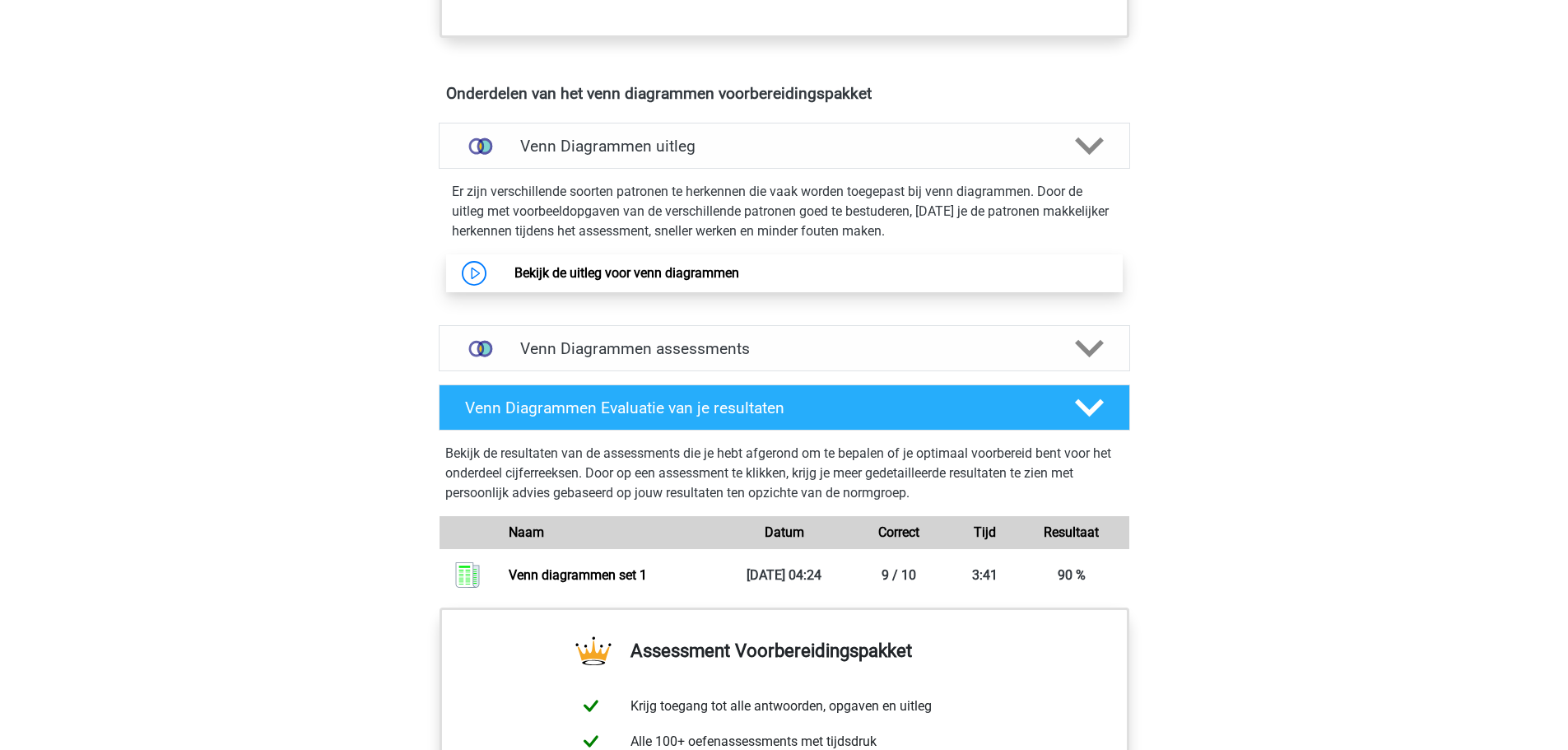
click at [671, 276] on link "Bekijk de uitleg voor venn diagrammen" at bounding box center [627, 273] width 225 height 16
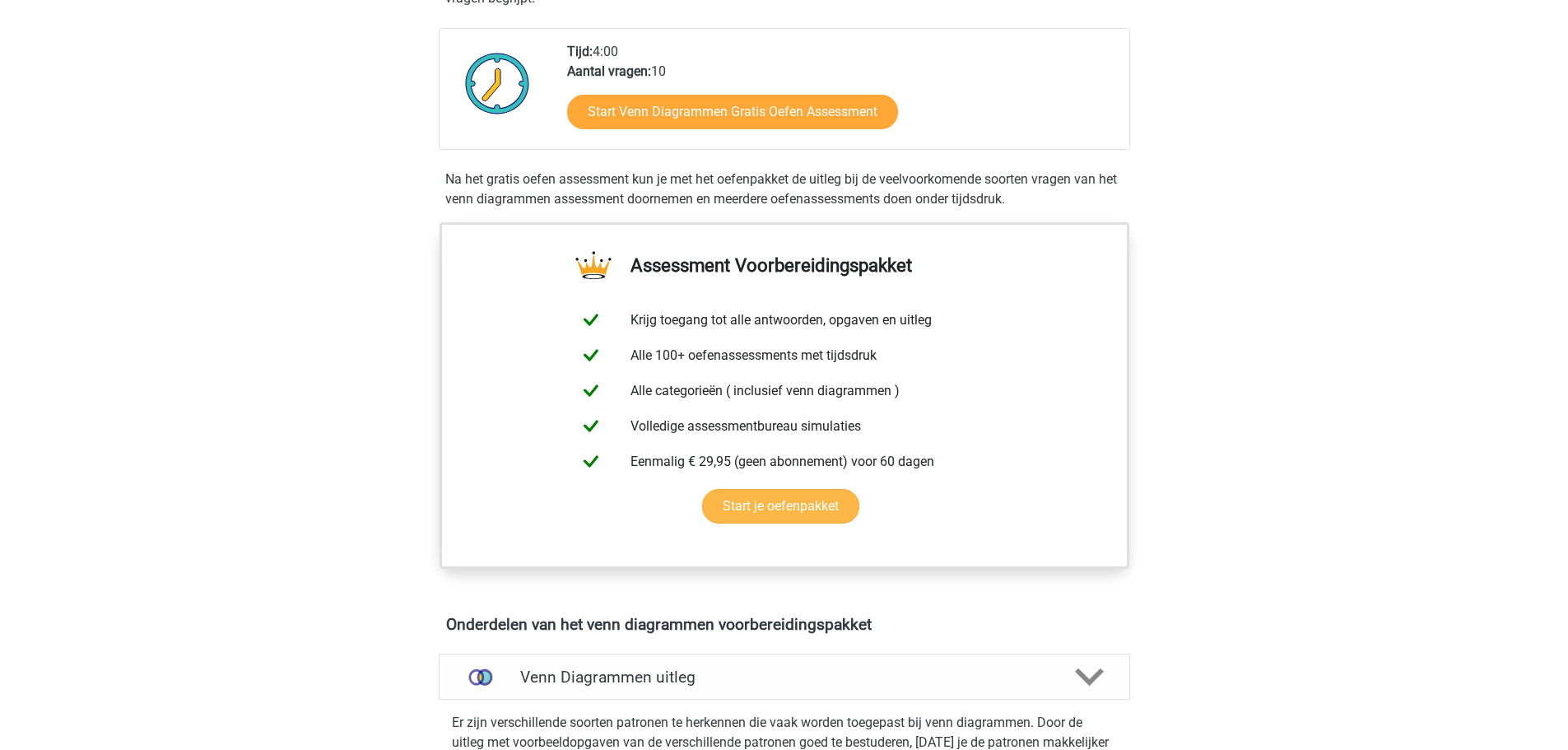
scroll to position [82, 0]
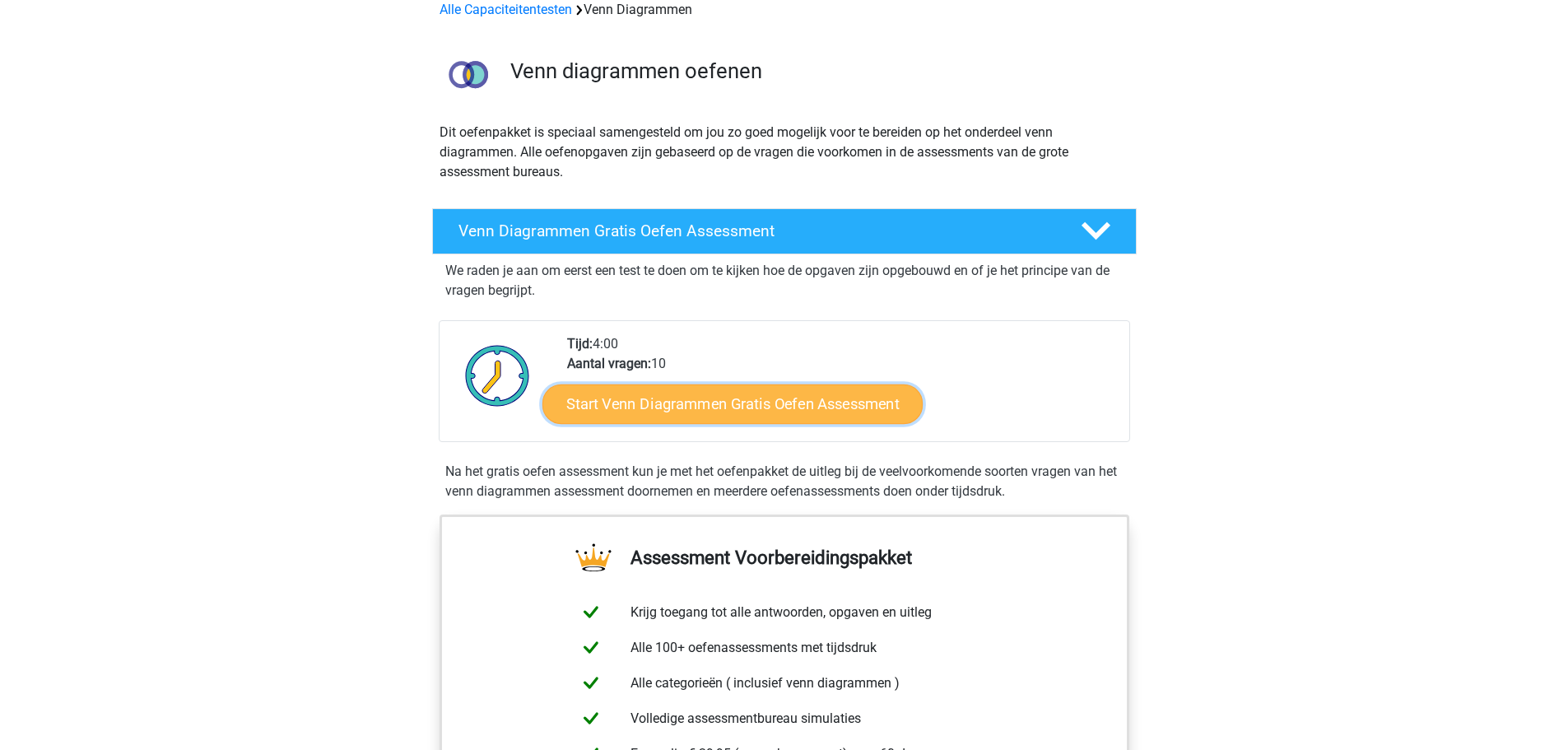
click at [697, 416] on link "Start Venn Diagrammen Gratis Oefen Assessment" at bounding box center [732, 404] width 380 height 39
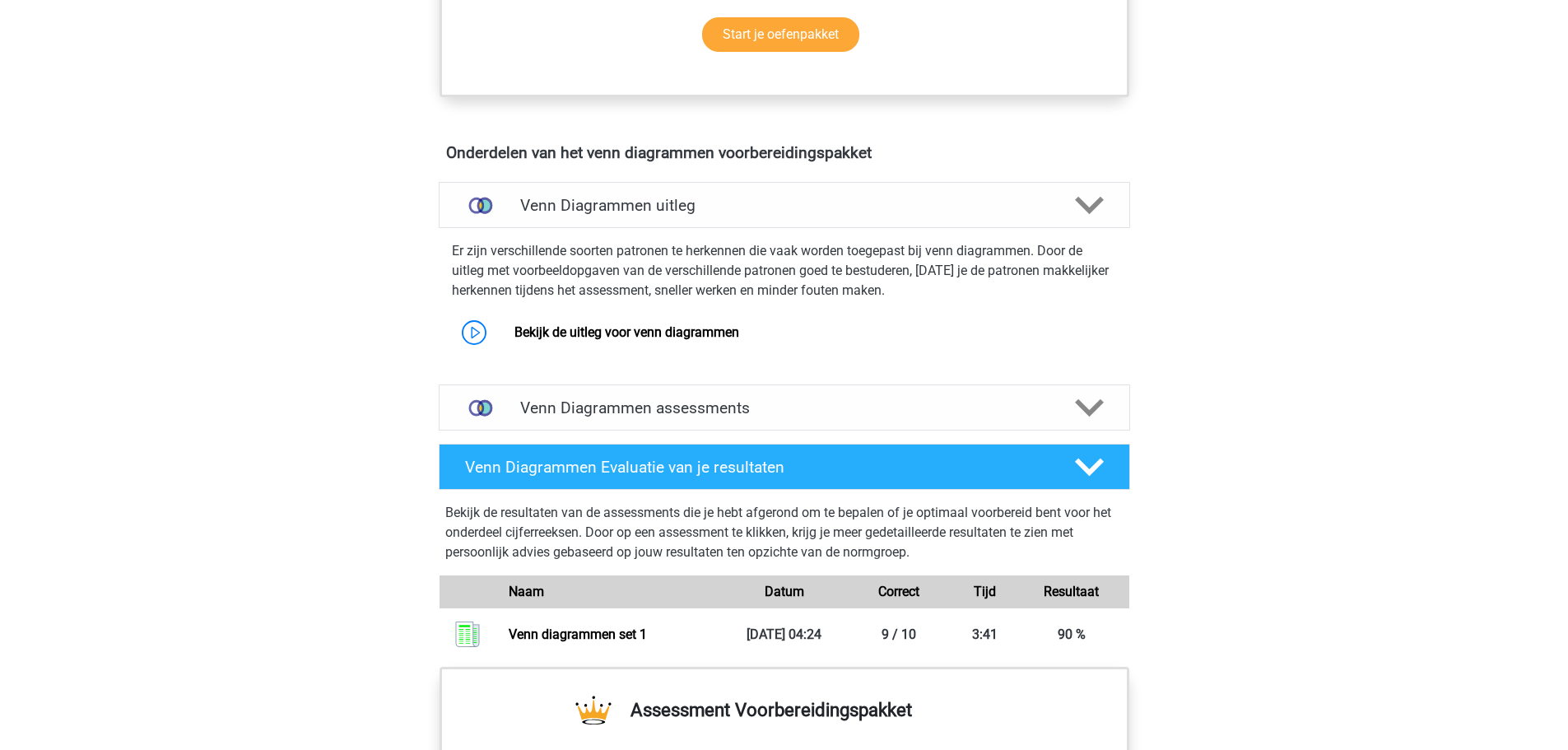
scroll to position [906, 0]
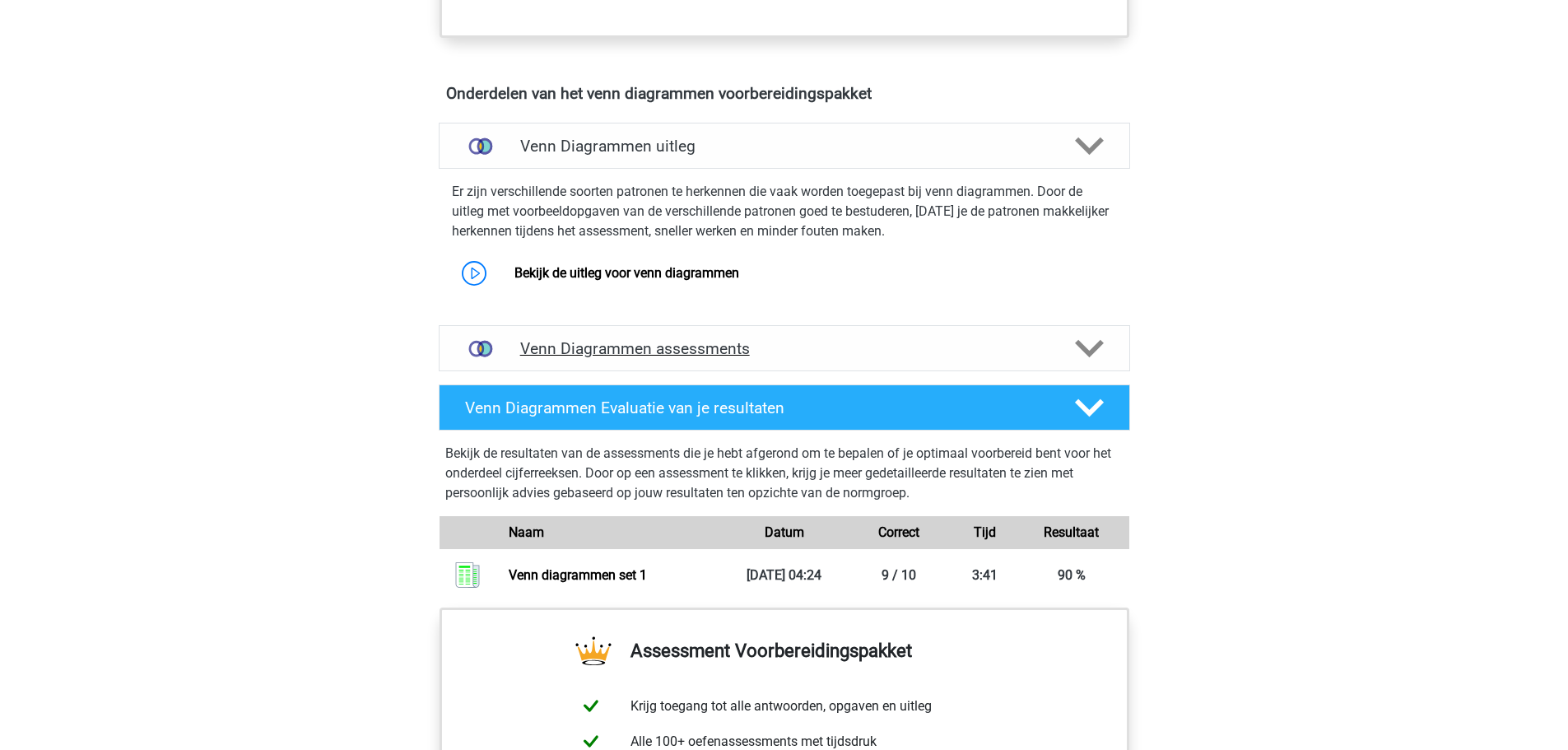
click at [839, 350] on h4 "Venn Diagrammen assessments" at bounding box center [784, 349] width 528 height 19
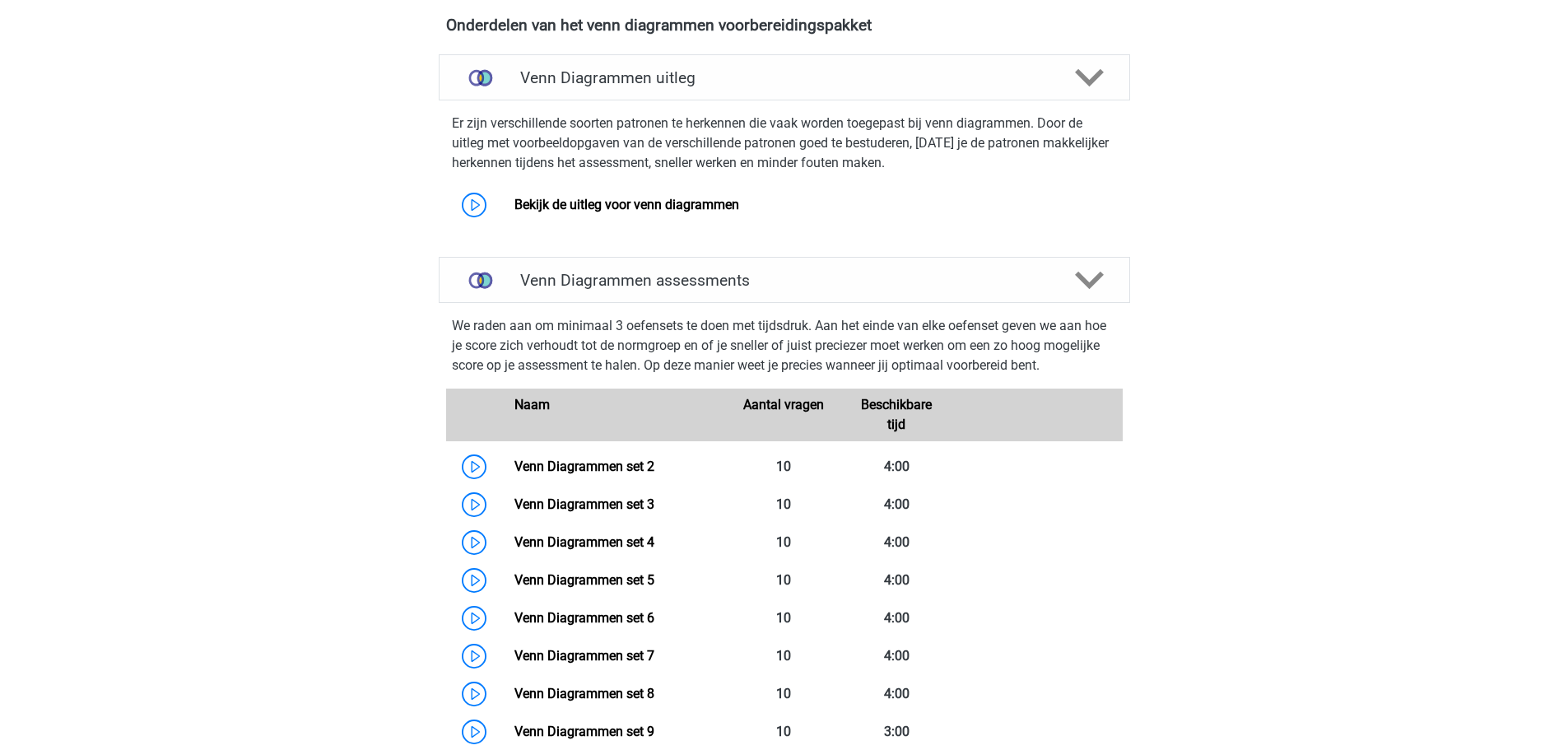
scroll to position [1070, 0]
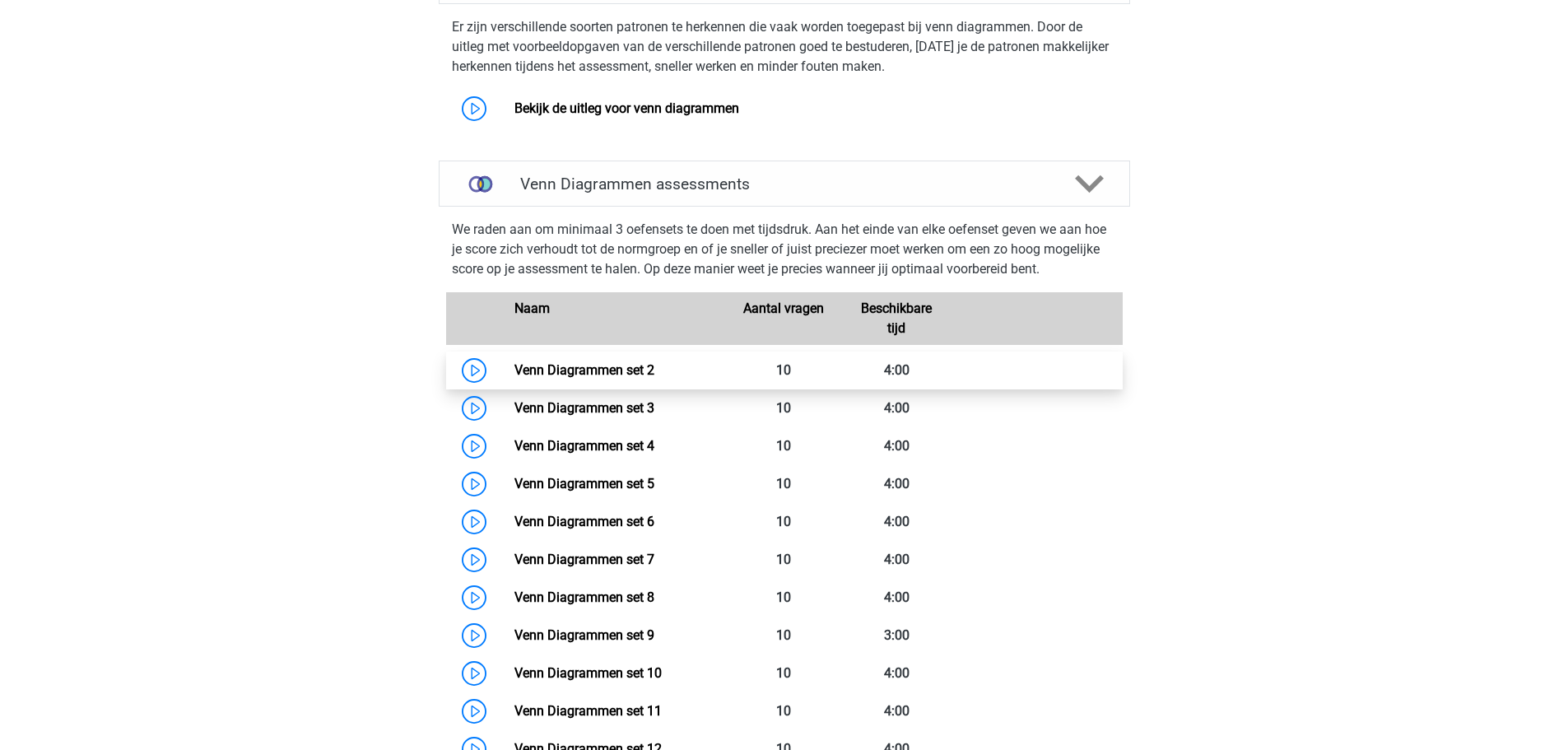
click at [628, 370] on link "Venn Diagrammen set 2" at bounding box center [584, 370] width 140 height 16
click at [514, 364] on link "Venn Diagrammen set 2" at bounding box center [584, 370] width 140 height 16
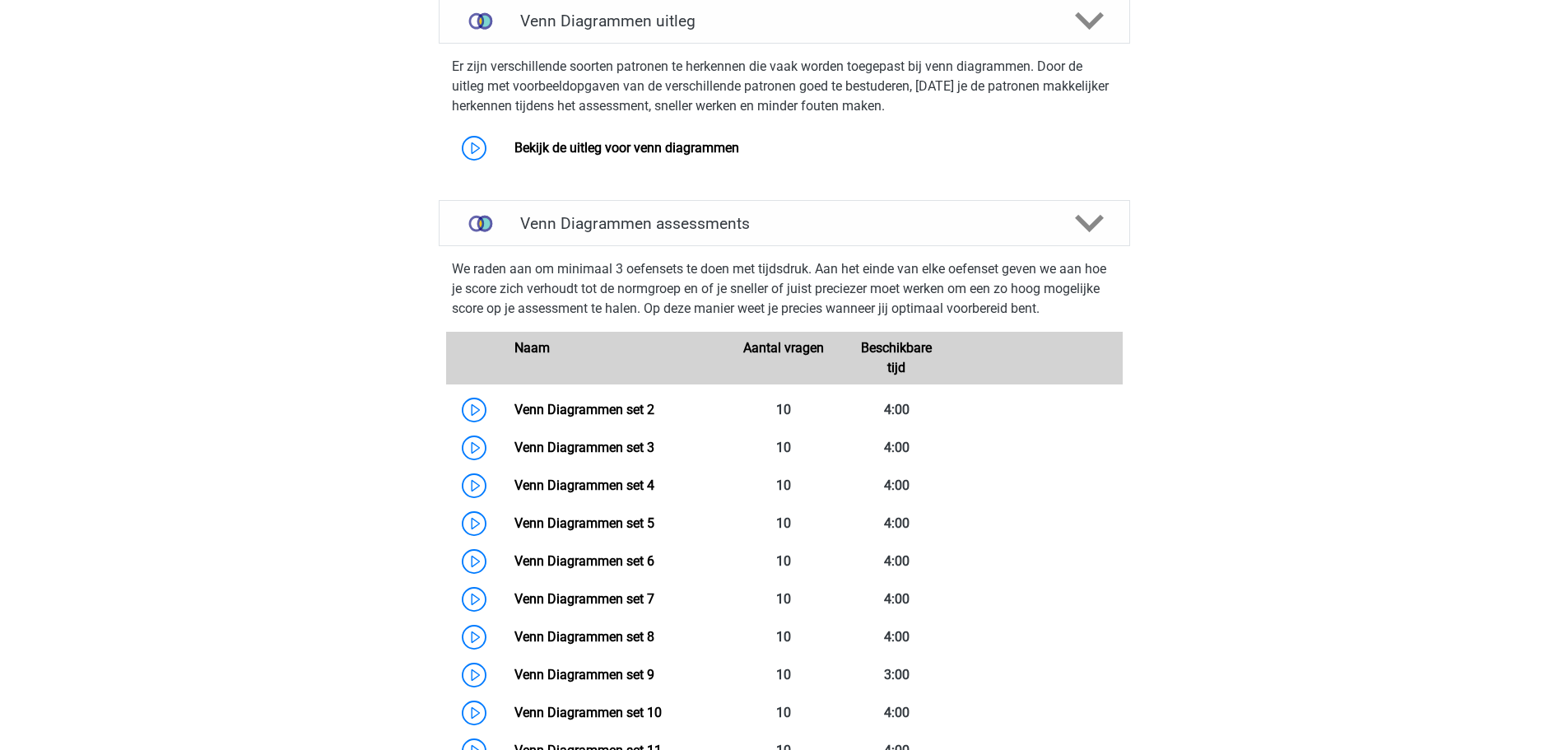
scroll to position [1025, 0]
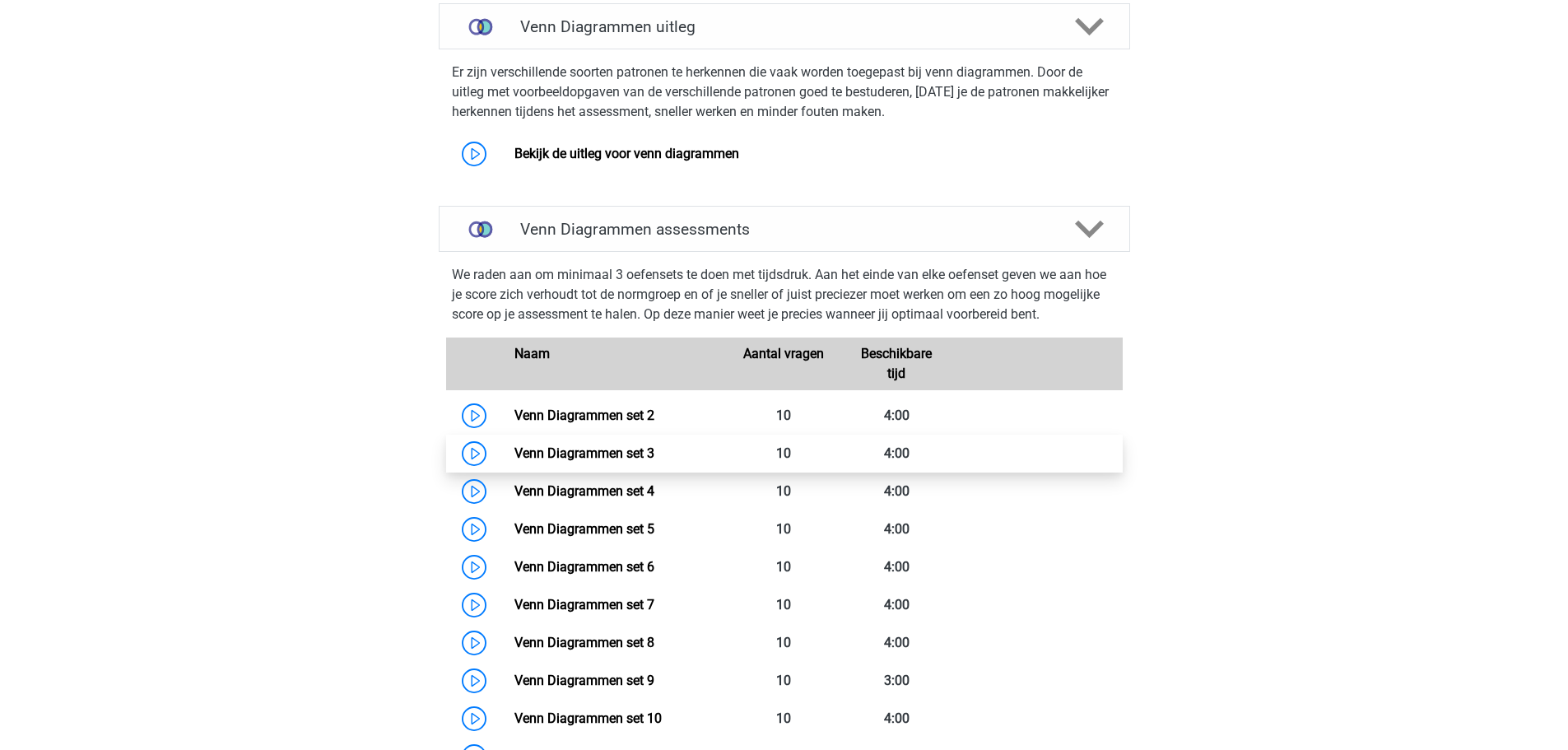
click at [646, 451] on link "Venn Diagrammen set 3" at bounding box center [584, 453] width 140 height 16
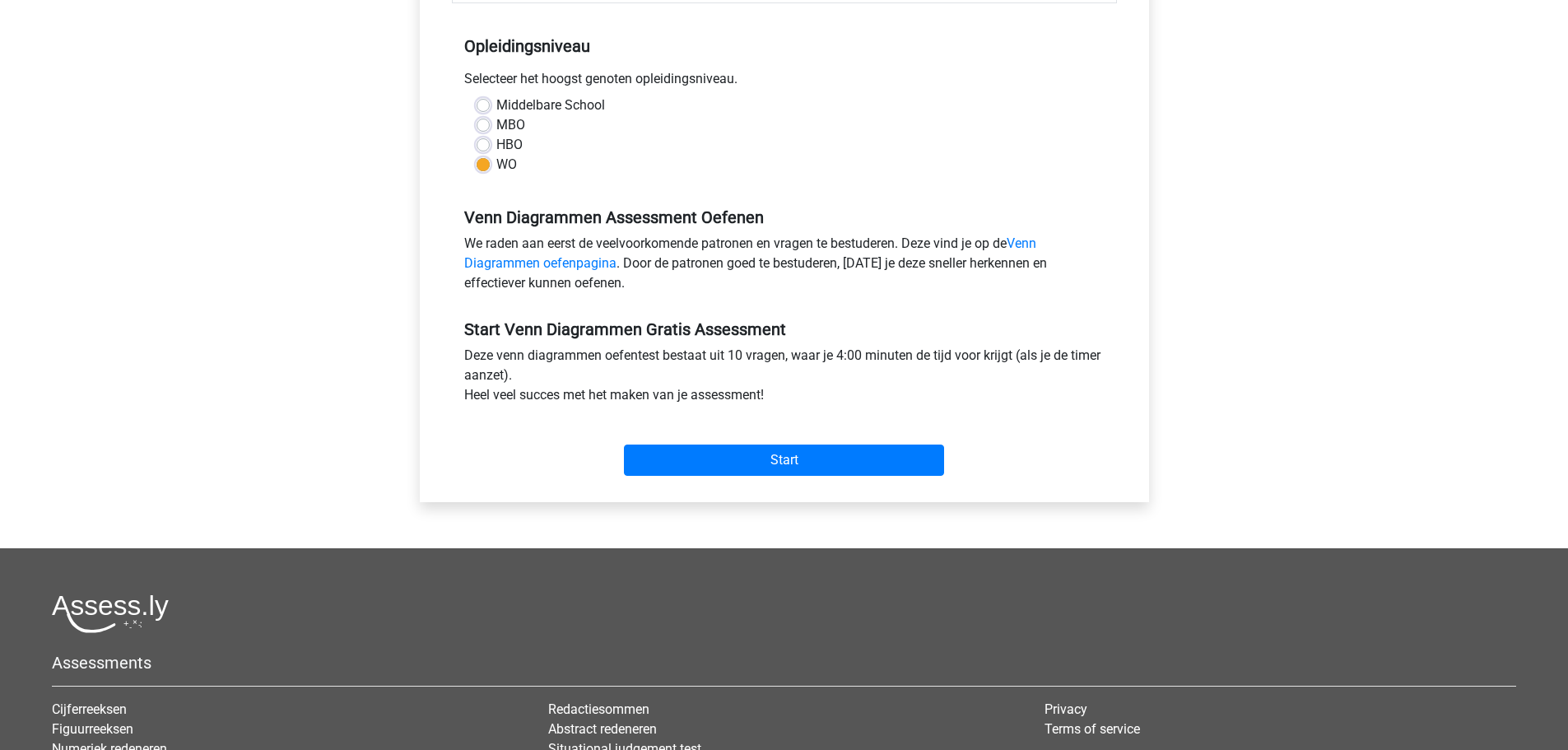
scroll to position [330, 0]
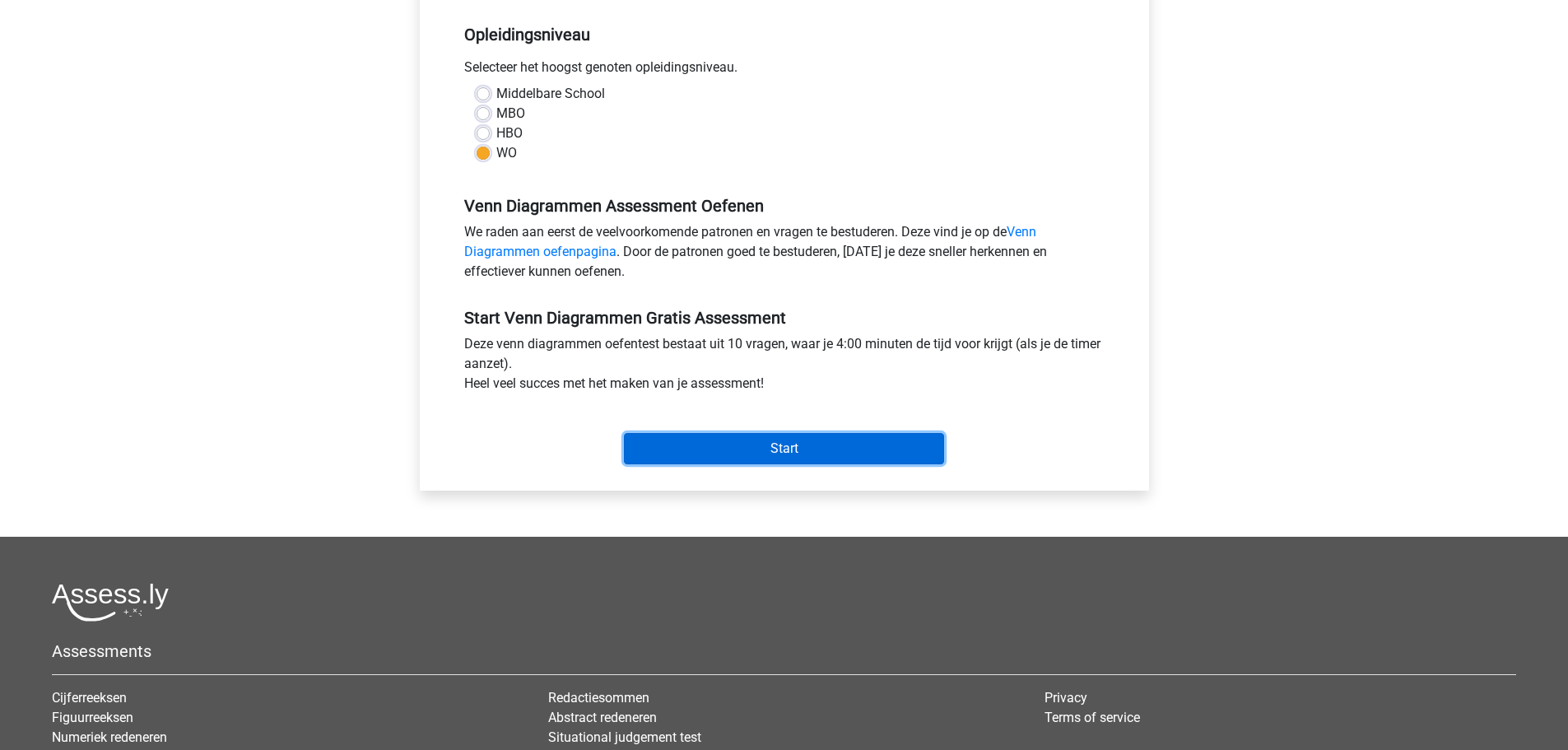
click at [717, 447] on input "Start" at bounding box center [784, 449] width 320 height 32
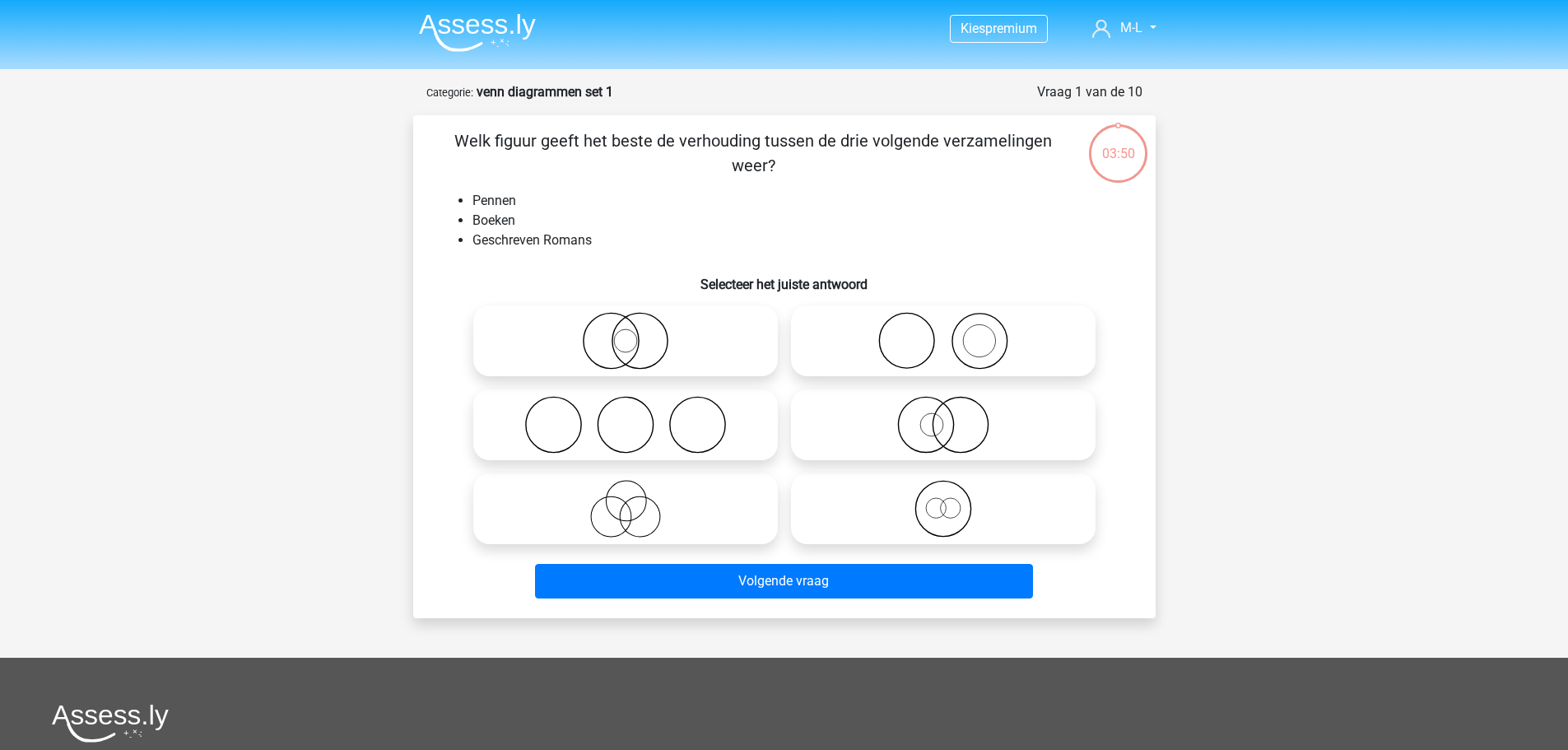
click at [1014, 354] on icon at bounding box center [943, 340] width 291 height 57
click at [954, 333] on input "radio" at bounding box center [949, 327] width 11 height 11
radio input "true"
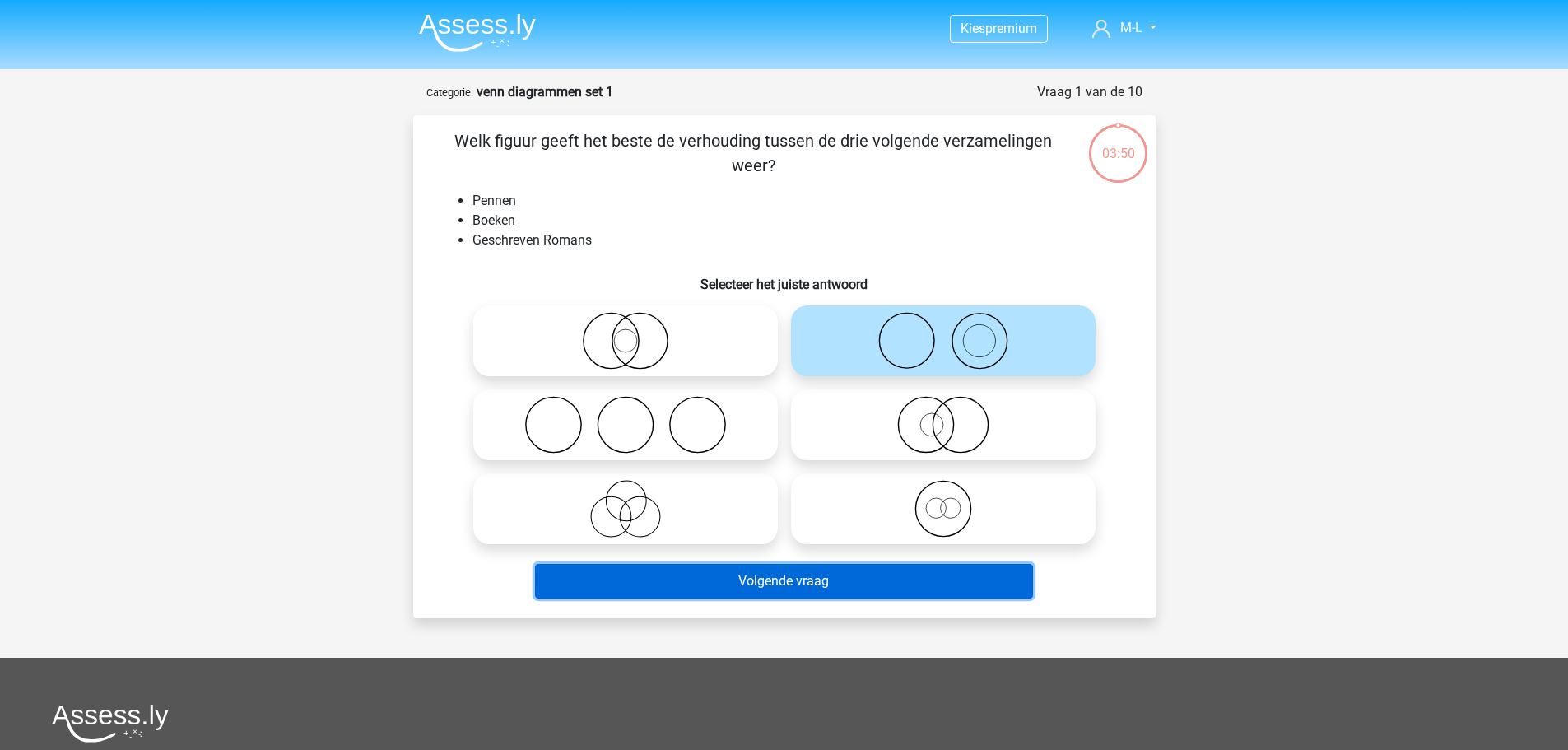
click at [951, 577] on button "Volgende vraag" at bounding box center [784, 582] width 498 height 35
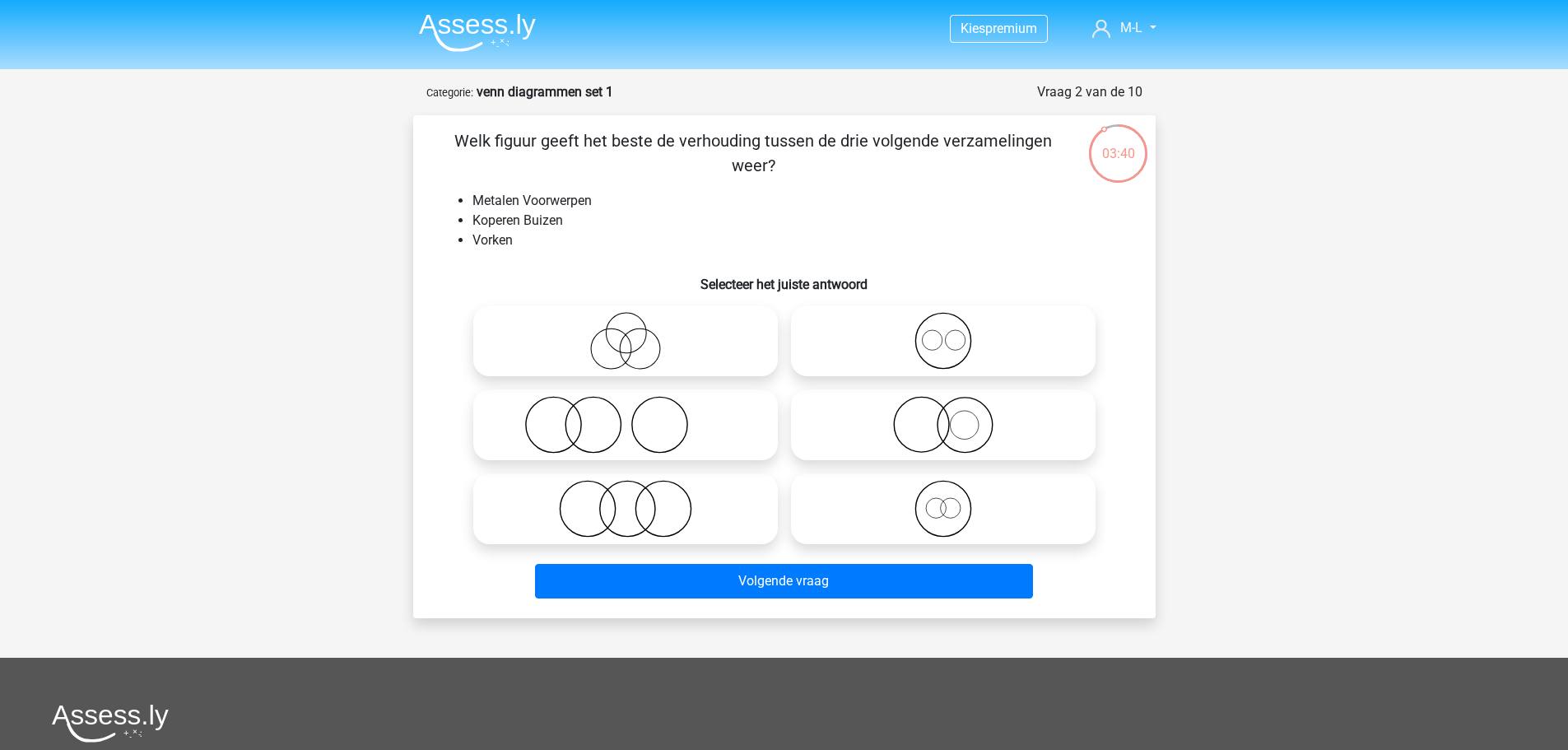
click at [963, 431] on icon at bounding box center [943, 425] width 291 height 57
click at [954, 417] on input "radio" at bounding box center [949, 411] width 11 height 11
radio input "true"
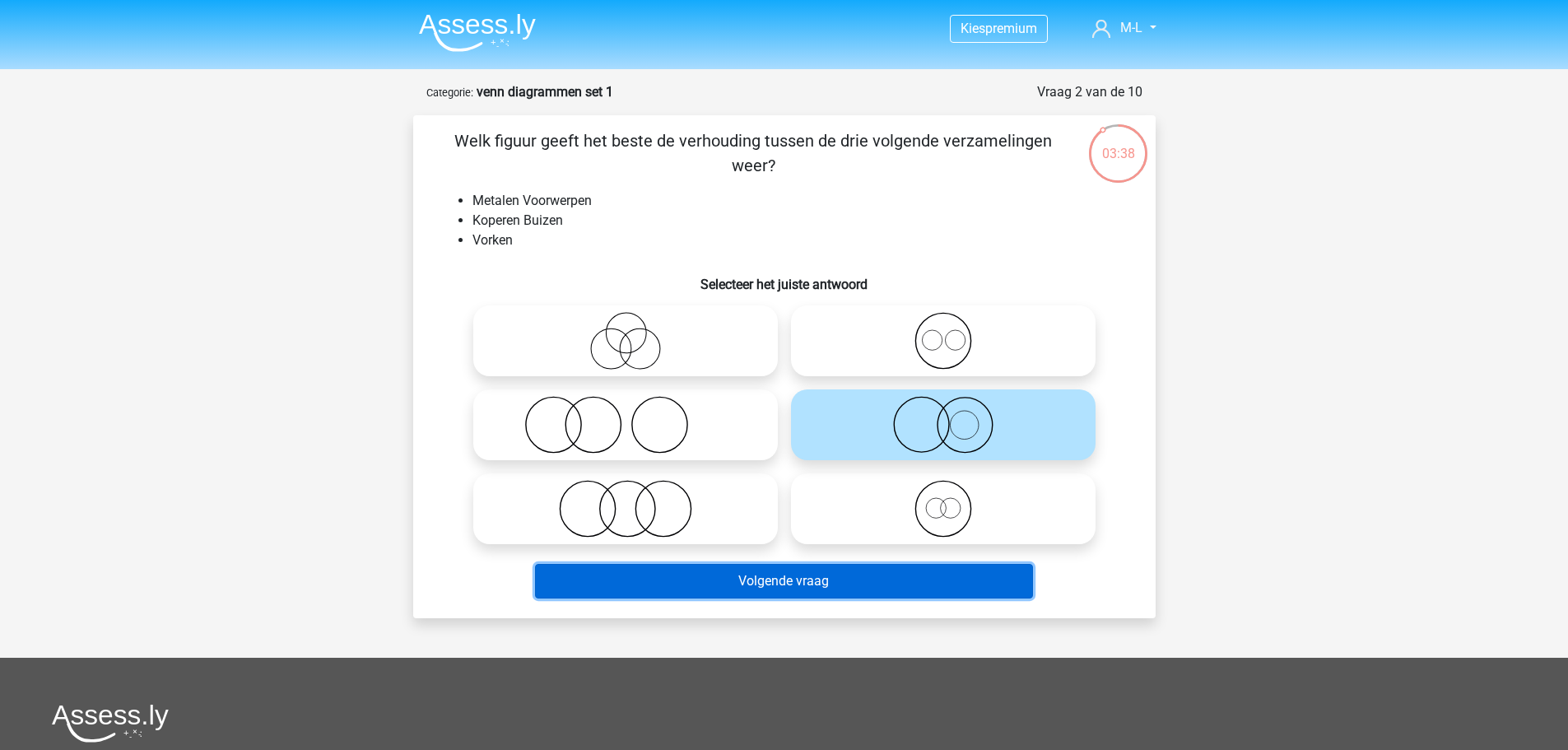
click at [923, 587] on button "Volgende vraag" at bounding box center [784, 582] width 498 height 35
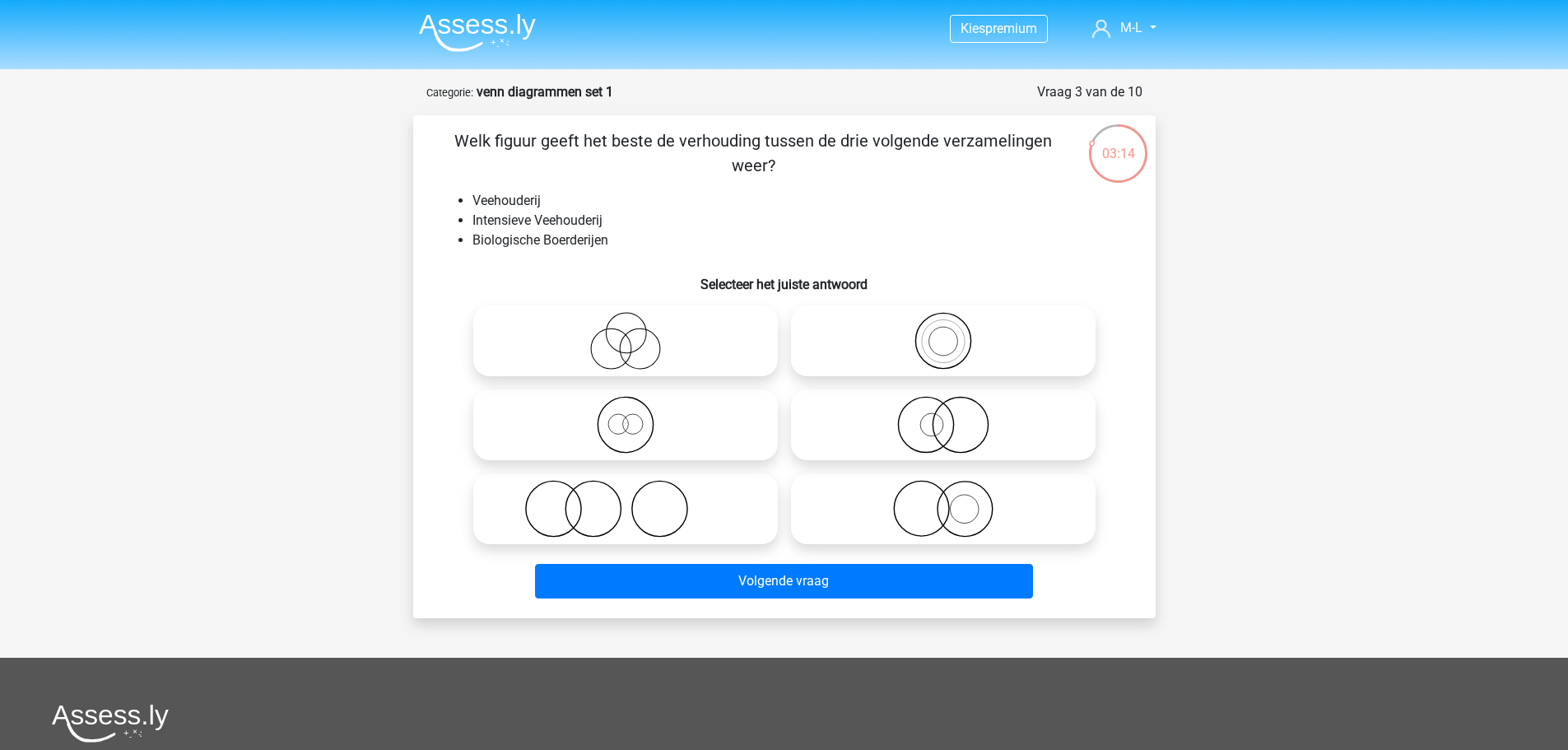
click at [950, 516] on icon at bounding box center [943, 509] width 291 height 57
click at [950, 500] on input "radio" at bounding box center [949, 495] width 11 height 11
radio input "true"
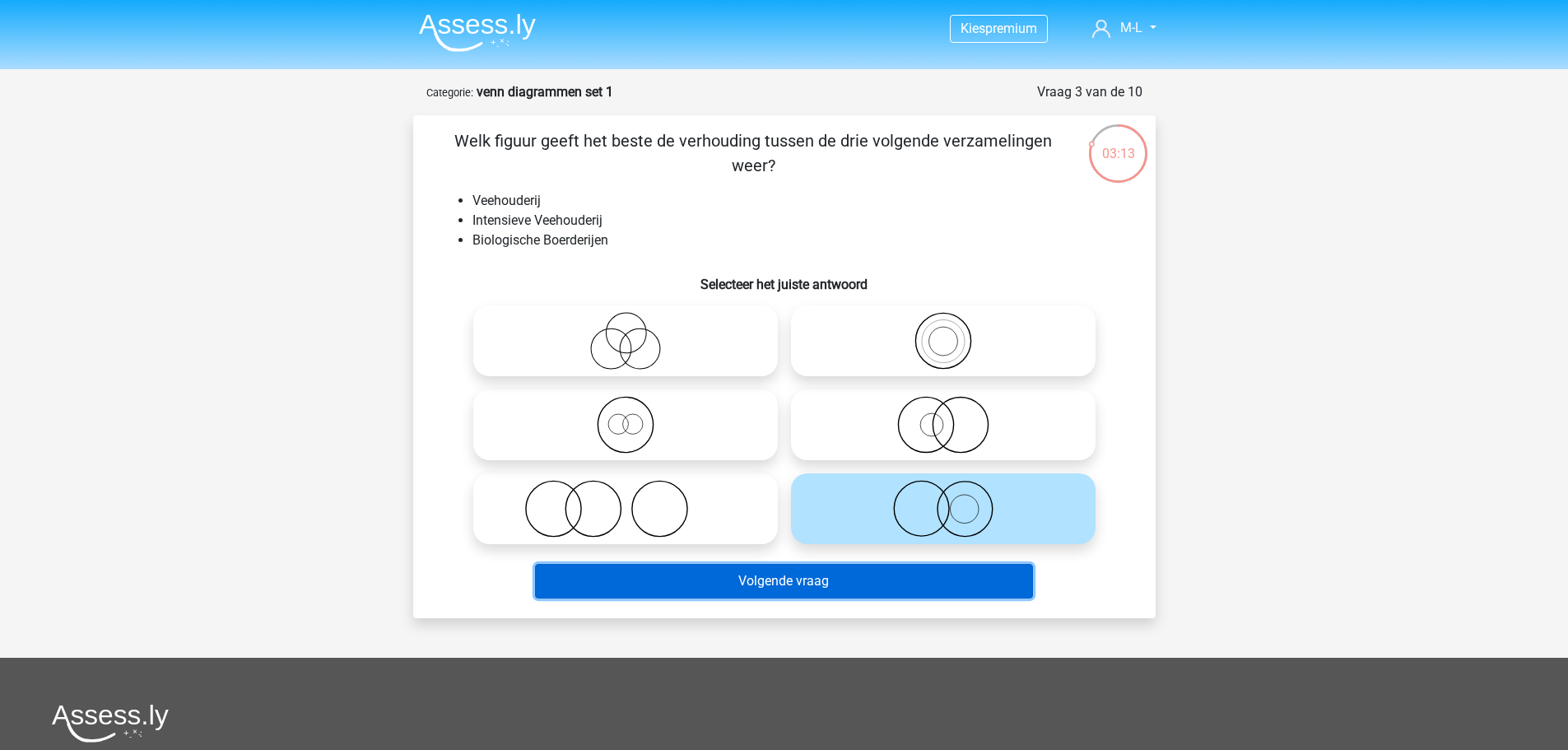
click at [953, 578] on button "Volgende vraag" at bounding box center [784, 582] width 498 height 35
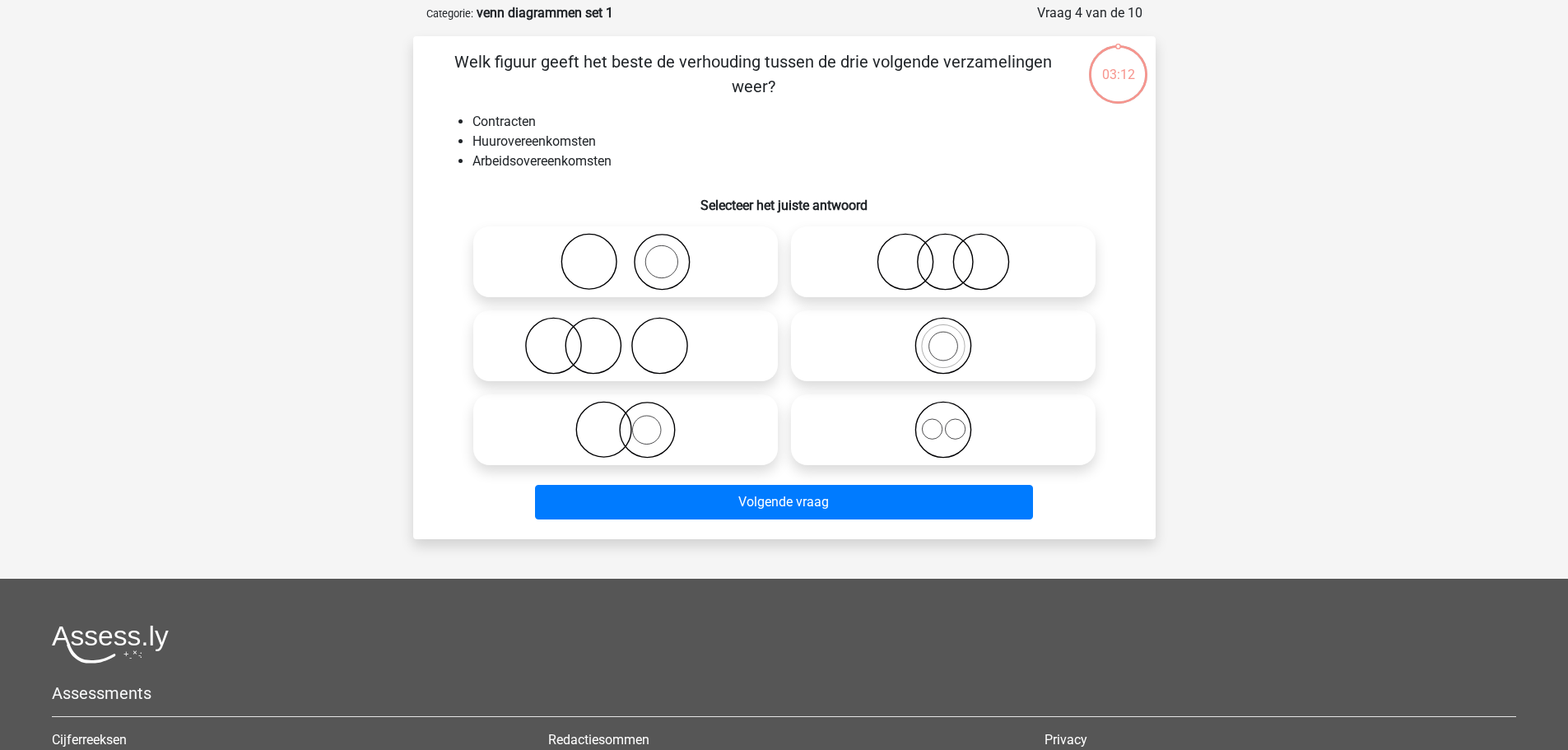
scroll to position [82, 0]
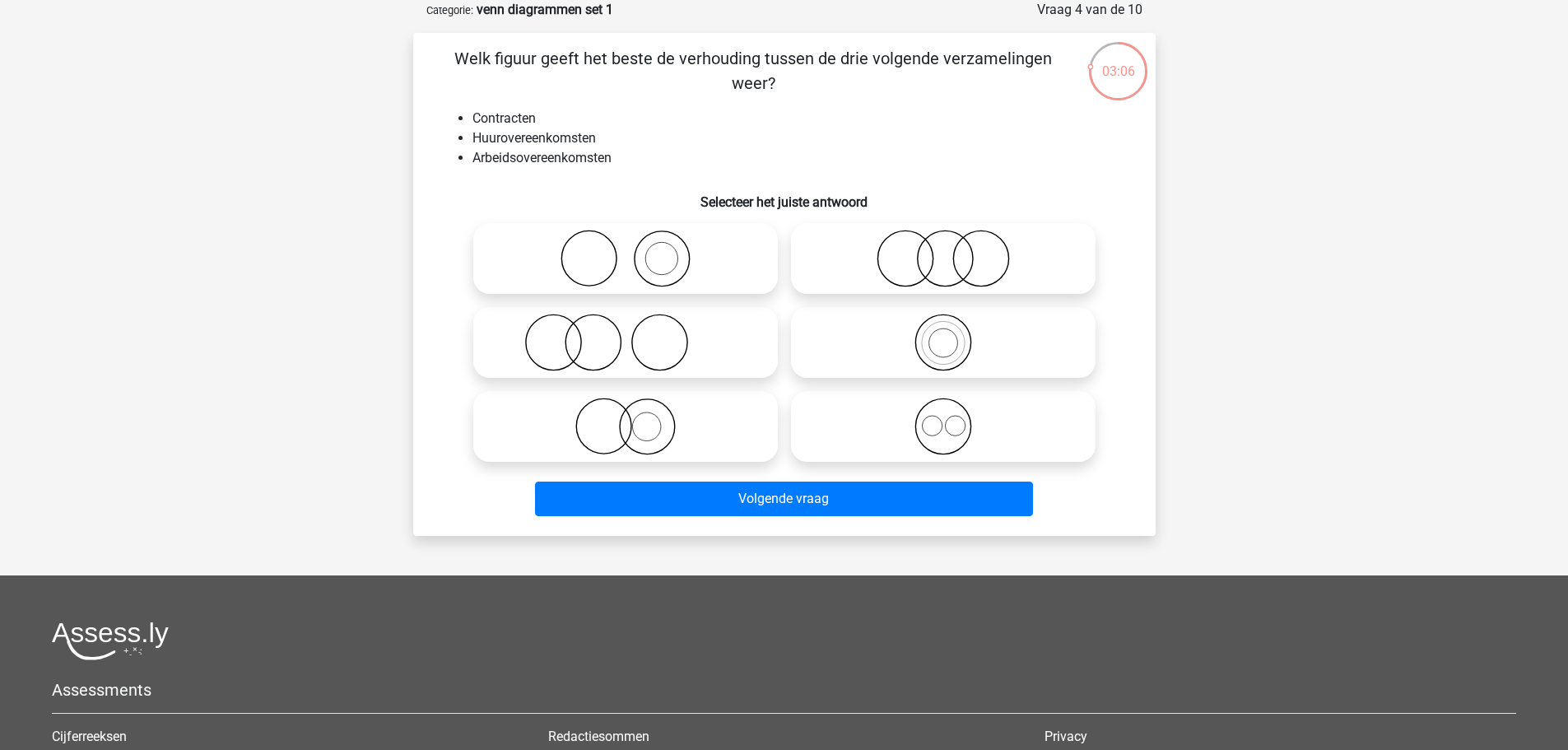
click at [1001, 427] on icon at bounding box center [943, 426] width 291 height 57
click at [954, 418] on input "radio" at bounding box center [949, 413] width 11 height 11
radio input "true"
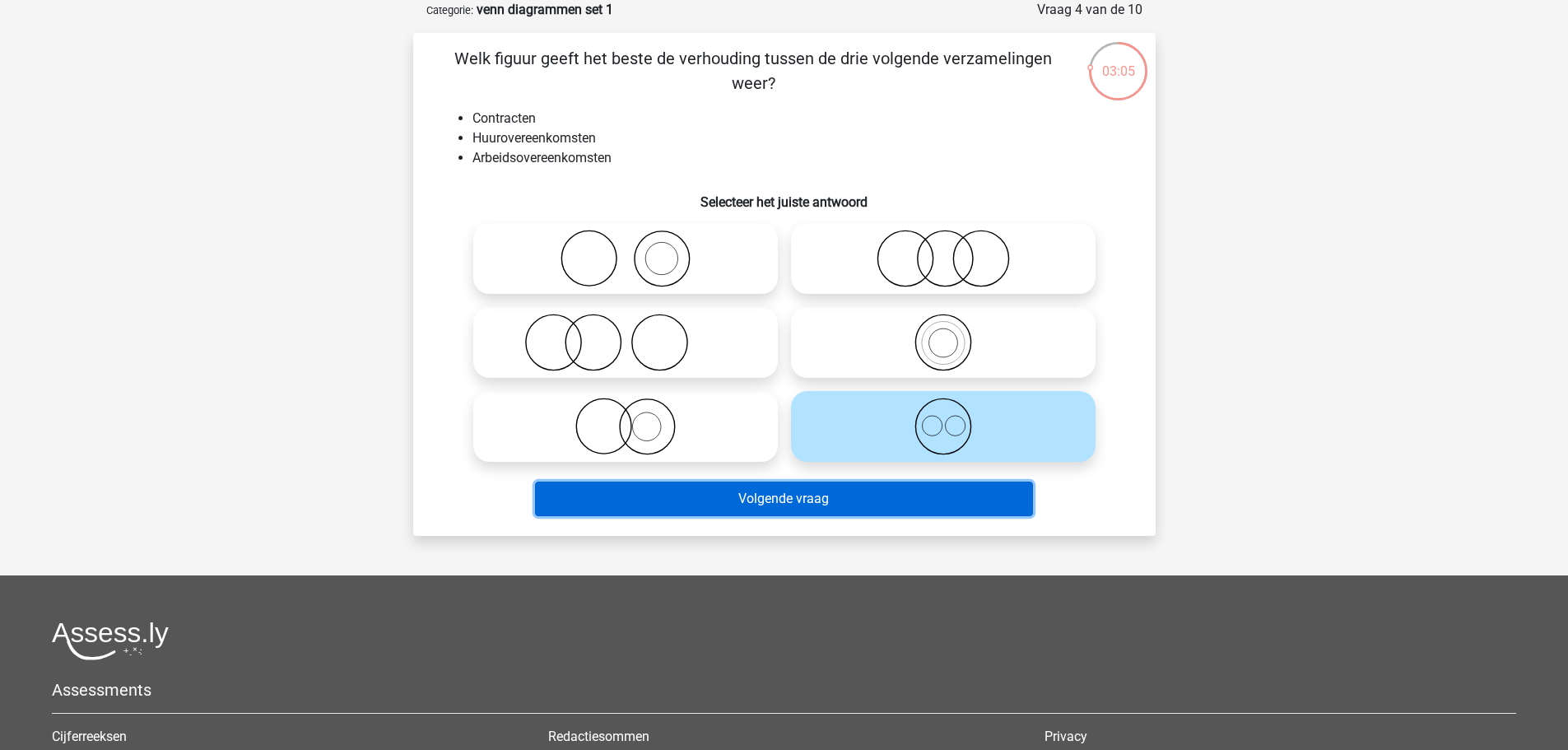
click at [966, 500] on button "Volgende vraag" at bounding box center [784, 499] width 498 height 35
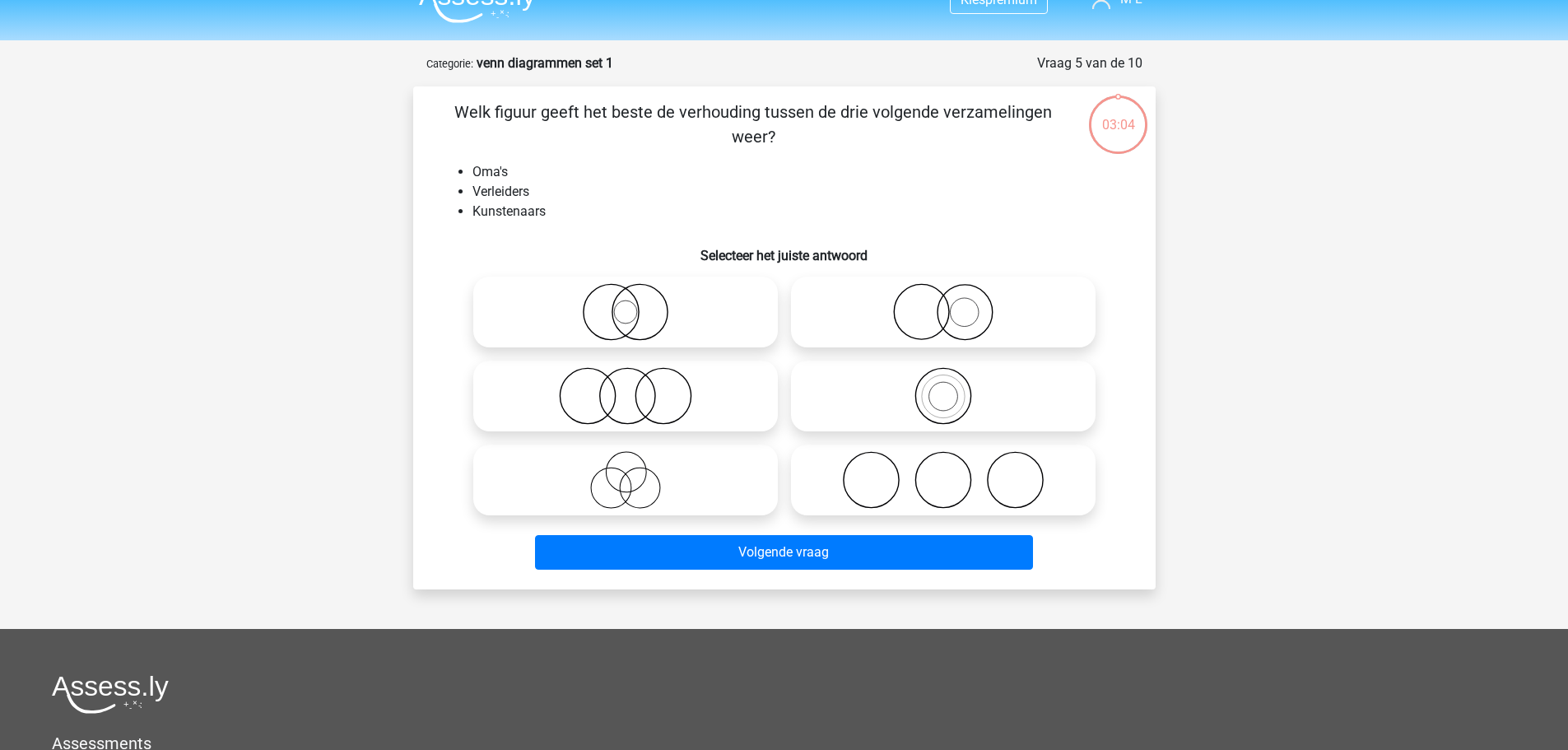
scroll to position [0, 0]
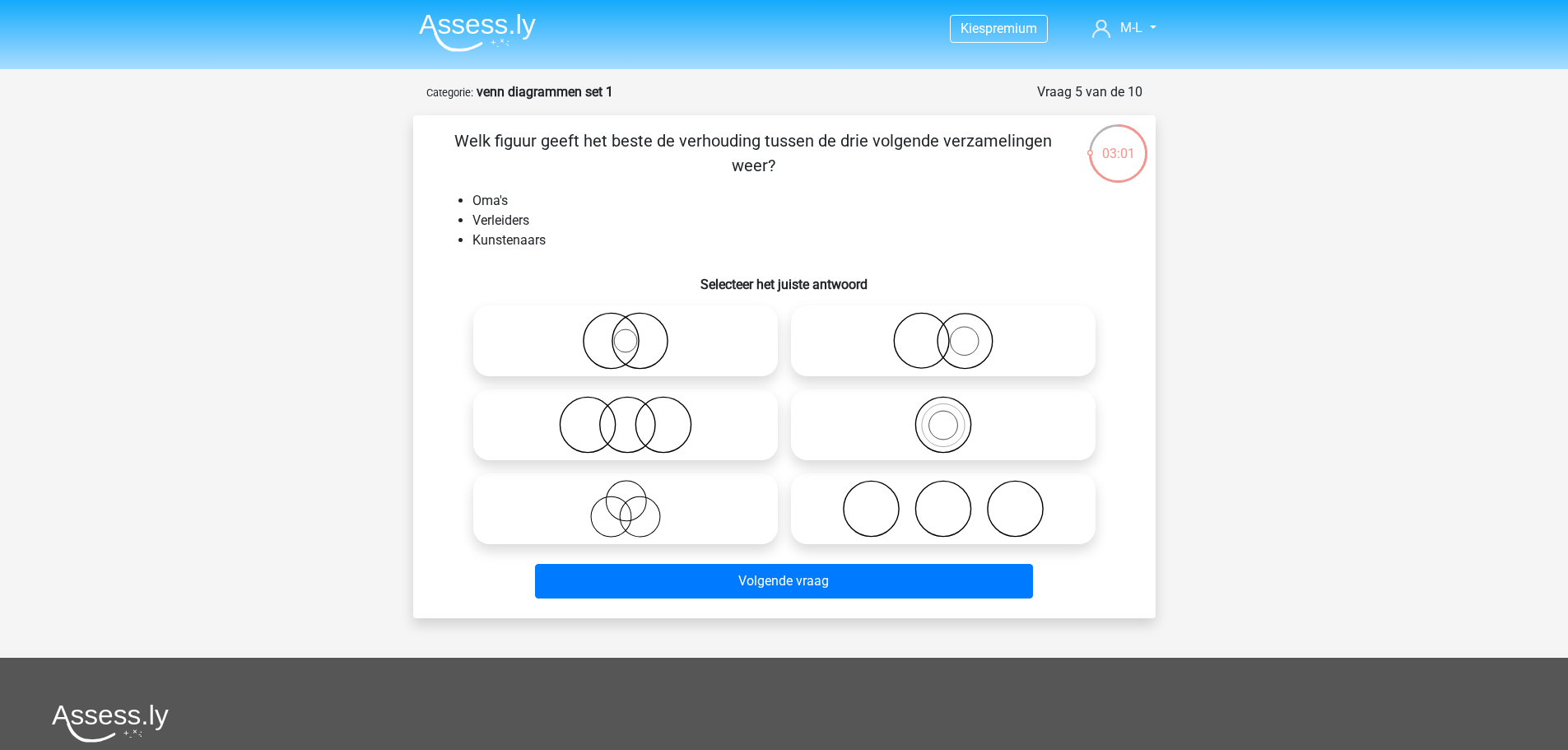
click at [640, 524] on icon at bounding box center [626, 509] width 291 height 57
click at [637, 500] on input "radio" at bounding box center [631, 495] width 11 height 11
radio input "true"
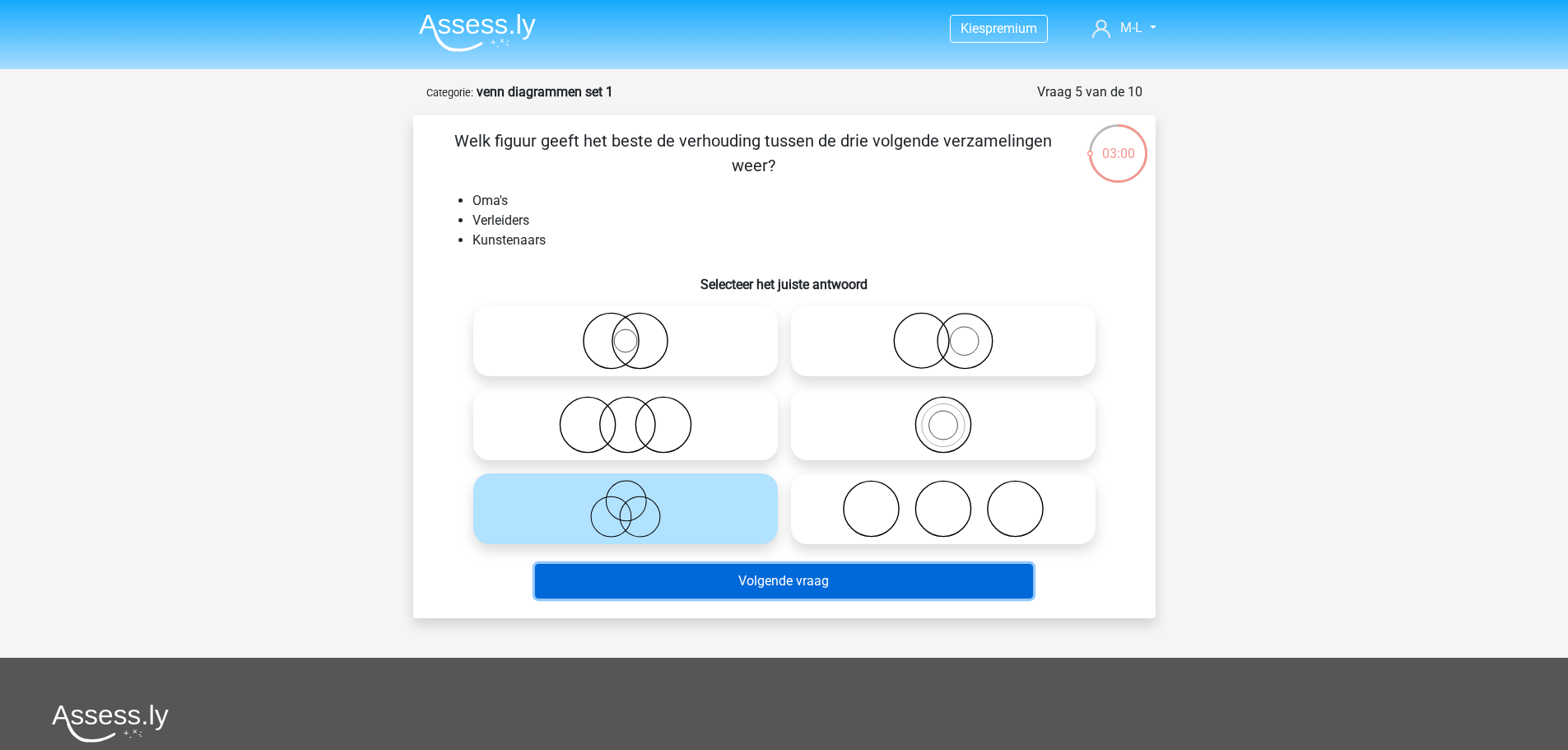
click at [646, 582] on button "Volgende vraag" at bounding box center [784, 582] width 498 height 35
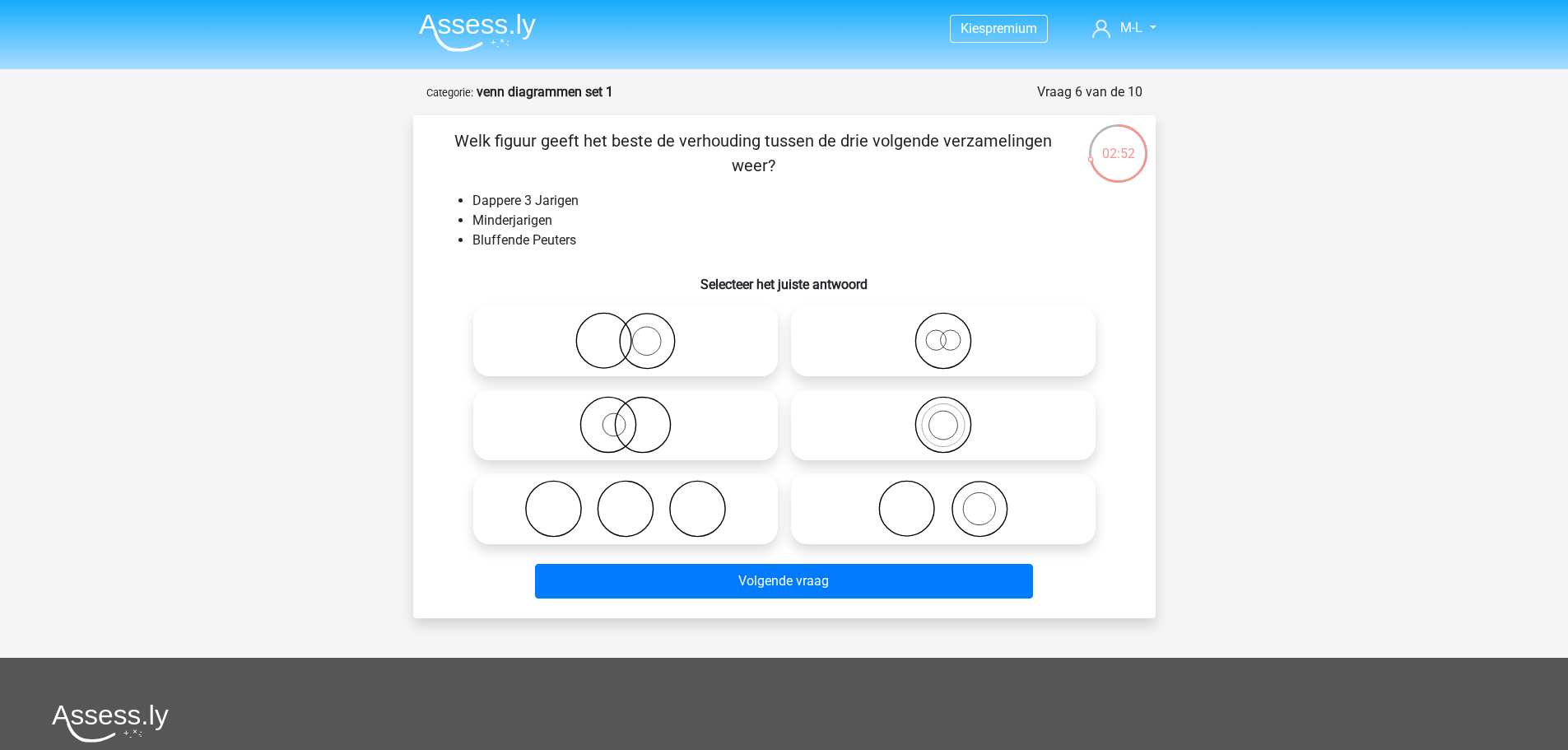
click at [876, 348] on icon at bounding box center [943, 340] width 291 height 57
click at [944, 333] on input "radio" at bounding box center [949, 327] width 11 height 11
radio input "true"
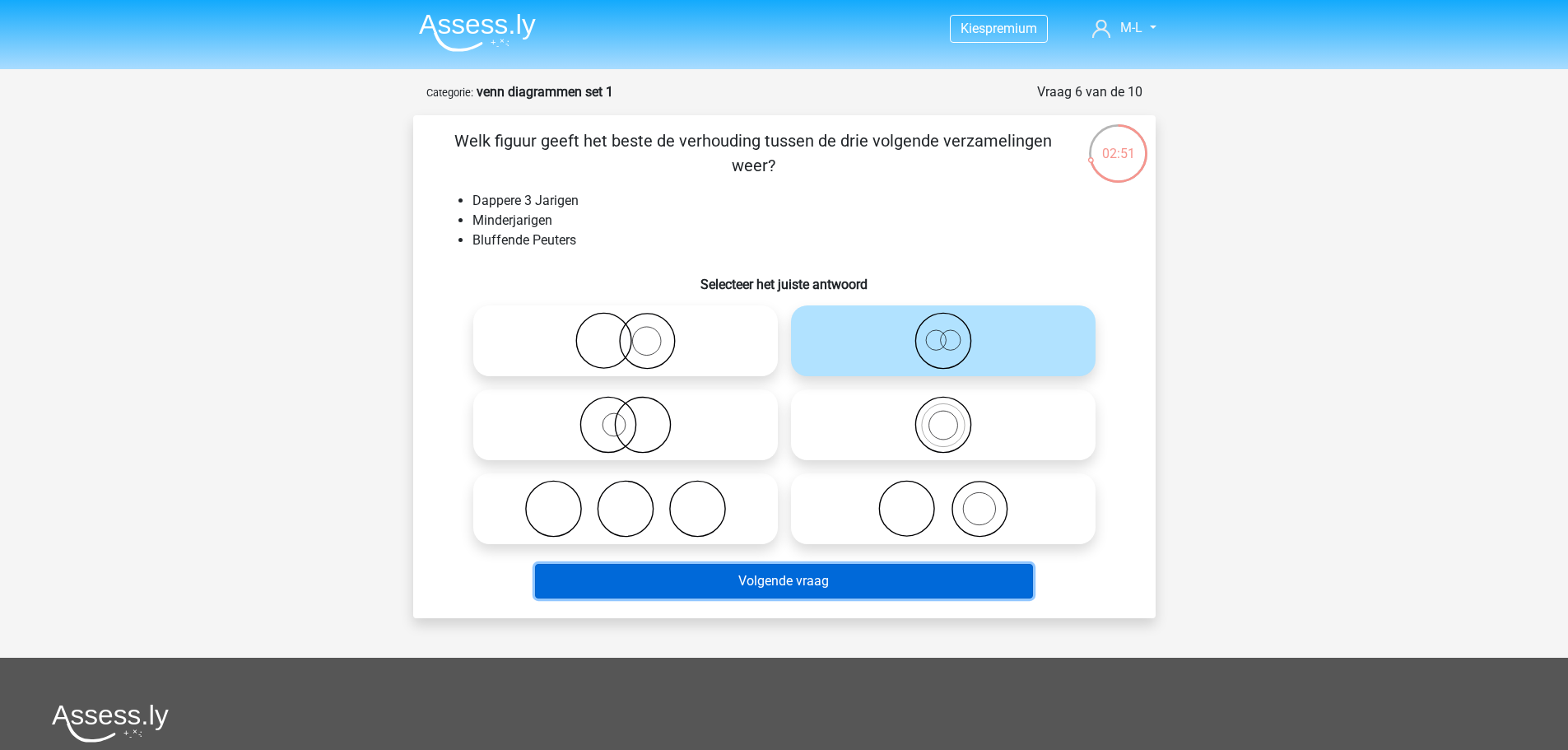
click at [807, 576] on button "Volgende vraag" at bounding box center [784, 582] width 498 height 35
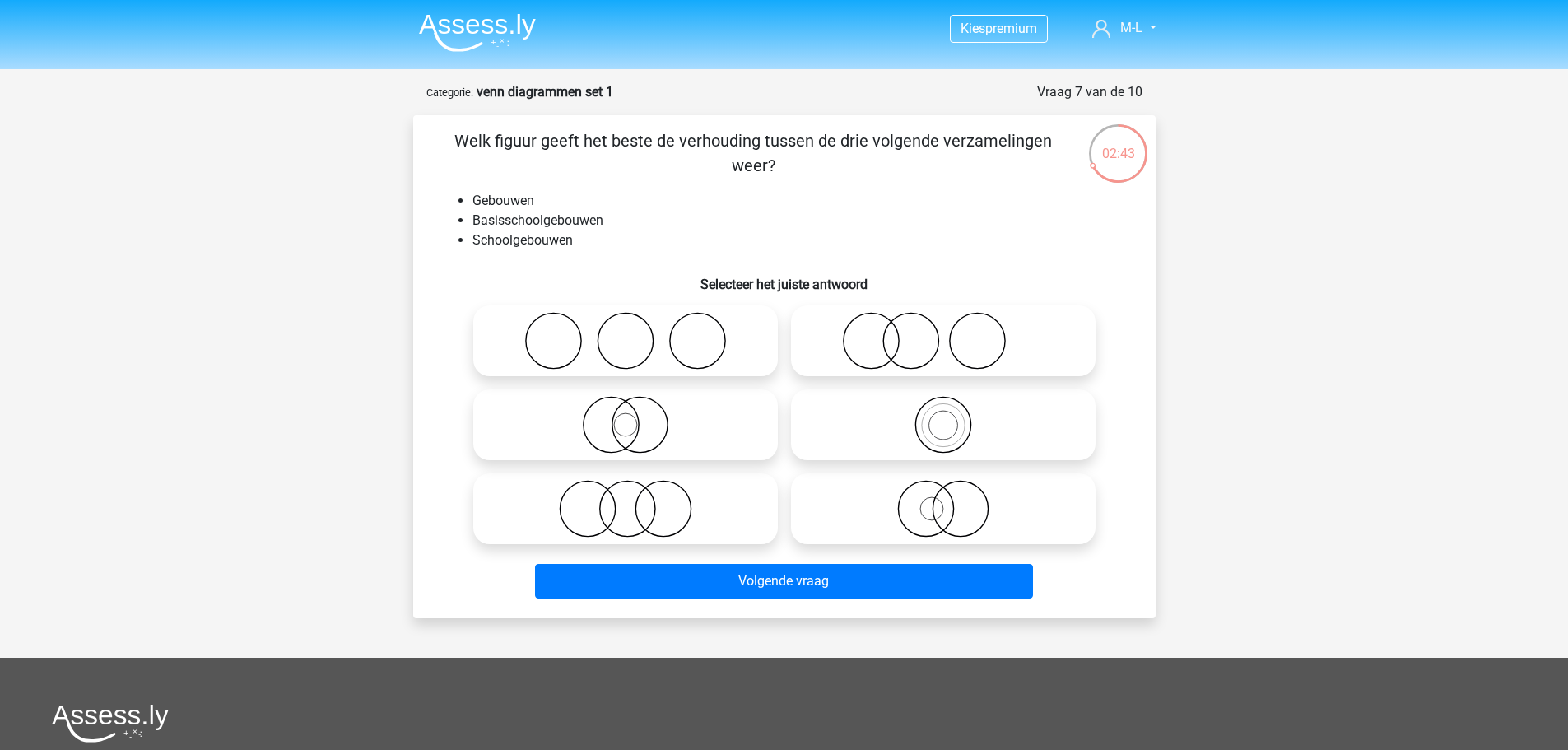
click at [925, 423] on icon at bounding box center [943, 425] width 291 height 57
click at [944, 417] on input "radio" at bounding box center [949, 411] width 11 height 11
radio input "true"
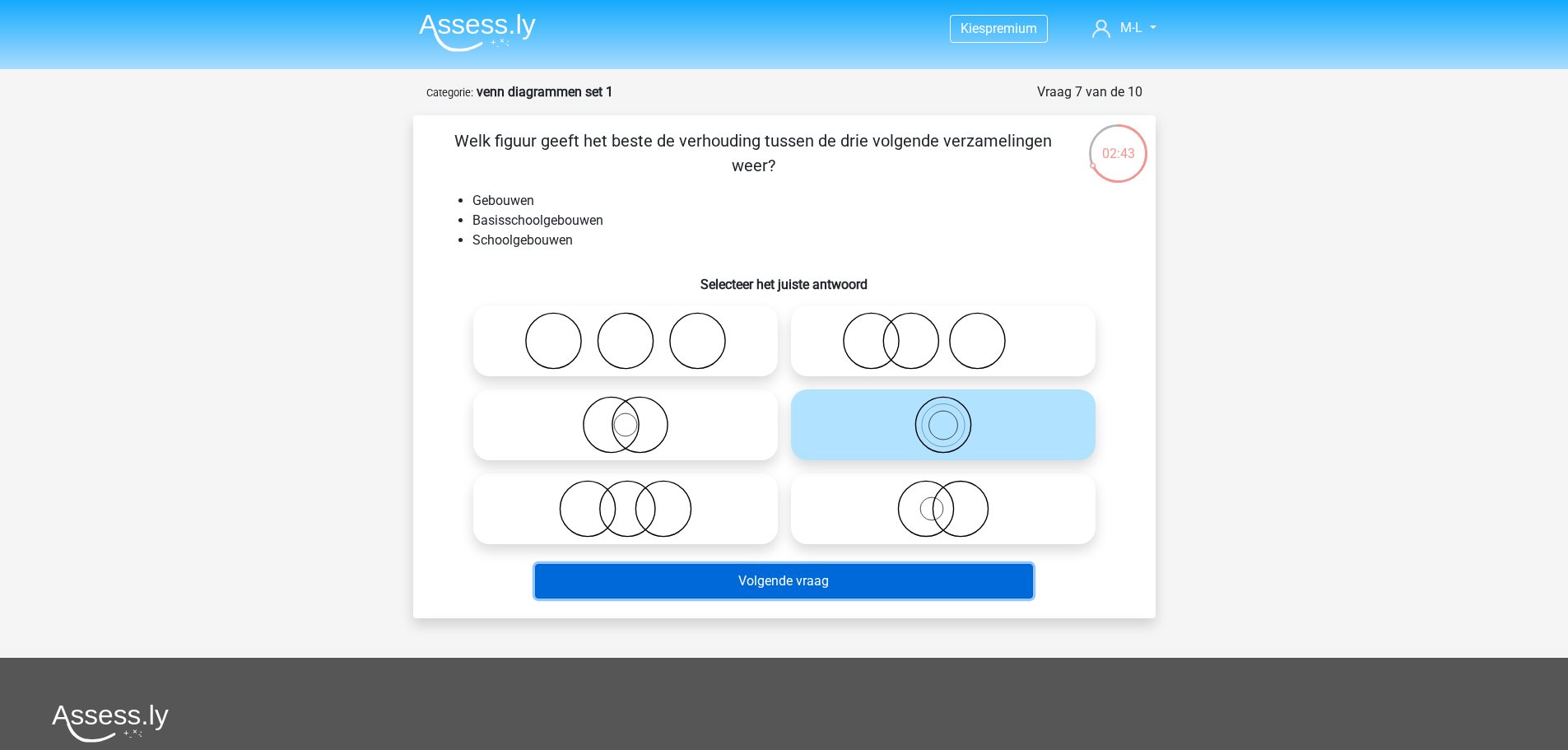
click at [911, 591] on button "Volgende vraag" at bounding box center [784, 582] width 498 height 35
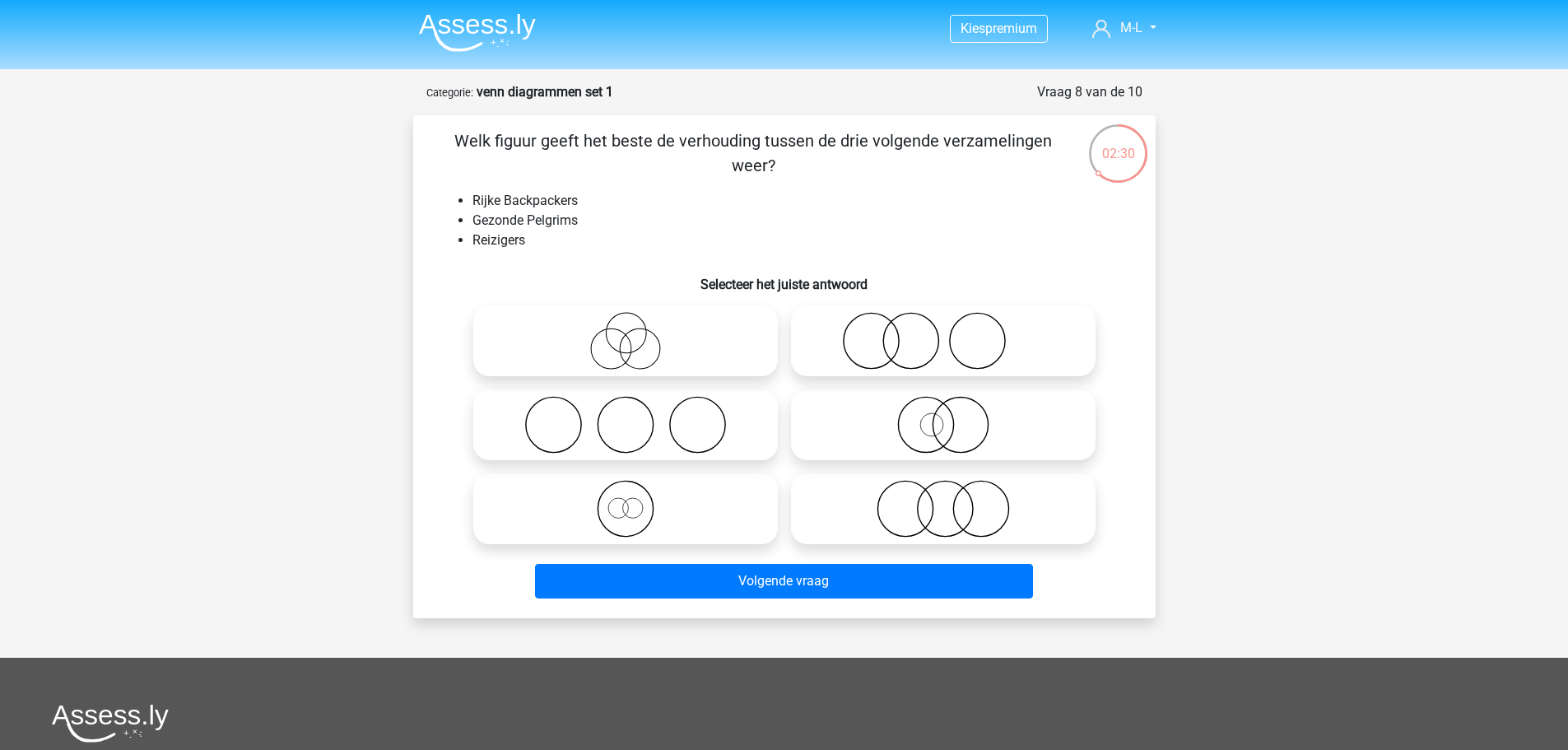
click at [585, 509] on icon at bounding box center [626, 509] width 291 height 57
click at [626, 500] on input "radio" at bounding box center [631, 495] width 11 height 11
radio input "true"
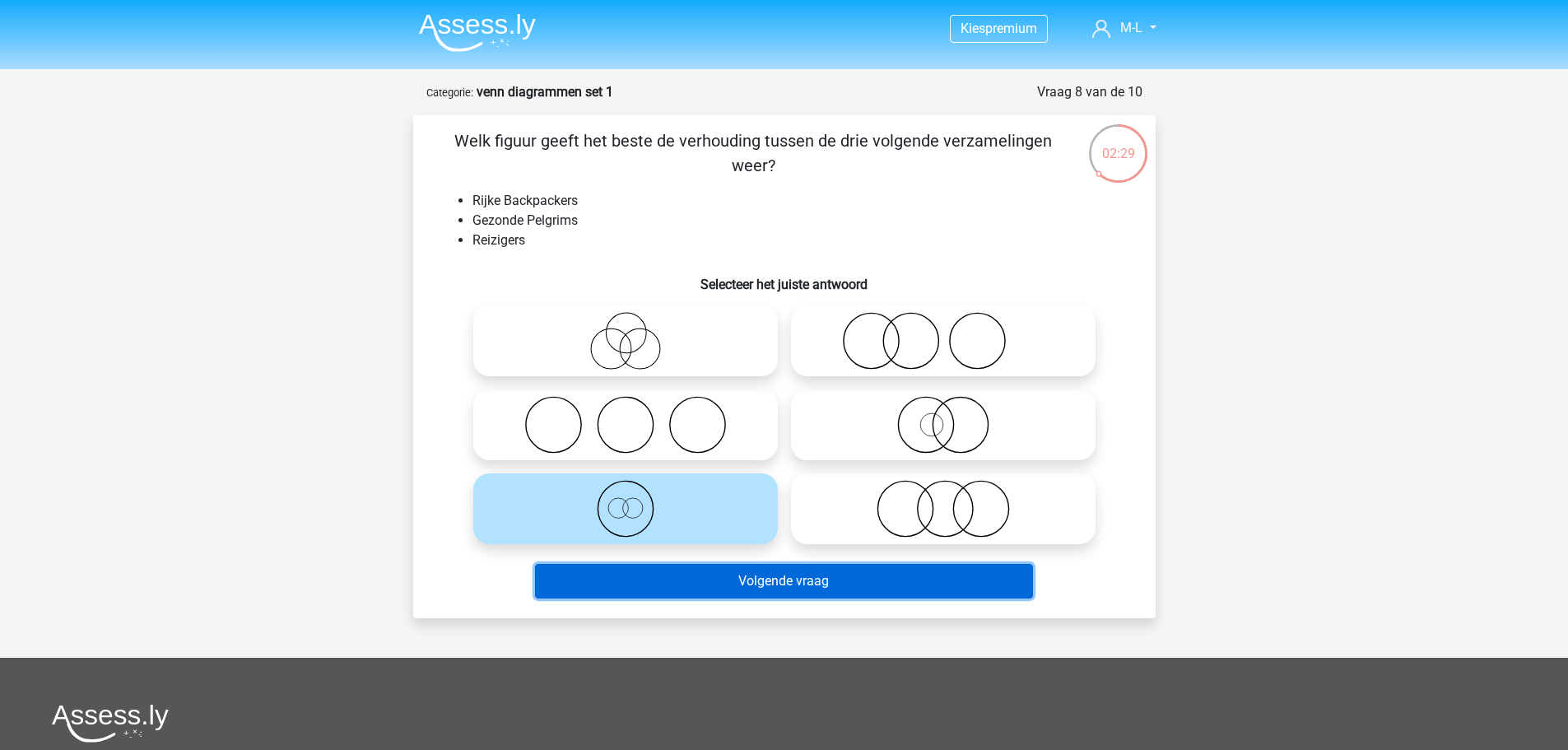
click at [618, 581] on button "Volgende vraag" at bounding box center [784, 582] width 498 height 35
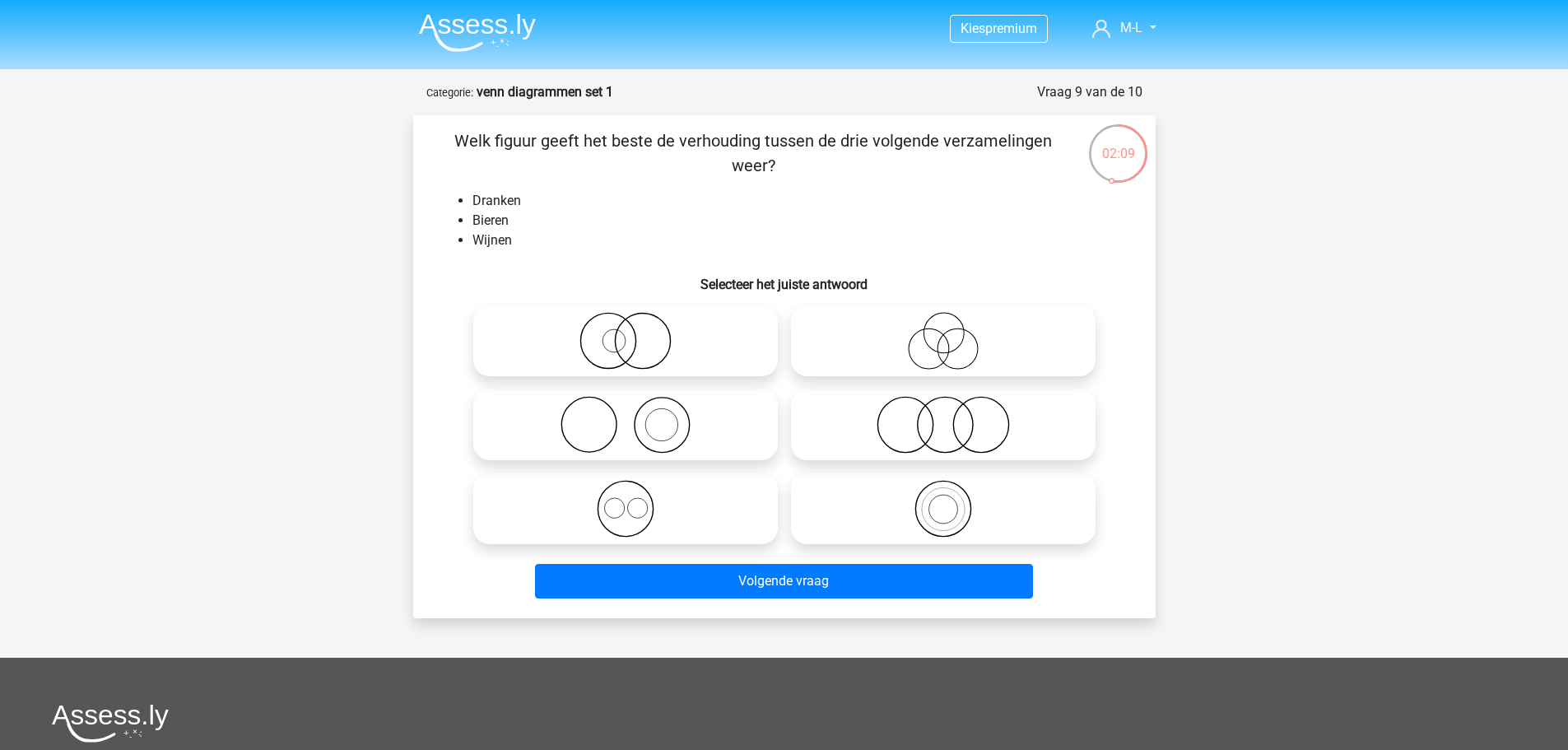
click at [583, 509] on icon at bounding box center [626, 509] width 291 height 57
click at [626, 500] on input "radio" at bounding box center [631, 495] width 11 height 11
radio input "true"
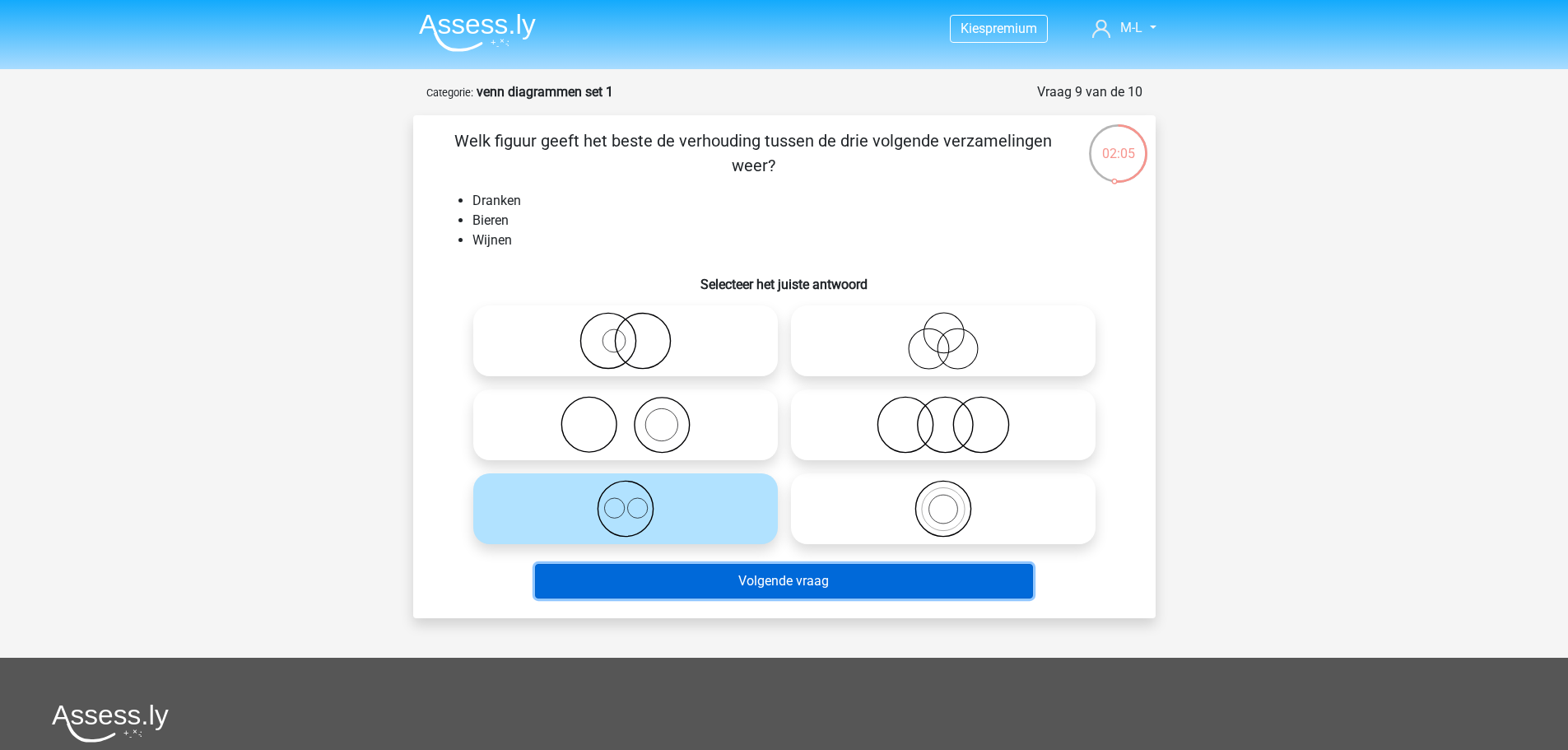
click at [608, 580] on button "Volgende vraag" at bounding box center [784, 582] width 498 height 35
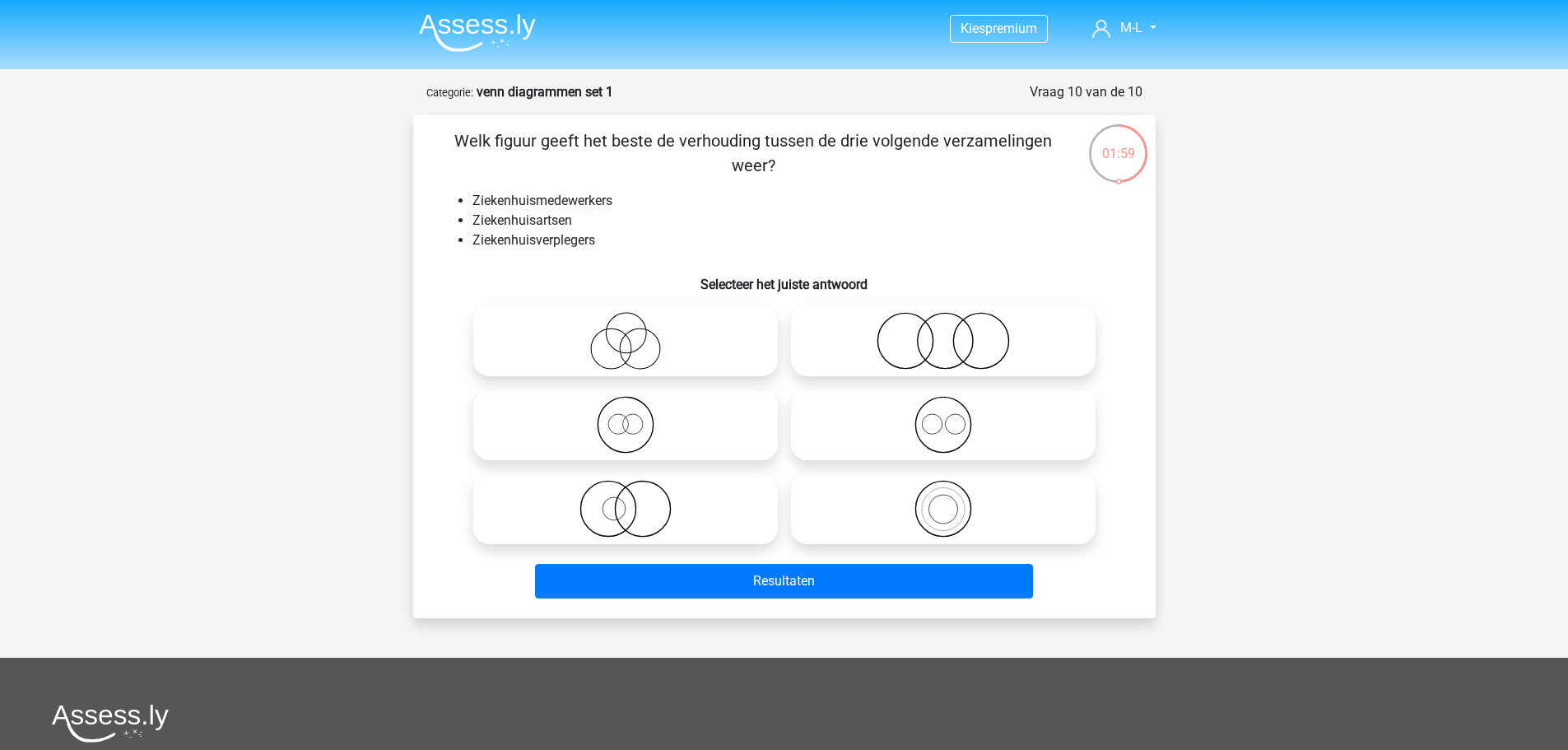
click at [880, 445] on icon at bounding box center [943, 425] width 291 height 57
click at [944, 417] on input "radio" at bounding box center [949, 411] width 11 height 11
radio input "true"
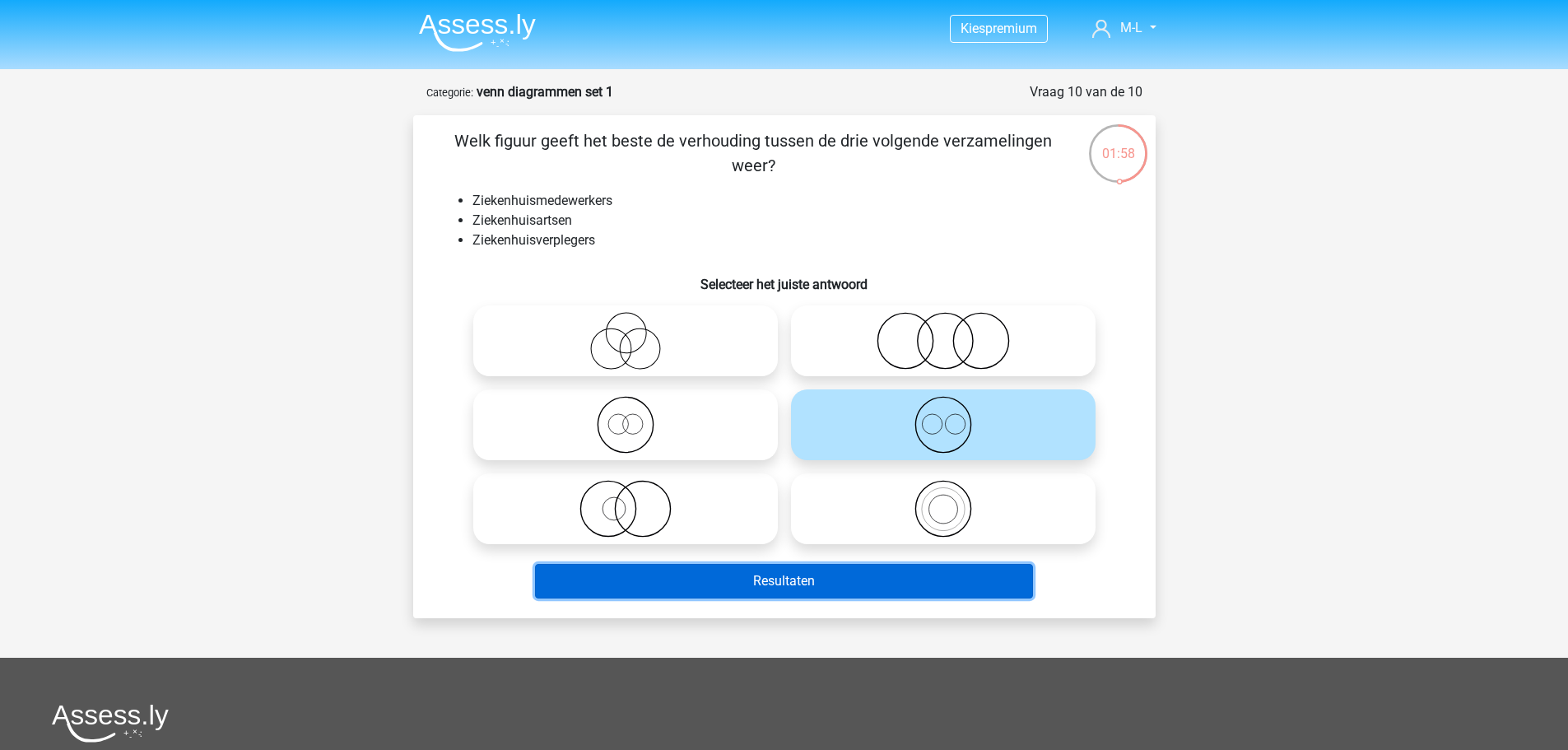
click at [846, 595] on button "Resultaten" at bounding box center [784, 582] width 498 height 35
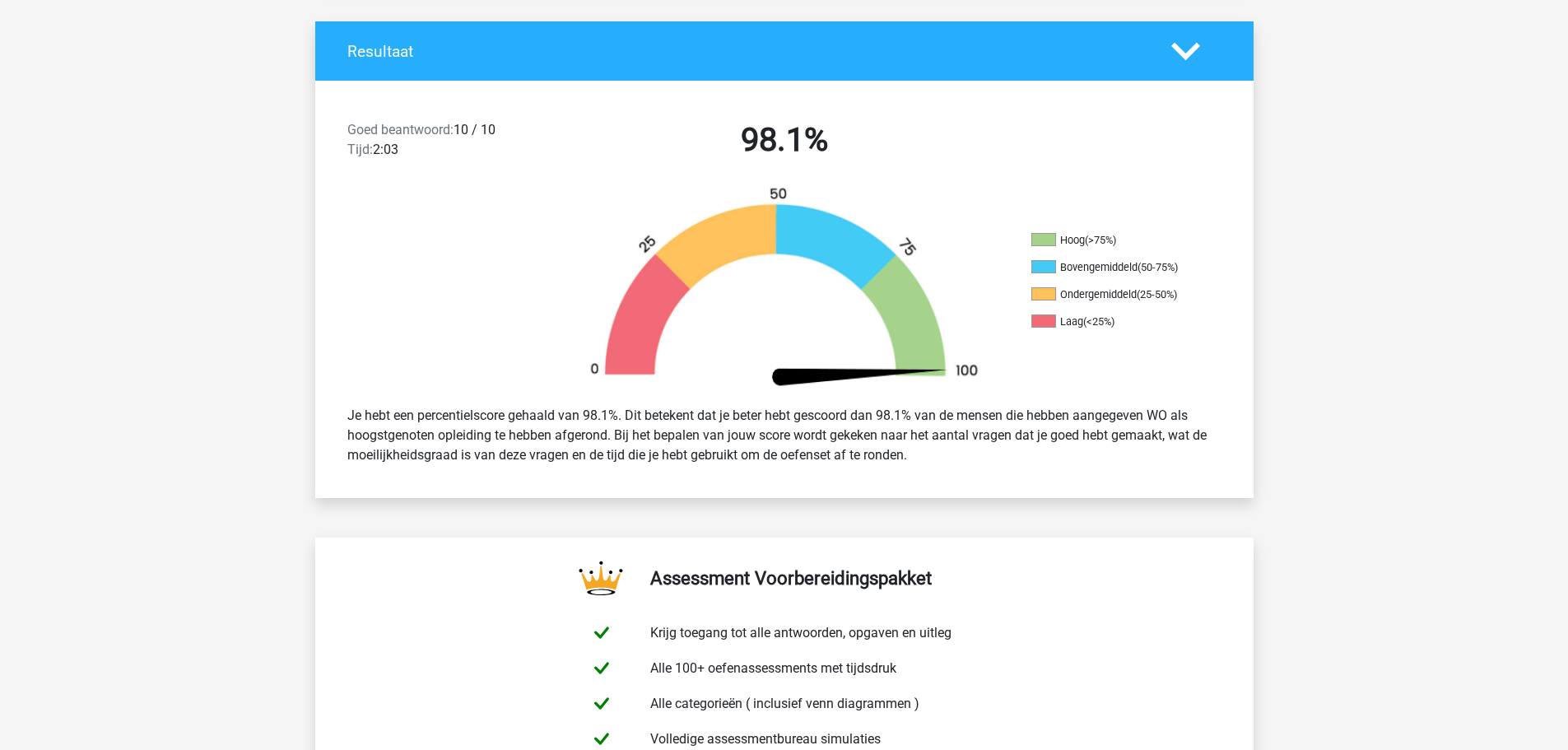
scroll to position [658, 0]
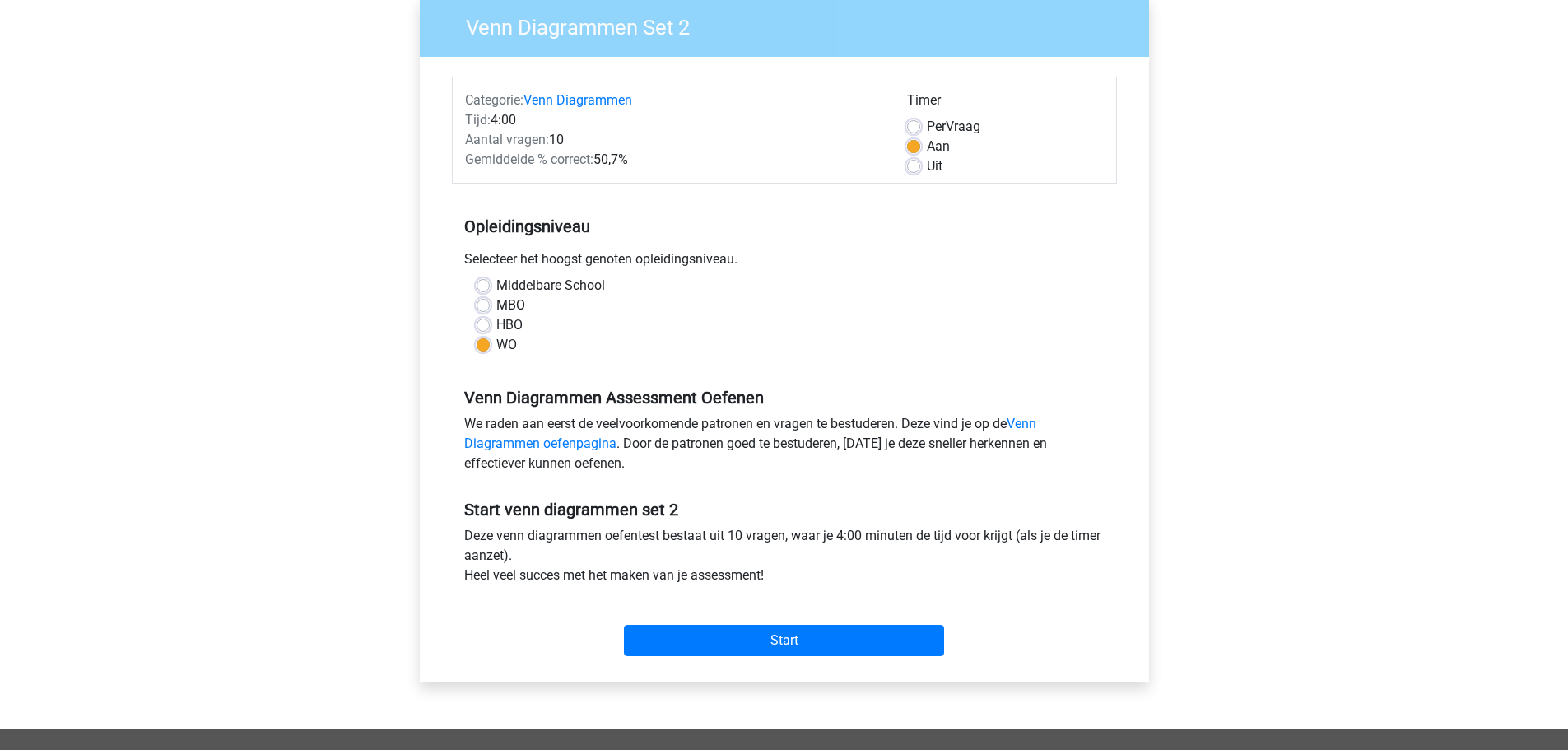
scroll to position [412, 0]
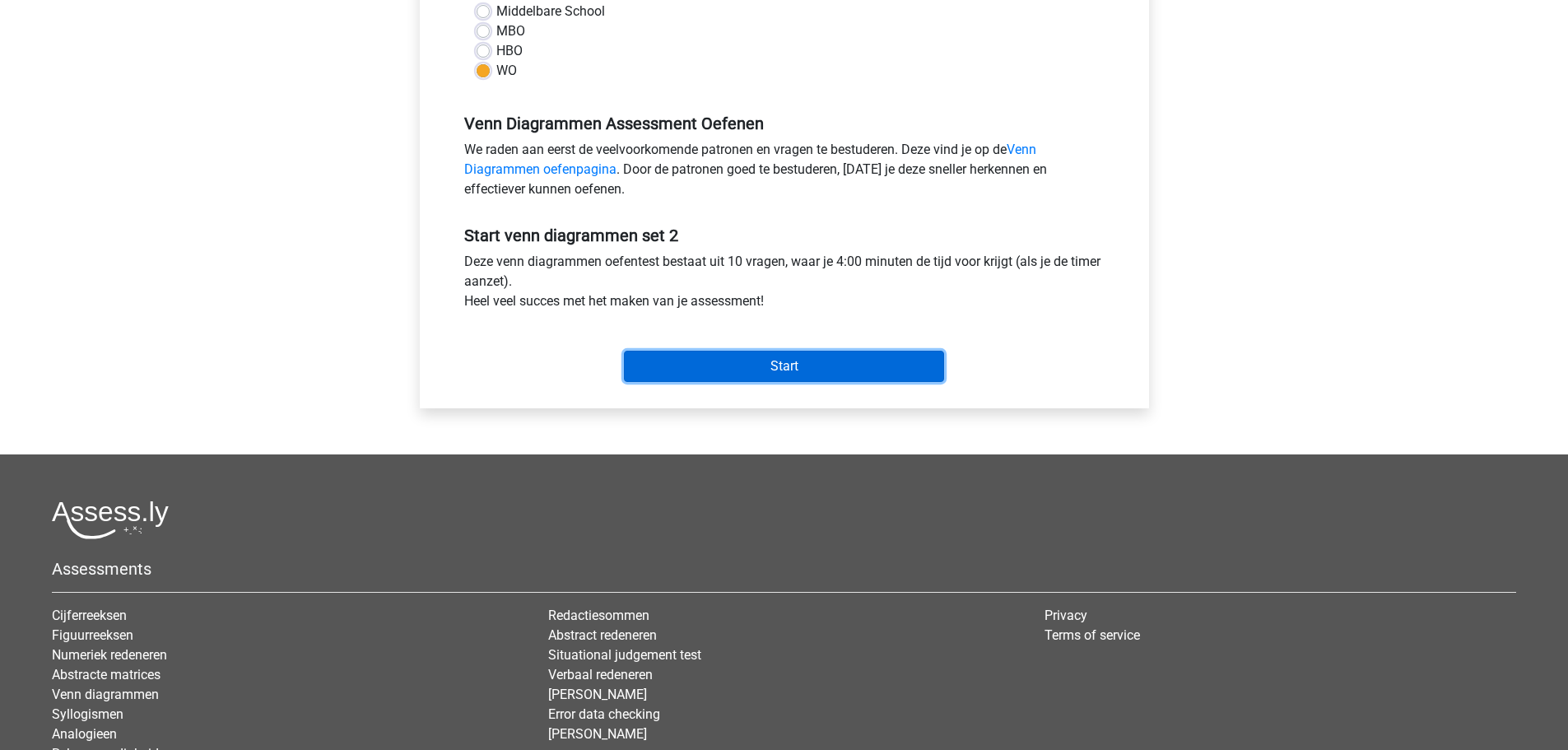
click at [753, 359] on input "Start" at bounding box center [784, 366] width 320 height 32
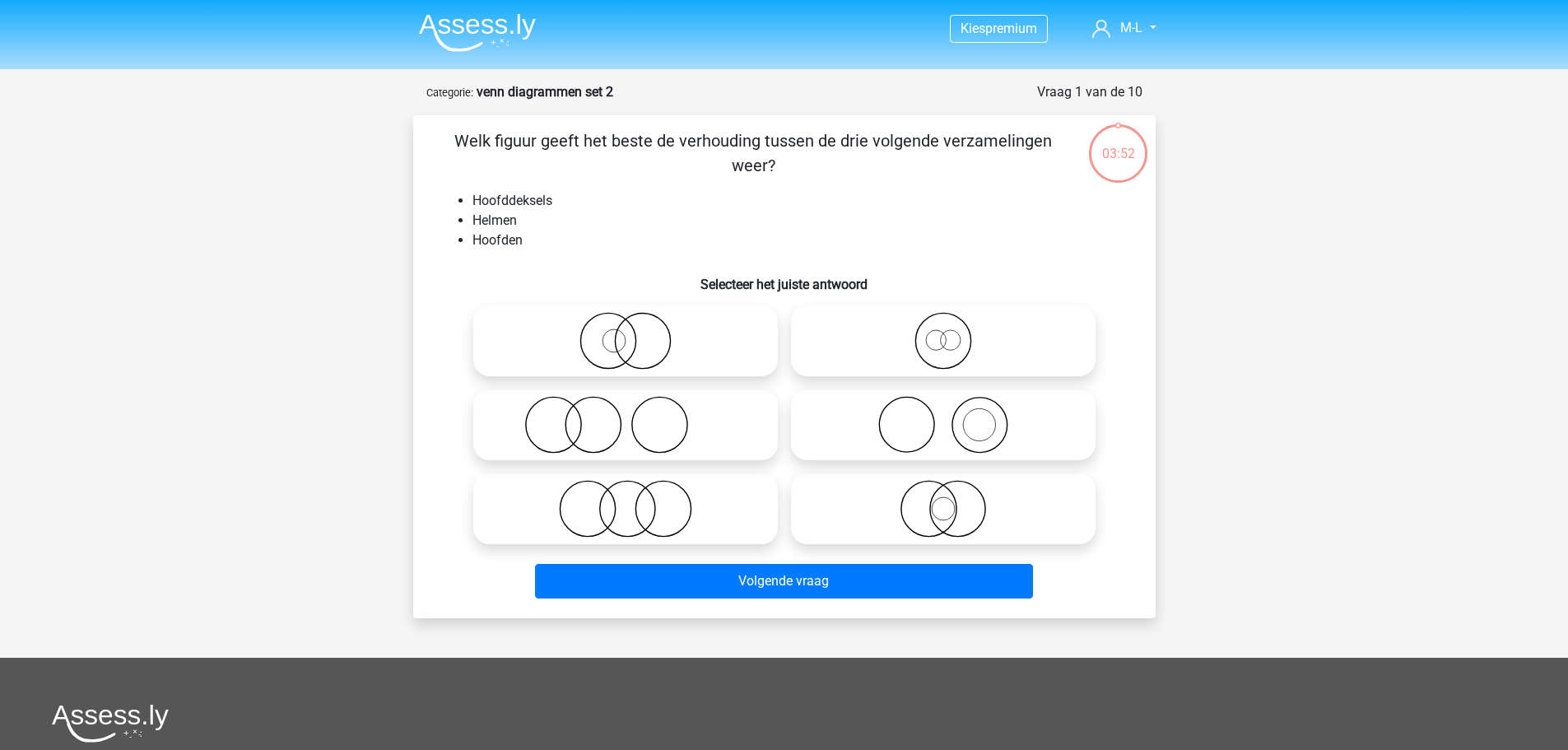
click at [865, 421] on icon at bounding box center [943, 425] width 291 height 57
click at [944, 417] on input "radio" at bounding box center [949, 411] width 11 height 11
radio input "true"
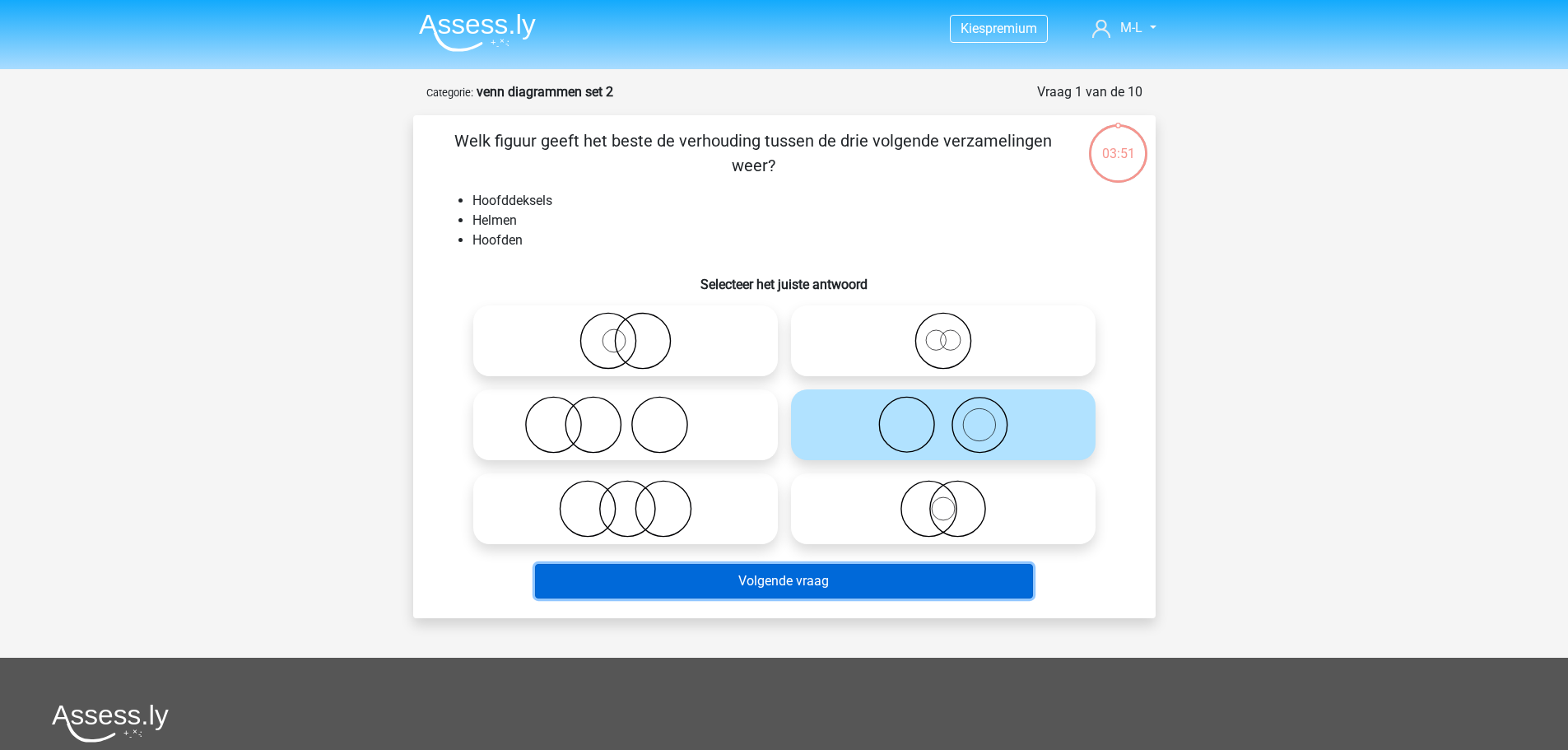
click at [840, 582] on button "Volgende vraag" at bounding box center [784, 582] width 498 height 35
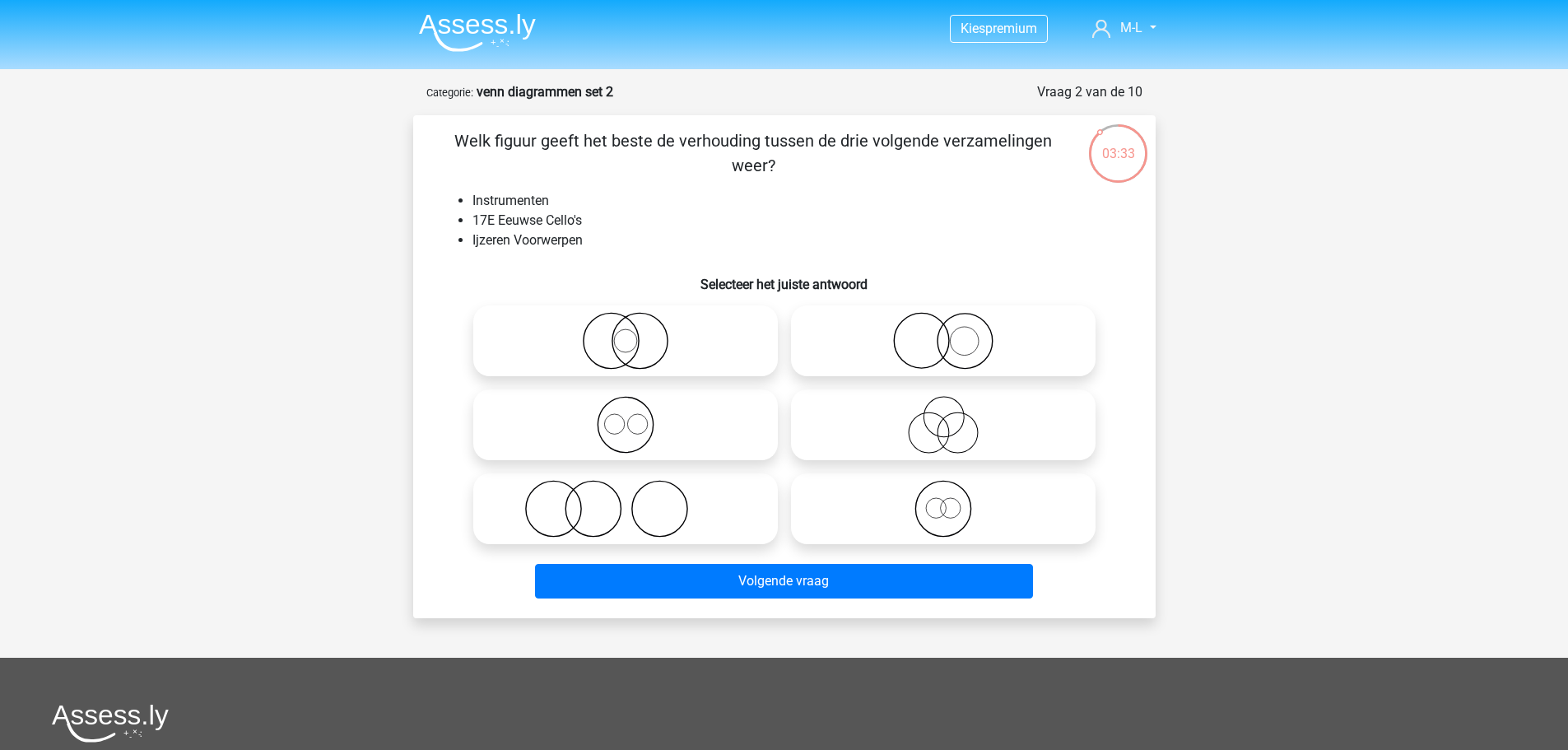
click at [1010, 338] on icon at bounding box center [943, 340] width 291 height 57
click at [954, 333] on input "radio" at bounding box center [949, 327] width 11 height 11
radio input "true"
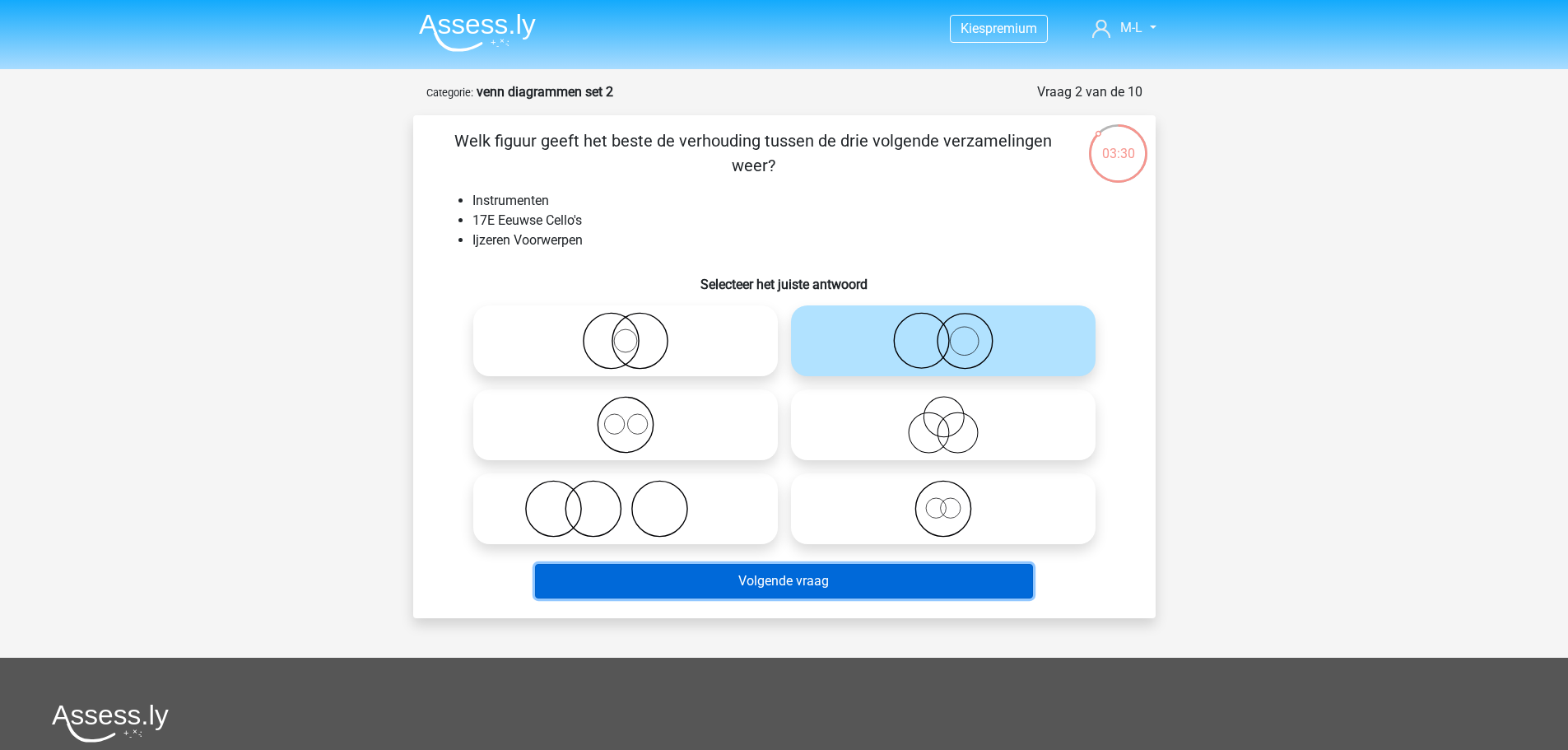
click at [968, 574] on button "Volgende vraag" at bounding box center [784, 582] width 498 height 35
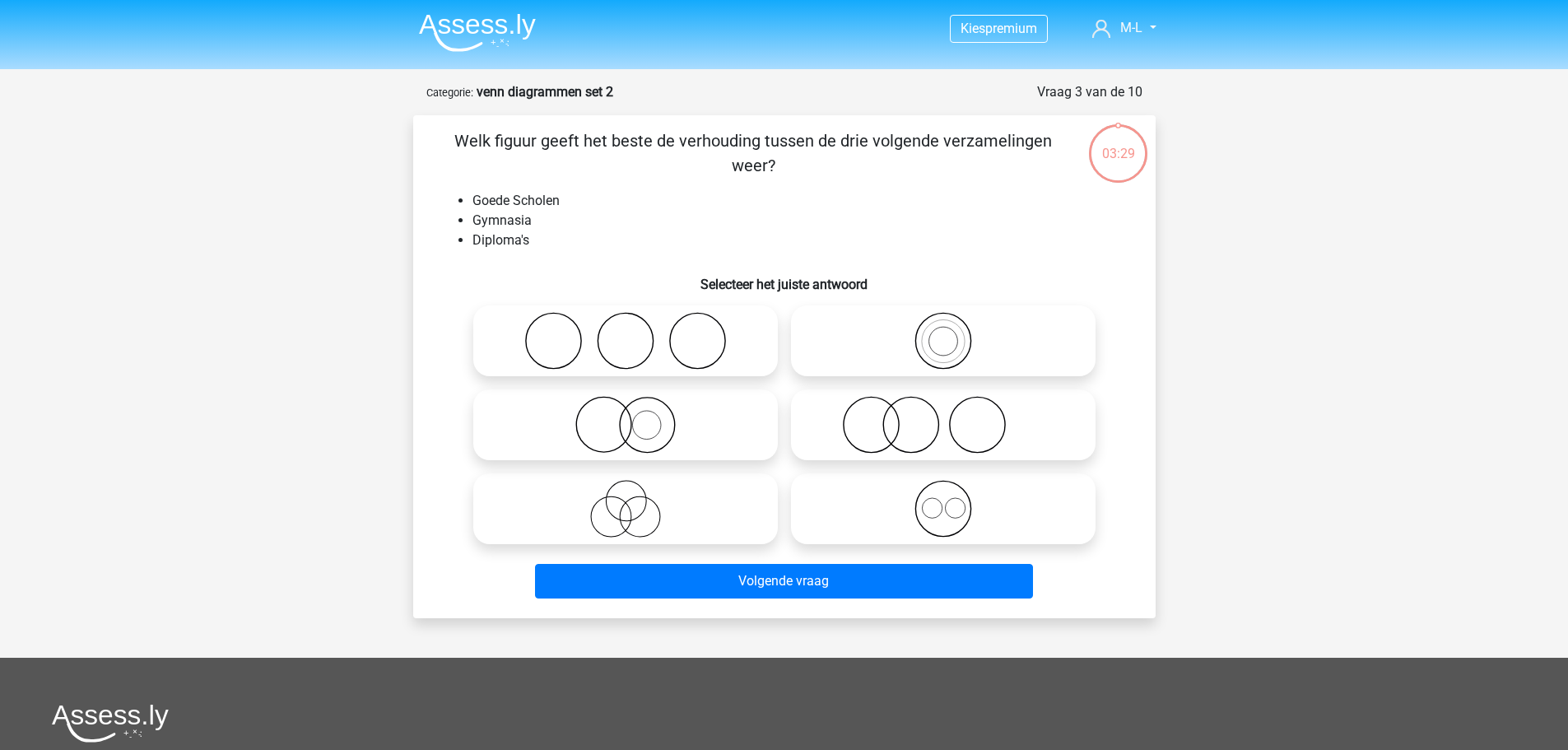
scroll to position [82, 0]
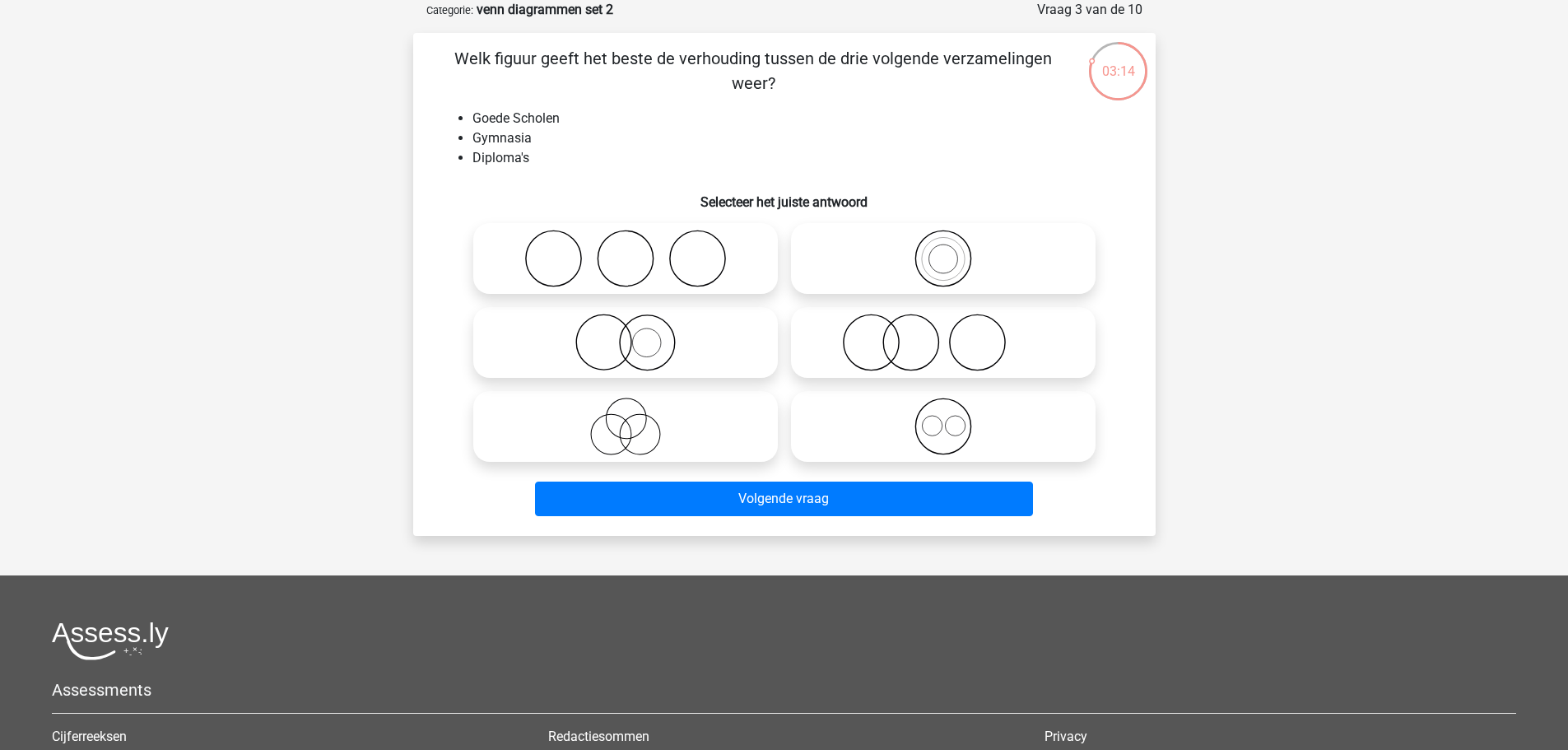
click at [864, 361] on icon at bounding box center [943, 342] width 291 height 57
click at [944, 335] on input "radio" at bounding box center [949, 329] width 11 height 11
radio input "true"
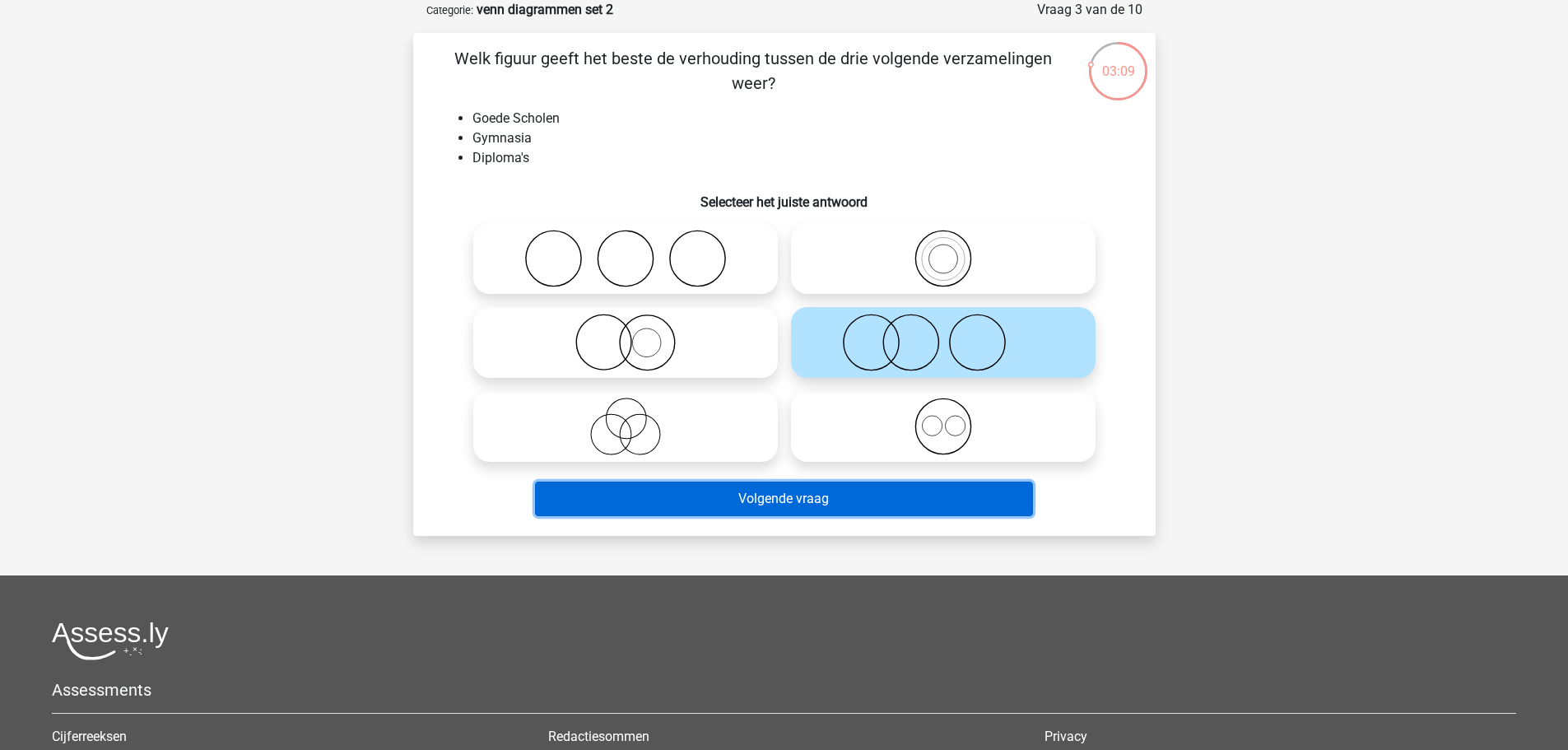
click at [886, 507] on button "Volgende vraag" at bounding box center [784, 499] width 498 height 35
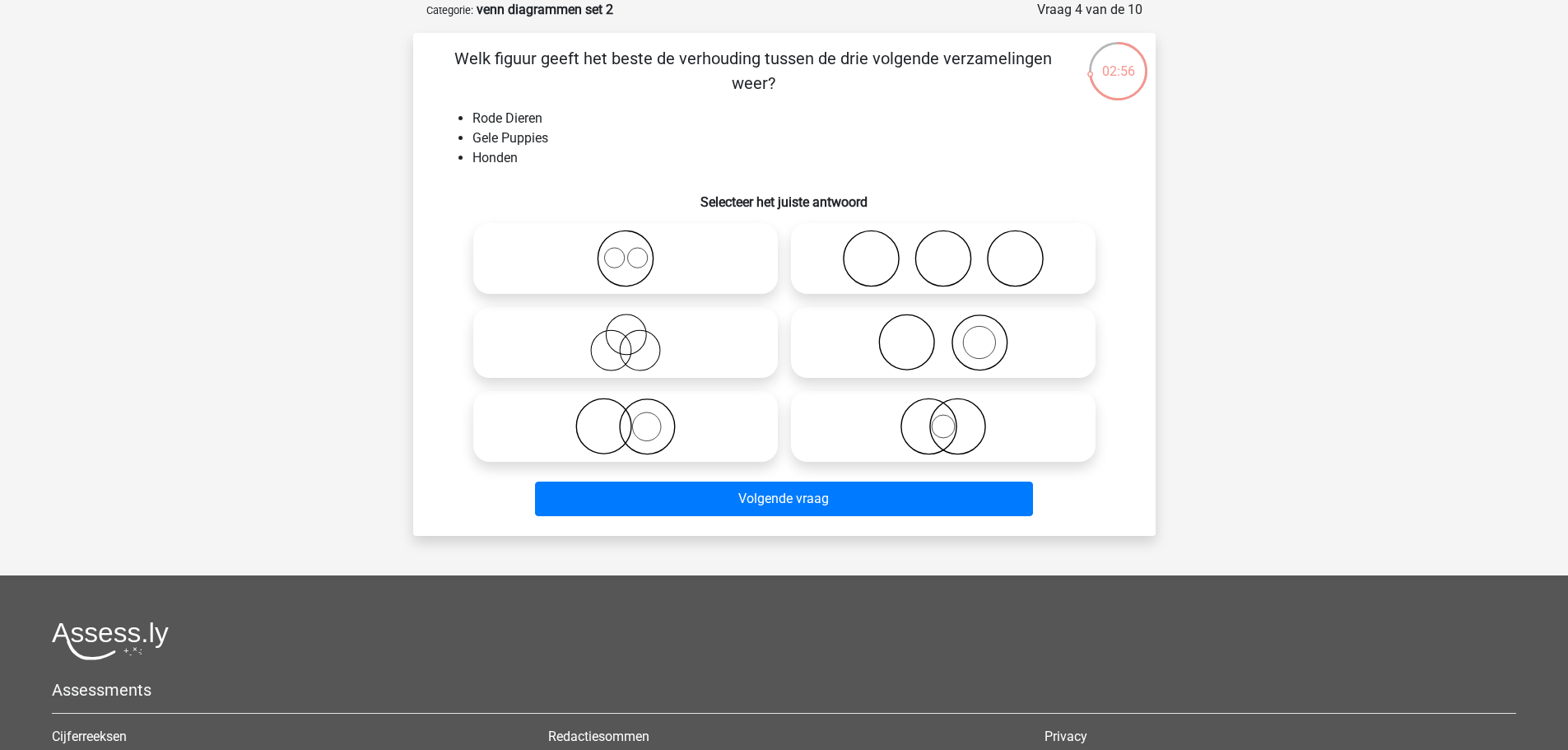
click at [720, 430] on icon at bounding box center [626, 426] width 291 height 57
click at [637, 418] on input "radio" at bounding box center [631, 413] width 11 height 11
radio input "true"
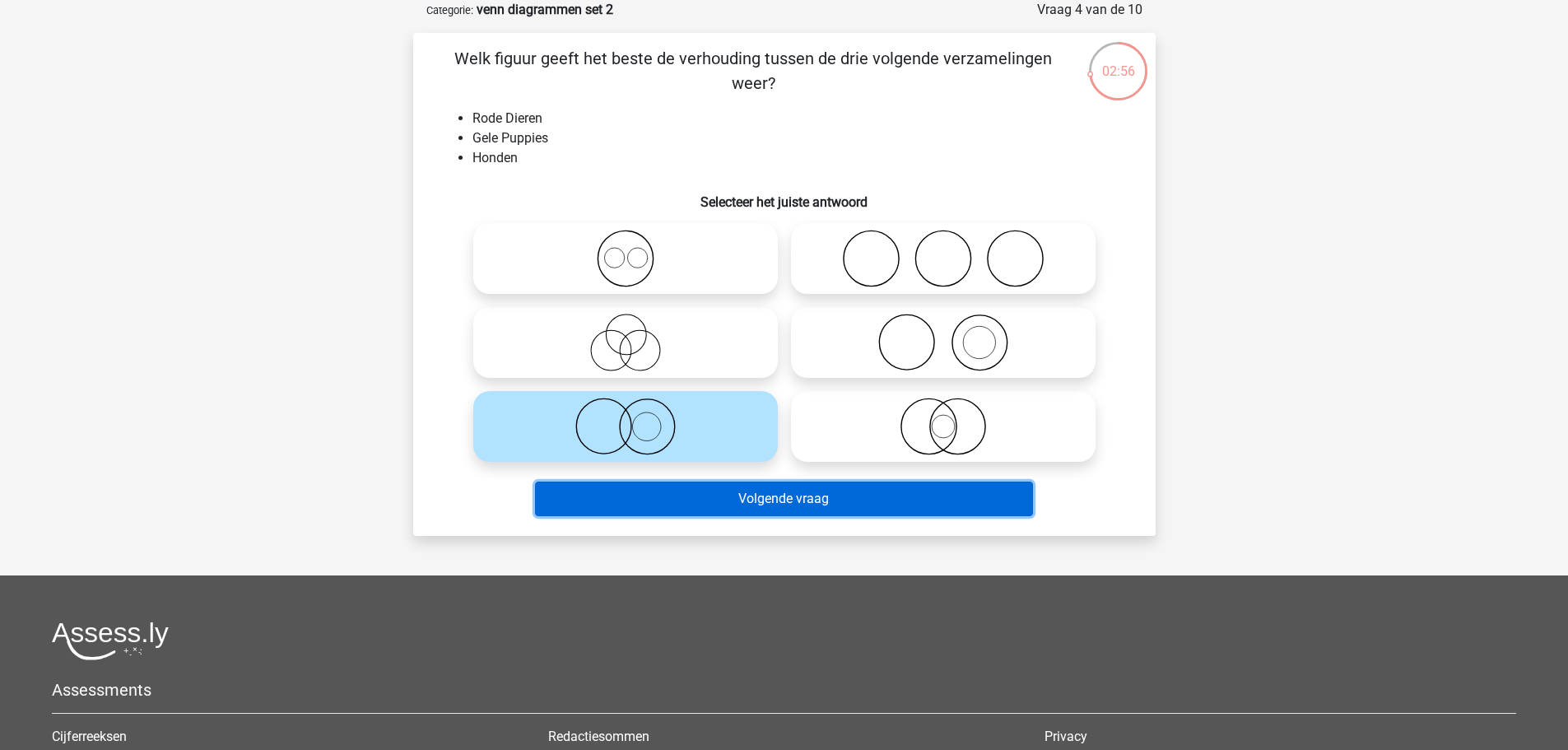
click at [741, 499] on button "Volgende vraag" at bounding box center [784, 499] width 498 height 35
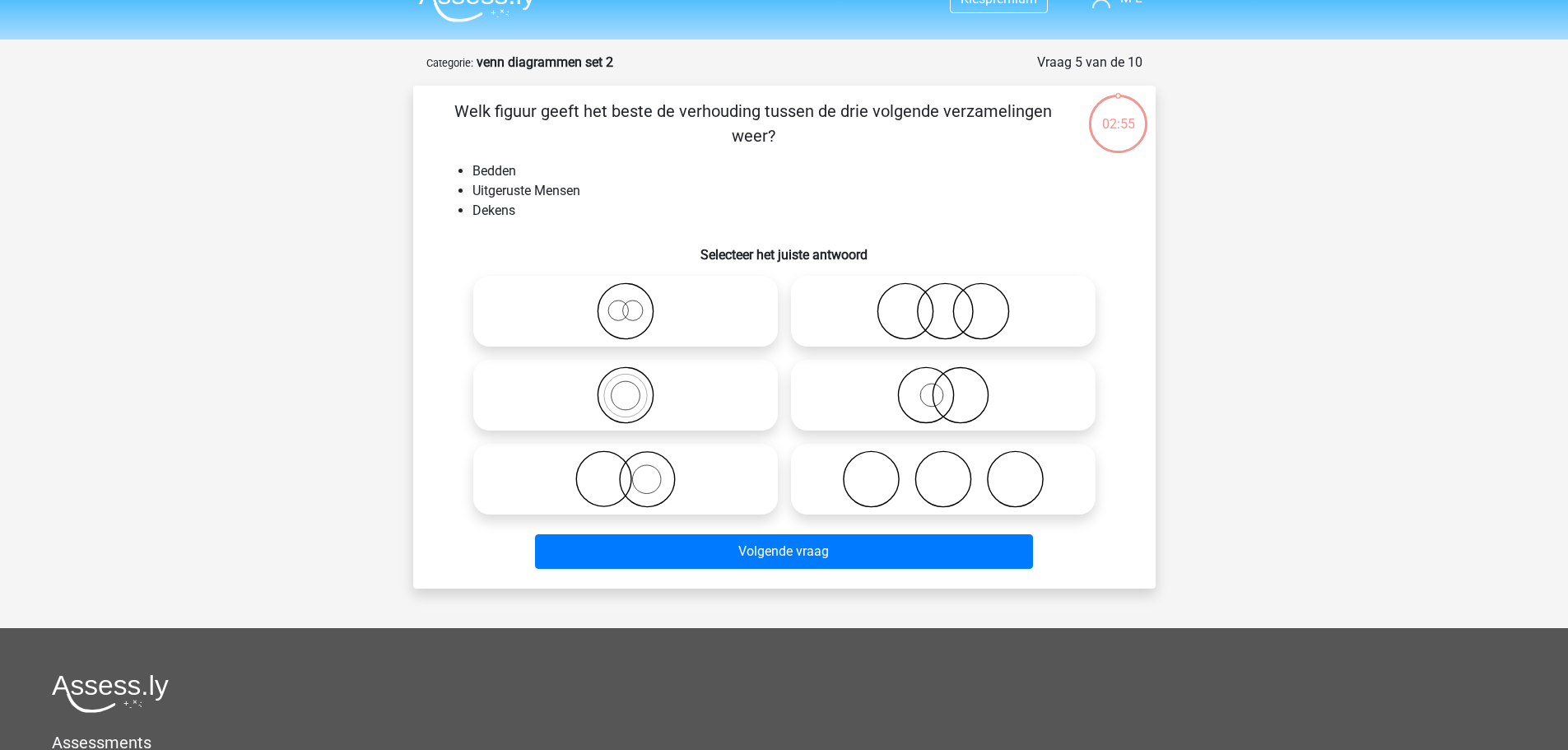
scroll to position [0, 0]
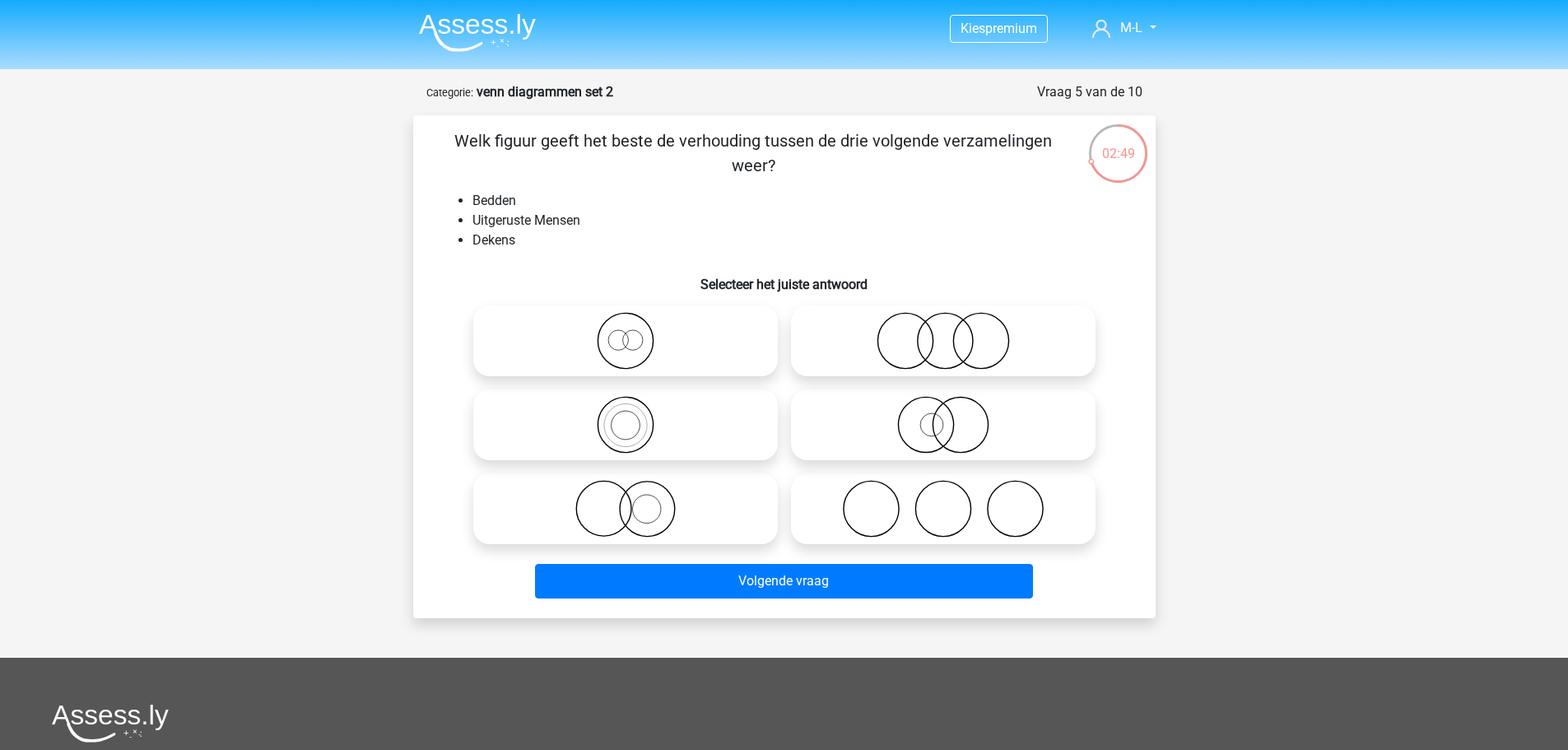
click at [855, 508] on icon at bounding box center [943, 509] width 291 height 57
click at [944, 500] on input "radio" at bounding box center [949, 495] width 11 height 11
radio input "true"
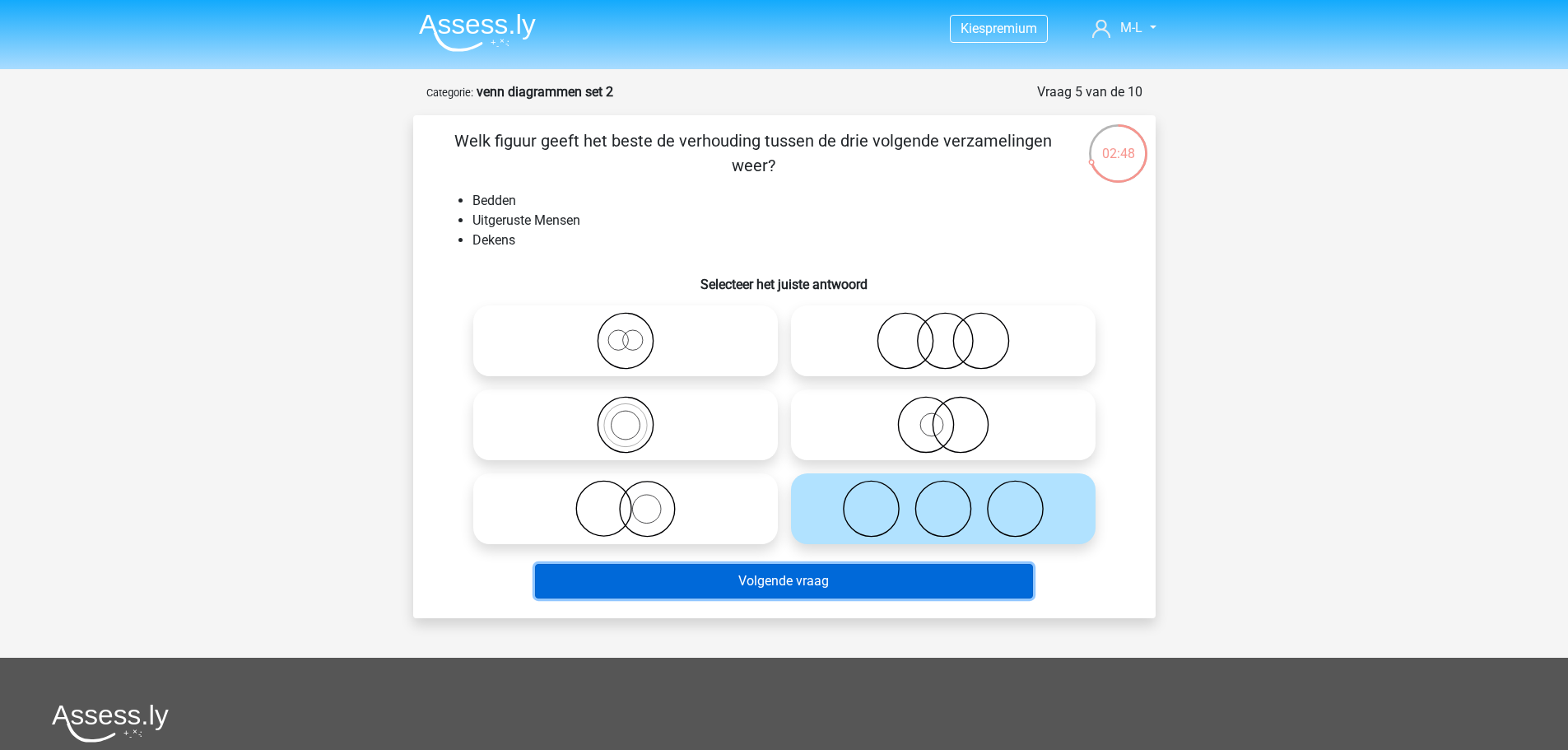
click at [855, 576] on button "Volgende vraag" at bounding box center [784, 582] width 498 height 35
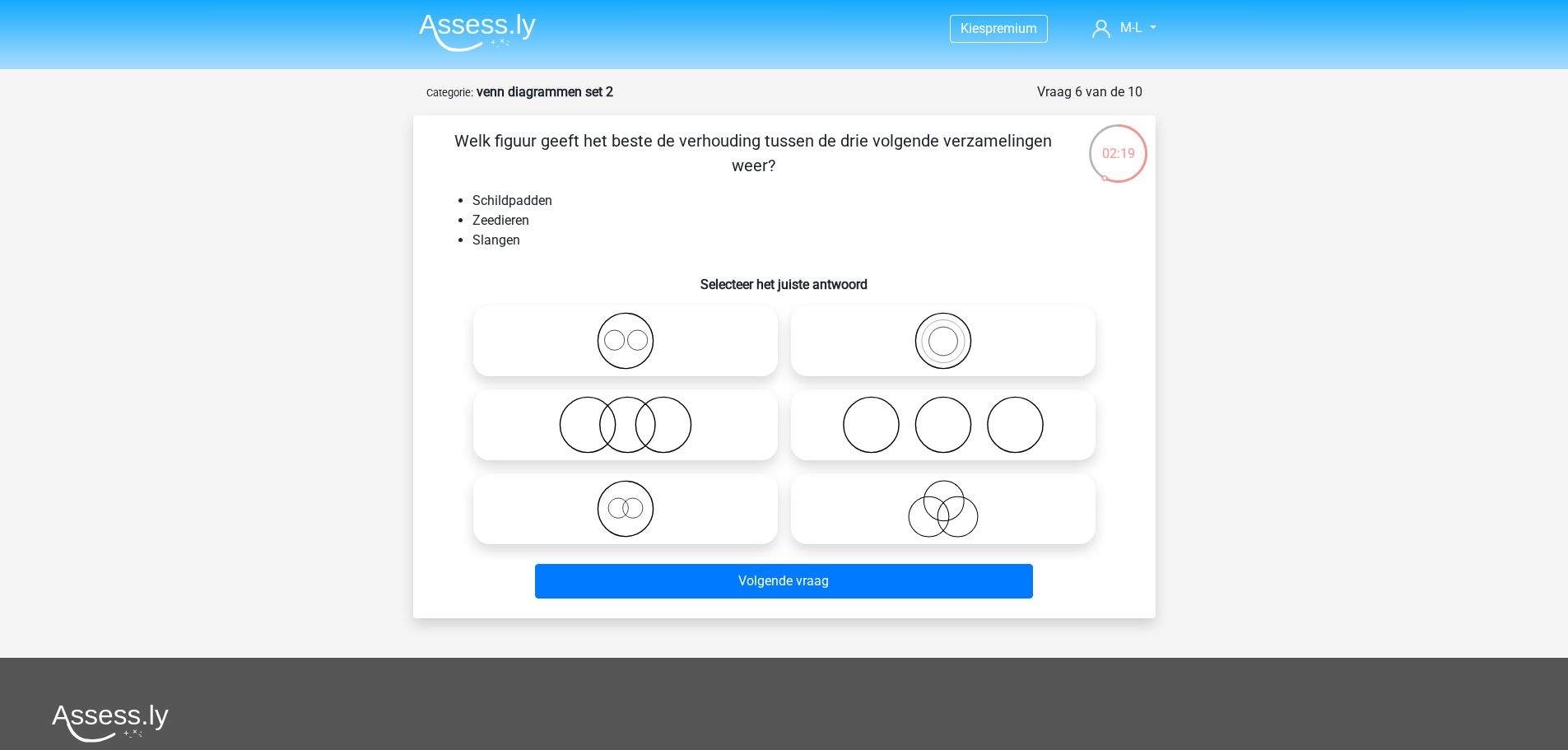
click at [643, 355] on icon at bounding box center [626, 340] width 291 height 57
click at [637, 333] on input "radio" at bounding box center [631, 327] width 11 height 11
radio input "true"
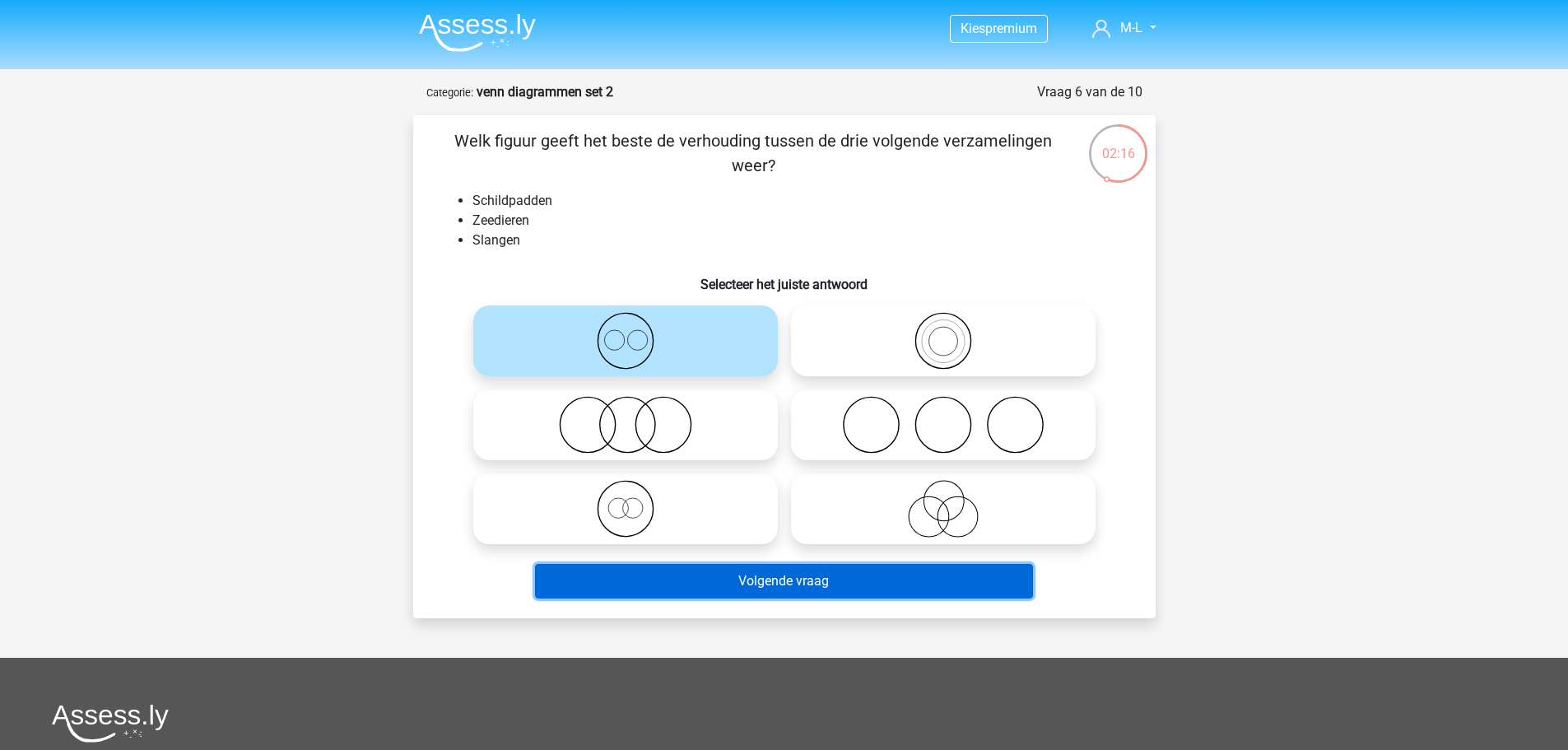
click at [716, 587] on button "Volgende vraag" at bounding box center [784, 582] width 498 height 35
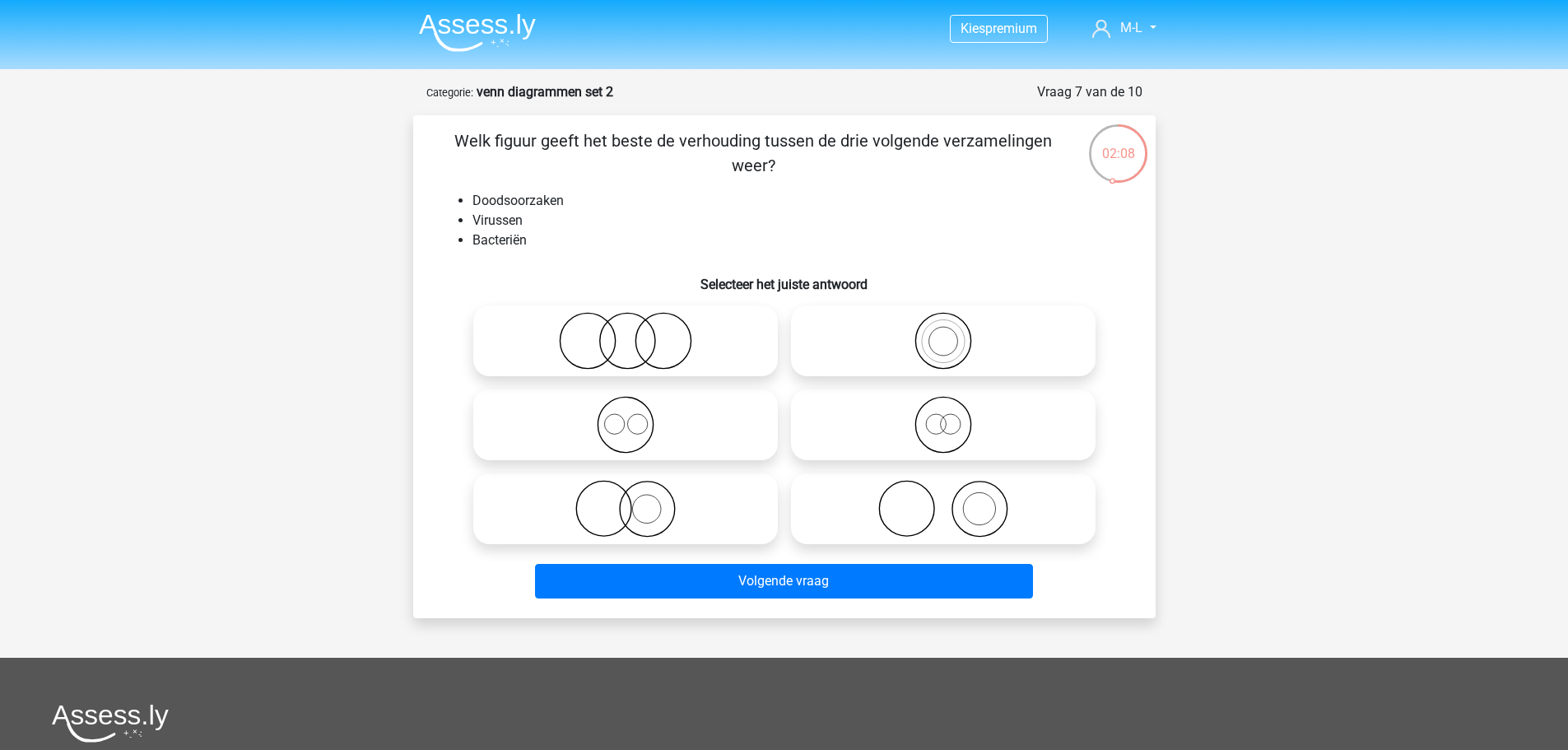
click at [572, 430] on icon at bounding box center [626, 425] width 291 height 57
click at [626, 417] on input "radio" at bounding box center [631, 411] width 11 height 11
radio input "true"
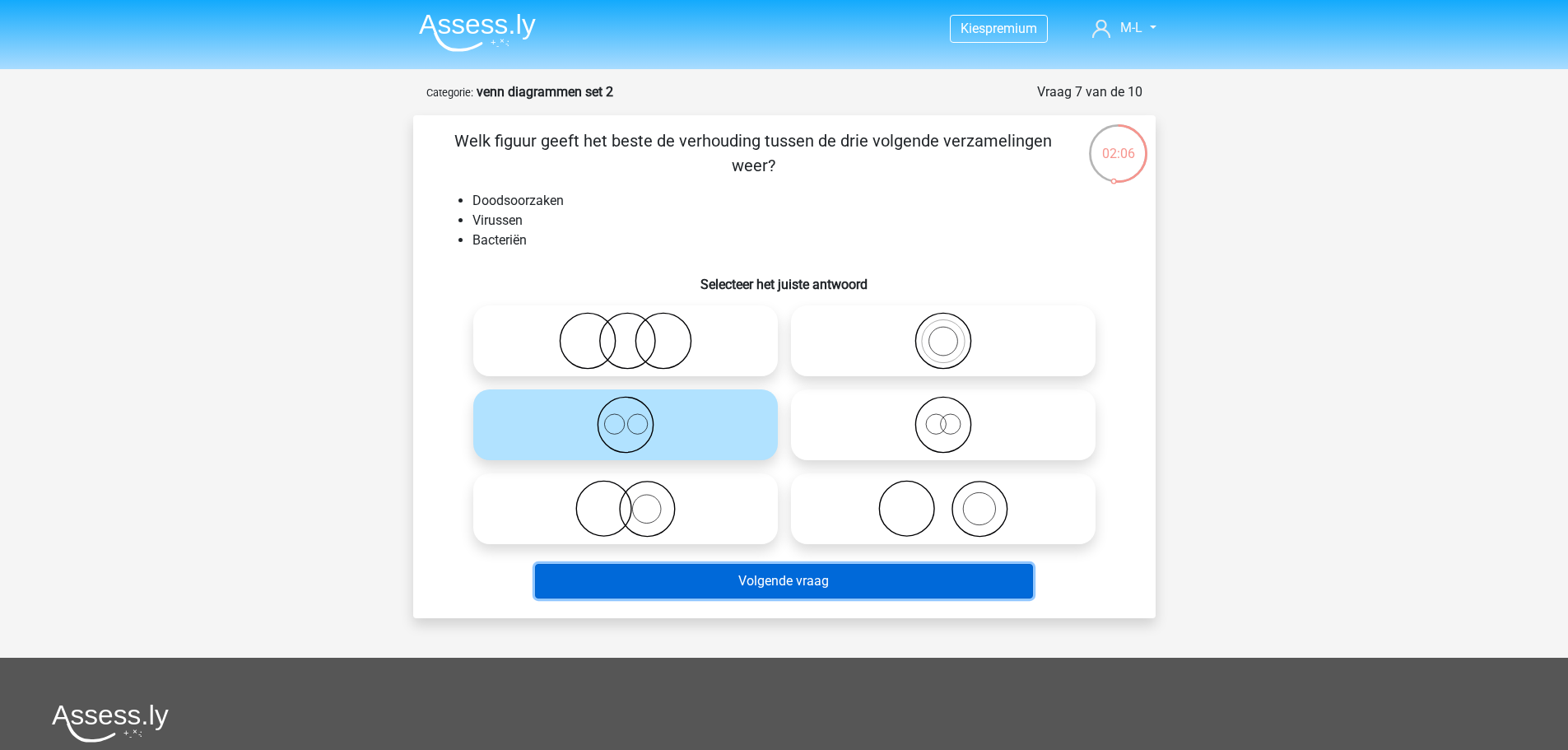
click at [588, 579] on button "Volgende vraag" at bounding box center [784, 582] width 498 height 35
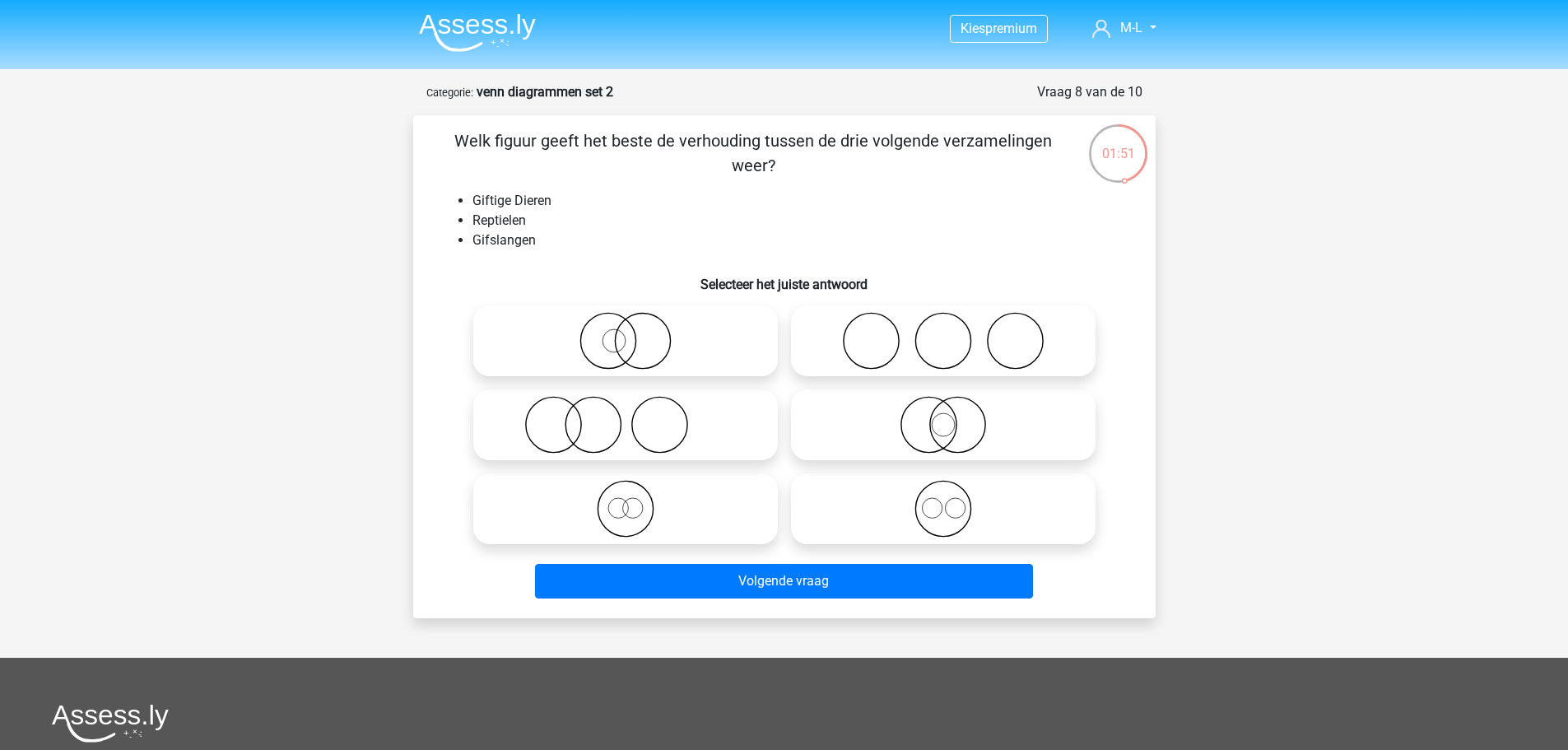
click at [623, 344] on icon at bounding box center [626, 340] width 291 height 57
click at [626, 333] on input "radio" at bounding box center [631, 327] width 11 height 11
radio input "true"
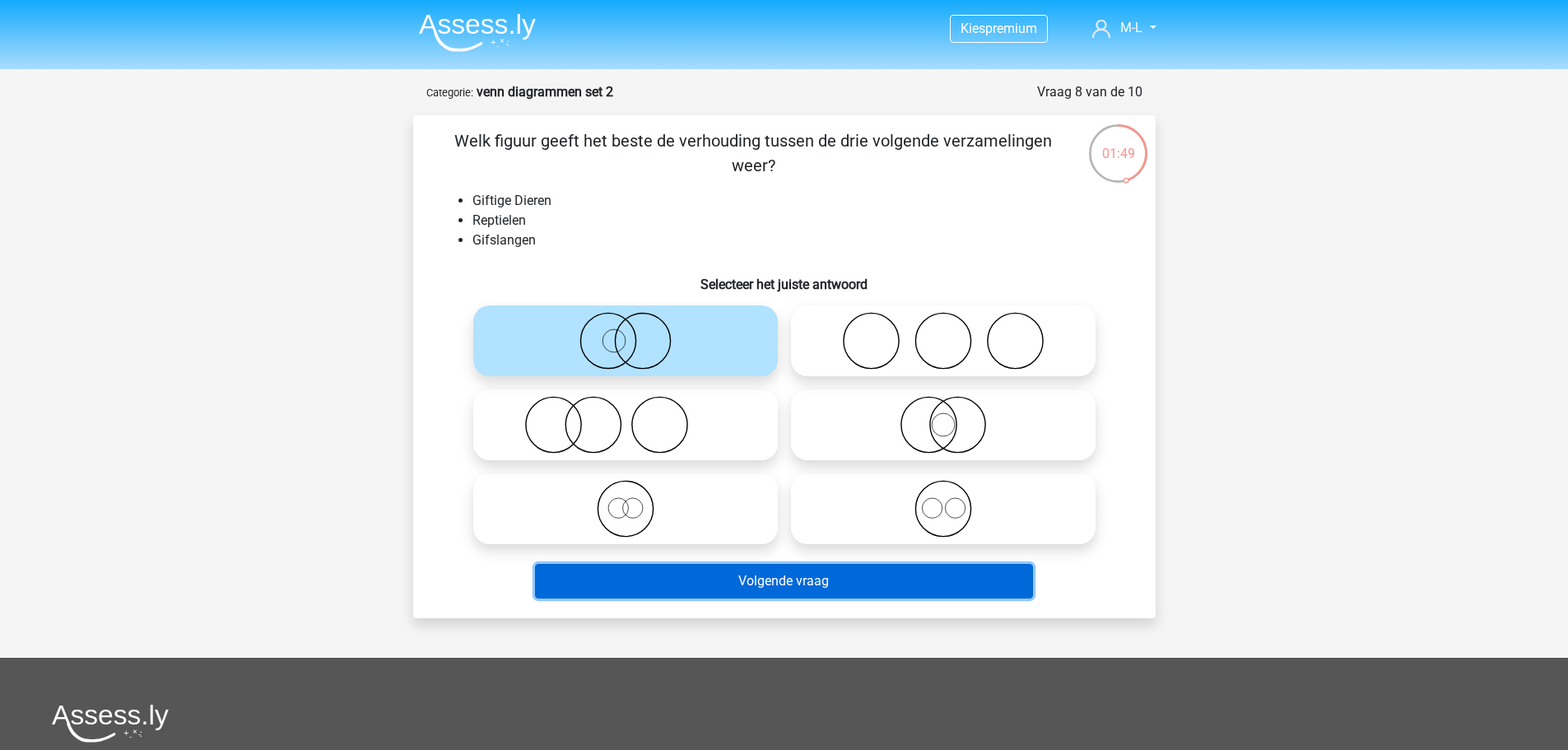
click at [659, 594] on button "Volgende vraag" at bounding box center [784, 582] width 498 height 35
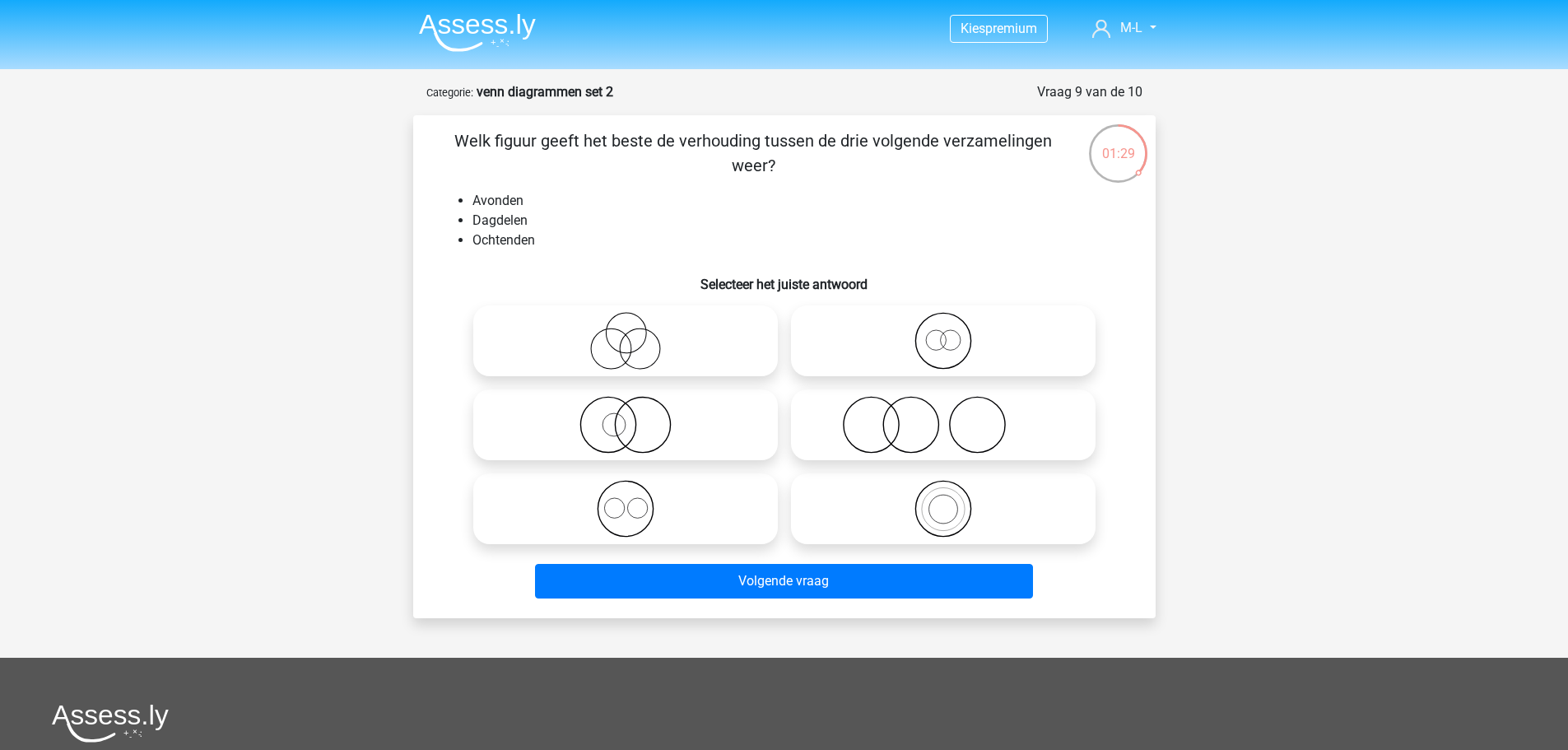
click at [570, 501] on icon at bounding box center [626, 509] width 291 height 57
click at [626, 500] on input "radio" at bounding box center [631, 495] width 11 height 11
radio input "true"
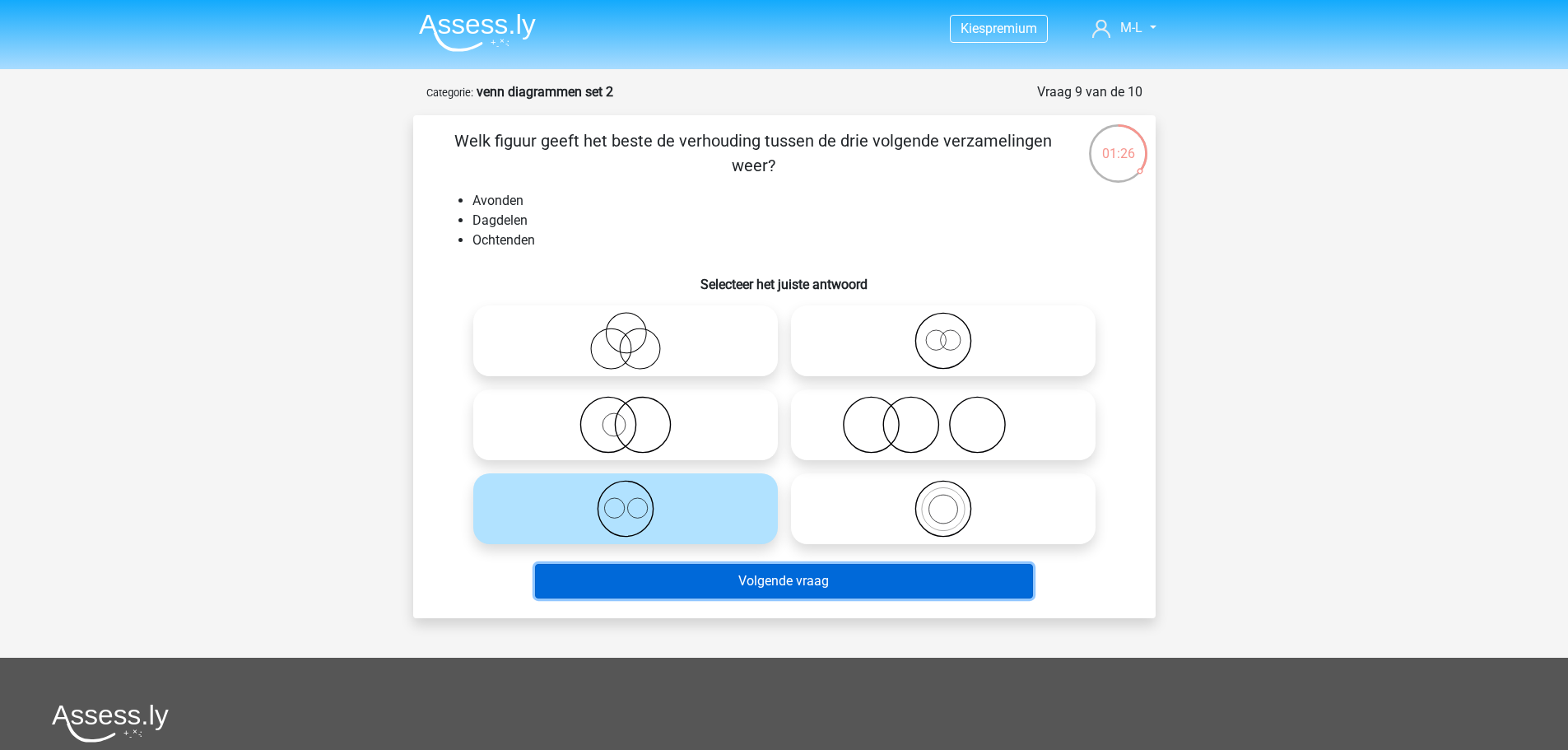
click at [594, 580] on button "Volgende vraag" at bounding box center [784, 582] width 498 height 35
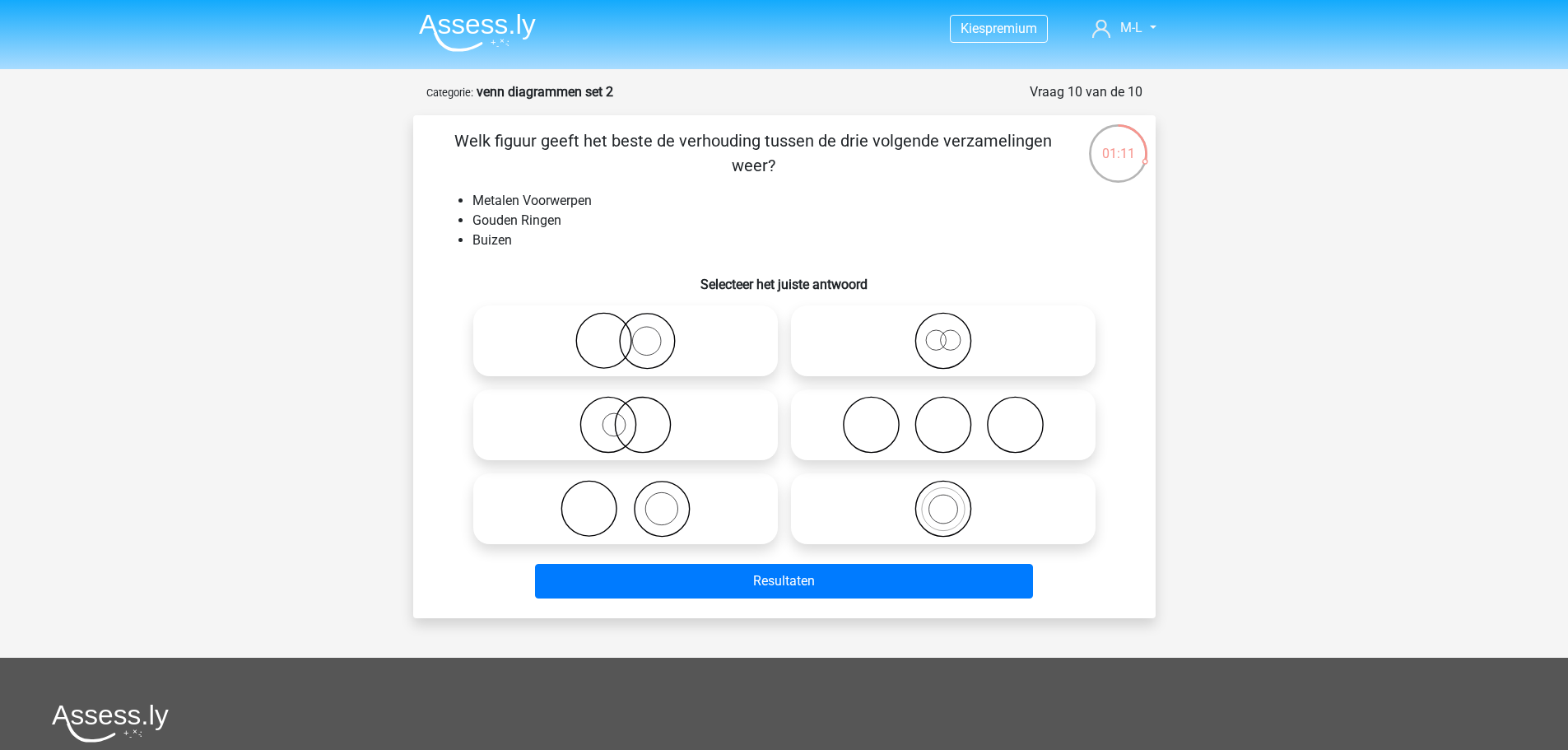
click at [680, 331] on icon at bounding box center [626, 340] width 291 height 57
click at [637, 331] on input "radio" at bounding box center [631, 327] width 11 height 11
radio input "true"
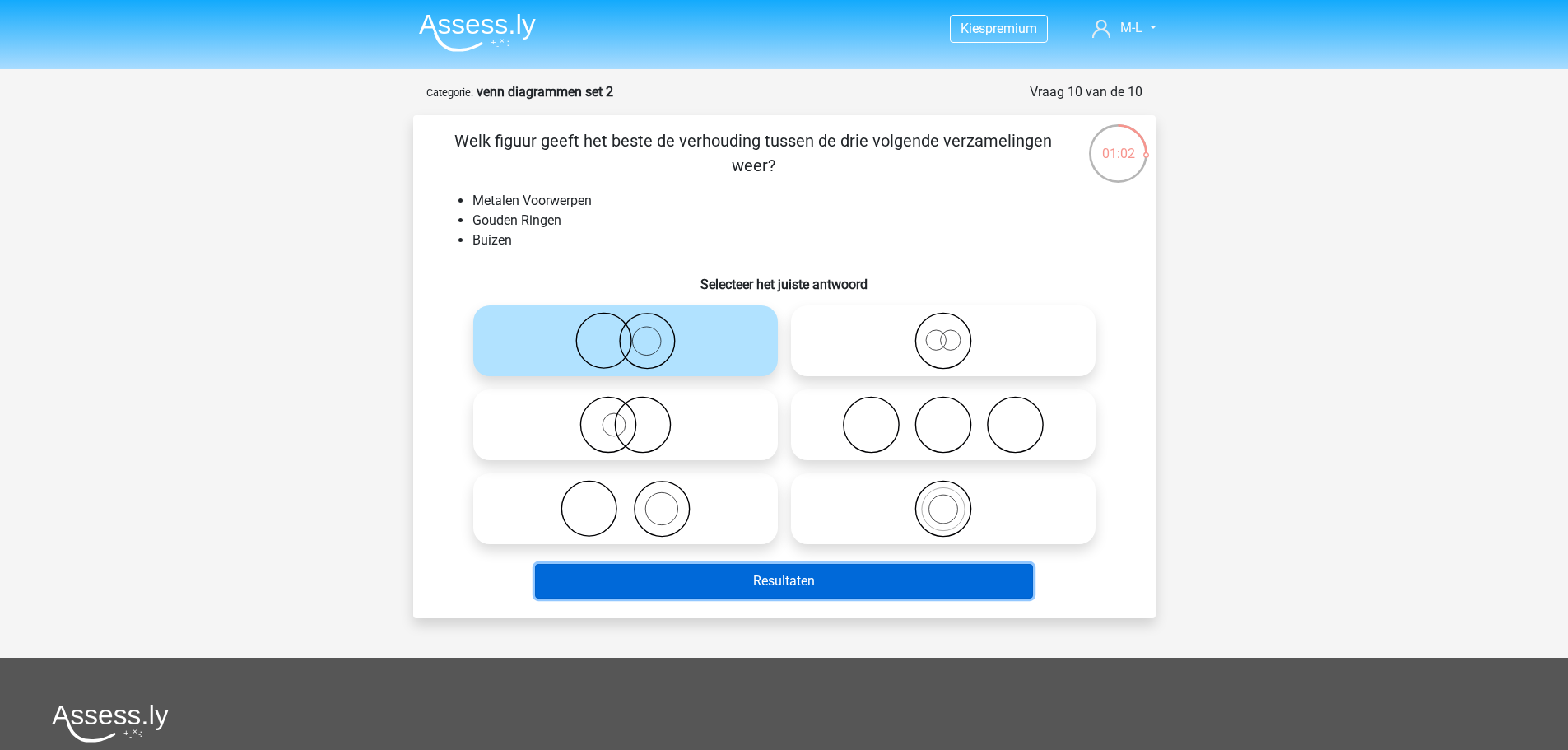
click at [646, 580] on button "Resultaten" at bounding box center [784, 582] width 498 height 35
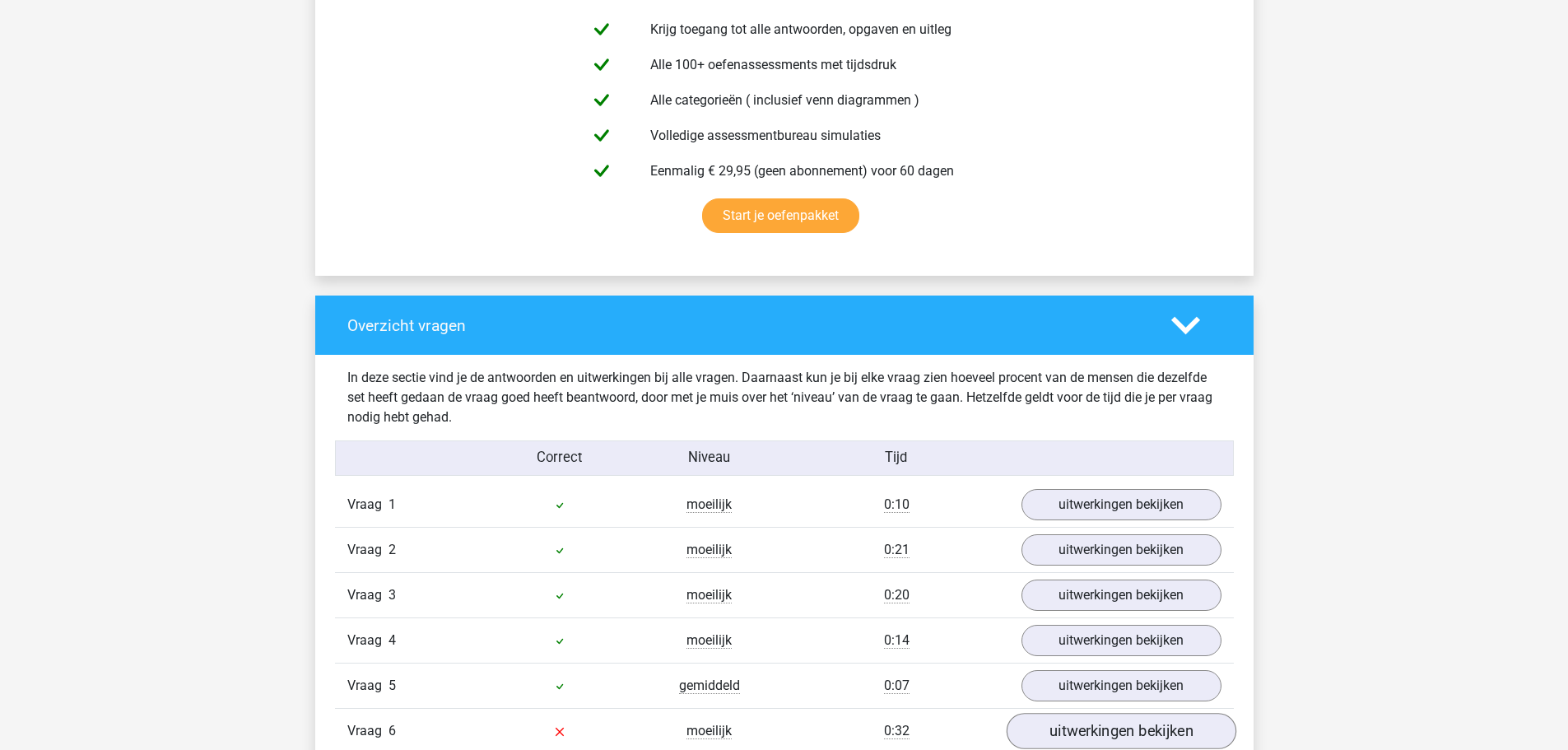
scroll to position [1318, 0]
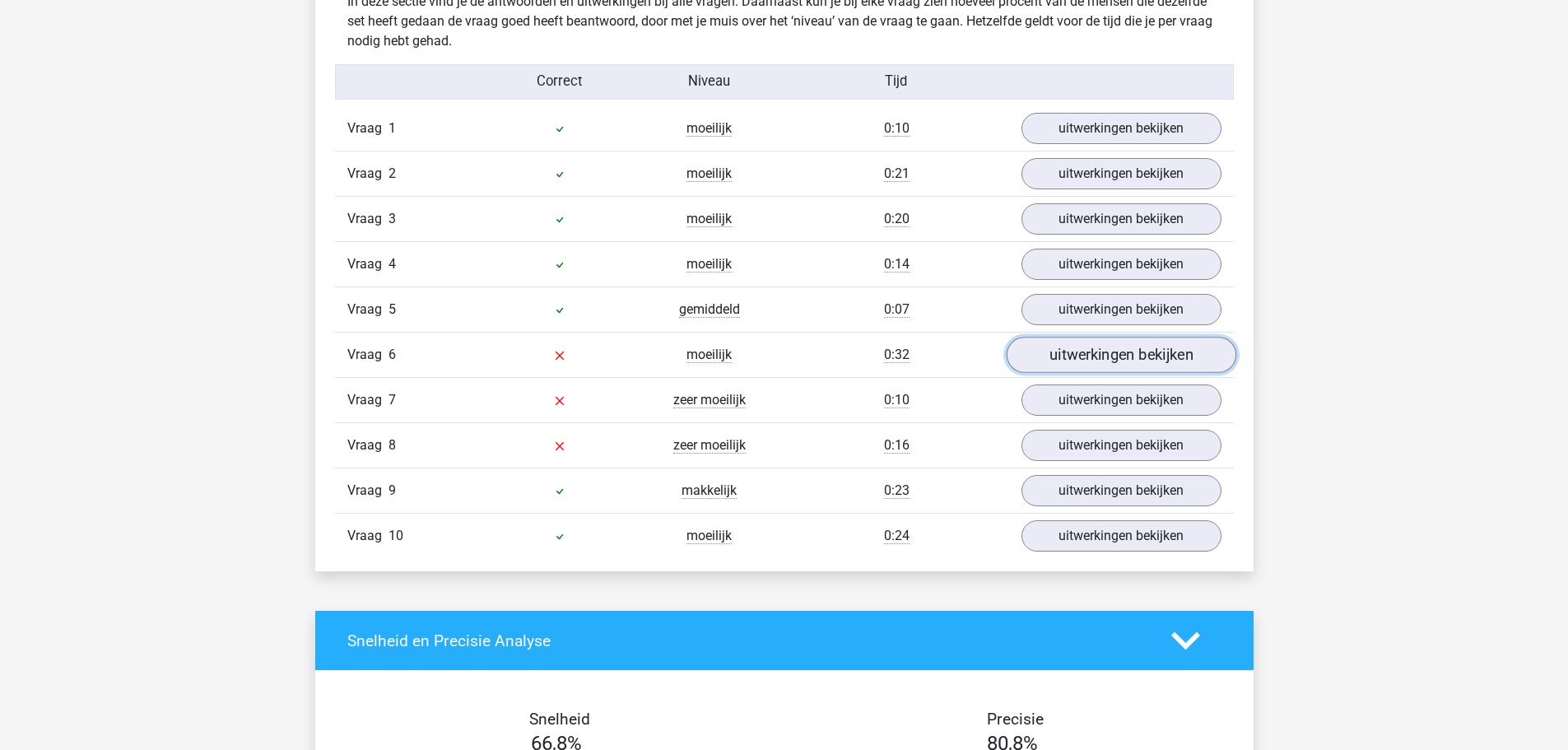
click at [1081, 357] on link "uitwerkingen bekijken" at bounding box center [1121, 356] width 230 height 37
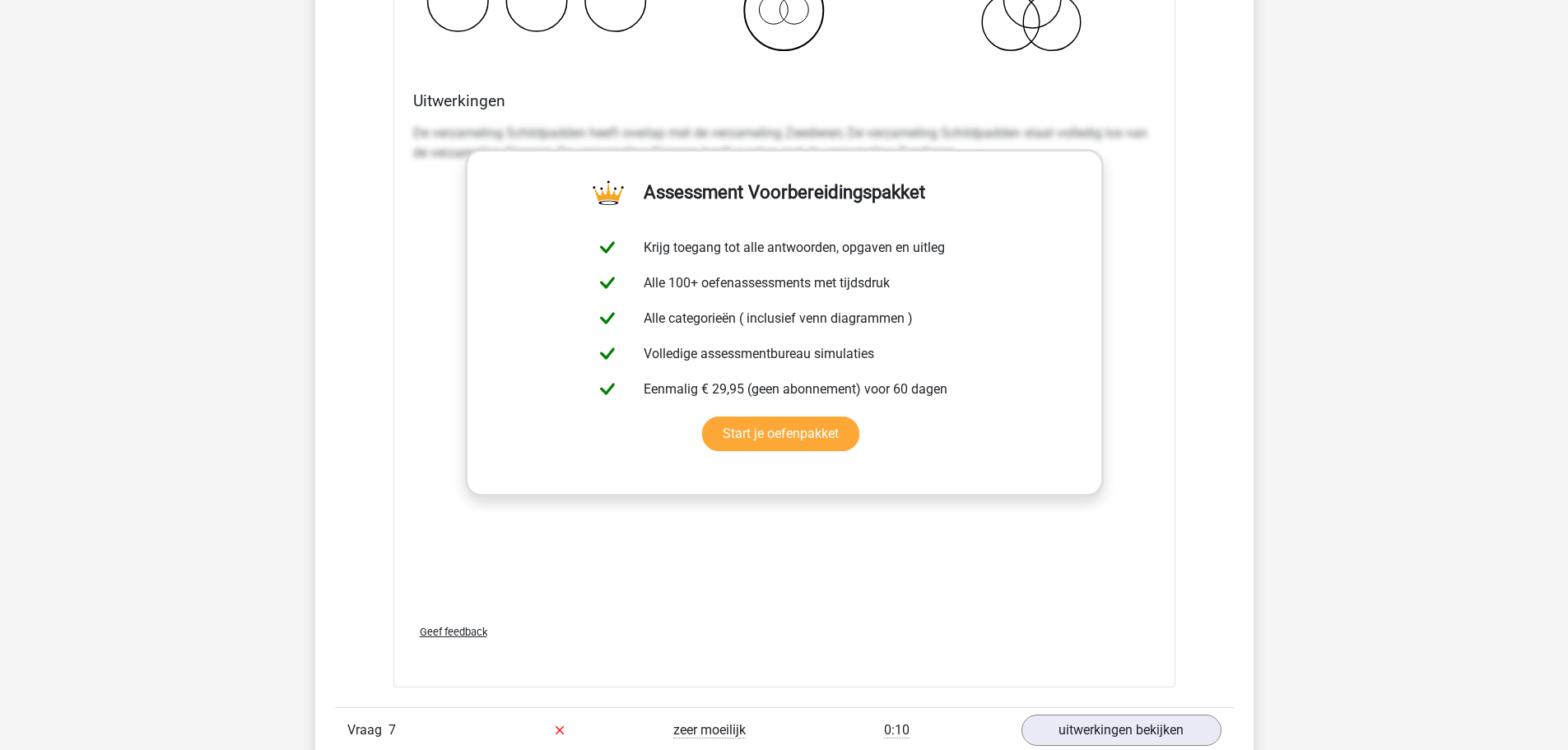
scroll to position [2470, 0]
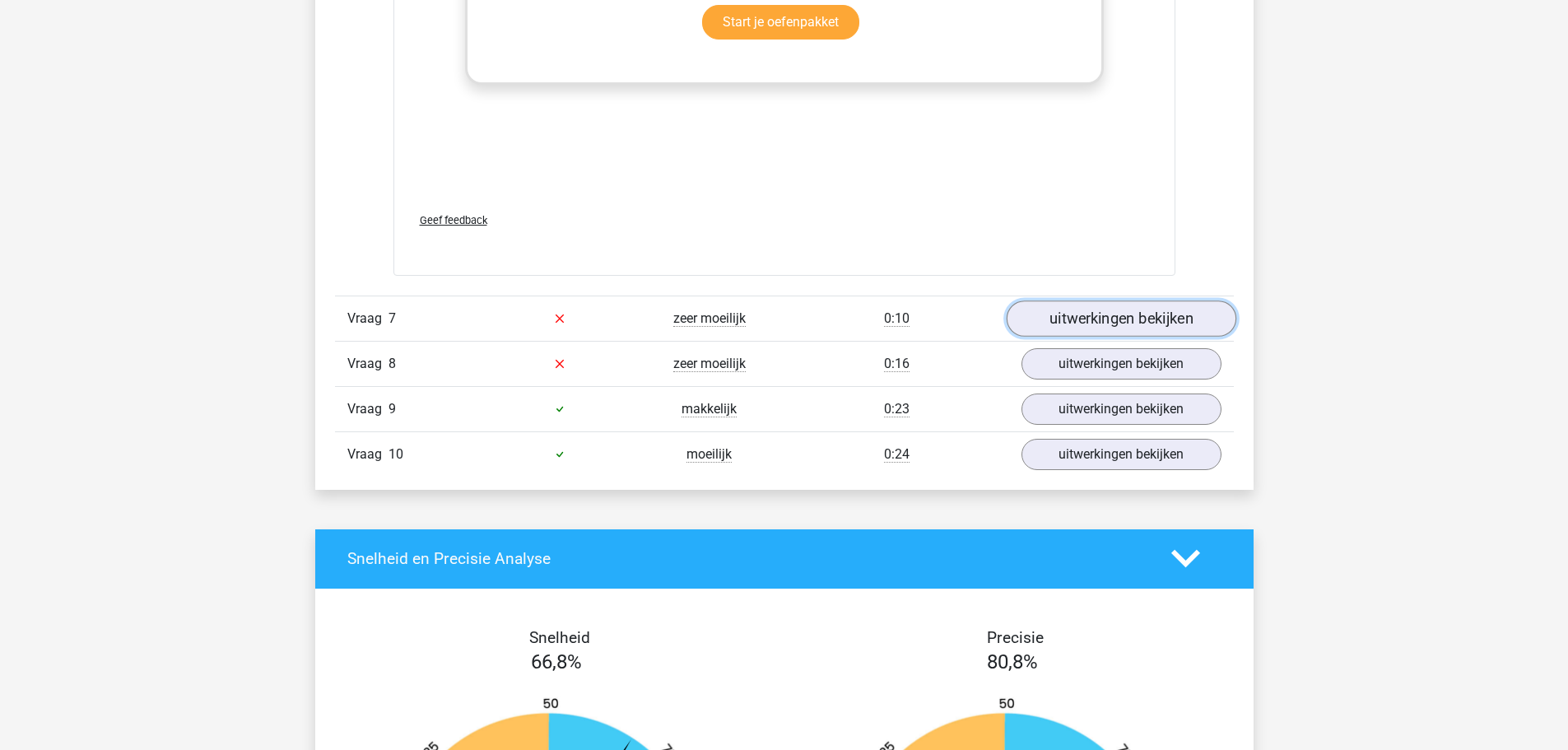
click at [1114, 314] on link "uitwerkingen bekijken" at bounding box center [1121, 319] width 230 height 37
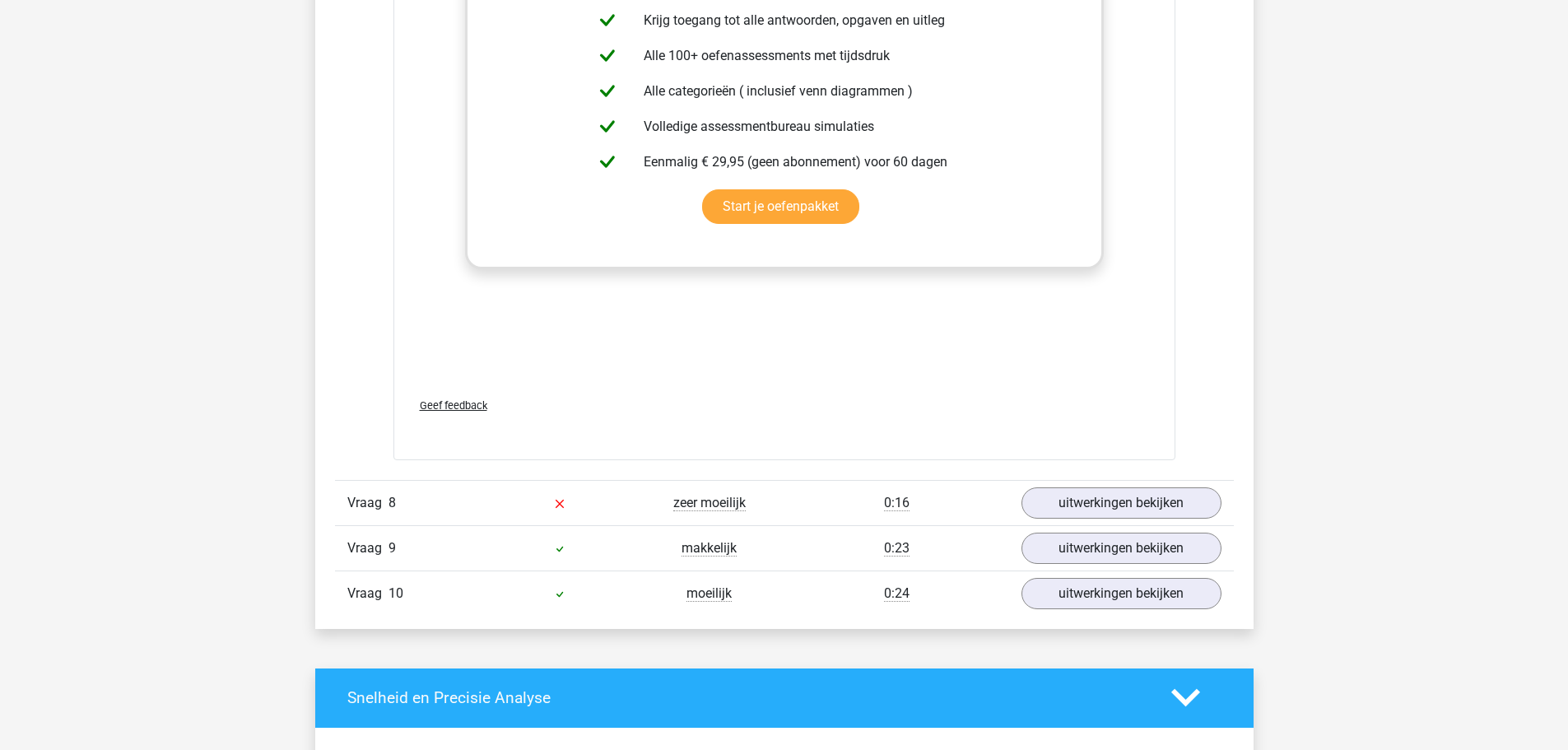
scroll to position [3705, 0]
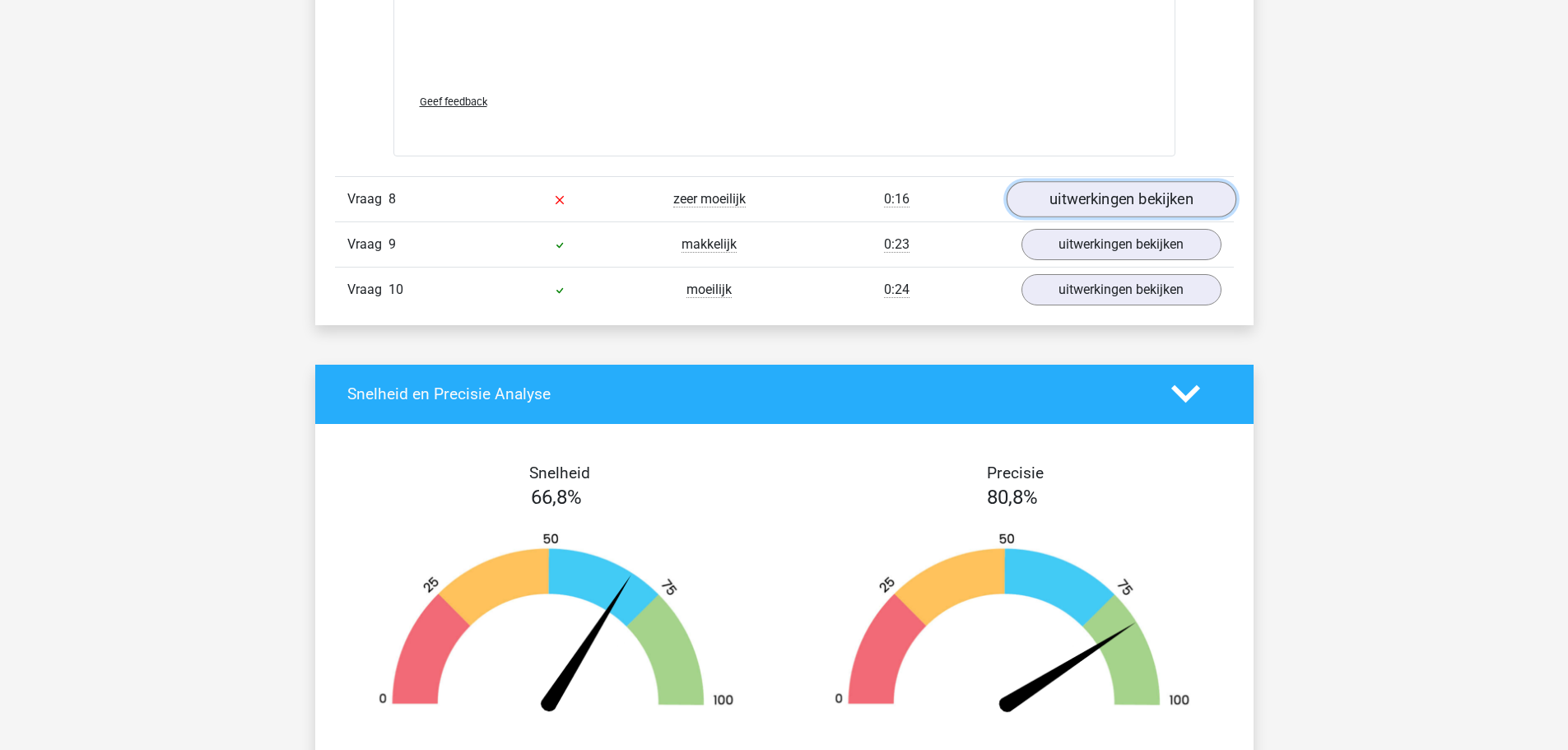
click at [1069, 199] on link "uitwerkingen bekijken" at bounding box center [1121, 200] width 230 height 37
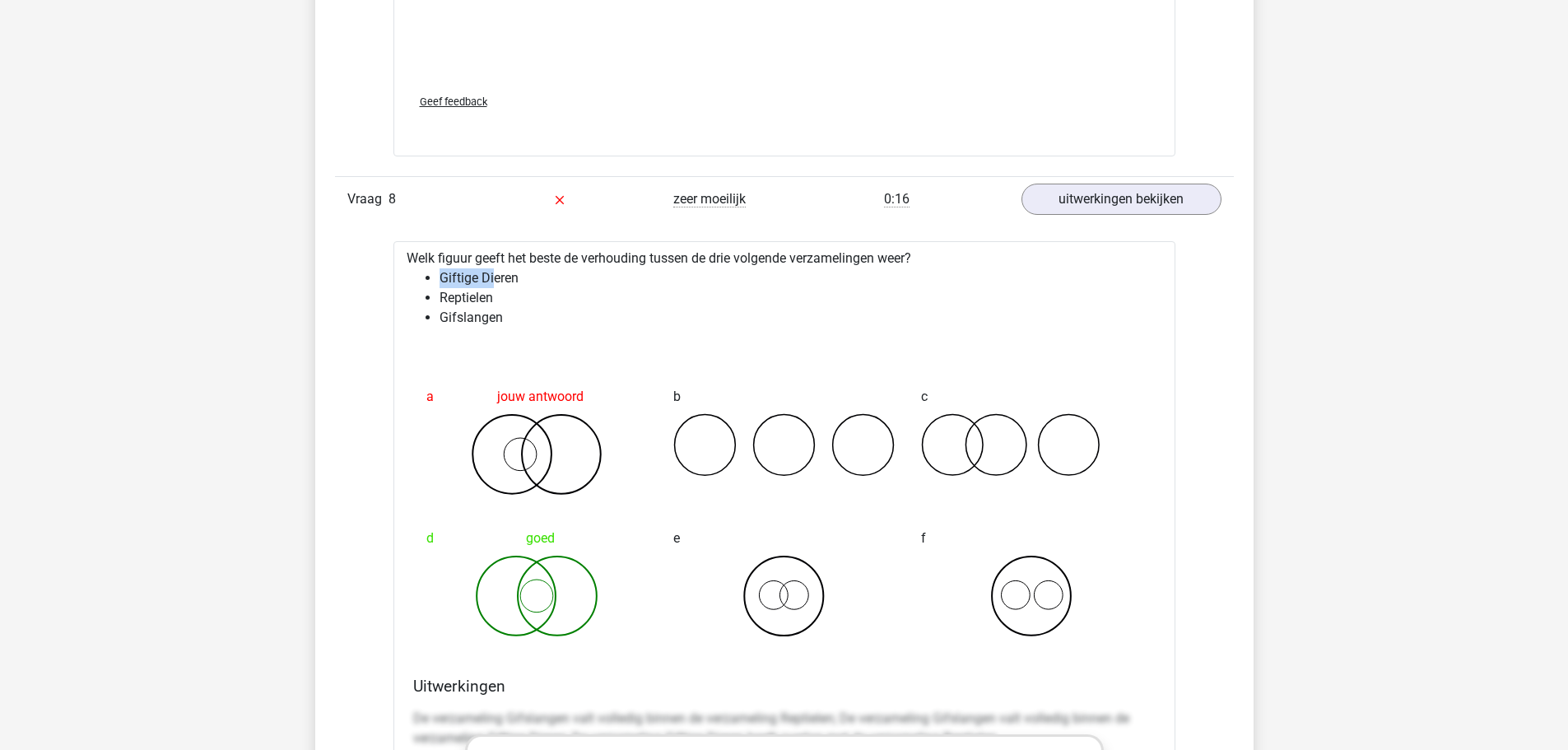
drag, startPoint x: 442, startPoint y: 272, endPoint x: 493, endPoint y: 273, distance: 51.0
click at [493, 273] on li "Giftige Dieren" at bounding box center [801, 278] width 722 height 20
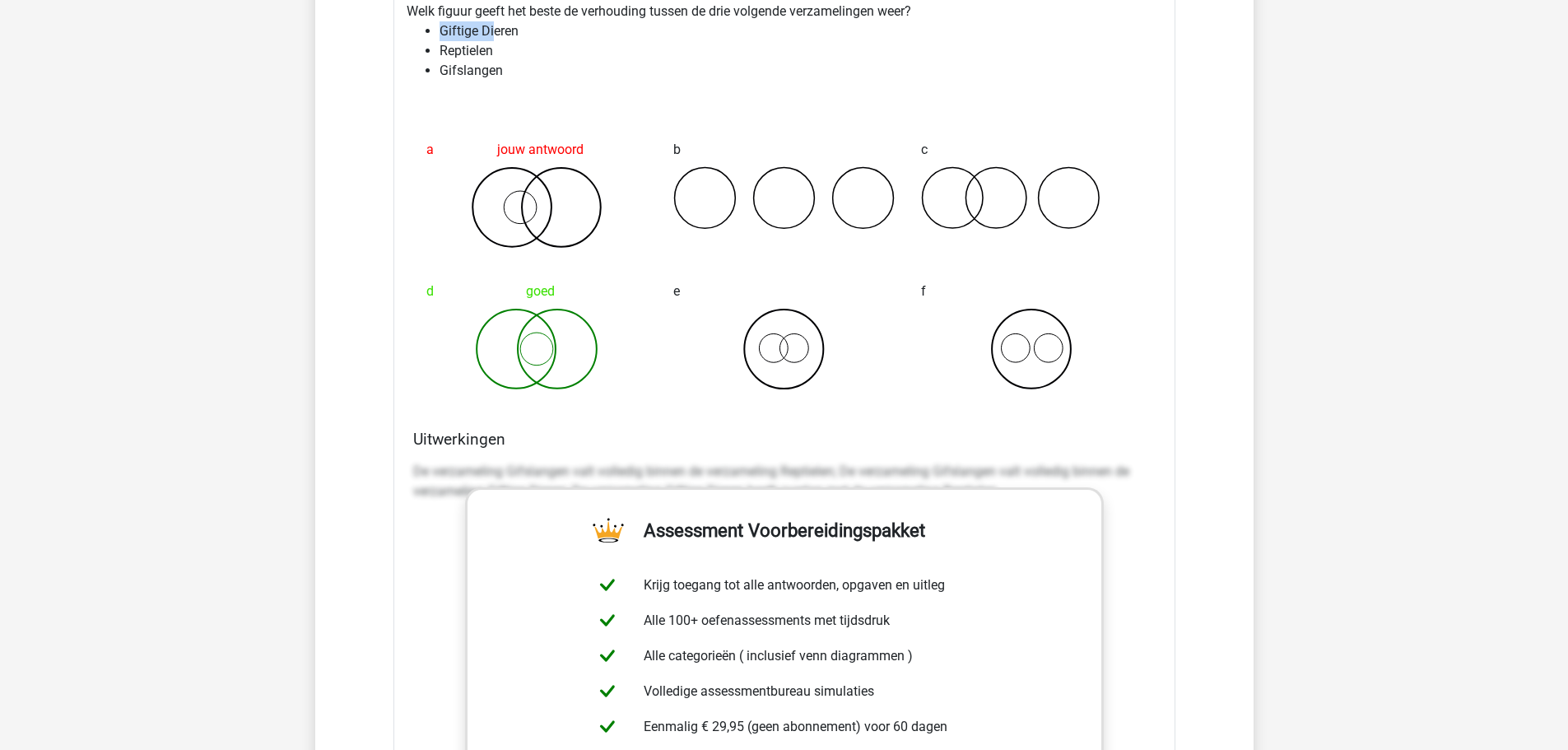
scroll to position [3458, 0]
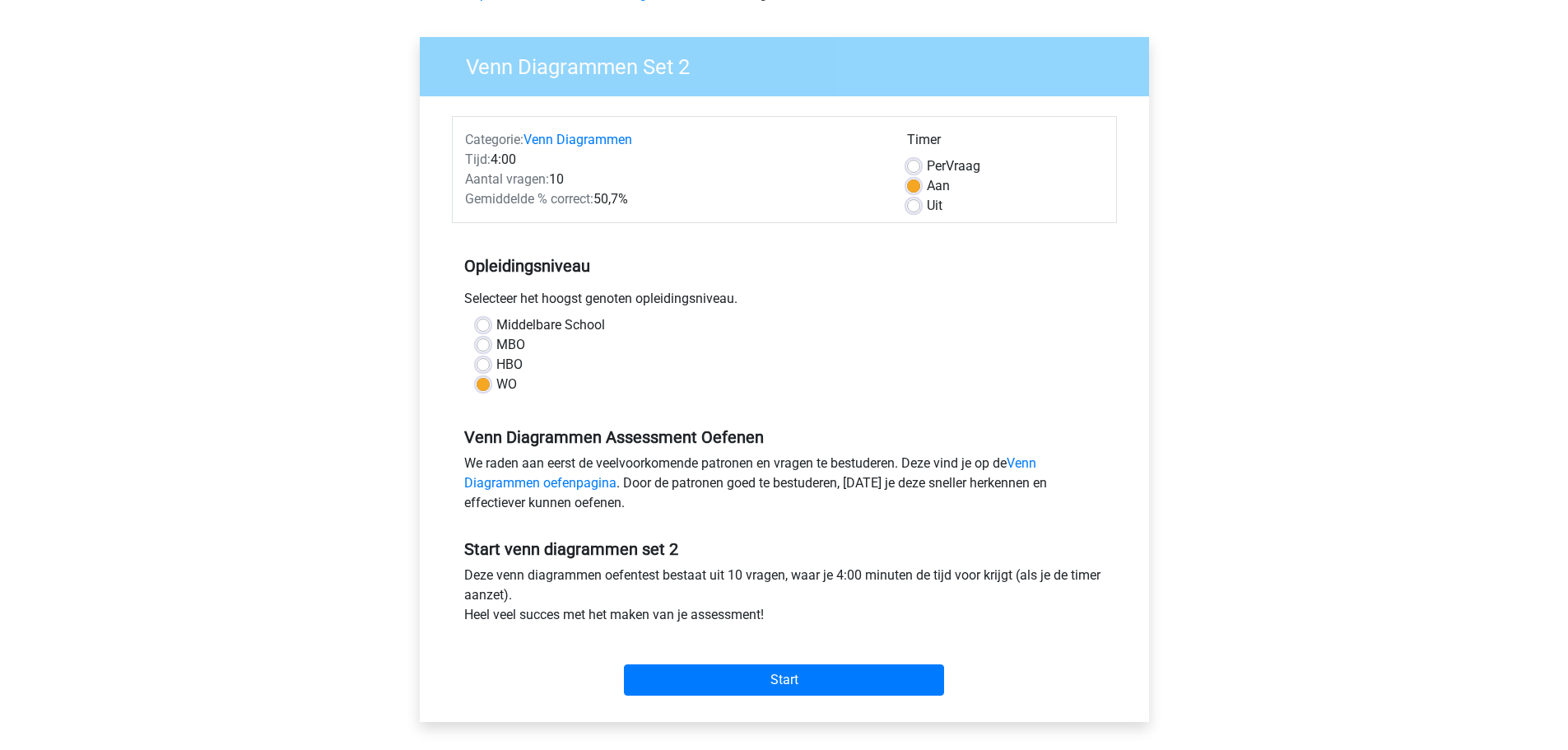
scroll to position [247, 0]
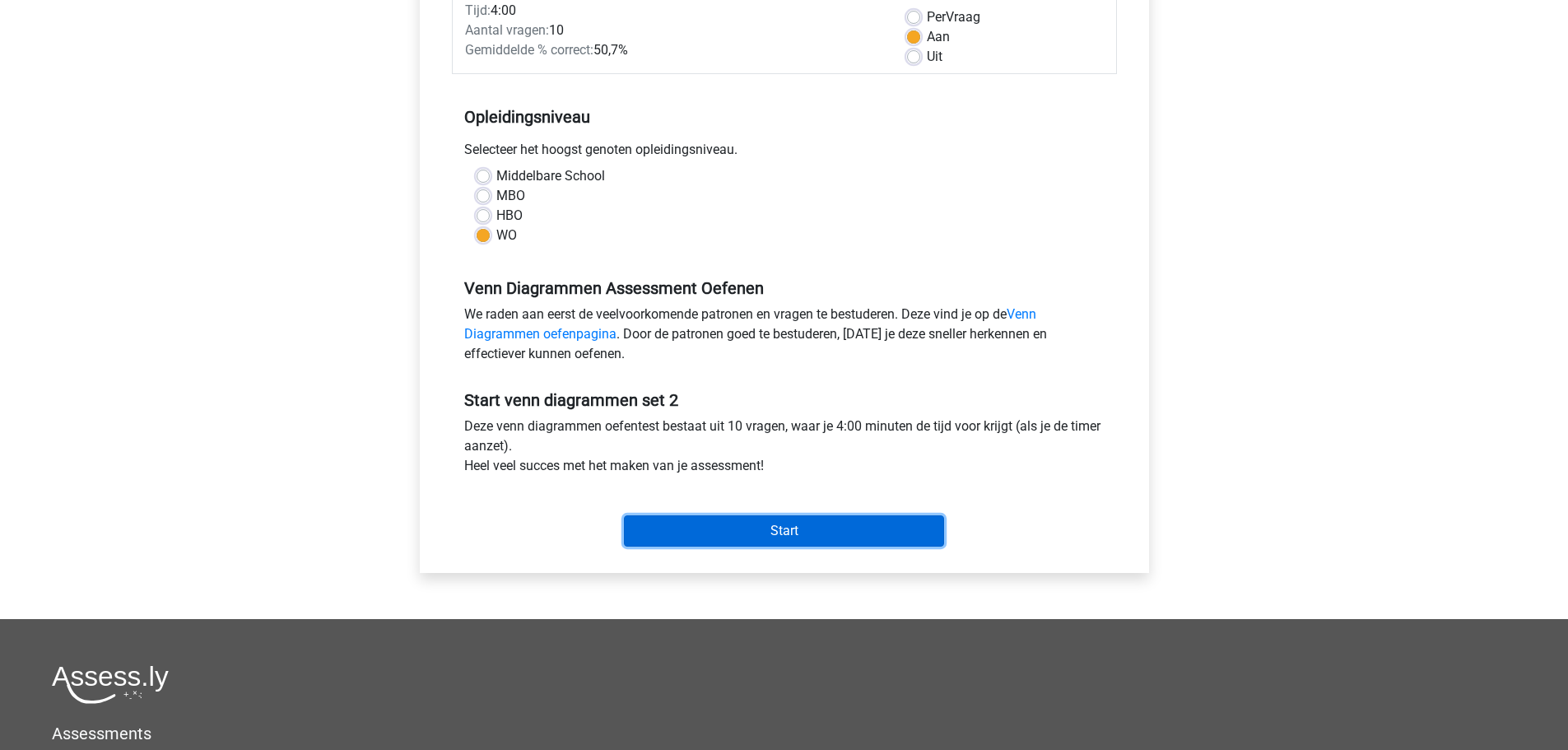
click at [758, 520] on input "Start" at bounding box center [784, 531] width 320 height 32
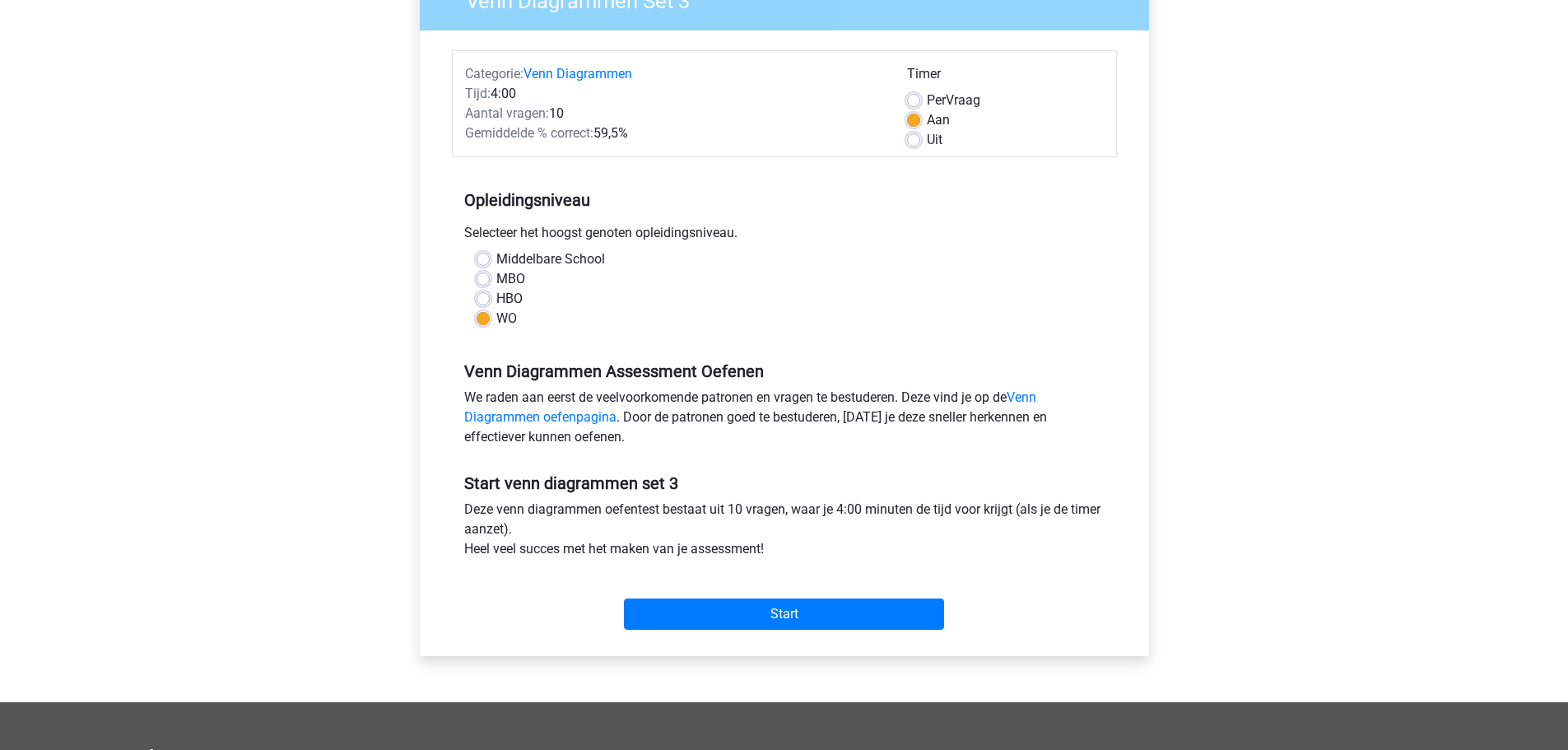
scroll to position [165, 0]
click at [702, 612] on input "Start" at bounding box center [784, 613] width 320 height 32
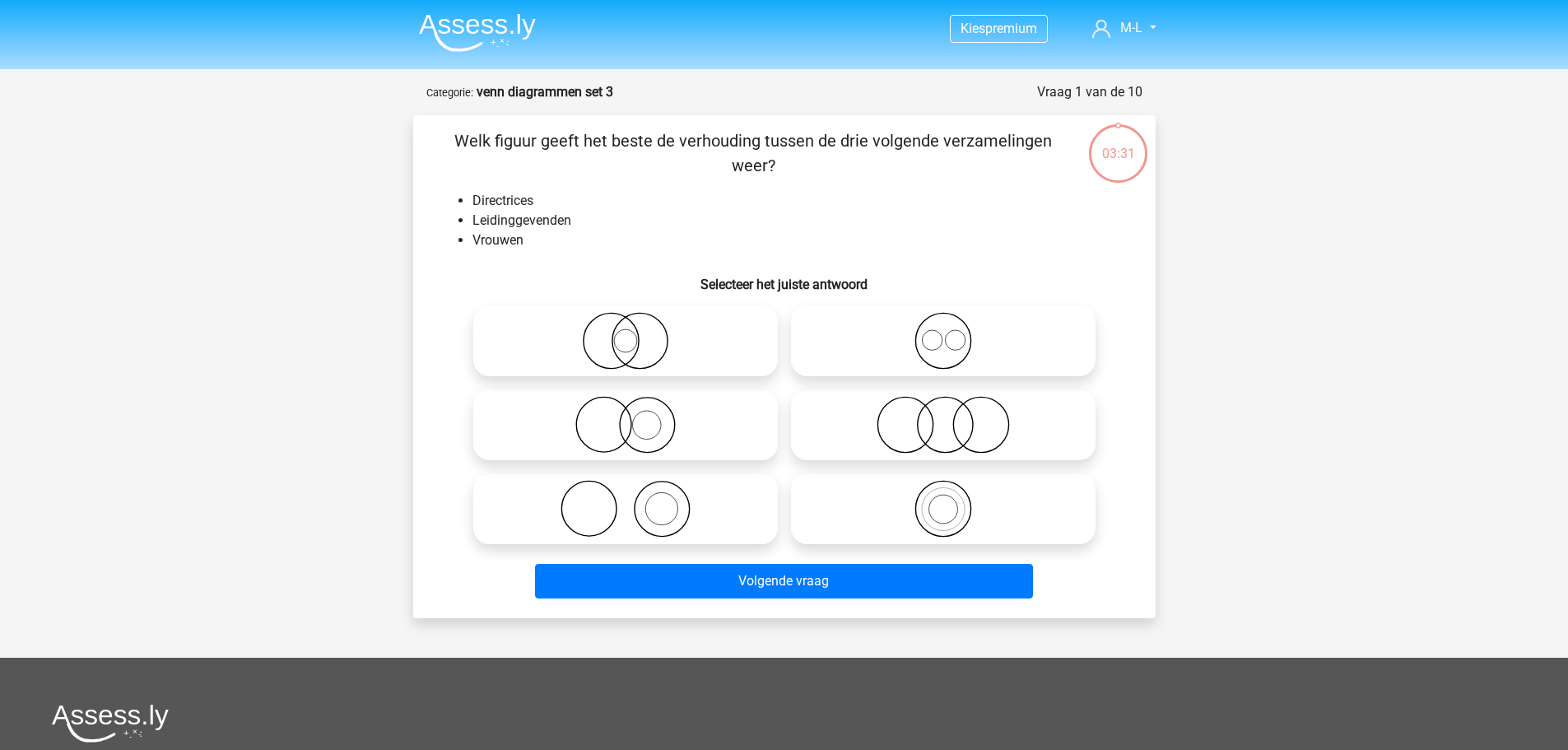
click at [617, 350] on icon at bounding box center [626, 340] width 291 height 57
click at [626, 333] on input "radio" at bounding box center [631, 327] width 11 height 11
radio input "true"
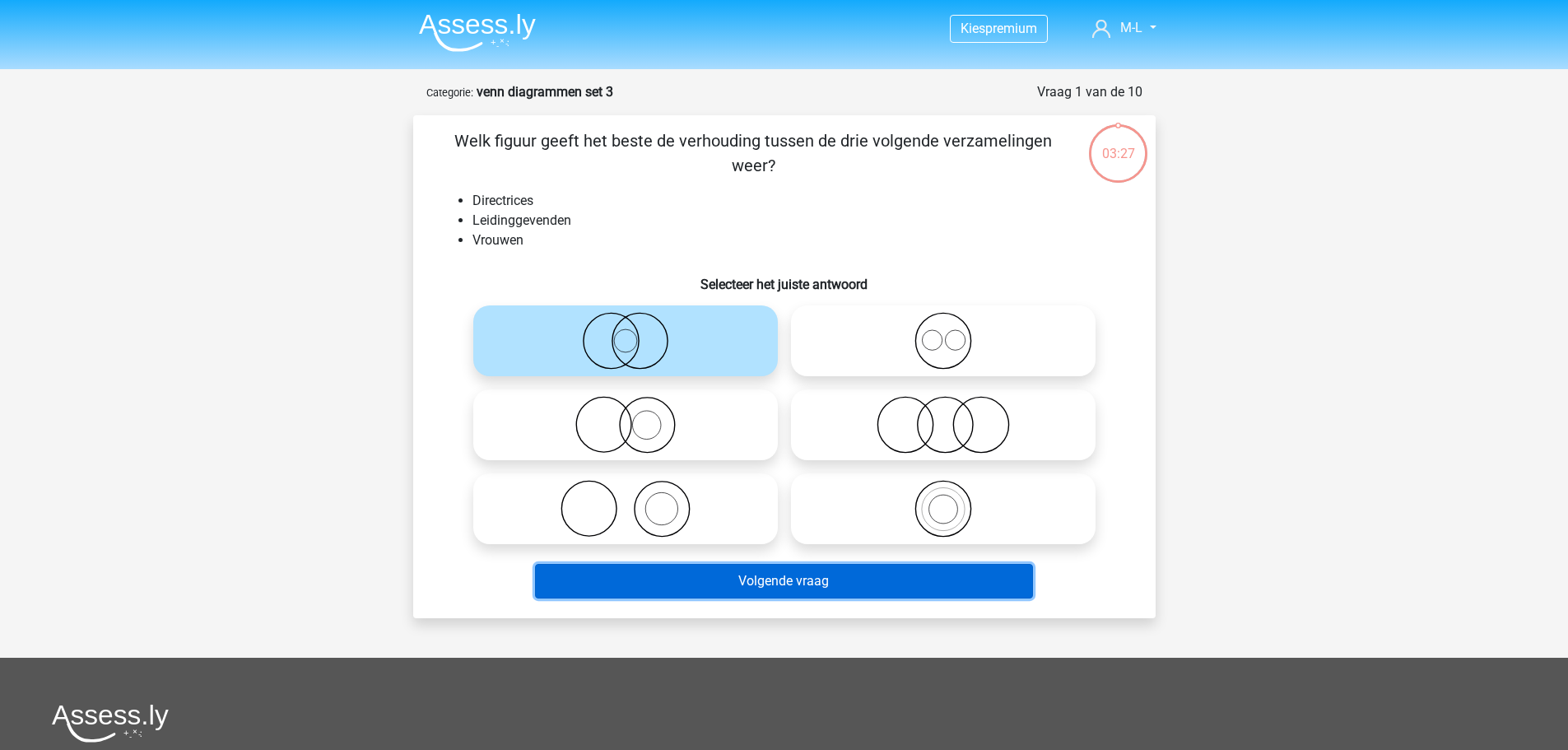
click at [625, 579] on button "Volgende vraag" at bounding box center [784, 582] width 498 height 35
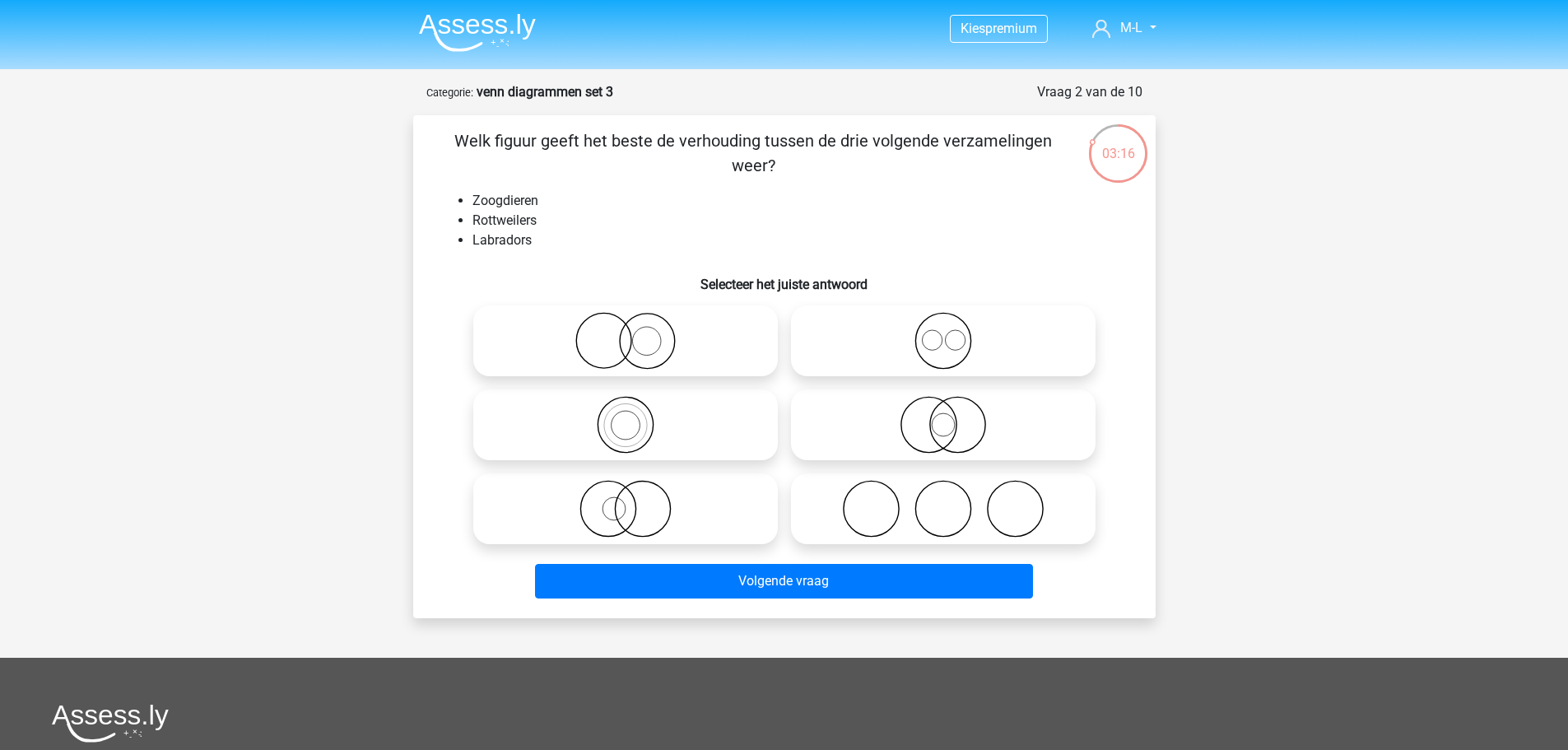
click at [968, 360] on icon at bounding box center [943, 340] width 291 height 57
click at [954, 333] on input "radio" at bounding box center [949, 327] width 11 height 11
radio input "true"
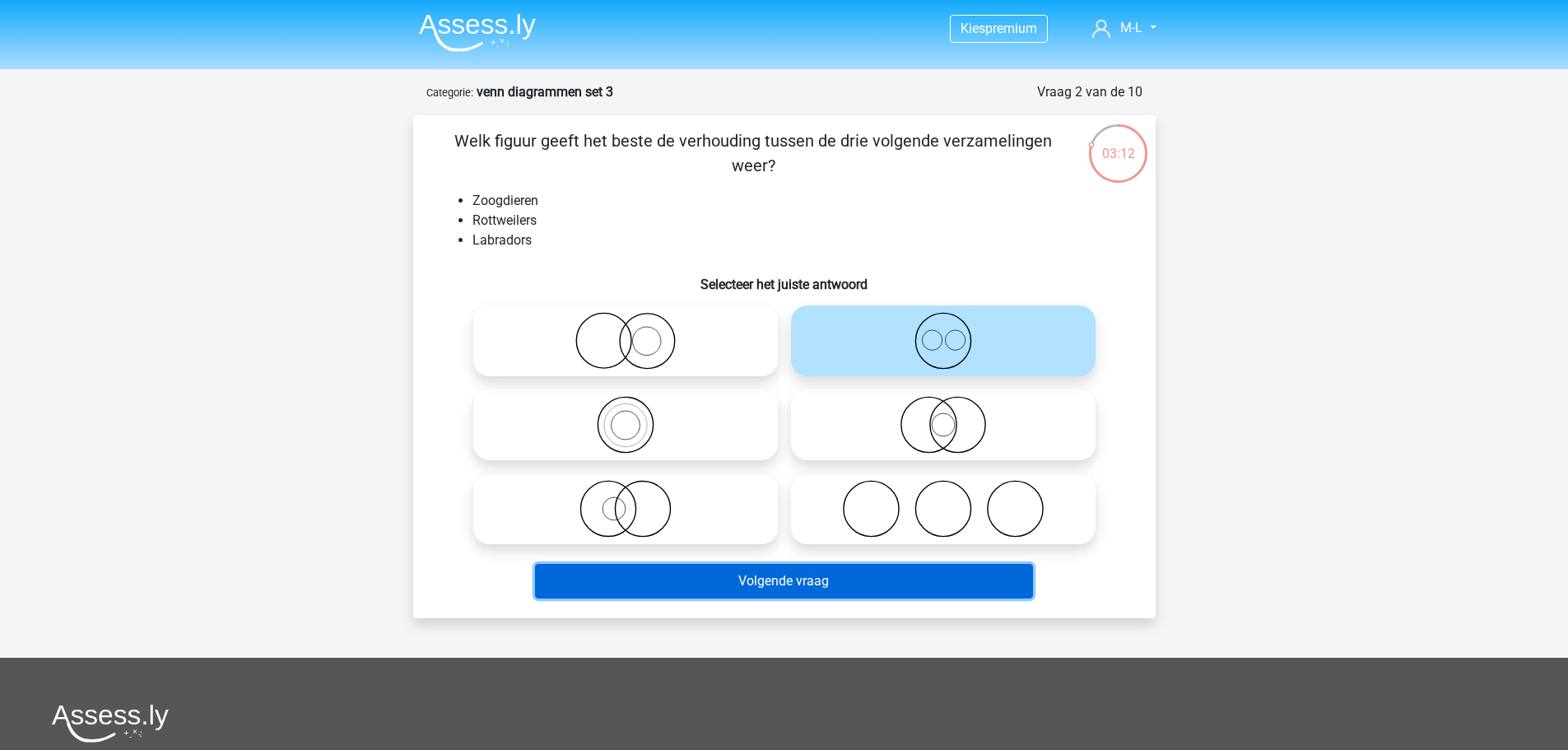
click at [881, 582] on button "Volgende vraag" at bounding box center [784, 582] width 498 height 35
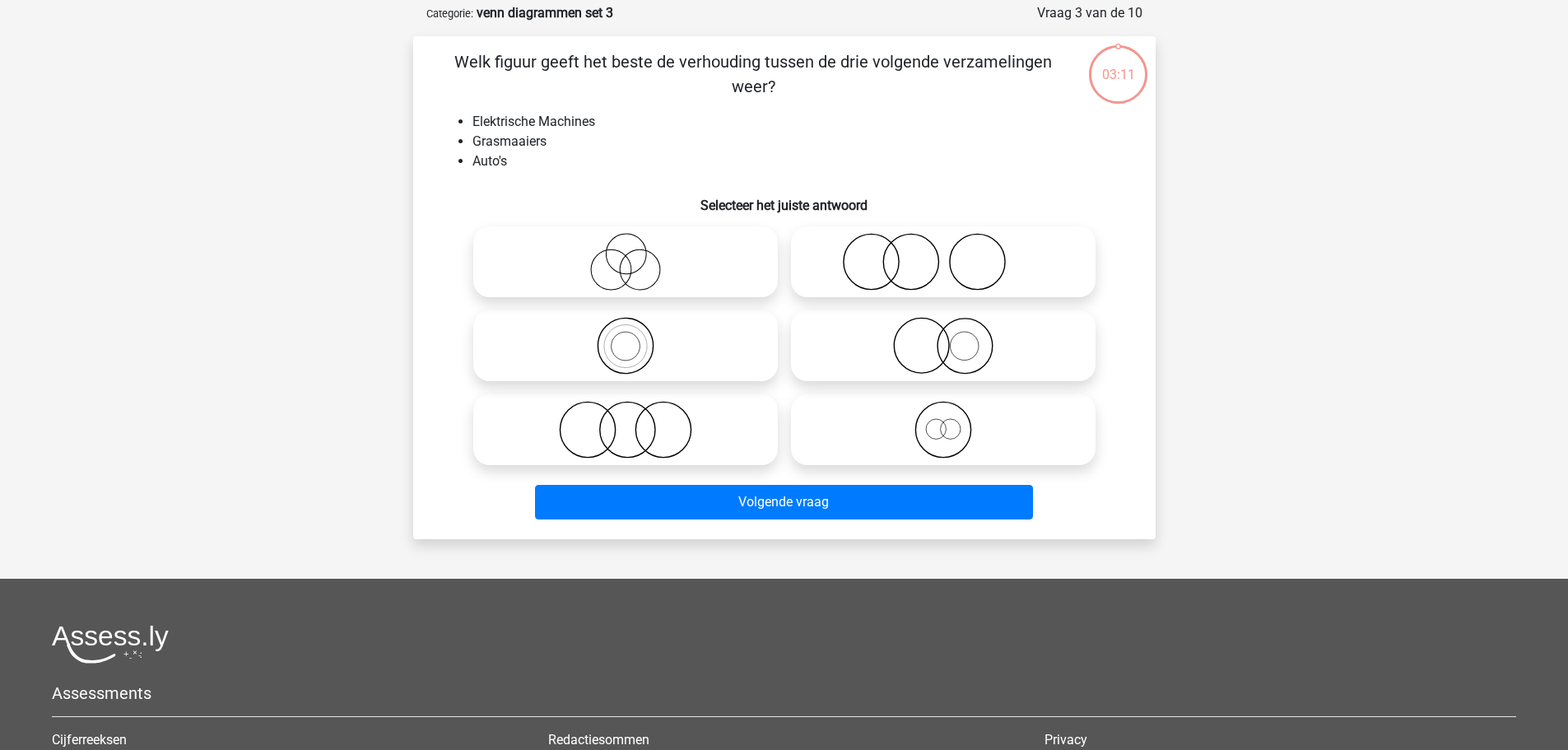
scroll to position [82, 0]
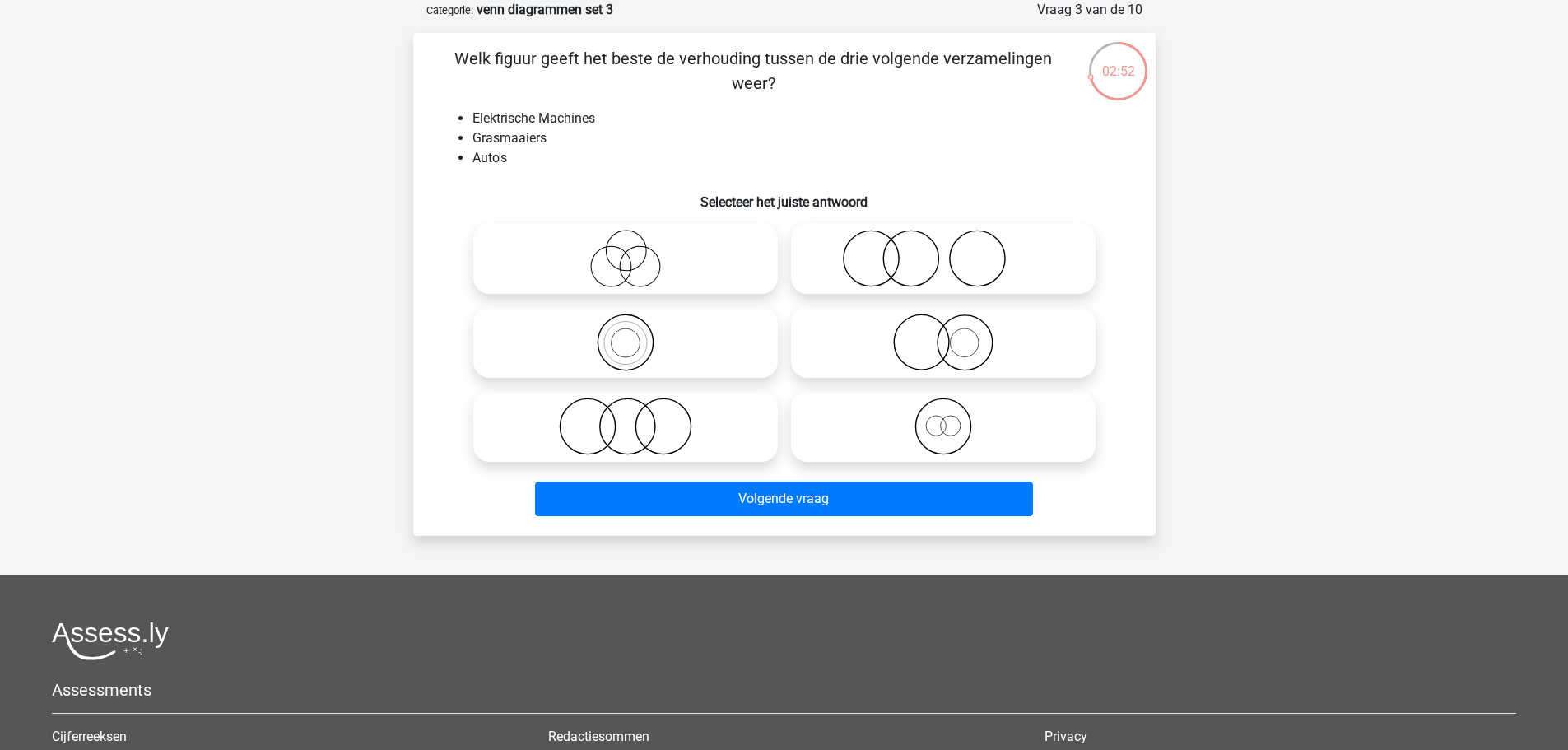
click at [615, 440] on icon at bounding box center [626, 426] width 291 height 57
click at [626, 418] on input "radio" at bounding box center [631, 413] width 11 height 11
radio input "true"
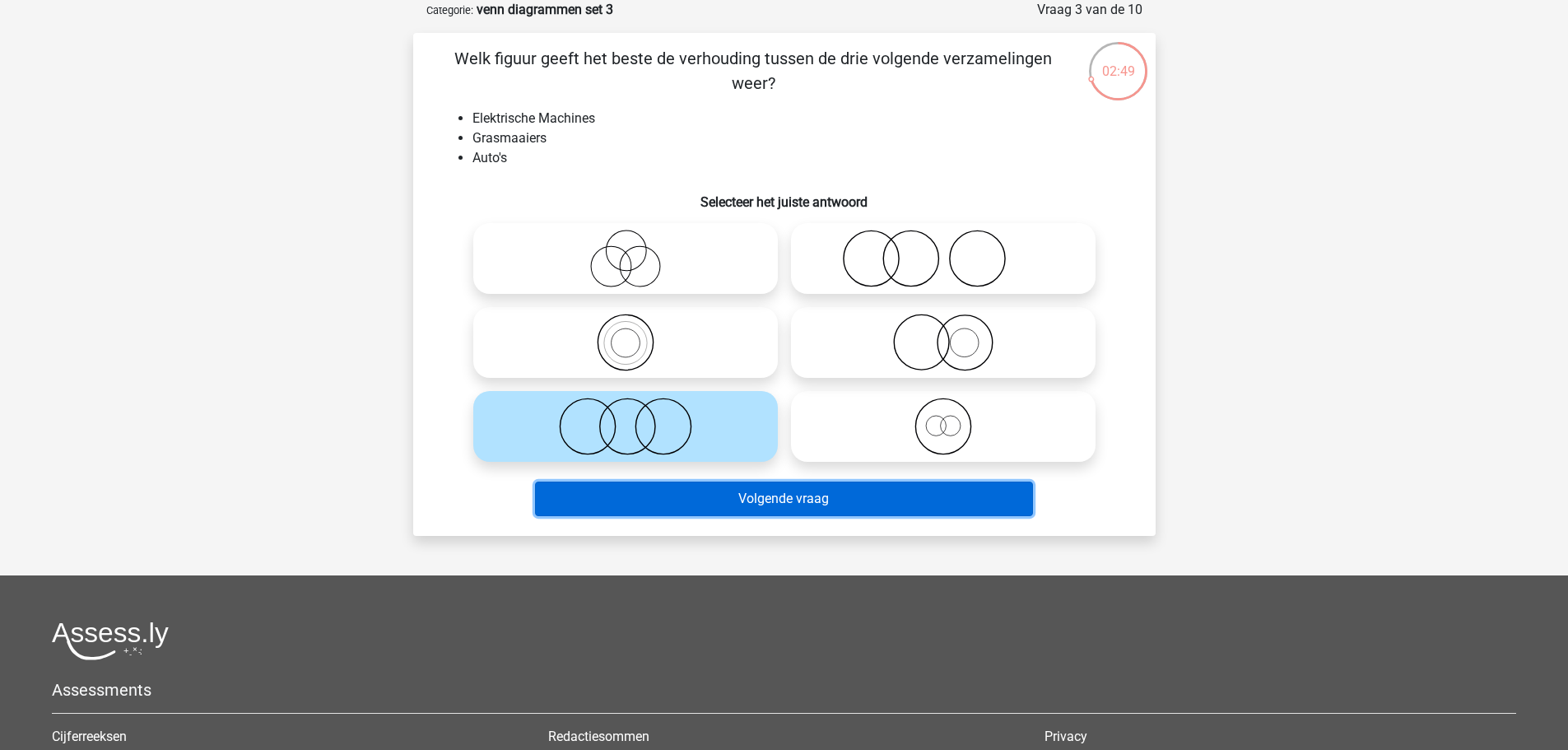
click at [640, 502] on button "Volgende vraag" at bounding box center [784, 499] width 498 height 35
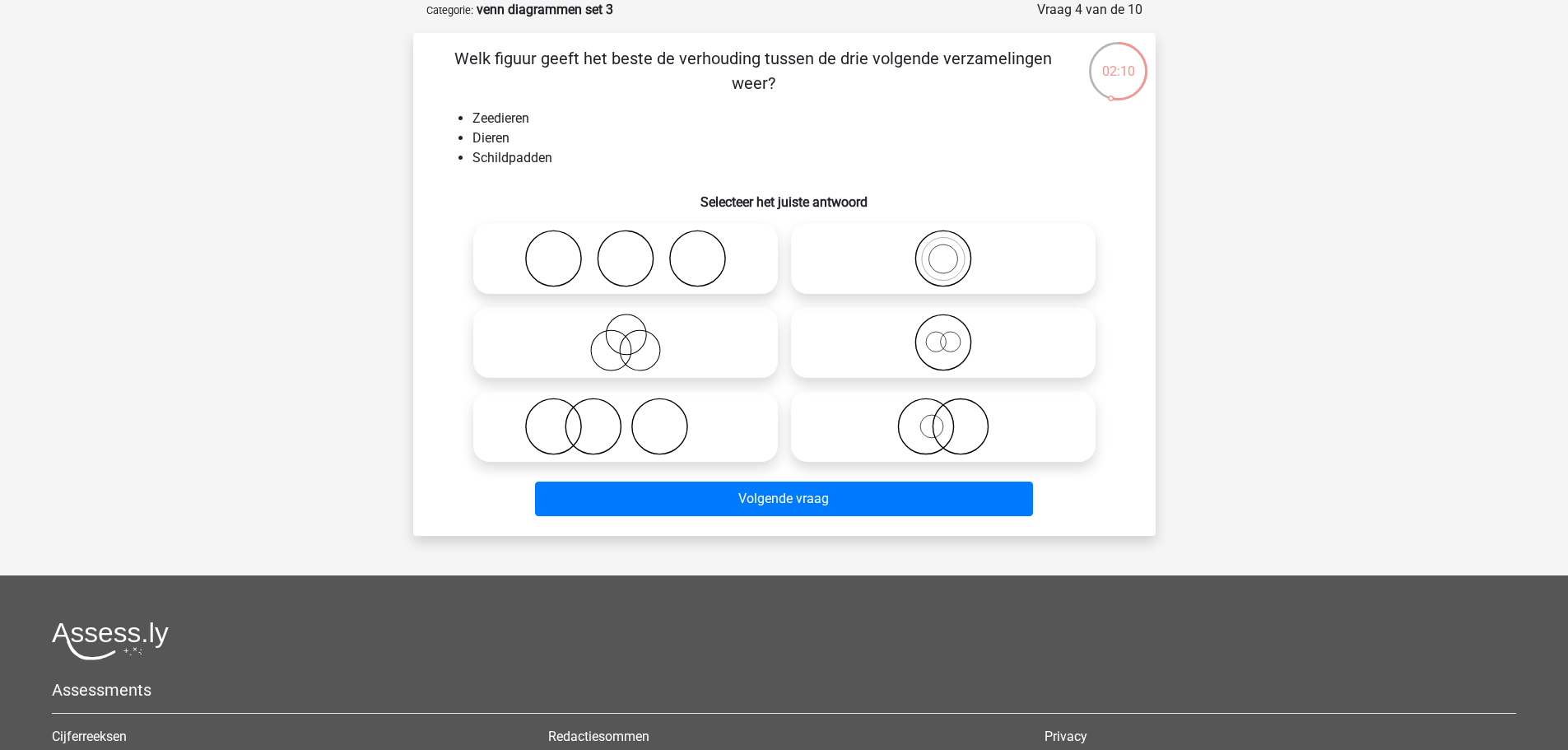
click at [945, 353] on icon at bounding box center [943, 342] width 291 height 57
click at [945, 335] on input "radio" at bounding box center [949, 329] width 11 height 11
radio input "true"
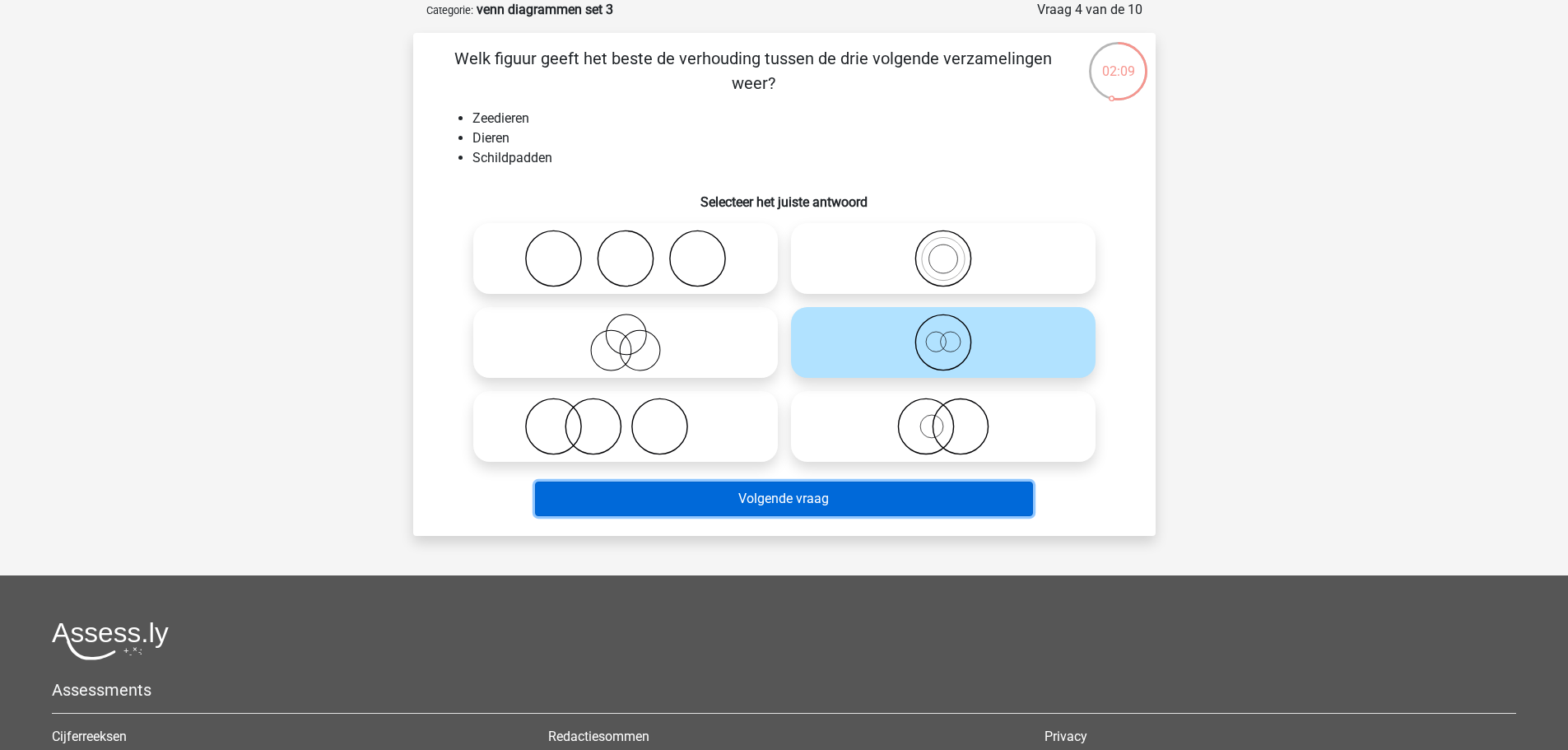
click at [937, 499] on button "Volgende vraag" at bounding box center [784, 499] width 498 height 35
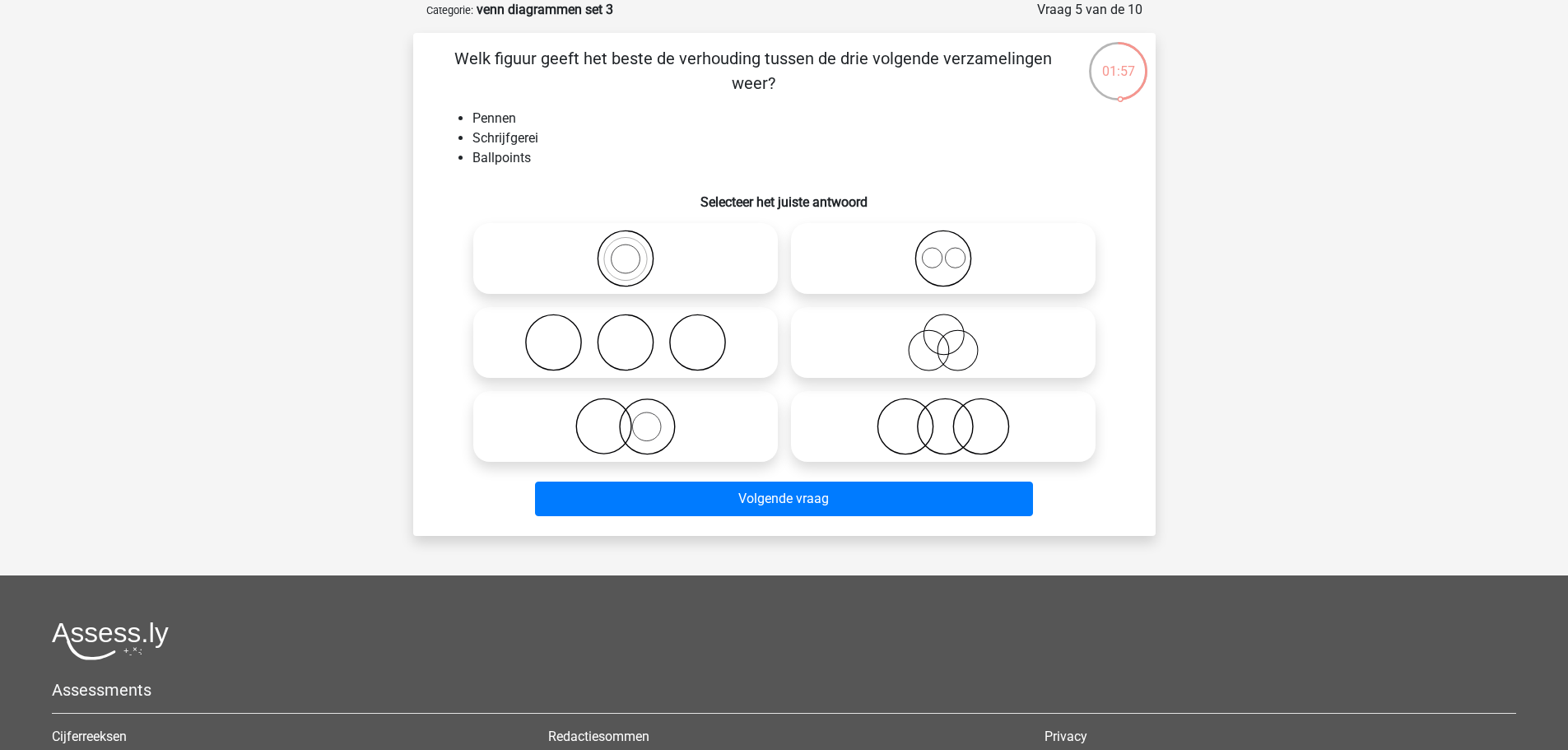
click at [533, 240] on icon at bounding box center [626, 258] width 291 height 57
click at [626, 240] on input "radio" at bounding box center [631, 245] width 11 height 11
radio input "true"
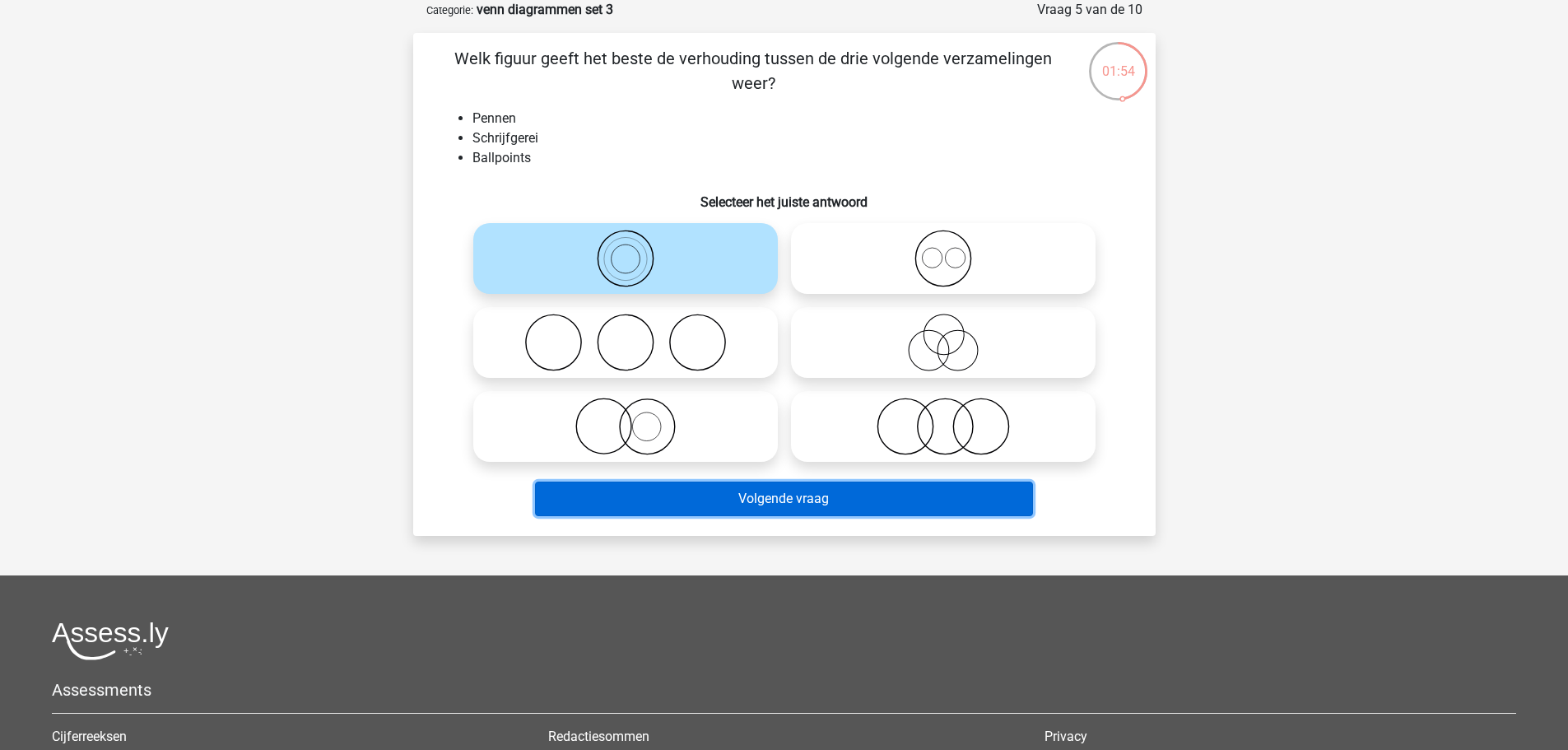
click at [548, 506] on button "Volgende vraag" at bounding box center [784, 499] width 498 height 35
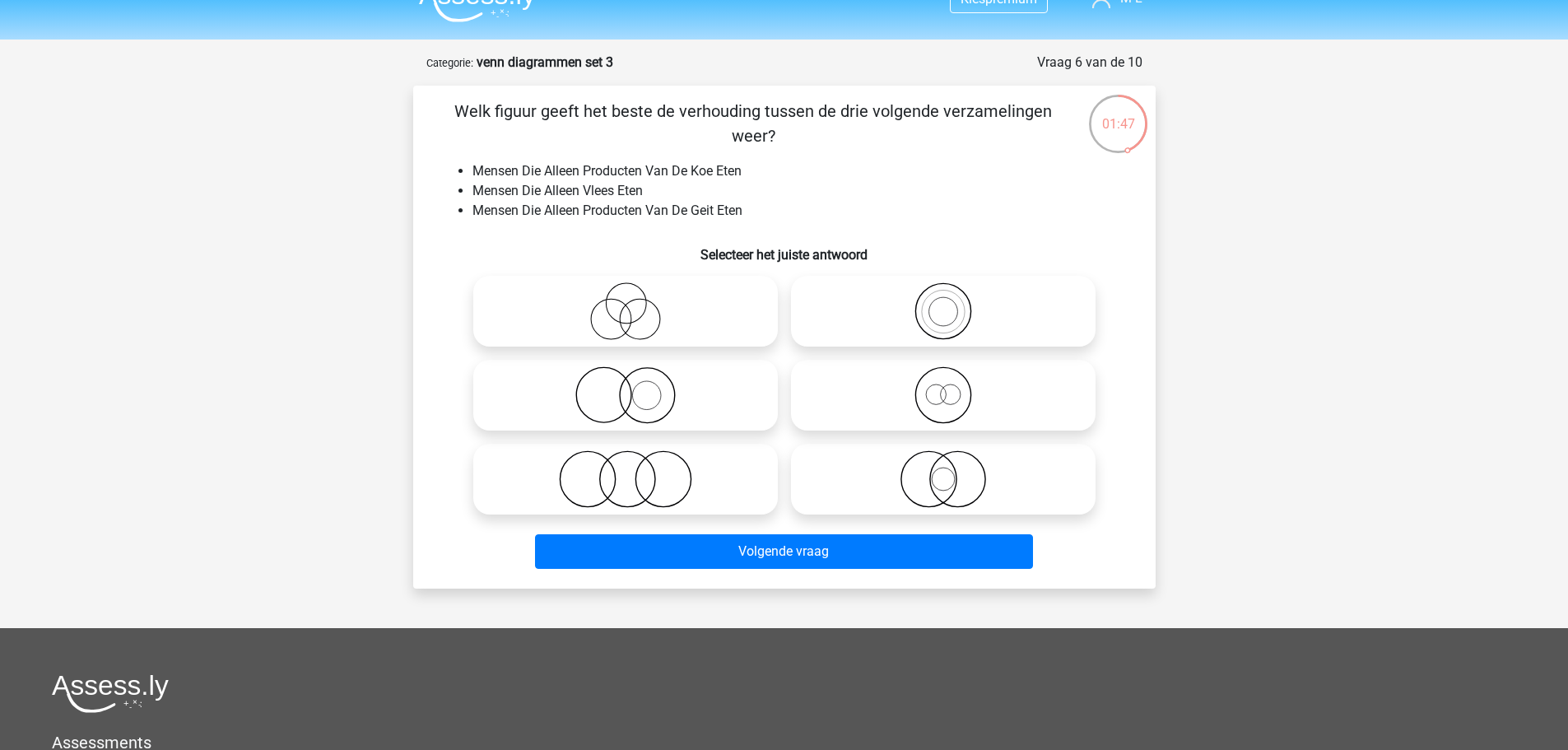
scroll to position [0, 0]
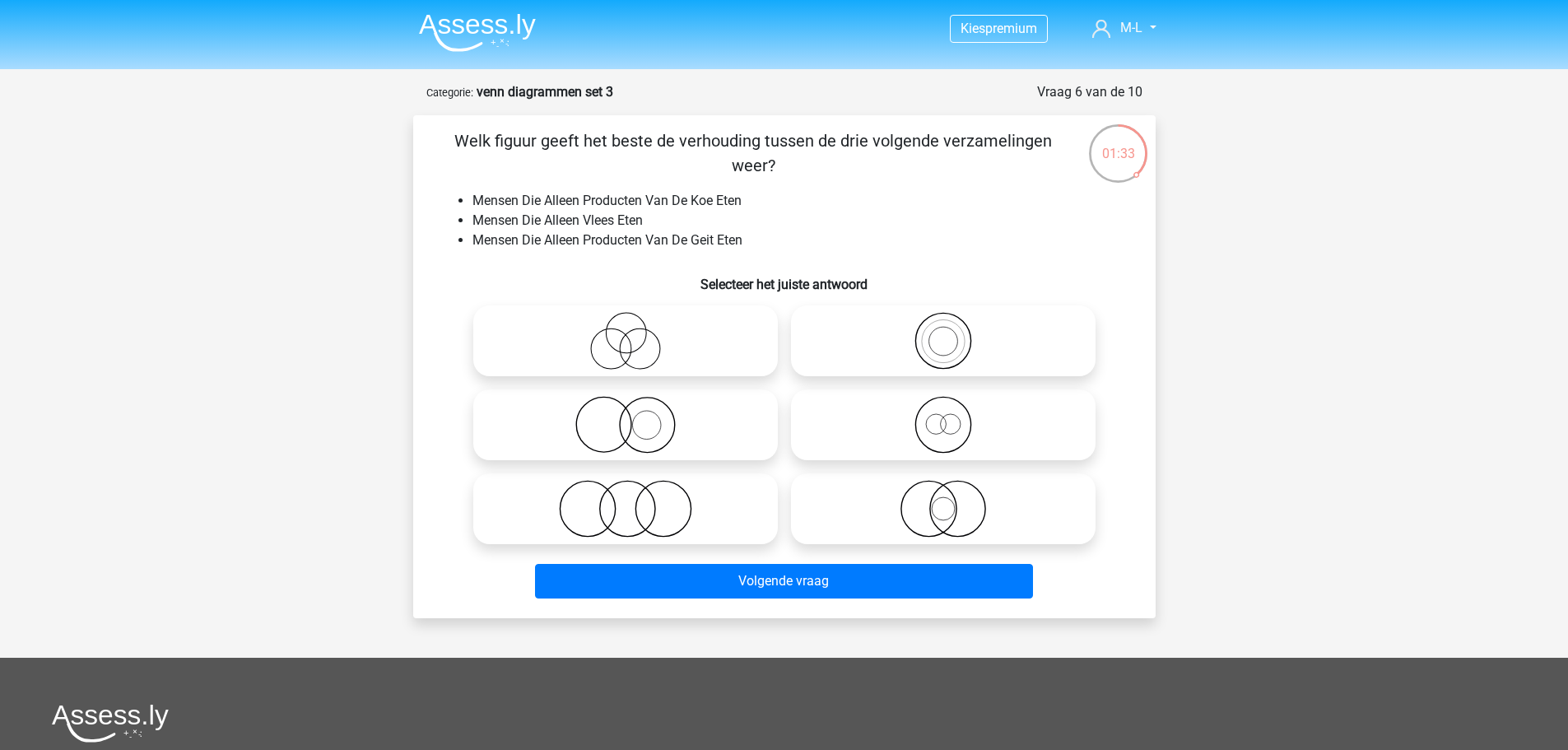
click at [596, 496] on icon at bounding box center [626, 509] width 291 height 57
click at [626, 496] on input "radio" at bounding box center [631, 495] width 11 height 11
radio input "true"
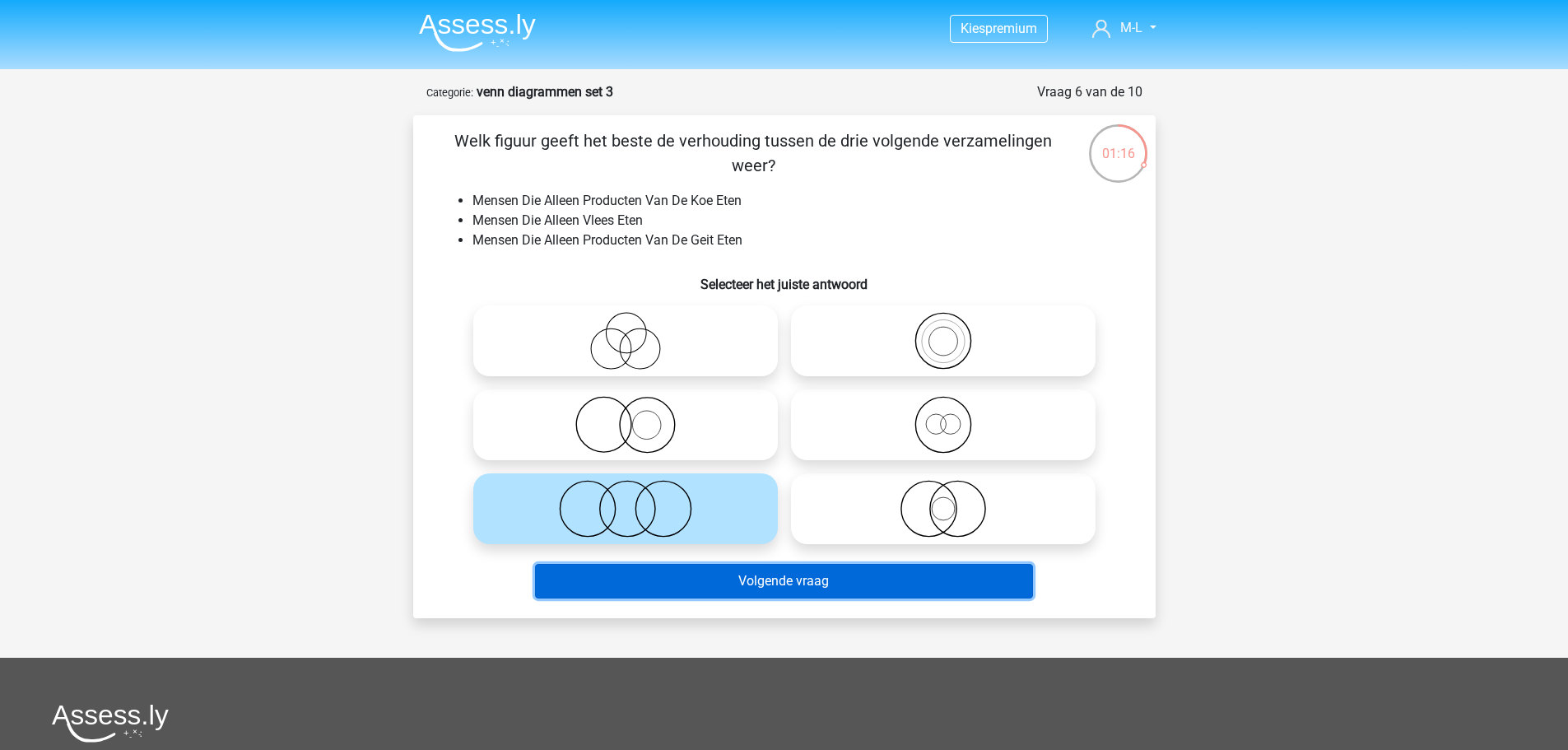
click at [623, 586] on button "Volgende vraag" at bounding box center [784, 582] width 498 height 35
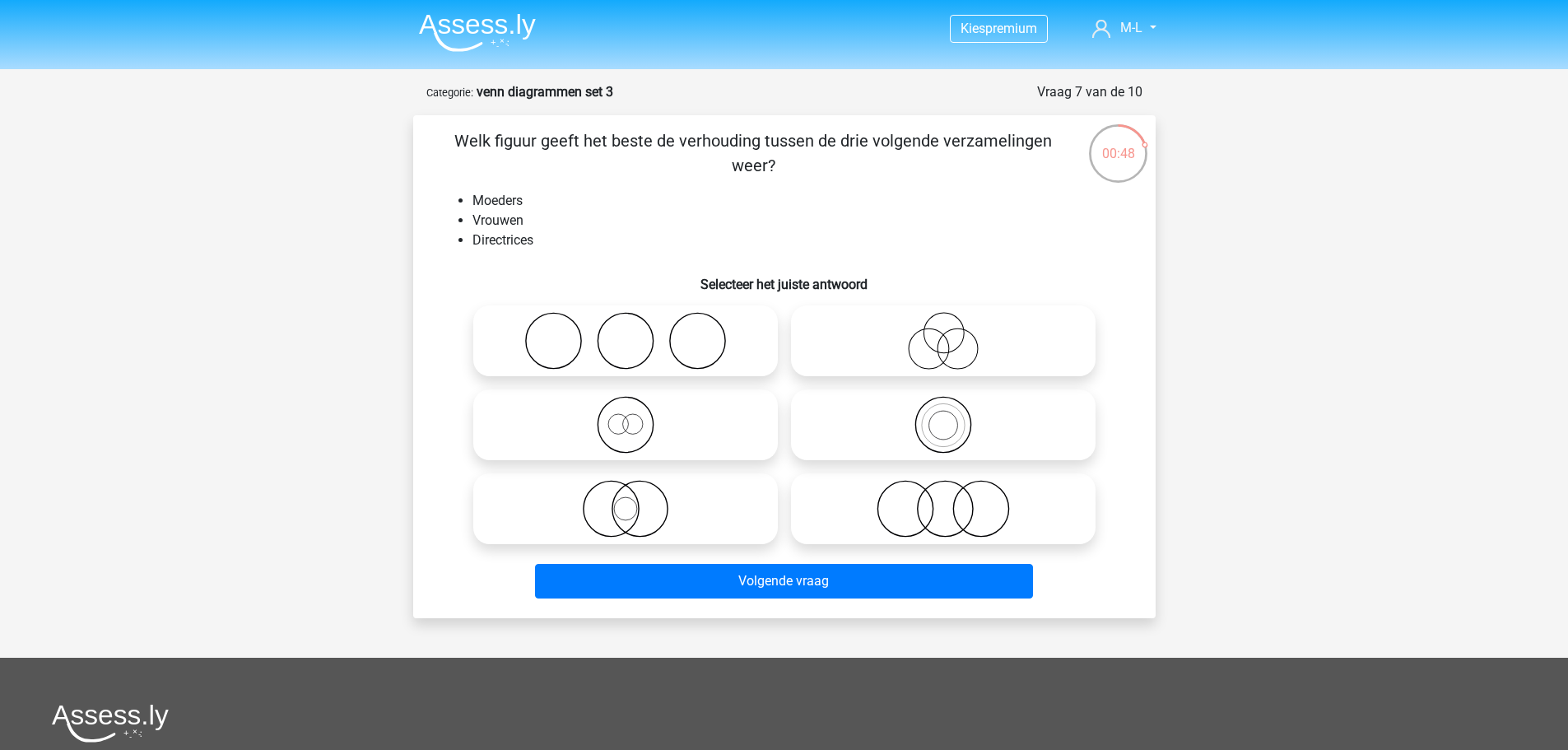
click at [1050, 364] on icon at bounding box center [943, 340] width 291 height 57
click at [954, 333] on input "radio" at bounding box center [949, 327] width 11 height 11
radio input "true"
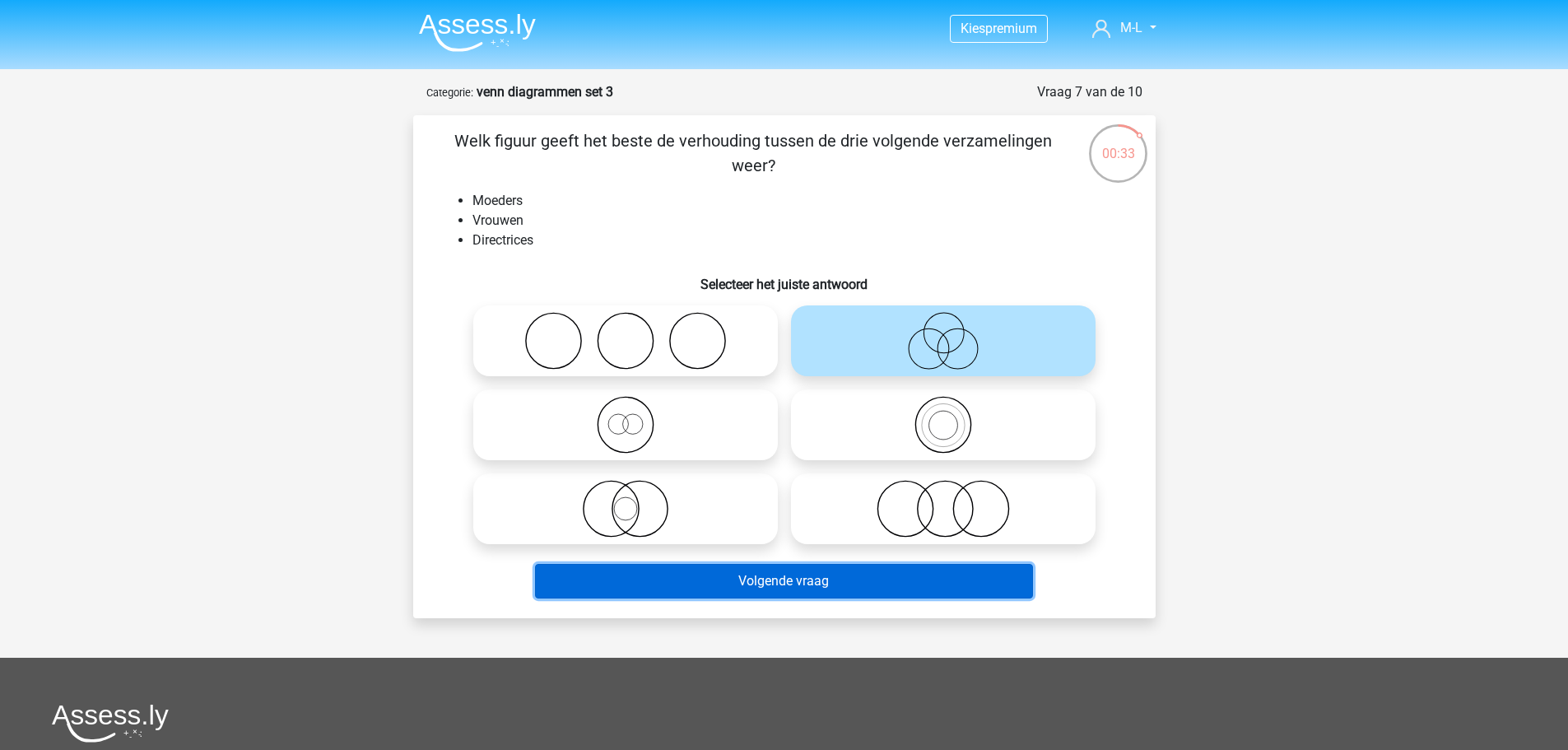
click at [979, 589] on button "Volgende vraag" at bounding box center [784, 582] width 498 height 35
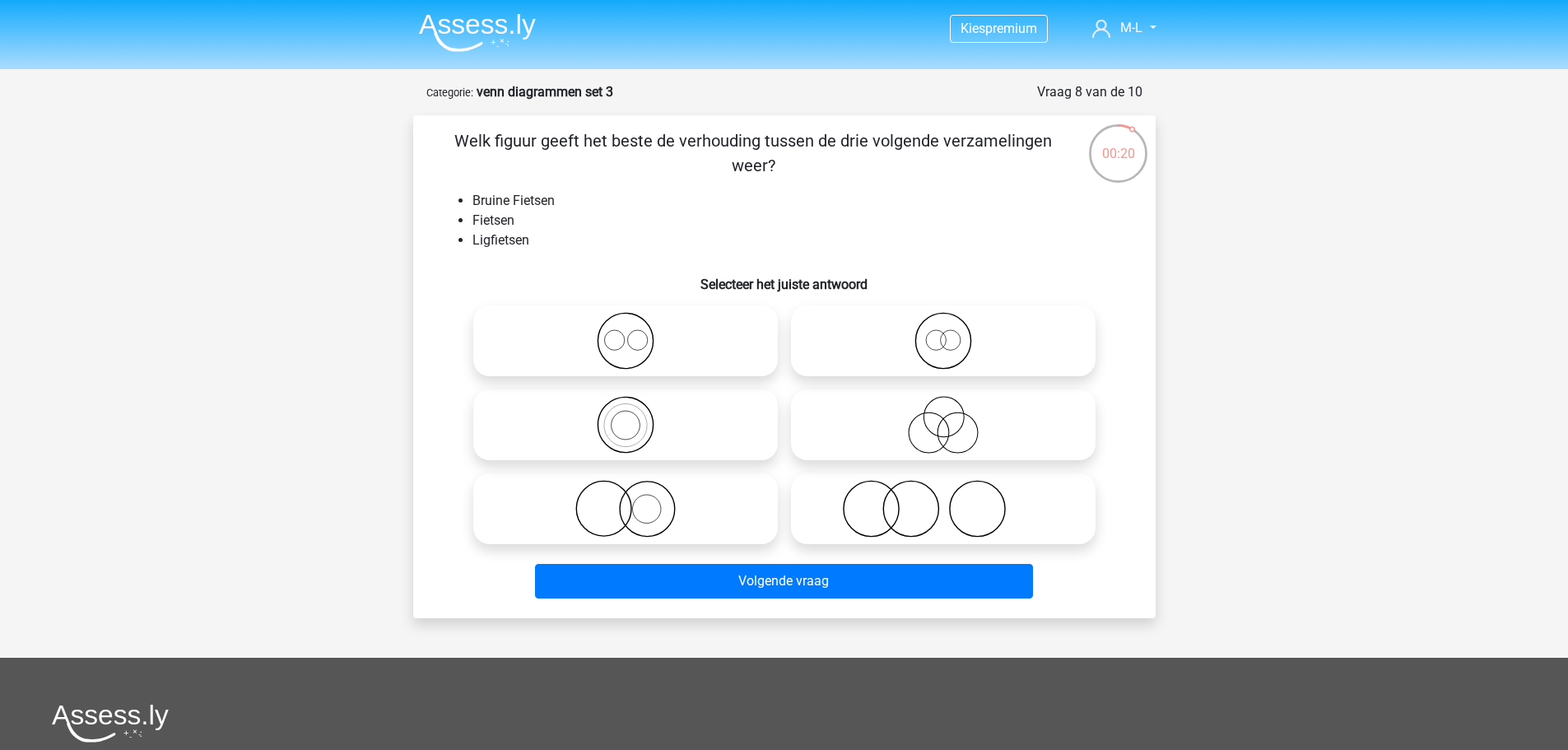
click at [838, 341] on icon at bounding box center [943, 340] width 291 height 57
click at [944, 333] on input "radio" at bounding box center [949, 327] width 11 height 11
radio input "true"
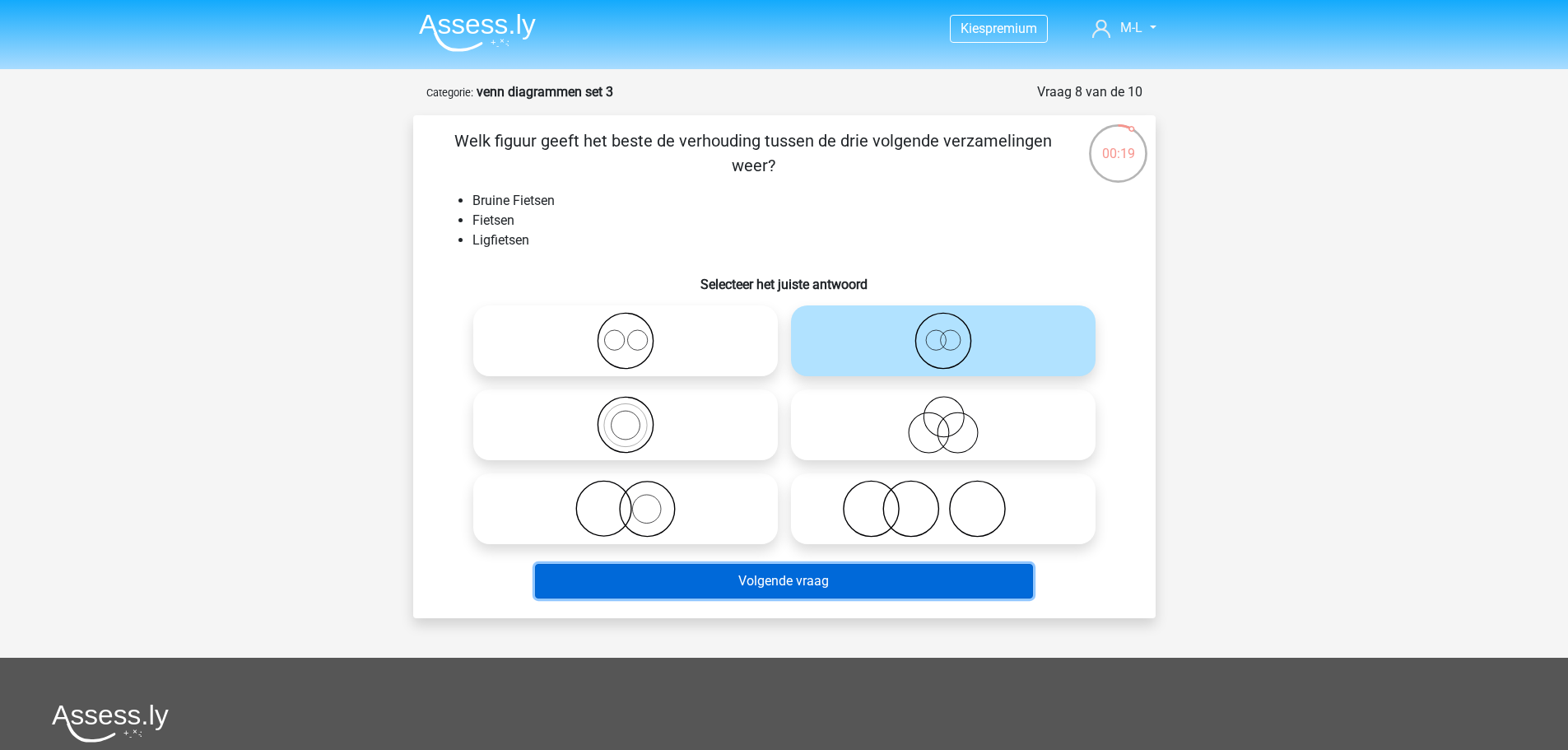
click at [847, 573] on button "Volgende vraag" at bounding box center [784, 582] width 498 height 35
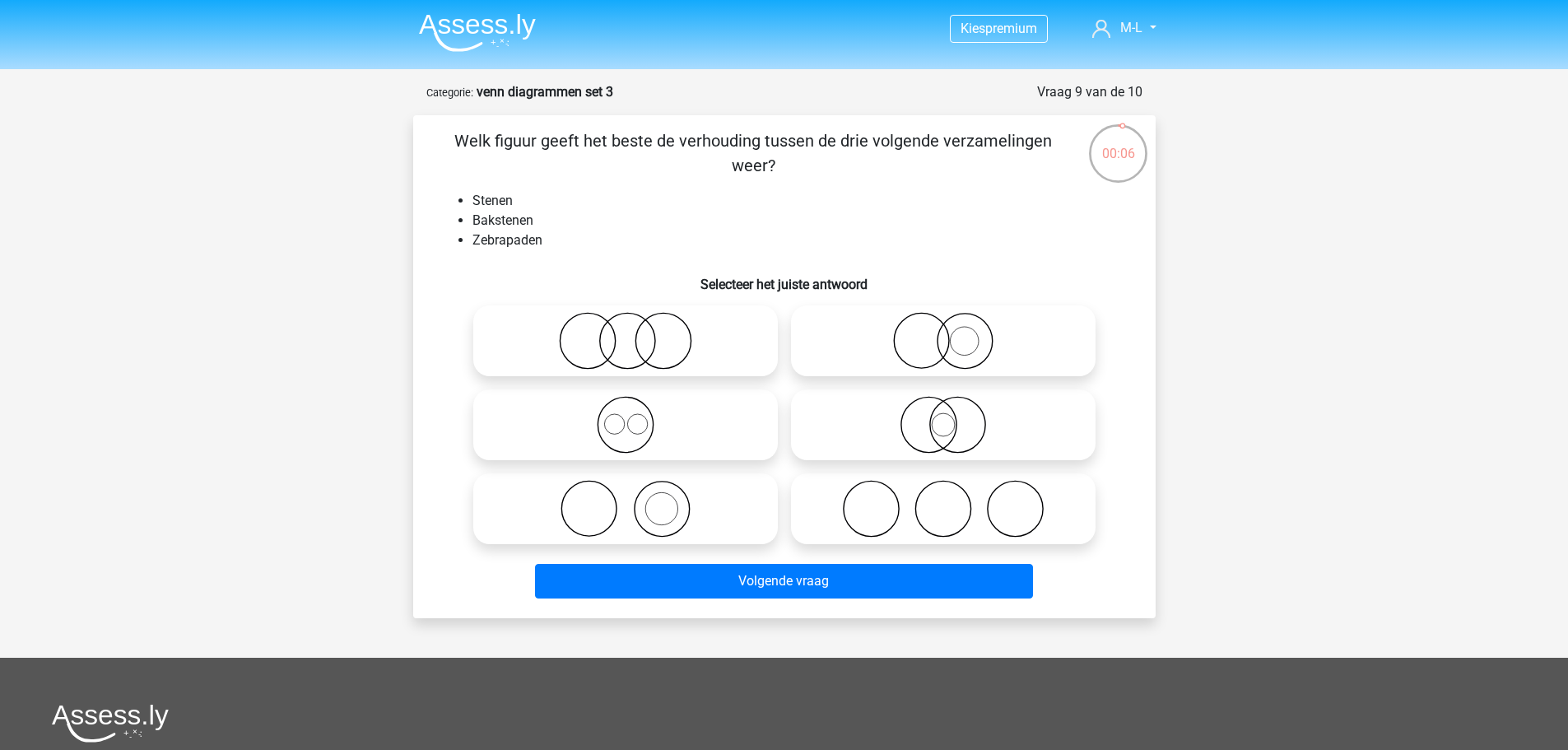
click at [964, 420] on icon at bounding box center [943, 425] width 291 height 57
click at [954, 417] on input "radio" at bounding box center [949, 411] width 11 height 11
radio input "true"
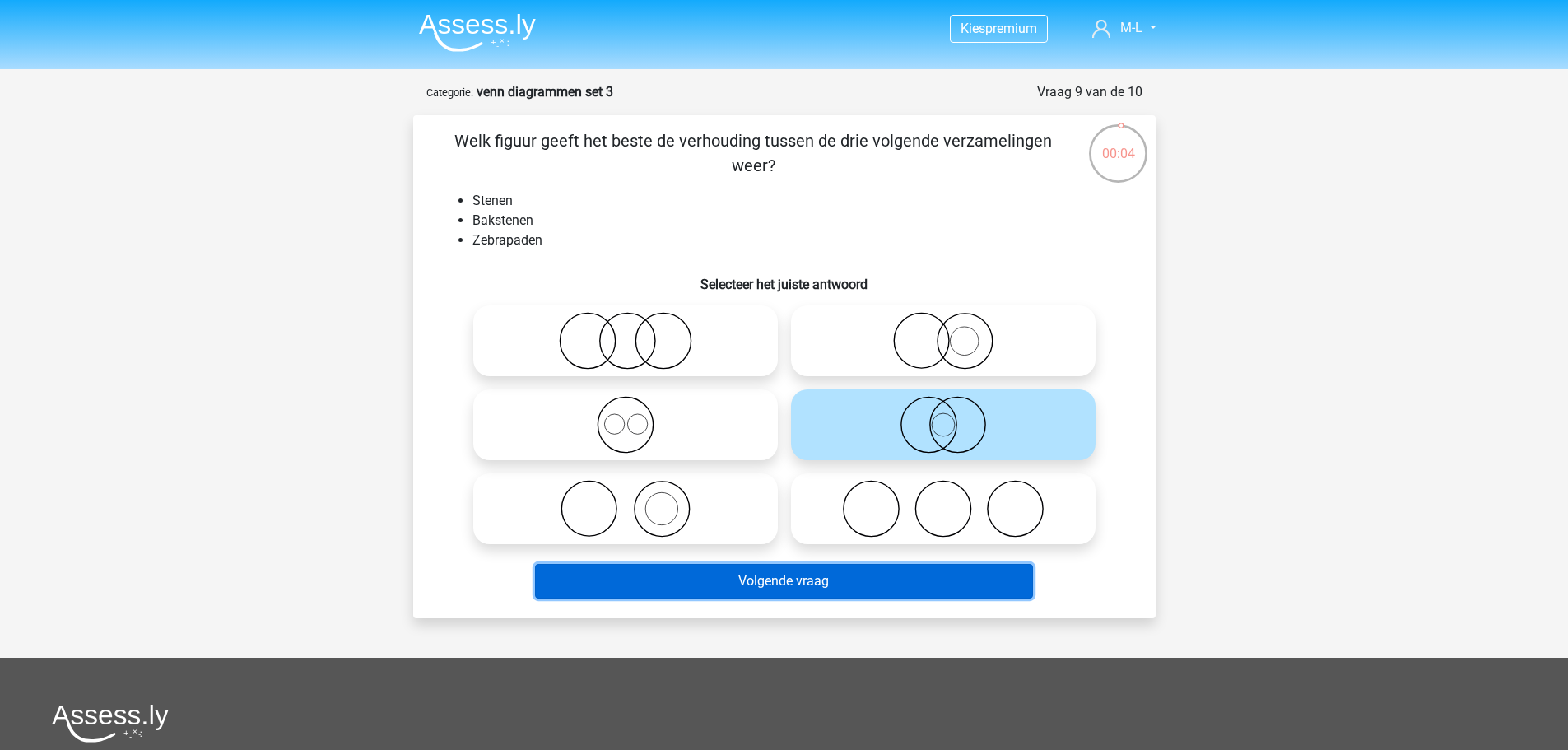
click at [959, 575] on button "Volgende vraag" at bounding box center [784, 582] width 498 height 35
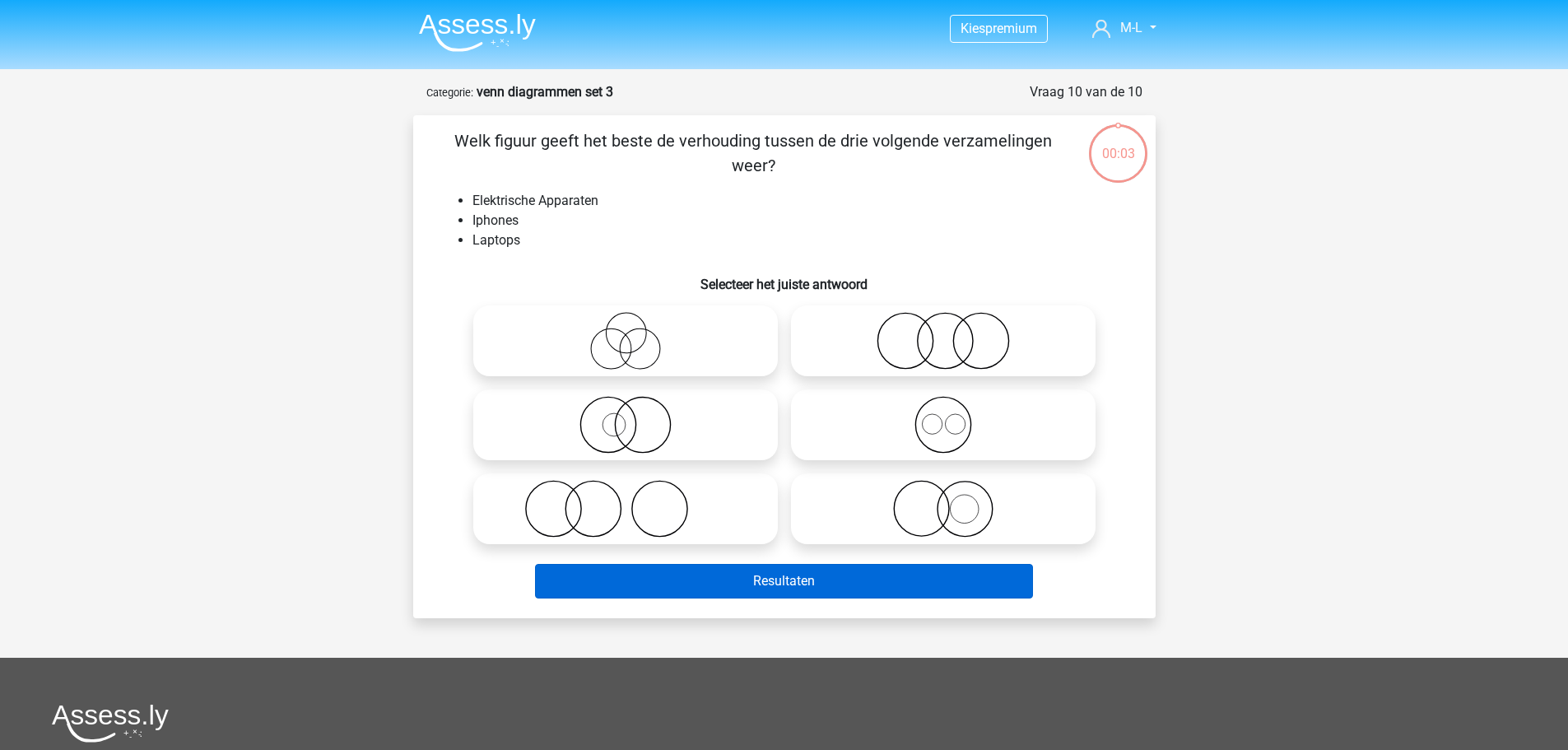
scroll to position [82, 0]
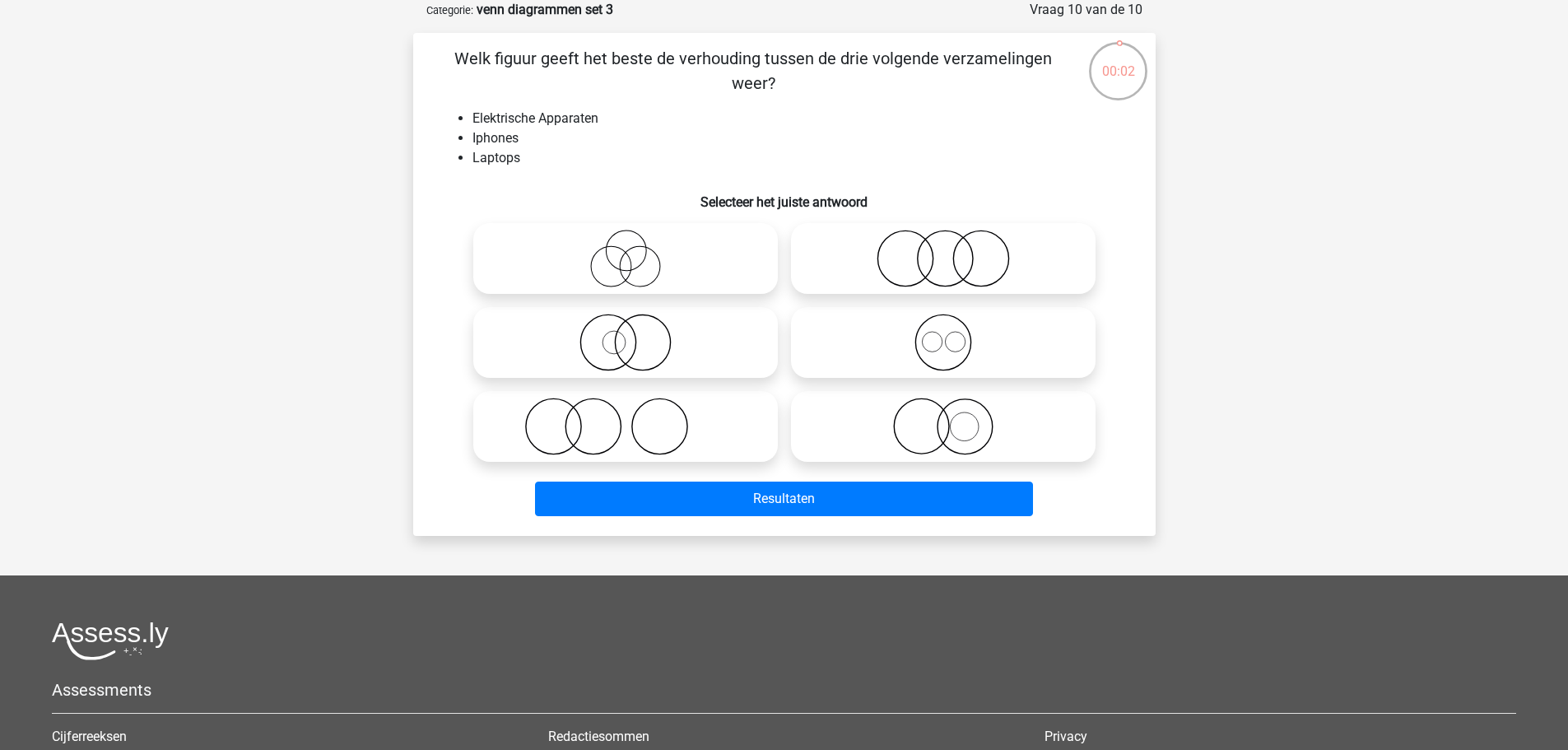
click at [631, 271] on circle at bounding box center [626, 251] width 40 height 40
click at [631, 251] on input "radio" at bounding box center [631, 245] width 11 height 11
radio input "true"
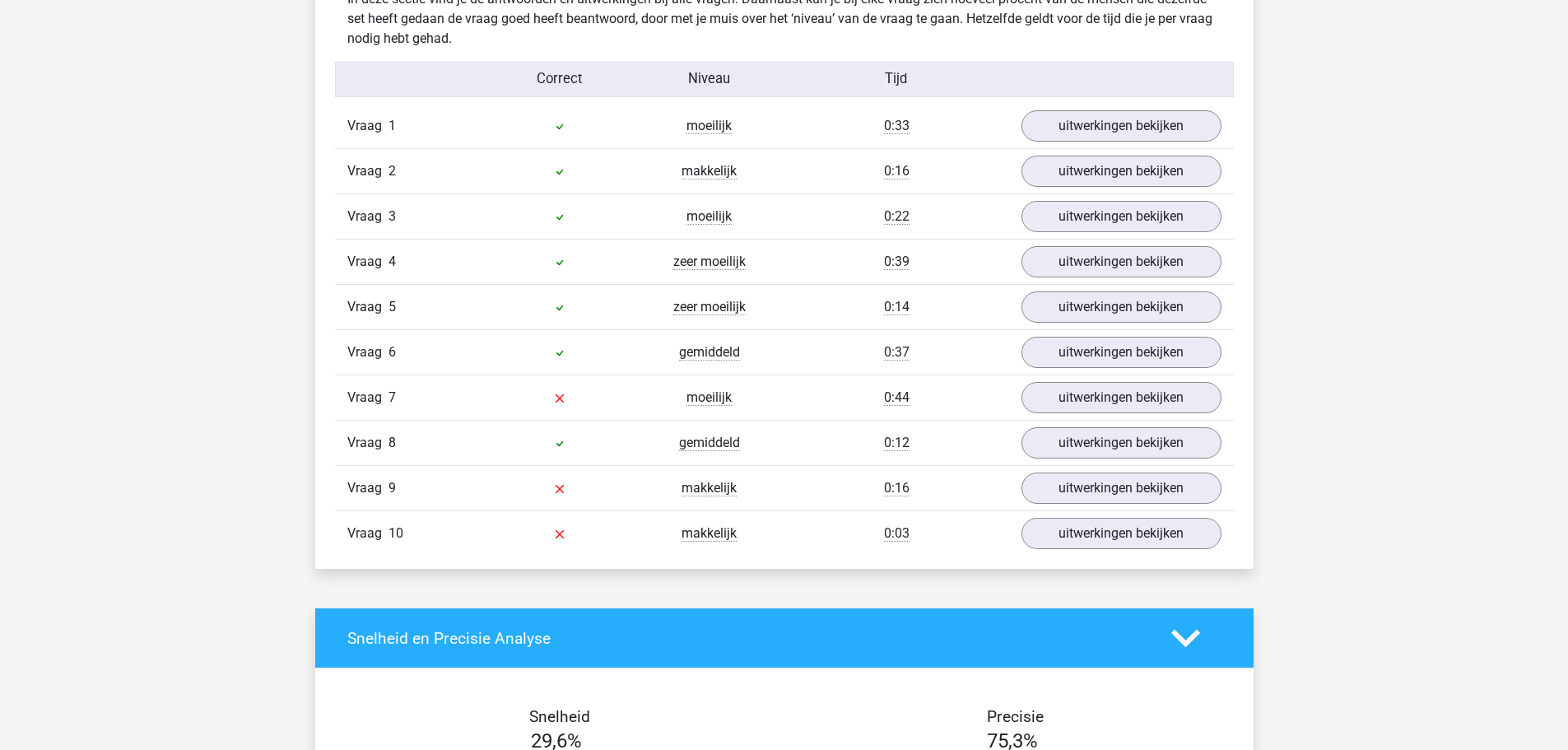
scroll to position [1318, 0]
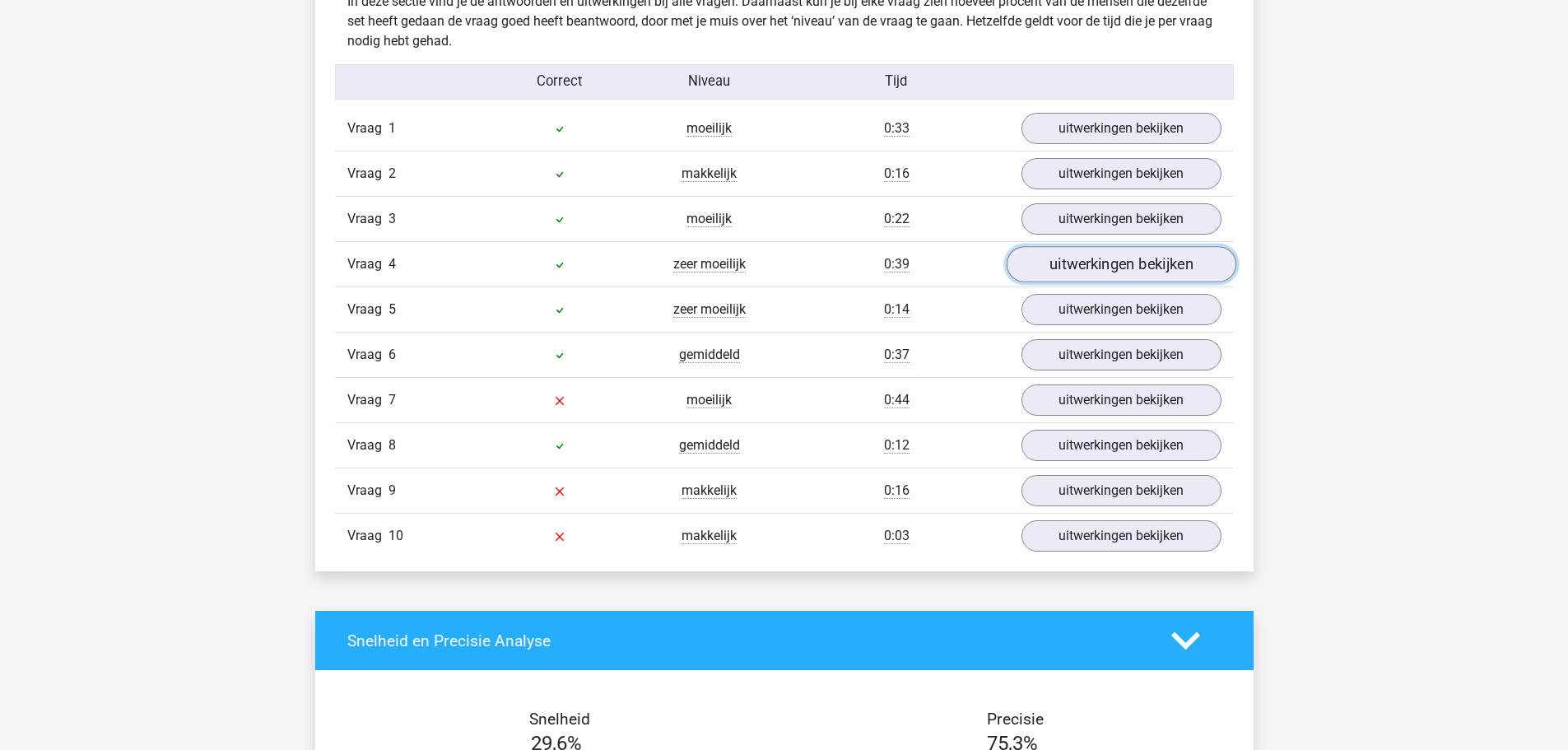
click at [1034, 266] on link "uitwerkingen bekijken" at bounding box center [1121, 266] width 230 height 37
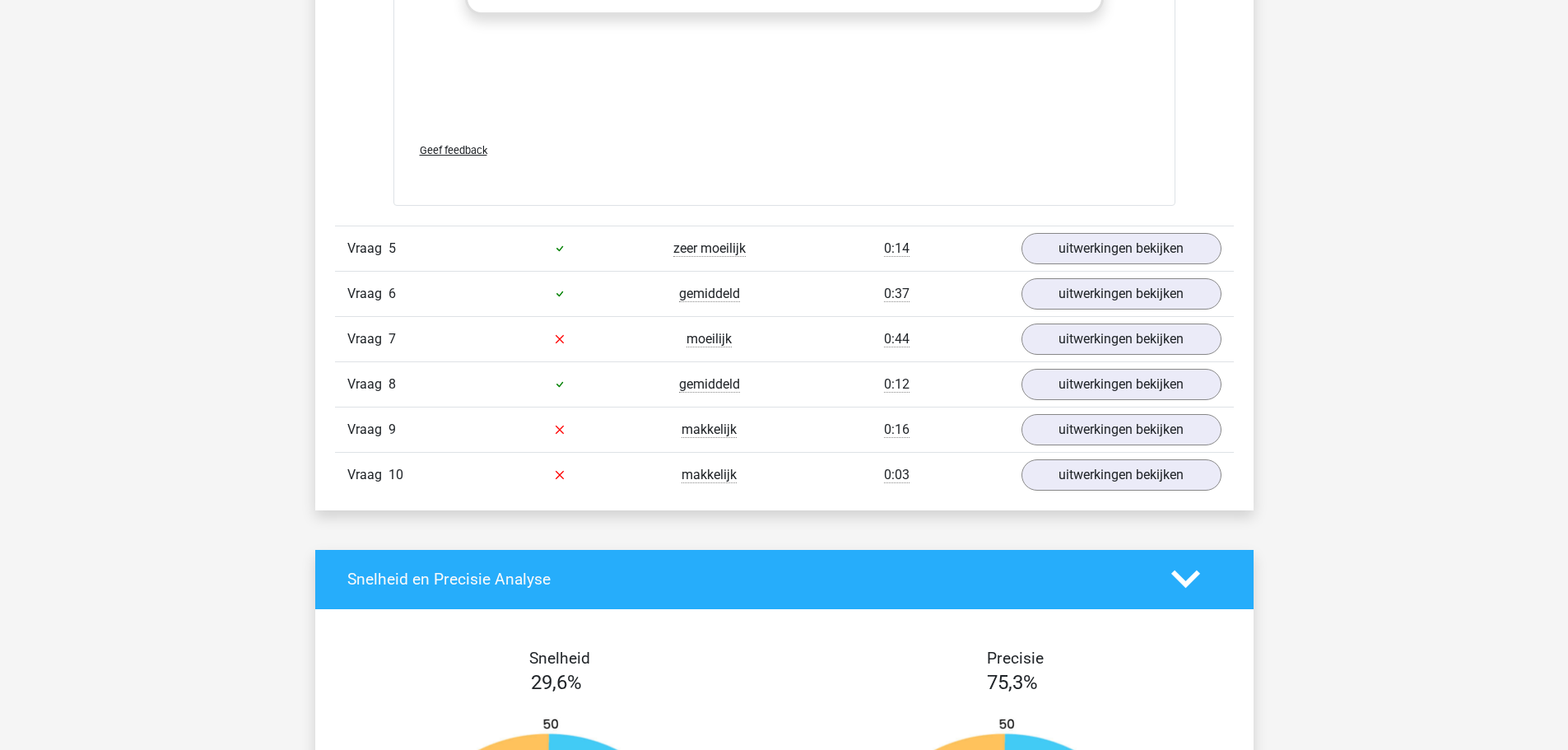
scroll to position [2470, 0]
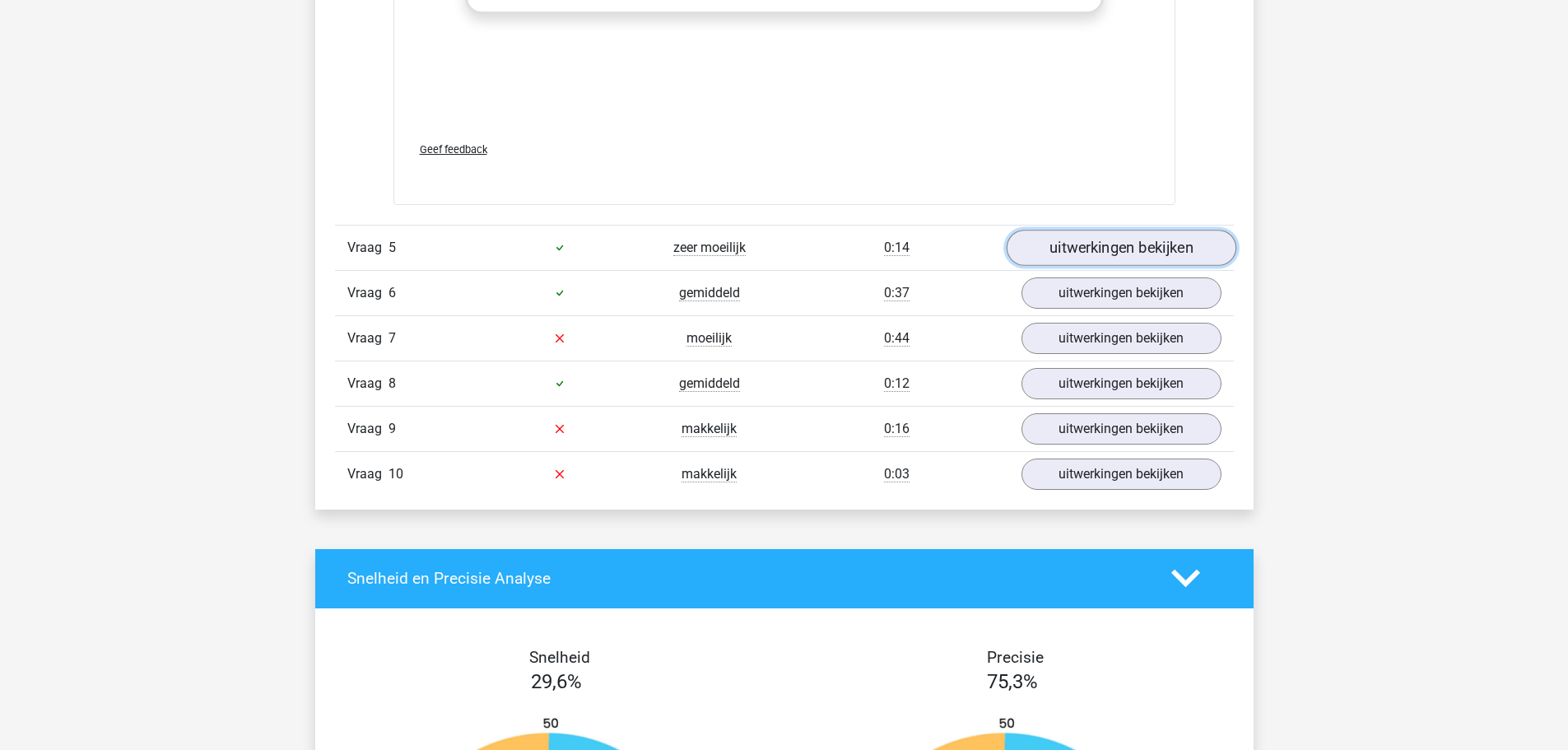
click at [1080, 255] on link "uitwerkingen bekijken" at bounding box center [1121, 248] width 230 height 37
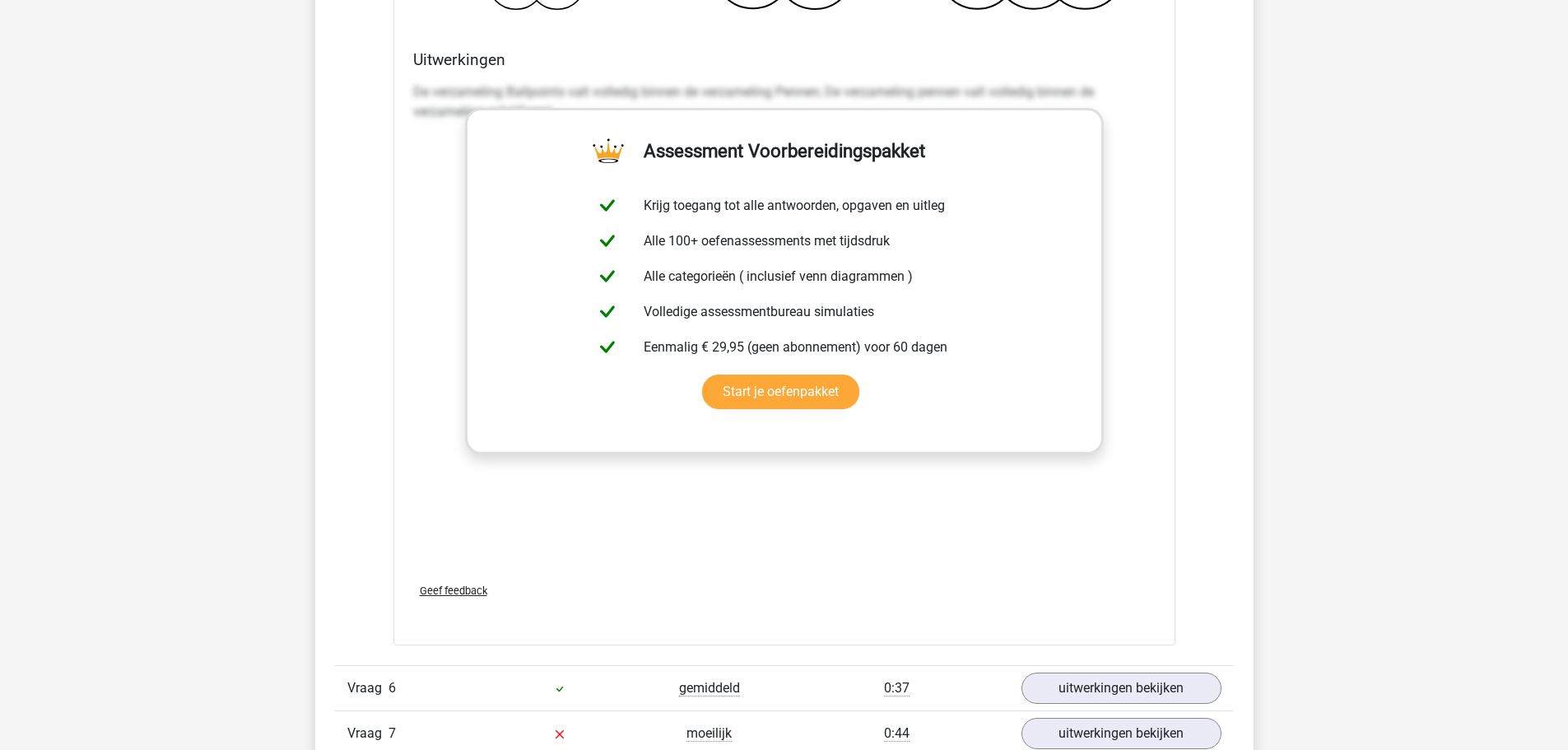
scroll to position [3540, 0]
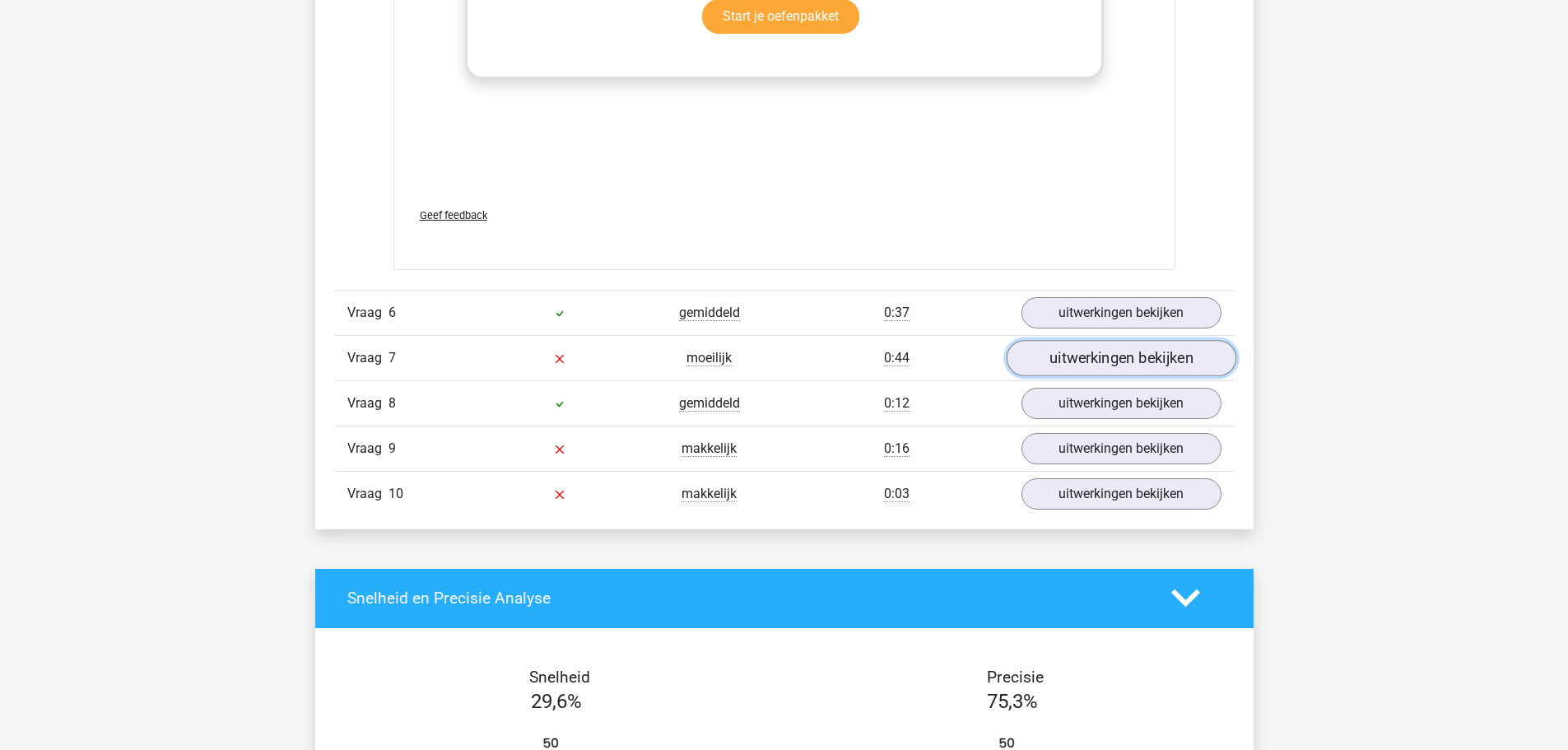
click at [1067, 362] on link "uitwerkingen bekijken" at bounding box center [1121, 359] width 230 height 37
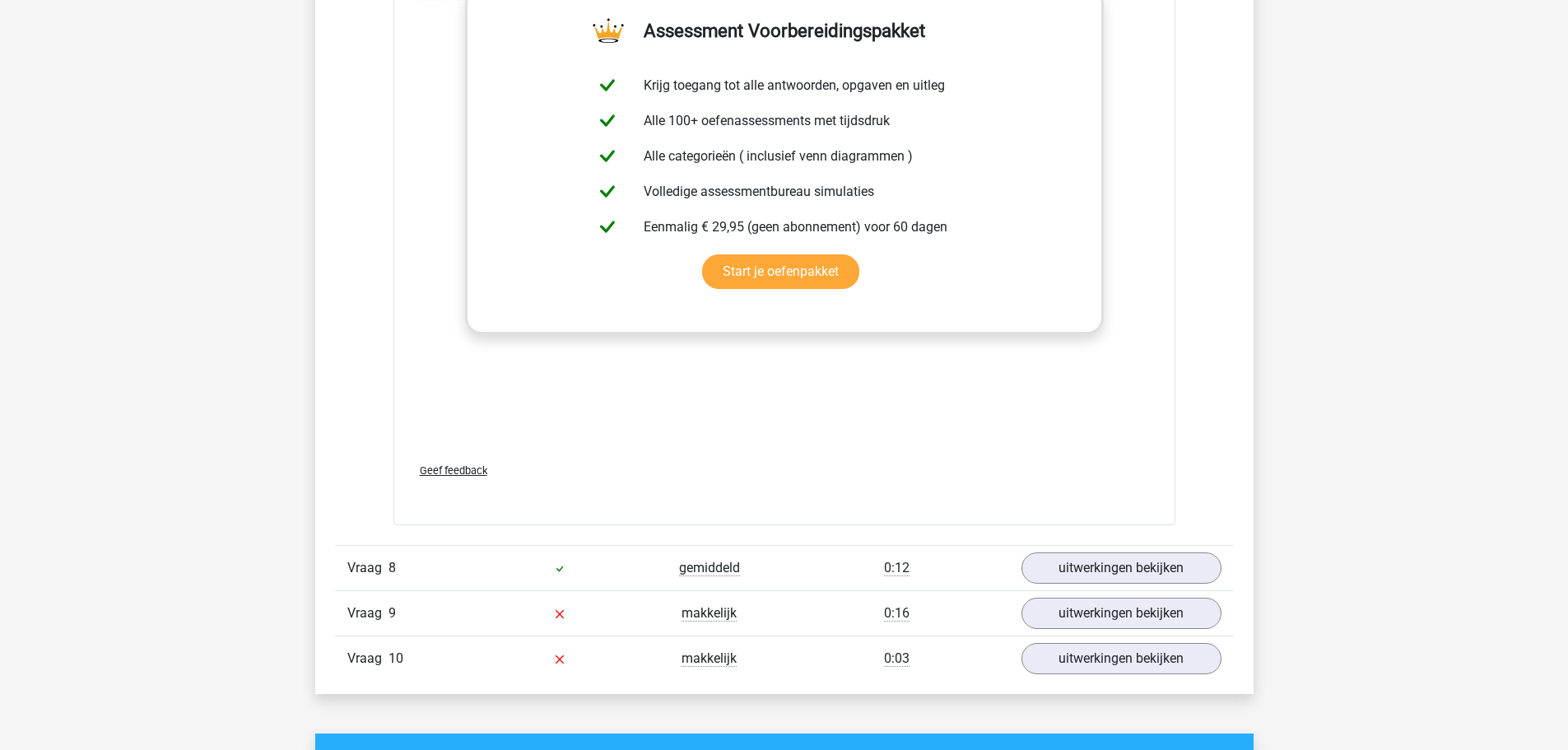
scroll to position [4776, 0]
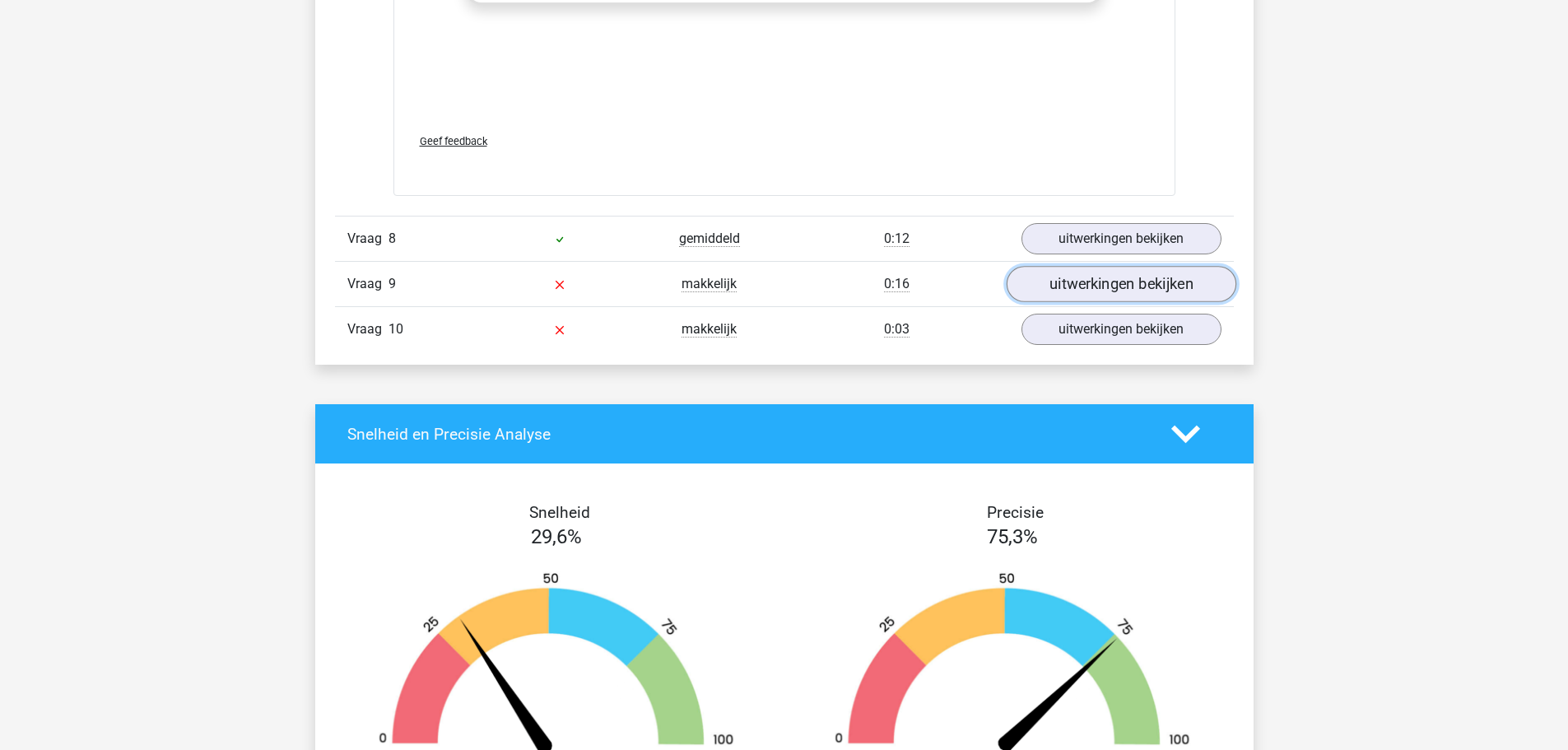
click at [1099, 283] on link "uitwerkingen bekijken" at bounding box center [1121, 284] width 230 height 37
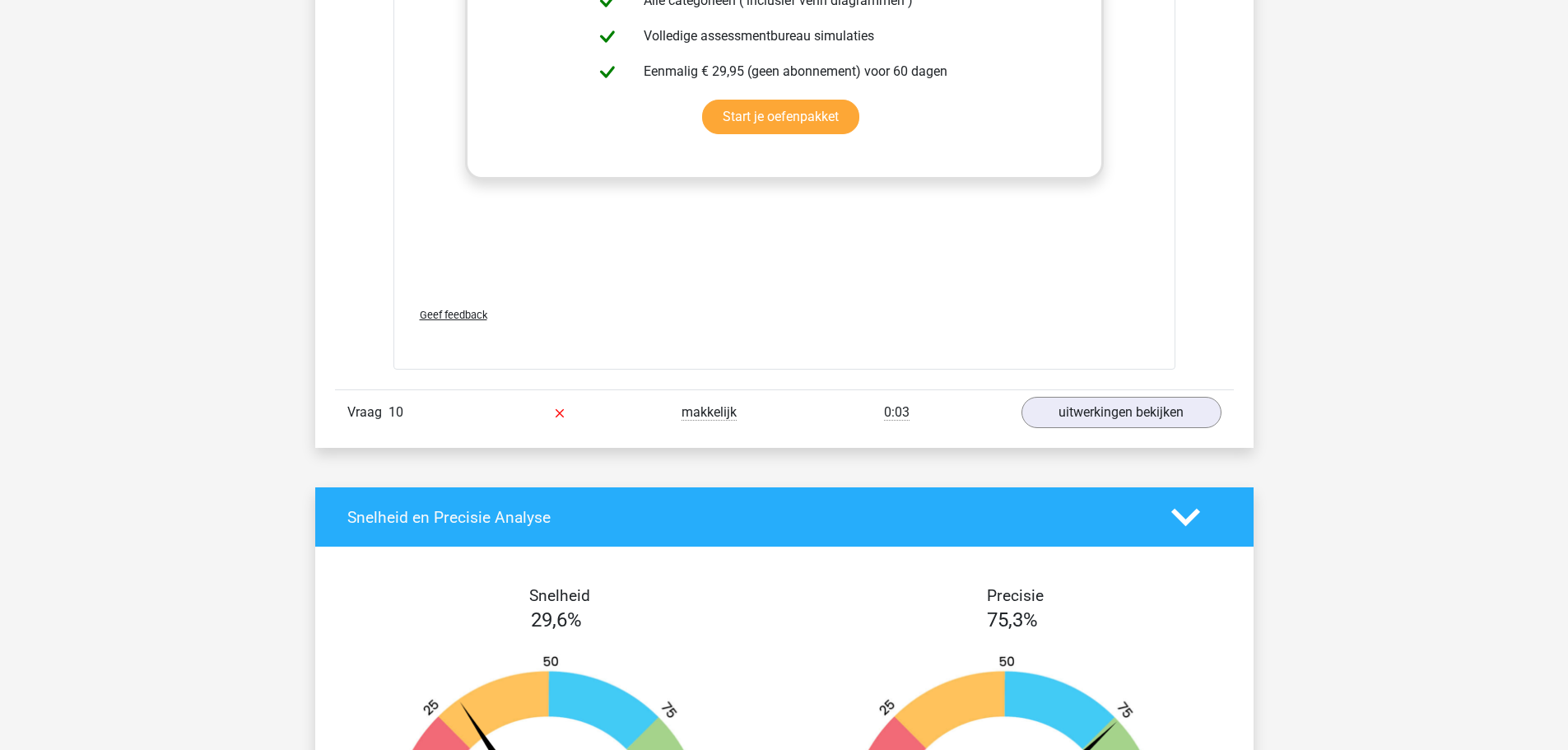
scroll to position [5764, 0]
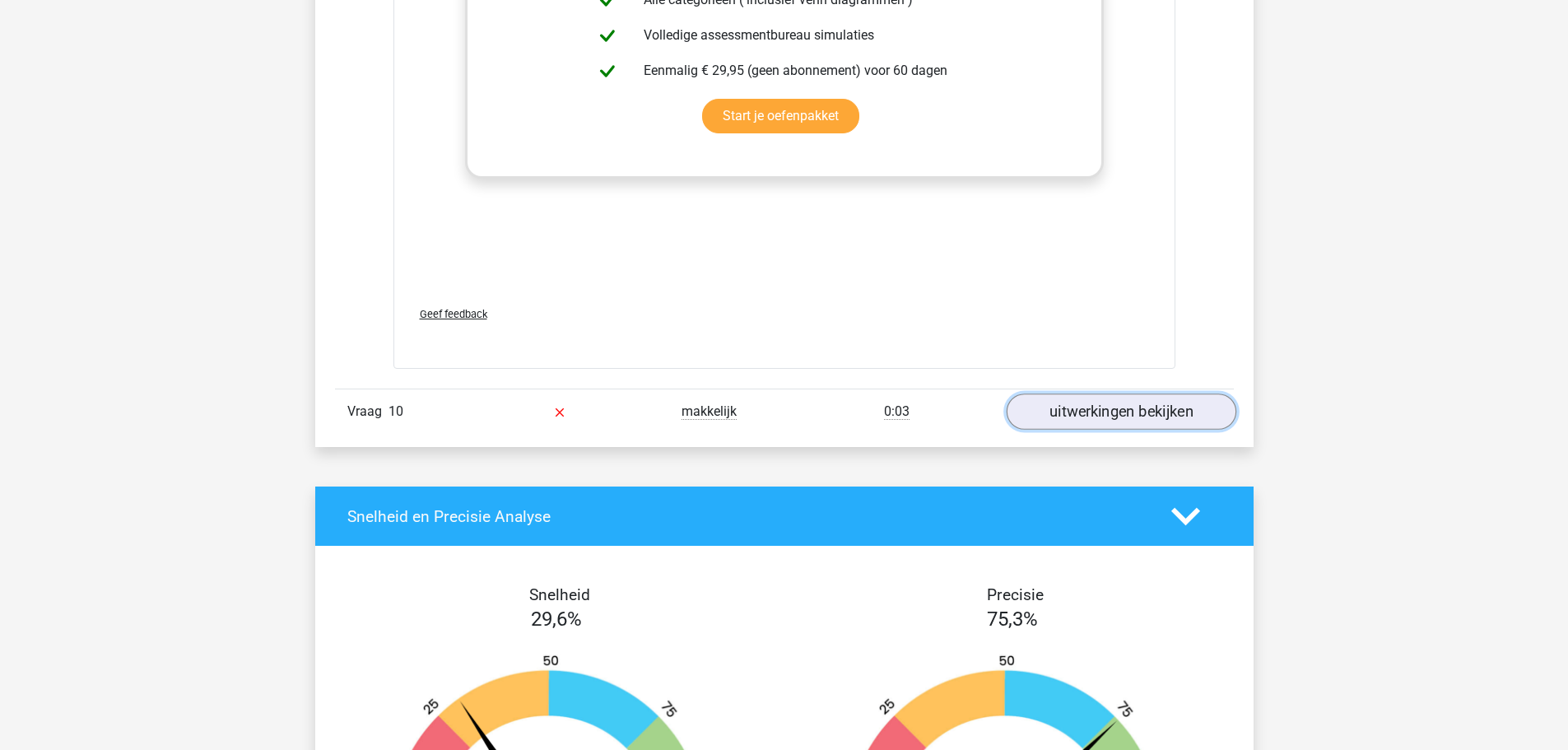
click at [1127, 408] on link "uitwerkingen bekijken" at bounding box center [1121, 412] width 230 height 37
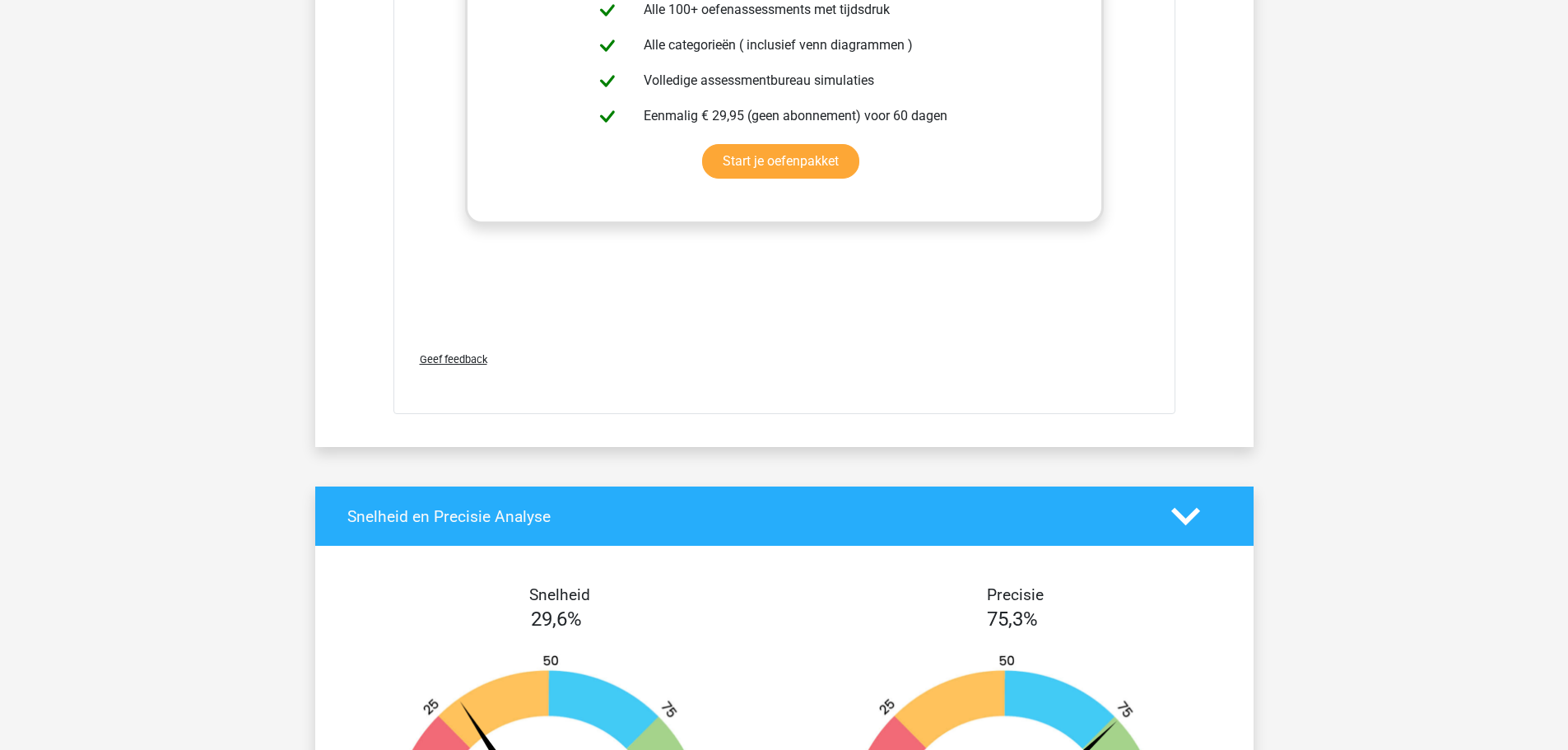
scroll to position [7328, 0]
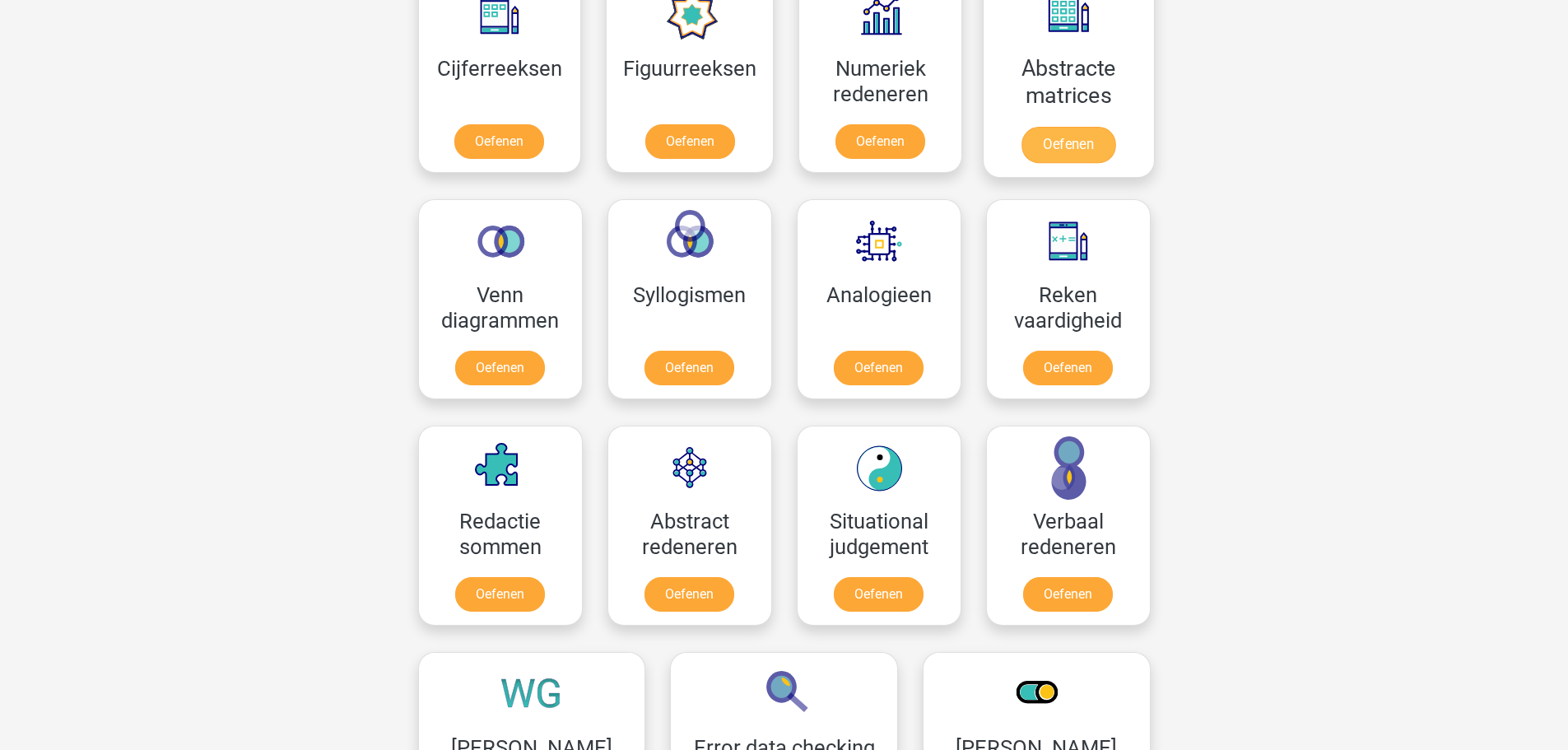
scroll to position [823, 0]
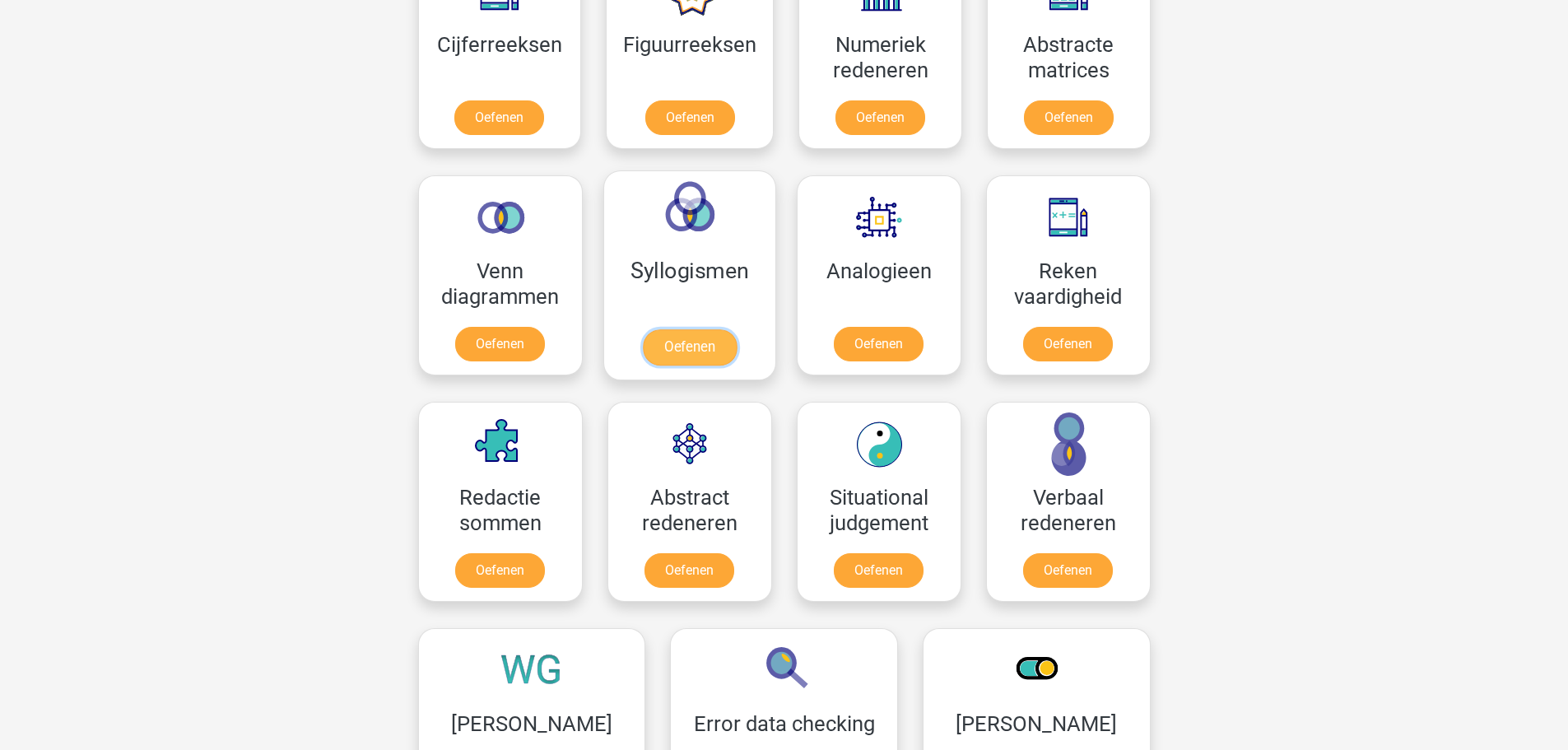
click at [717, 356] on link "Oefenen" at bounding box center [689, 348] width 94 height 37
click at [728, 348] on link "Oefenen" at bounding box center [689, 348] width 94 height 37
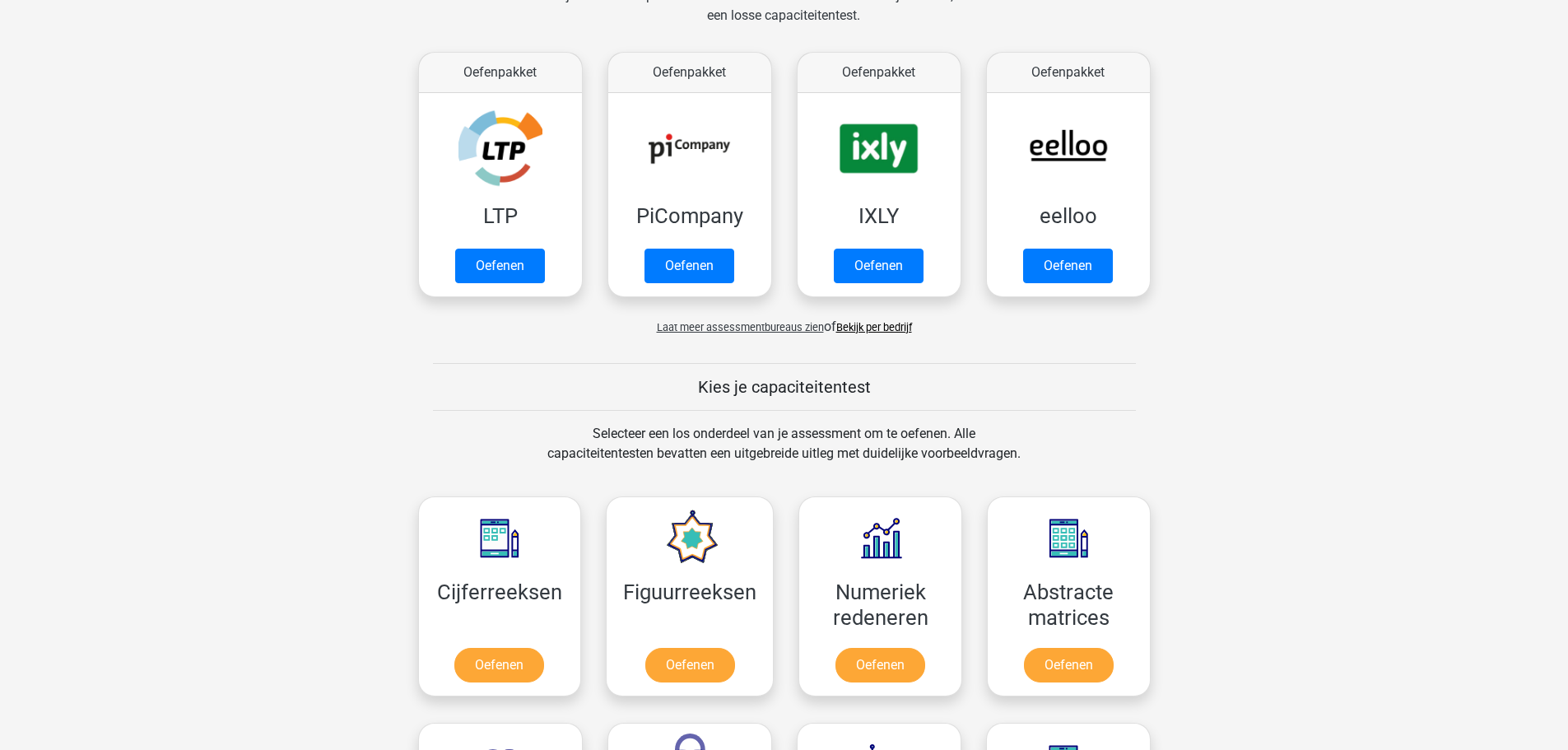
scroll to position [247, 0]
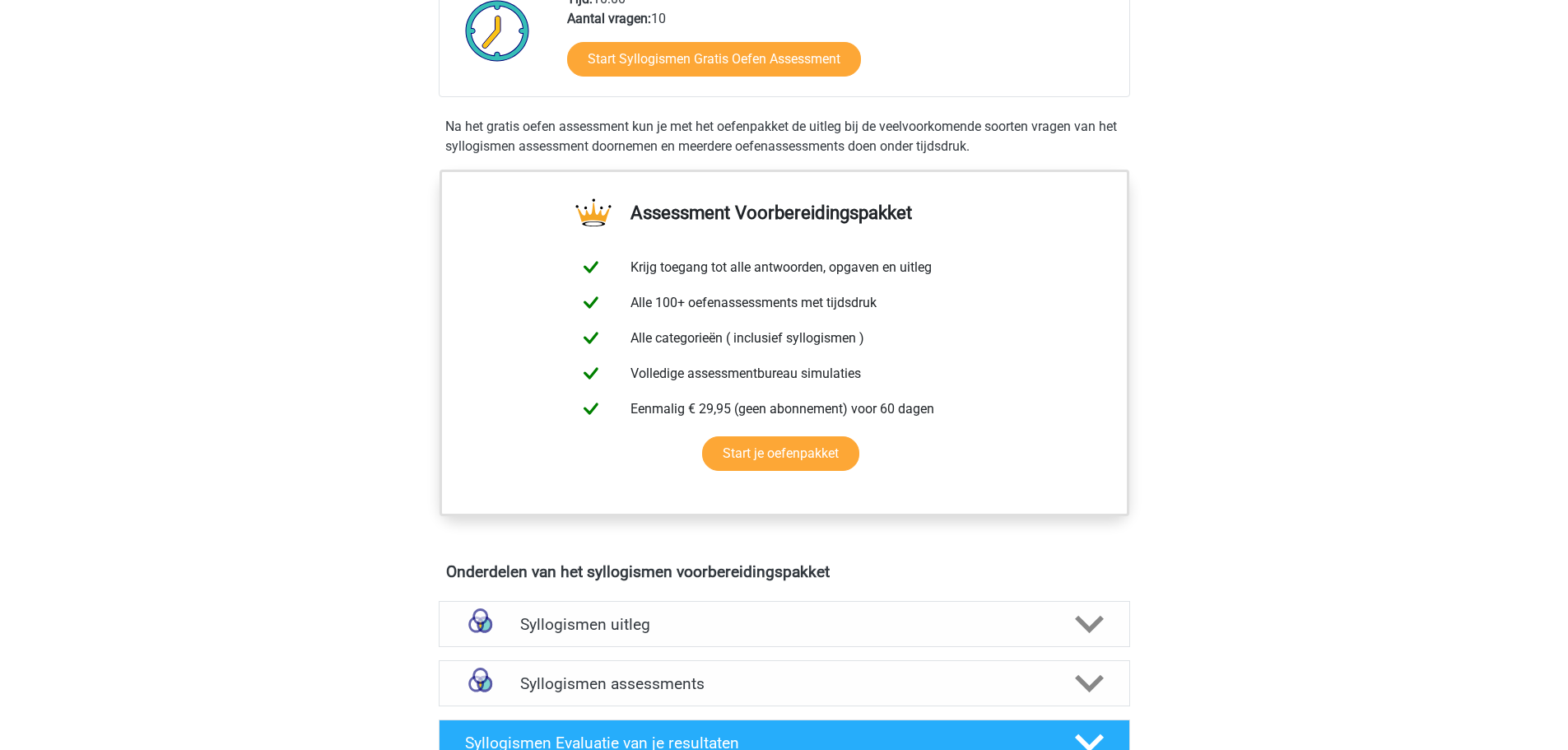
scroll to position [412, 0]
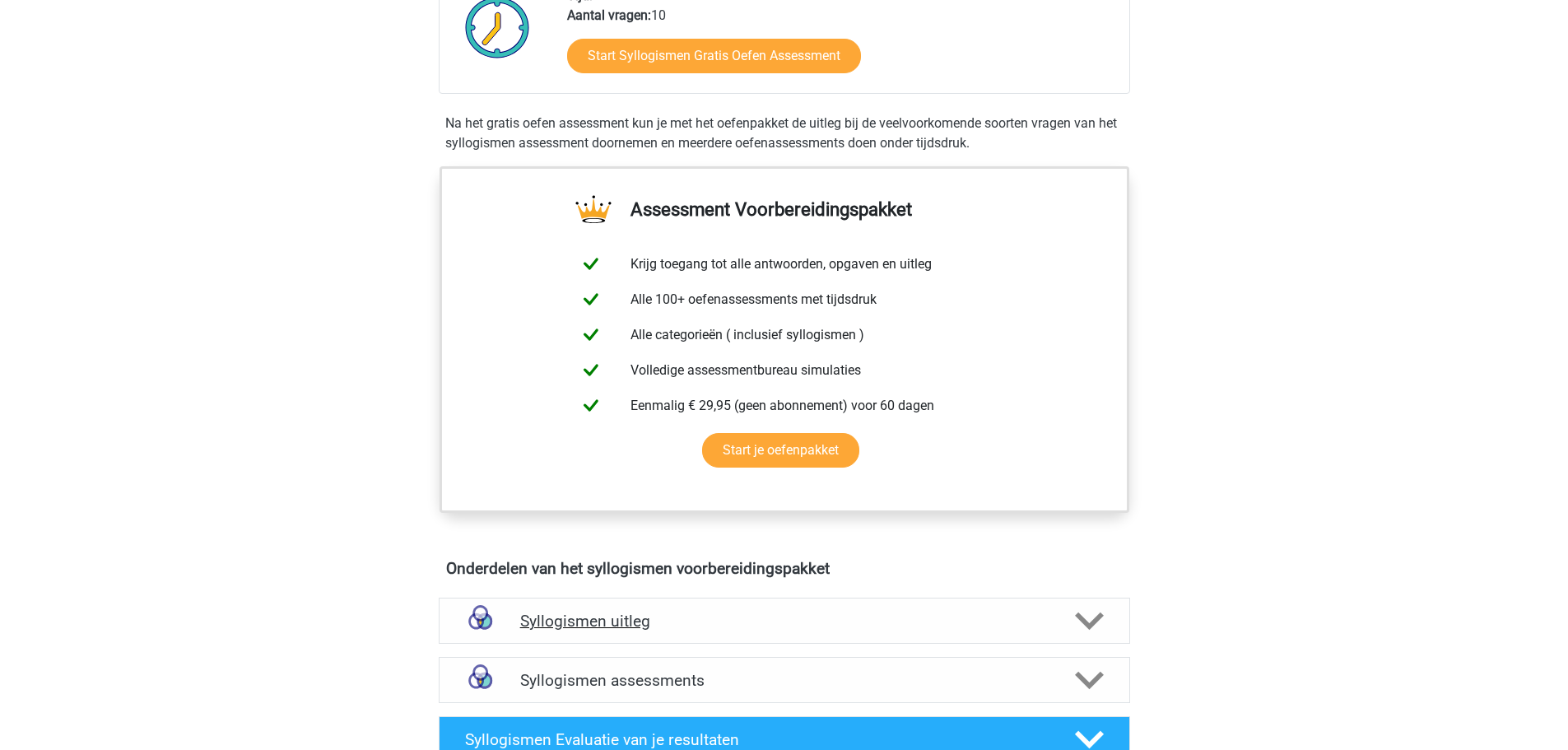
click at [693, 637] on div "Syllogismen uitleg" at bounding box center [784, 620] width 692 height 46
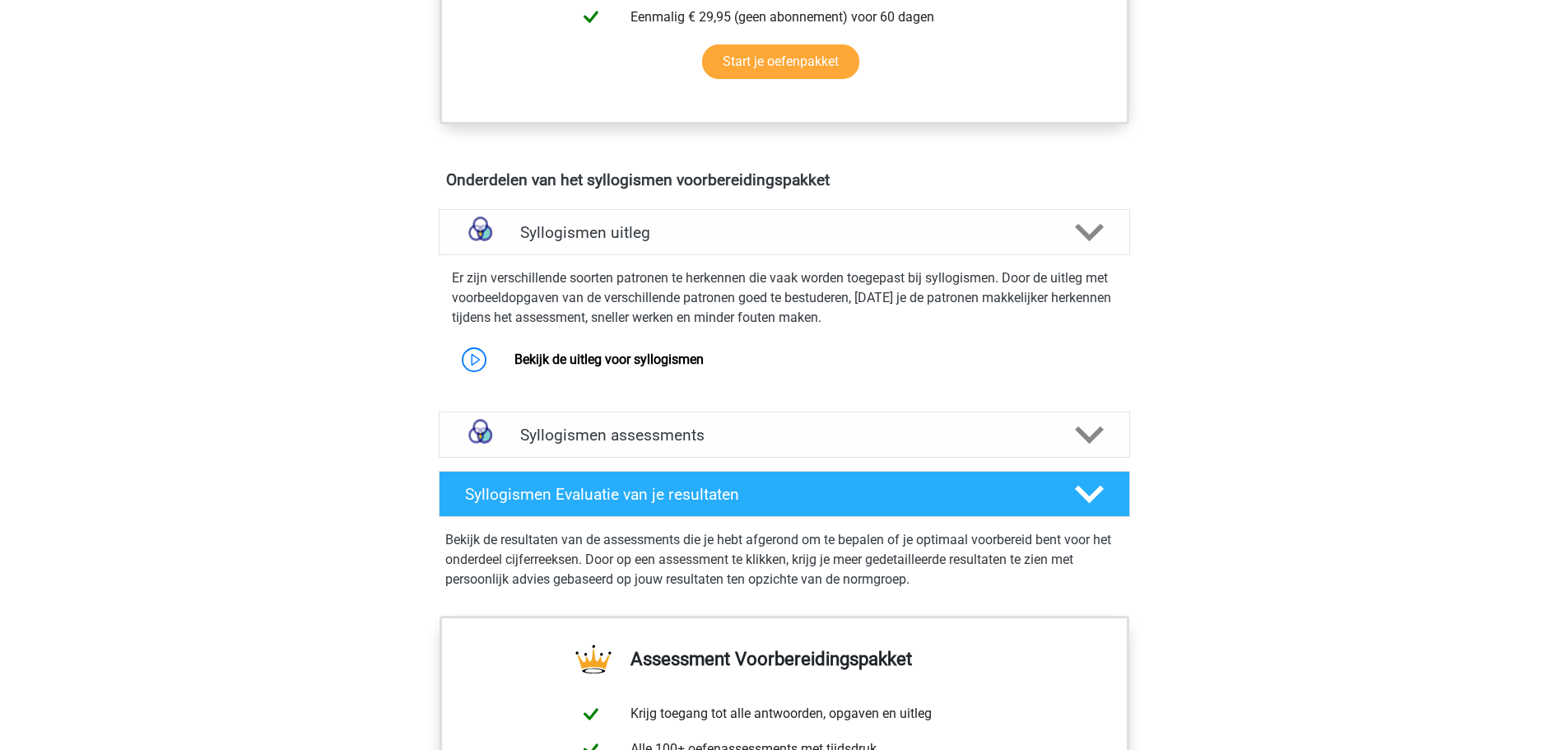
scroll to position [823, 0]
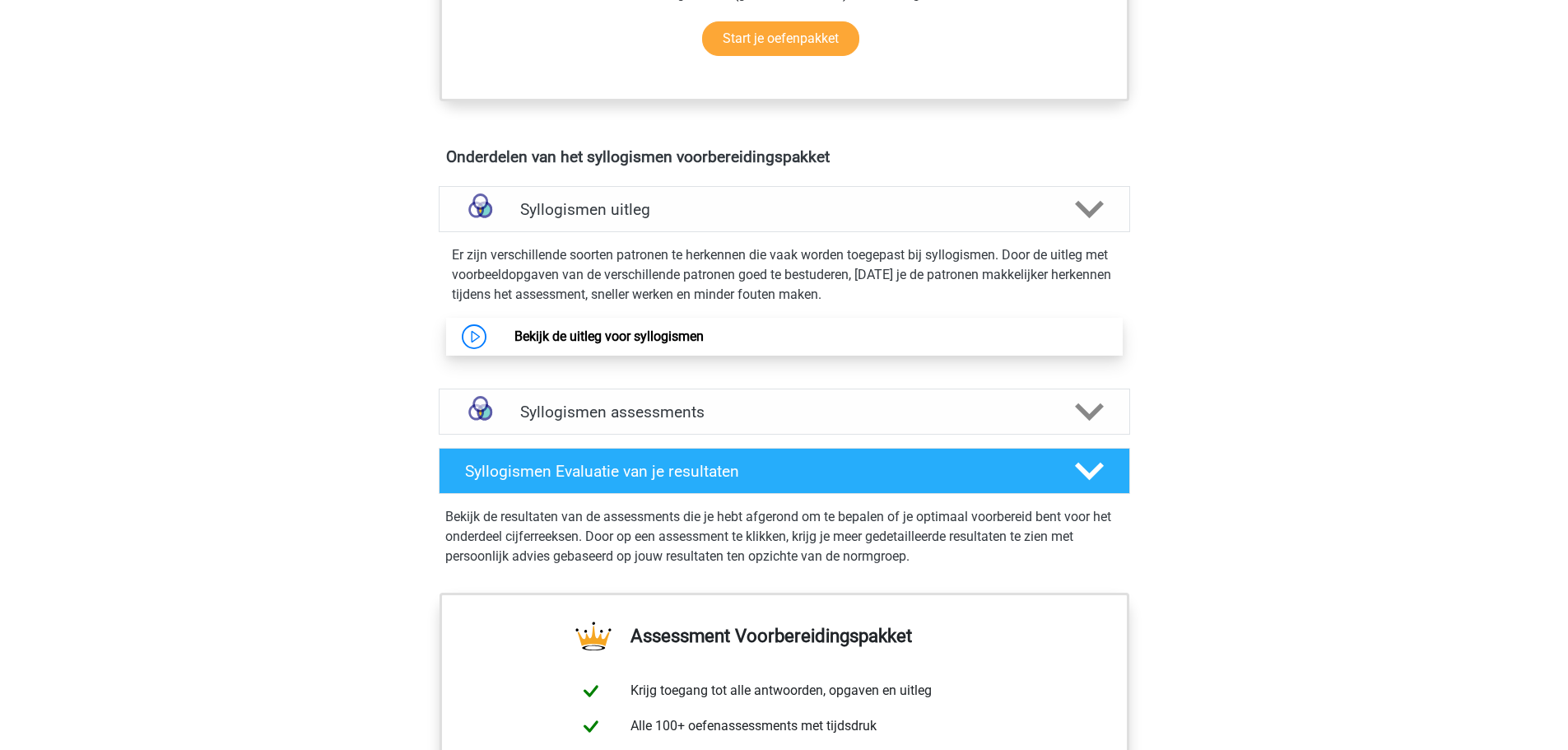
click at [641, 329] on link "Bekijk de uitleg voor syllogismen" at bounding box center [609, 336] width 190 height 16
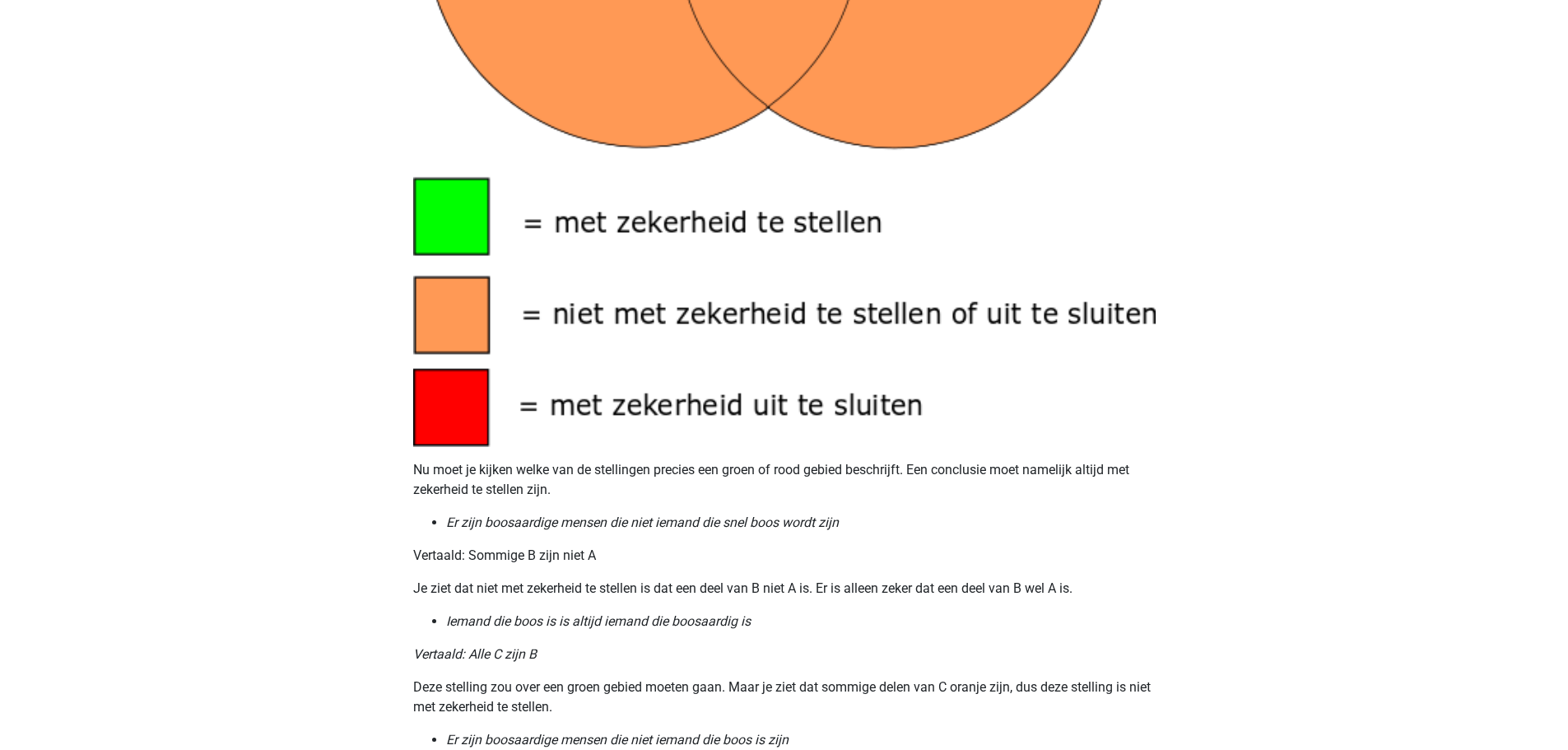
scroll to position [1976, 0]
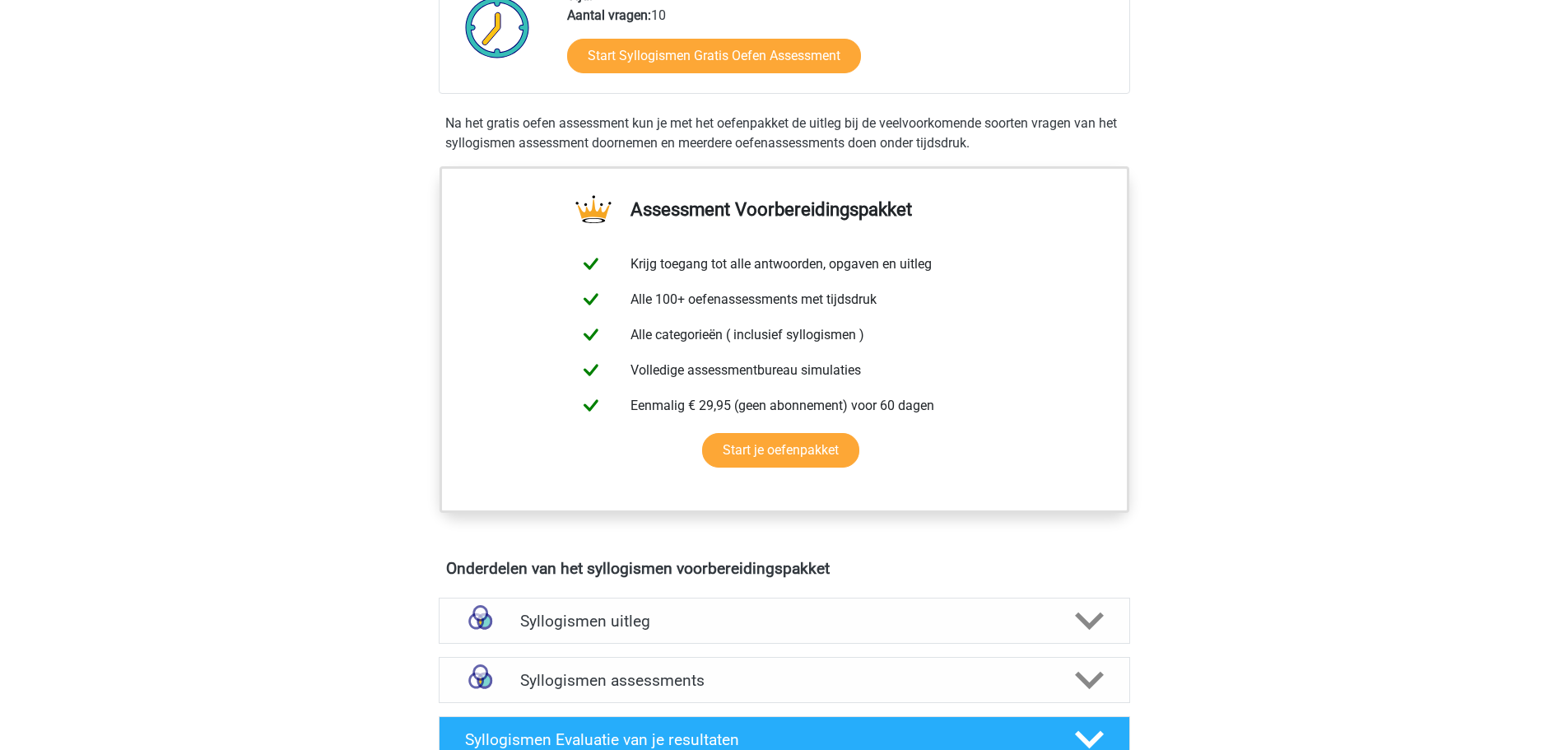
scroll to position [658, 0]
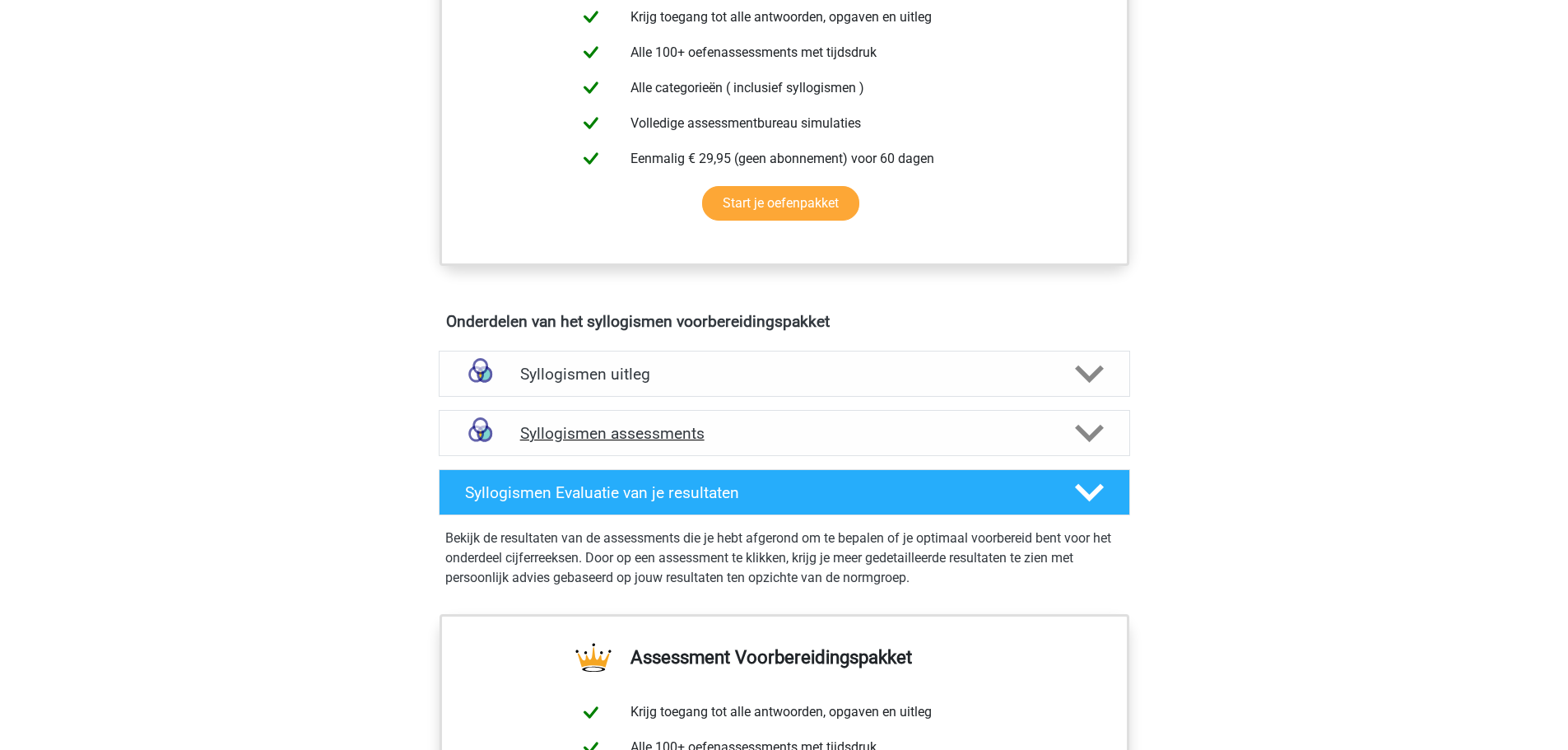
click at [745, 435] on h4 "Syllogismen assessments" at bounding box center [784, 433] width 528 height 19
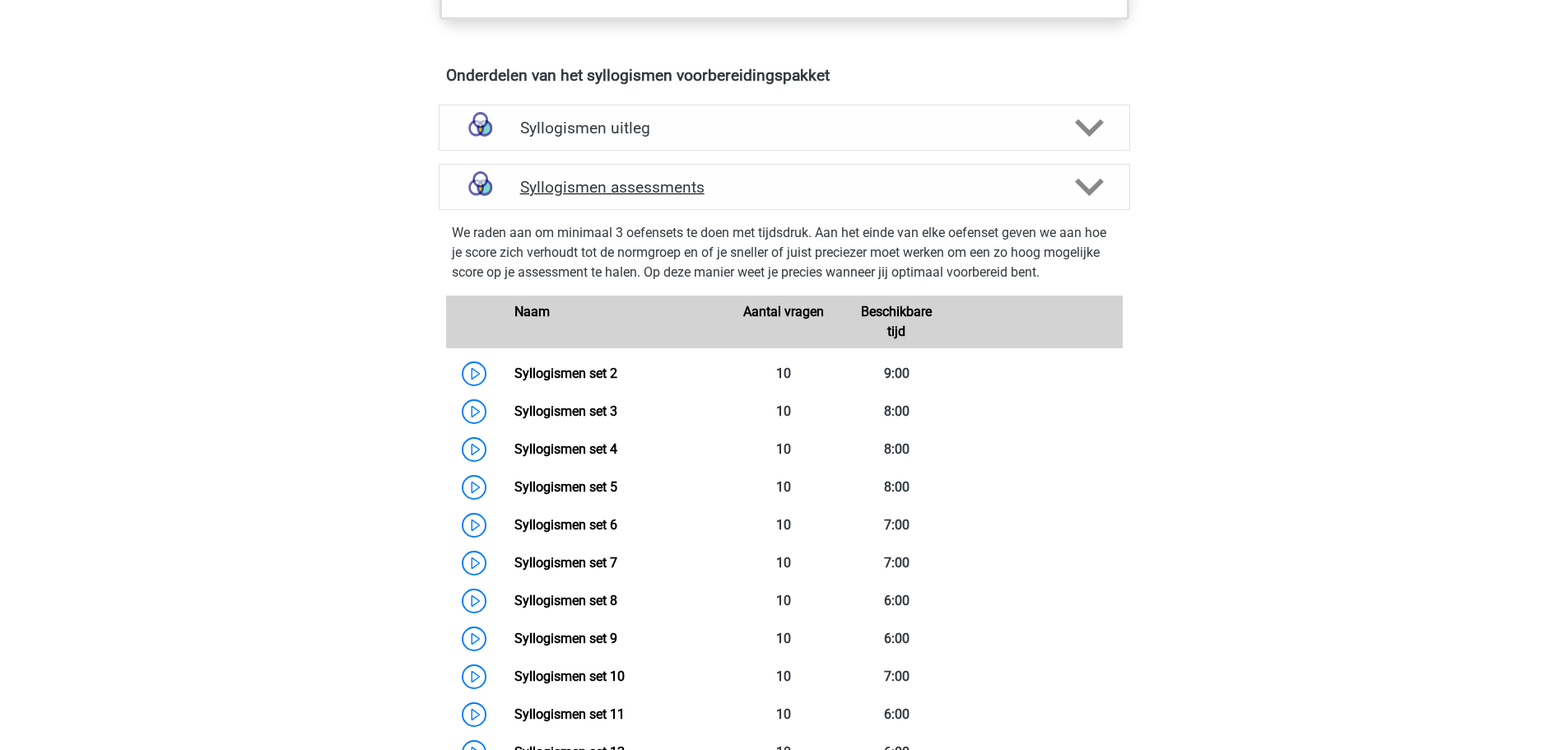
scroll to position [906, 0]
click at [599, 365] on link "Syllogismen set 2" at bounding box center [566, 372] width 103 height 16
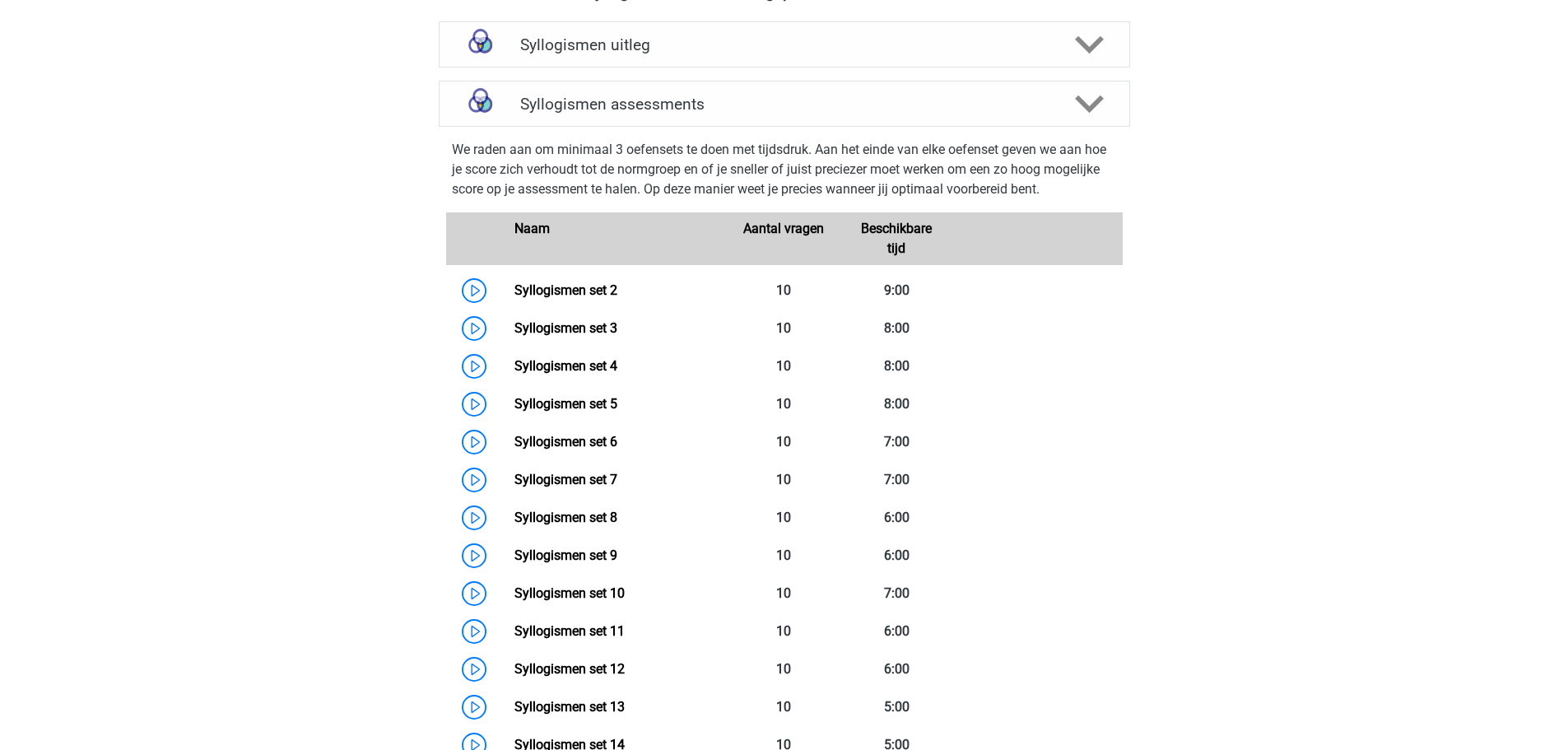
scroll to position [412, 0]
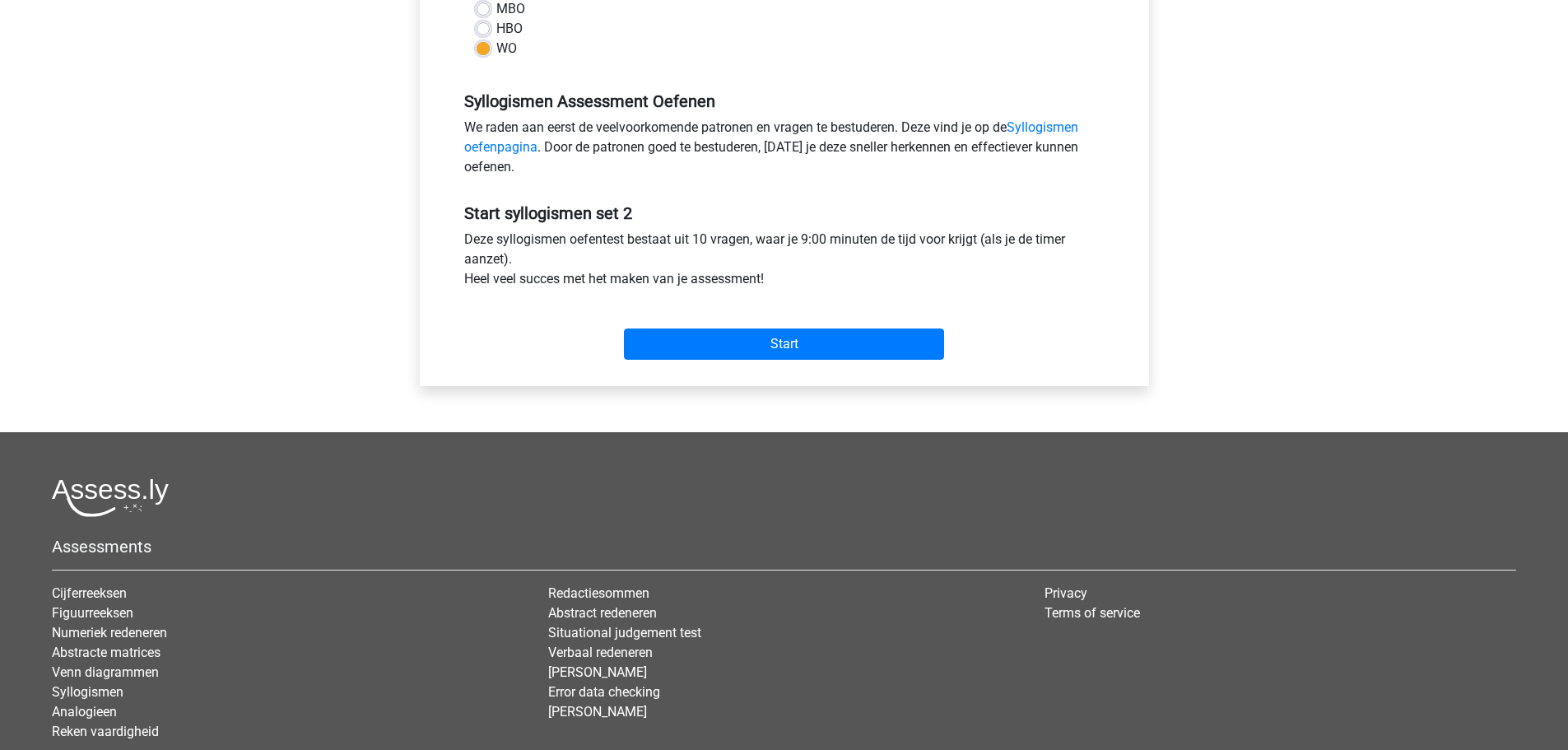
scroll to position [494, 0]
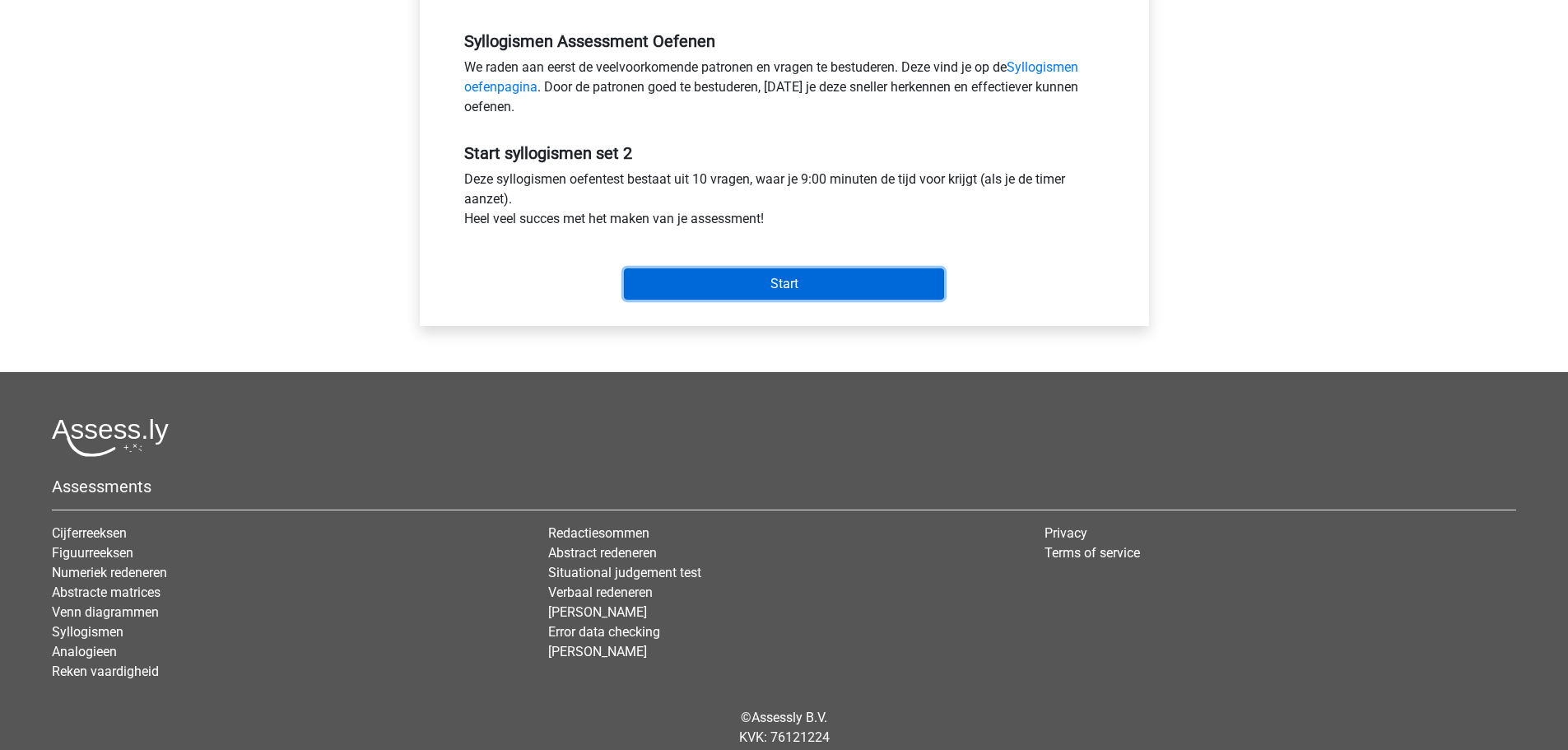
click at [912, 287] on input "Start" at bounding box center [784, 284] width 320 height 32
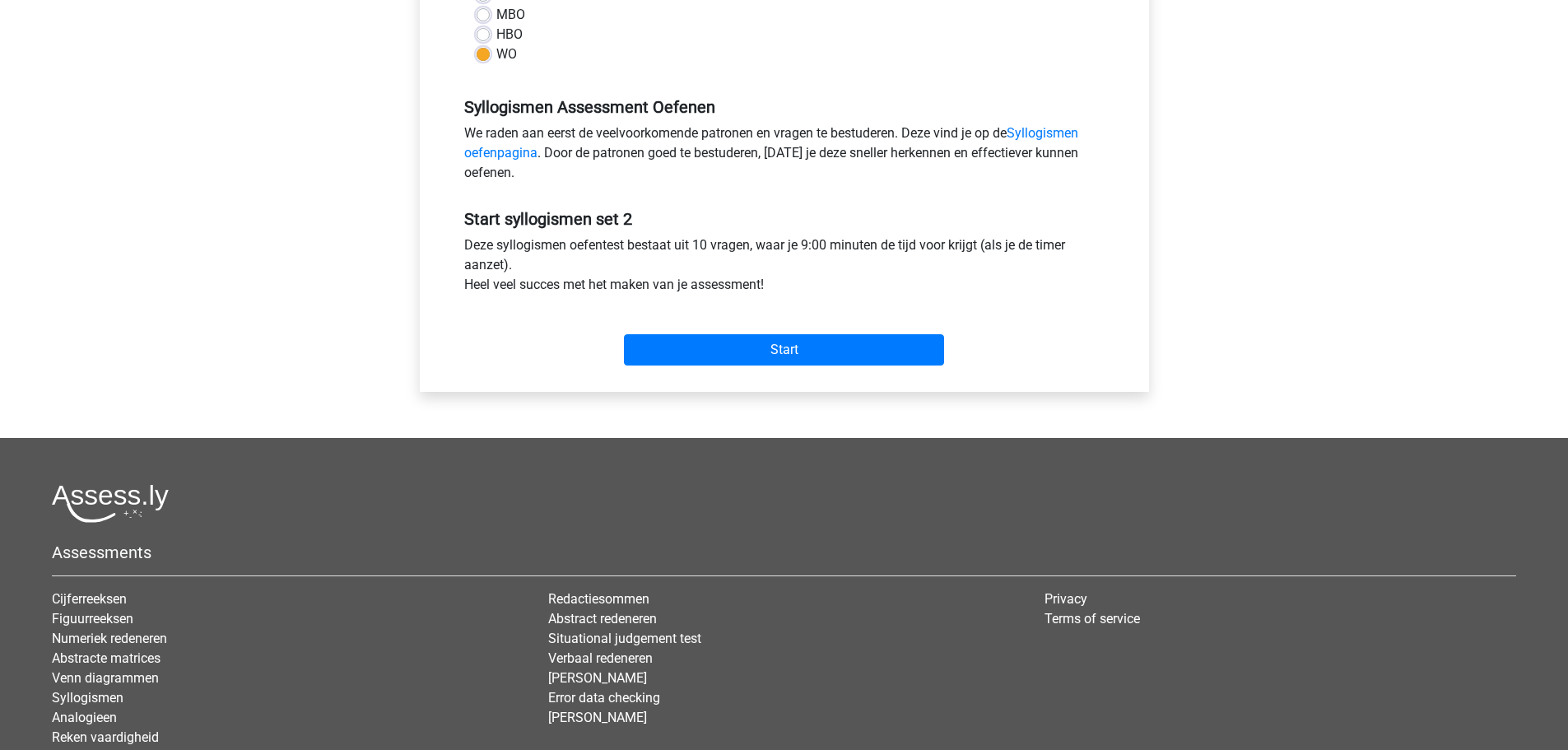
scroll to position [412, 0]
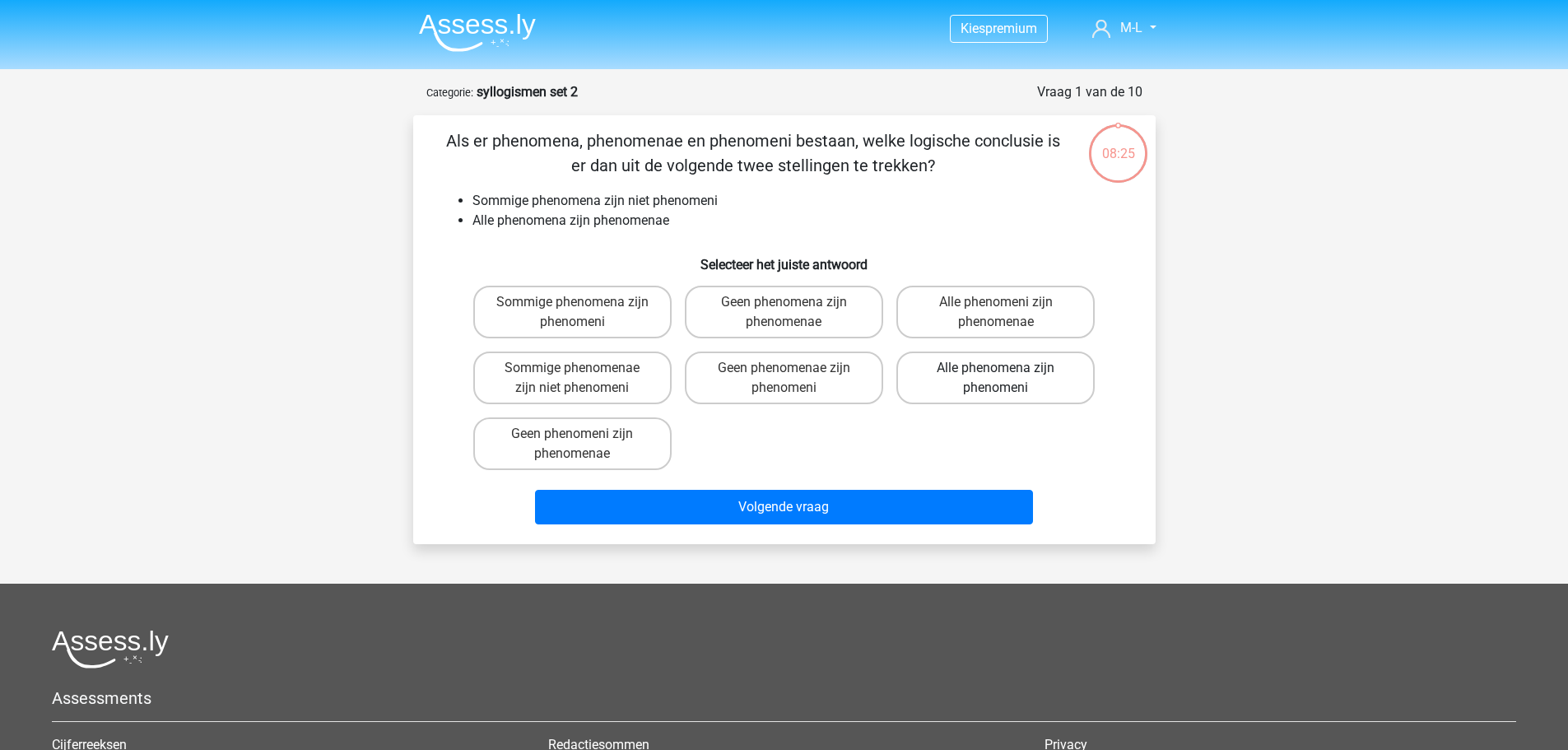
click at [987, 370] on label "Alle phenomena zijn phenomeni" at bounding box center [995, 377] width 198 height 52
click at [996, 370] on input "Alle phenomena zijn phenomeni" at bounding box center [1001, 373] width 11 height 11
radio input "true"
click at [954, 489] on div "Volgende vraag" at bounding box center [784, 504] width 690 height 54
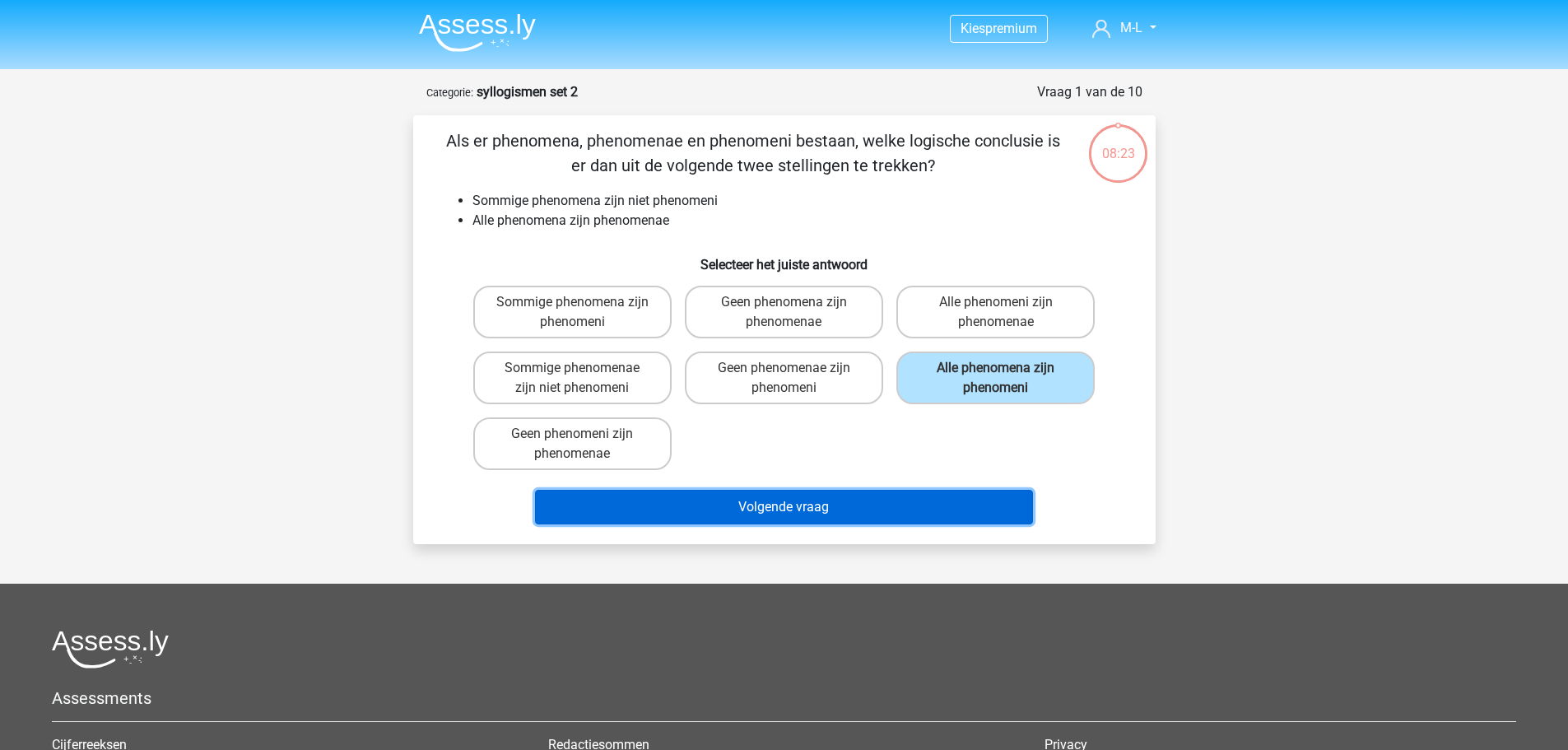
click at [961, 501] on button "Volgende vraag" at bounding box center [784, 508] width 498 height 35
